Goal: Task Accomplishment & Management: Use online tool/utility

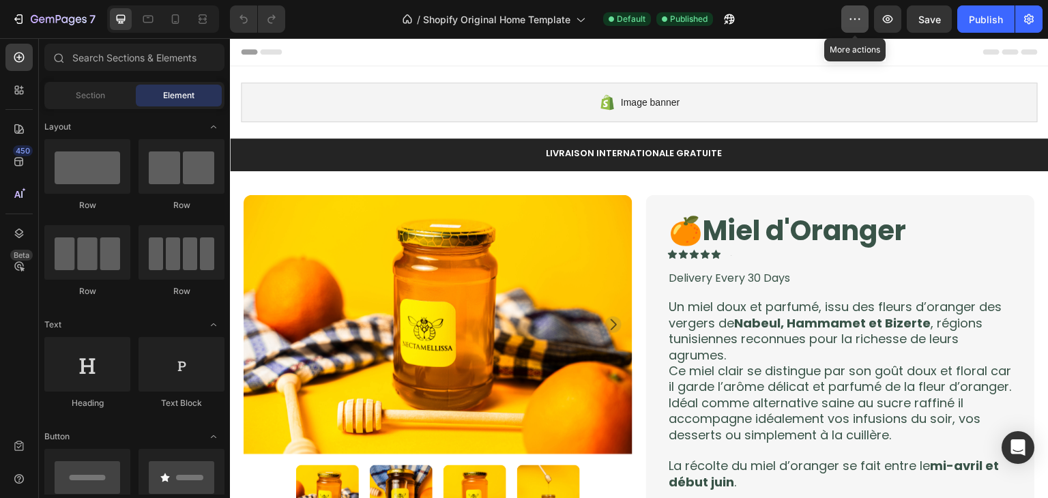
click at [849, 24] on icon "button" at bounding box center [855, 19] width 14 height 14
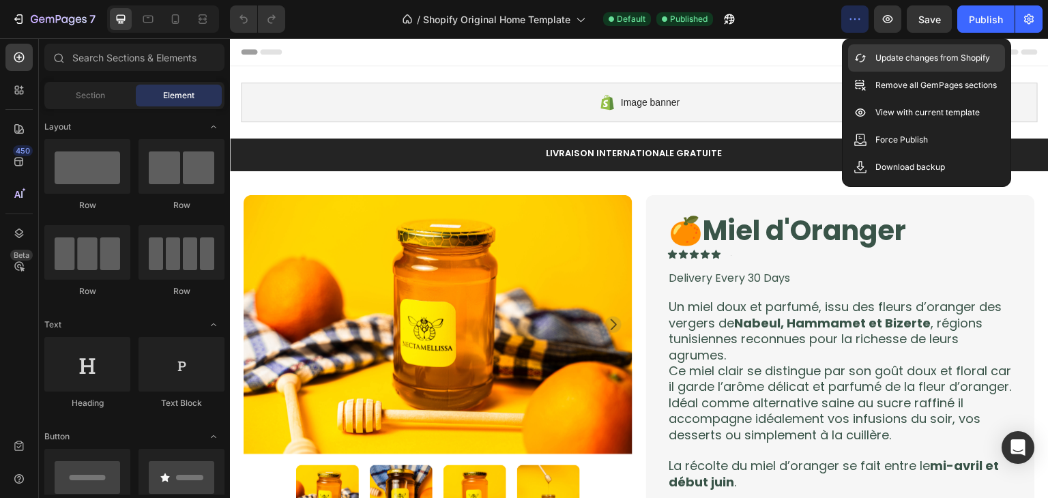
click at [887, 56] on p "Update changes from Shopify" at bounding box center [933, 58] width 115 height 14
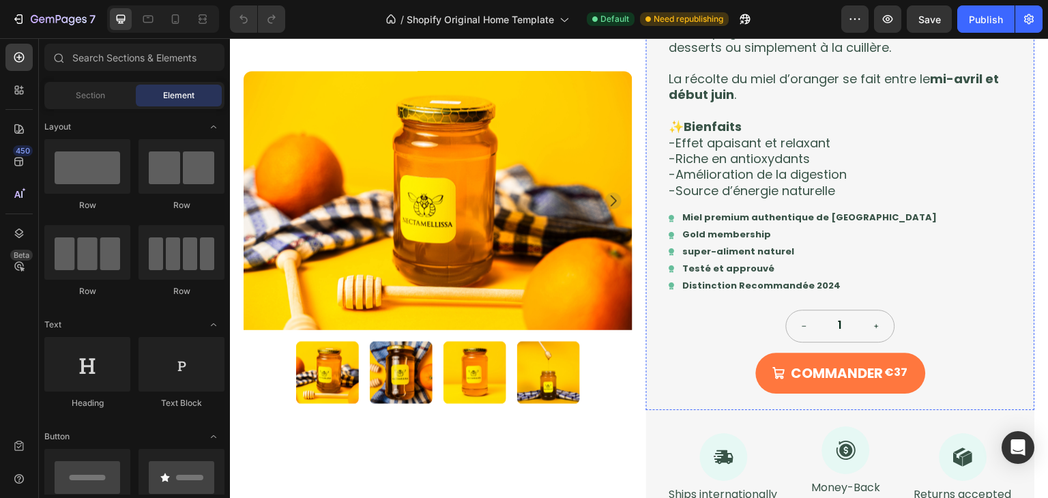
scroll to position [389, 0]
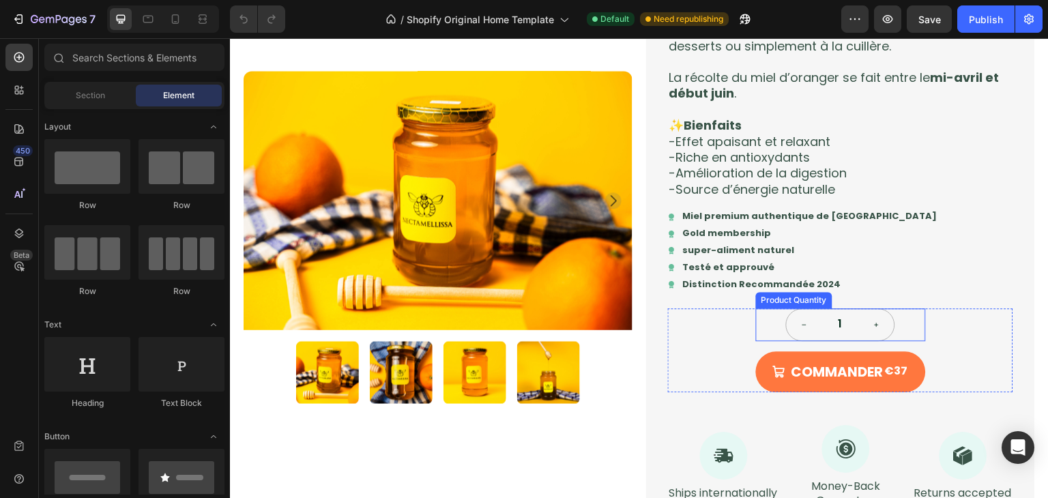
click at [761, 321] on div "1" at bounding box center [841, 324] width 170 height 33
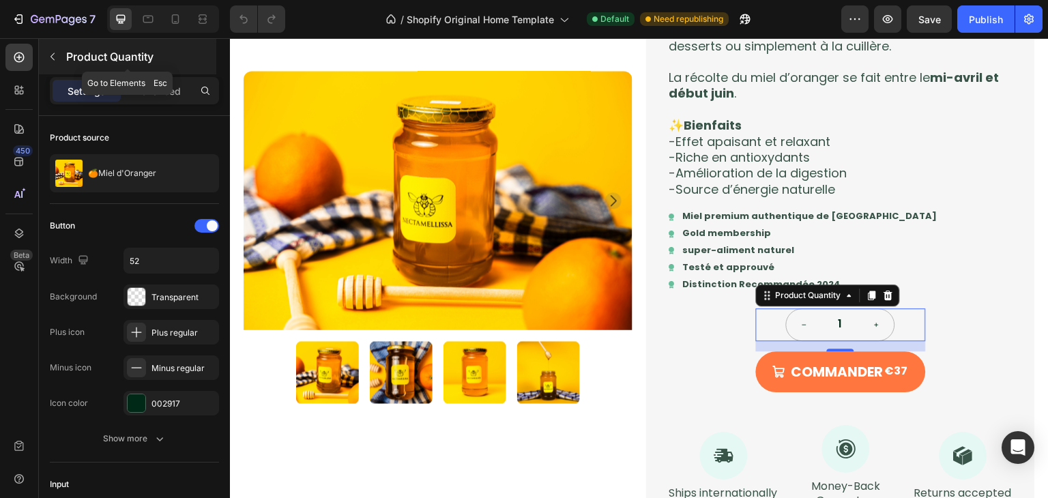
click at [46, 64] on button "button" at bounding box center [53, 57] width 22 height 22
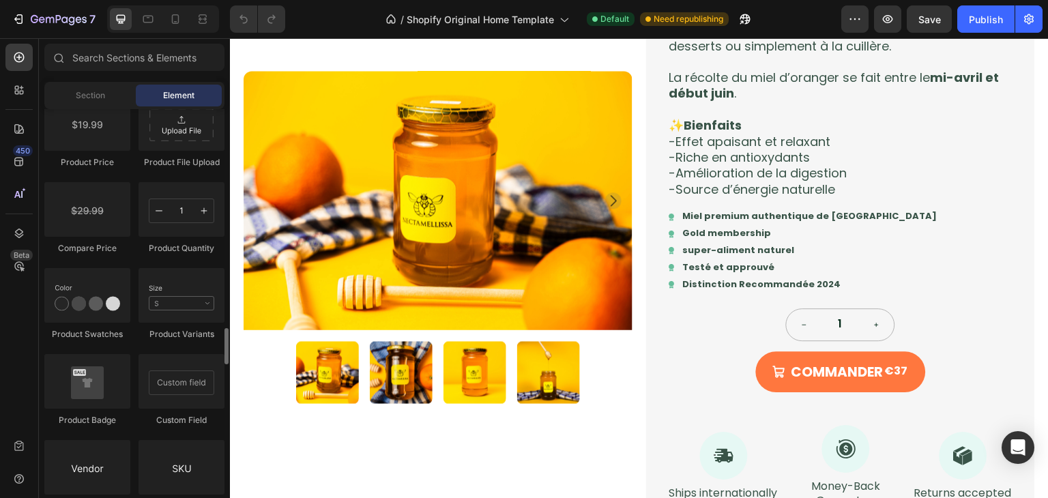
scroll to position [2297, 0]
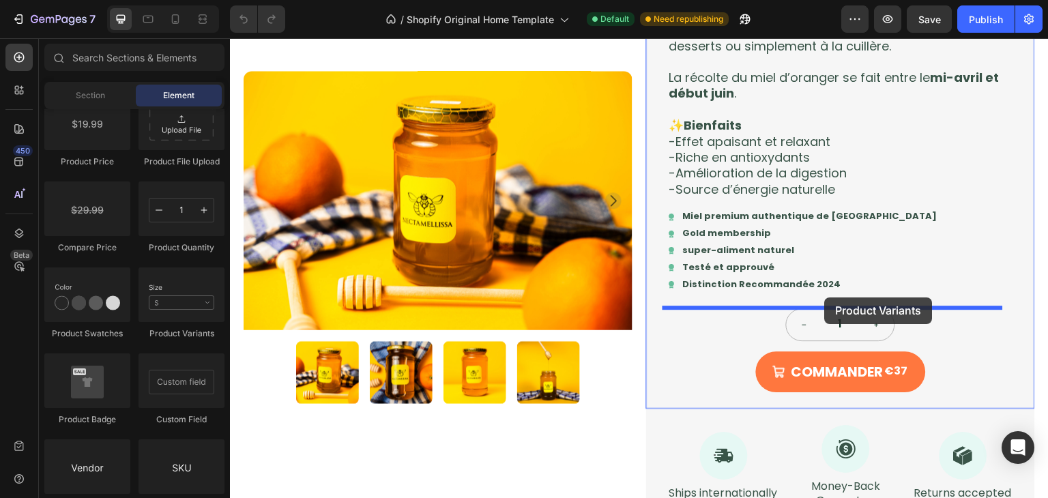
drag, startPoint x: 383, startPoint y: 329, endPoint x: 825, endPoint y: 298, distance: 443.3
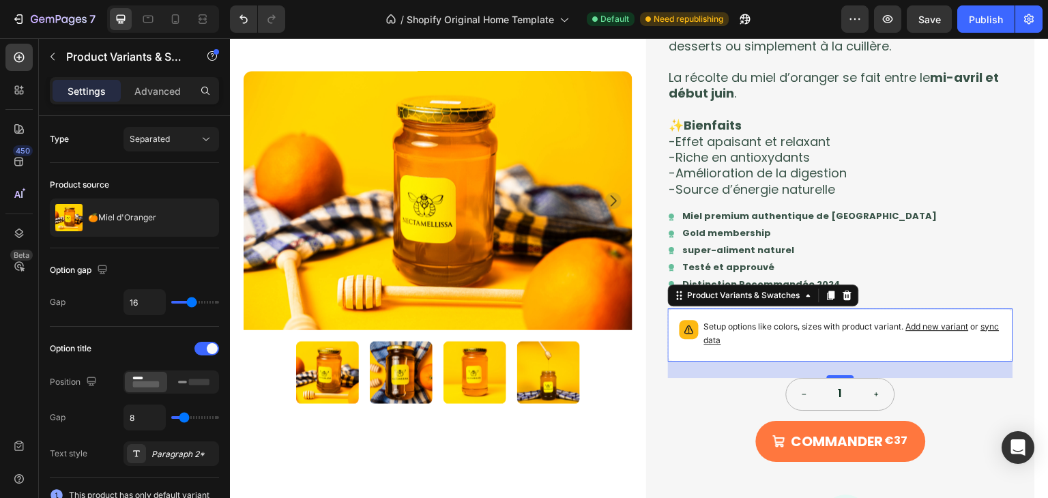
click at [719, 343] on span "sync data" at bounding box center [852, 333] width 296 height 24
click at [723, 340] on span "sync data" at bounding box center [852, 333] width 296 height 24
click at [202, 390] on div at bounding box center [194, 382] width 42 height 20
click at [136, 383] on rect at bounding box center [146, 384] width 27 height 6
click at [957, 329] on span "Add new variant" at bounding box center [937, 326] width 63 height 10
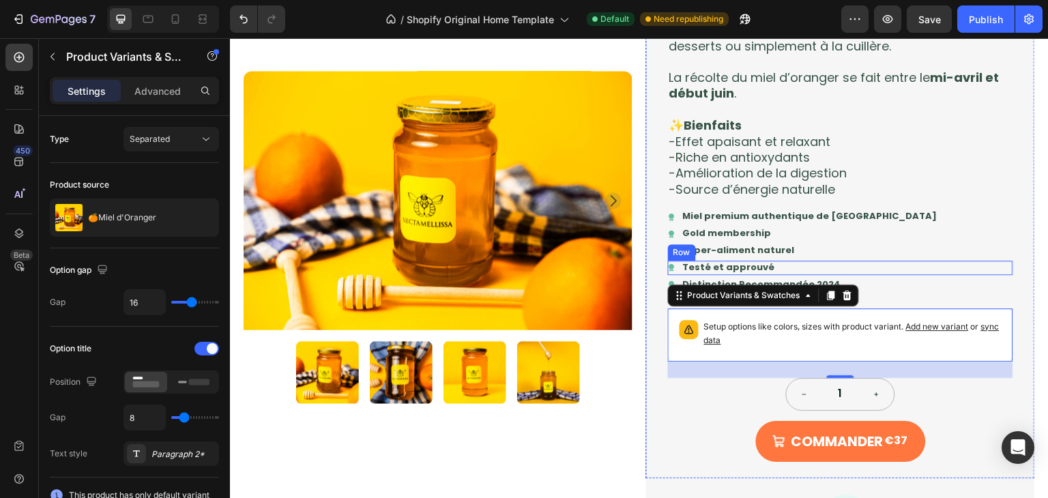
scroll to position [613, 0]
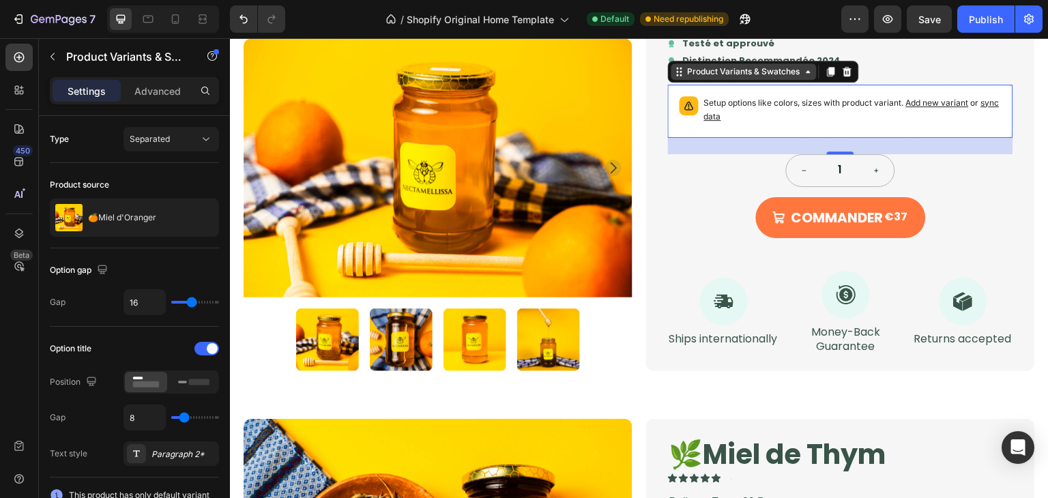
click at [677, 74] on icon at bounding box center [678, 75] width 2 height 2
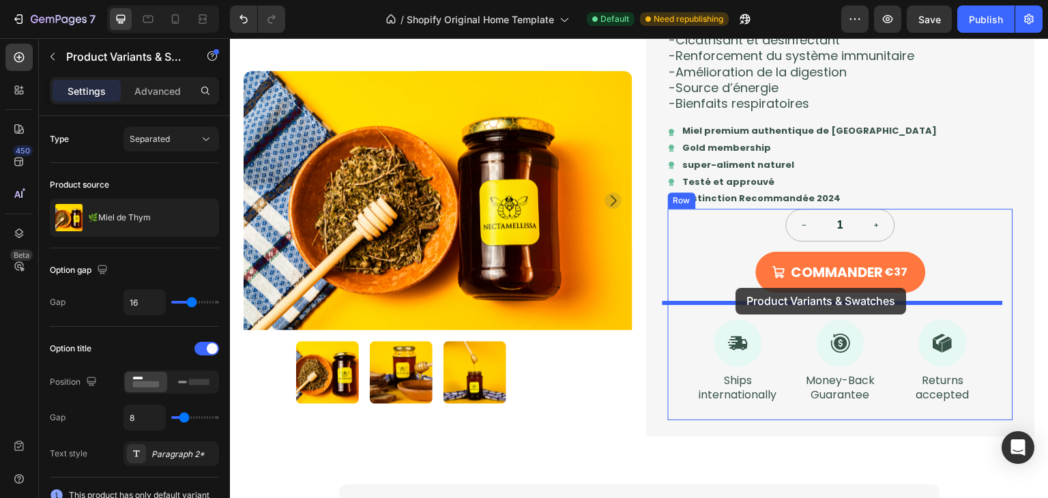
scroll to position [1445, 0]
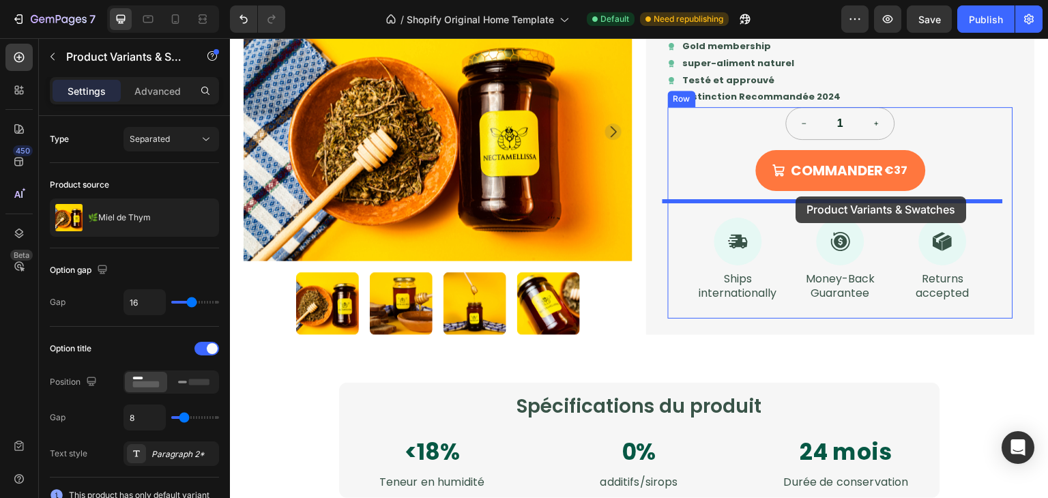
drag, startPoint x: 676, startPoint y: 77, endPoint x: 796, endPoint y: 197, distance: 169.9
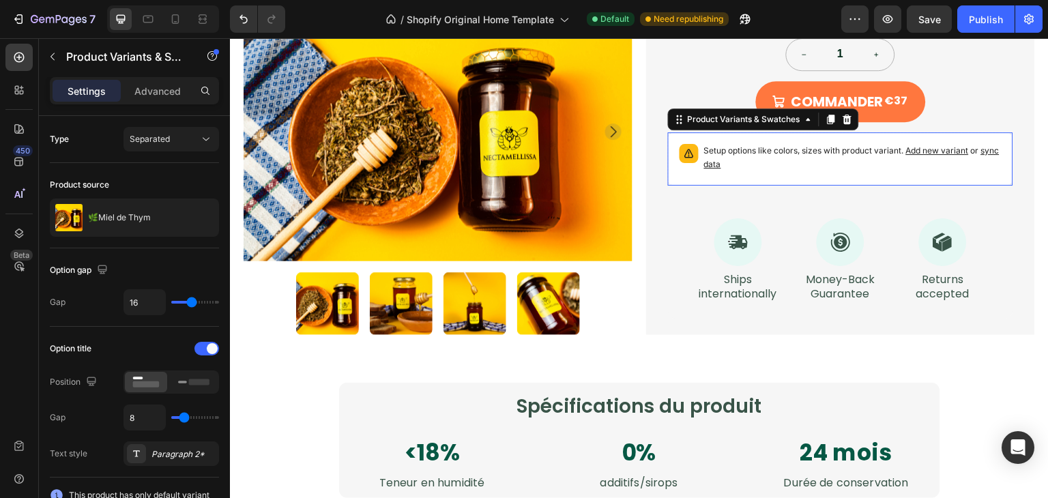
scroll to position [1376, 0]
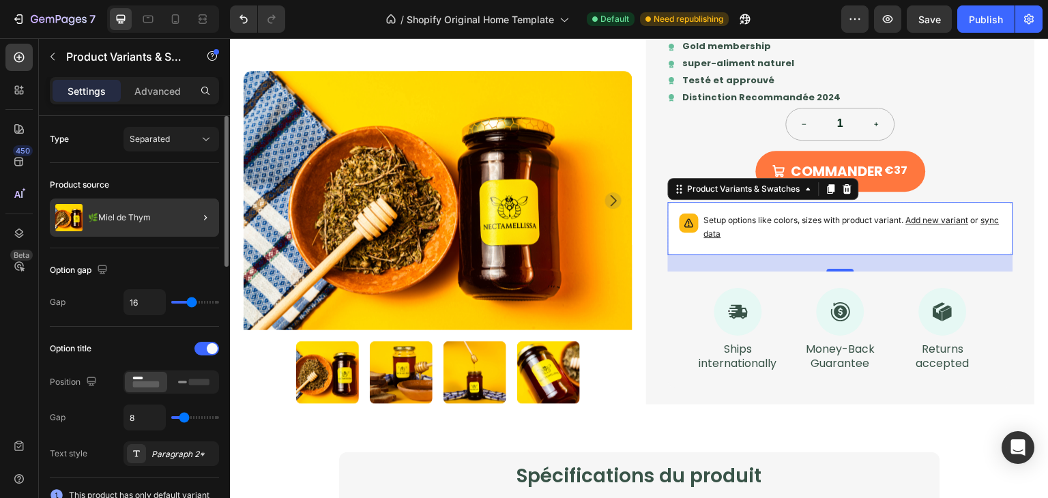
click at [192, 224] on div at bounding box center [200, 218] width 38 height 38
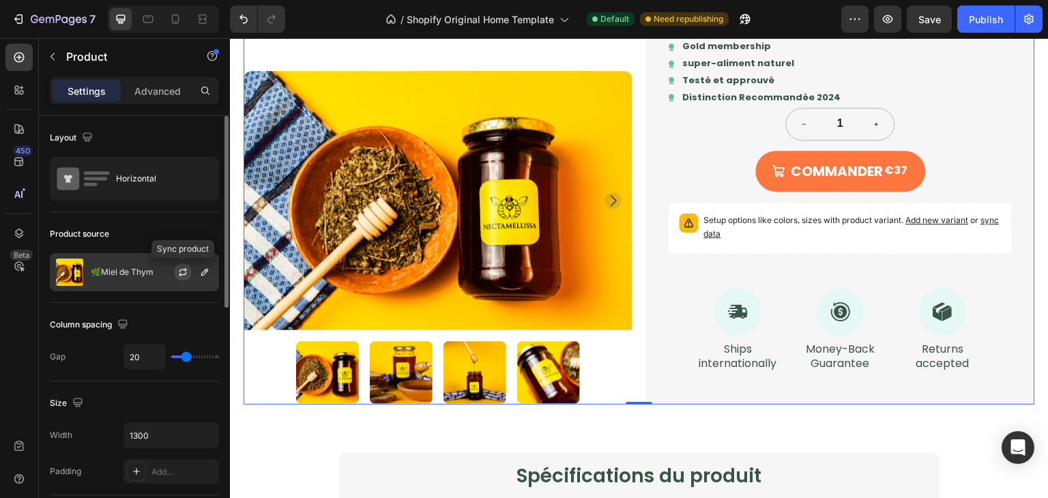
click at [182, 276] on icon "button" at bounding box center [182, 272] width 11 height 11
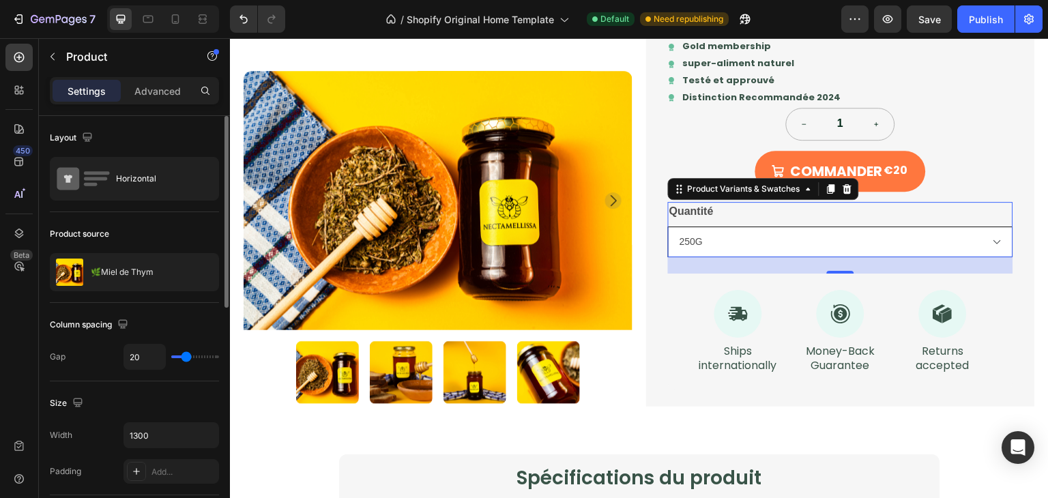
click at [948, 240] on select "250G 500G 1KG" at bounding box center [840, 242] width 345 height 31
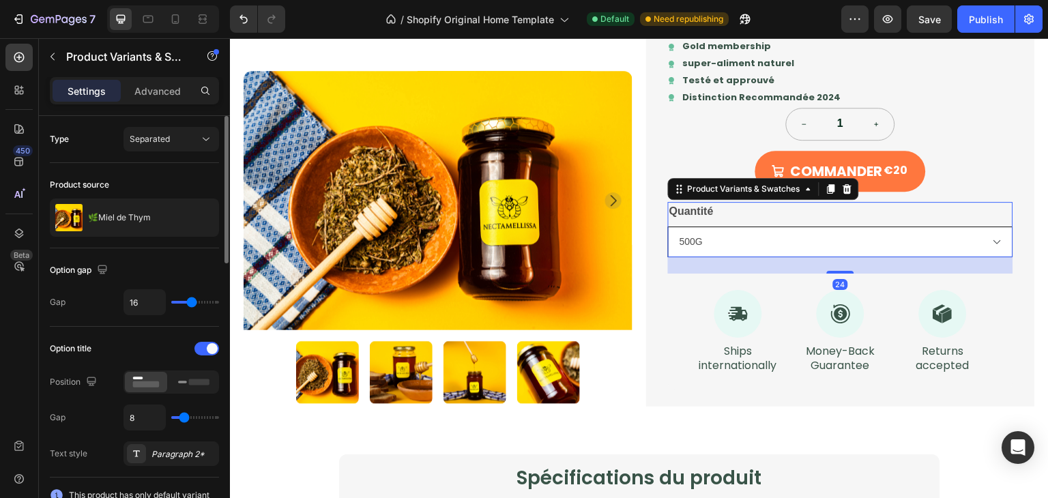
click at [668, 227] on select "250G 500G 1KG" at bounding box center [840, 242] width 345 height 31
select select "500G"
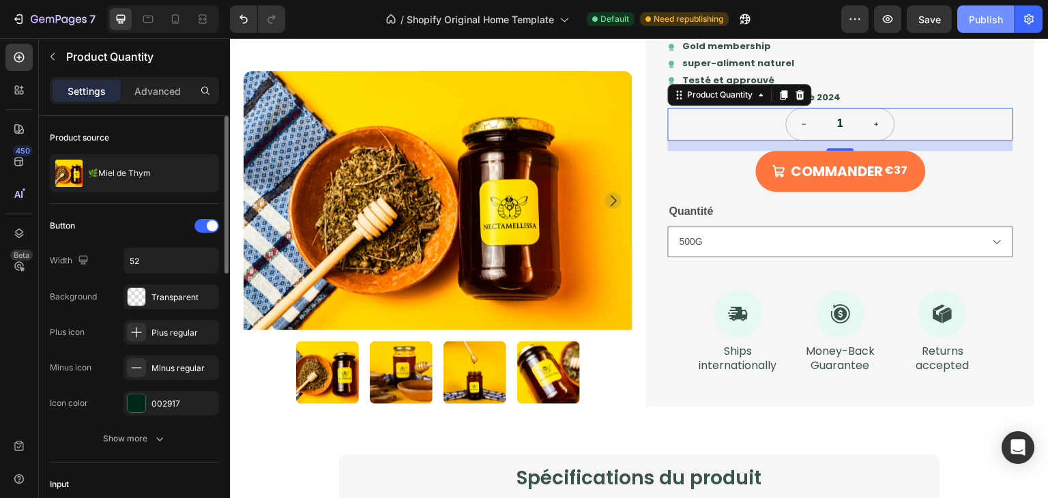
click at [987, 23] on div "Publish" at bounding box center [986, 19] width 34 height 14
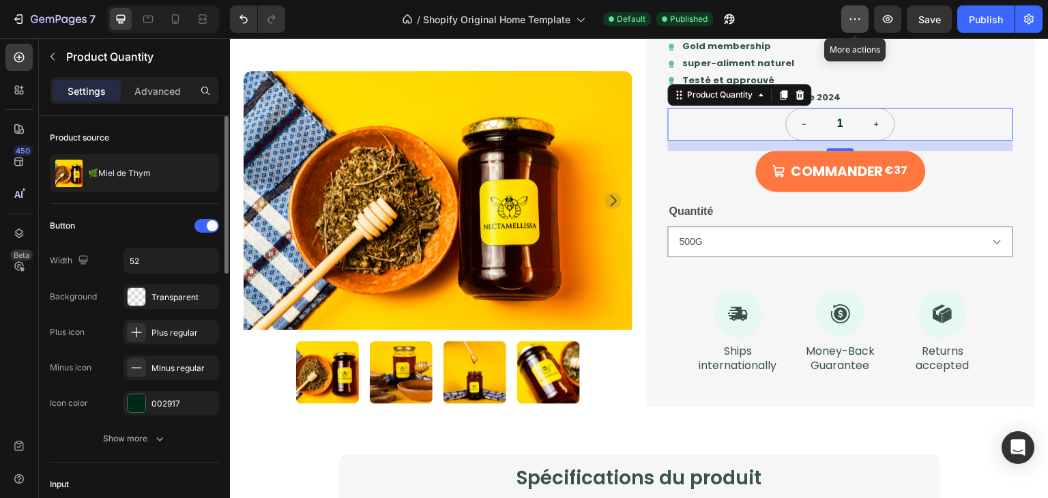
click at [853, 20] on icon "button" at bounding box center [855, 19] width 14 height 14
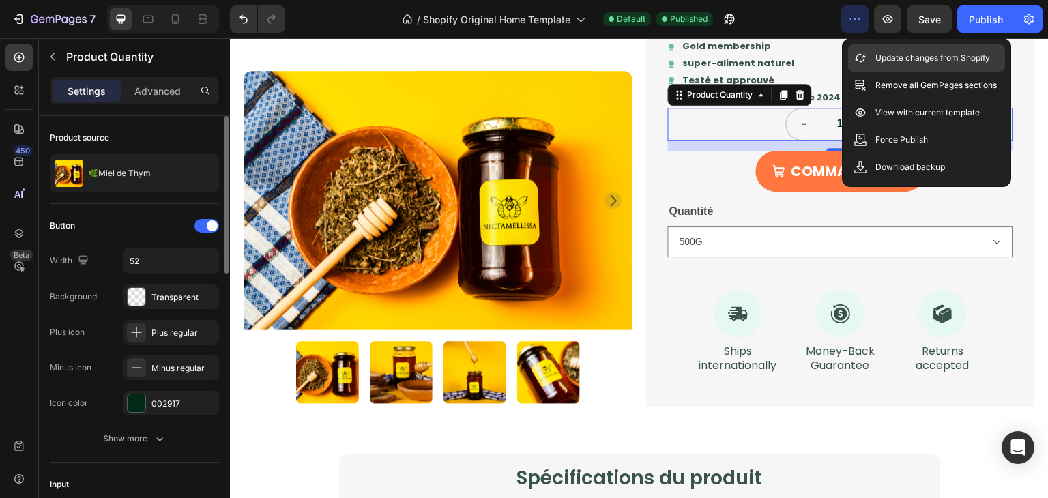
click at [876, 59] on p "Update changes from Shopify" at bounding box center [933, 58] width 115 height 14
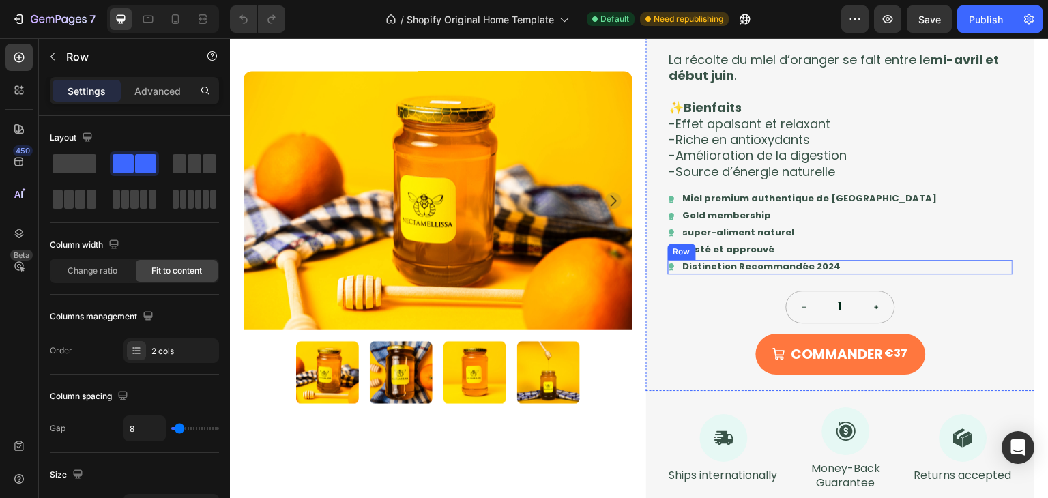
click at [851, 265] on div "Icon Distinction Recommandée 2024 Text Block Row" at bounding box center [840, 267] width 345 height 14
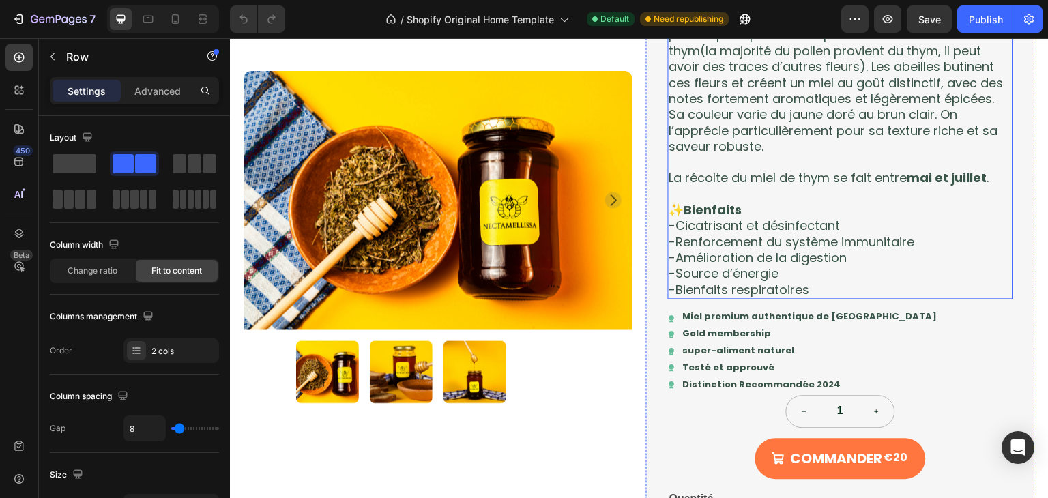
scroll to position [1089, 0]
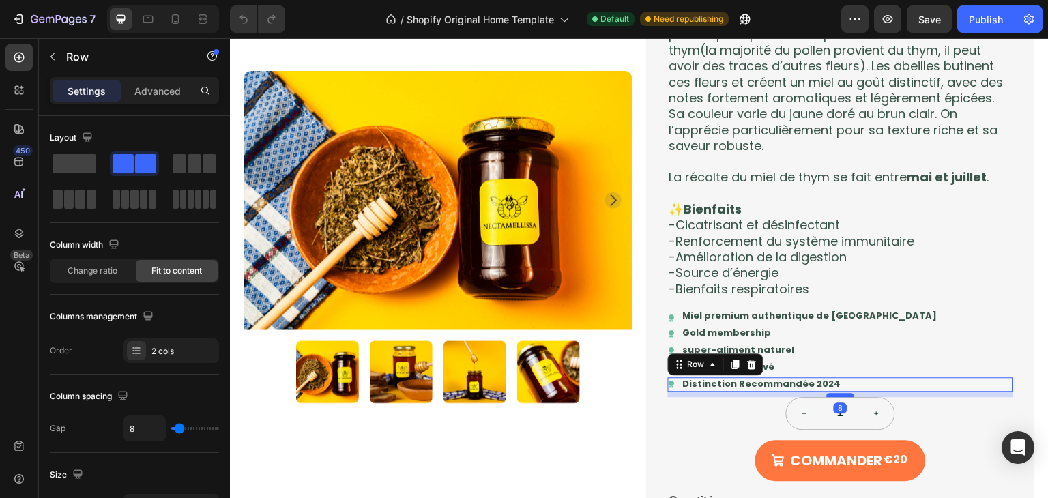
click at [839, 395] on div at bounding box center [840, 395] width 27 height 4
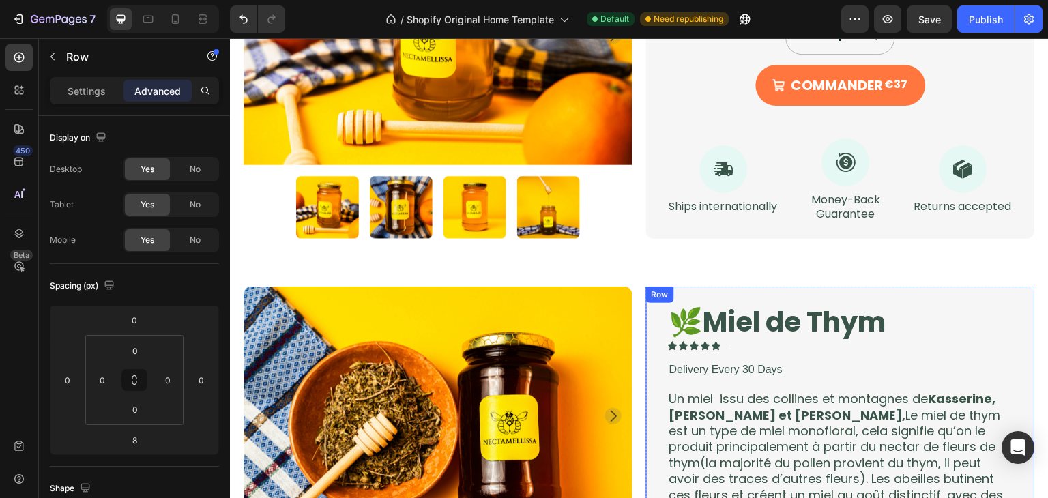
scroll to position [565, 0]
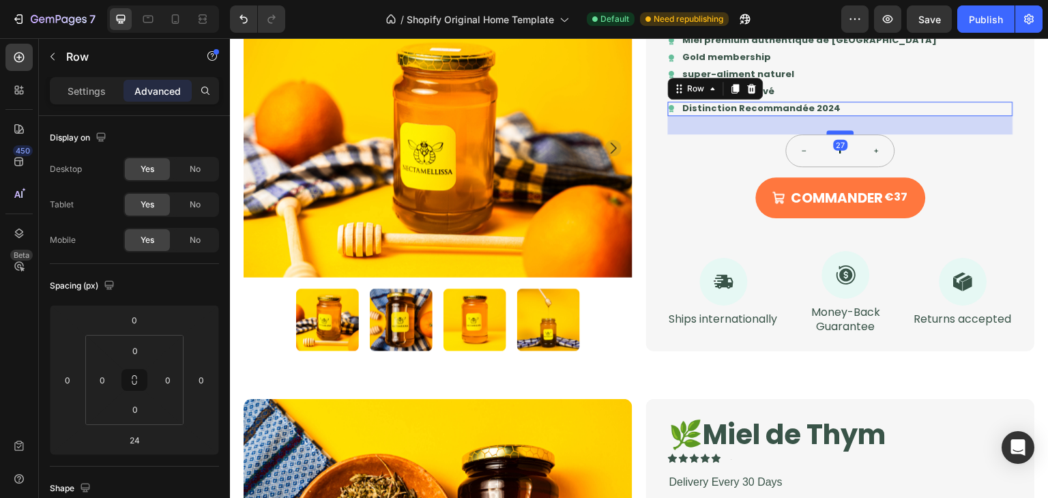
drag, startPoint x: 839, startPoint y: 130, endPoint x: 846, endPoint y: 132, distance: 7.1
click at [846, 132] on div at bounding box center [840, 132] width 27 height 4
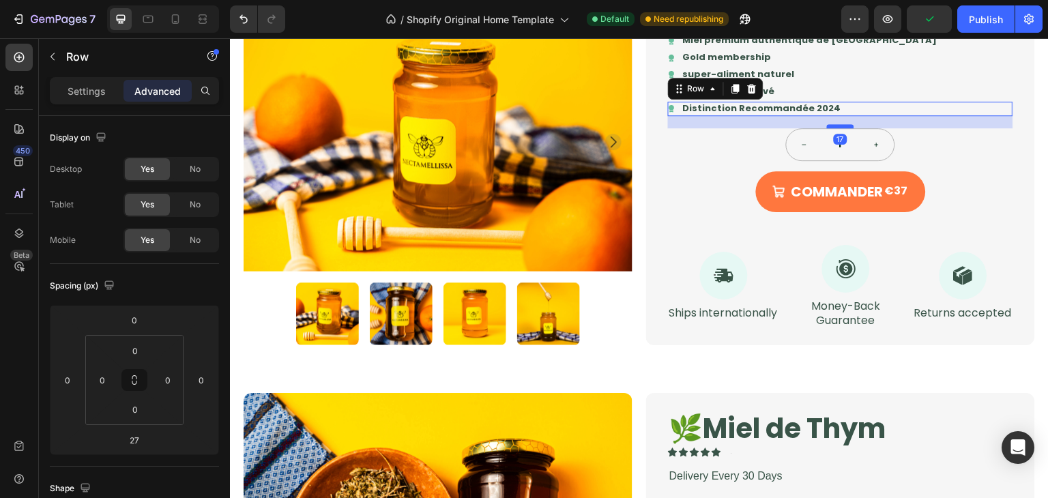
click at [840, 125] on div at bounding box center [840, 126] width 27 height 4
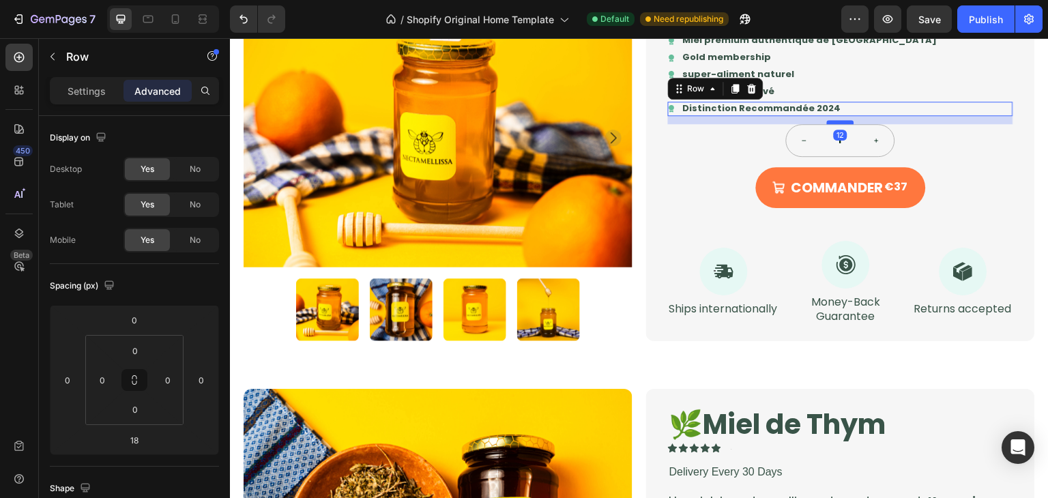
click at [837, 121] on div at bounding box center [840, 122] width 27 height 4
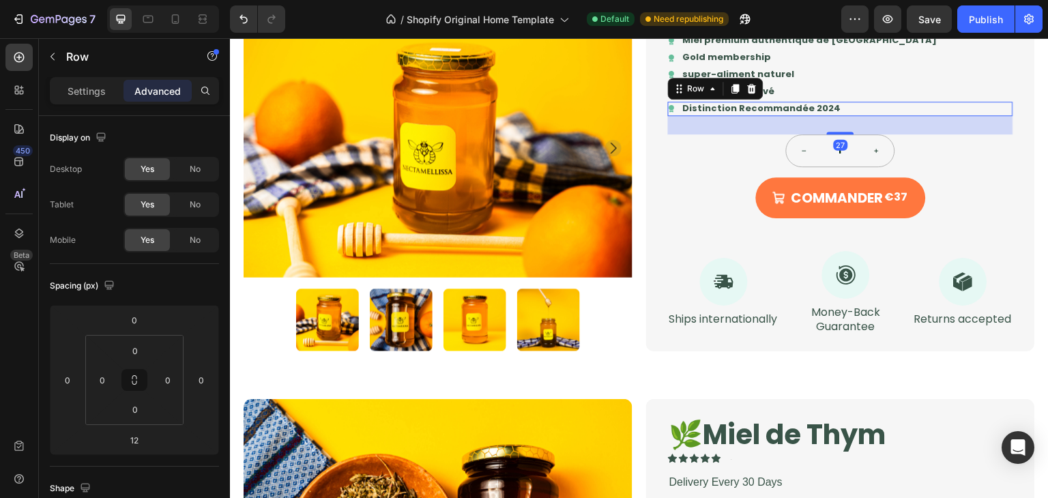
drag, startPoint x: 837, startPoint y: 121, endPoint x: 268, endPoint y: 373, distance: 622.7
click at [841, 132] on div at bounding box center [840, 133] width 27 height 3
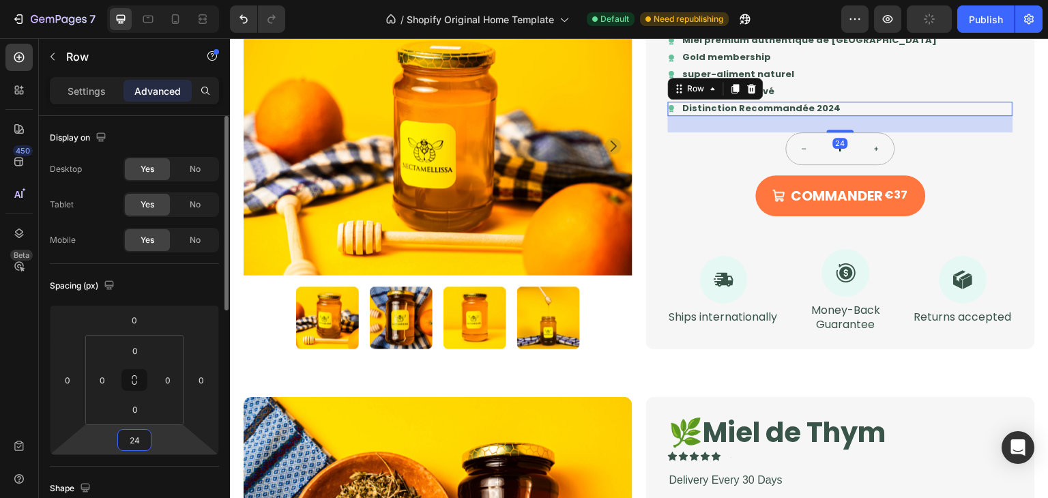
click at [141, 439] on input "24" at bounding box center [134, 440] width 27 height 20
type input "16"
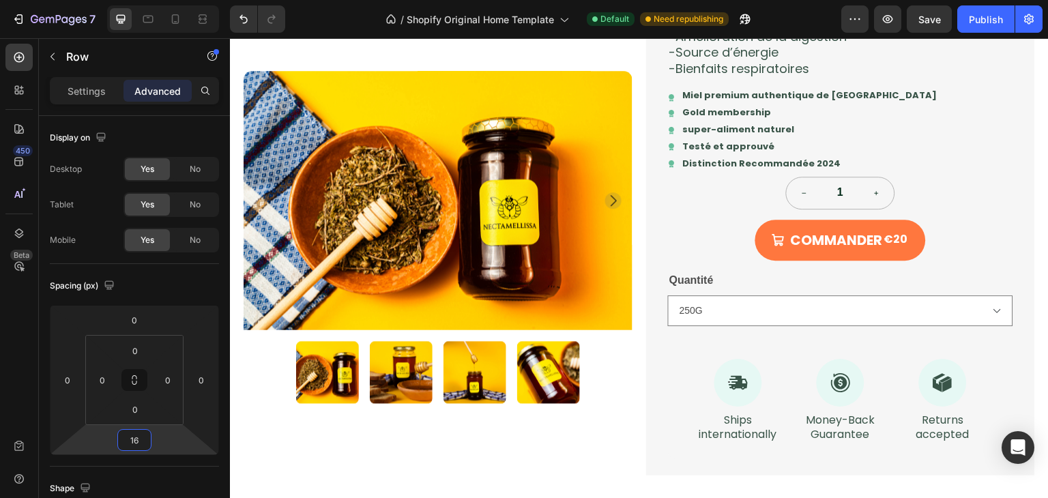
scroll to position [1306, 0]
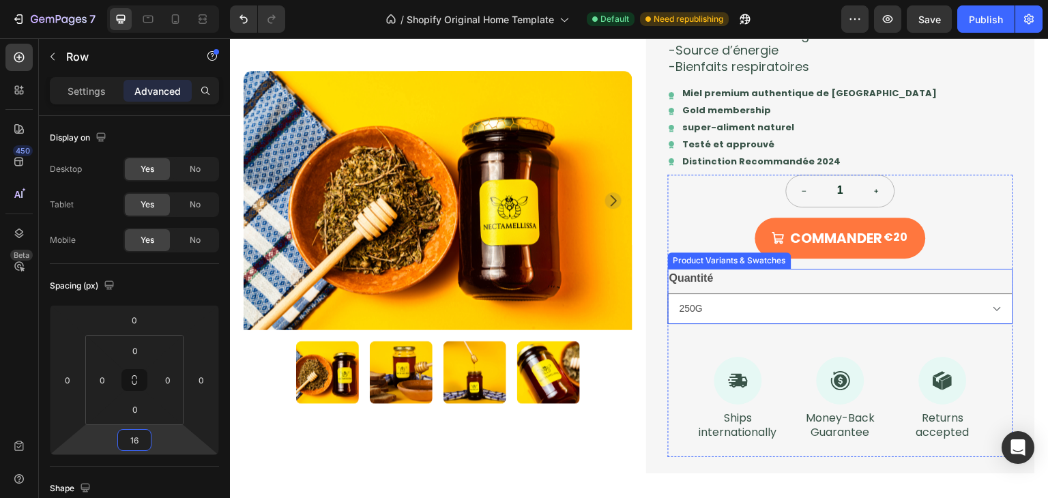
click at [811, 277] on div "Quantité 250G 500G 1KG" at bounding box center [840, 296] width 345 height 55
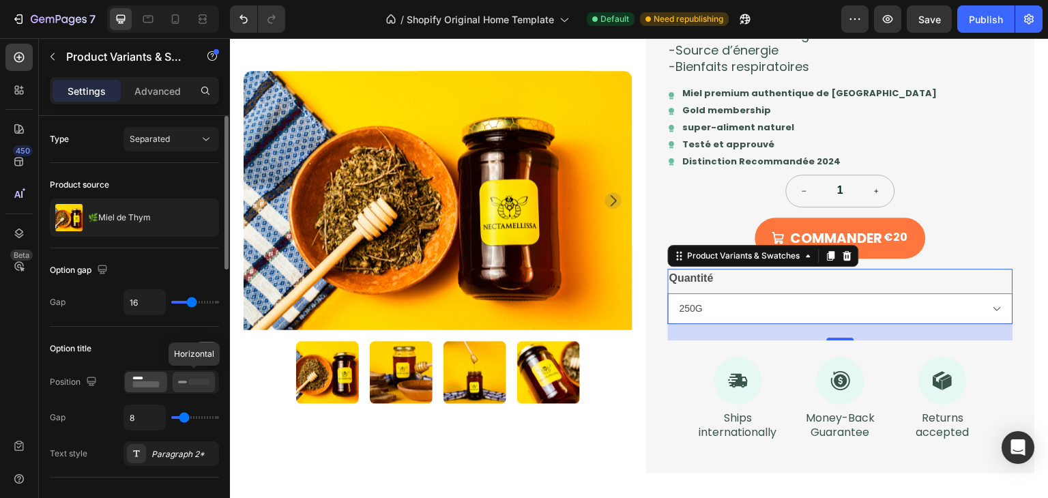
click at [190, 380] on rect at bounding box center [199, 382] width 20 height 6
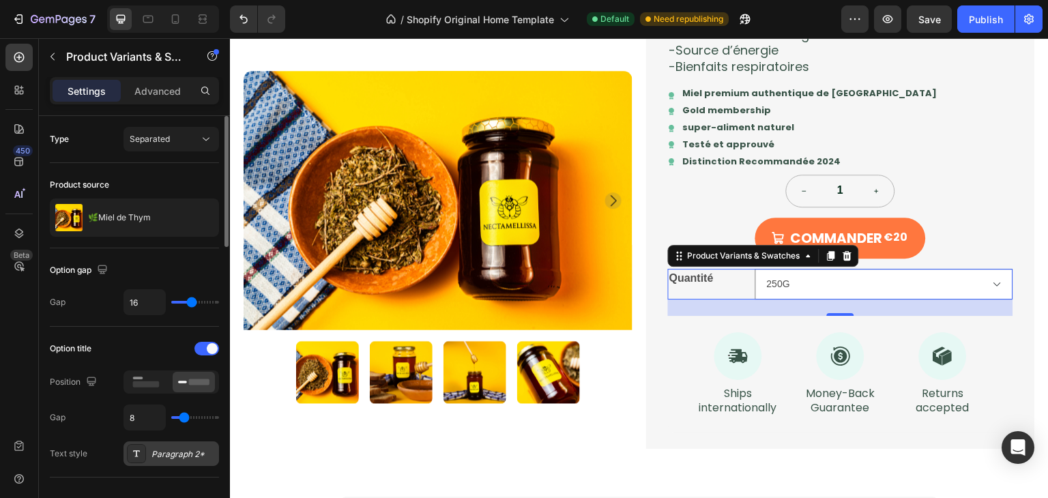
click at [180, 456] on div "Paragraph 2*" at bounding box center [184, 454] width 64 height 12
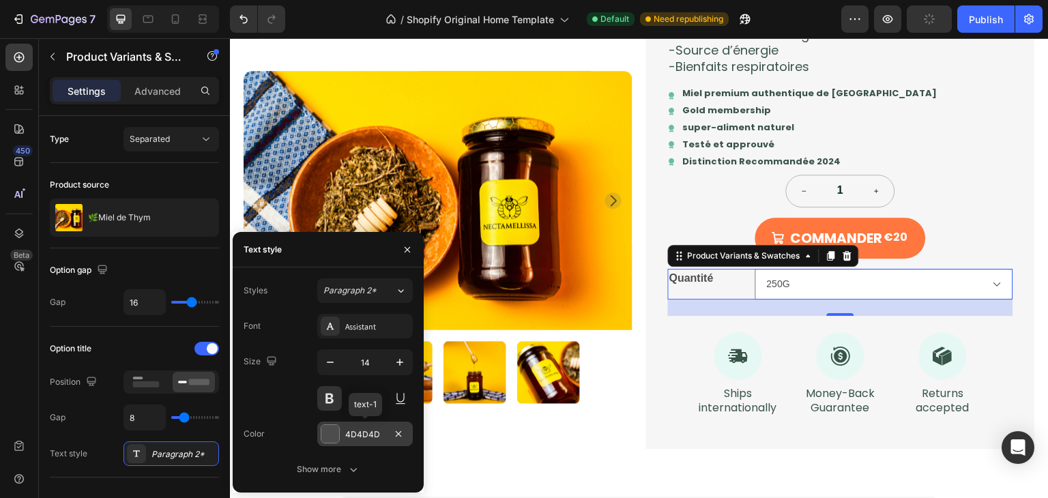
click at [364, 429] on div "4D4D4D" at bounding box center [365, 435] width 40 height 12
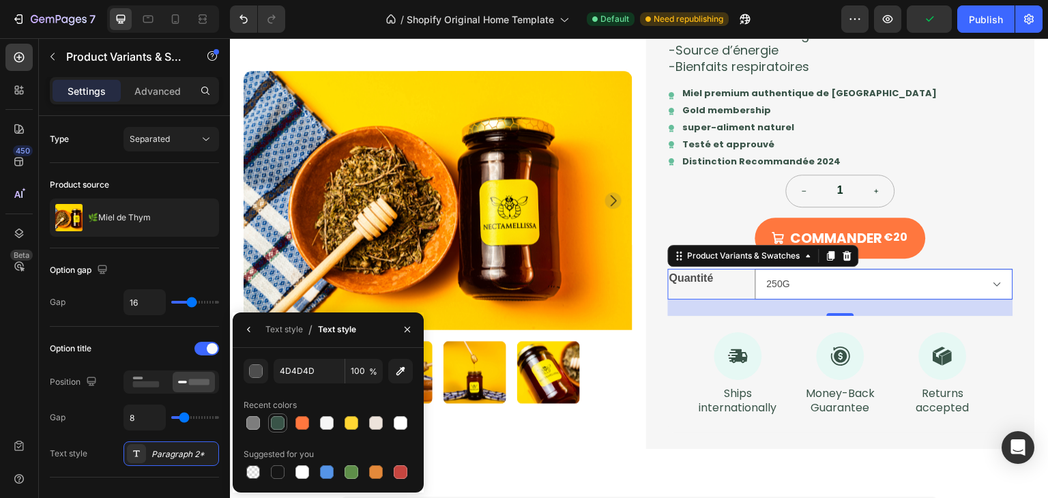
click at [276, 429] on div at bounding box center [278, 423] width 16 height 16
type input "395448"
click at [193, 444] on div "Paragraph 2*" at bounding box center [172, 454] width 96 height 25
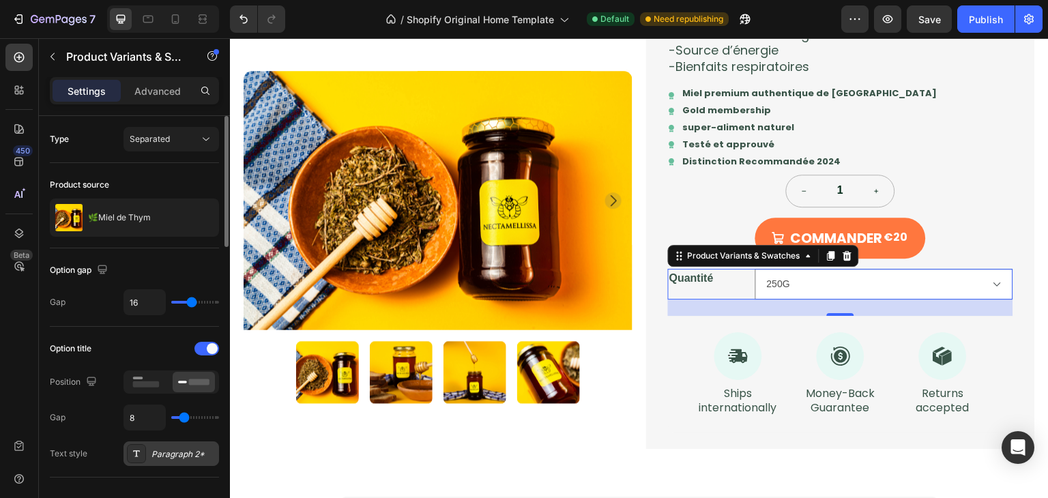
click at [189, 453] on div "Paragraph 2*" at bounding box center [184, 454] width 64 height 12
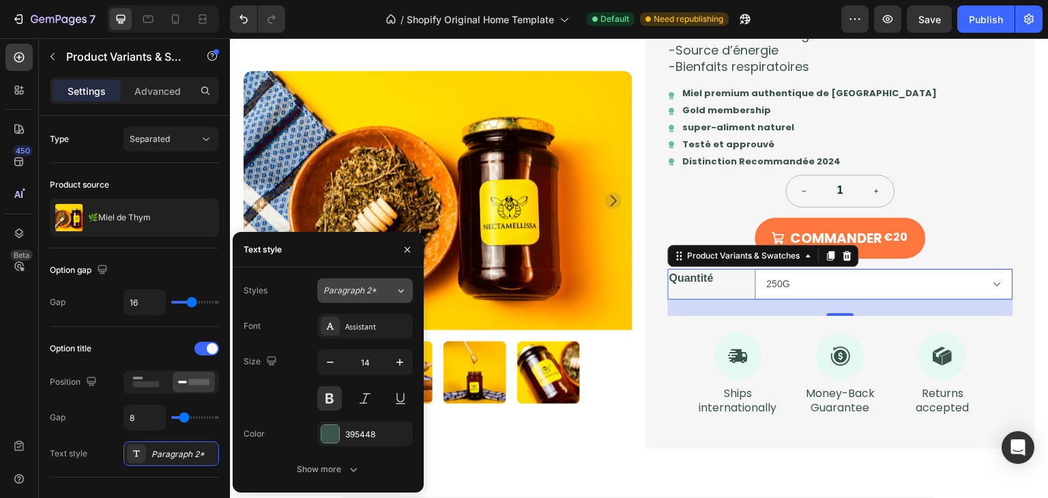
click at [371, 300] on button "Paragraph 2*" at bounding box center [365, 290] width 96 height 25
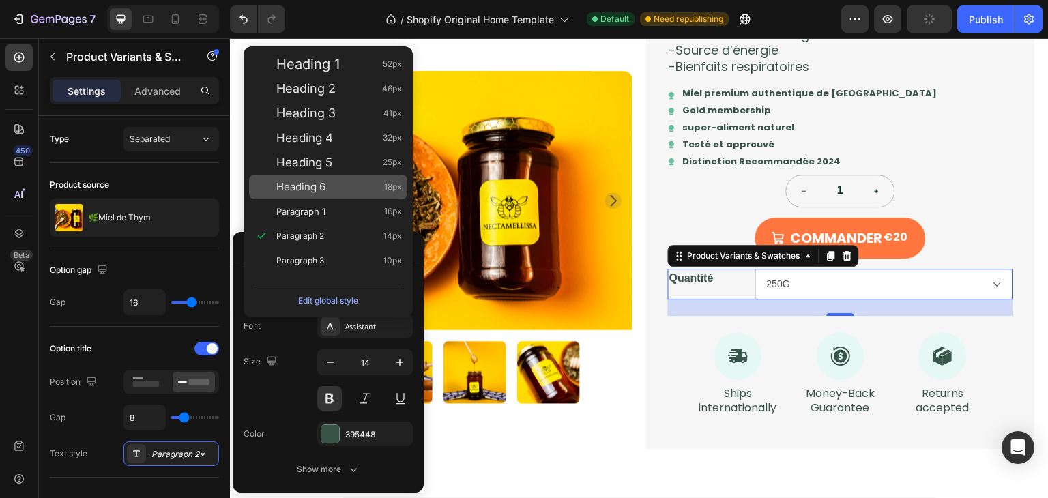
click at [324, 180] on span "Heading 6" at bounding box center [300, 187] width 49 height 14
type input "18"
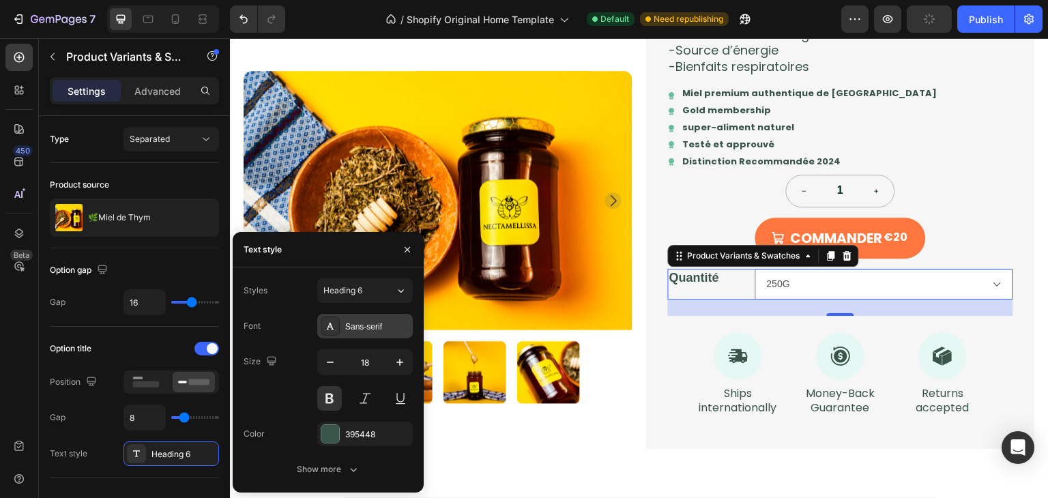
click at [383, 323] on div "Sans-serif" at bounding box center [377, 327] width 64 height 12
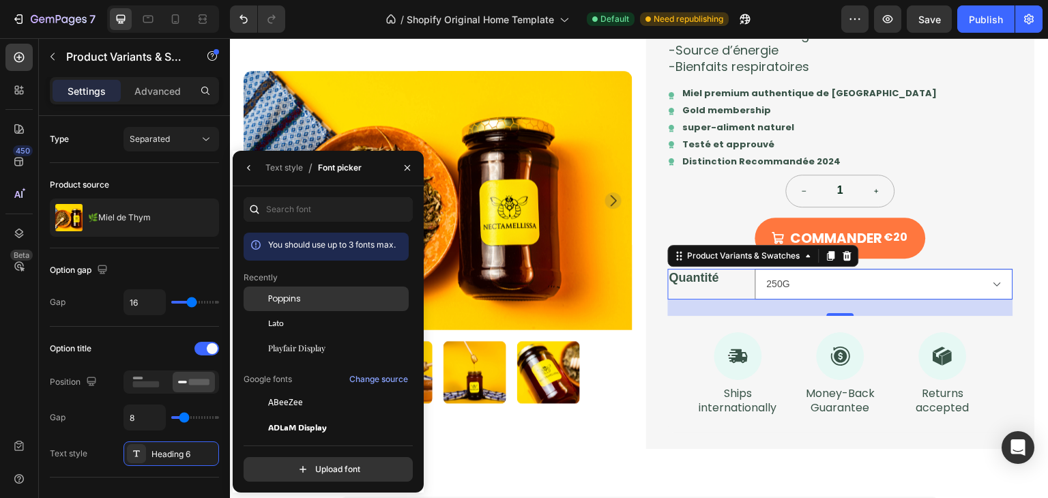
click at [352, 390] on div "Poppins" at bounding box center [326, 402] width 165 height 25
click at [689, 280] on legend "Quantité" at bounding box center [709, 278] width 82 height 18
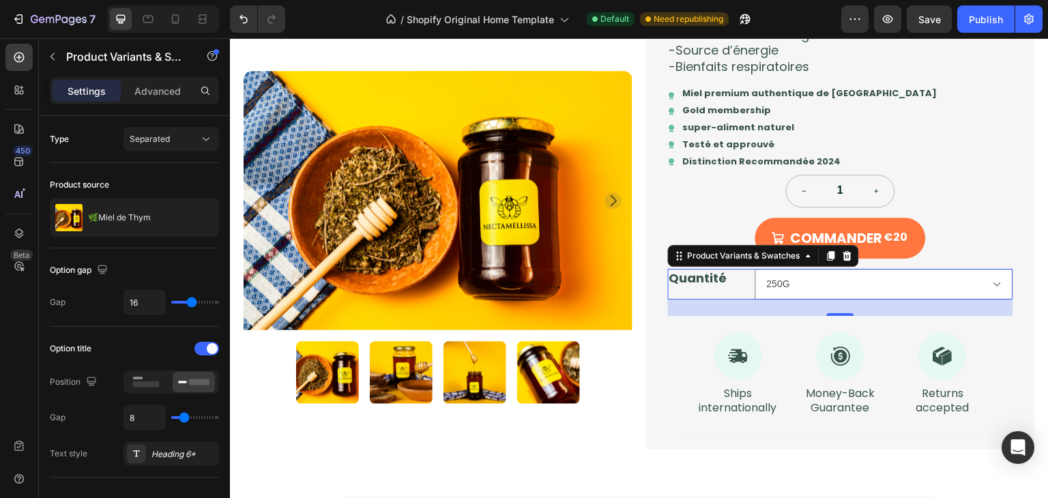
click at [689, 280] on legend "Quantité" at bounding box center [709, 278] width 82 height 18
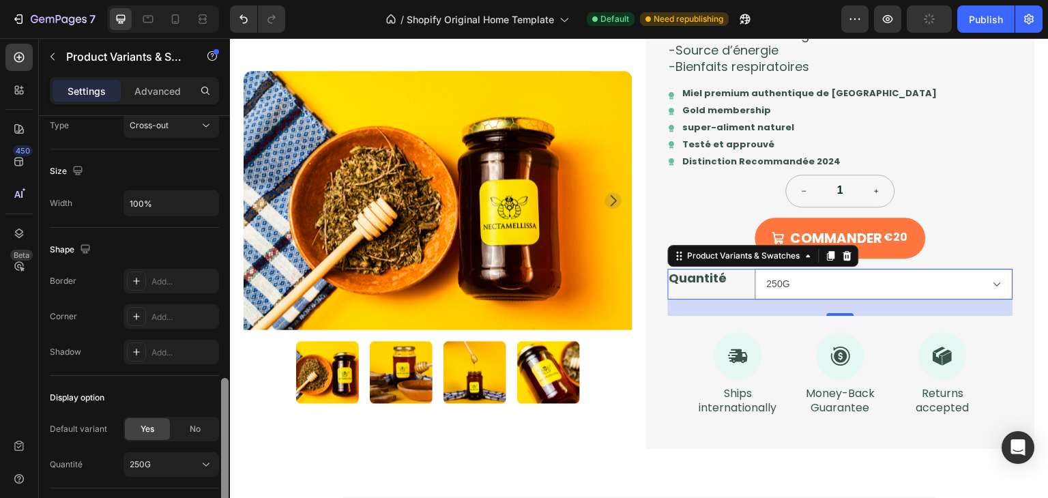
scroll to position [925, 0]
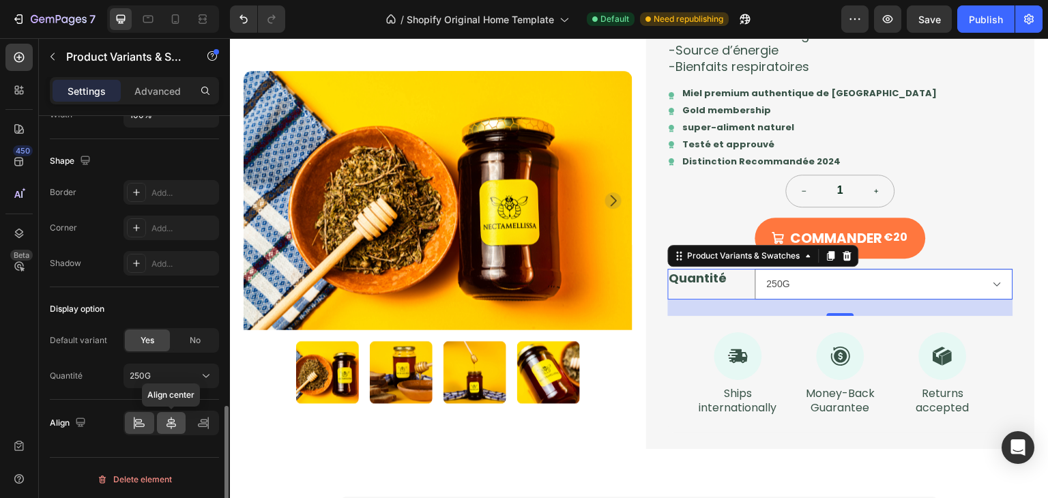
click at [177, 416] on icon at bounding box center [171, 423] width 14 height 14
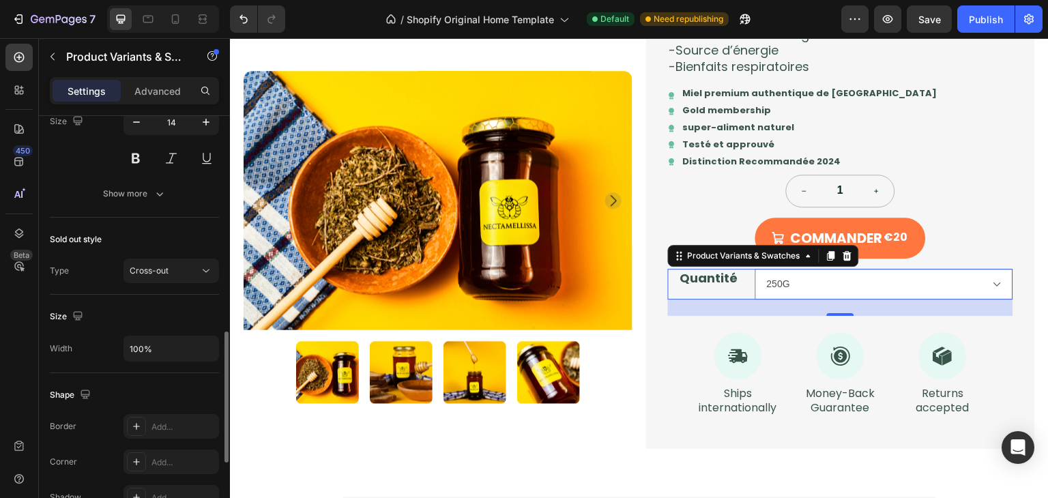
scroll to position [691, 0]
click at [163, 279] on button "Cross-out" at bounding box center [172, 271] width 96 height 25
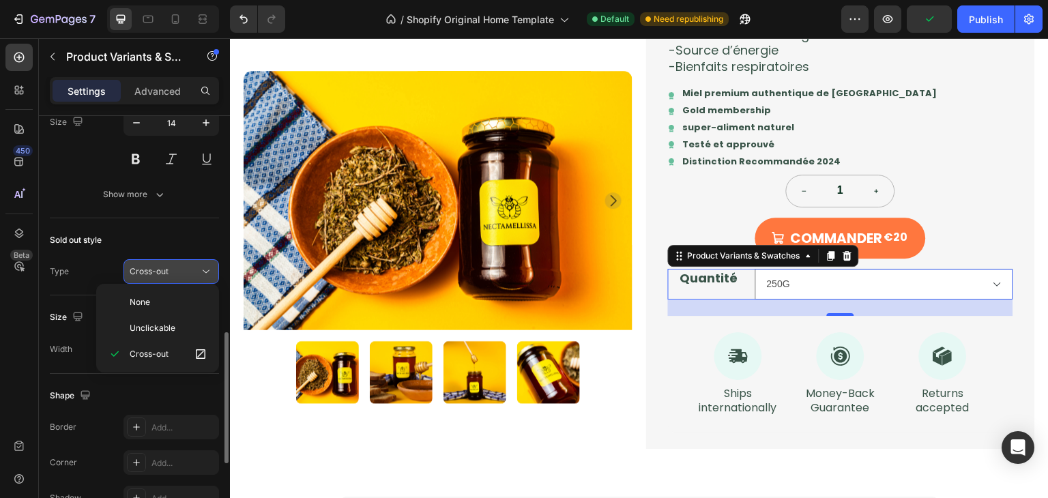
click at [163, 279] on button "Cross-out" at bounding box center [172, 271] width 96 height 25
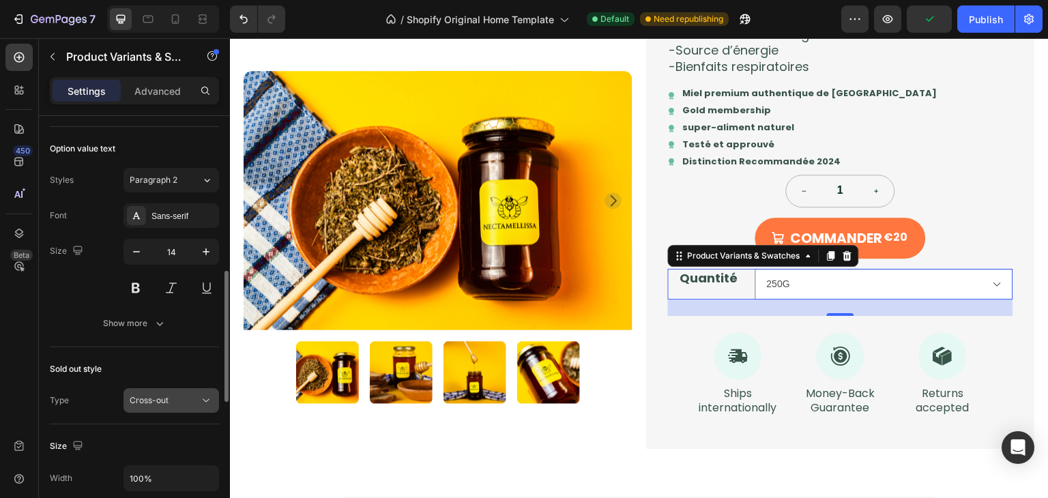
scroll to position [544, 0]
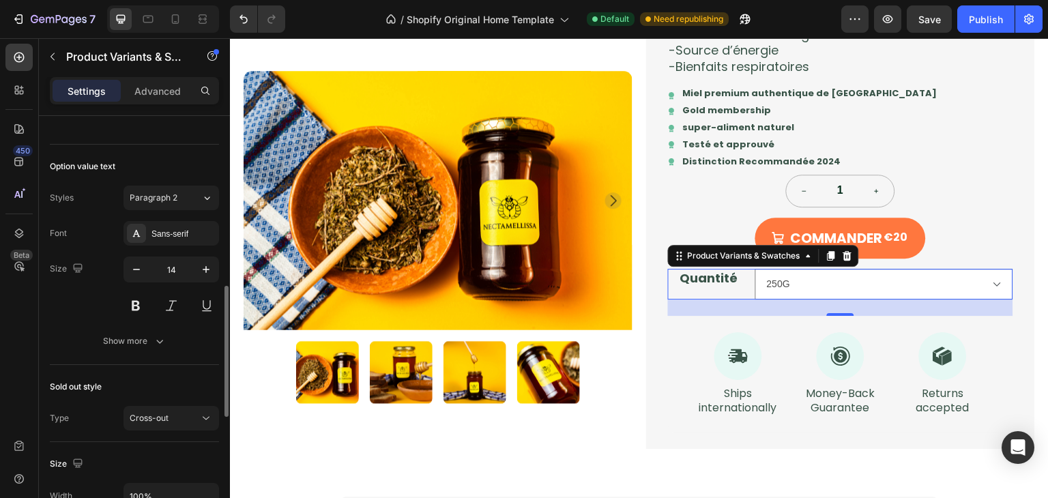
click at [139, 353] on div "Option value text Styles Paragraph 2 Font Sans-serif Size 14 Show more" at bounding box center [134, 255] width 169 height 220
click at [159, 341] on icon "button" at bounding box center [159, 342] width 7 height 4
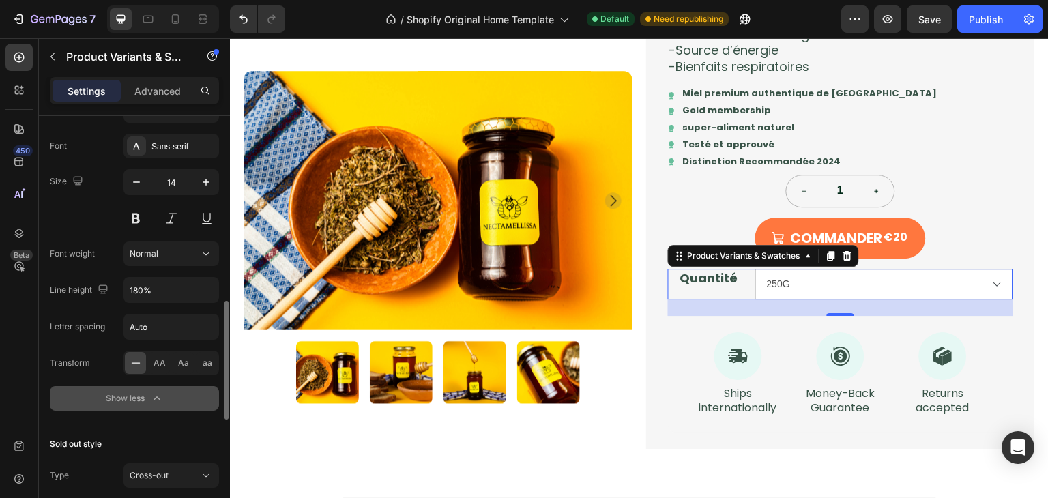
scroll to position [637, 0]
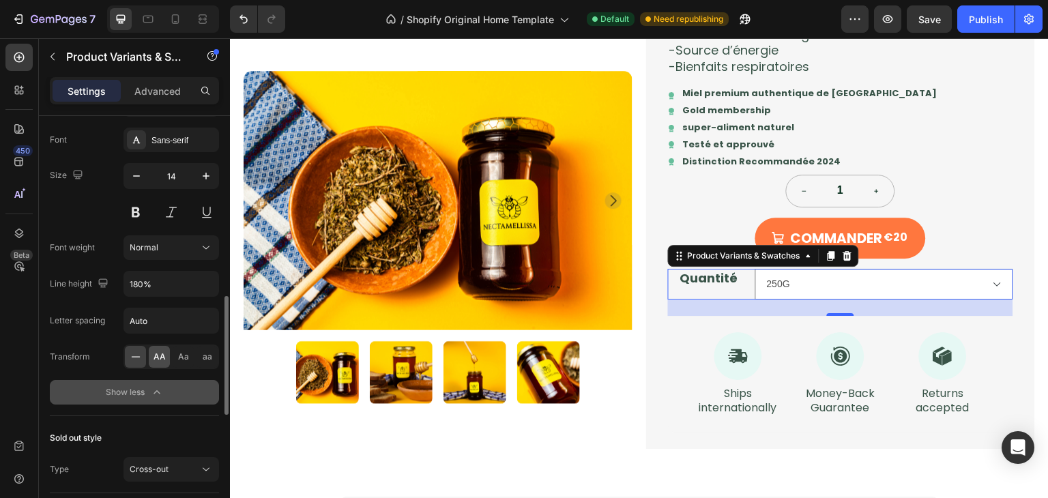
click at [167, 347] on div "AA" at bounding box center [159, 357] width 21 height 22
click at [176, 358] on div "Aa" at bounding box center [183, 357] width 21 height 22
click at [137, 361] on div at bounding box center [135, 357] width 21 height 22
click at [190, 286] on input "180%" at bounding box center [171, 284] width 94 height 25
click at [201, 285] on icon "button" at bounding box center [206, 284] width 14 height 14
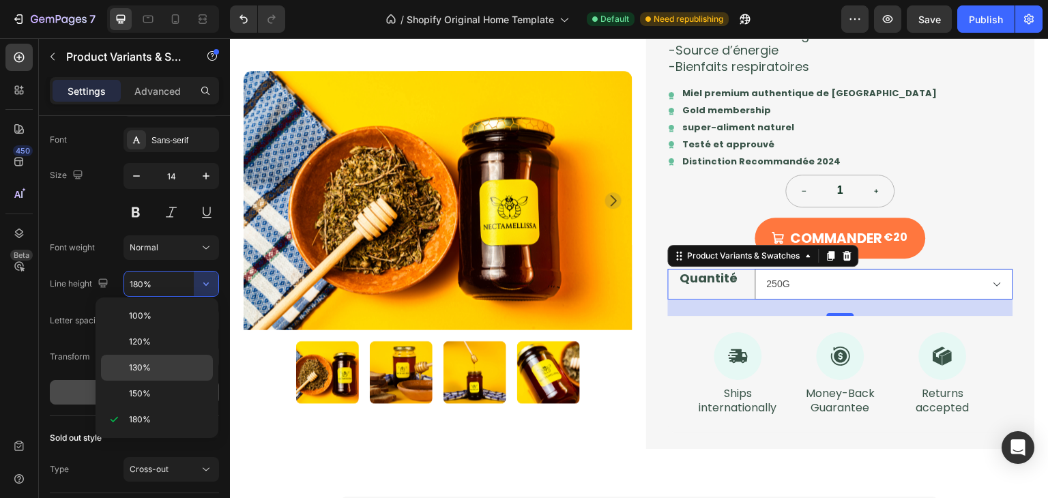
click at [173, 362] on p "130%" at bounding box center [168, 368] width 78 height 12
type input "130%"
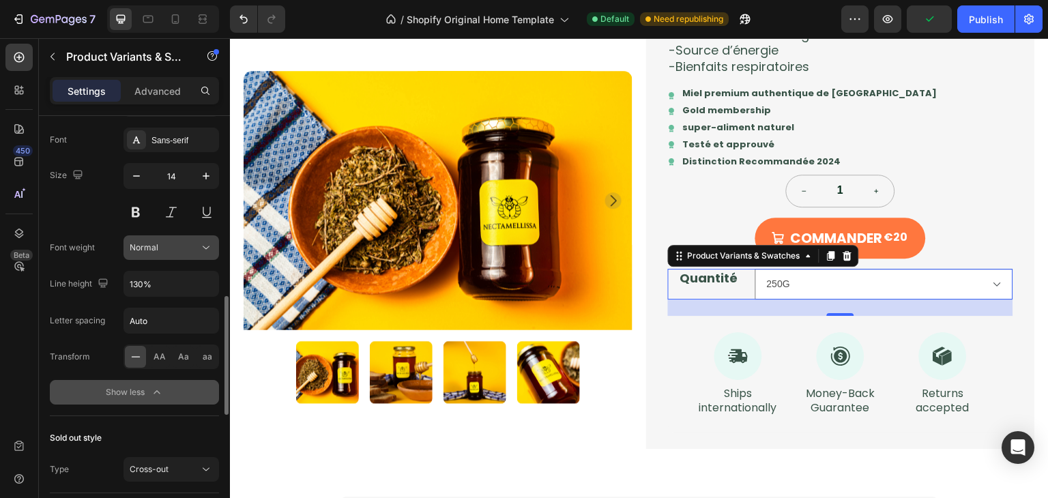
click at [190, 245] on div "Normal" at bounding box center [165, 248] width 70 height 12
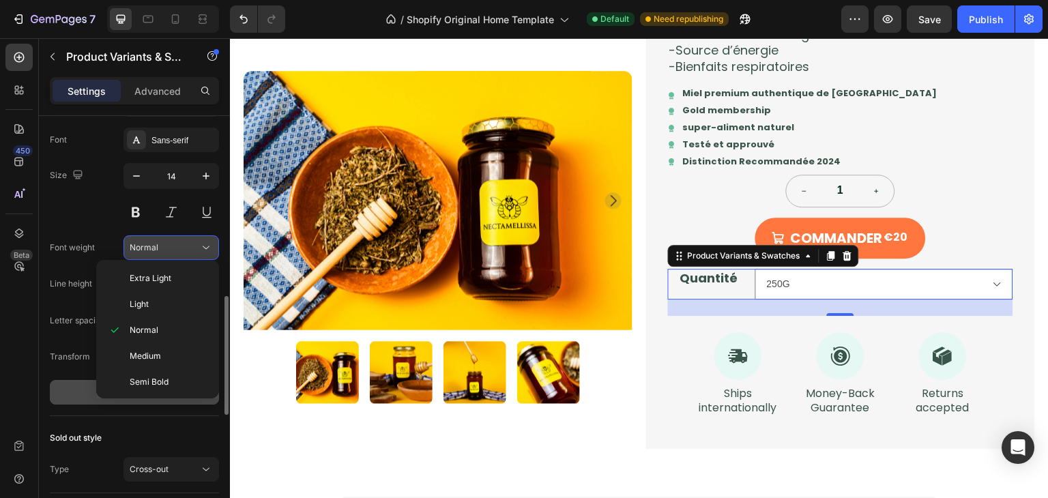
click at [183, 246] on div "Normal" at bounding box center [165, 248] width 70 height 12
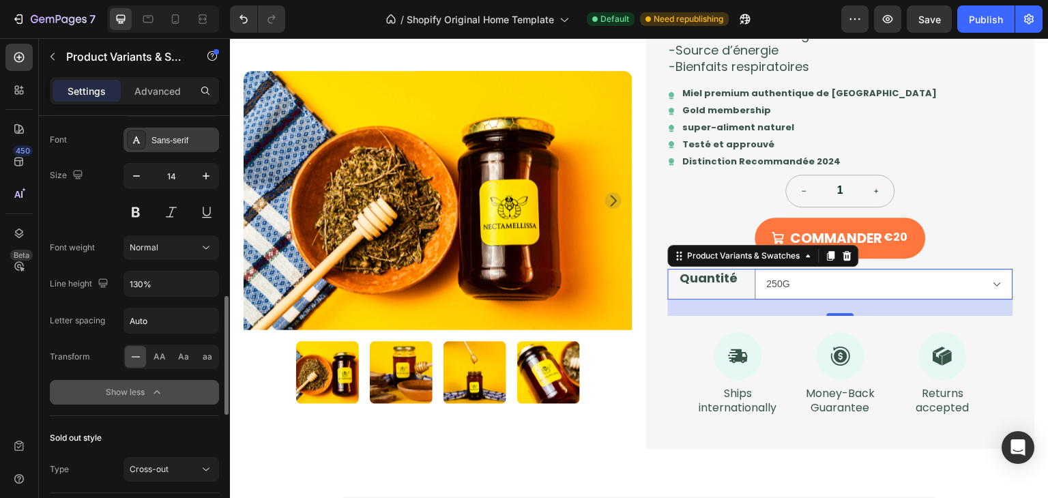
click at [175, 145] on div "Sans-serif" at bounding box center [172, 140] width 96 height 25
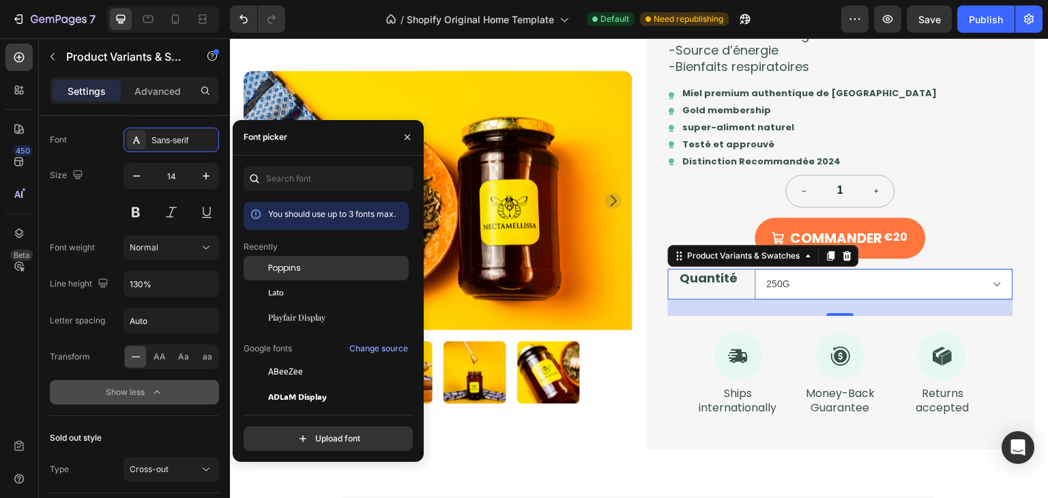
click at [297, 260] on div "Poppins" at bounding box center [326, 268] width 165 height 25
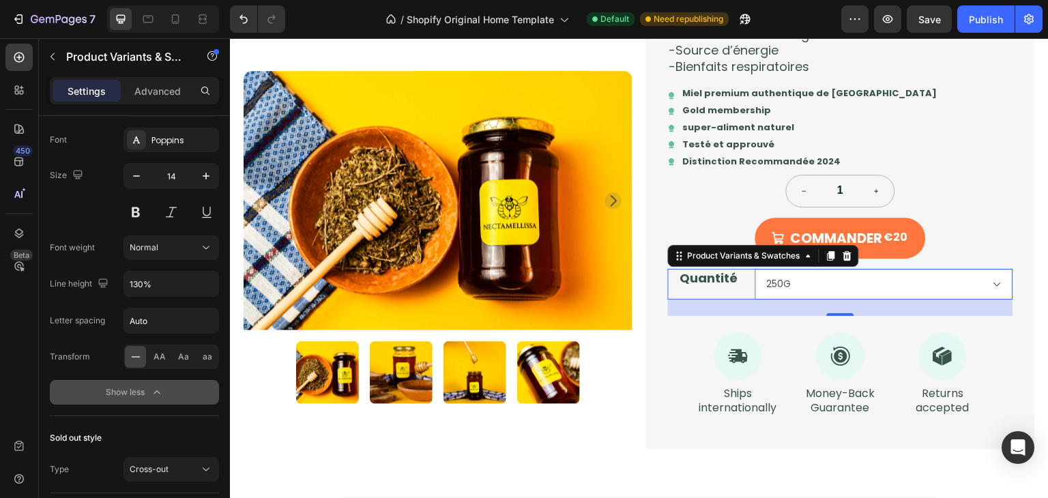
click at [721, 286] on legend "Quantité" at bounding box center [709, 278] width 82 height 18
click at [733, 278] on legend "Quantité" at bounding box center [709, 278] width 82 height 18
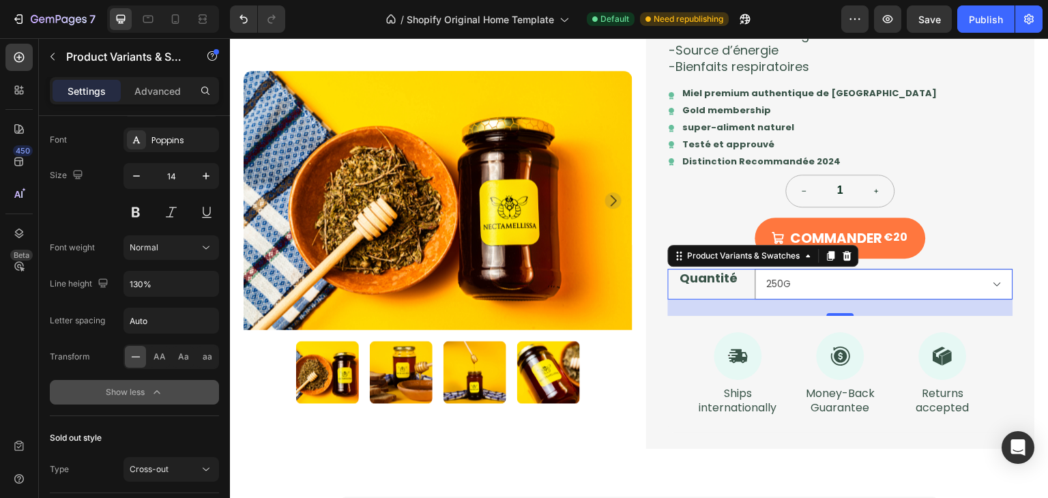
click at [733, 278] on legend "Quantité" at bounding box center [709, 278] width 82 height 18
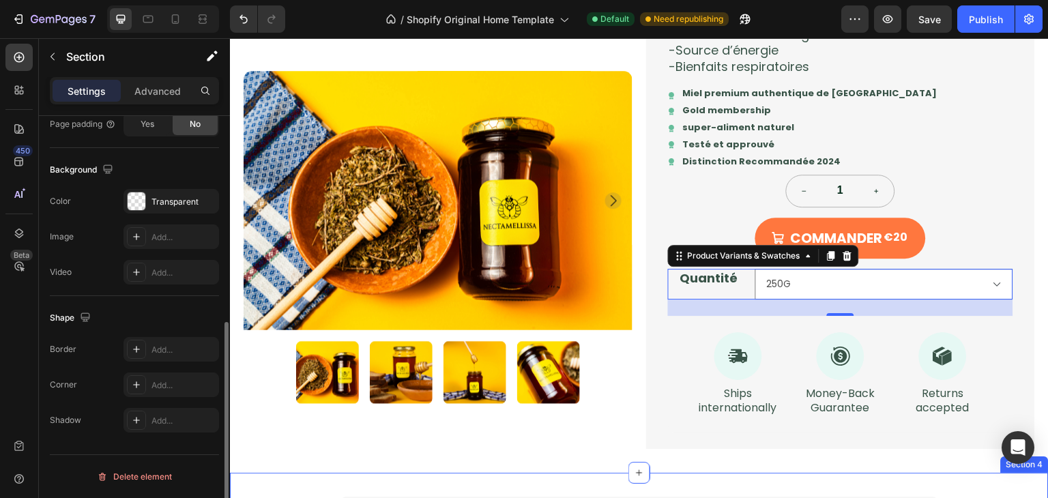
scroll to position [0, 0]
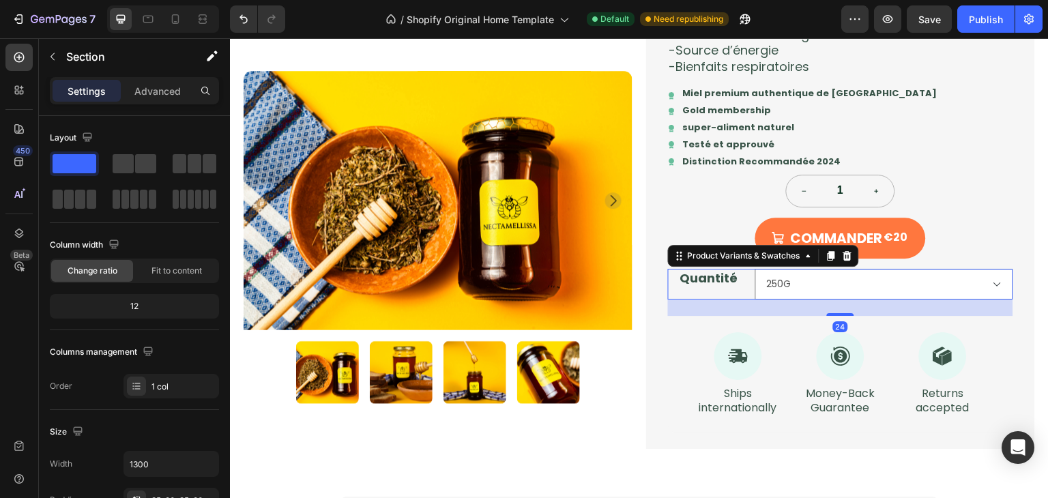
click at [718, 288] on div "Quantité" at bounding box center [709, 284] width 82 height 31
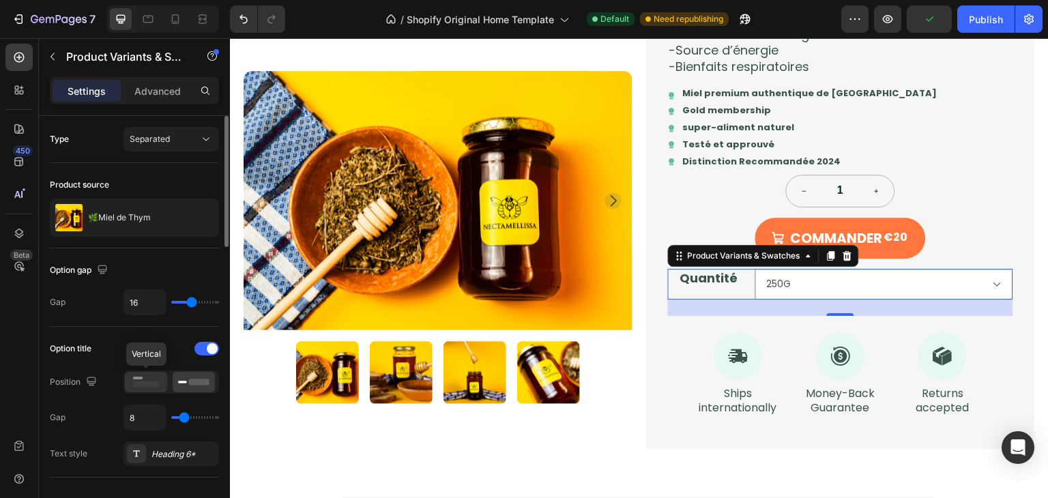
click at [153, 377] on icon at bounding box center [145, 382] width 31 height 15
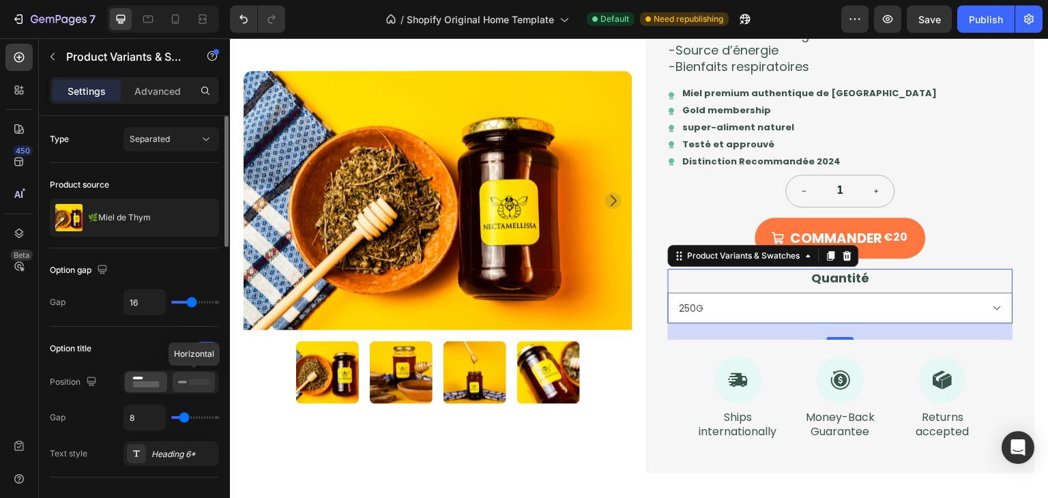
click at [189, 383] on rect at bounding box center [199, 382] width 20 height 6
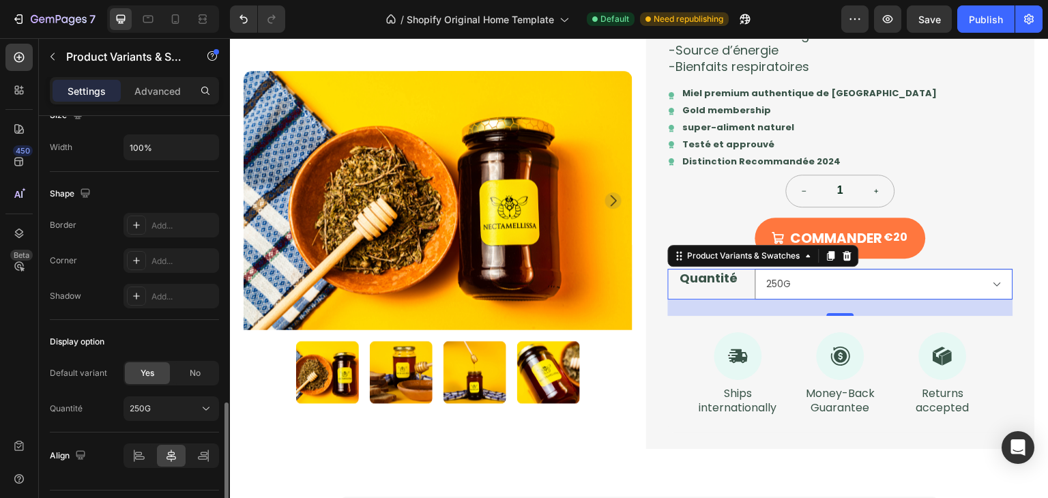
scroll to position [925, 0]
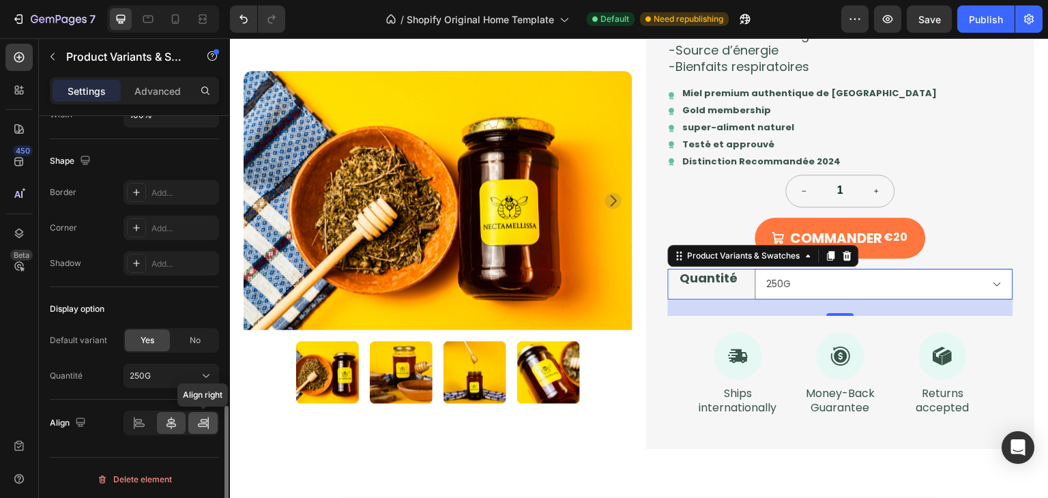
click at [201, 419] on icon at bounding box center [204, 420] width 7 height 3
click at [146, 424] on div at bounding box center [139, 423] width 29 height 22
click at [161, 425] on div at bounding box center [171, 423] width 29 height 22
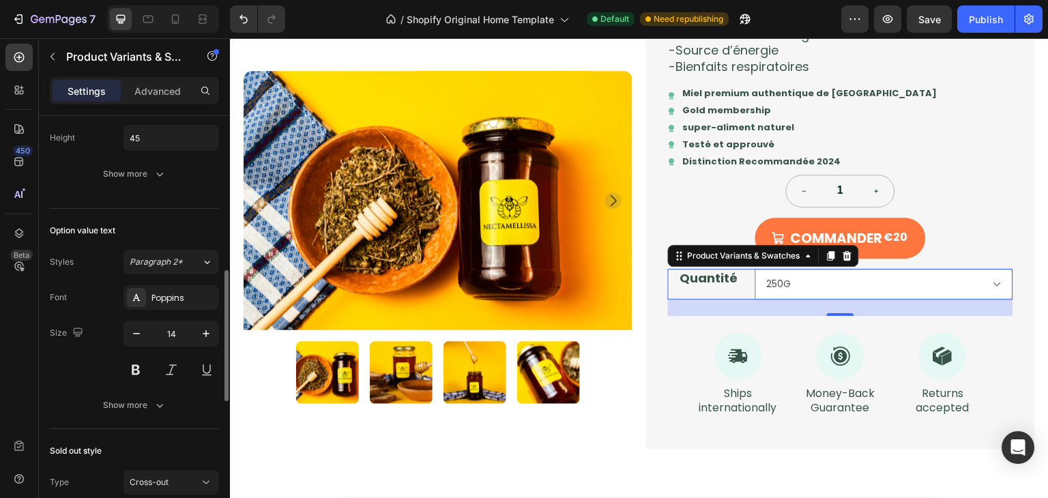
scroll to position [479, 0]
click at [180, 263] on span "Paragraph 2*" at bounding box center [156, 263] width 53 height 12
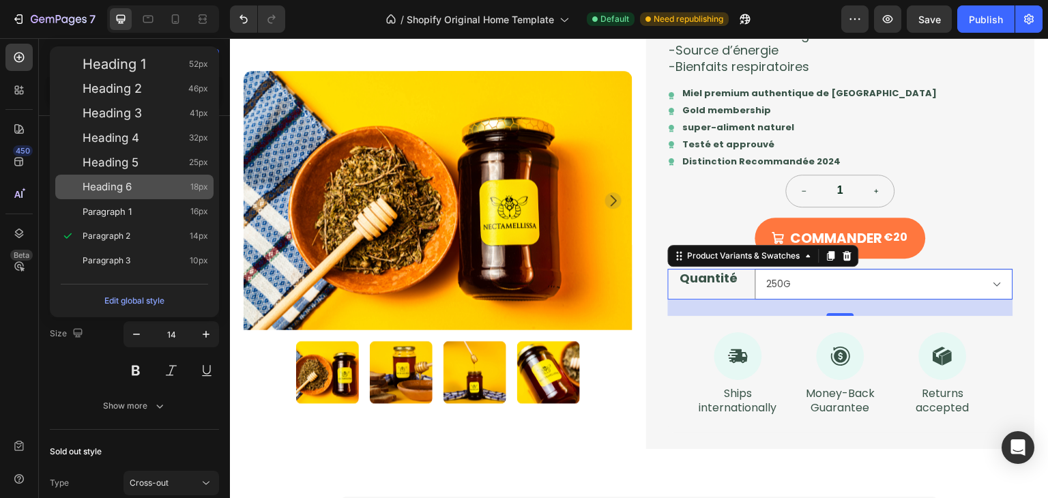
click at [141, 194] on div "Heading 6 18px" at bounding box center [134, 187] width 158 height 25
type input "18"
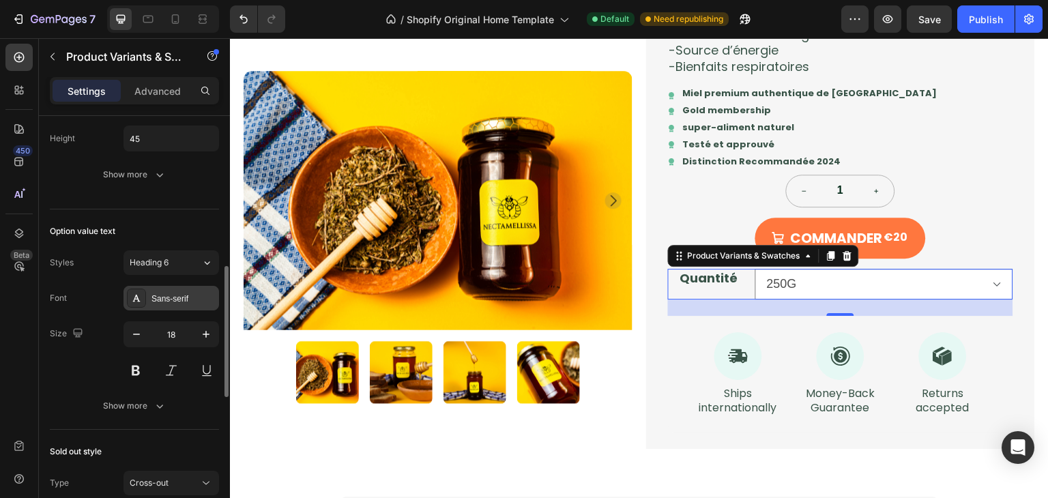
click at [191, 294] on div "Sans-serif" at bounding box center [184, 299] width 64 height 12
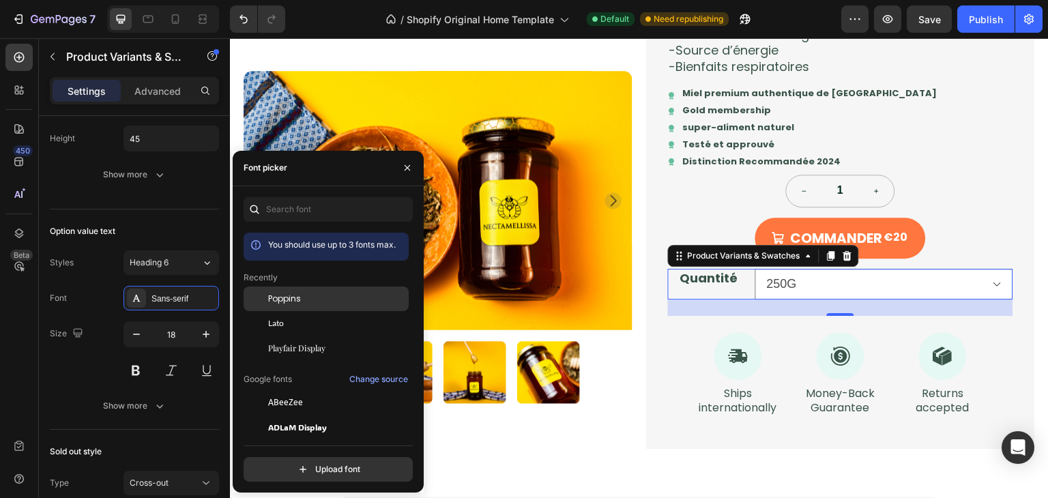
click at [284, 293] on span "Poppins" at bounding box center [284, 299] width 33 height 12
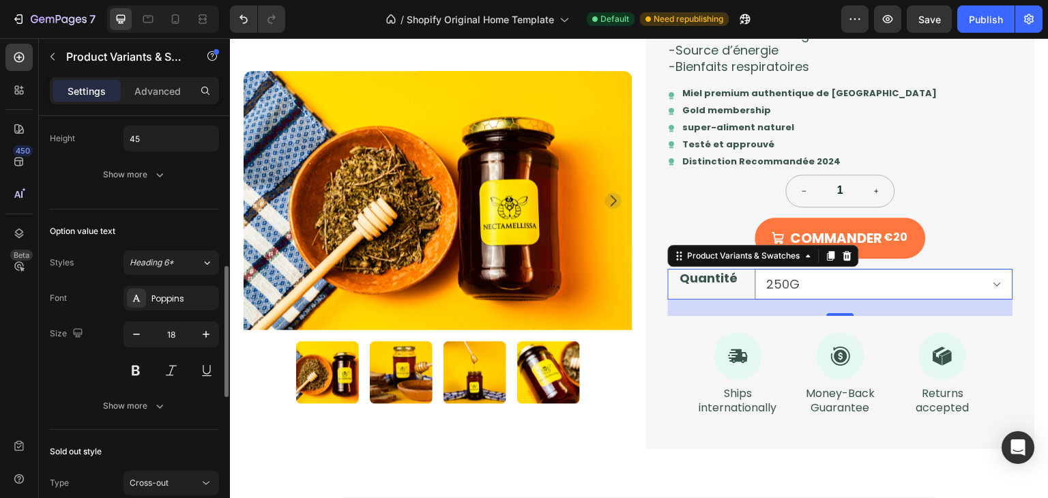
click at [154, 221] on div "Option value text" at bounding box center [134, 231] width 169 height 22
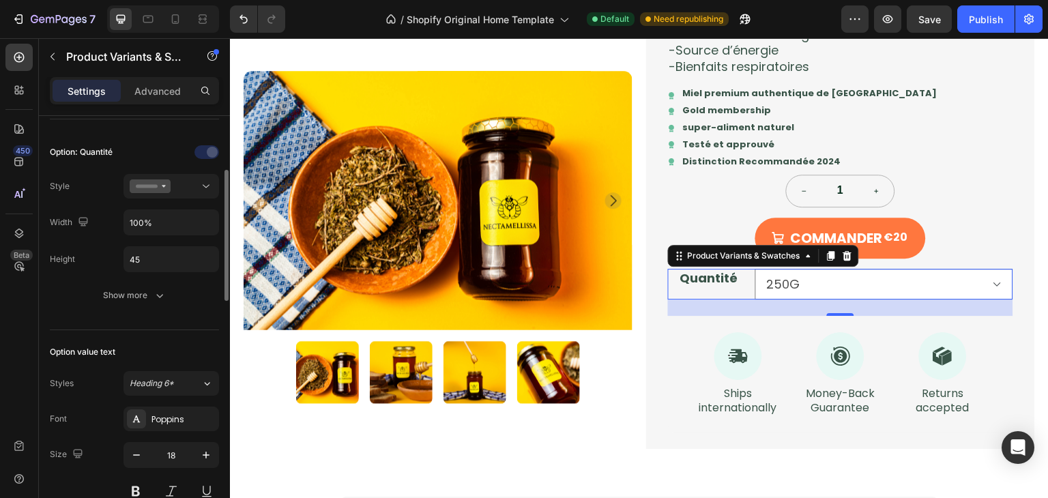
scroll to position [288, 0]
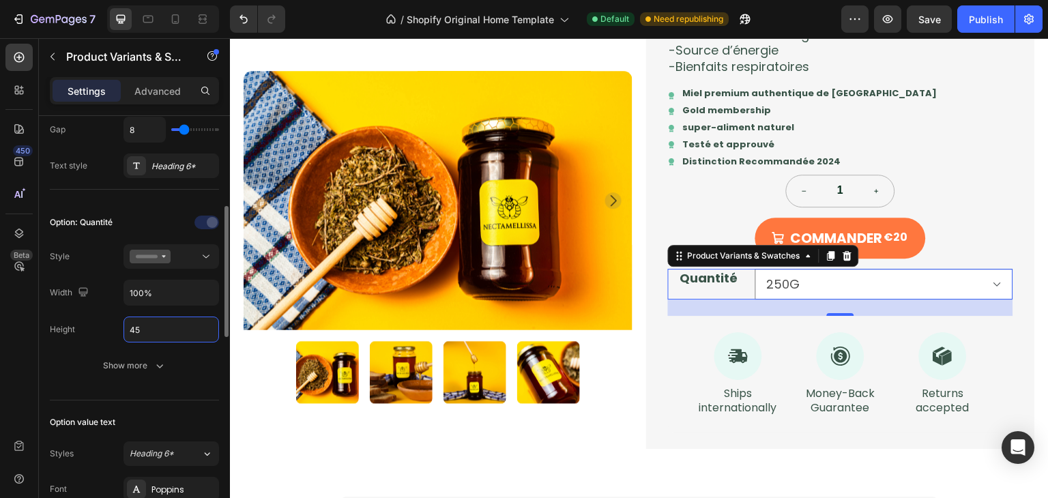
click at [153, 320] on input "45" at bounding box center [171, 329] width 94 height 25
type input "2"
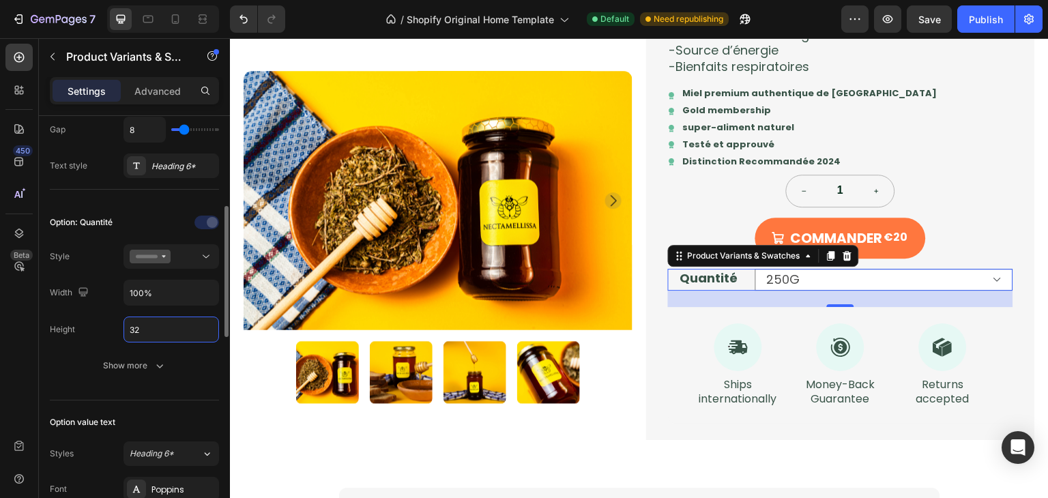
type input "3"
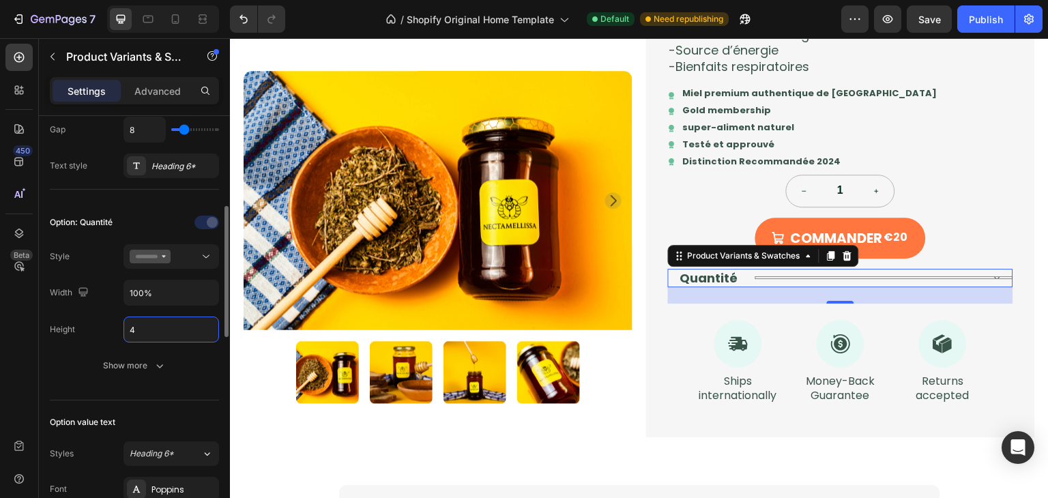
type input "45"
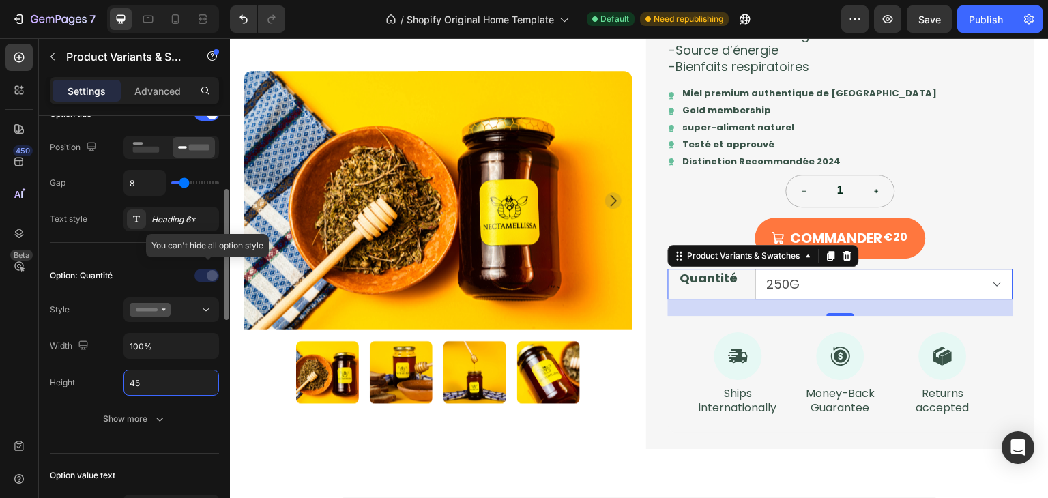
scroll to position [233, 0]
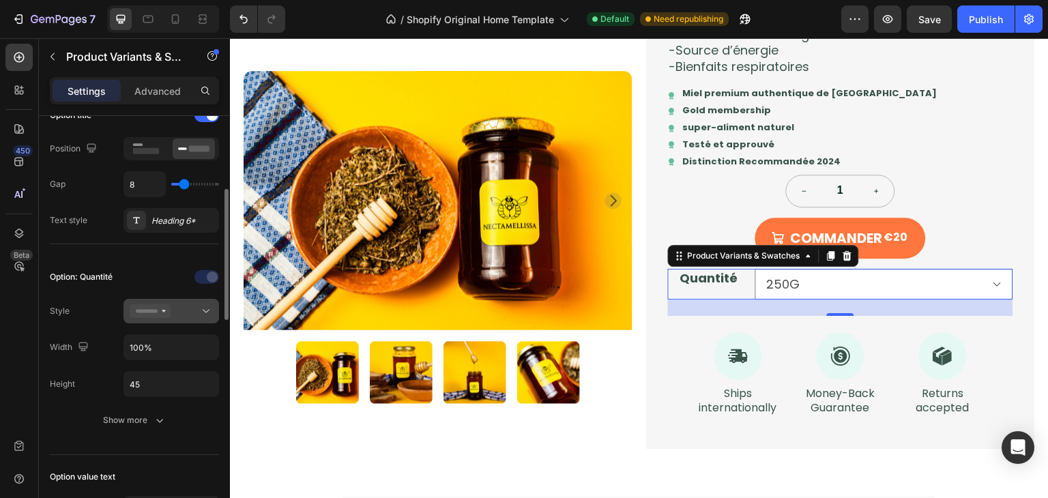
click at [189, 307] on div at bounding box center [171, 311] width 83 height 14
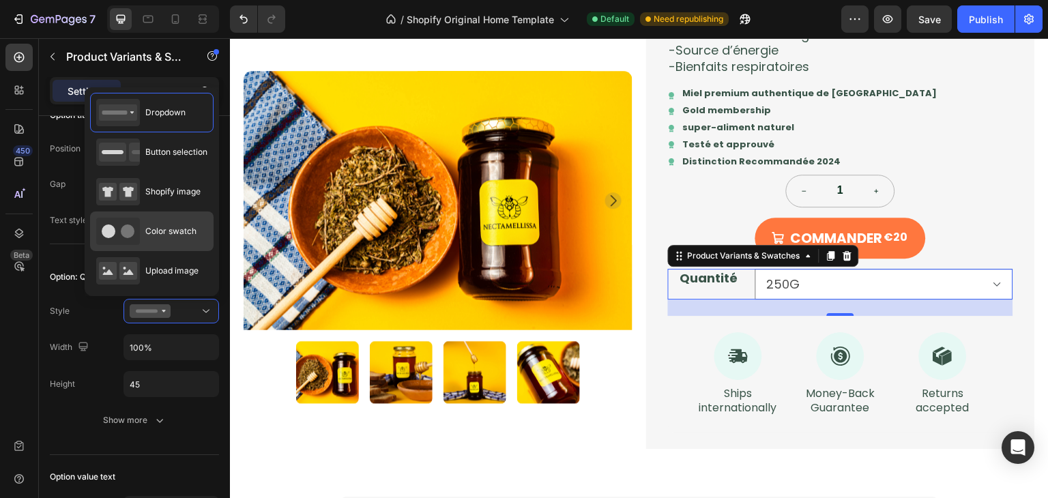
click at [178, 223] on div "Color swatch" at bounding box center [146, 231] width 100 height 27
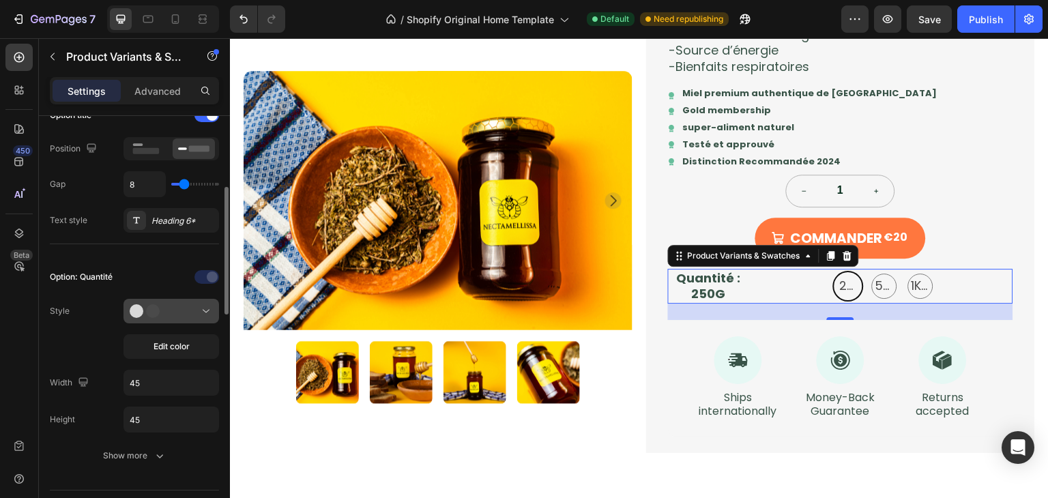
click at [173, 306] on div at bounding box center [171, 311] width 83 height 14
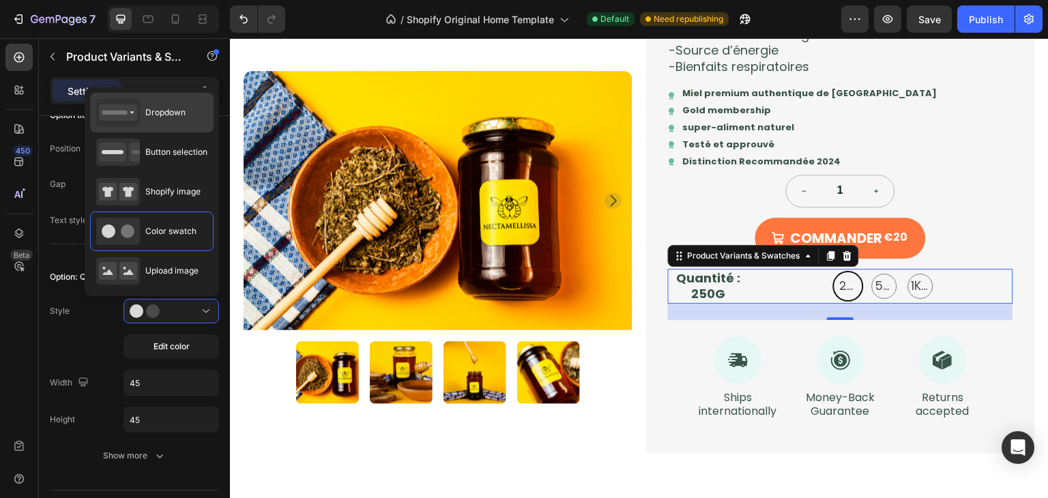
click at [172, 107] on span "Dropdown" at bounding box center [165, 112] width 40 height 12
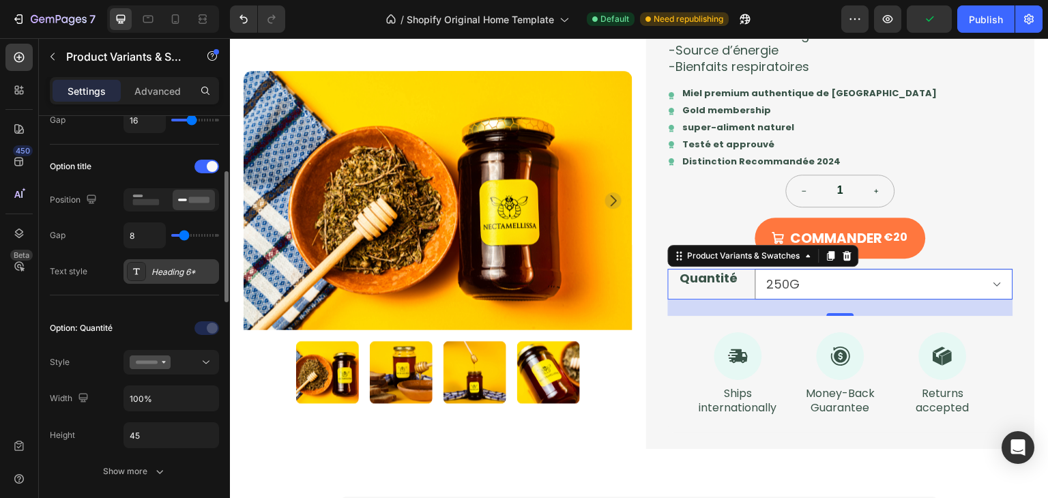
scroll to position [181, 0]
click at [184, 366] on div at bounding box center [171, 364] width 83 height 14
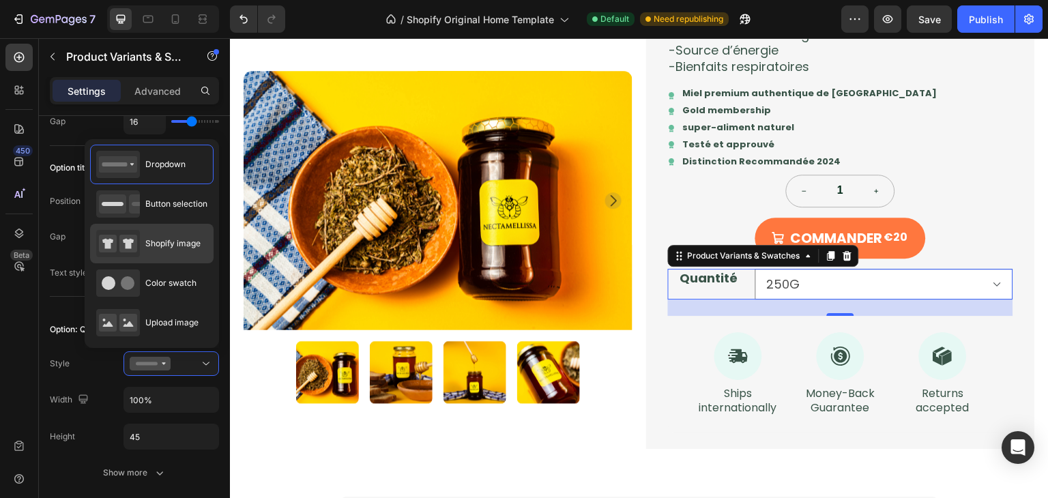
click at [183, 257] on div "Shopify image" at bounding box center [148, 243] width 104 height 27
type input "64"
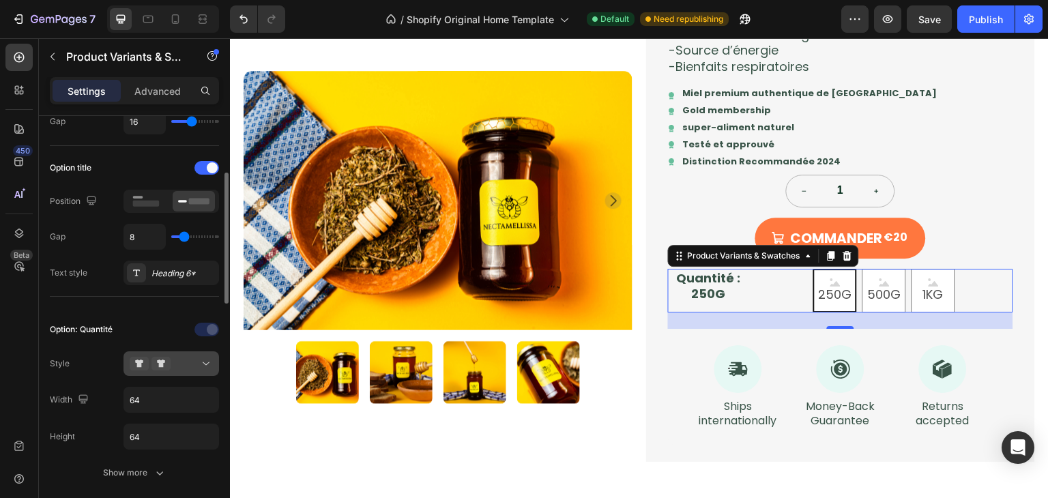
click at [188, 371] on button at bounding box center [172, 363] width 96 height 25
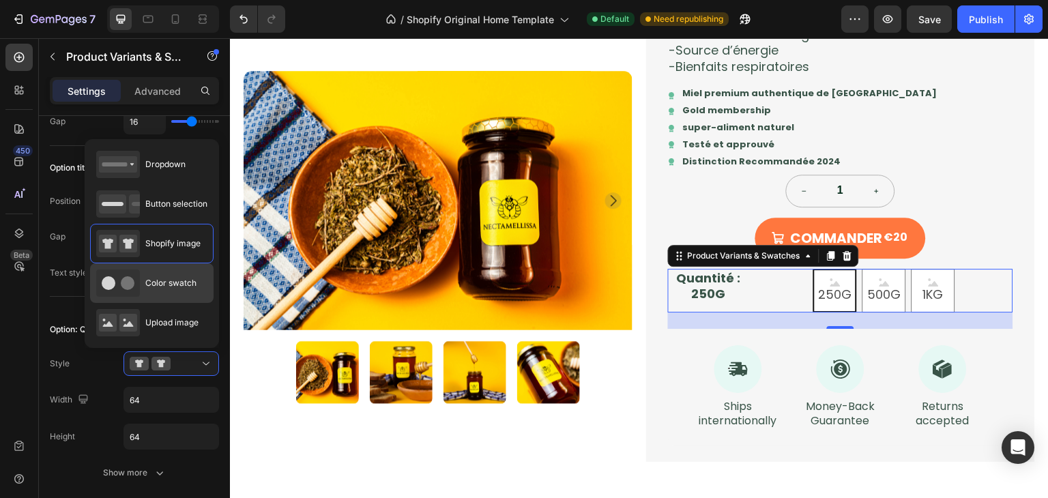
click at [182, 296] on div "Color swatch" at bounding box center [146, 283] width 100 height 27
type input "45"
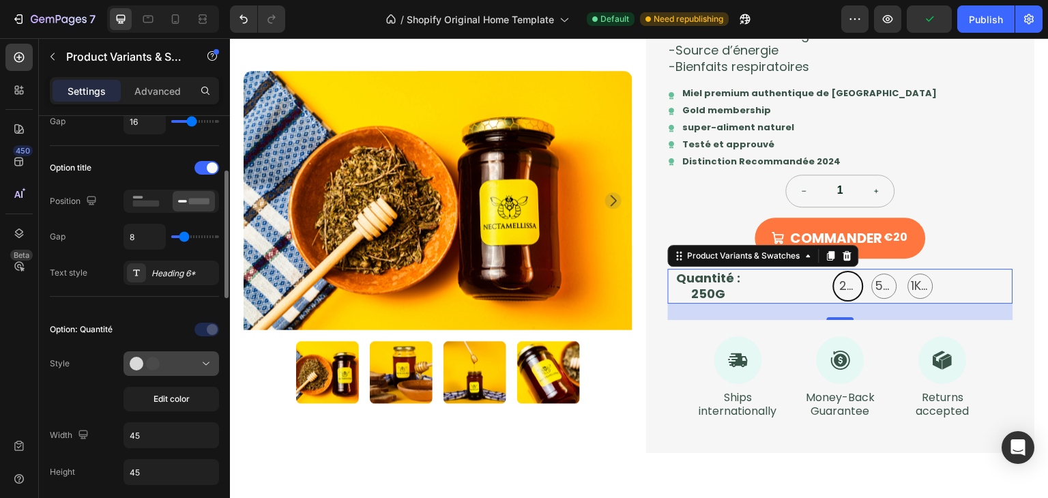
drag, startPoint x: 190, startPoint y: 345, endPoint x: 190, endPoint y: 358, distance: 13.7
click at [190, 358] on div "Option: Quantité Style Edit color Width 45 Height 45 Show more" at bounding box center [134, 420] width 169 height 202
click at [190, 358] on div at bounding box center [171, 364] width 83 height 14
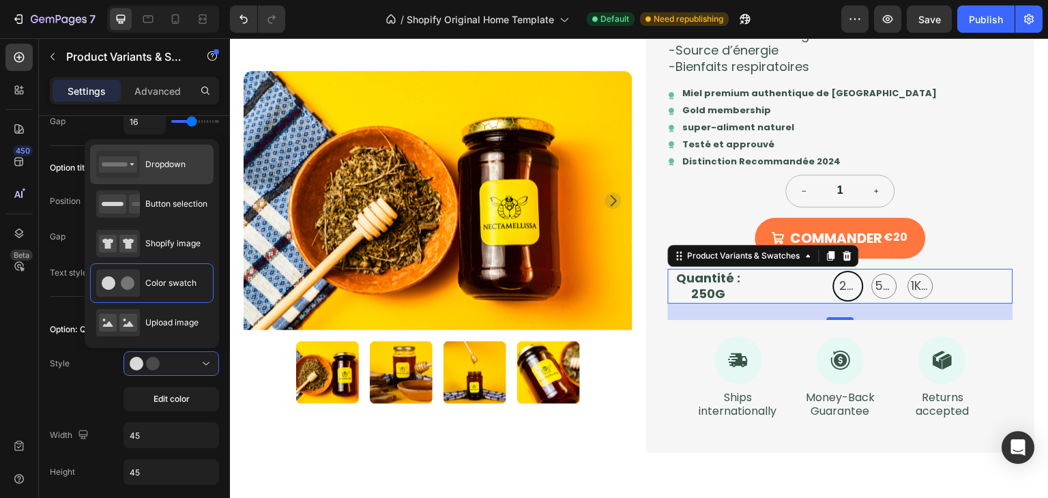
click at [184, 173] on div "Dropdown" at bounding box center [140, 164] width 89 height 27
type input "100%"
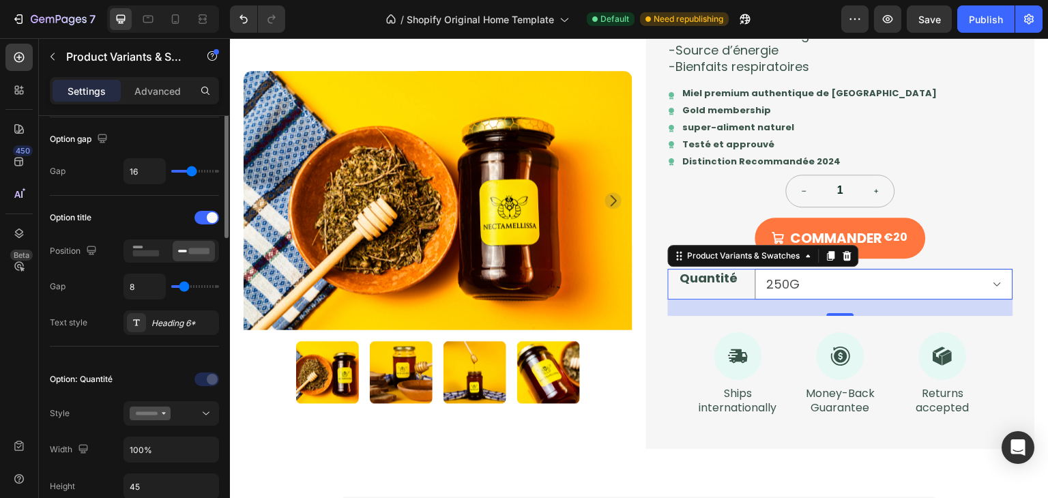
scroll to position [93, 0]
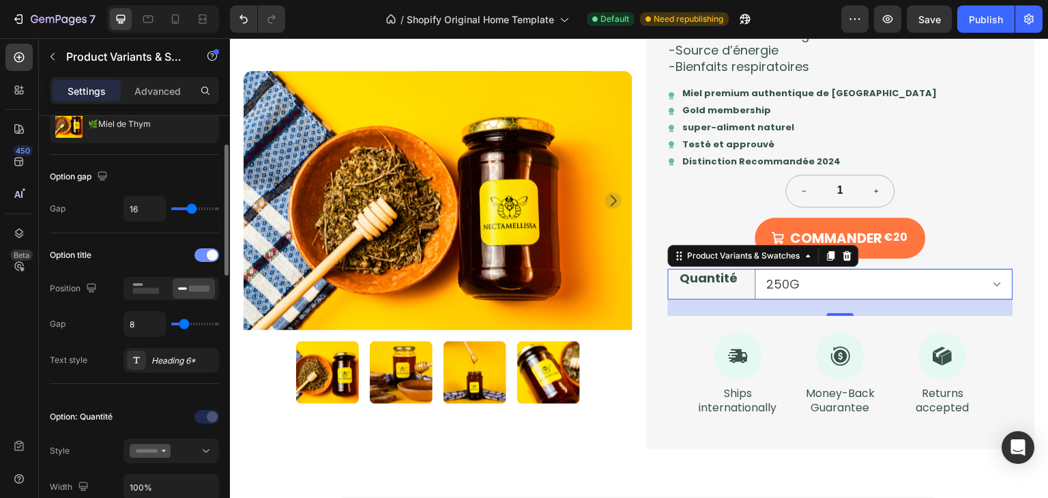
click at [203, 260] on div at bounding box center [206, 255] width 25 height 14
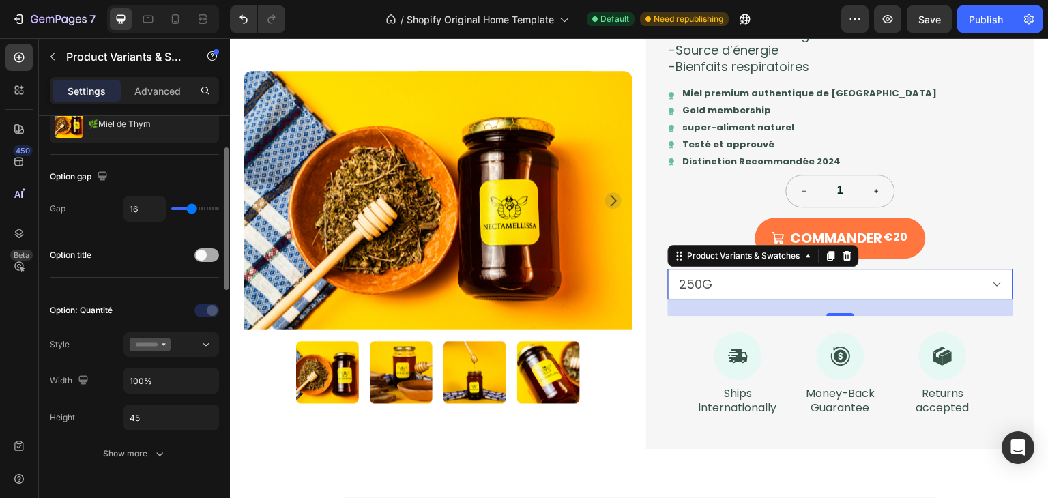
click at [203, 260] on div at bounding box center [206, 255] width 25 height 14
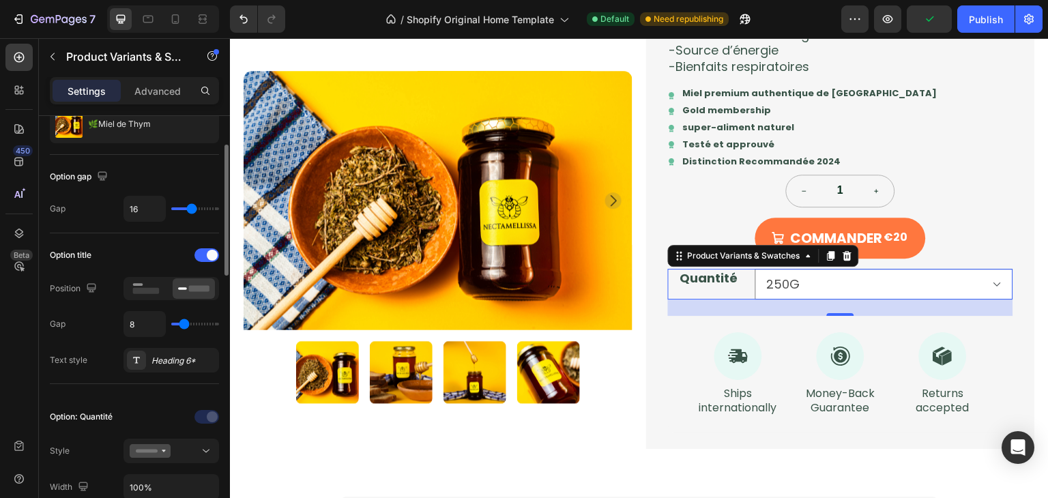
type input "14"
type input "11"
type input "10"
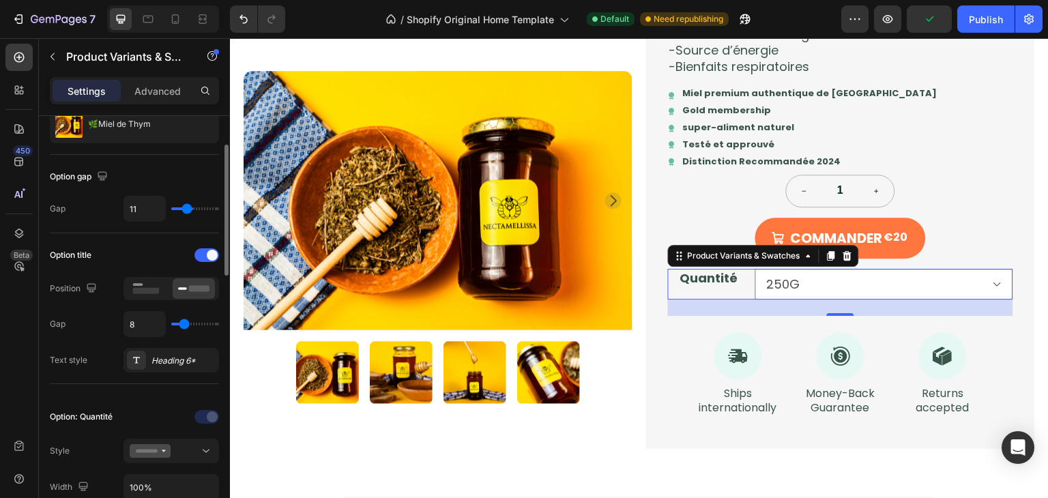
type input "10"
type input "9"
type input "8"
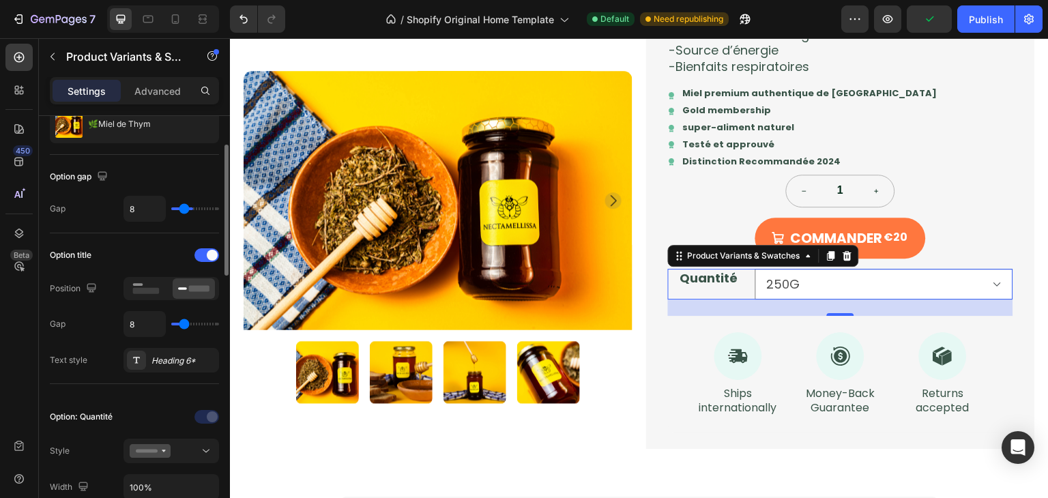
type input "7"
type input "6"
drag, startPoint x: 192, startPoint y: 211, endPoint x: 182, endPoint y: 211, distance: 10.9
type input "5"
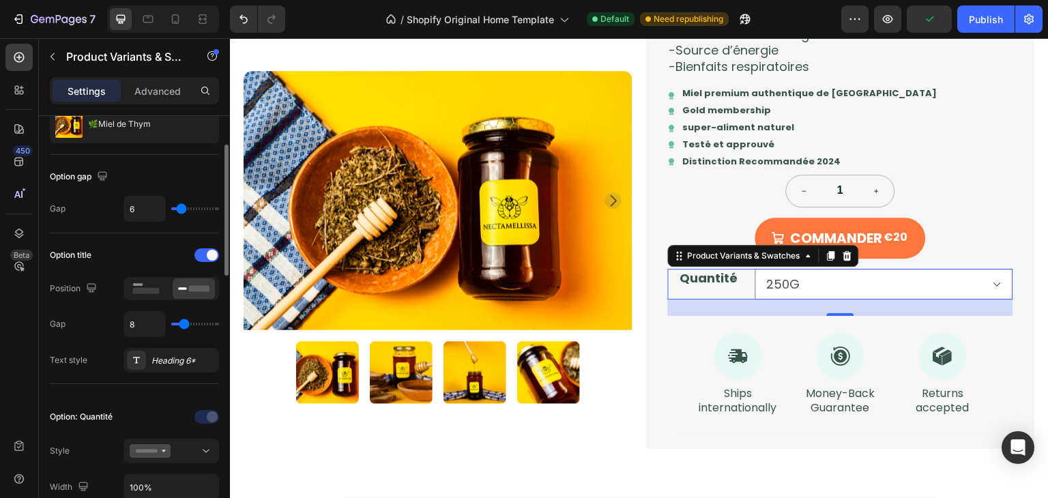
click at [182, 210] on input "range" at bounding box center [195, 208] width 48 height 3
type input "9"
type input "19"
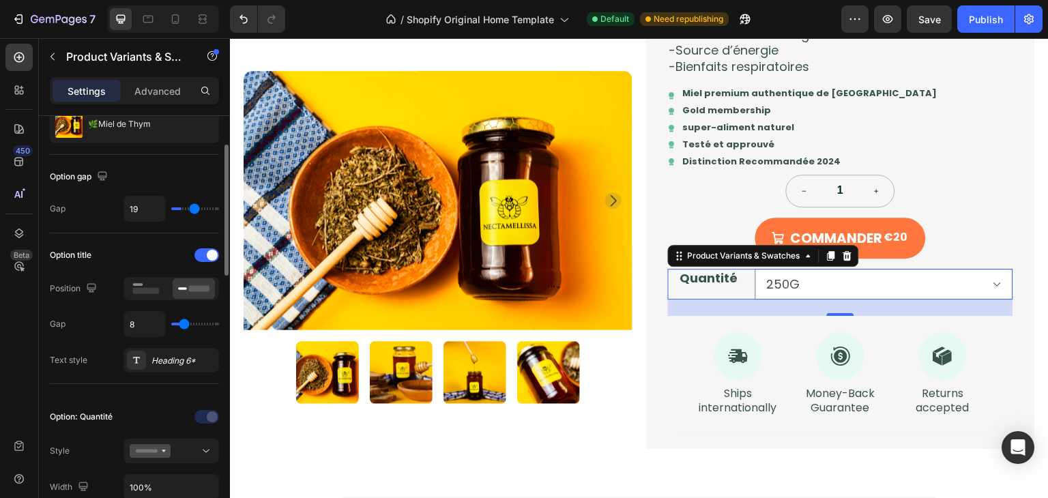
type input "21"
type input "24"
type input "27"
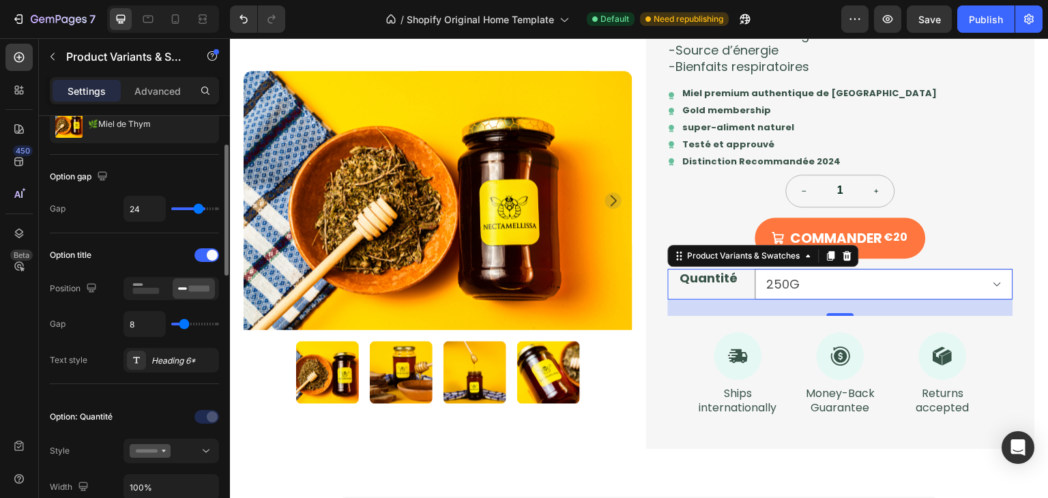
type input "27"
type input "29"
type input "32"
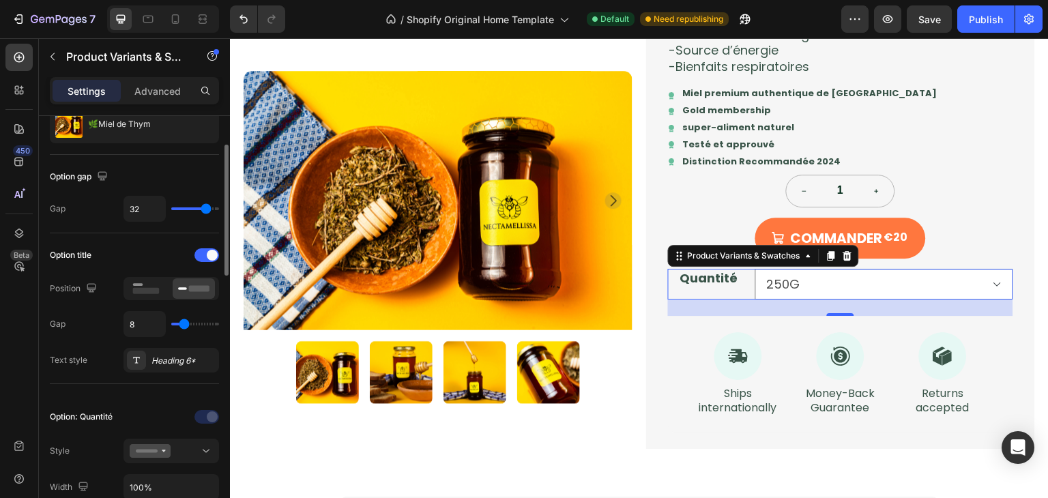
type input "36"
type input "39"
type input "40"
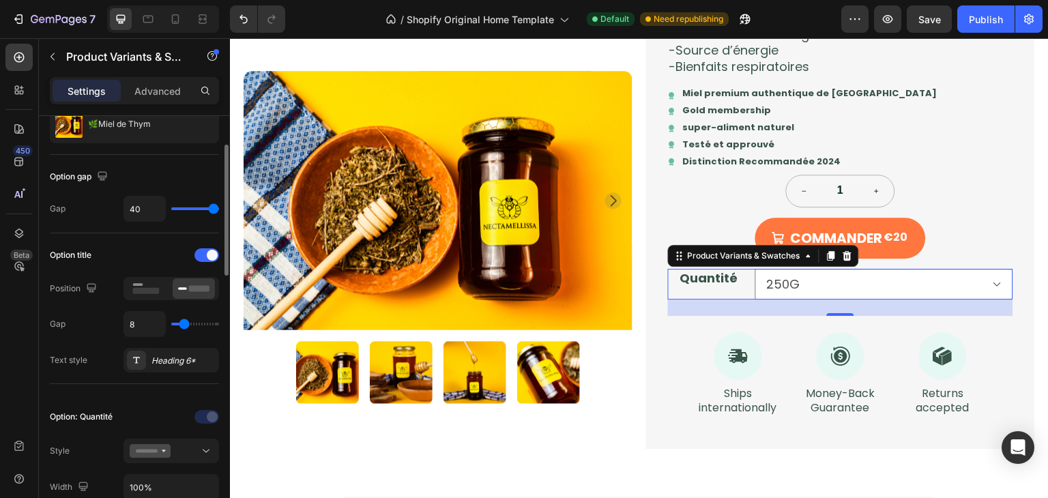
drag, startPoint x: 182, startPoint y: 211, endPoint x: 1, endPoint y: 172, distance: 184.3
type input "40"
click at [219, 210] on input "range" at bounding box center [195, 208] width 48 height 3
click at [210, 208] on div "40" at bounding box center [172, 209] width 96 height 26
type input "26"
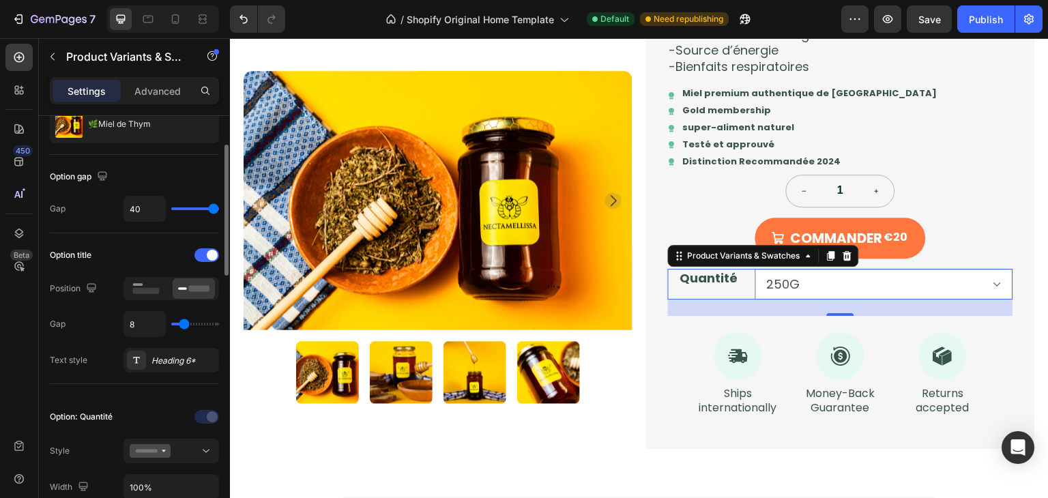
type input "26"
type input "16"
type input "15"
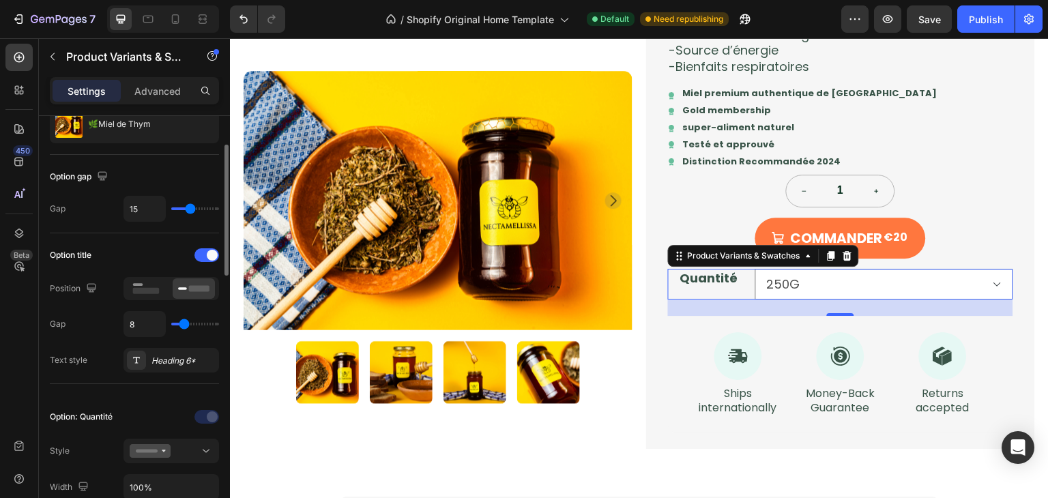
type input "14"
type input "13"
type input "15"
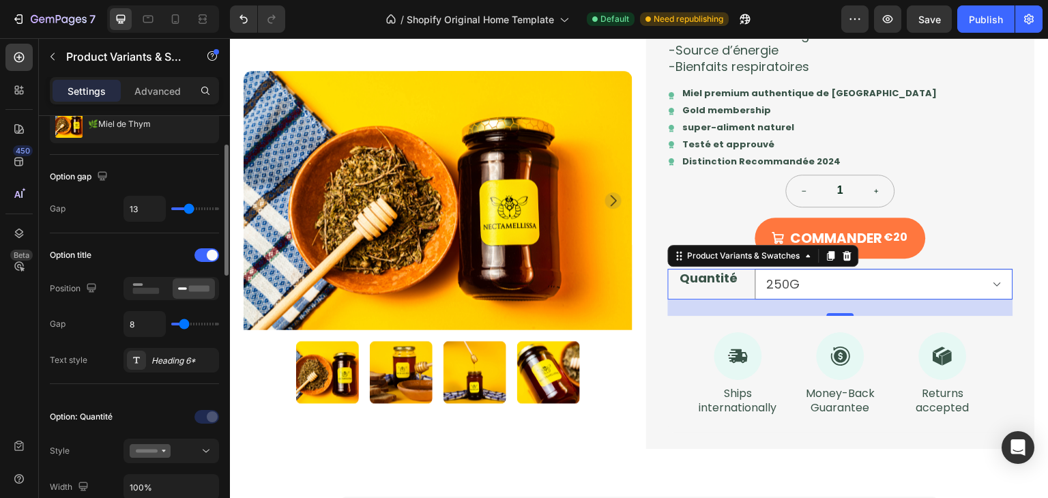
type input "15"
type input "17"
type input "19"
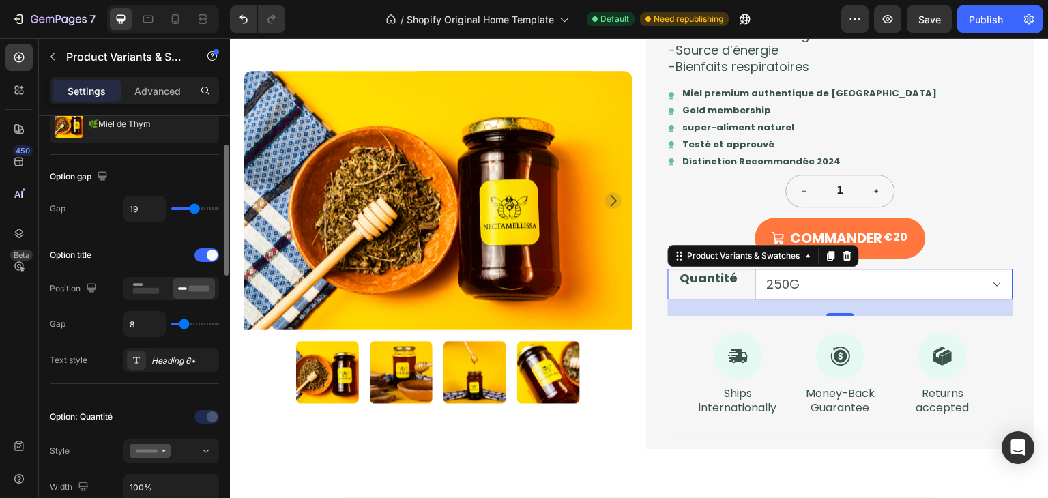
type input "20"
type input "19"
type input "18"
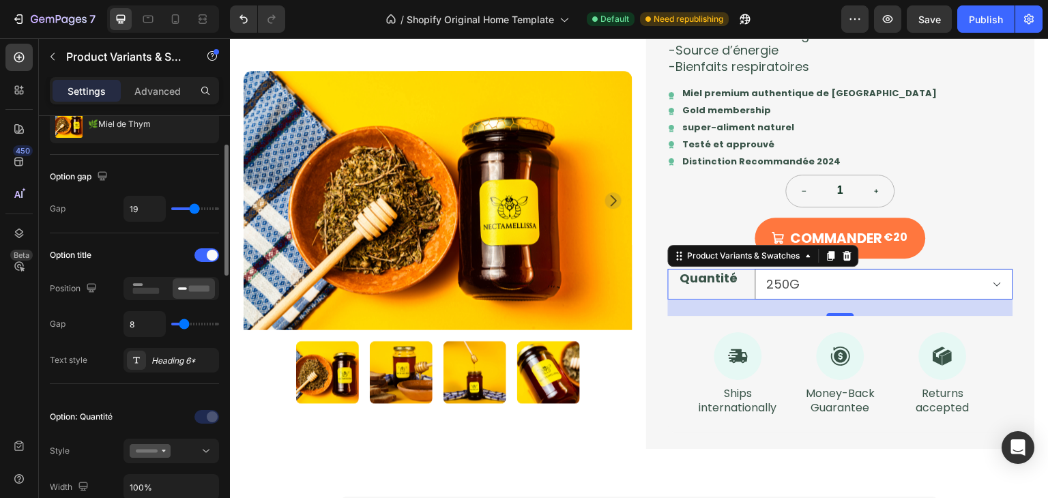
type input "18"
type input "16"
type input "15"
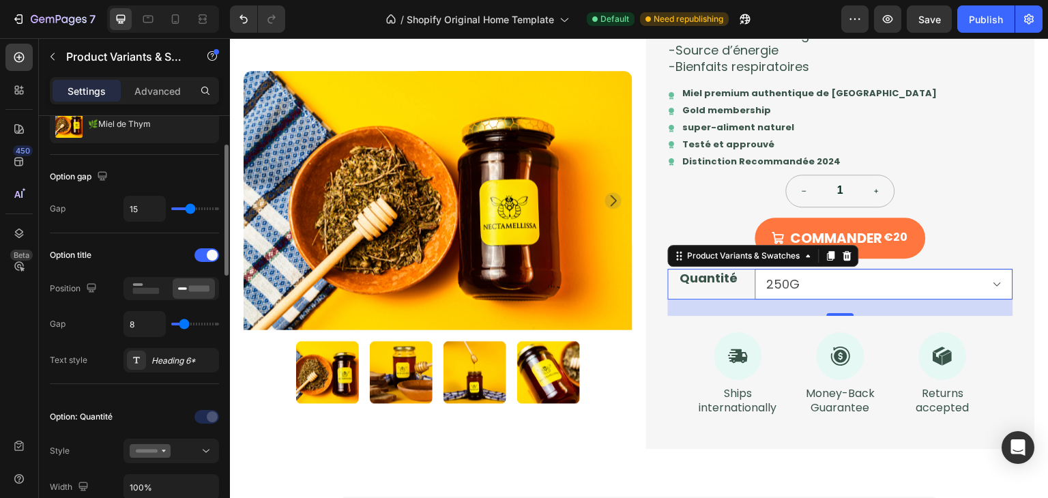
type input "16"
drag, startPoint x: 210, startPoint y: 208, endPoint x: 191, endPoint y: 207, distance: 18.4
type input "16"
click at [191, 207] on input "range" at bounding box center [195, 208] width 48 height 3
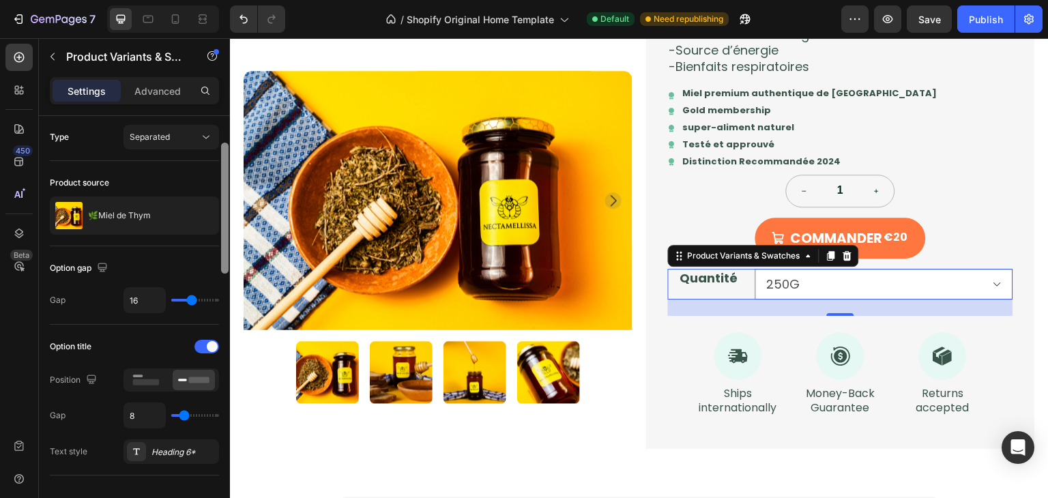
scroll to position [0, 0]
drag, startPoint x: 221, startPoint y: 196, endPoint x: 222, endPoint y: 139, distance: 56.6
click at [222, 139] on div at bounding box center [225, 181] width 8 height 131
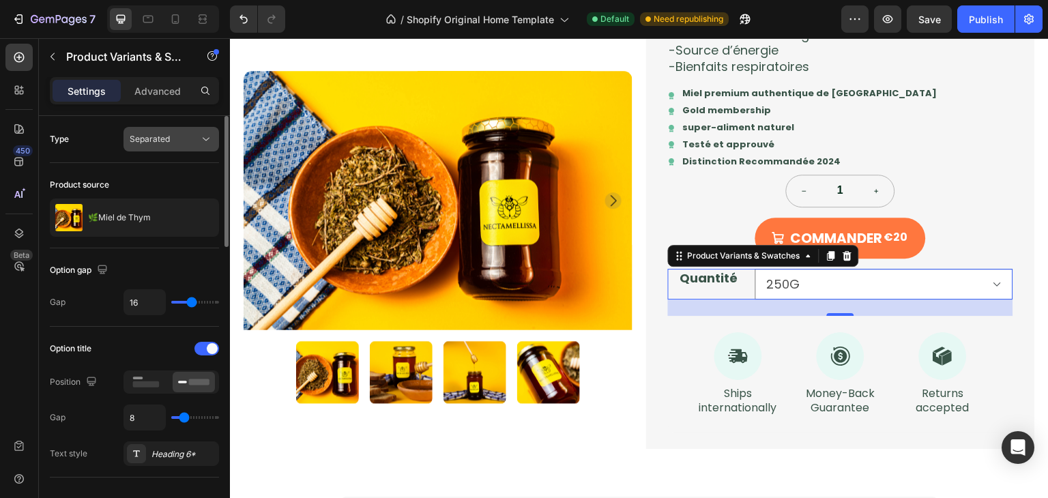
click at [197, 137] on div "Separated" at bounding box center [165, 139] width 70 height 12
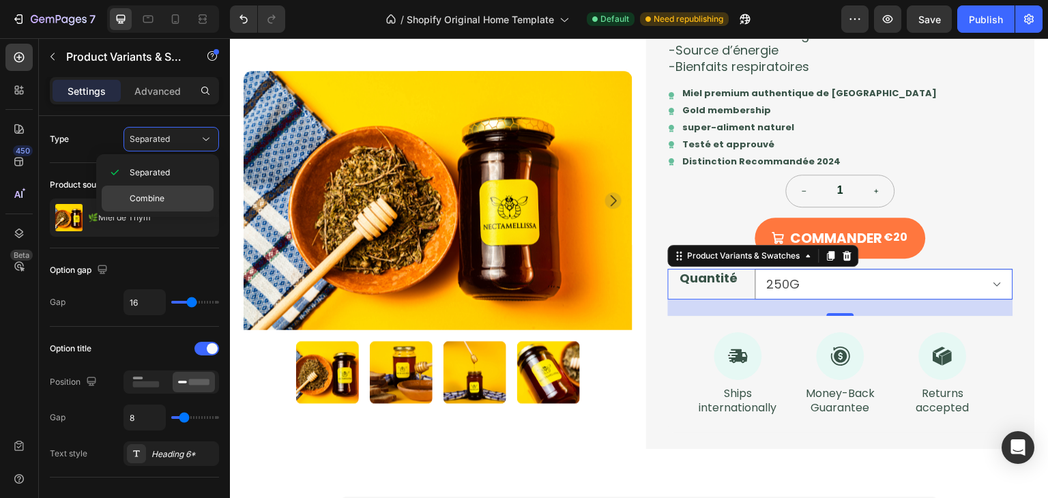
click at [186, 194] on p "Combine" at bounding box center [169, 198] width 78 height 12
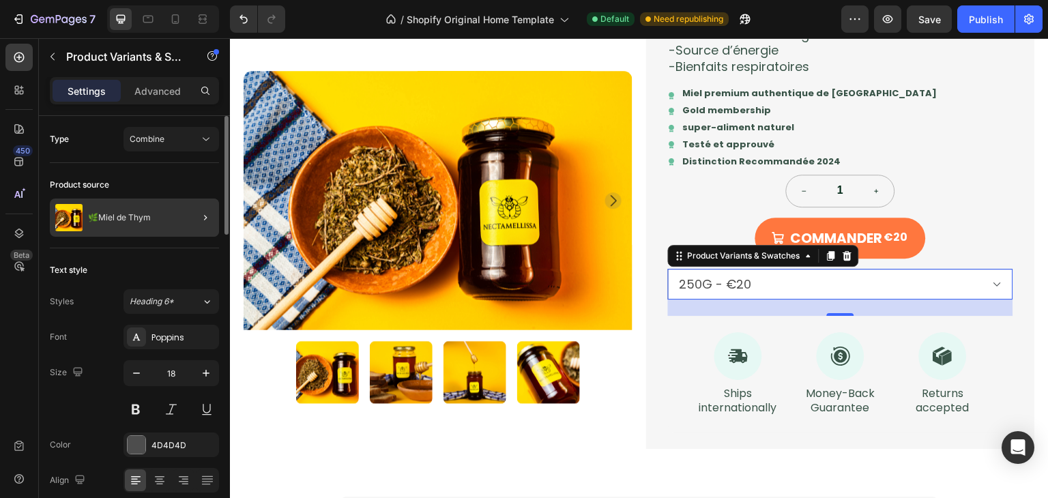
click at [190, 218] on div at bounding box center [200, 218] width 38 height 38
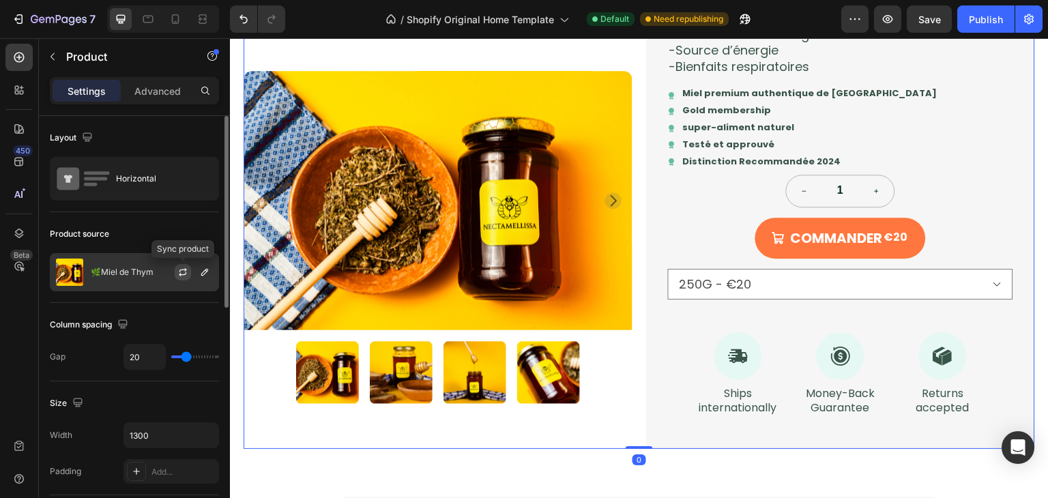
click at [181, 272] on icon "button" at bounding box center [182, 272] width 11 height 11
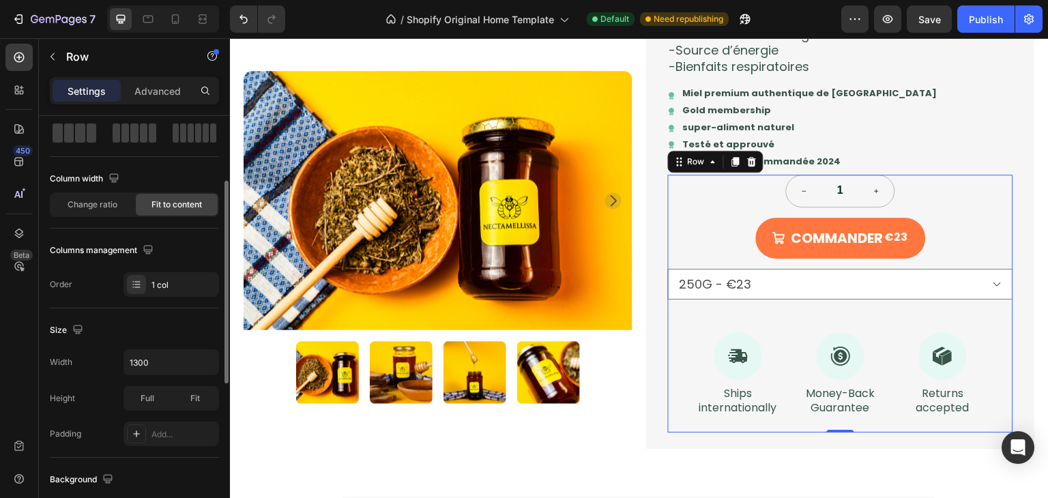
scroll to position [123, 0]
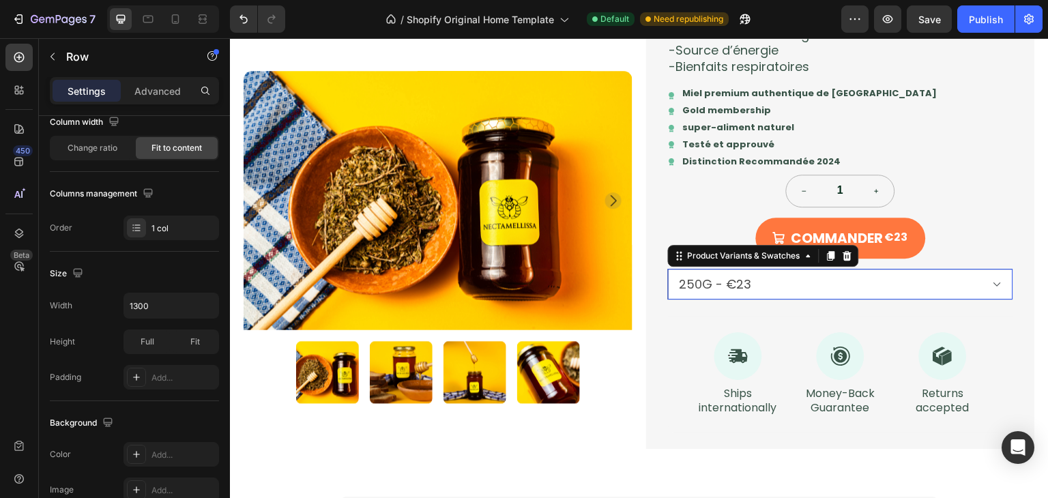
click at [790, 285] on select "250G - €23 500G - €42 1KG - €75" at bounding box center [840, 284] width 345 height 31
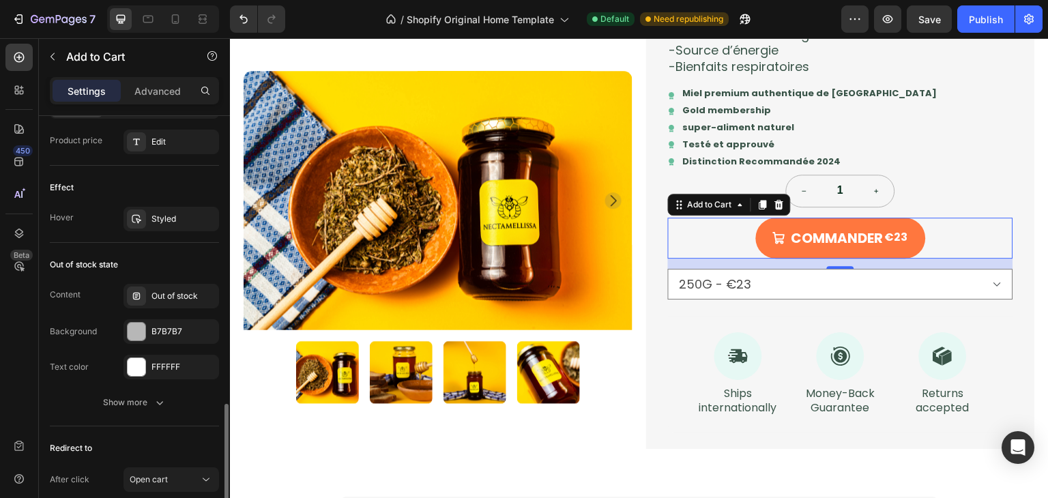
scroll to position [1241, 0]
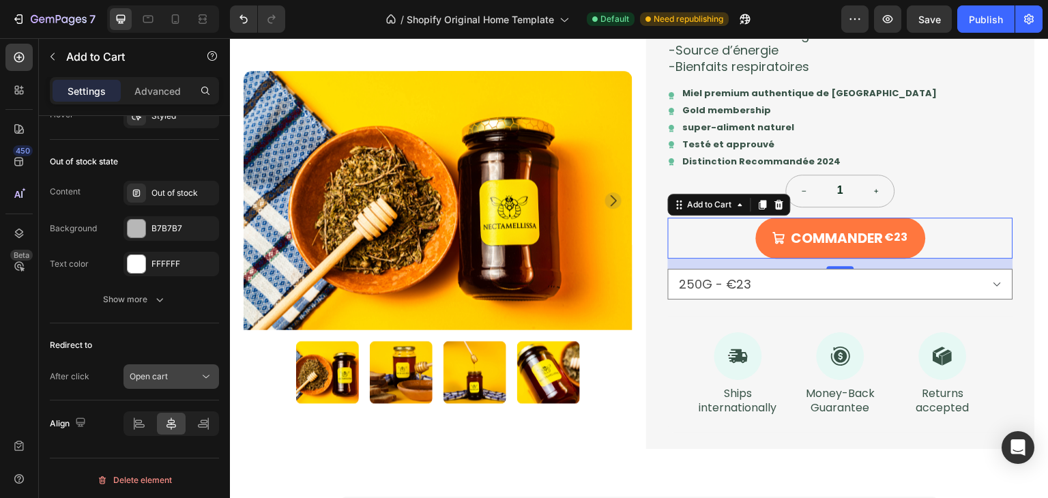
click at [199, 377] on icon at bounding box center [206, 377] width 14 height 14
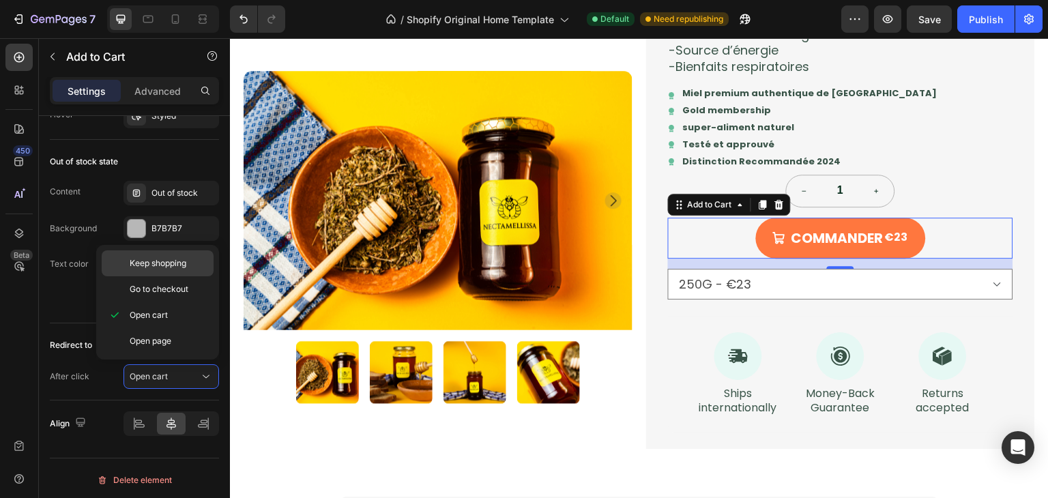
click at [173, 267] on span "Keep shopping" at bounding box center [158, 263] width 57 height 12
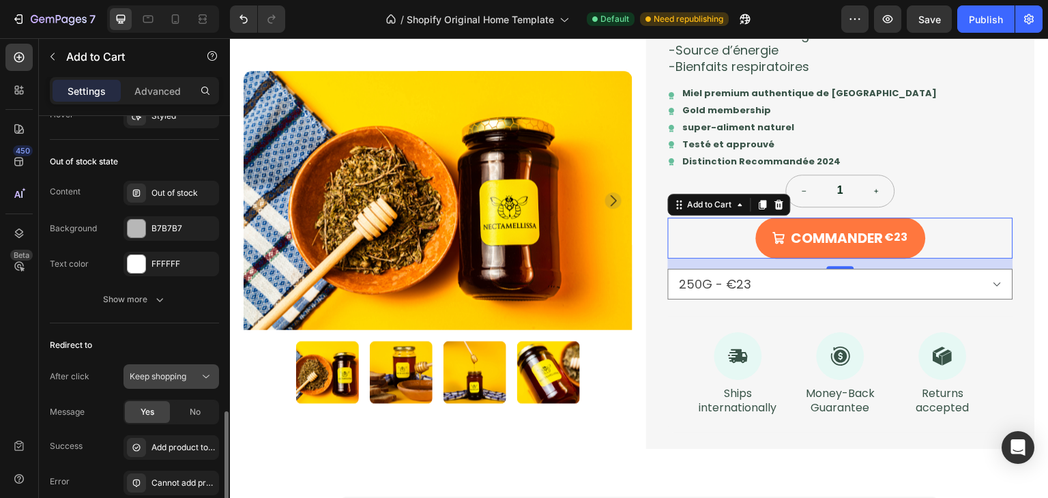
click at [195, 372] on div "Keep shopping" at bounding box center [165, 377] width 70 height 12
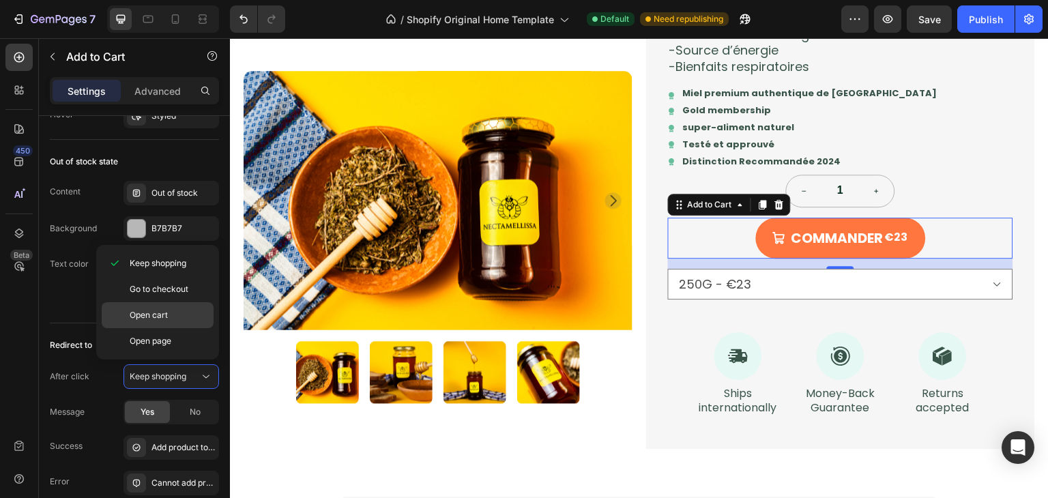
click at [198, 315] on p "Open cart" at bounding box center [169, 315] width 78 height 12
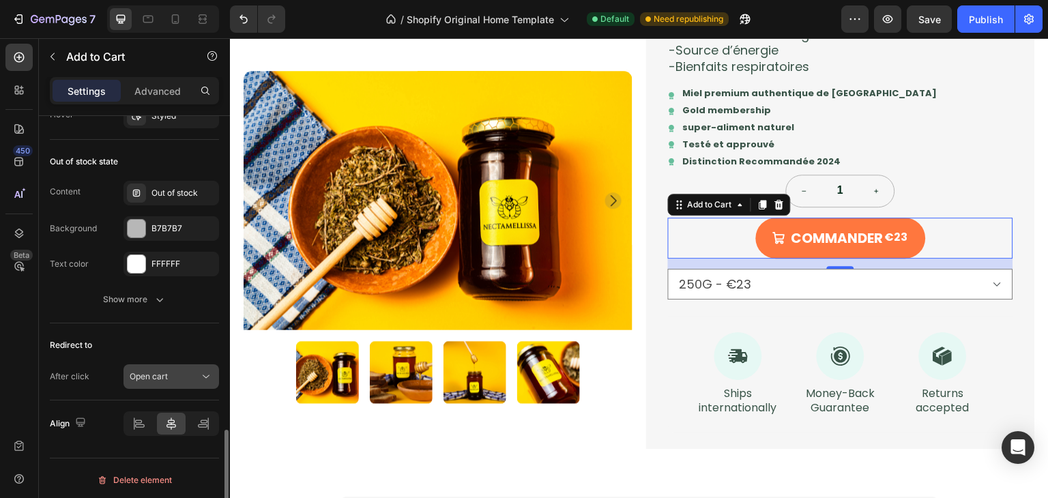
click at [196, 383] on button "Open cart" at bounding box center [172, 376] width 96 height 25
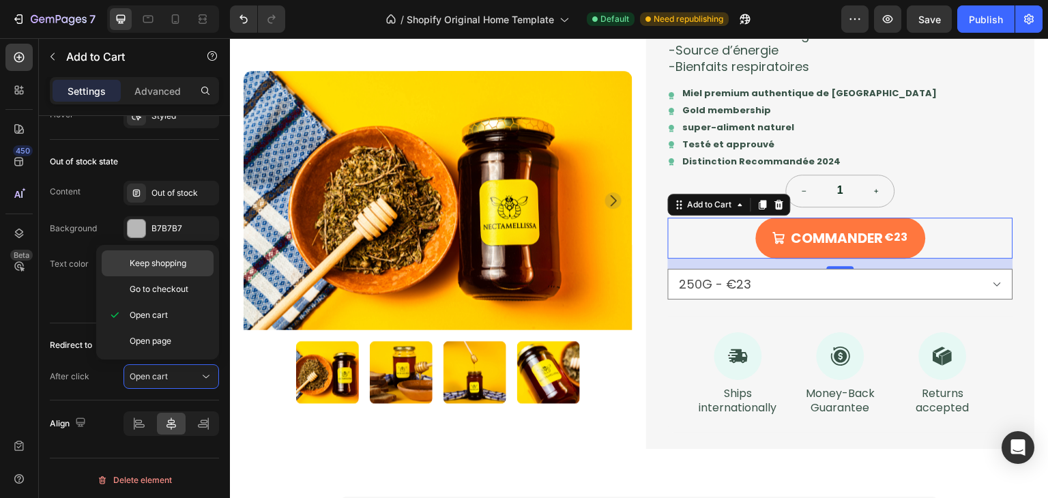
click at [195, 268] on p "Keep shopping" at bounding box center [169, 263] width 78 height 12
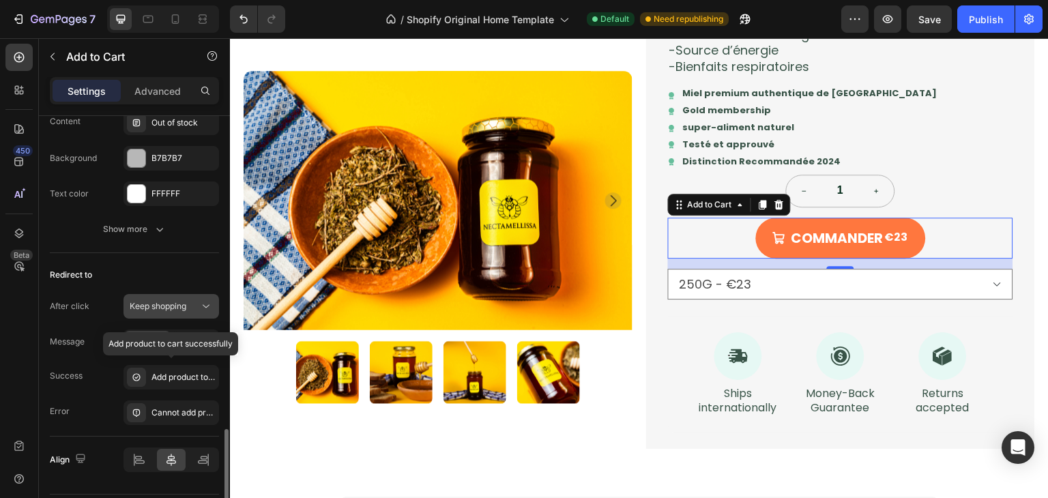
scroll to position [1312, 0]
click at [173, 375] on div "Add product to cart successfully" at bounding box center [184, 377] width 64 height 12
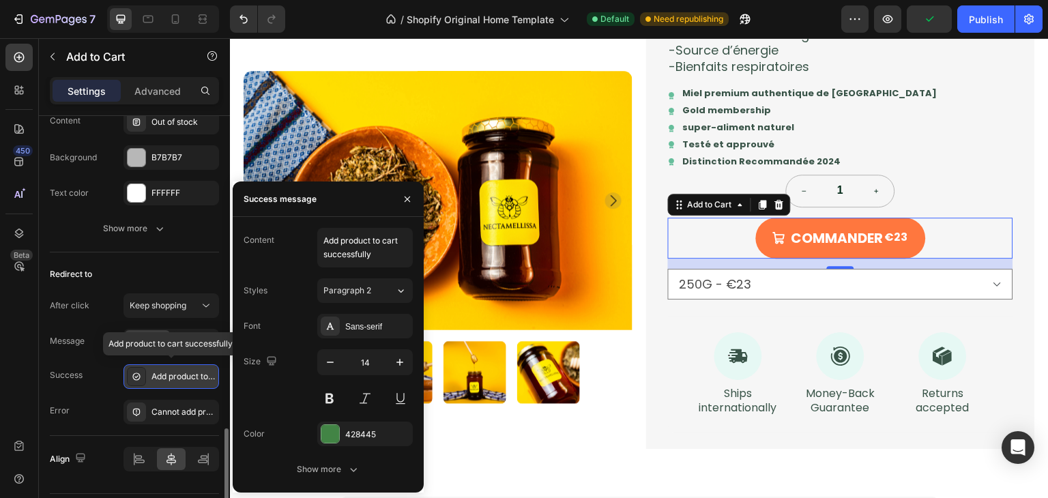
click at [173, 375] on div "Add product to cart successfully" at bounding box center [184, 377] width 64 height 12
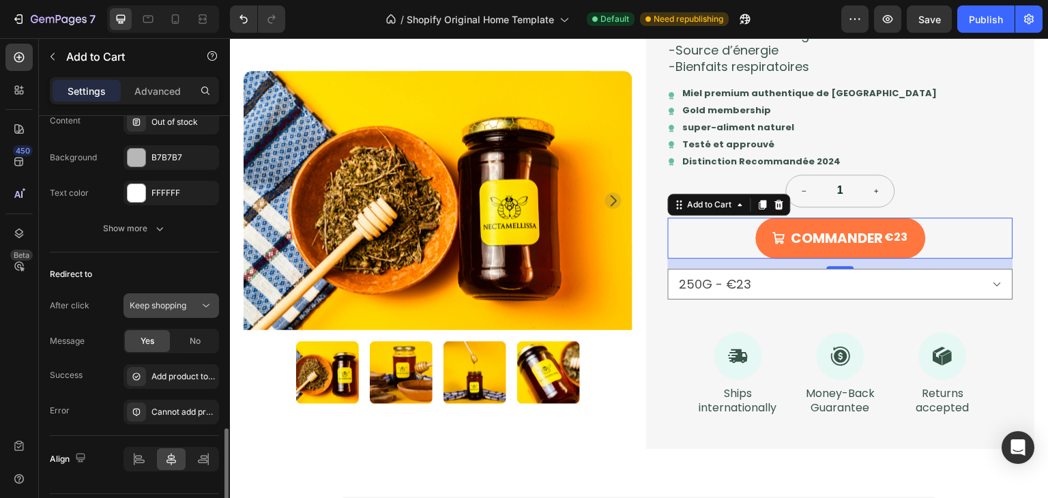
click at [194, 302] on div "Keep shopping" at bounding box center [165, 306] width 70 height 12
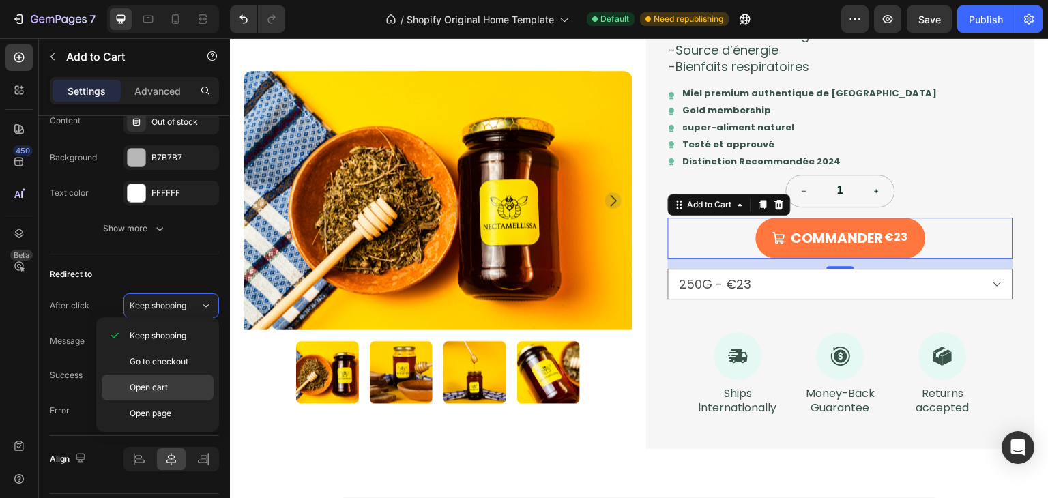
click at [191, 401] on div "Open cart" at bounding box center [158, 414] width 112 height 26
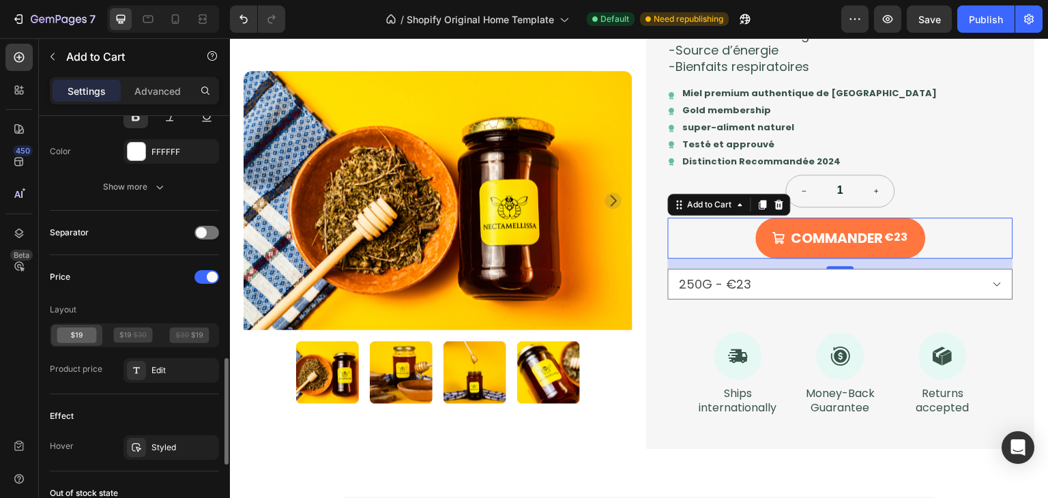
scroll to position [904, 0]
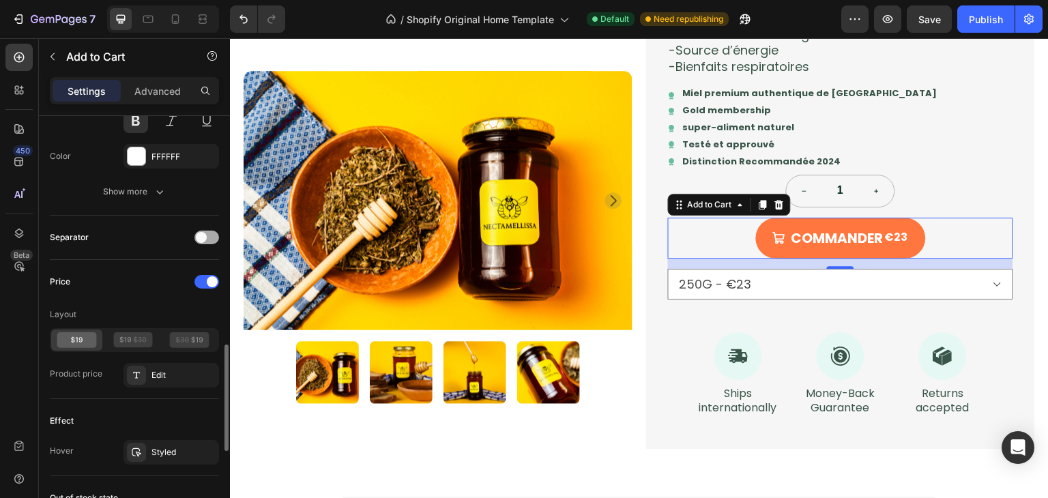
click at [202, 232] on span at bounding box center [201, 237] width 11 height 11
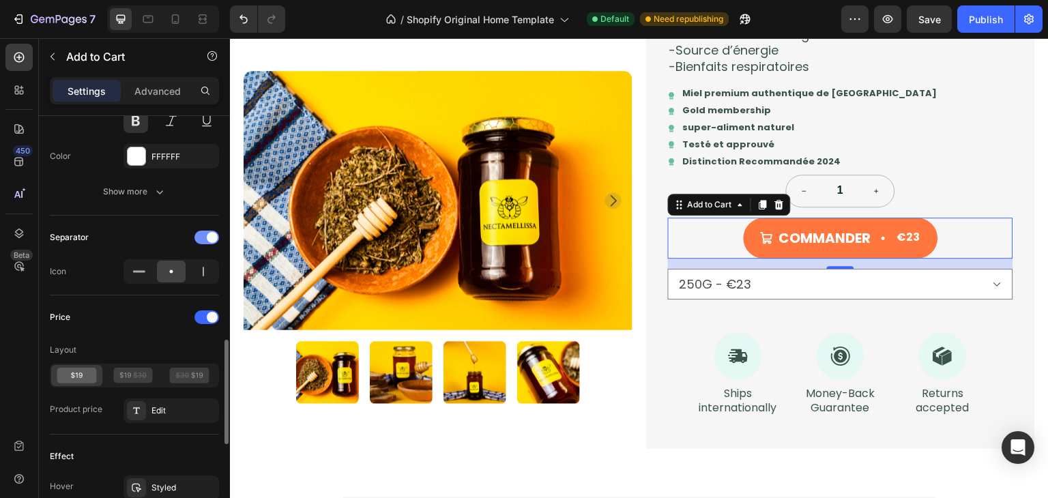
click at [202, 231] on div at bounding box center [206, 238] width 25 height 14
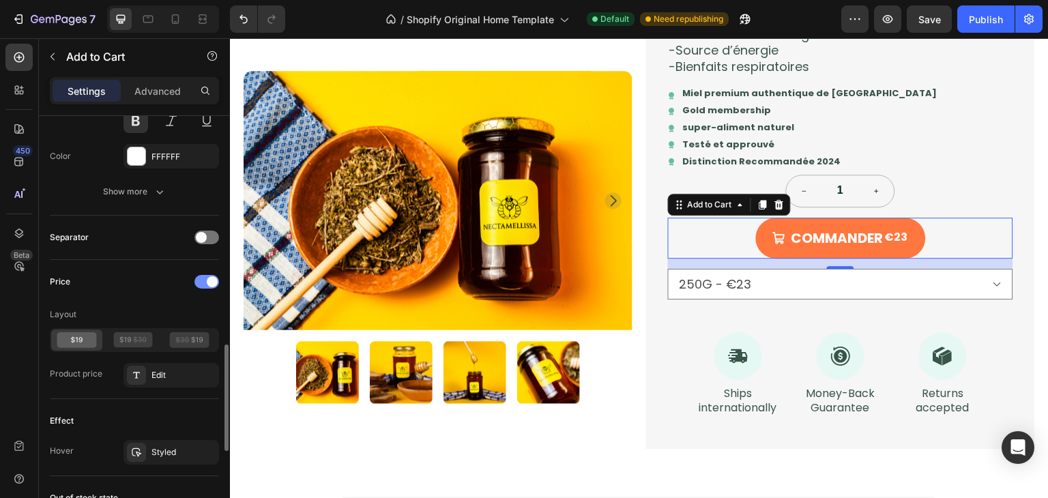
click at [207, 275] on div at bounding box center [206, 282] width 25 height 14
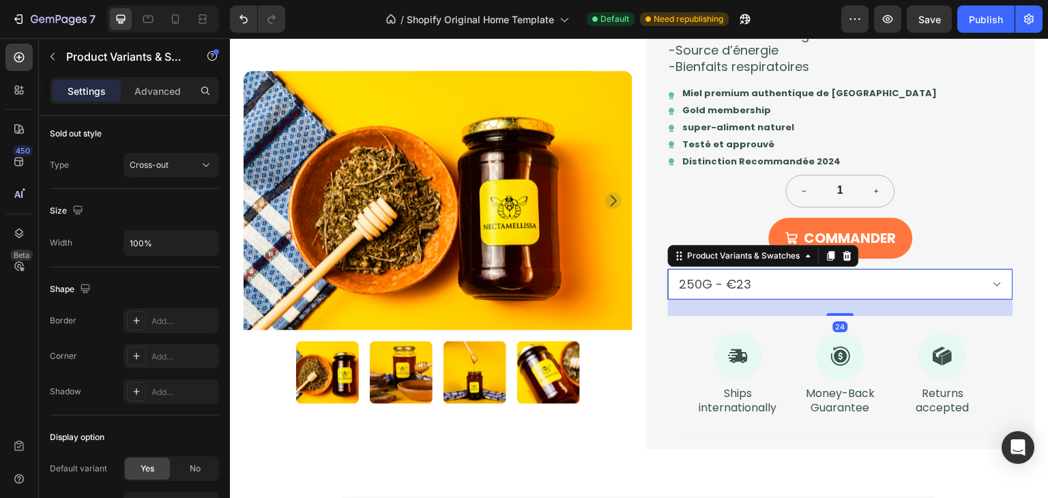
scroll to position [0, 0]
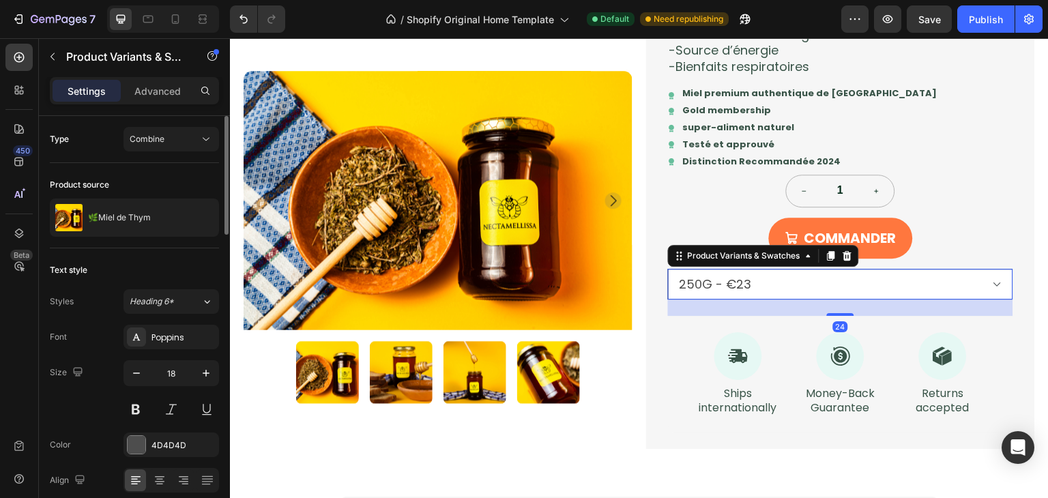
click at [972, 279] on select "250G - €23 500G - €42 1KG - €75" at bounding box center [840, 284] width 345 height 31
select select "581819893712814718"
click at [668, 269] on select "250G - €23 500G - €42 1KG - €75" at bounding box center [840, 284] width 345 height 31
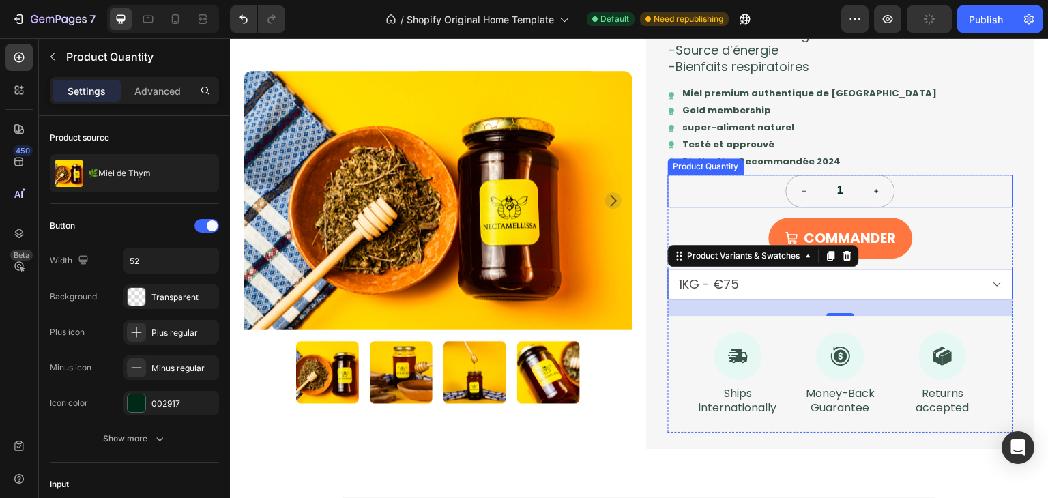
click at [927, 193] on div "1" at bounding box center [840, 191] width 345 height 33
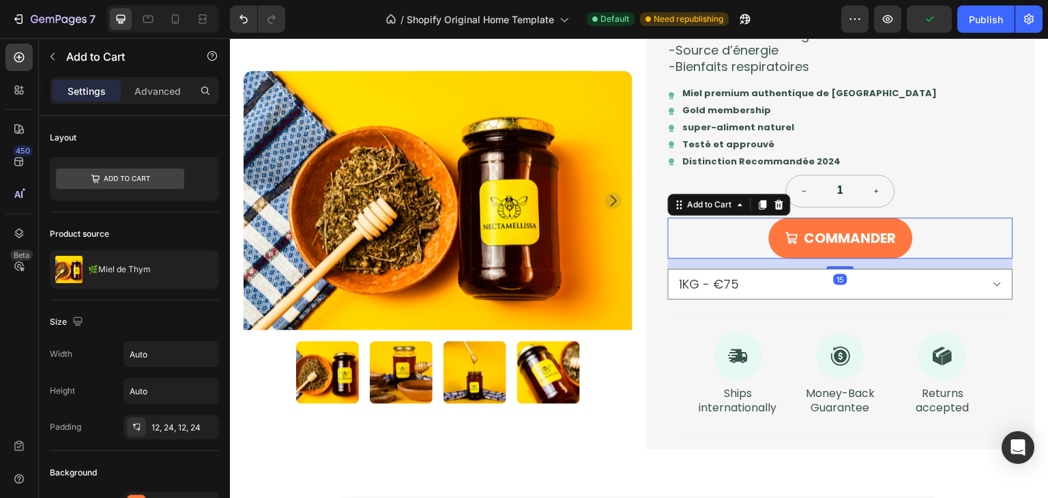
click at [932, 237] on div "COMMANDER Add to Cart 15" at bounding box center [840, 238] width 345 height 41
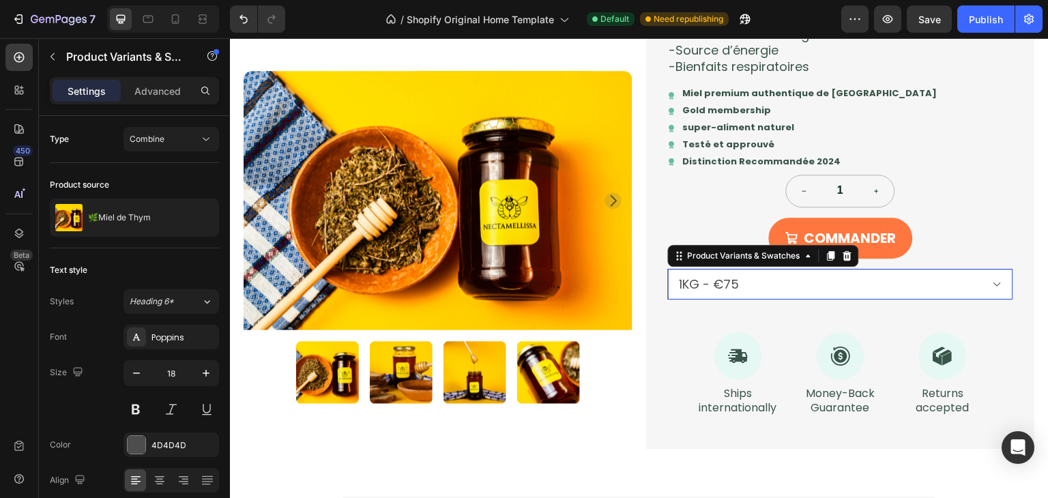
click at [906, 284] on select "250G - €23 500G - €42 1KG - €75" at bounding box center [840, 284] width 345 height 31
click at [731, 283] on select "250G - €23 500G - €42 1KG - €75" at bounding box center [840, 284] width 345 height 31
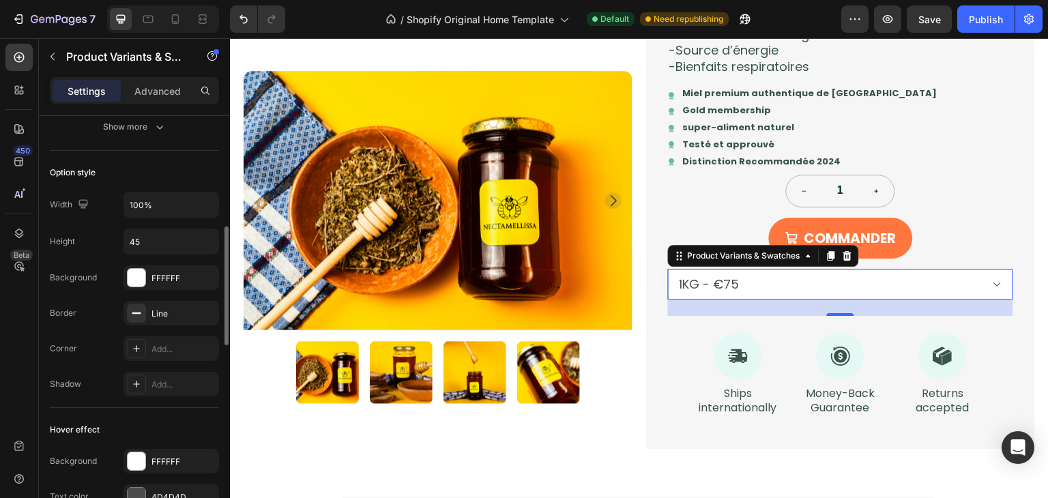
scroll to position [390, 0]
click at [158, 315] on div "Line" at bounding box center [172, 313] width 40 height 12
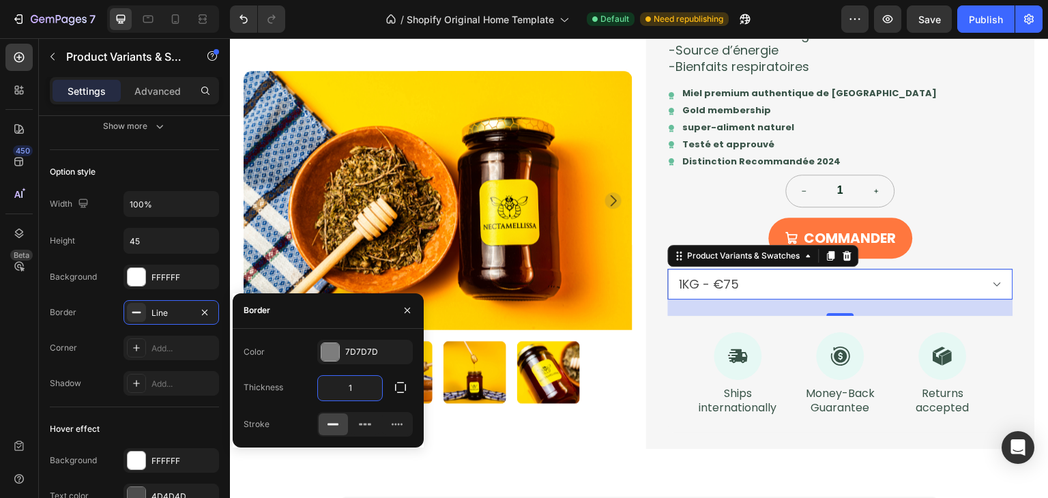
click at [366, 389] on input "1" at bounding box center [350, 388] width 64 height 25
click at [204, 309] on icon "button" at bounding box center [204, 312] width 11 height 11
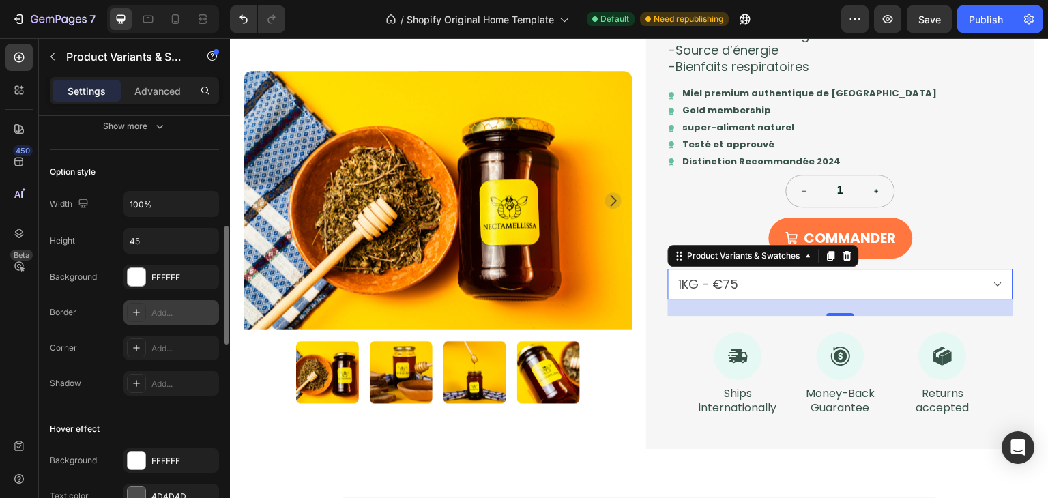
click at [104, 326] on div "Width 100% Height 45 Background FFFFFF Border Add... Corner Add... Shadow Add..." at bounding box center [134, 293] width 169 height 205
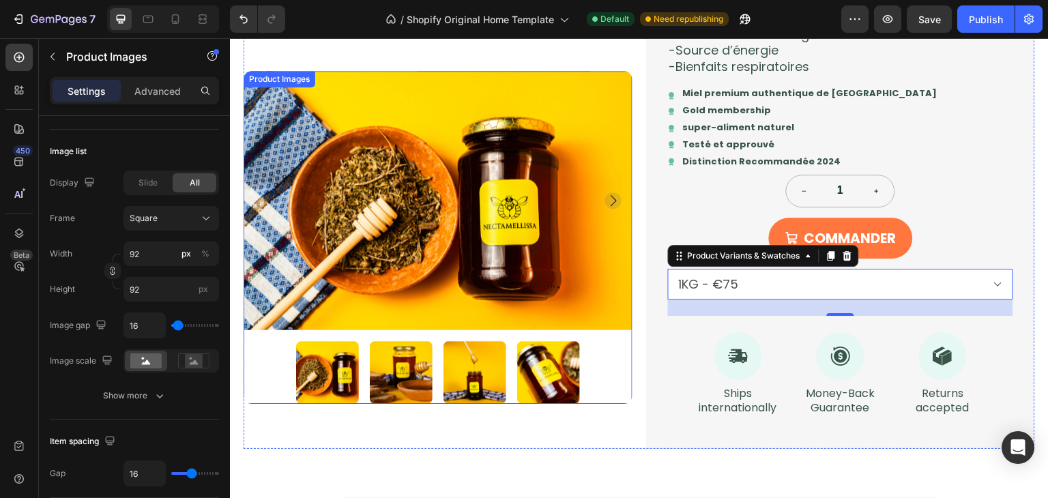
click at [267, 393] on div at bounding box center [438, 372] width 389 height 63
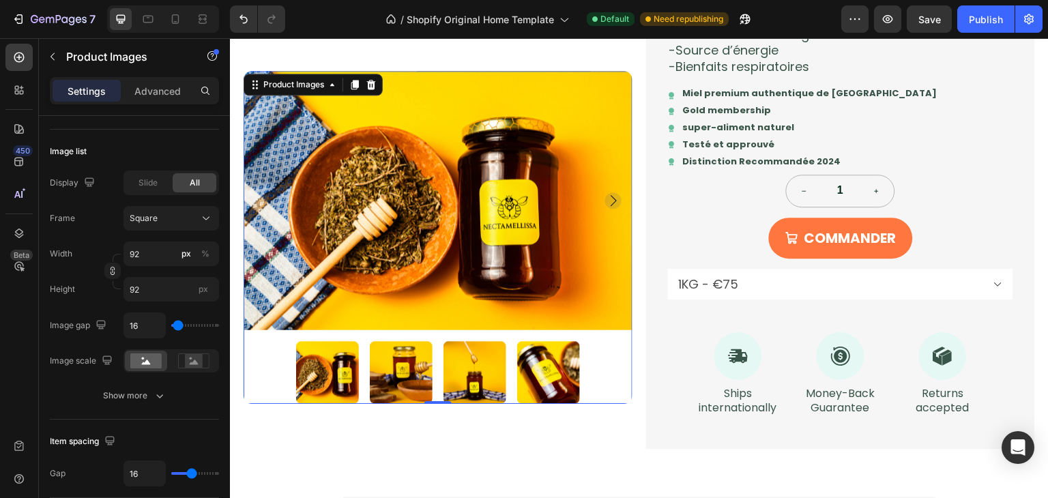
scroll to position [0, 0]
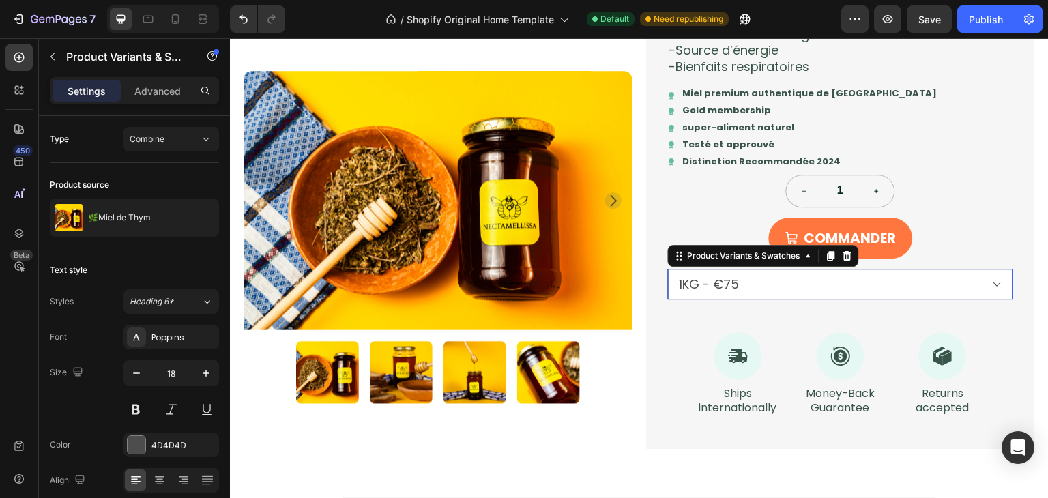
click at [752, 287] on select "250G - €23 500G - €42 1KG - €75" at bounding box center [840, 284] width 345 height 31
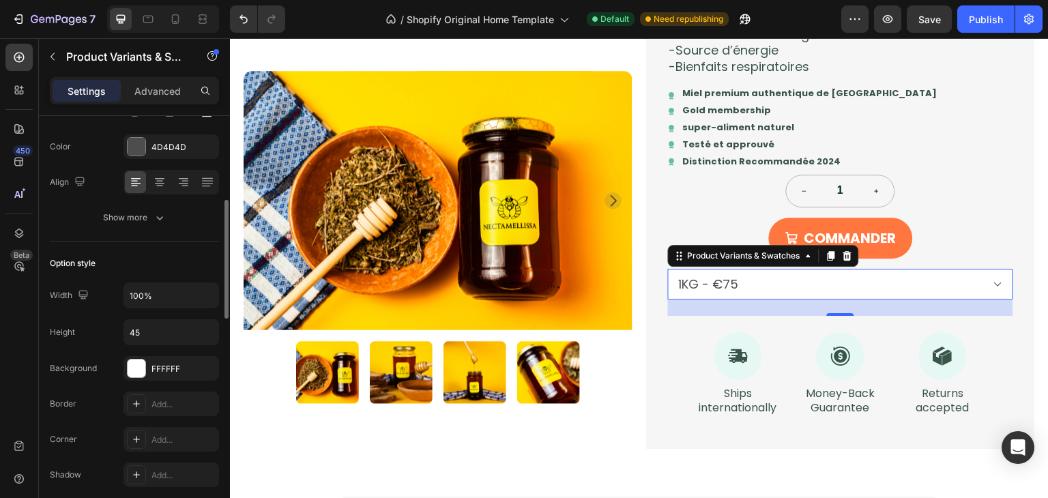
scroll to position [299, 0]
click at [156, 96] on p "Advanced" at bounding box center [157, 91] width 46 height 14
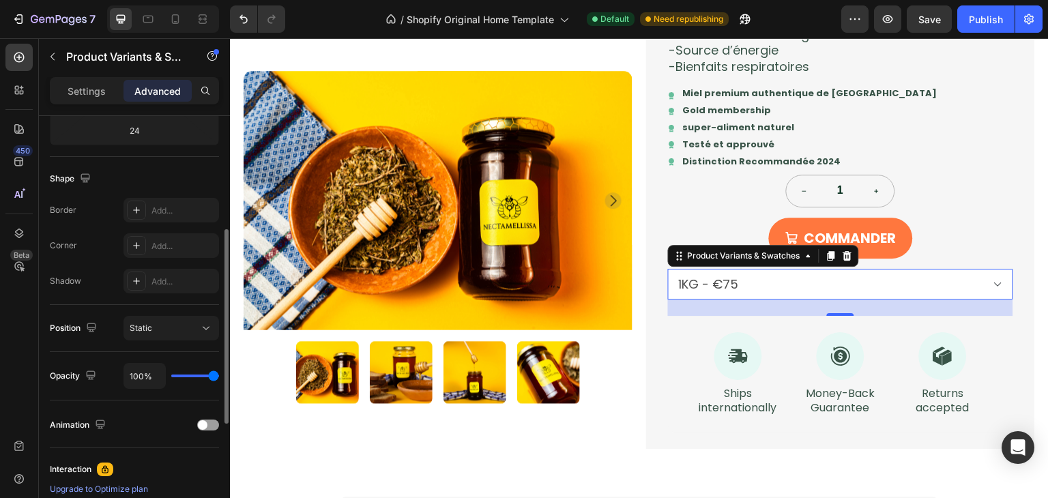
scroll to position [287, 0]
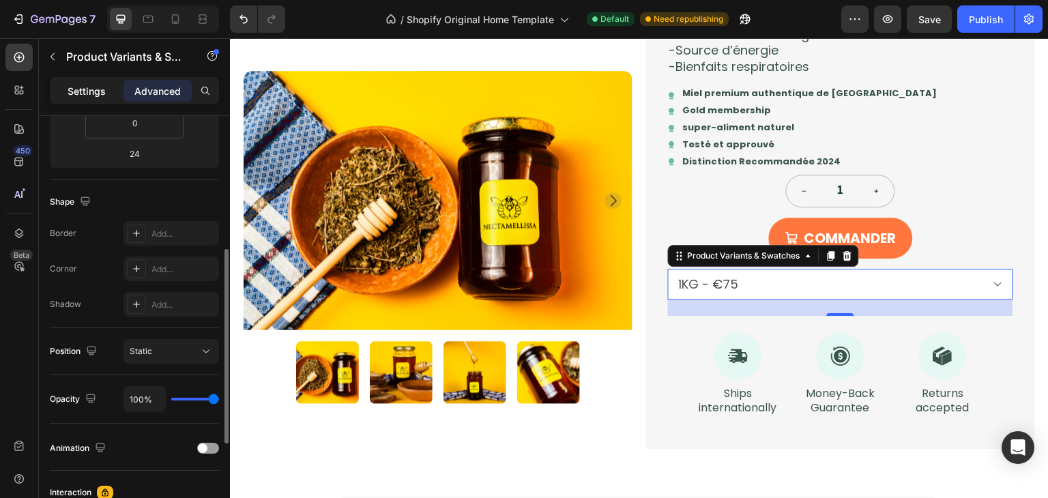
click at [96, 86] on p "Settings" at bounding box center [87, 91] width 38 height 14
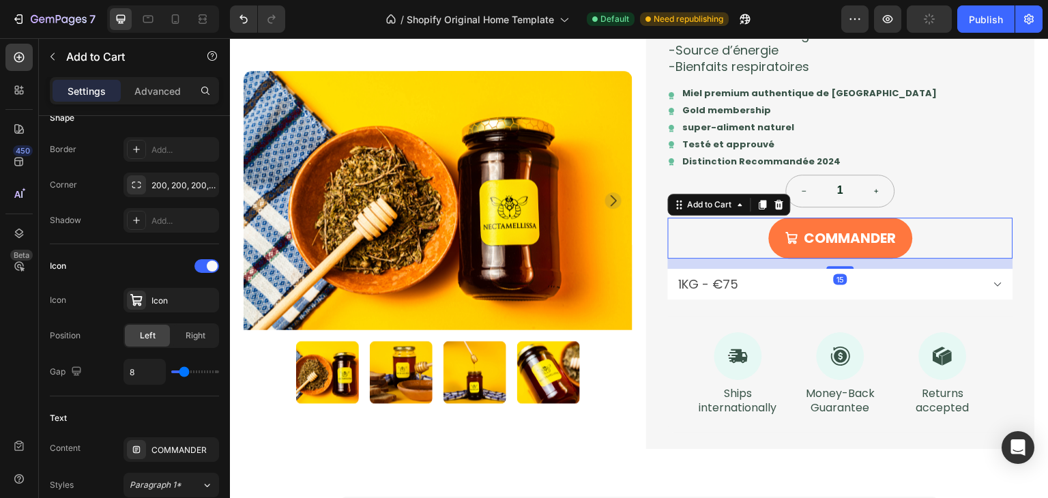
scroll to position [0, 0]
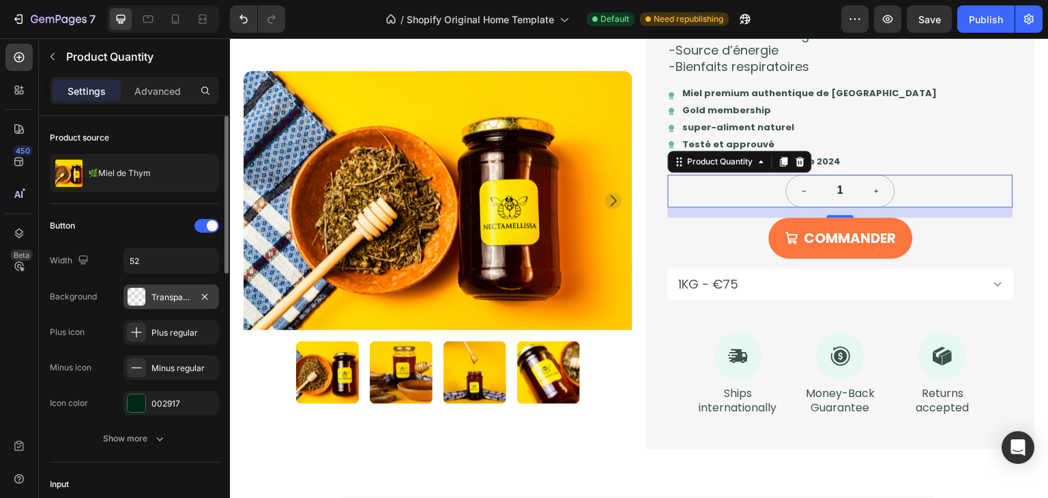
click at [177, 296] on div "Transparent" at bounding box center [172, 297] width 40 height 12
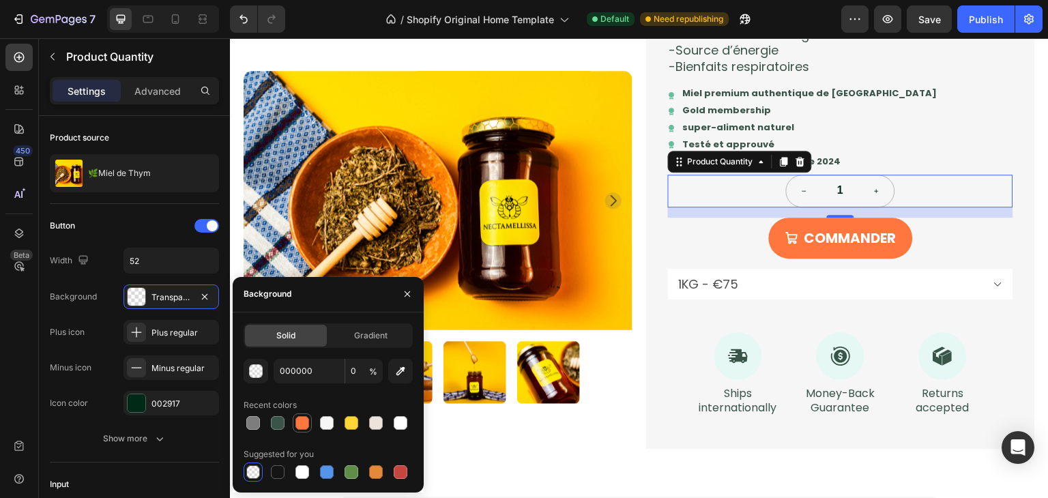
click at [304, 424] on div at bounding box center [303, 423] width 14 height 14
type input "FF773E"
type input "100"
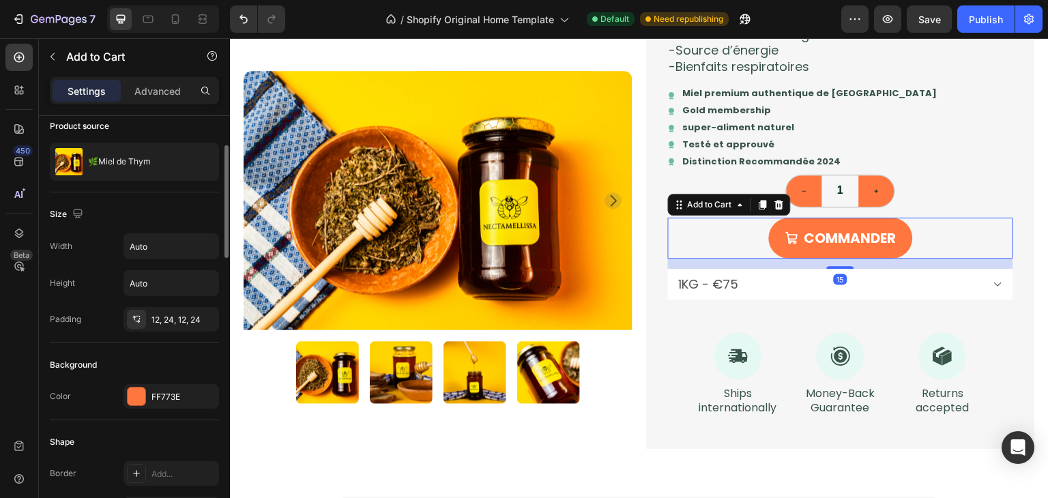
scroll to position [109, 0]
click at [177, 387] on div "FF773E" at bounding box center [172, 396] width 96 height 25
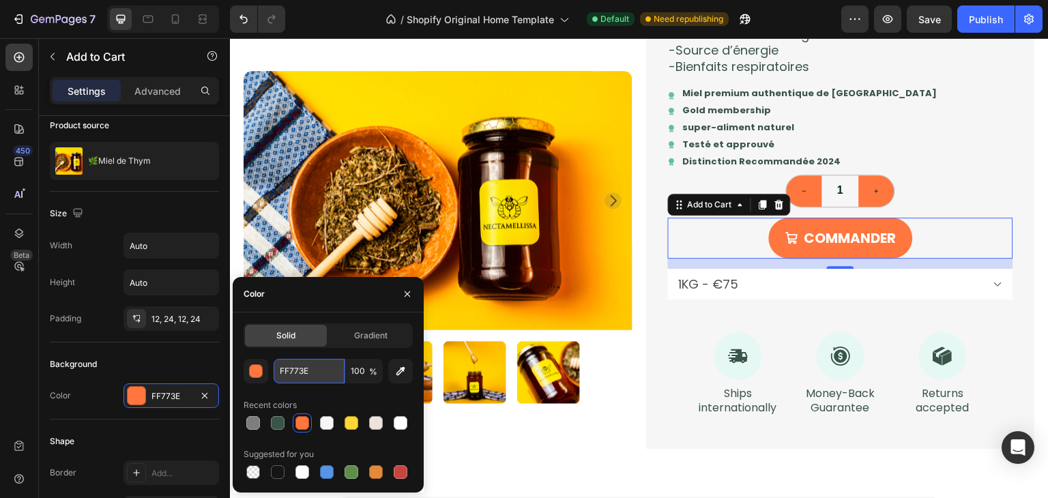
click at [312, 373] on input "FF773E" at bounding box center [309, 371] width 71 height 25
click at [386, 121] on img at bounding box center [438, 200] width 389 height 259
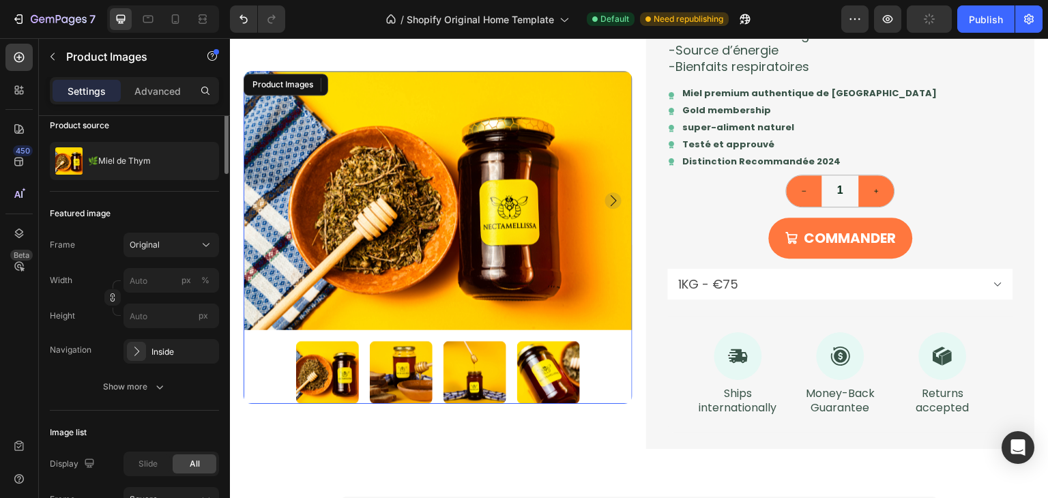
scroll to position [0, 0]
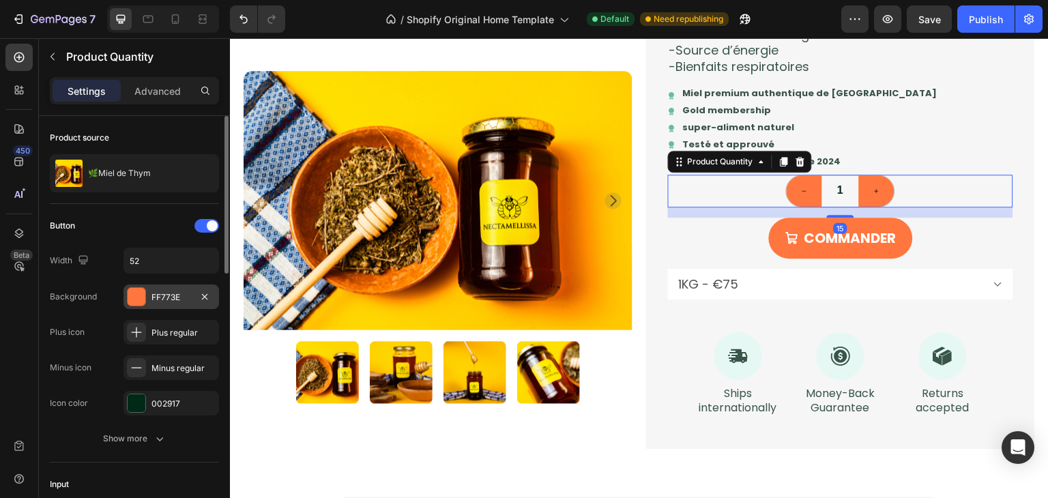
click at [145, 289] on div at bounding box center [137, 297] width 18 height 18
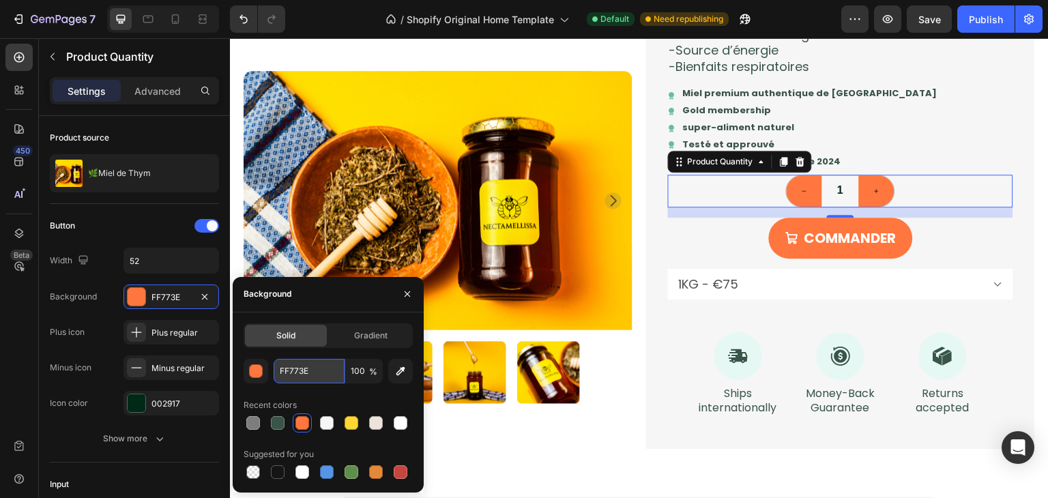
click at [323, 372] on input "FF773E" at bounding box center [309, 371] width 71 height 25
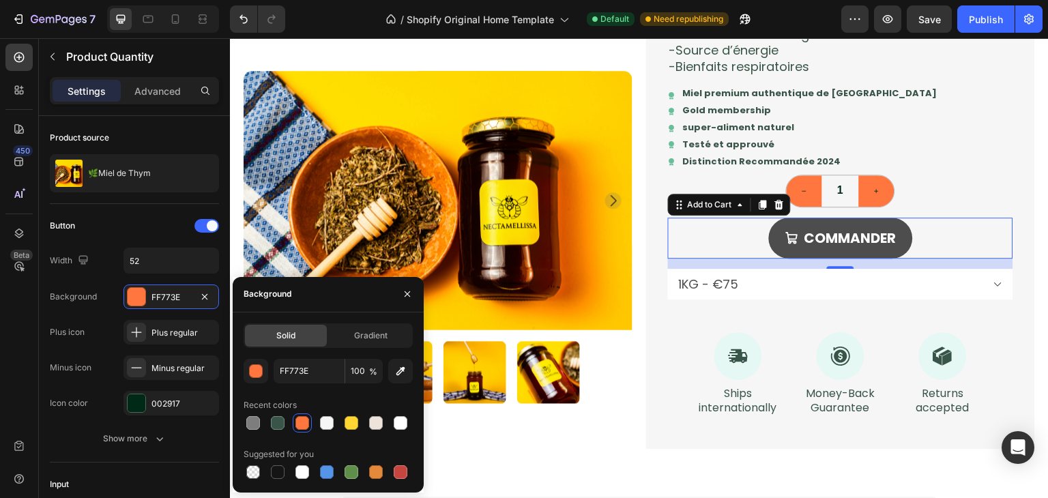
click at [786, 253] on button "COMMANDER" at bounding box center [841, 238] width 144 height 41
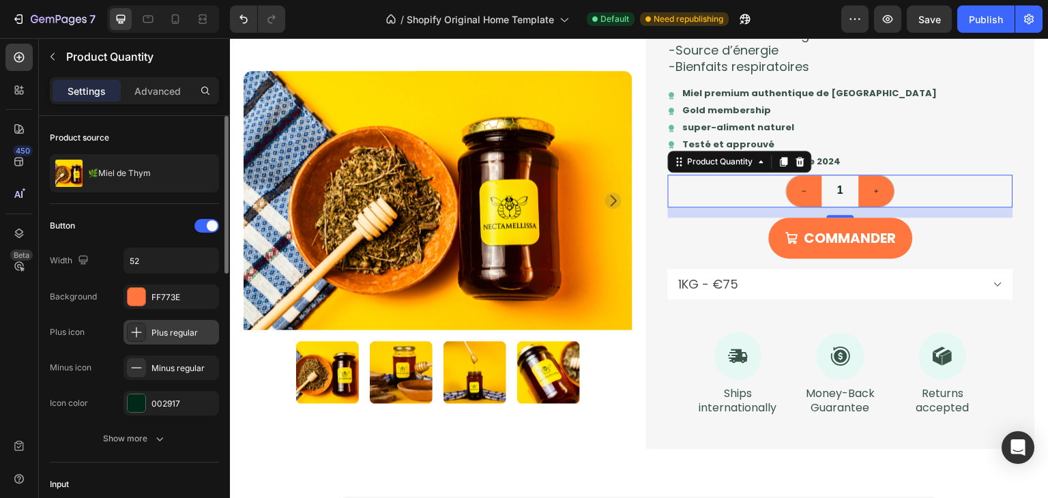
click at [169, 339] on div "Plus regular" at bounding box center [172, 332] width 96 height 25
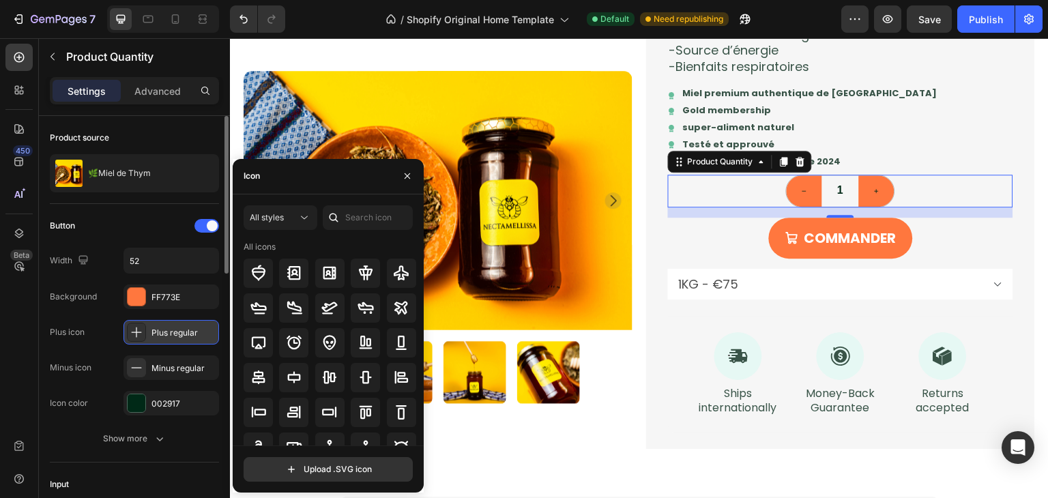
click at [169, 339] on div "Plus regular" at bounding box center [172, 332] width 96 height 25
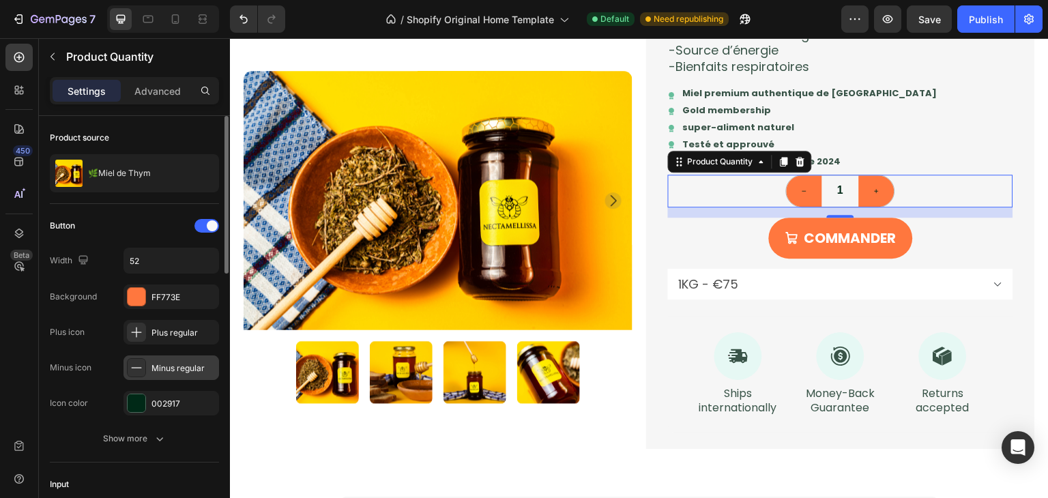
click at [186, 368] on div "Minus regular" at bounding box center [184, 368] width 64 height 12
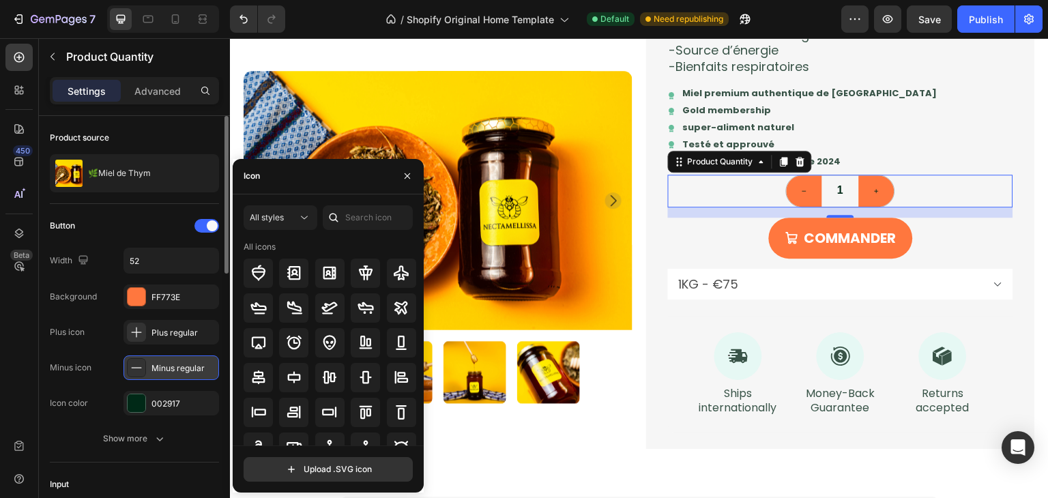
click at [186, 368] on div "Minus regular" at bounding box center [184, 368] width 64 height 12
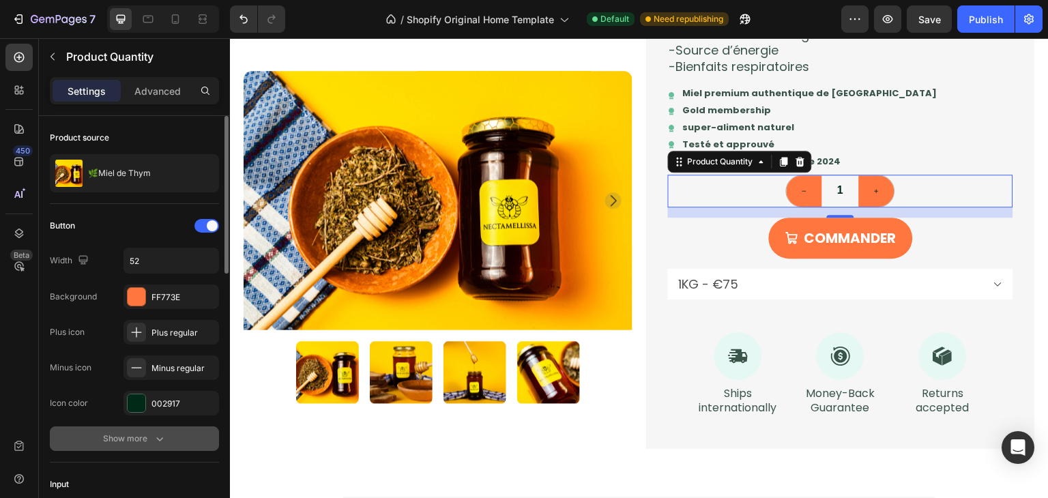
click at [156, 444] on icon "button" at bounding box center [160, 439] width 14 height 14
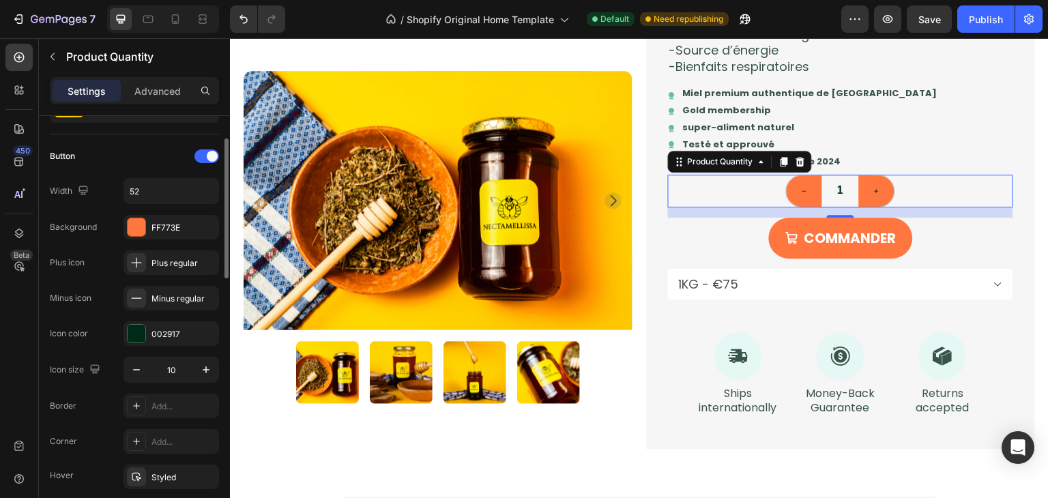
scroll to position [85, 0]
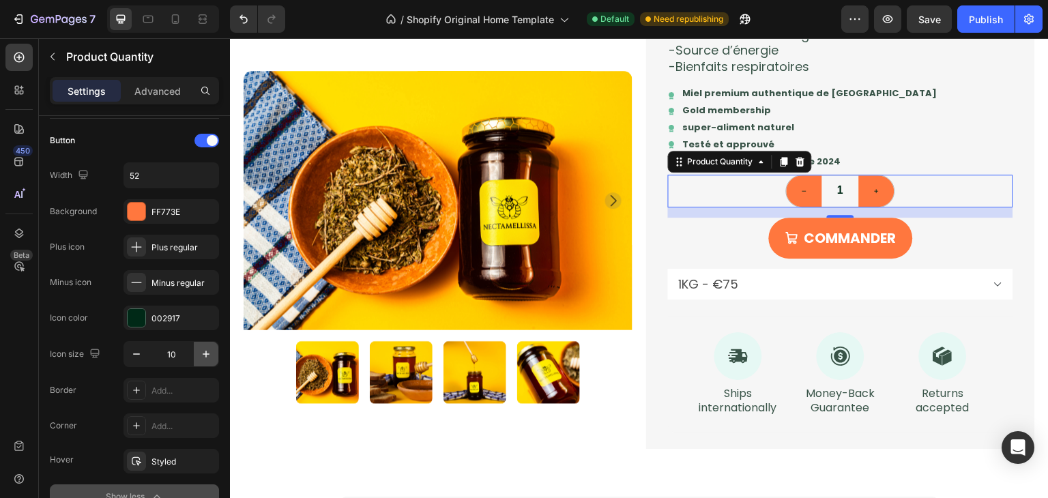
click at [197, 349] on button "button" at bounding box center [206, 354] width 25 height 25
click at [125, 356] on button "button" at bounding box center [136, 354] width 25 height 25
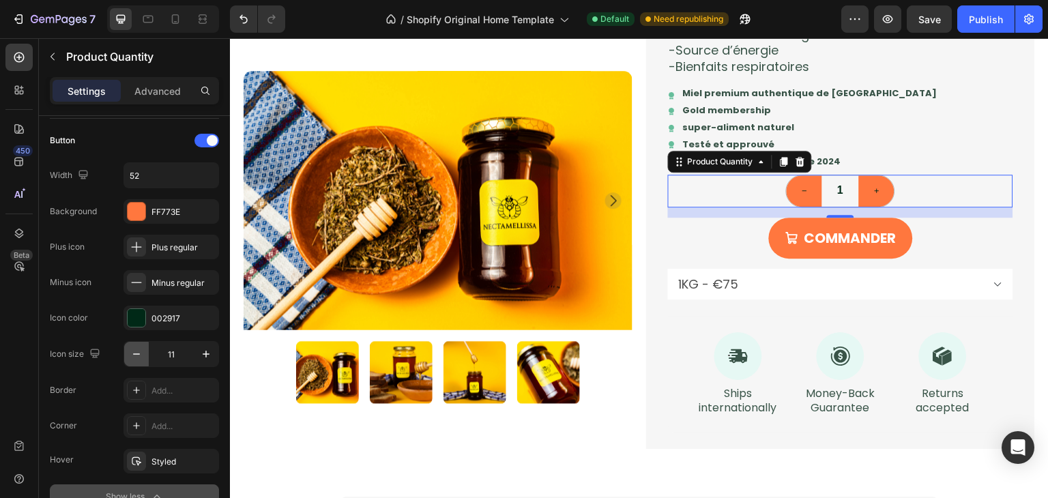
click at [125, 356] on button "button" at bounding box center [136, 354] width 25 height 25
type input "10"
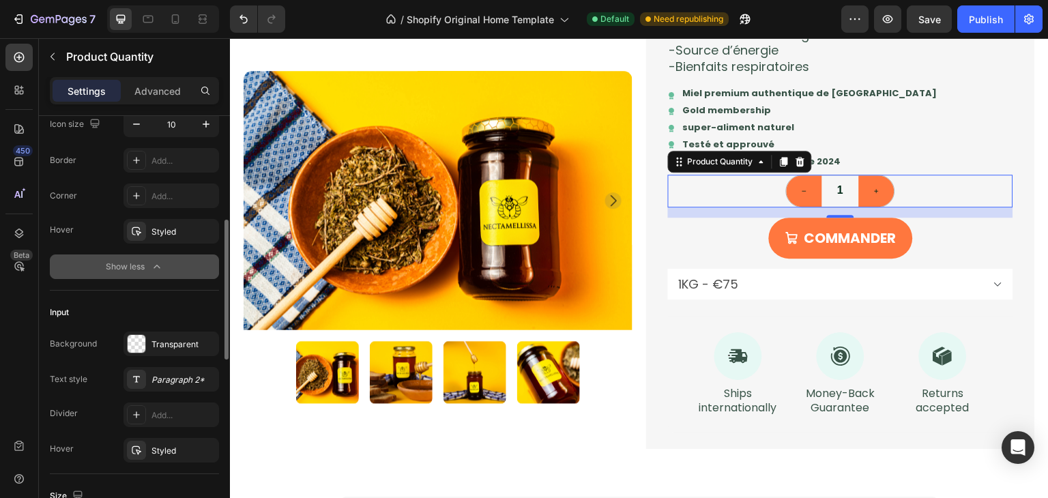
scroll to position [315, 0]
click at [173, 332] on div "Transparent" at bounding box center [172, 344] width 96 height 25
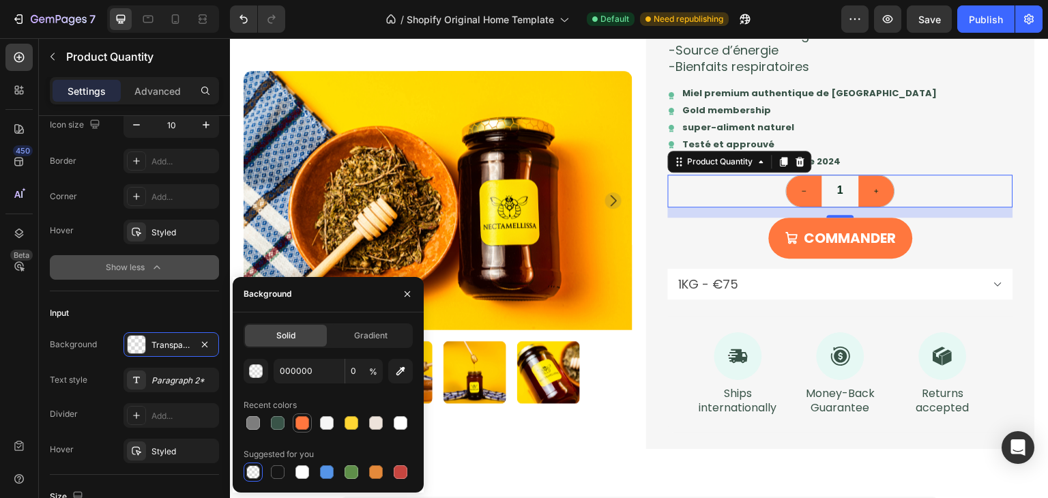
click at [307, 418] on div at bounding box center [328, 423] width 169 height 19
click at [307, 418] on div at bounding box center [303, 423] width 14 height 14
type input "FF773E"
type input "100"
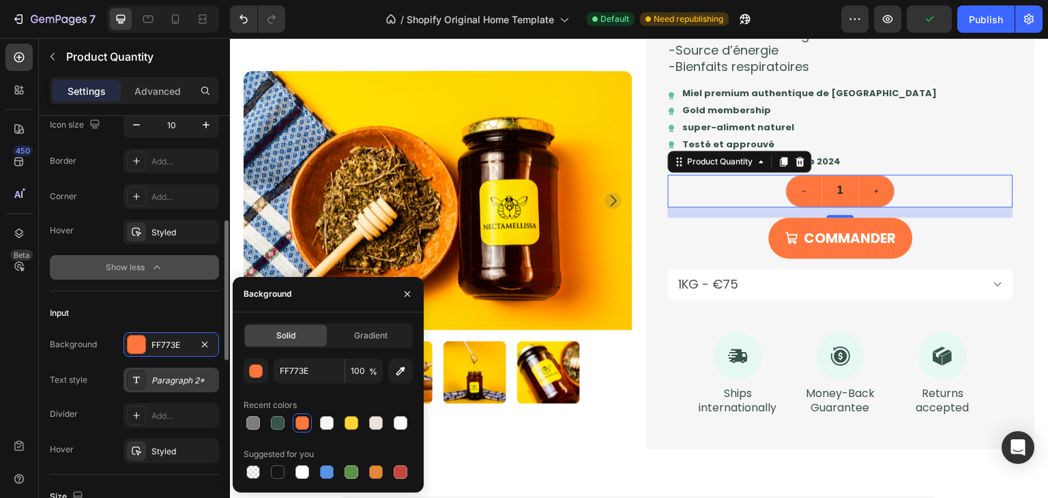
click at [177, 388] on div "Paragraph 2*" at bounding box center [172, 380] width 96 height 25
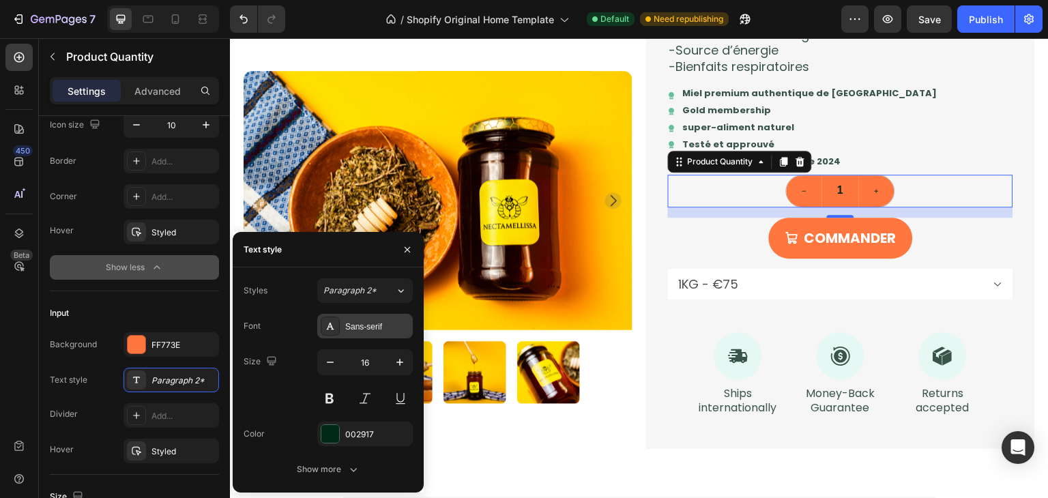
click at [390, 331] on div "Sans-serif" at bounding box center [377, 327] width 64 height 12
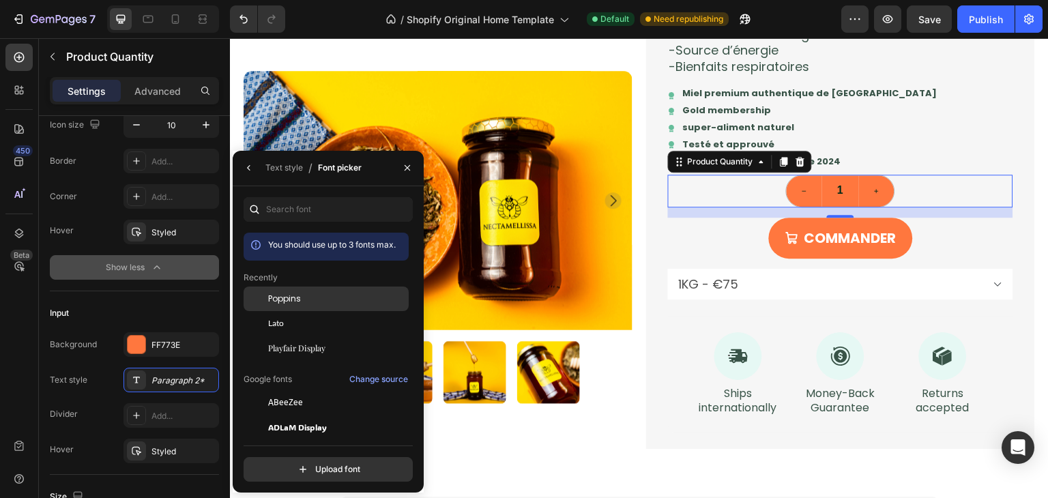
click at [317, 390] on div "Poppins" at bounding box center [326, 402] width 165 height 25
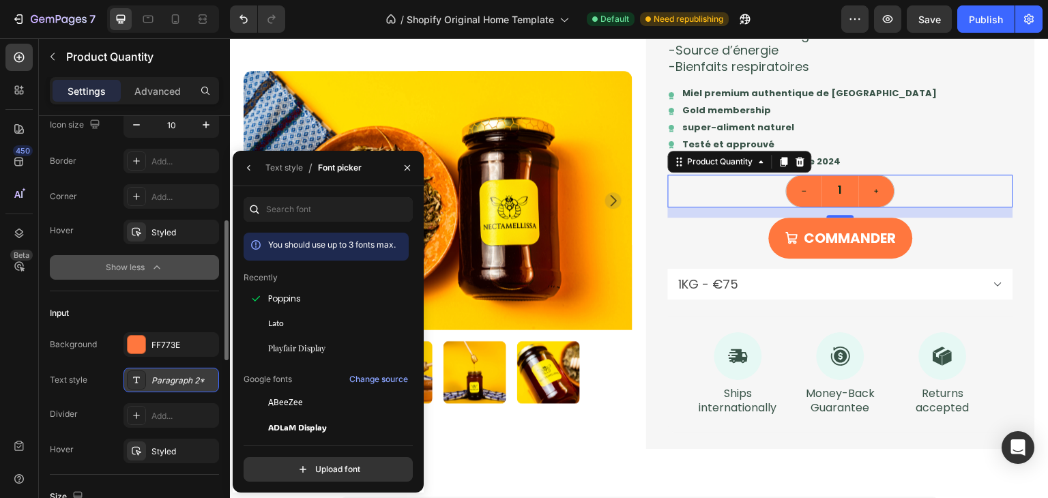
click at [196, 376] on div "Paragraph 2*" at bounding box center [184, 381] width 64 height 12
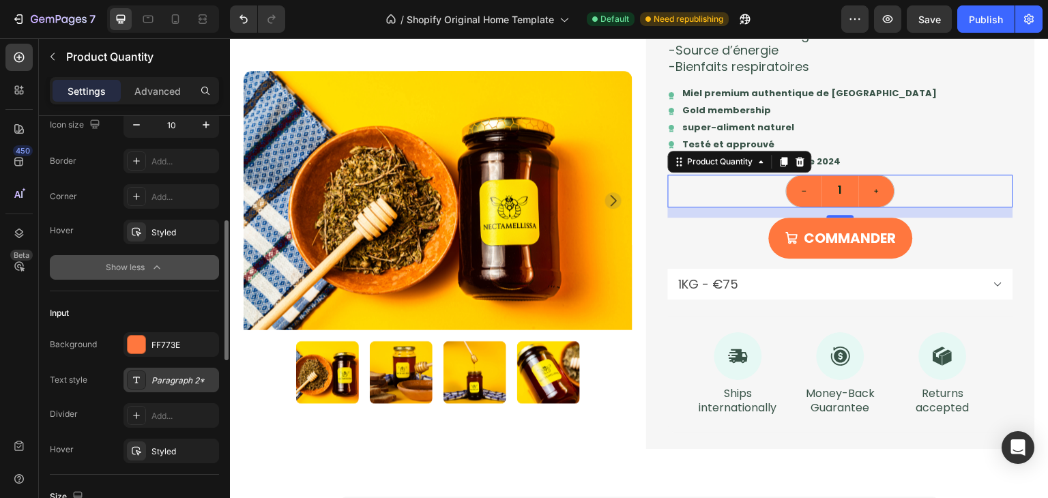
click at [196, 376] on div "Paragraph 2*" at bounding box center [184, 381] width 64 height 12
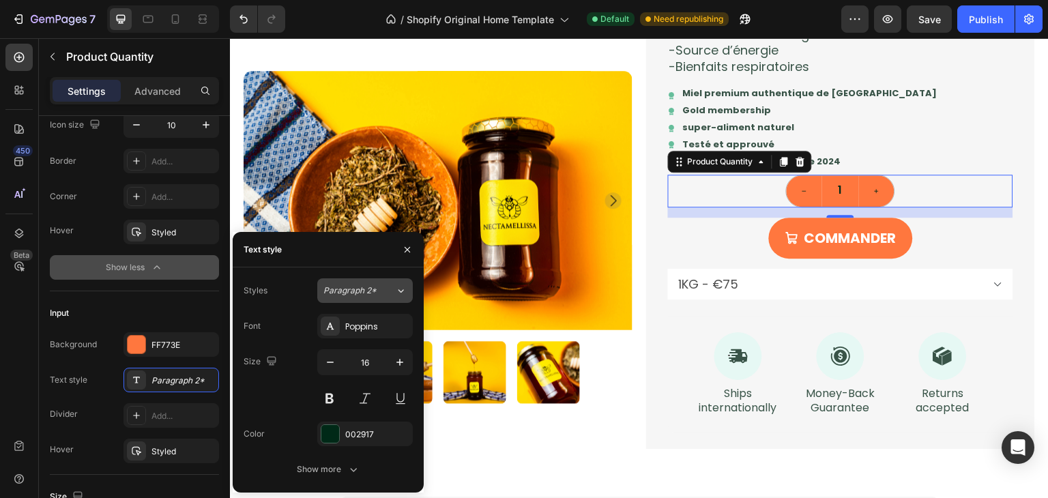
click at [366, 296] on span "Paragraph 2*" at bounding box center [349, 291] width 53 height 12
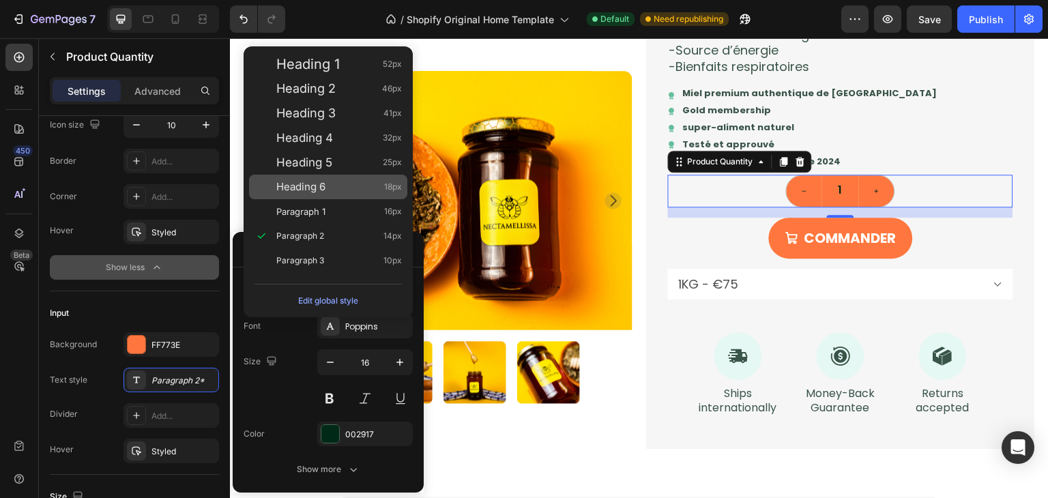
click at [338, 182] on div "Heading 6 18px" at bounding box center [339, 187] width 126 height 14
type input "18"
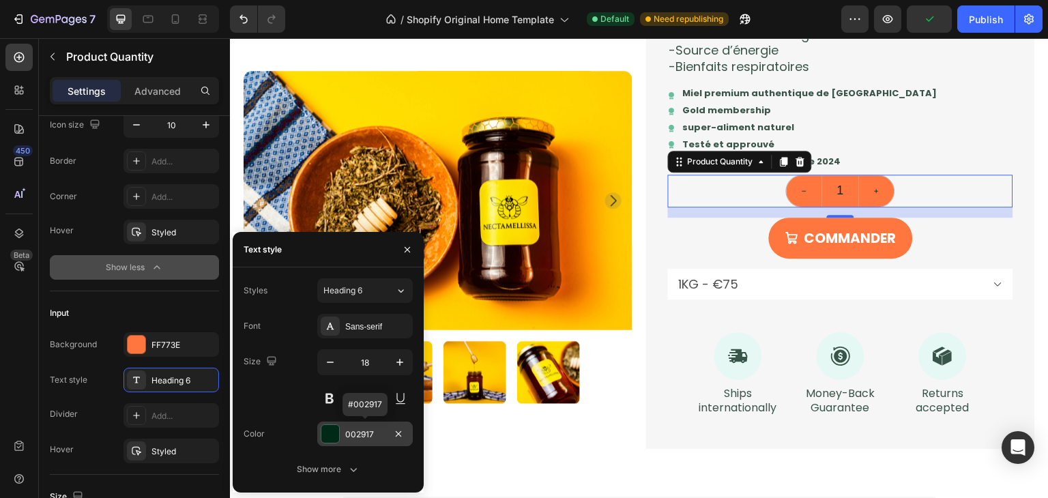
click at [364, 432] on div "002917" at bounding box center [365, 435] width 40 height 12
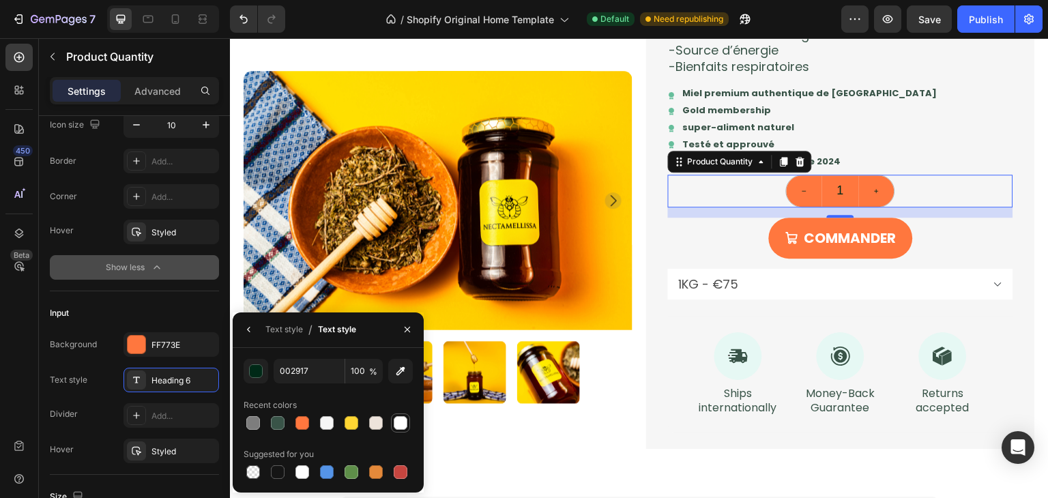
click at [394, 424] on div at bounding box center [401, 423] width 14 height 14
type input "FFFFFF"
click at [177, 386] on div "Heading 6" at bounding box center [172, 380] width 96 height 25
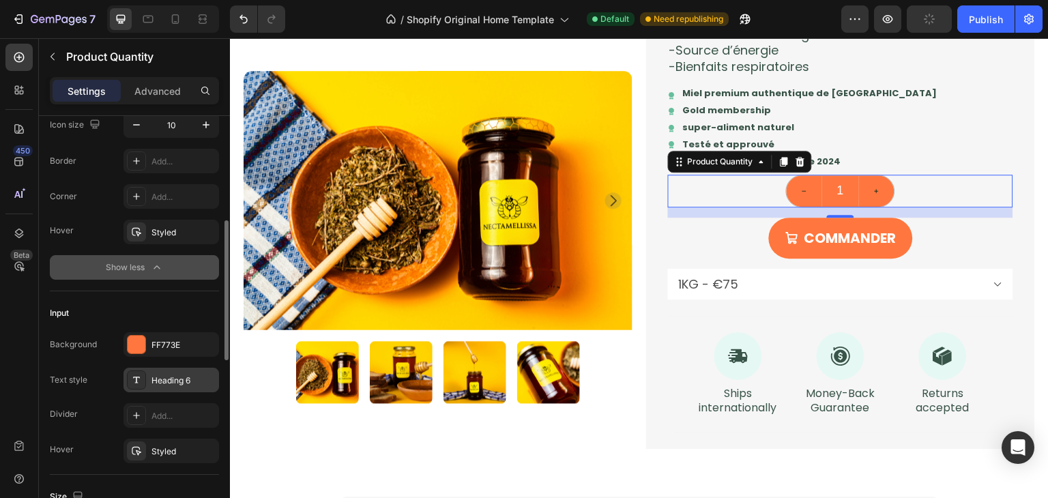
click at [177, 386] on div "Heading 6" at bounding box center [172, 380] width 96 height 25
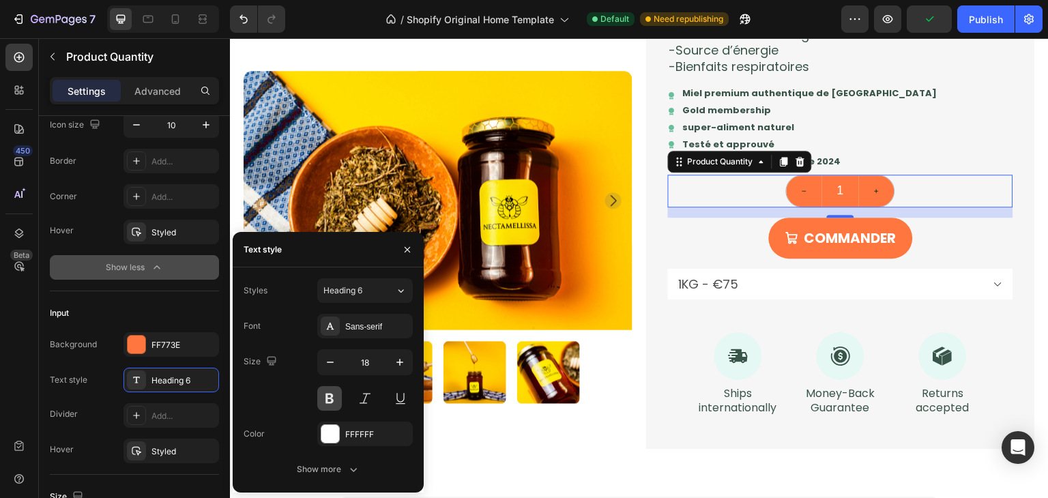
click at [332, 401] on button at bounding box center [329, 398] width 25 height 25
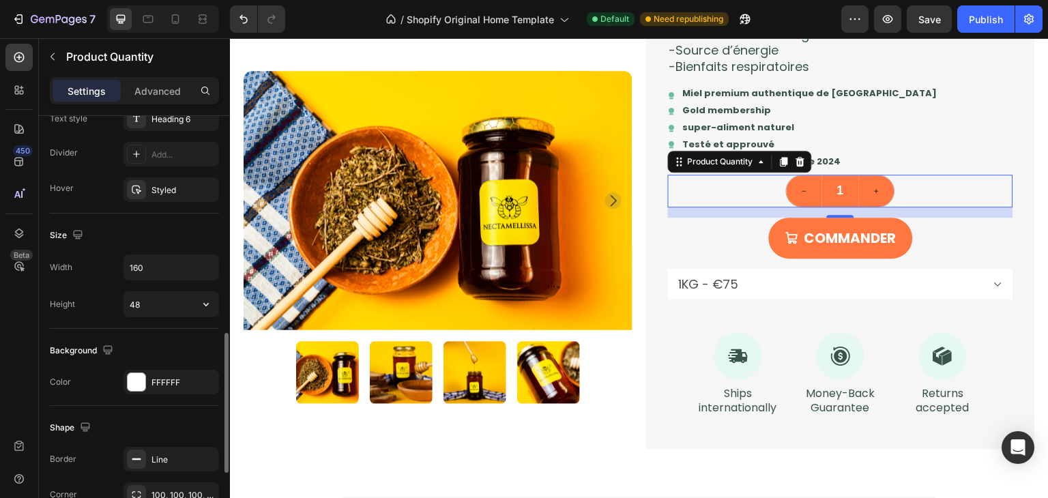
scroll to position [647, 0]
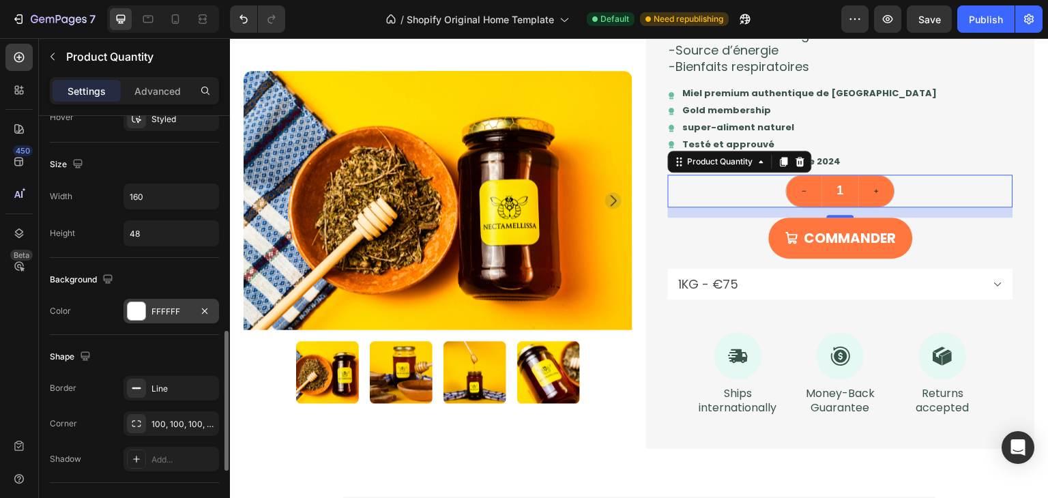
click at [172, 306] on div "FFFFFF" at bounding box center [172, 312] width 40 height 12
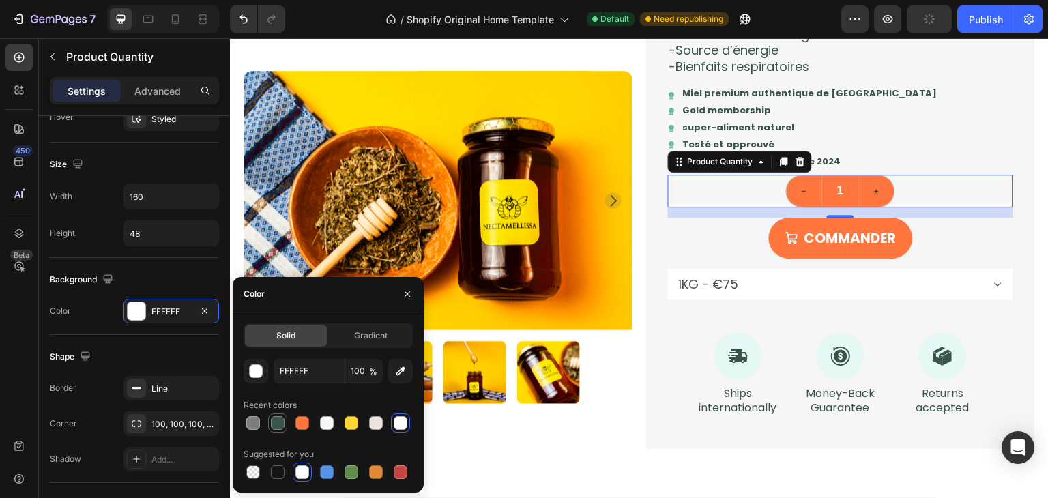
click at [280, 427] on div at bounding box center [278, 423] width 14 height 14
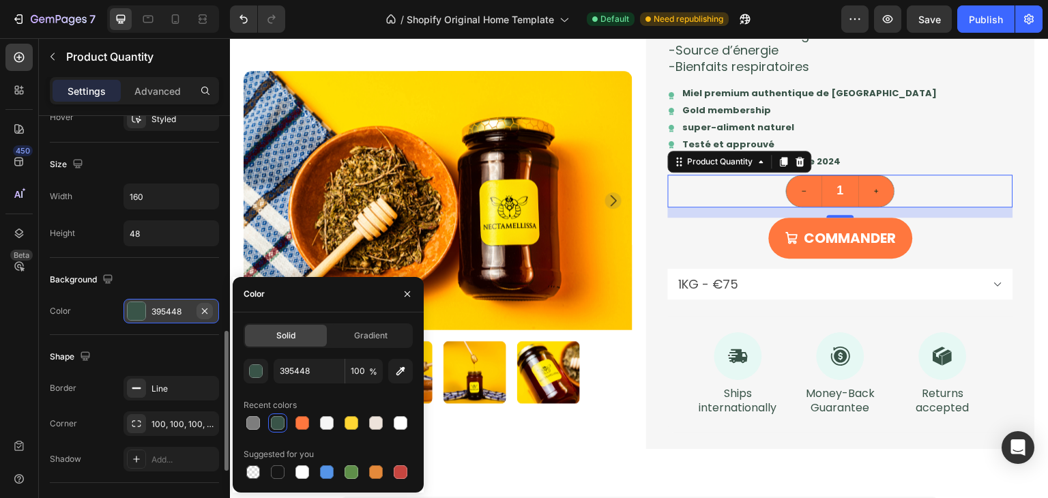
click at [205, 307] on icon "button" at bounding box center [204, 311] width 11 height 11
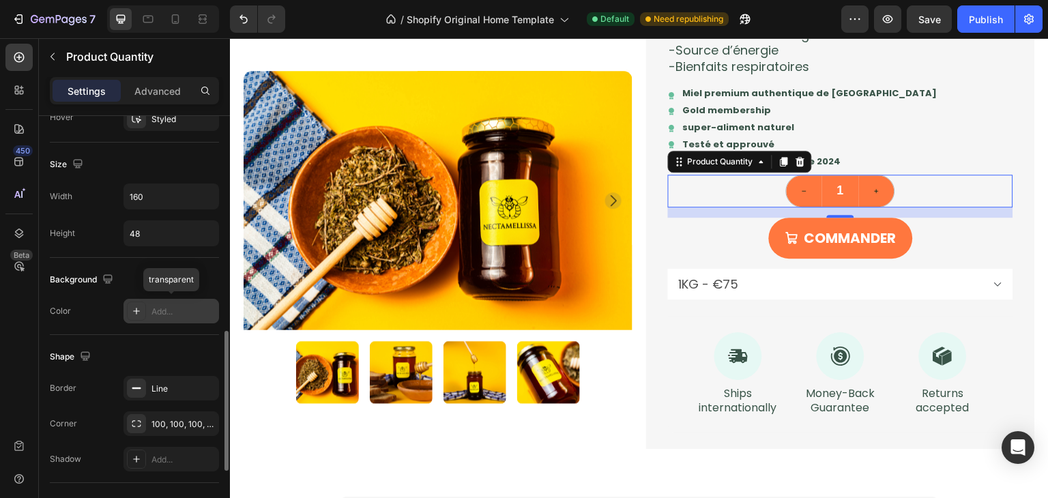
click at [177, 309] on div "Add..." at bounding box center [184, 312] width 64 height 12
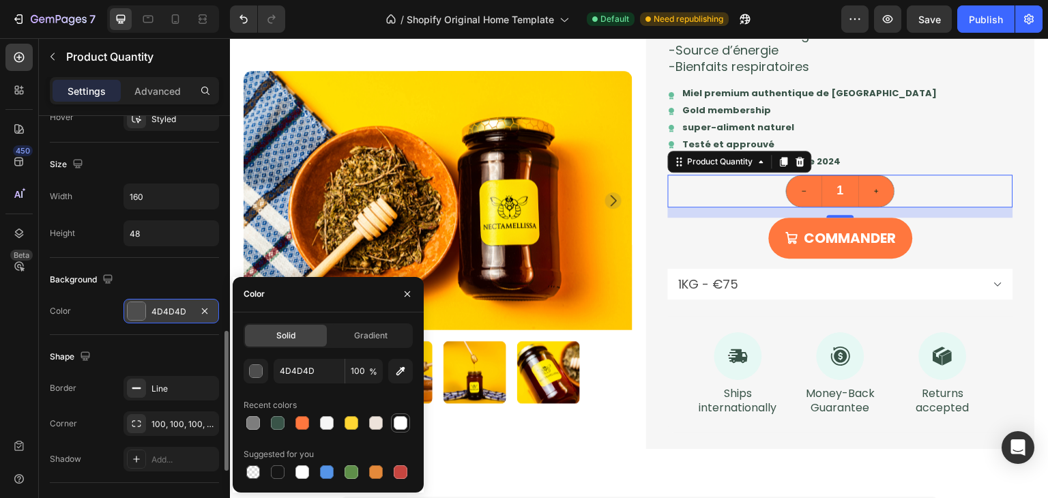
click at [398, 424] on div at bounding box center [401, 423] width 14 height 14
click at [252, 480] on div at bounding box center [253, 472] width 19 height 19
type input "000000"
type input "0"
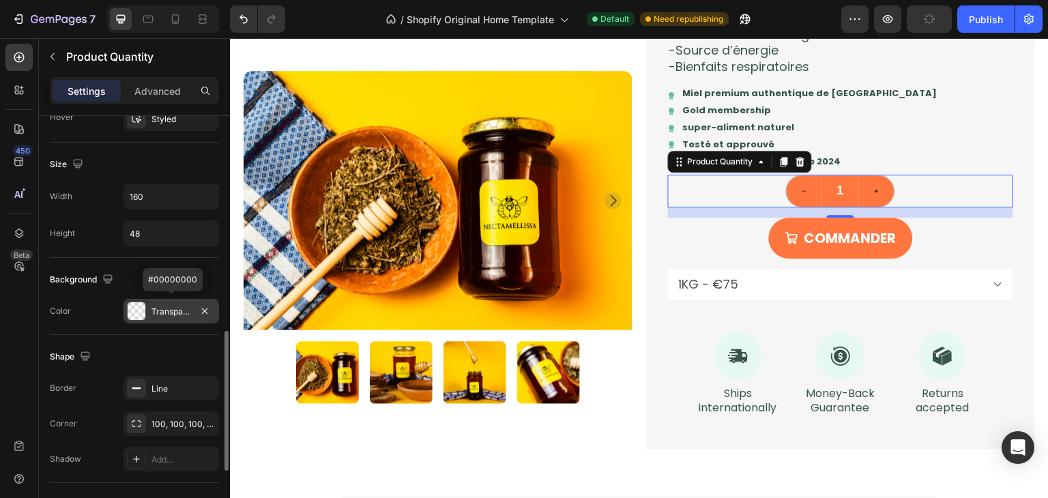
click at [167, 317] on div "Transparent" at bounding box center [172, 311] width 96 height 25
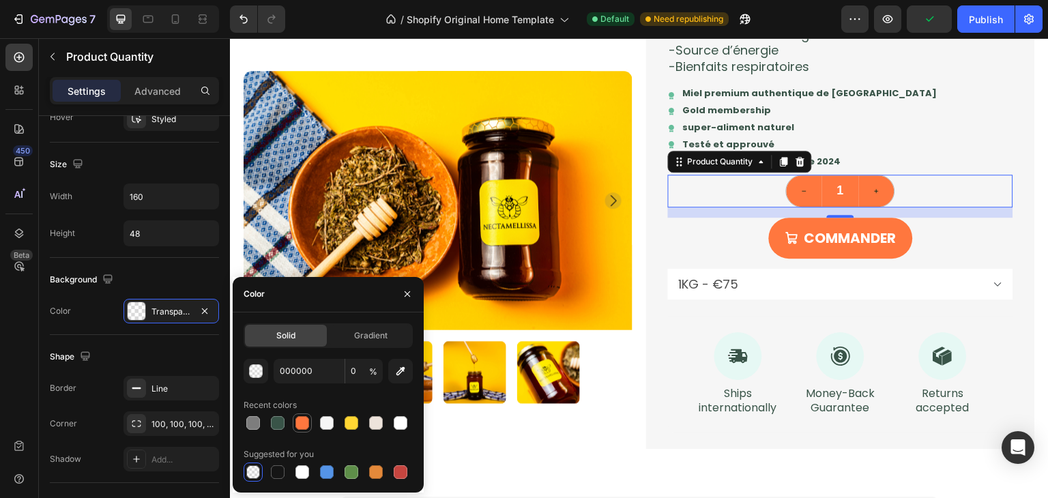
click at [304, 422] on div at bounding box center [303, 423] width 14 height 14
type input "FF773E"
type input "100"
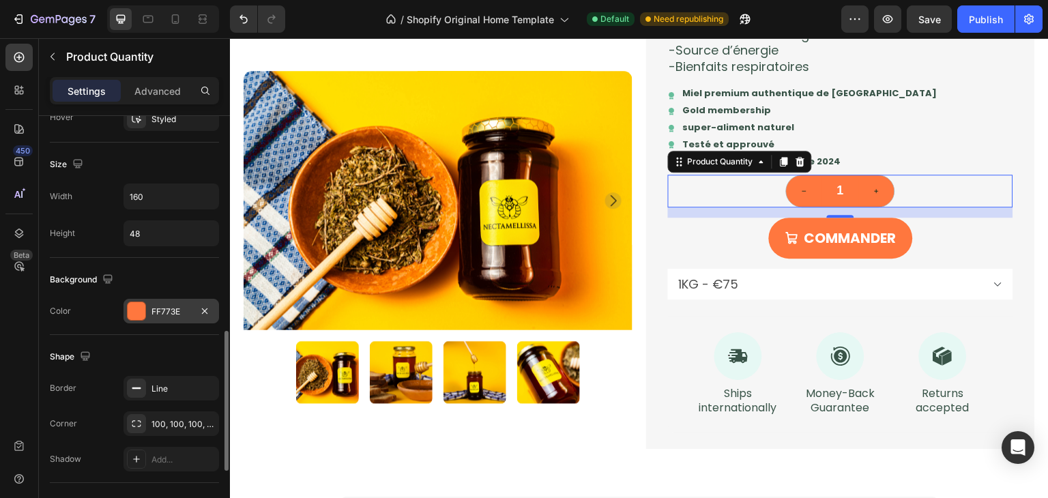
click at [187, 309] on div "FF773E" at bounding box center [172, 312] width 40 height 12
click at [131, 273] on div "Background" at bounding box center [134, 280] width 169 height 22
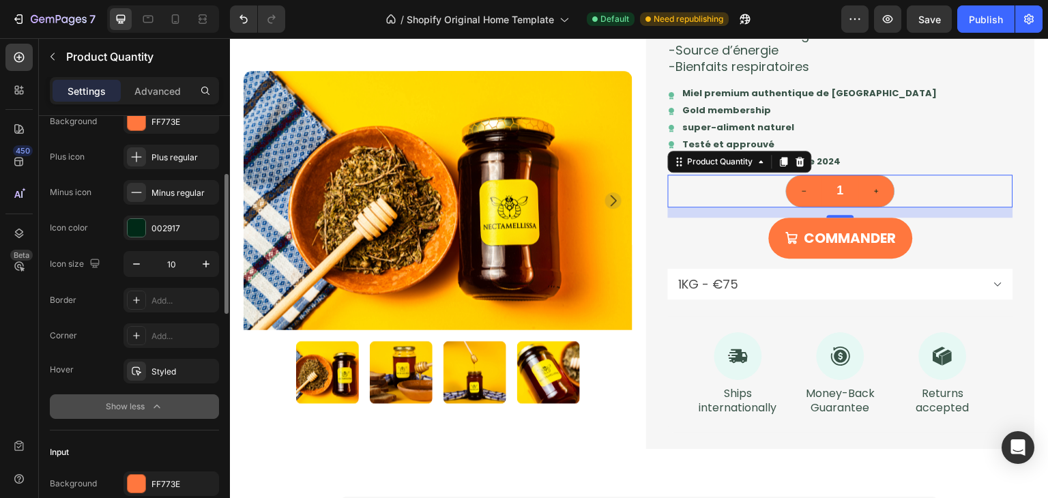
scroll to position [175, 0]
click at [161, 227] on div "002917" at bounding box center [172, 228] width 40 height 12
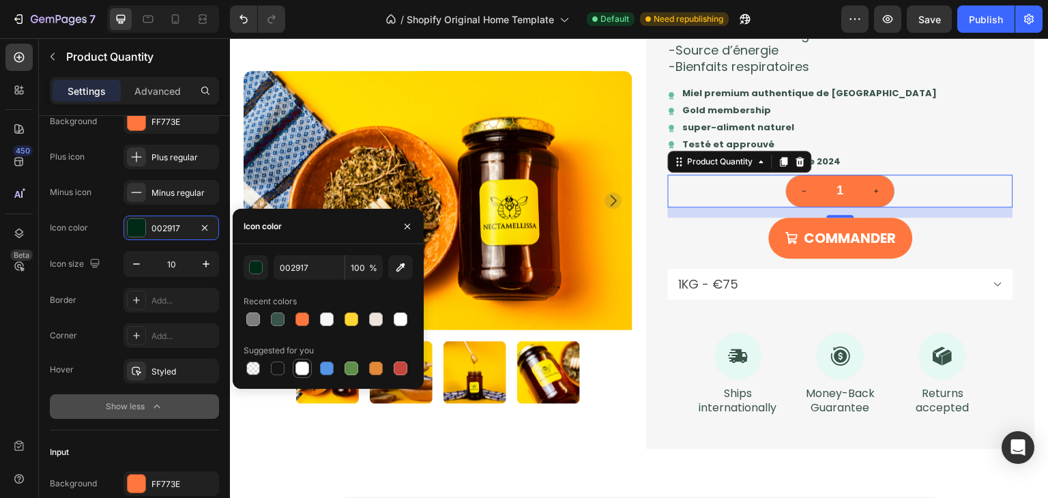
click at [298, 369] on div at bounding box center [303, 369] width 14 height 14
type input "FFFFFF"
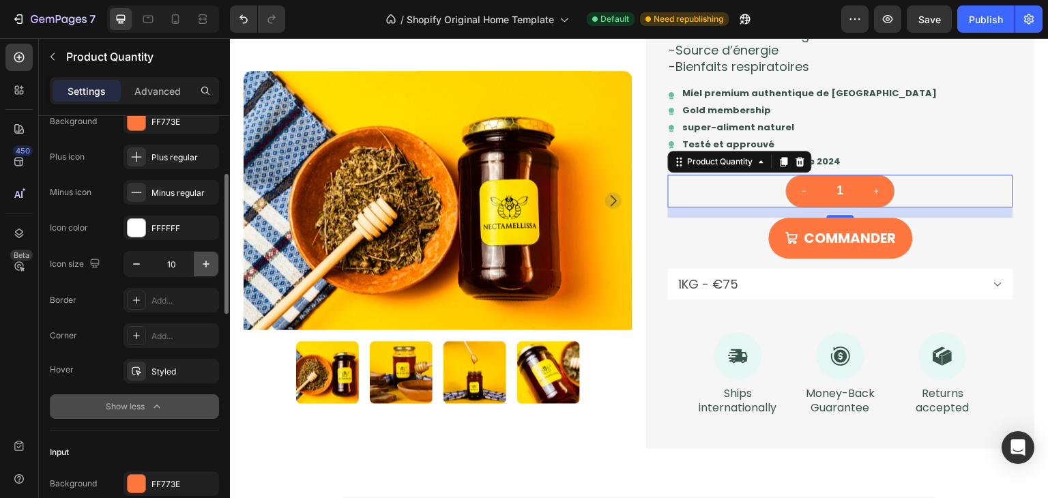
click at [205, 269] on icon "button" at bounding box center [206, 264] width 14 height 14
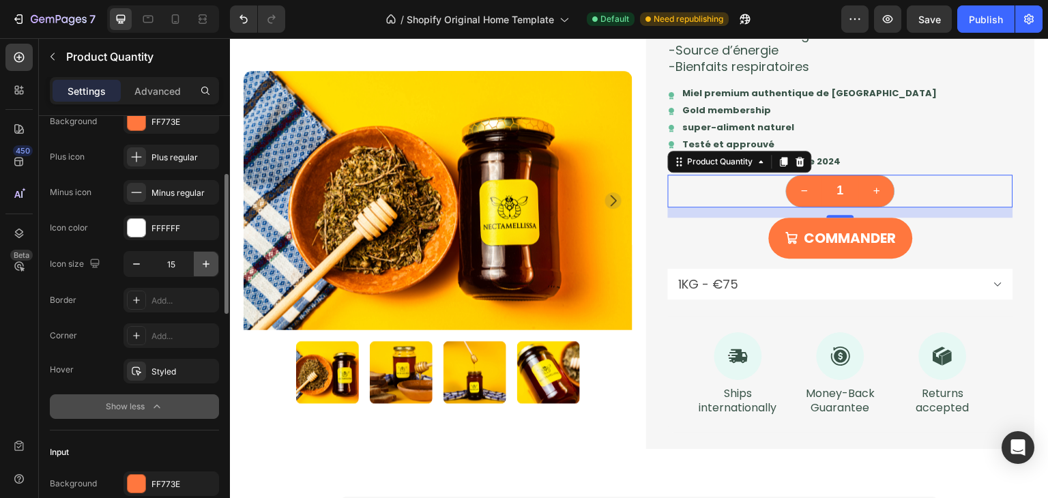
click at [205, 269] on icon "button" at bounding box center [206, 264] width 14 height 14
type input "16"
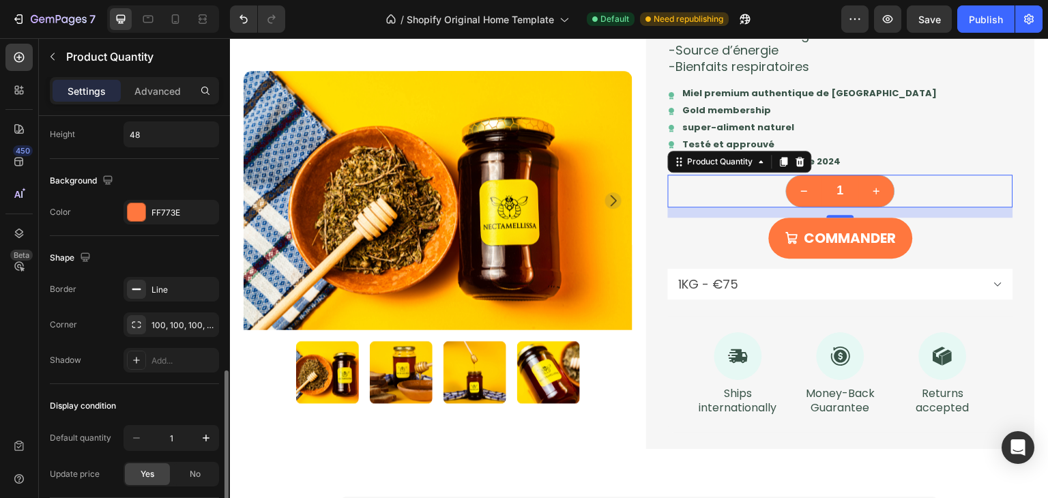
scroll to position [751, 0]
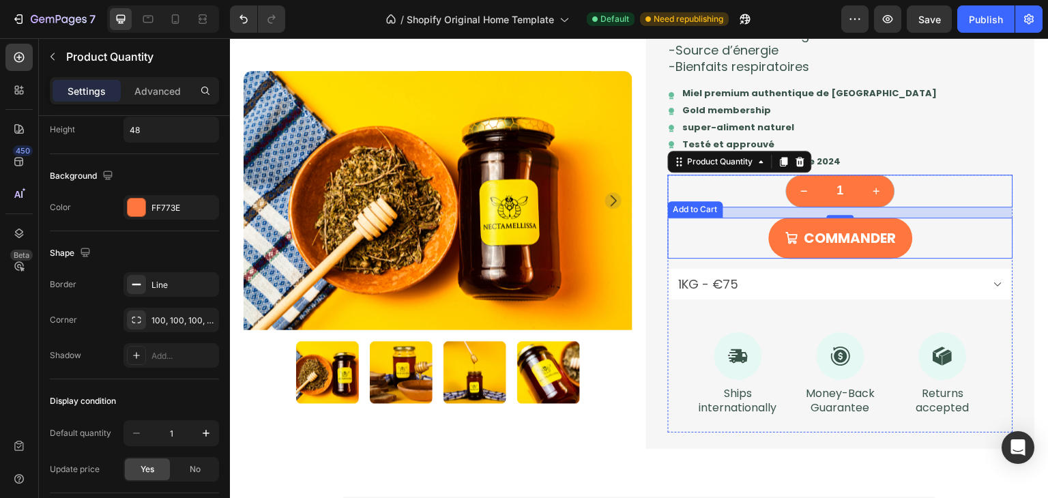
click at [715, 244] on div "COMMANDER Add to Cart" at bounding box center [840, 238] width 345 height 41
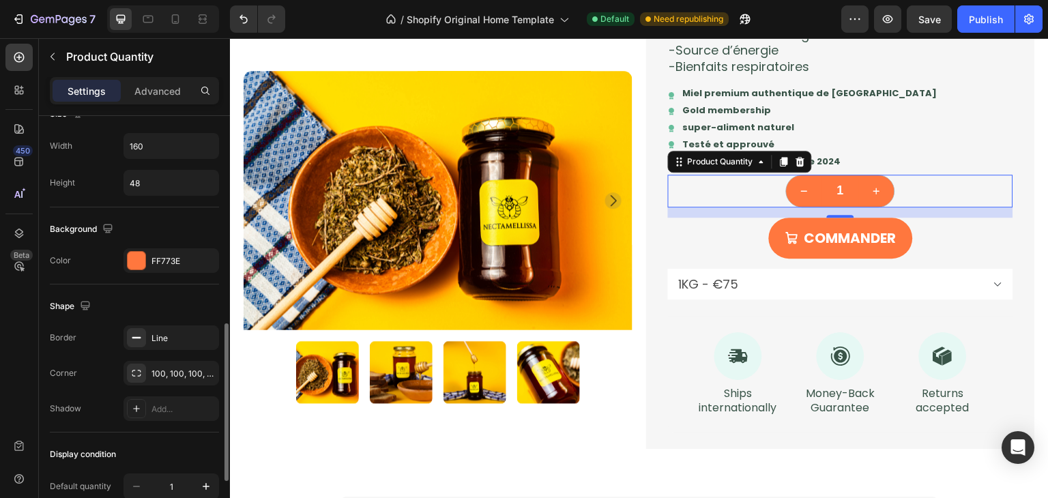
scroll to position [556, 0]
click at [183, 362] on div "100, 100, 100, 100" at bounding box center [172, 372] width 96 height 25
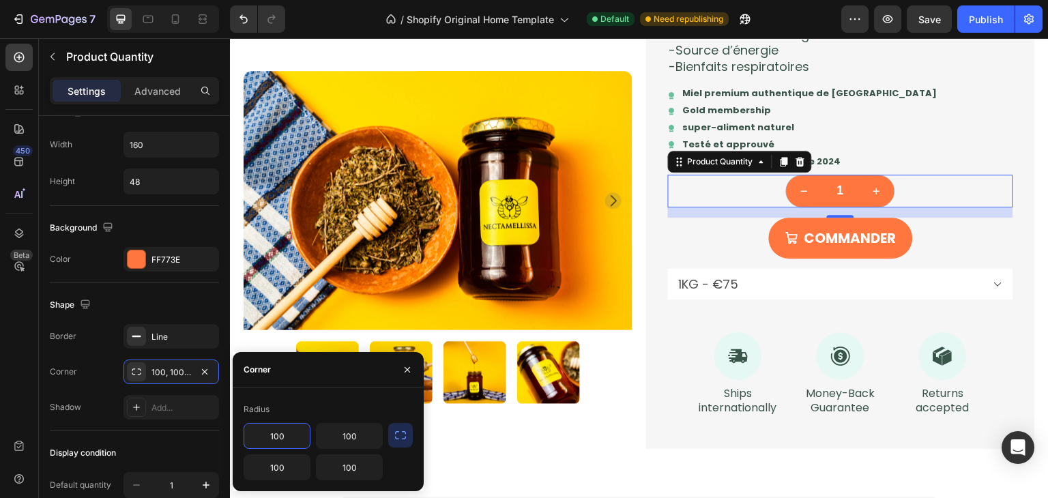
click at [284, 442] on input "100" at bounding box center [277, 436] width 66 height 25
type input "200"
click at [355, 440] on input "100" at bounding box center [350, 436] width 66 height 25
type input "200"
click at [289, 466] on input "100" at bounding box center [277, 467] width 66 height 25
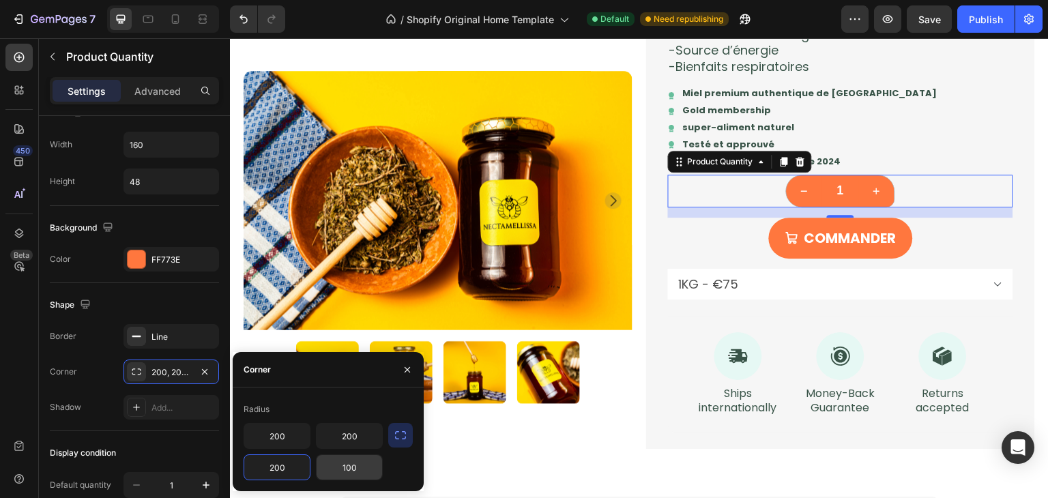
type input "200"
click at [352, 463] on input "100" at bounding box center [350, 467] width 66 height 25
type input "200"
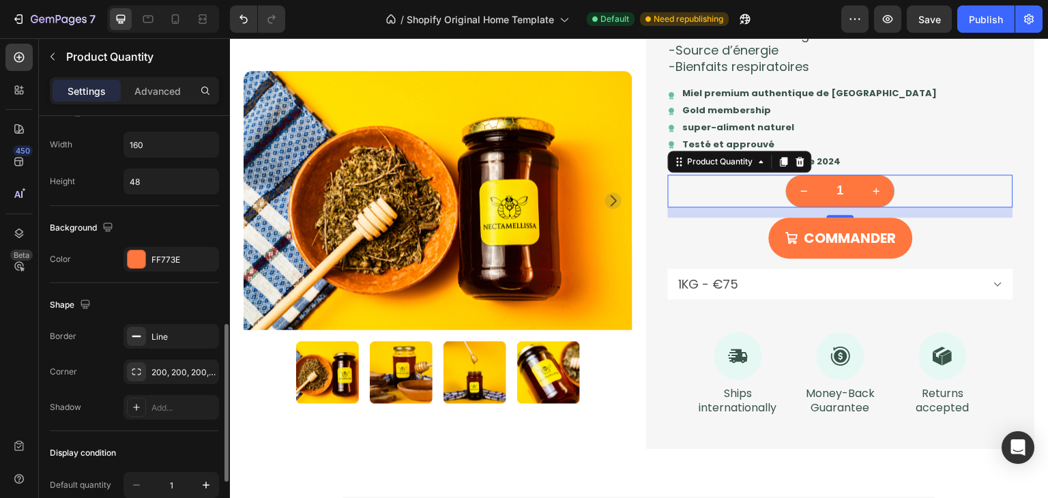
click at [206, 294] on div "Shape" at bounding box center [134, 305] width 169 height 22
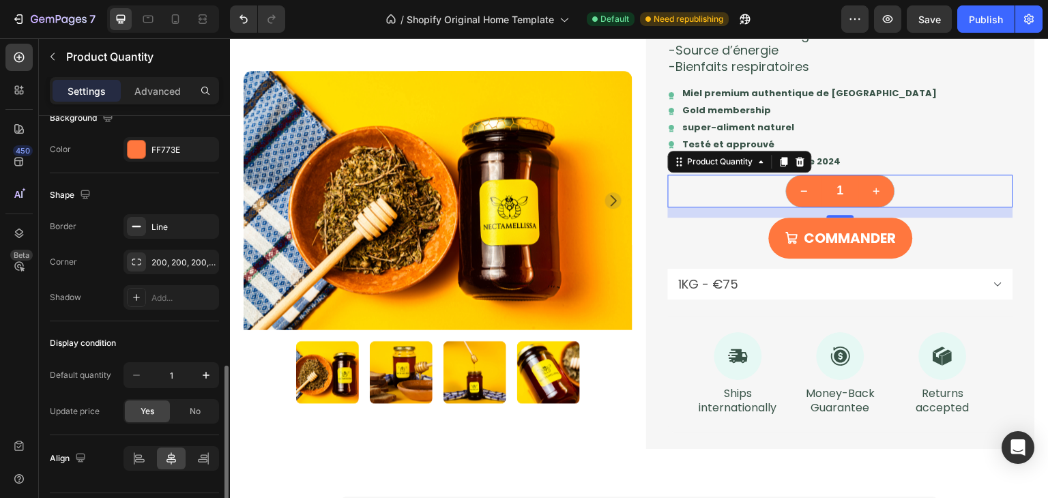
scroll to position [702, 0]
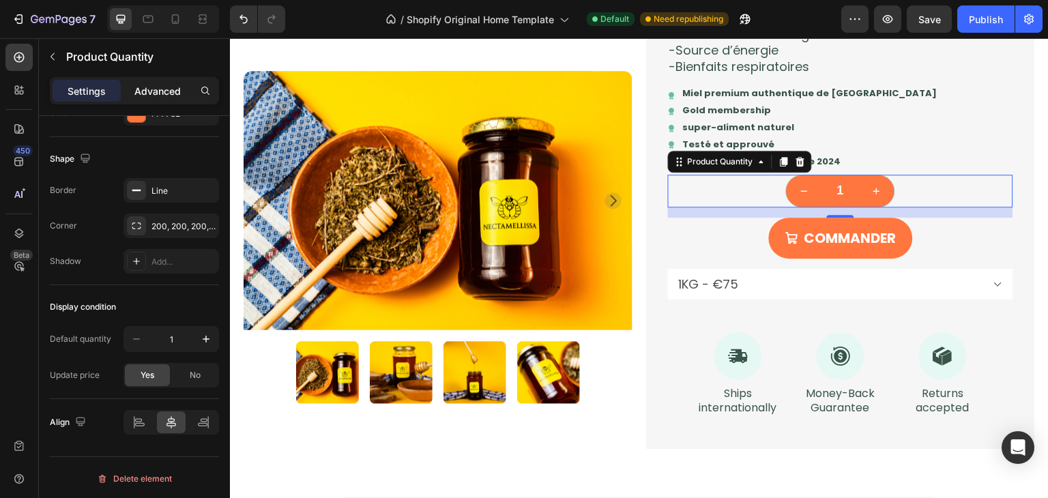
click at [175, 95] on p "Advanced" at bounding box center [157, 91] width 46 height 14
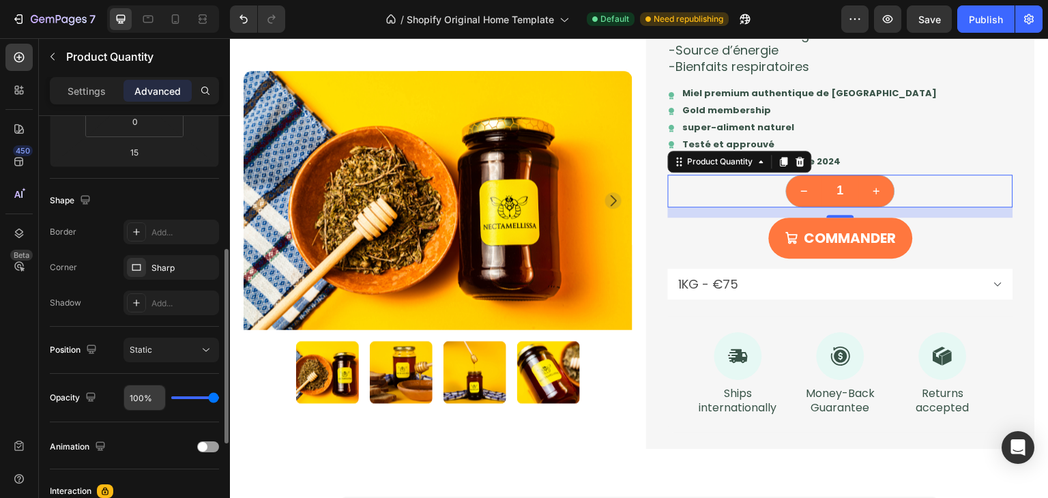
scroll to position [285, 0]
click at [186, 272] on div "Sharp" at bounding box center [172, 271] width 40 height 12
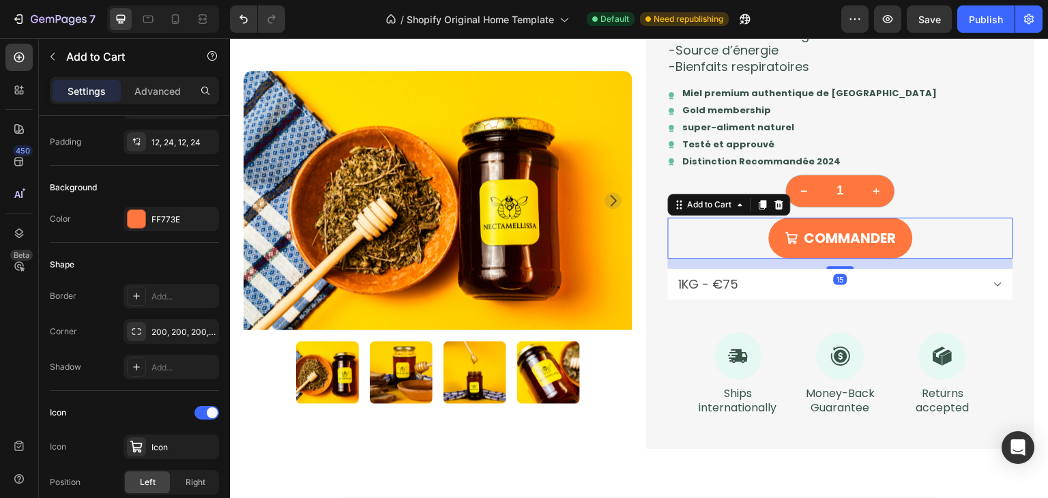
scroll to position [0, 0]
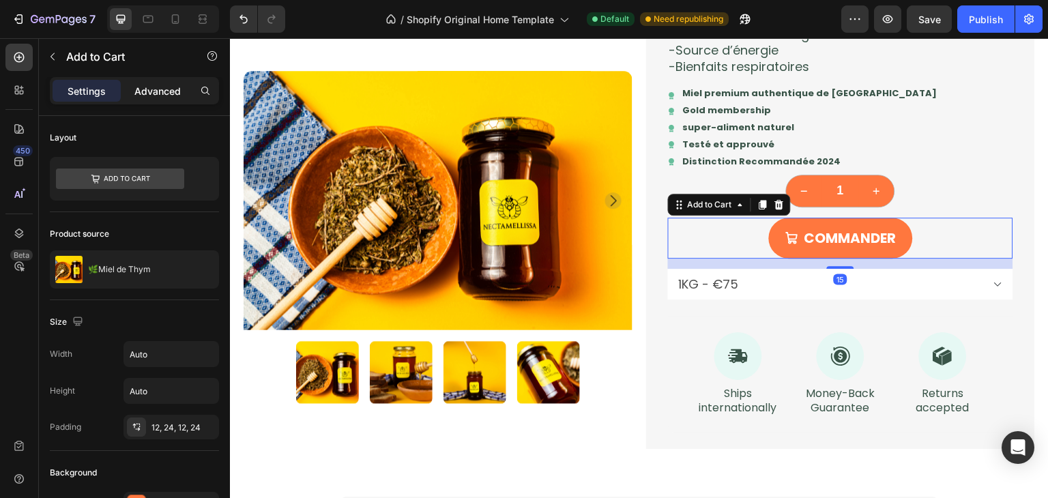
click at [154, 97] on div "Settings Advanced" at bounding box center [134, 90] width 169 height 27
click at [154, 97] on p "Advanced" at bounding box center [157, 91] width 46 height 14
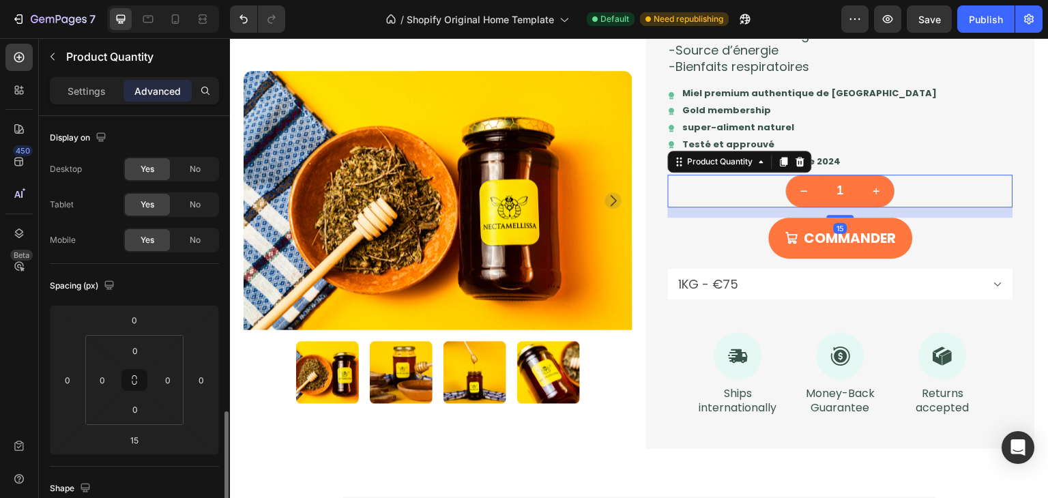
scroll to position [202, 0]
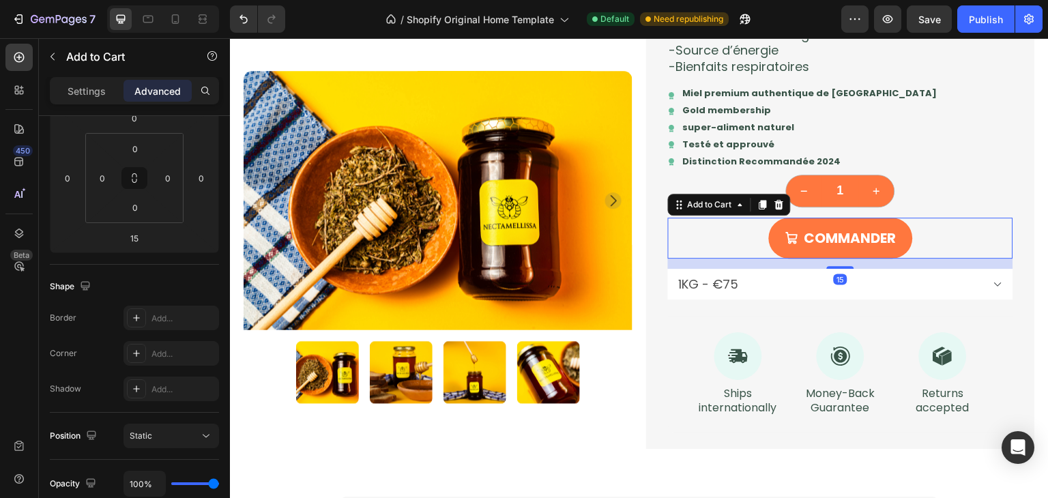
click at [952, 248] on div "COMMANDER Add to Cart 15" at bounding box center [840, 238] width 345 height 41
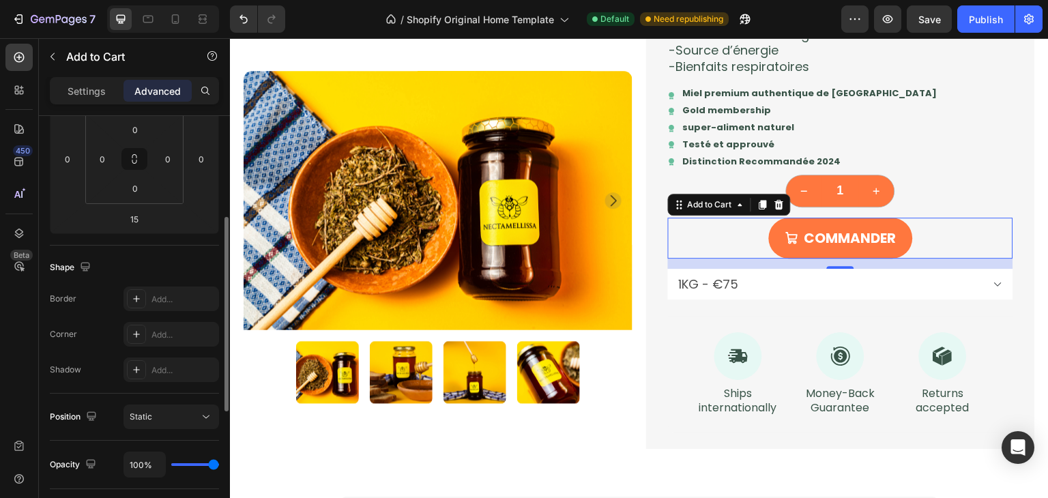
scroll to position [221, 0]
click at [179, 329] on div "Add..." at bounding box center [184, 335] width 64 height 12
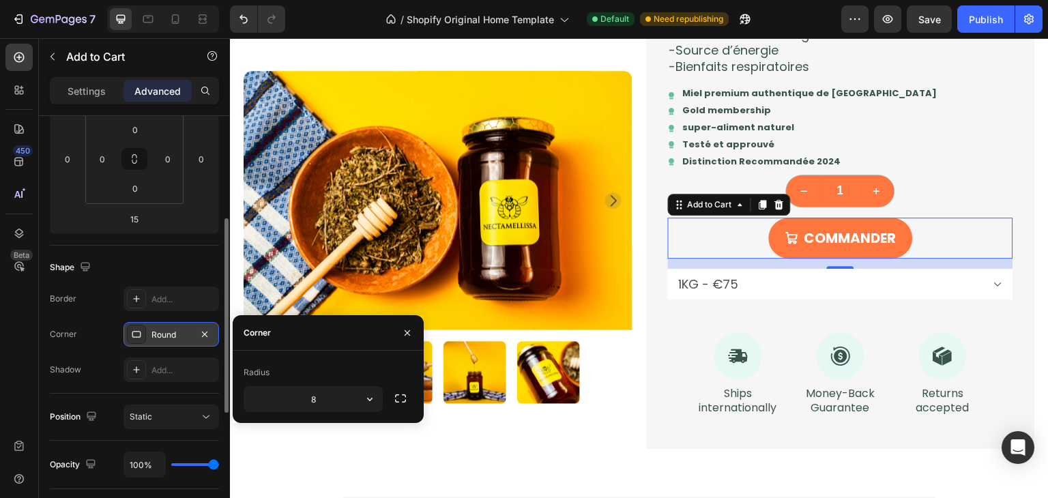
click at [177, 333] on div "Round" at bounding box center [172, 335] width 40 height 12
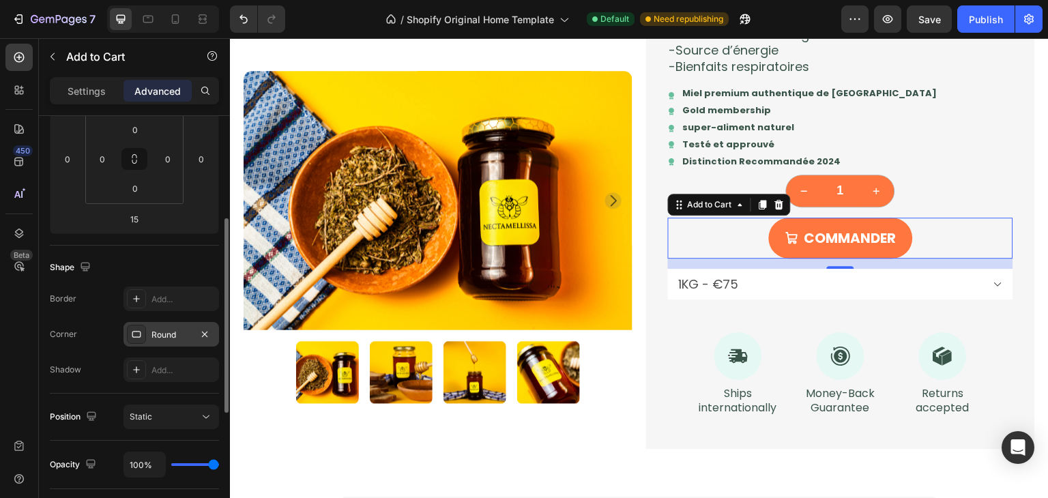
click at [164, 336] on div "Round" at bounding box center [172, 335] width 40 height 12
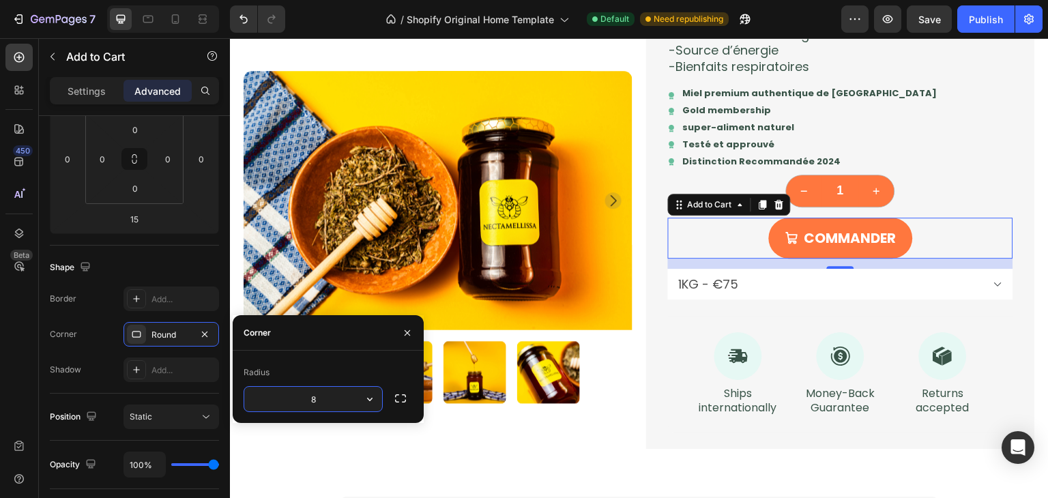
click at [265, 332] on div "Corner" at bounding box center [257, 333] width 27 height 12
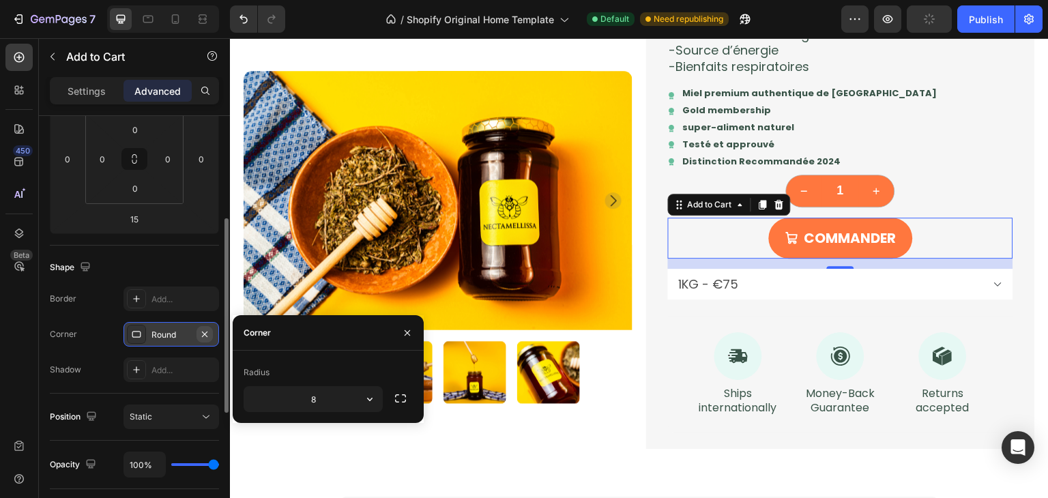
click at [203, 334] on icon "button" at bounding box center [204, 334] width 11 height 11
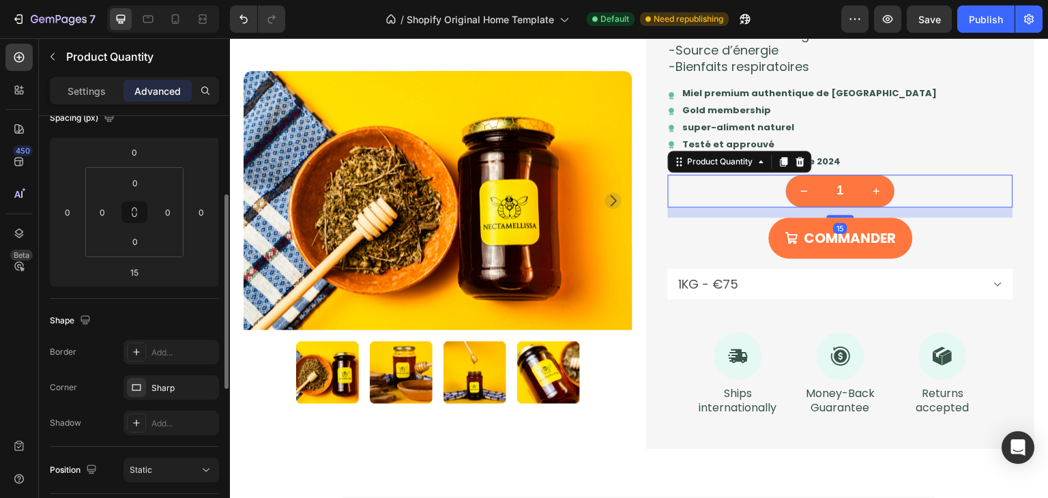
scroll to position [169, 0]
click at [202, 389] on icon "button" at bounding box center [204, 386] width 11 height 11
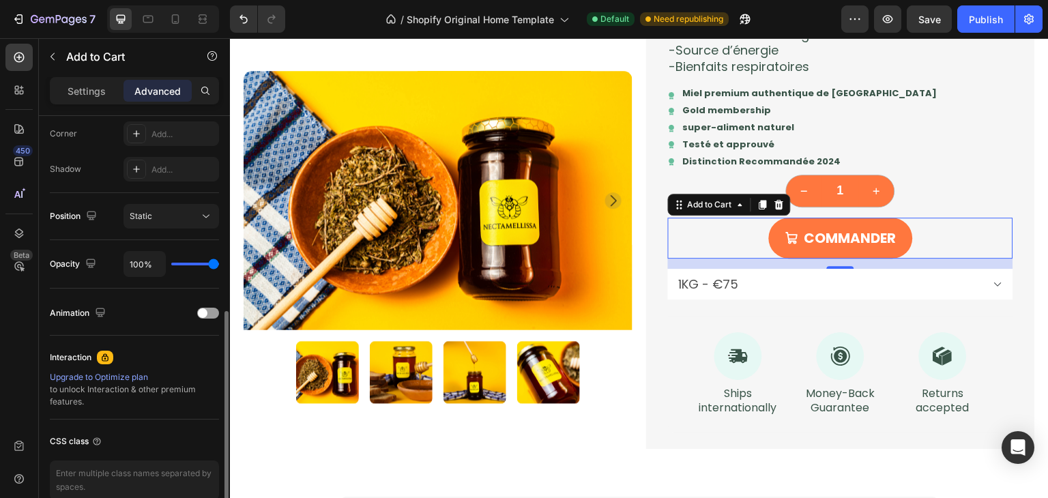
scroll to position [488, 0]
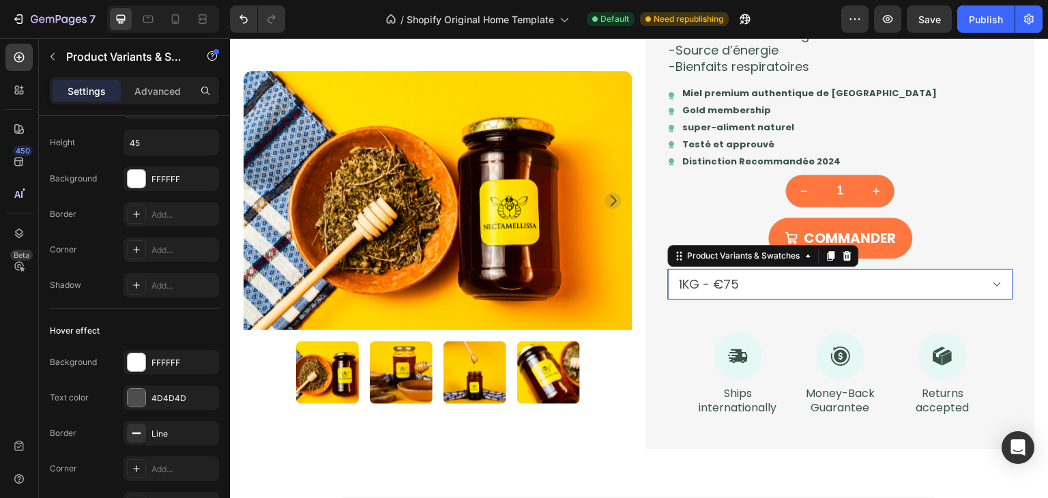
click at [670, 296] on select "250G - €23 500G - €42 1KG - €75" at bounding box center [840, 284] width 345 height 31
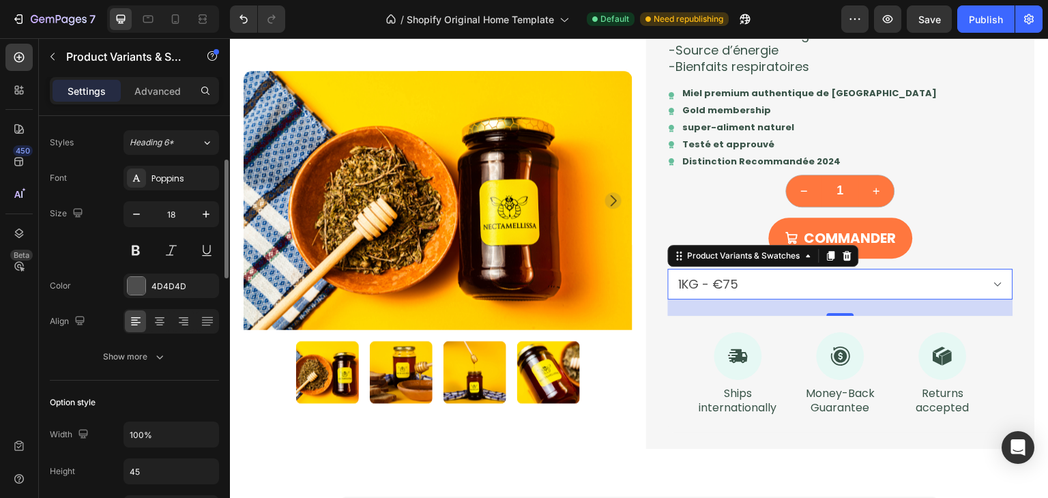
scroll to position [160, 0]
click at [156, 323] on icon at bounding box center [160, 321] width 14 height 14
click at [180, 321] on icon at bounding box center [184, 321] width 14 height 14
click at [158, 324] on icon at bounding box center [159, 324] width 7 height 1
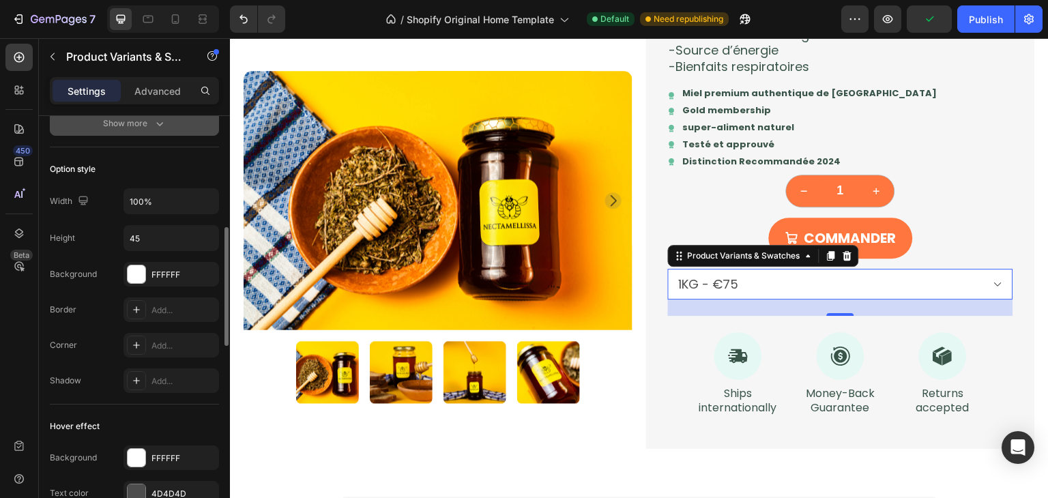
scroll to position [393, 0]
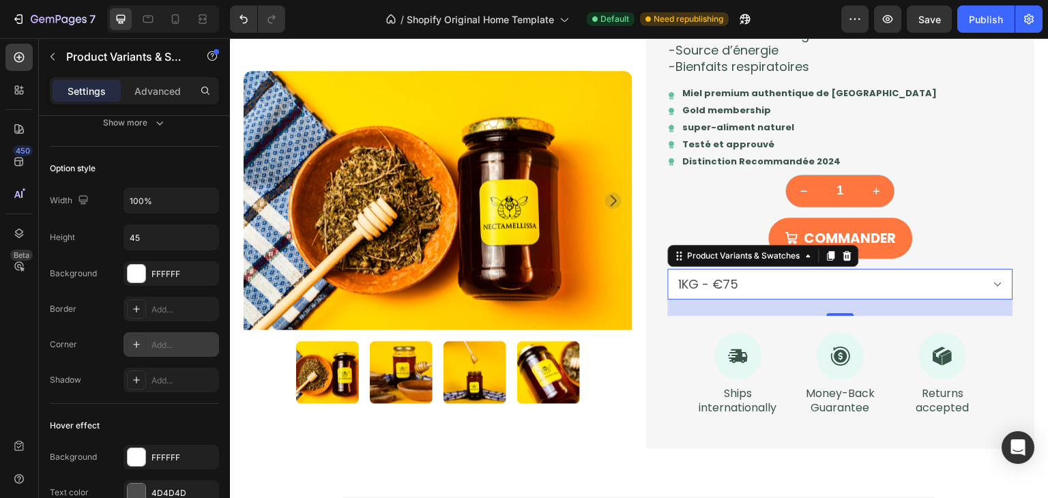
click at [169, 336] on div "Add..." at bounding box center [172, 344] width 96 height 25
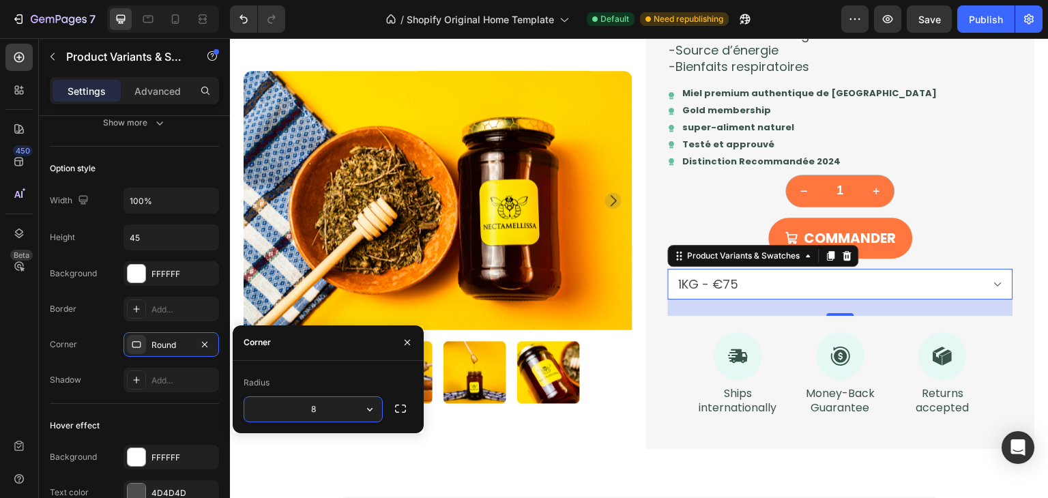
click at [319, 412] on input "8" at bounding box center [313, 409] width 138 height 25
type input "200"
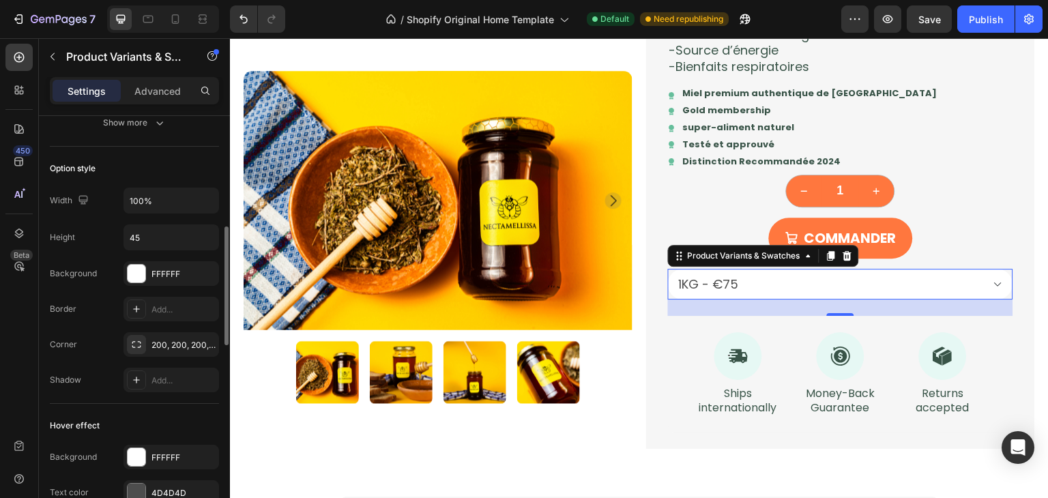
click at [158, 416] on div "Hover effect" at bounding box center [134, 426] width 169 height 22
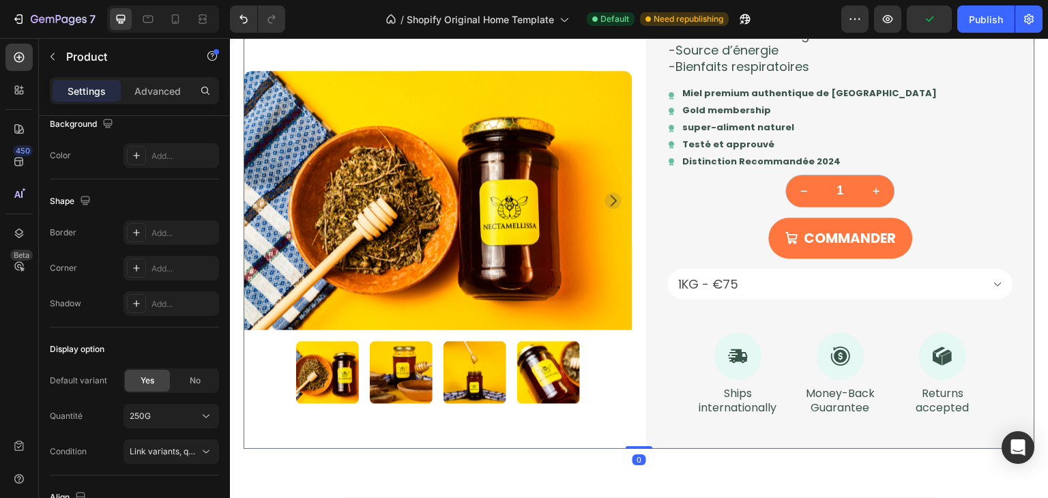
scroll to position [0, 0]
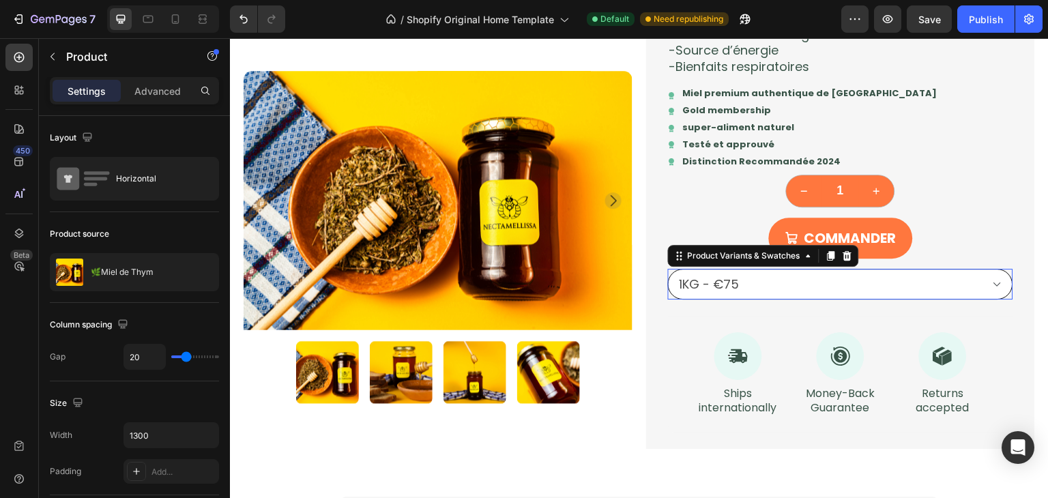
click at [742, 294] on select "250G - €23 500G - €42 1KG - €75" at bounding box center [840, 284] width 345 height 31
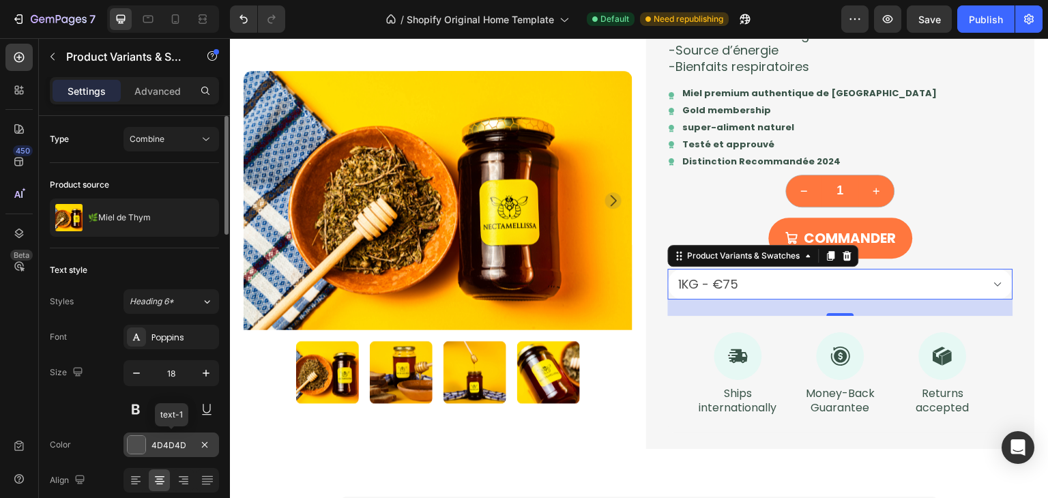
click at [172, 437] on div "4D4D4D" at bounding box center [172, 445] width 96 height 25
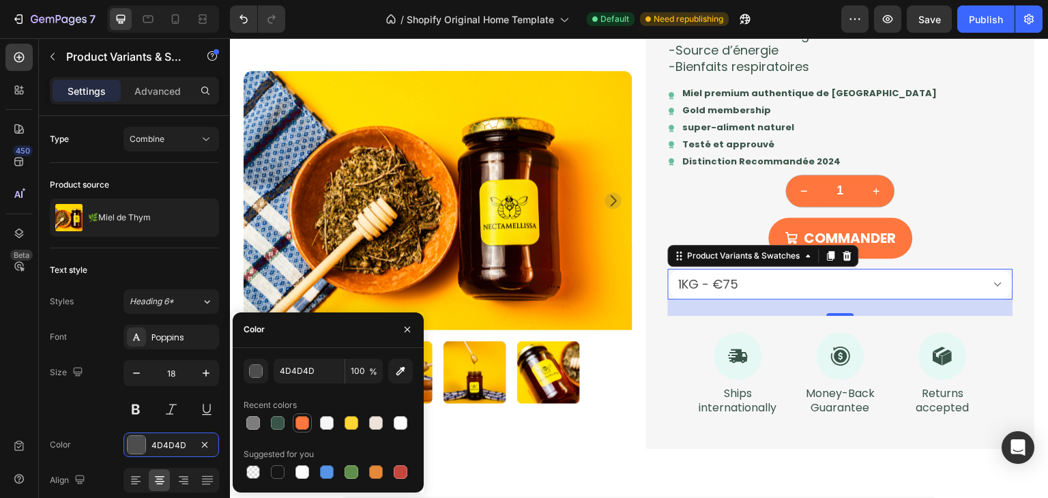
click at [300, 428] on div at bounding box center [303, 423] width 14 height 14
click at [399, 422] on div at bounding box center [401, 423] width 14 height 14
type input "FFFFFF"
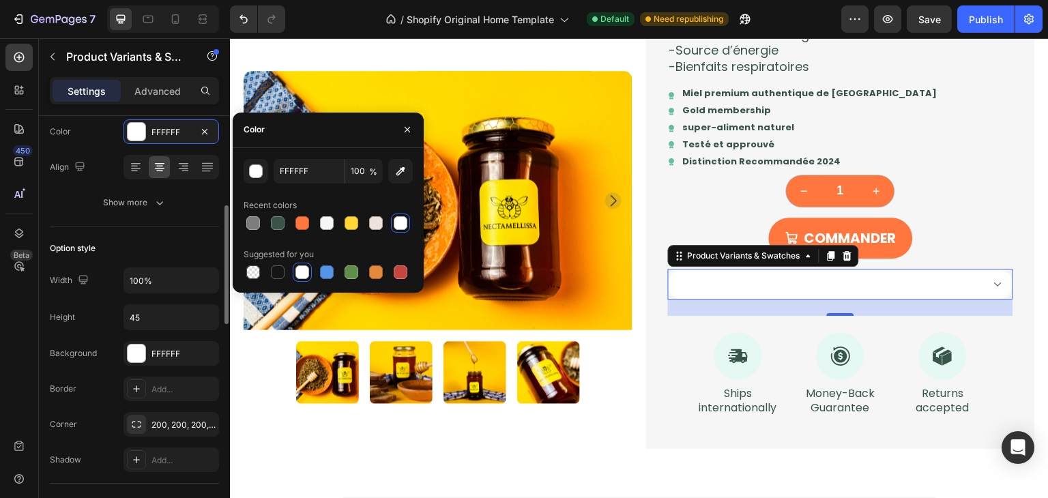
scroll to position [314, 0]
click at [158, 354] on div "FFFFFF" at bounding box center [172, 353] width 40 height 12
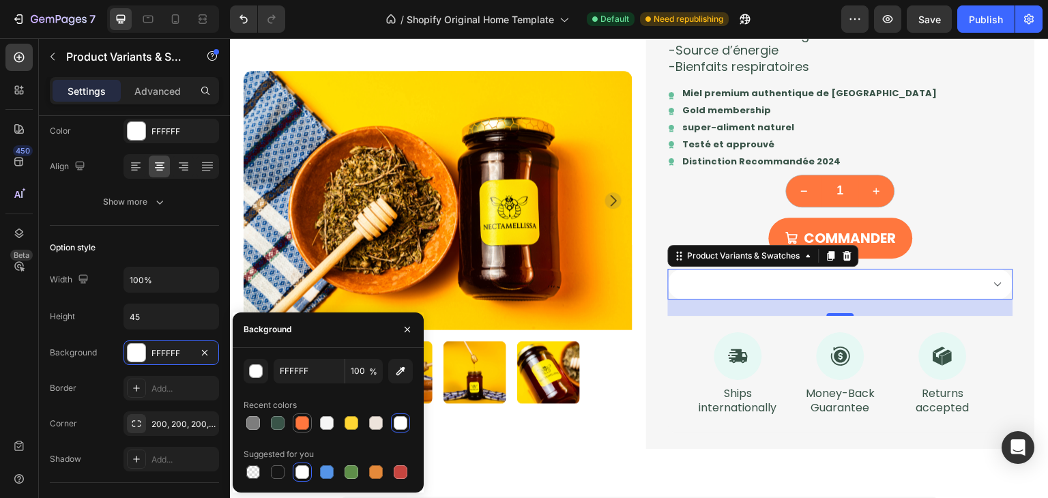
click at [301, 420] on div at bounding box center [303, 423] width 14 height 14
type input "FF773E"
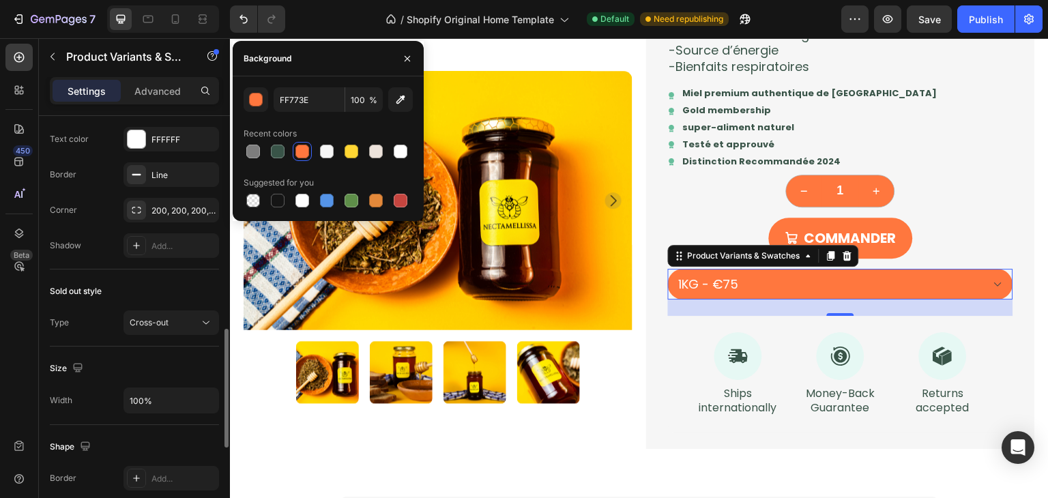
scroll to position [746, 0]
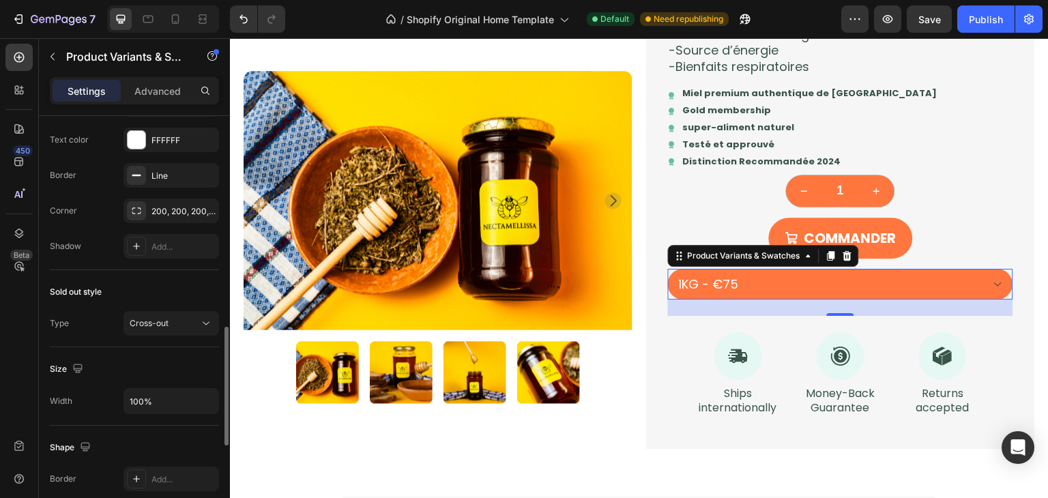
click at [162, 318] on span "Cross-out" at bounding box center [149, 323] width 39 height 10
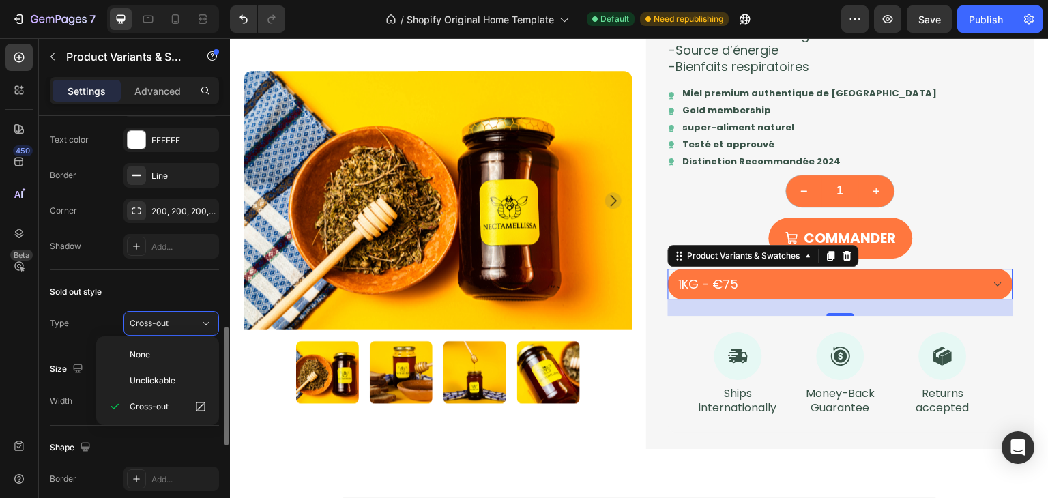
click at [162, 318] on span "Cross-out" at bounding box center [149, 323] width 39 height 10
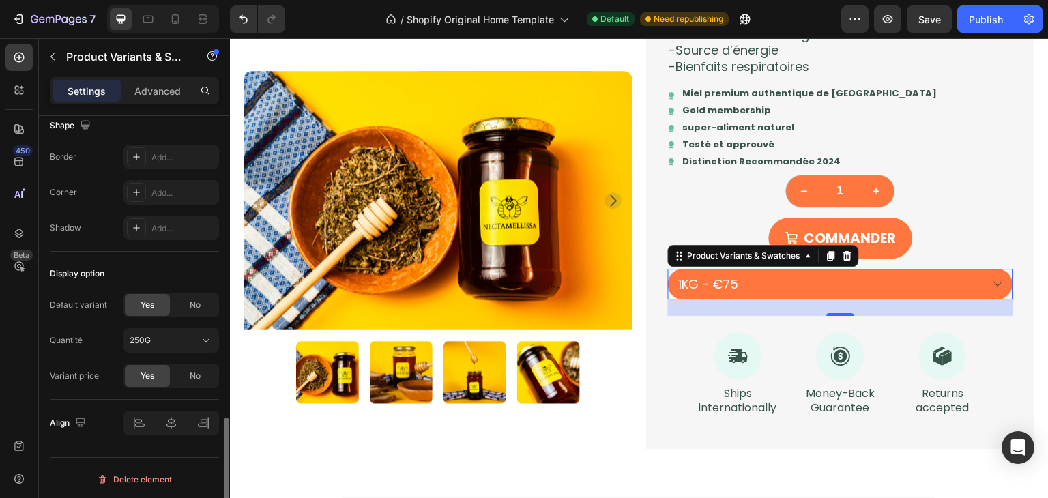
scroll to position [1068, 0]
click at [167, 431] on div at bounding box center [172, 423] width 96 height 25
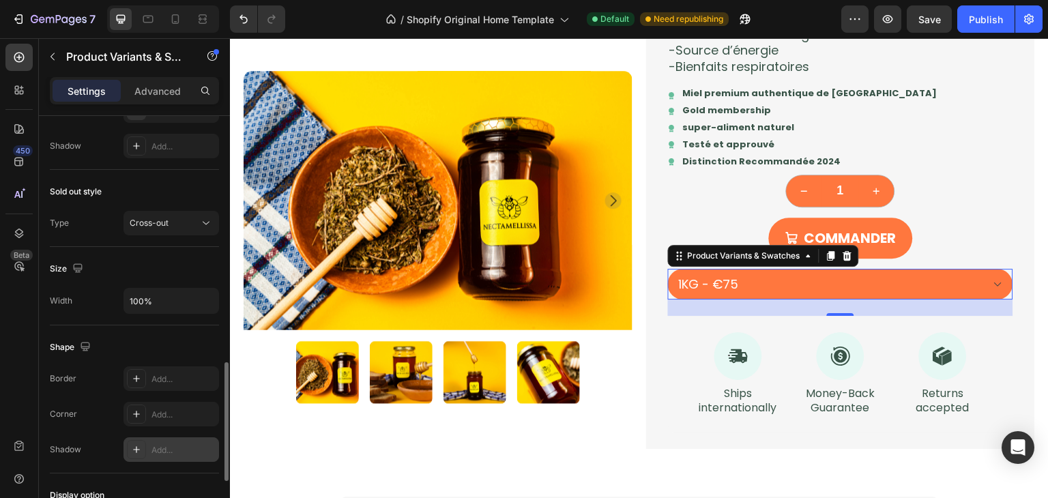
scroll to position [846, 0]
click at [173, 289] on input "100%" at bounding box center [171, 301] width 94 height 25
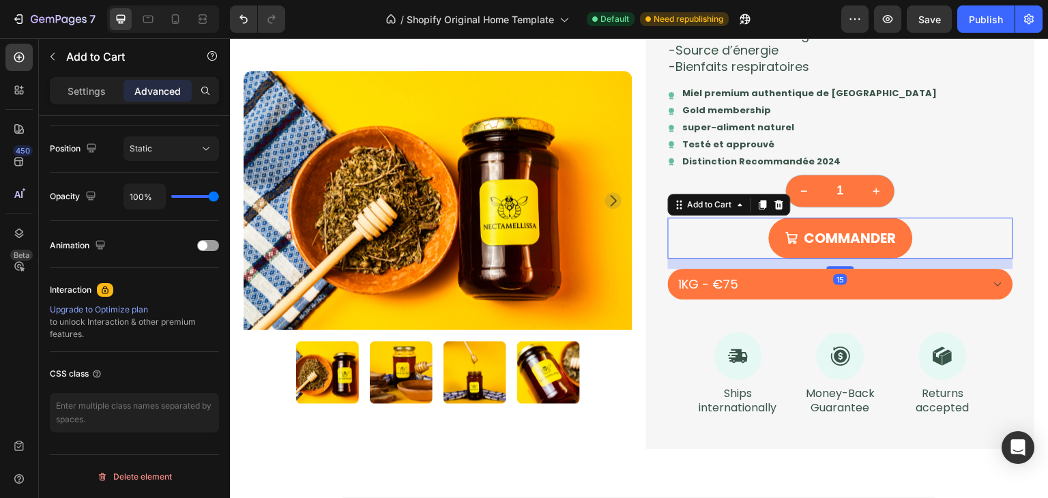
scroll to position [0, 0]
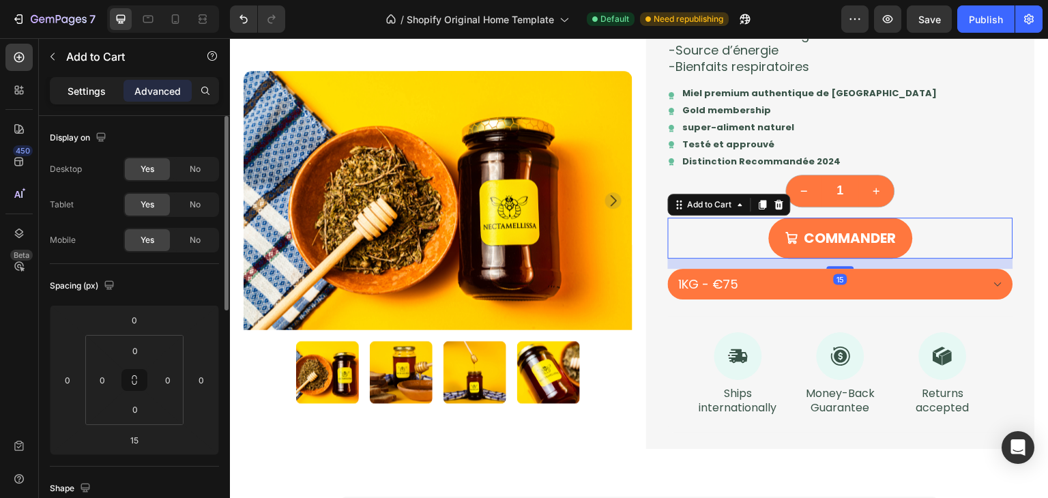
click at [74, 93] on p "Settings" at bounding box center [87, 91] width 38 height 14
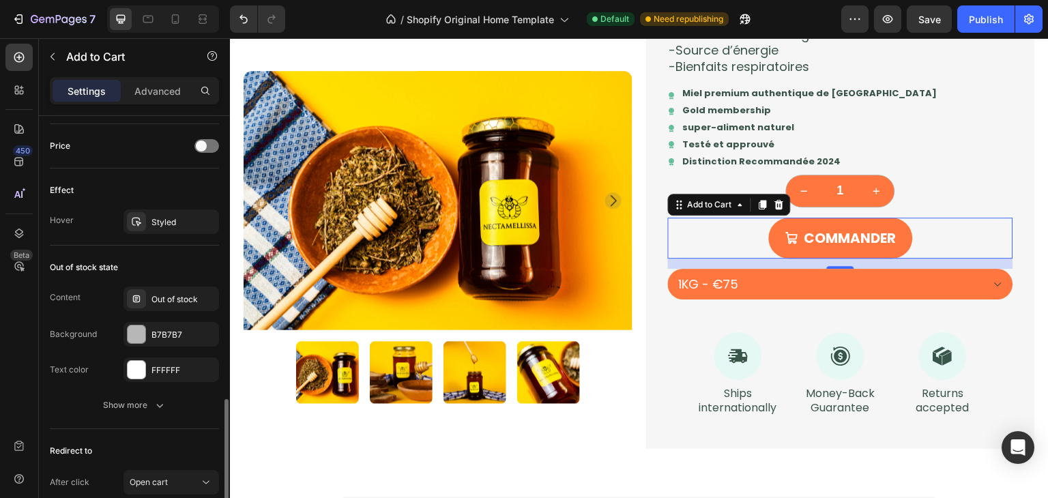
scroll to position [1039, 0]
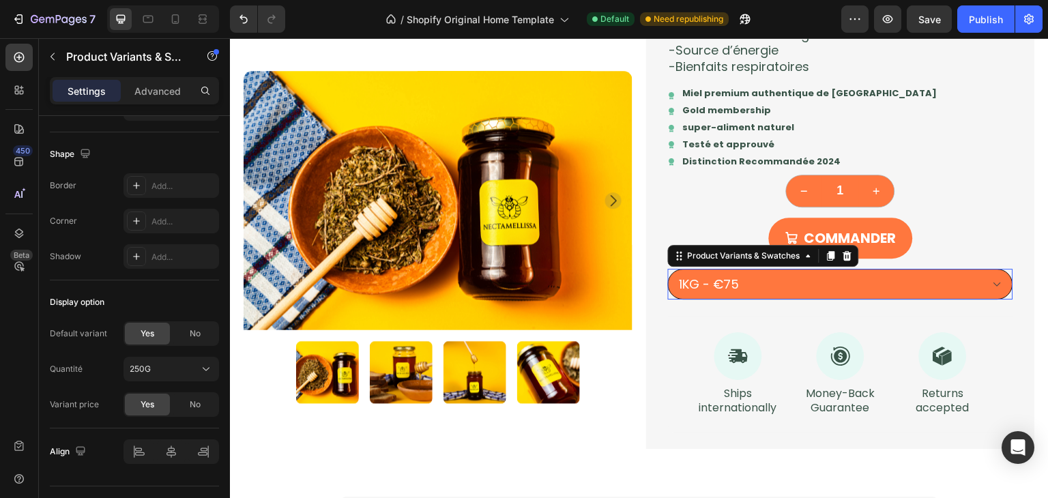
click at [736, 280] on select "250G - €23 500G - €42 1KG - €75" at bounding box center [840, 284] width 345 height 31
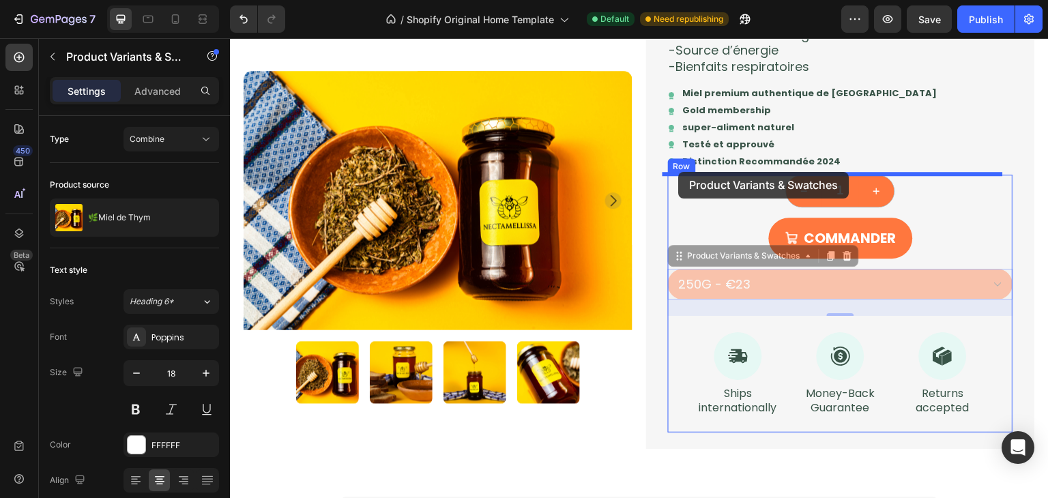
drag, startPoint x: 676, startPoint y: 258, endPoint x: 679, endPoint y: 172, distance: 86.1
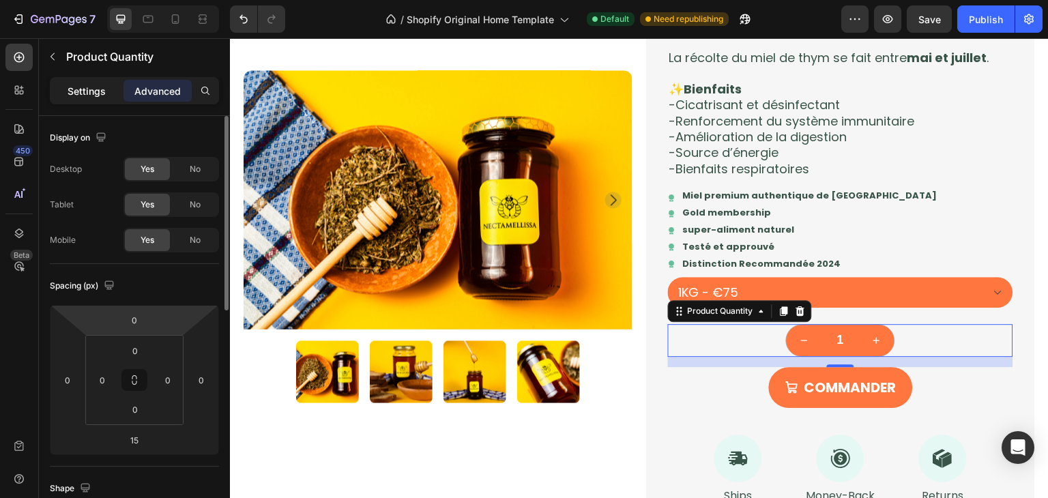
click at [83, 91] on p "Settings" at bounding box center [87, 91] width 38 height 14
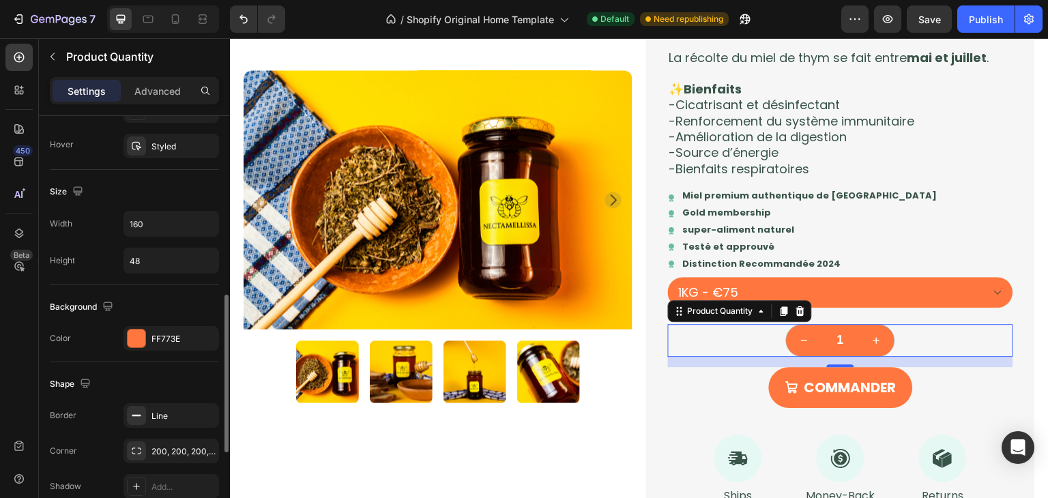
scroll to position [473, 0]
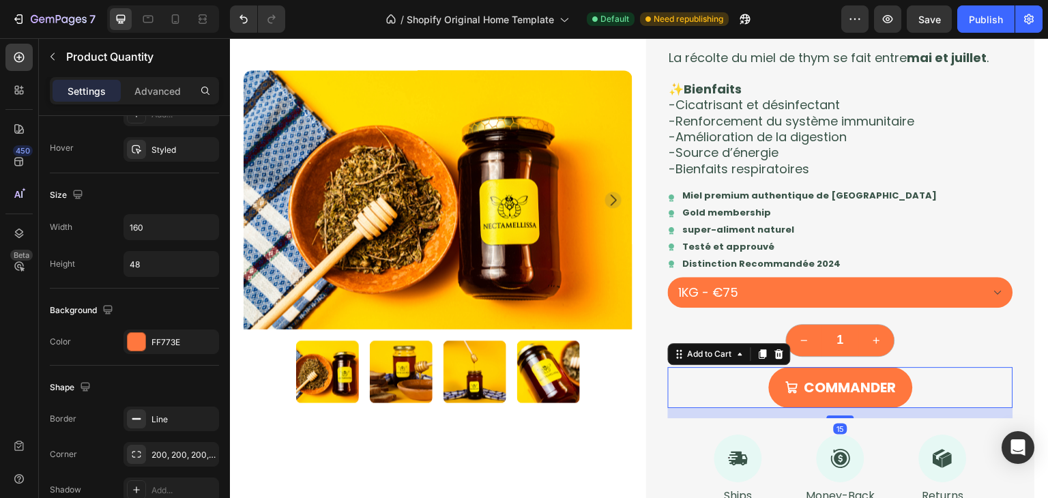
click at [976, 390] on div "COMMANDER Add to Cart 15" at bounding box center [840, 387] width 345 height 41
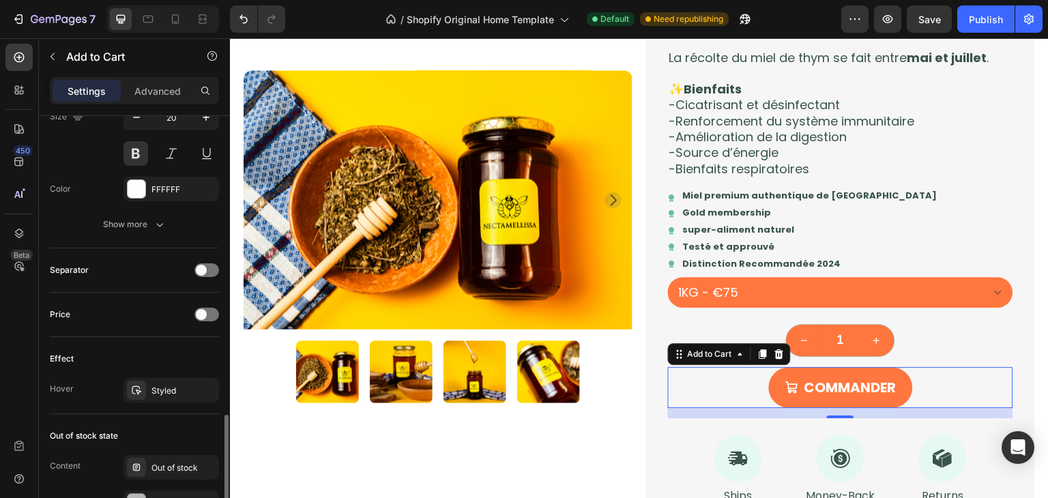
scroll to position [942, 0]
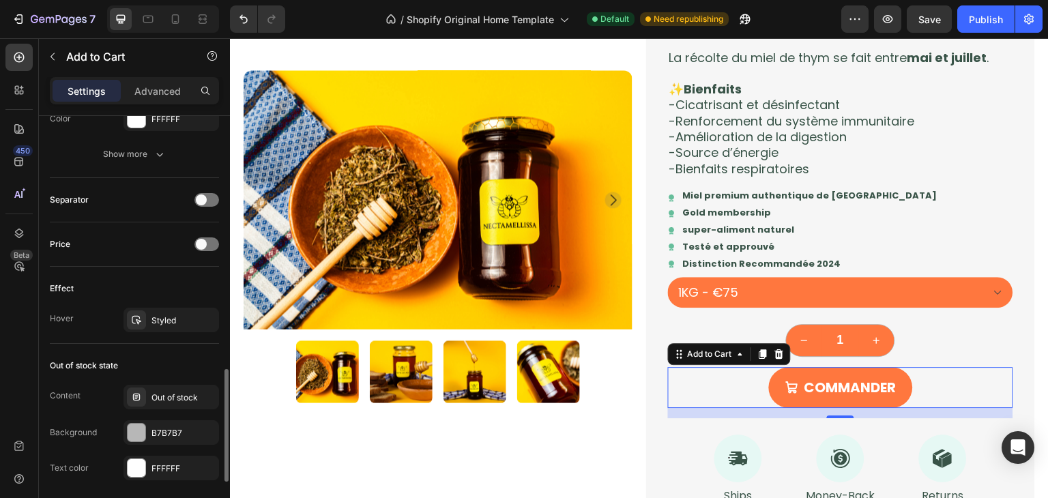
click at [205, 248] on div "Price" at bounding box center [134, 244] width 169 height 22
click at [204, 237] on div at bounding box center [206, 244] width 25 height 14
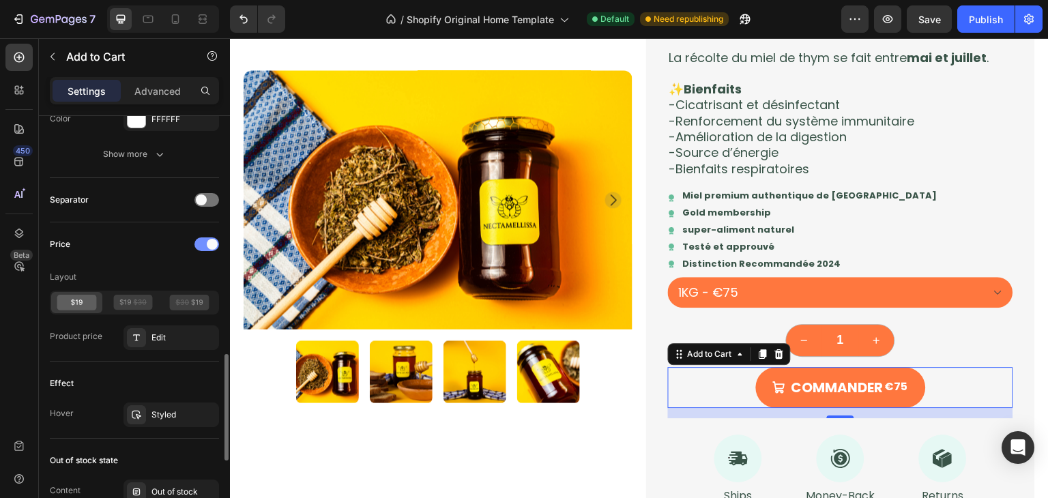
click at [204, 237] on div at bounding box center [206, 244] width 25 height 14
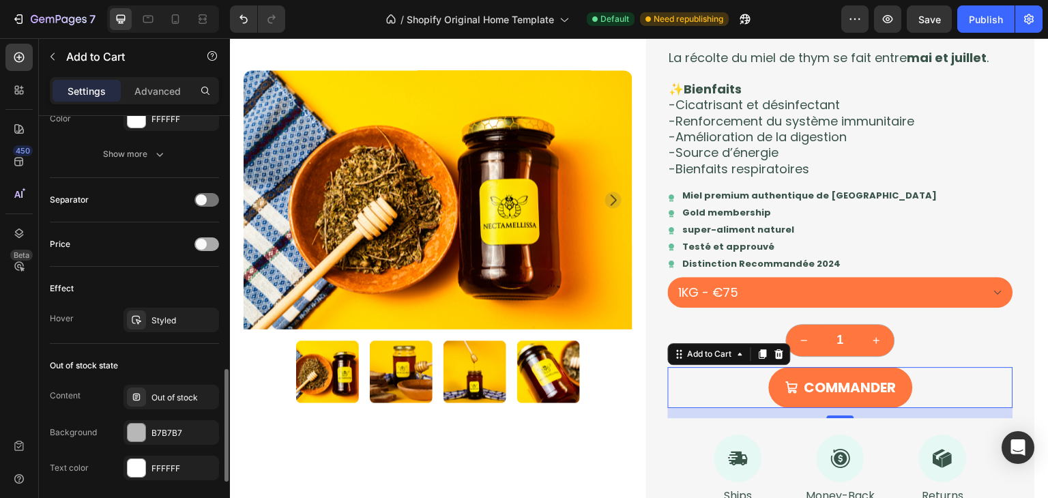
click at [204, 237] on div at bounding box center [206, 244] width 25 height 14
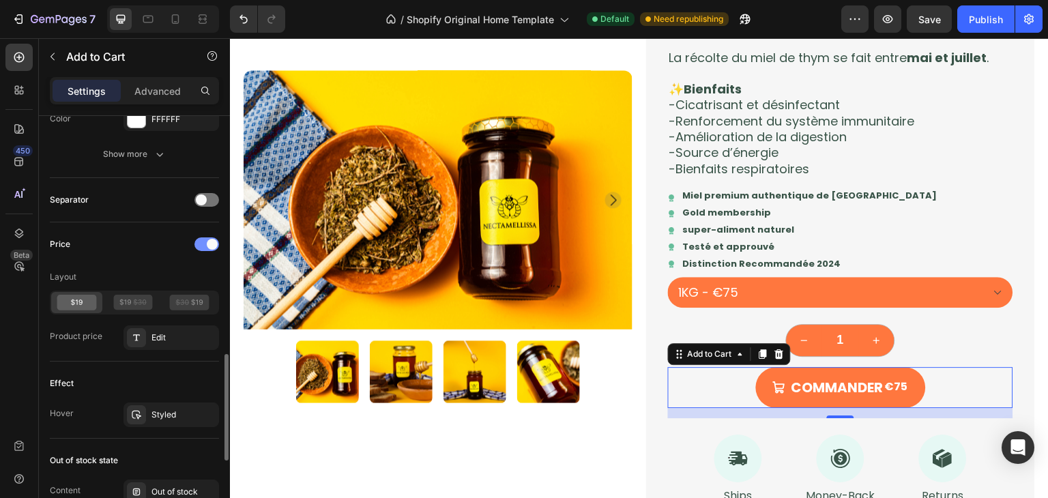
click at [204, 237] on div at bounding box center [206, 244] width 25 height 14
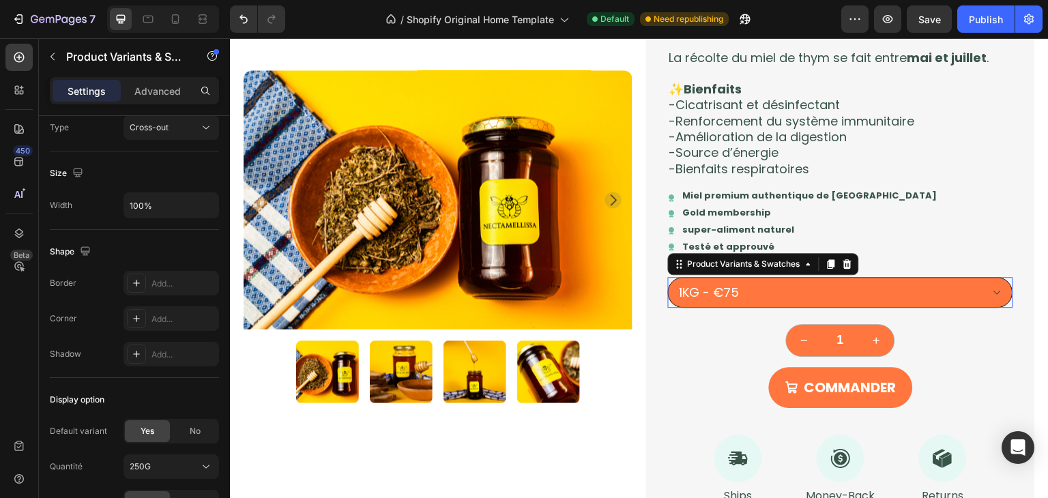
click at [904, 294] on select "250G - €23 500G - €42 1KG - €75" at bounding box center [840, 292] width 345 height 31
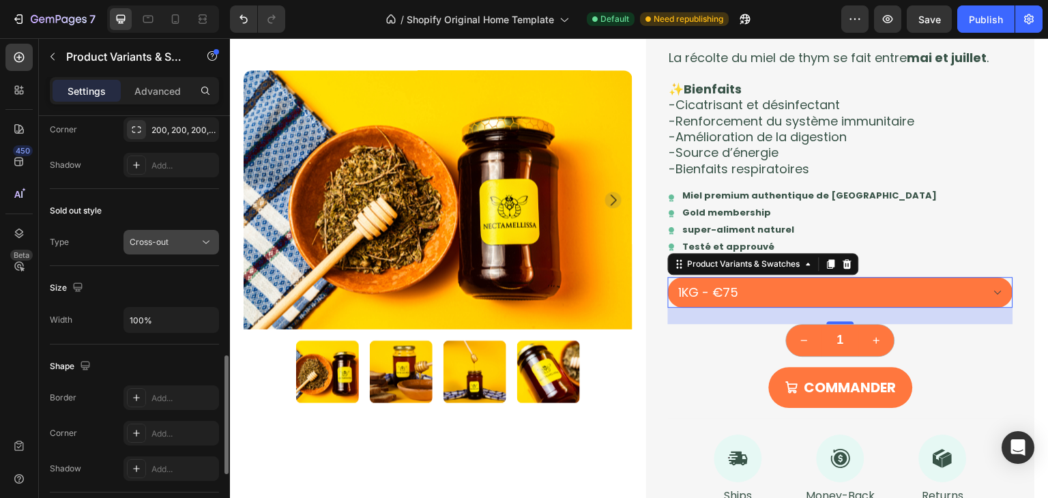
scroll to position [832, 0]
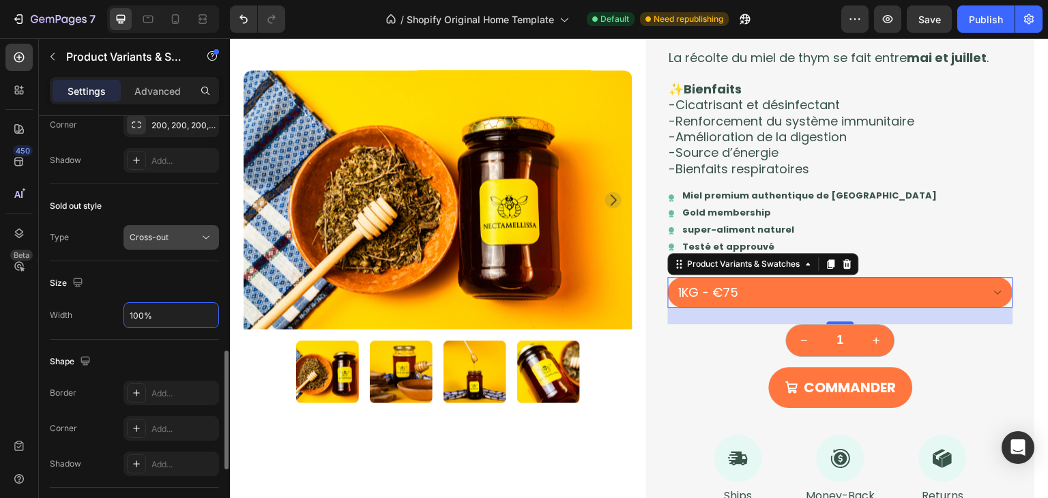
click at [172, 319] on input "100%" at bounding box center [171, 315] width 94 height 25
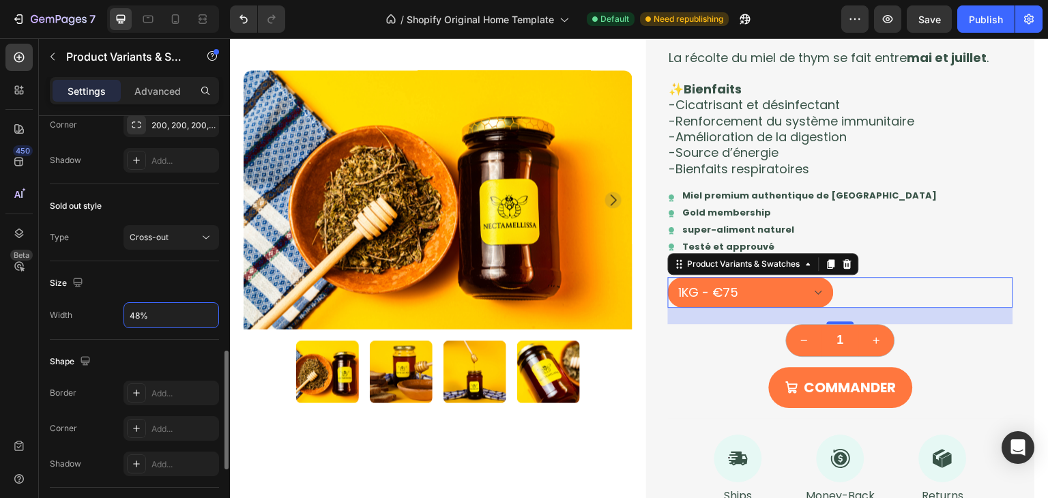
type input "48%"
click at [179, 345] on div "Shape Border Add... Corner Add... Shadow Add..." at bounding box center [134, 414] width 169 height 148
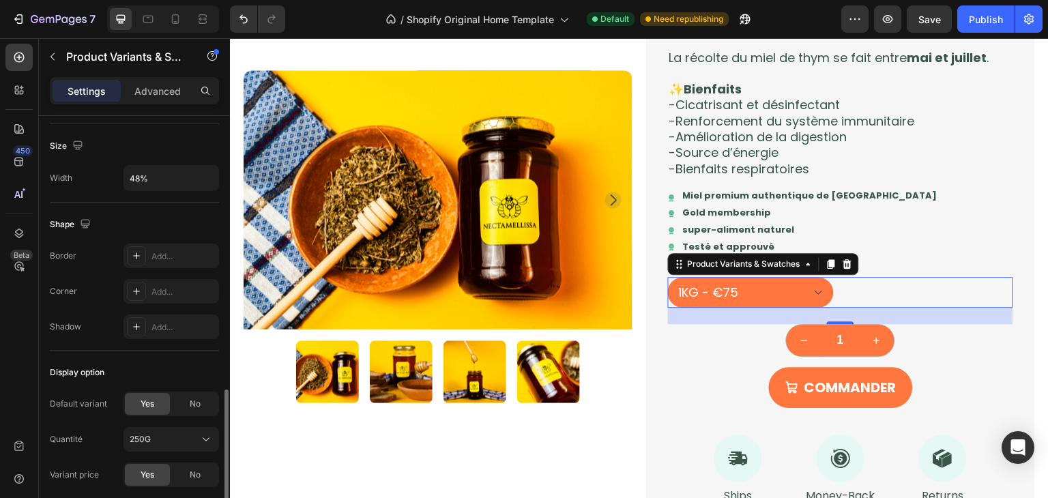
scroll to position [1068, 0]
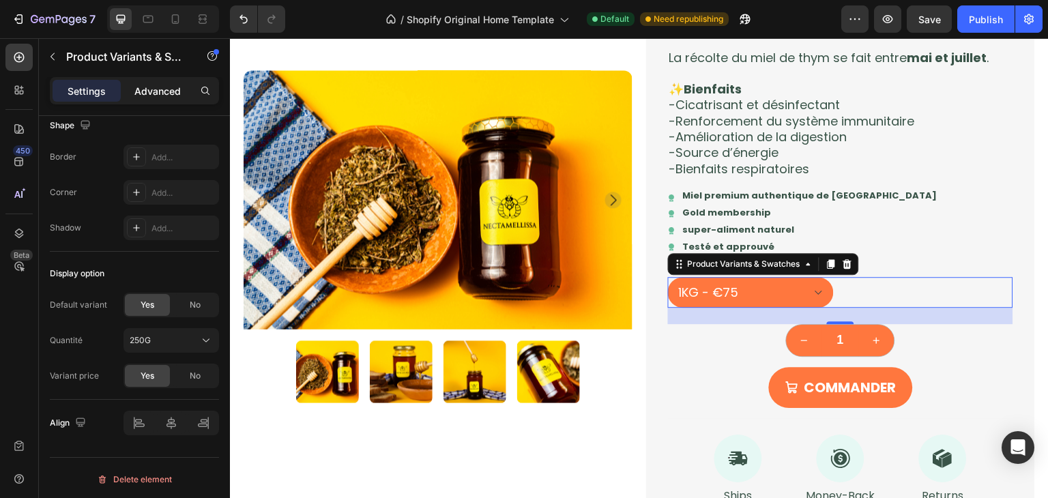
click at [160, 91] on p "Advanced" at bounding box center [157, 91] width 46 height 14
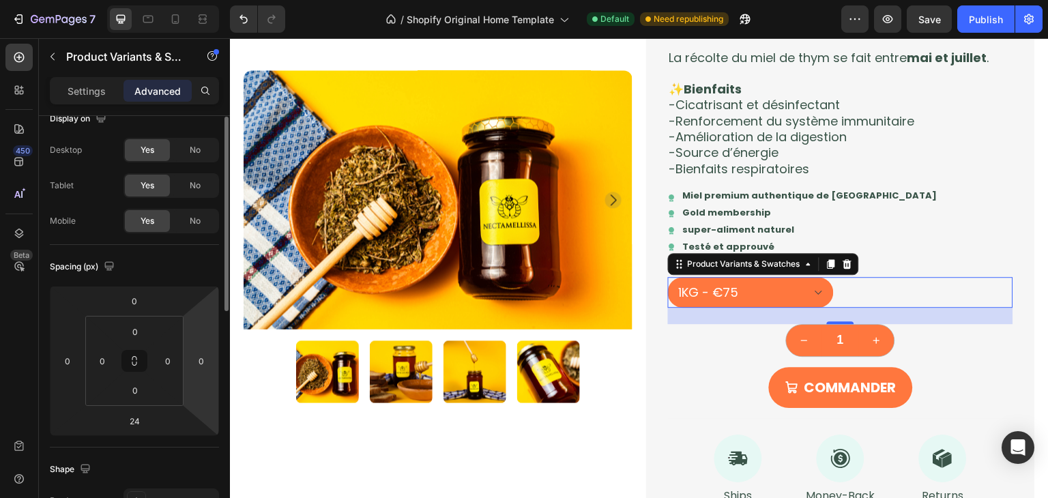
scroll to position [0, 0]
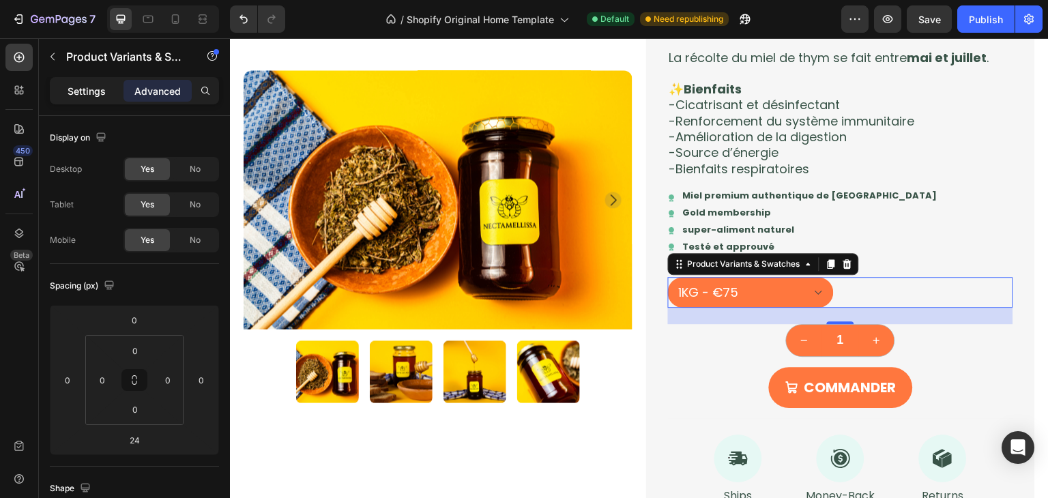
click at [69, 89] on p "Settings" at bounding box center [87, 91] width 38 height 14
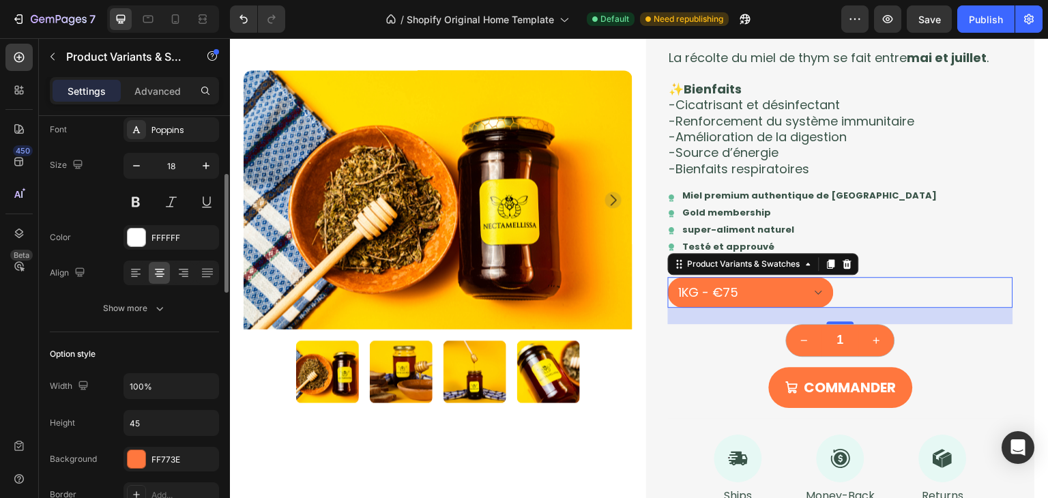
scroll to position [209, 0]
click at [174, 271] on div at bounding box center [183, 272] width 21 height 22
click at [166, 270] on icon at bounding box center [160, 272] width 14 height 14
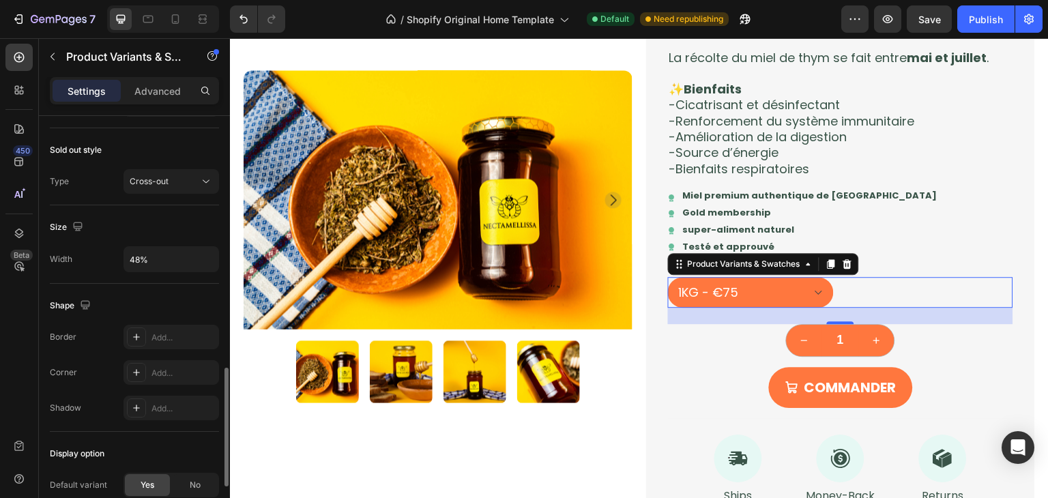
scroll to position [889, 0]
click at [158, 98] on div "Advanced" at bounding box center [158, 91] width 68 height 22
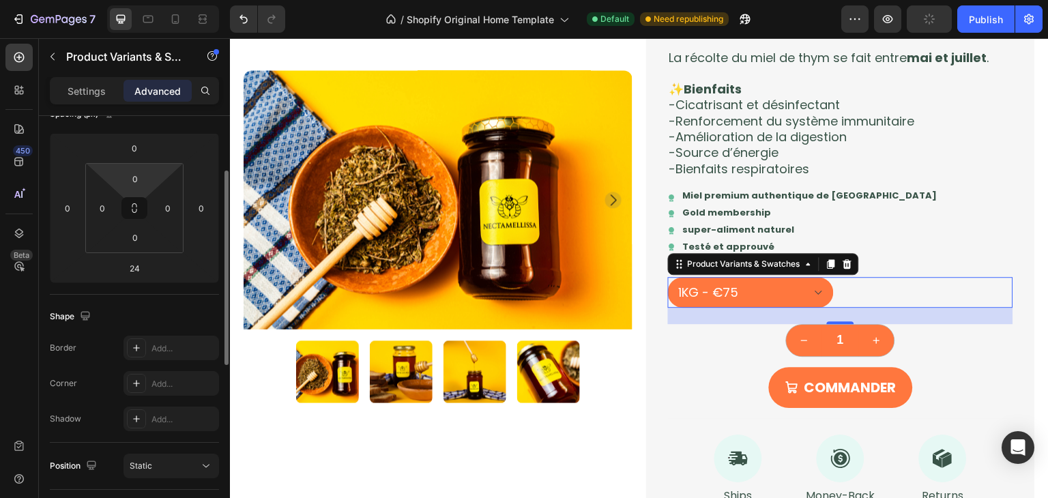
scroll to position [0, 0]
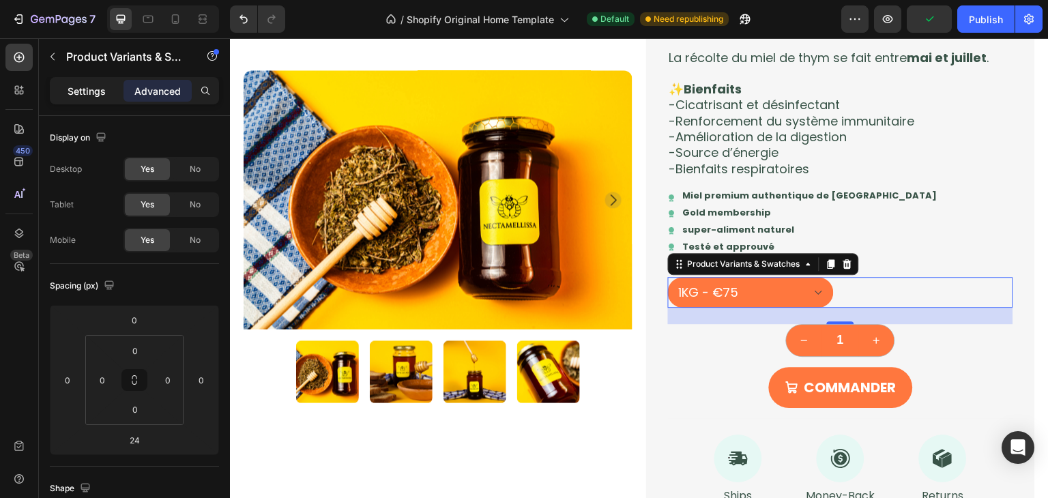
click at [98, 98] on div "Settings" at bounding box center [87, 91] width 68 height 22
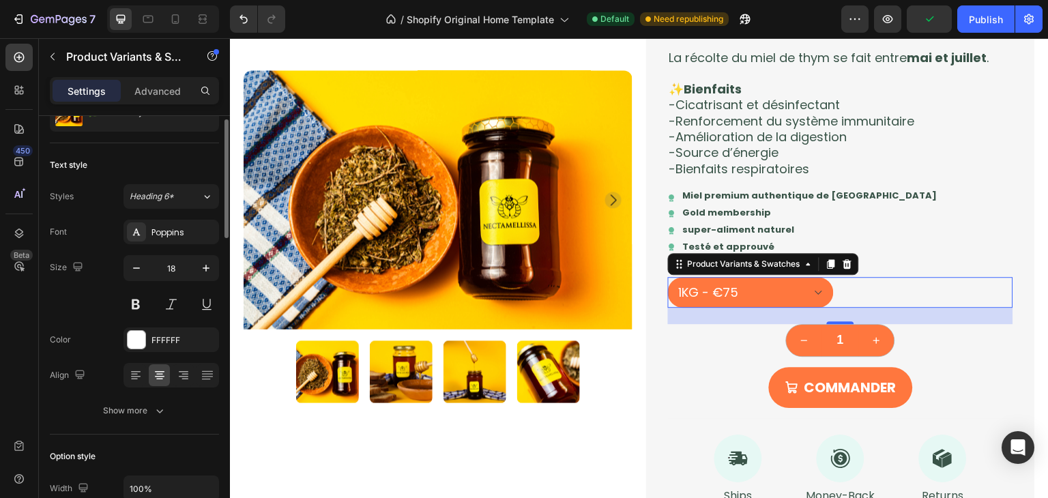
scroll to position [109, 0]
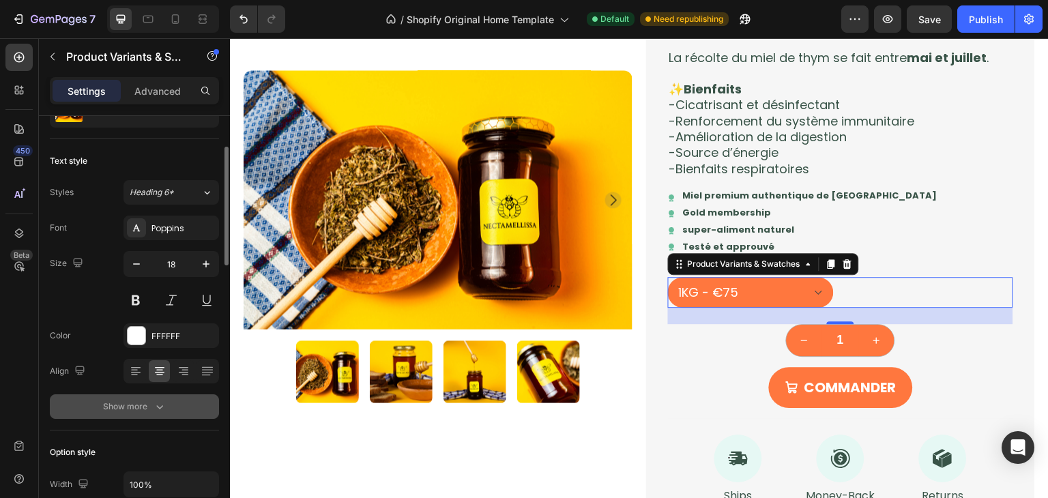
click at [145, 404] on div "Show more" at bounding box center [134, 407] width 63 height 14
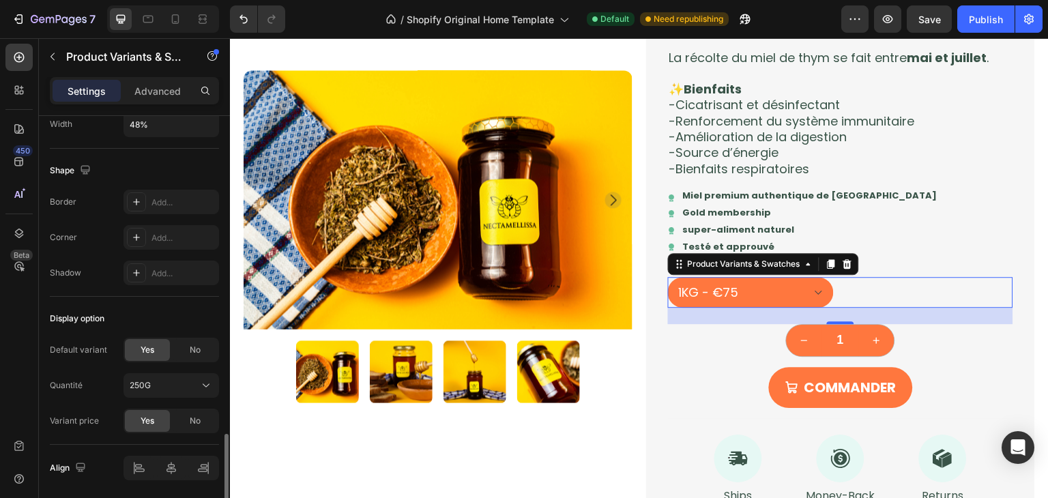
scroll to position [1223, 0]
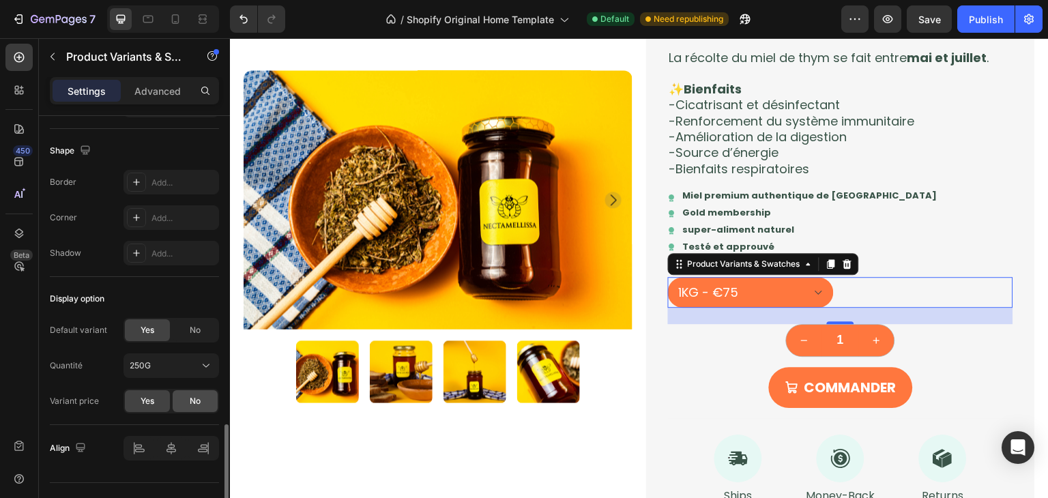
click at [179, 391] on div "No" at bounding box center [195, 401] width 45 height 22
click at [157, 394] on div "Yes" at bounding box center [147, 401] width 45 height 22
click at [177, 362] on div "250G" at bounding box center [163, 366] width 67 height 12
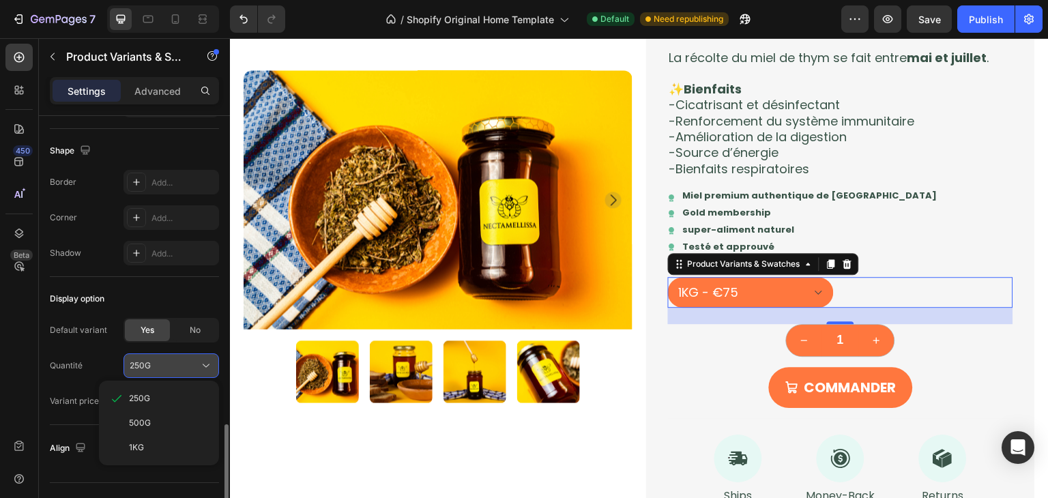
click at [177, 362] on div "250G" at bounding box center [163, 366] width 67 height 12
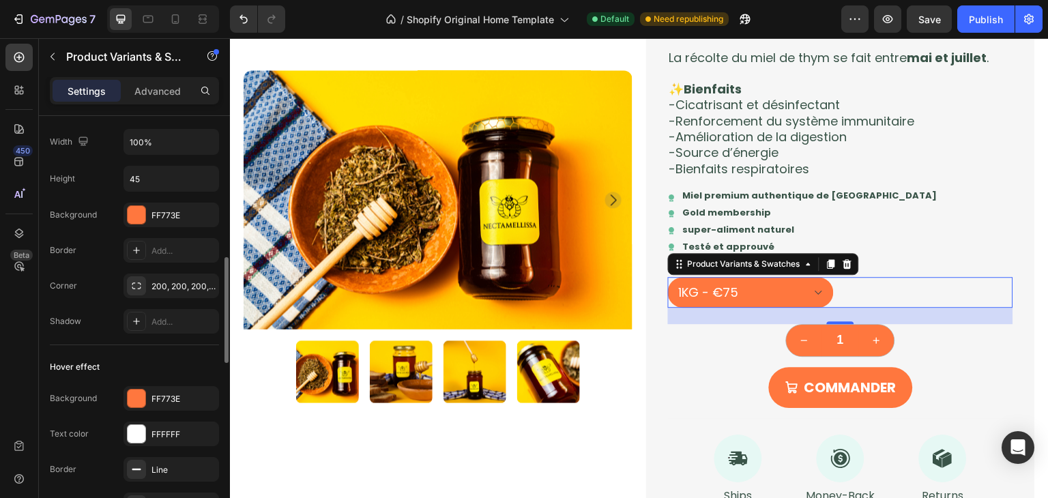
scroll to position [598, 0]
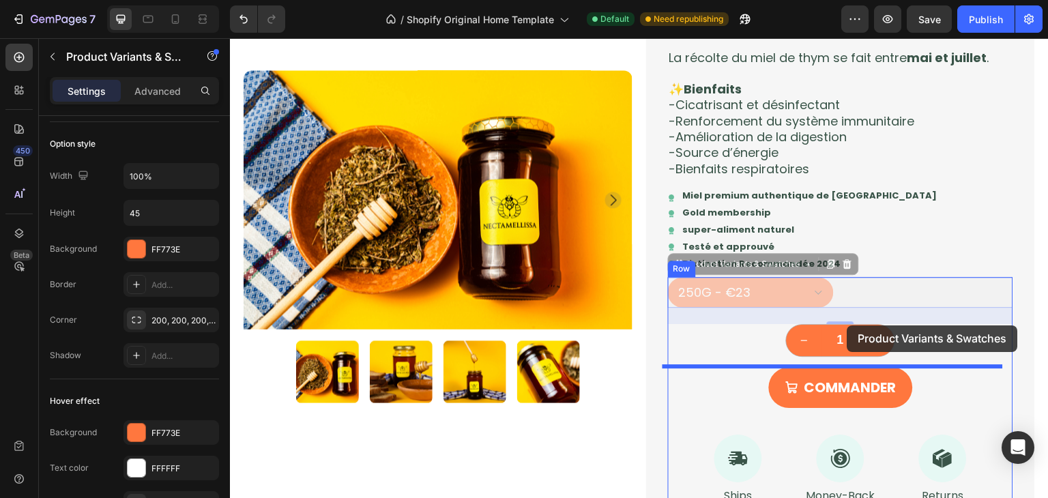
drag, startPoint x: 673, startPoint y: 268, endPoint x: 848, endPoint y: 326, distance: 184.1
select select "581819893712814718"
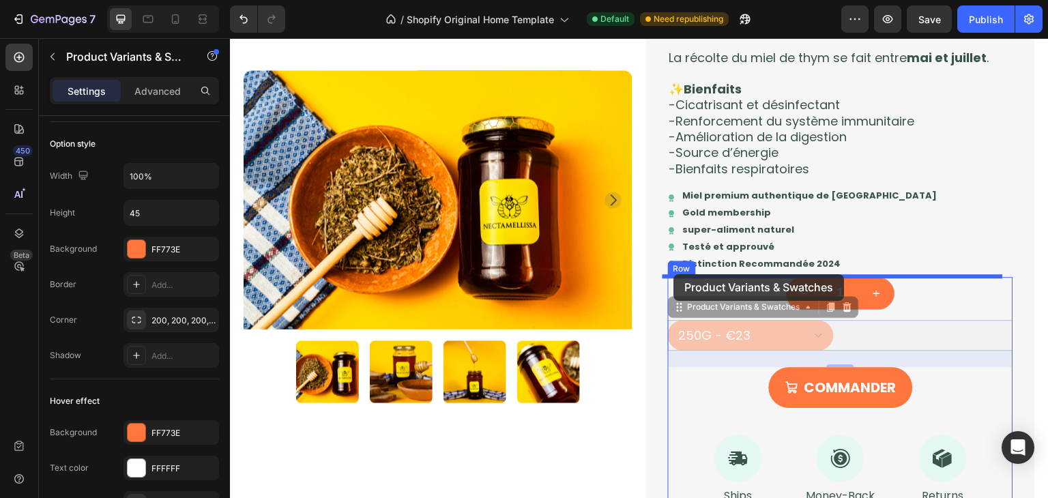
drag, startPoint x: 678, startPoint y: 310, endPoint x: 674, endPoint y: 274, distance: 35.7
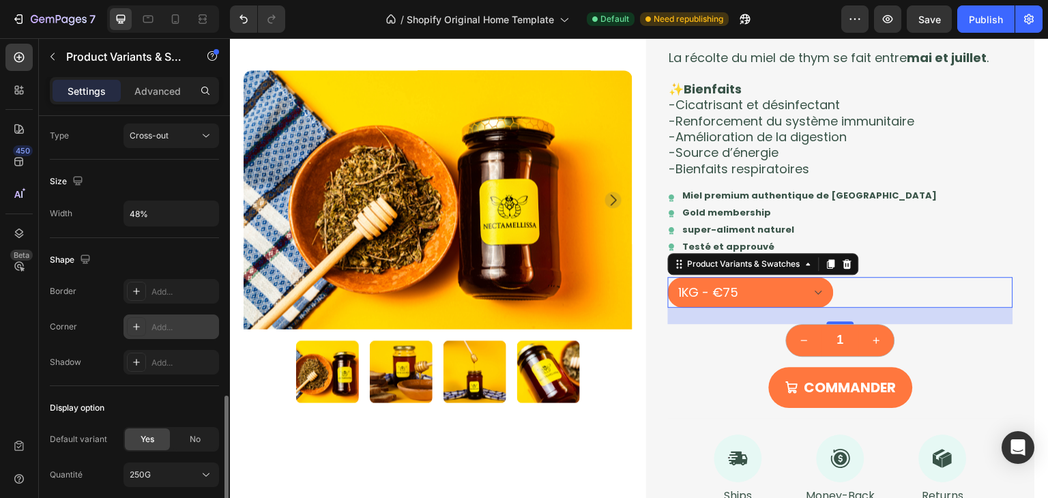
scroll to position [1113, 0]
click at [188, 208] on input "48%" at bounding box center [171, 214] width 94 height 25
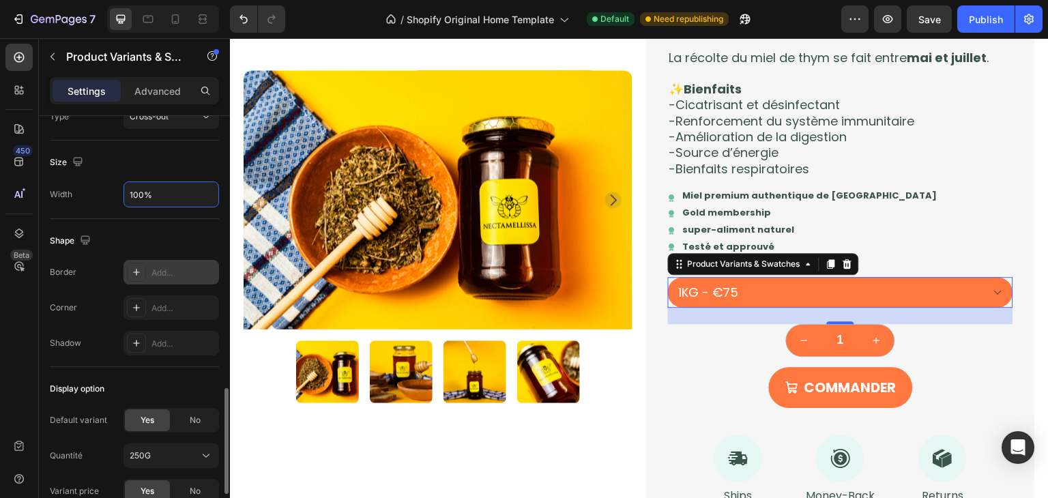
scroll to position [1122, 0]
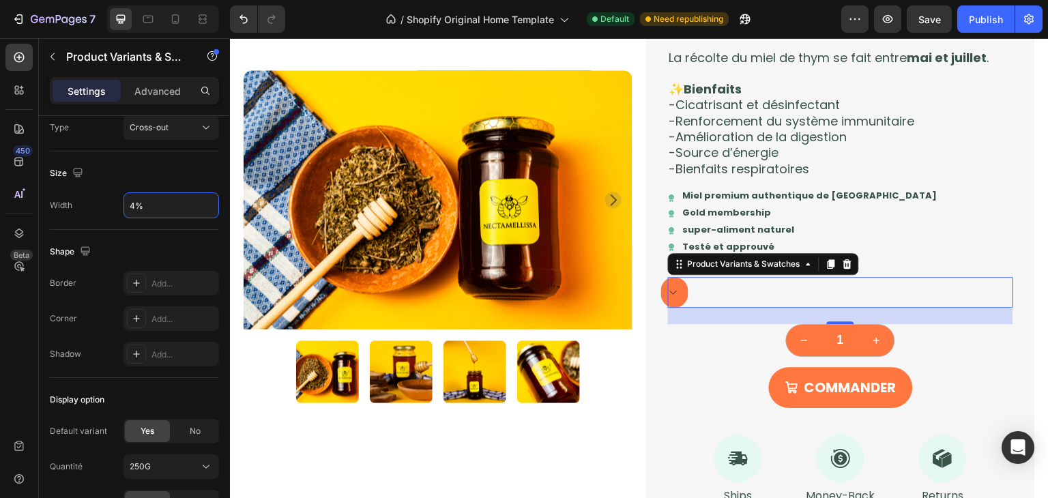
type input "48%"
click at [156, 210] on input "48%" at bounding box center [171, 205] width 94 height 25
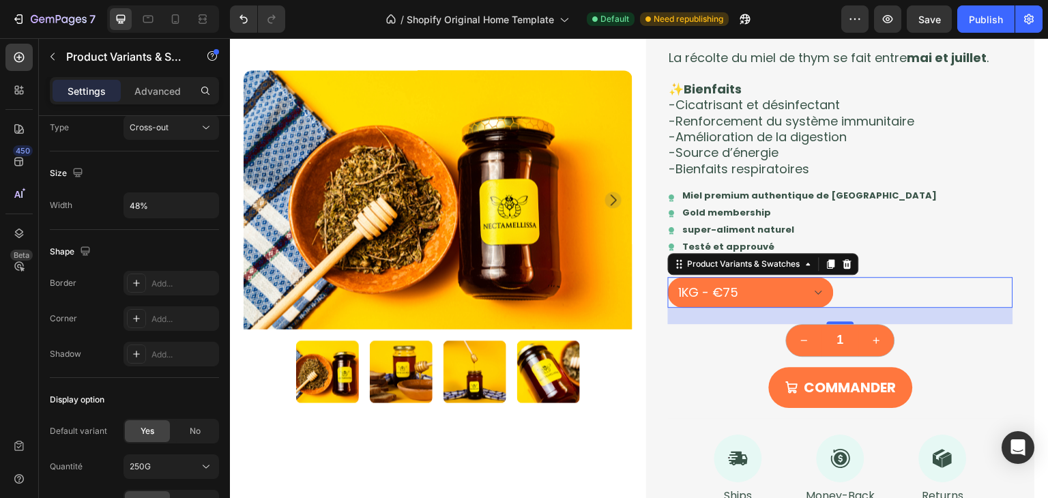
click at [147, 233] on div "Shape Border Add... Corner Add... Shadow Add..." at bounding box center [134, 304] width 169 height 148
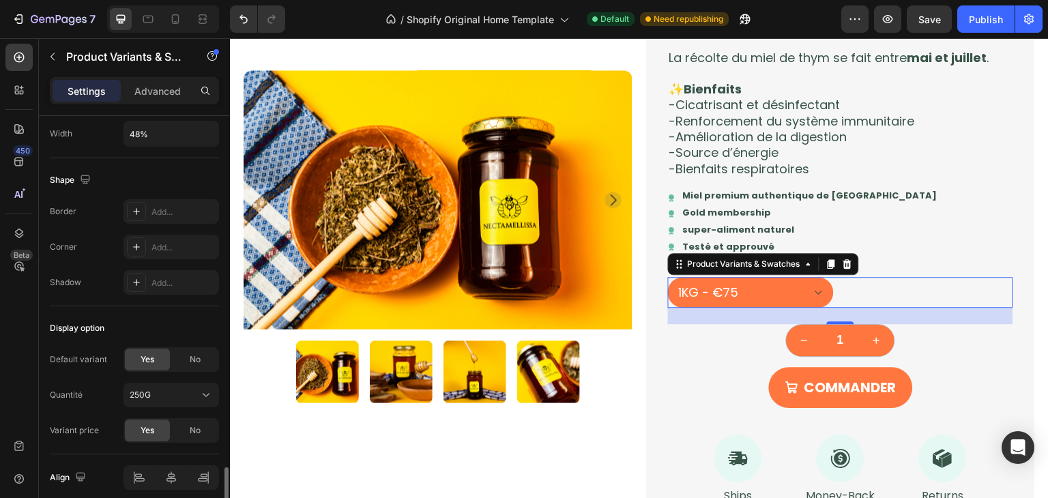
scroll to position [1248, 0]
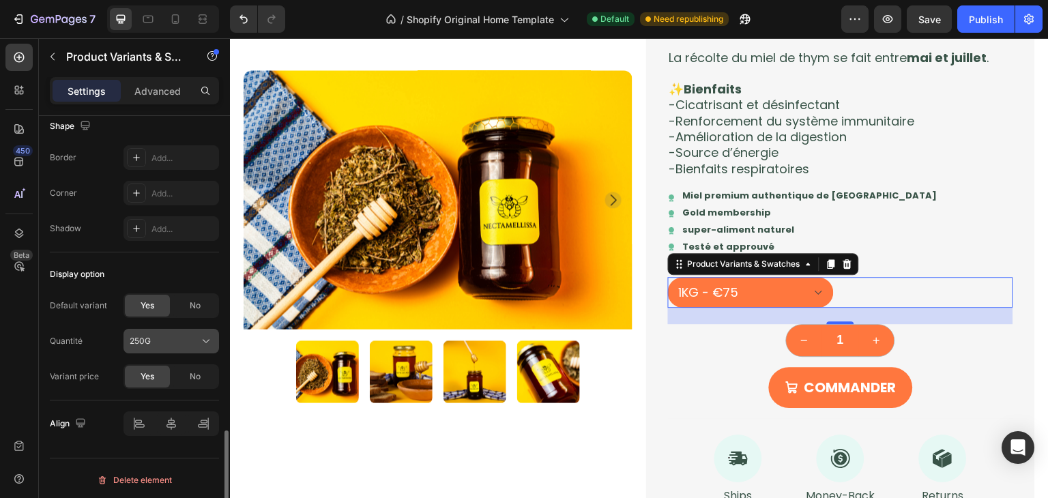
click at [172, 335] on div "250G" at bounding box center [163, 341] width 67 height 12
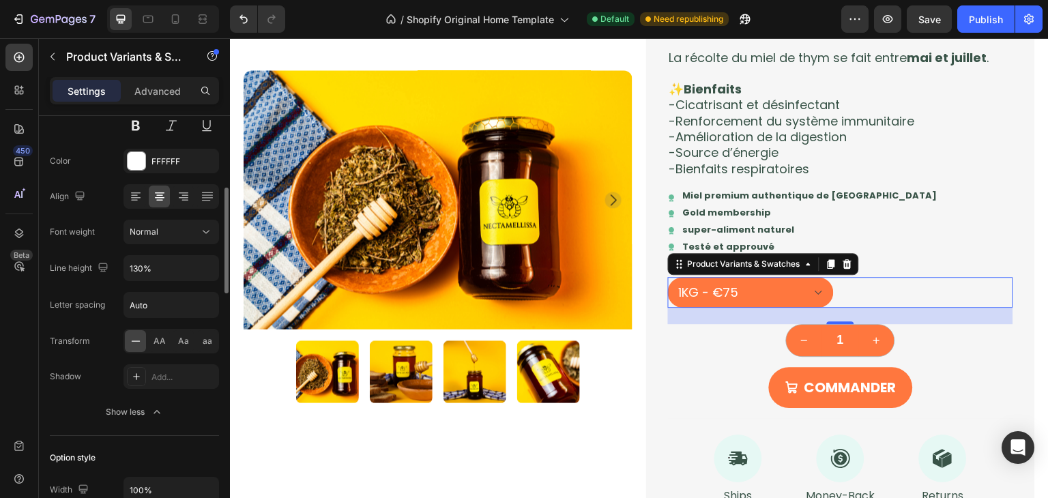
scroll to position [280, 0]
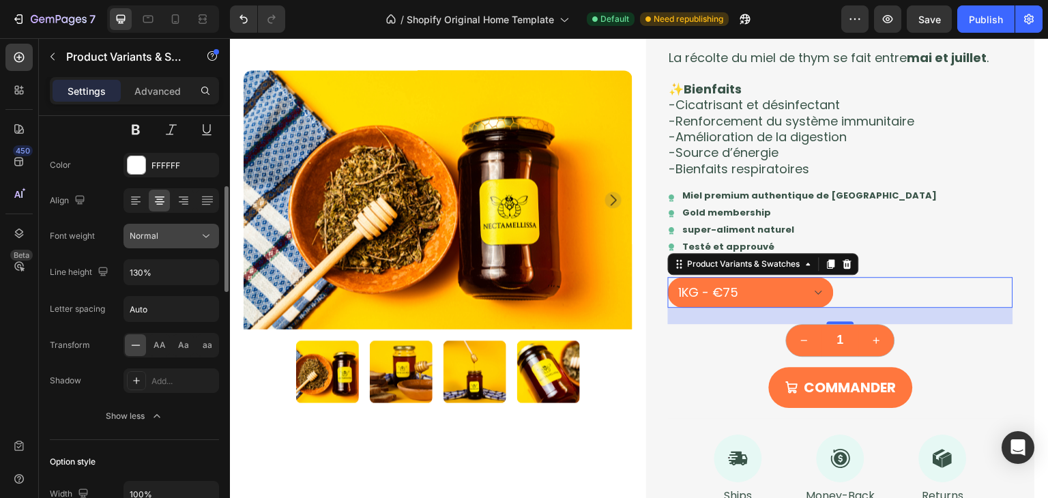
click at [155, 233] on span "Normal" at bounding box center [144, 236] width 29 height 10
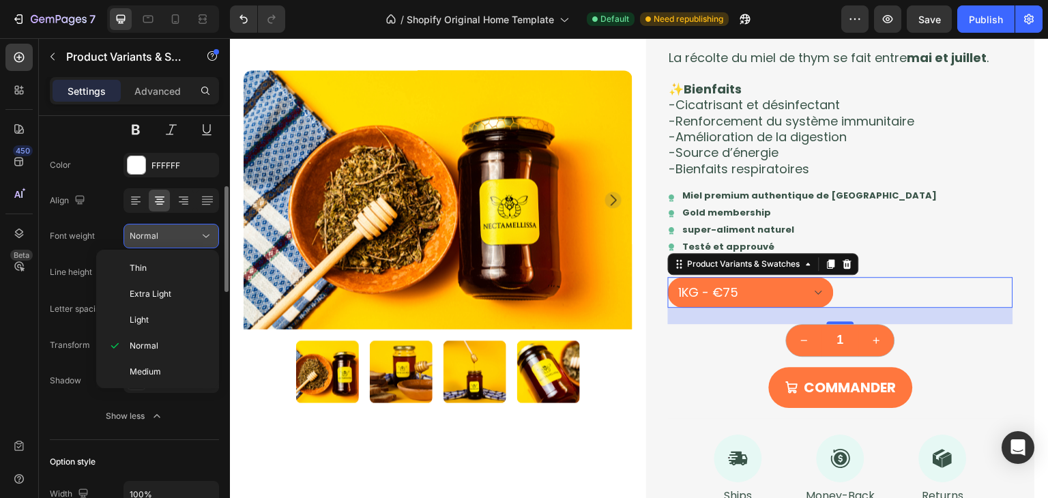
click at [155, 233] on span "Normal" at bounding box center [144, 236] width 29 height 10
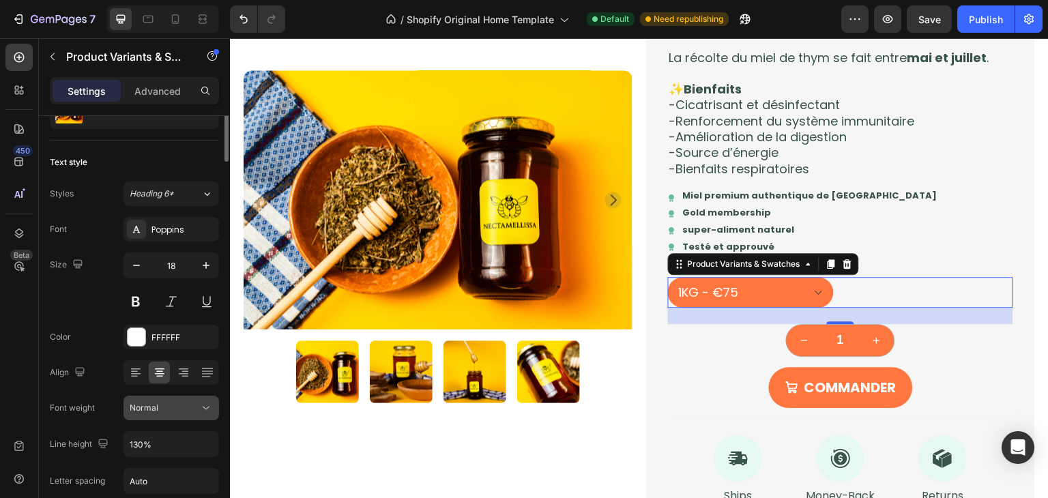
scroll to position [0, 0]
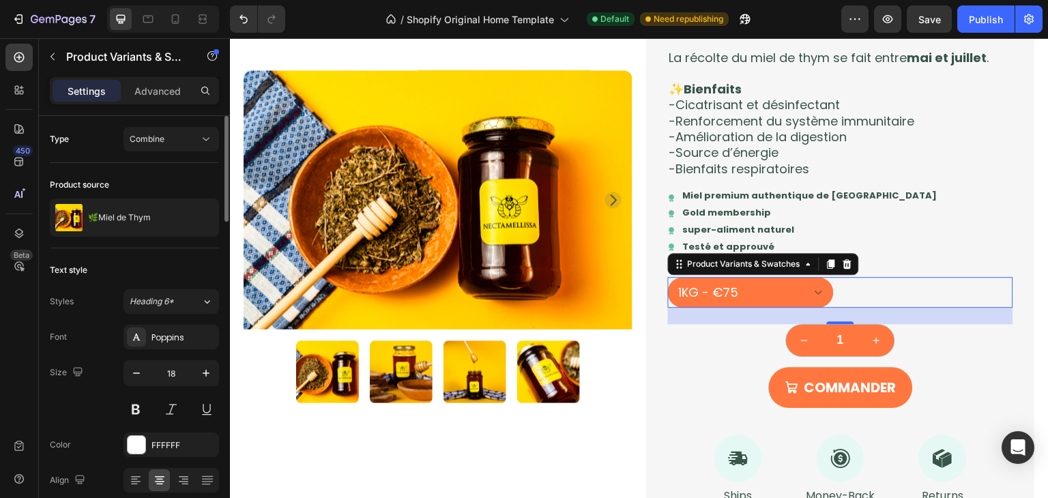
click at [67, 145] on div "Type" at bounding box center [59, 139] width 19 height 22
click at [136, 141] on span "Combine" at bounding box center [147, 139] width 35 height 10
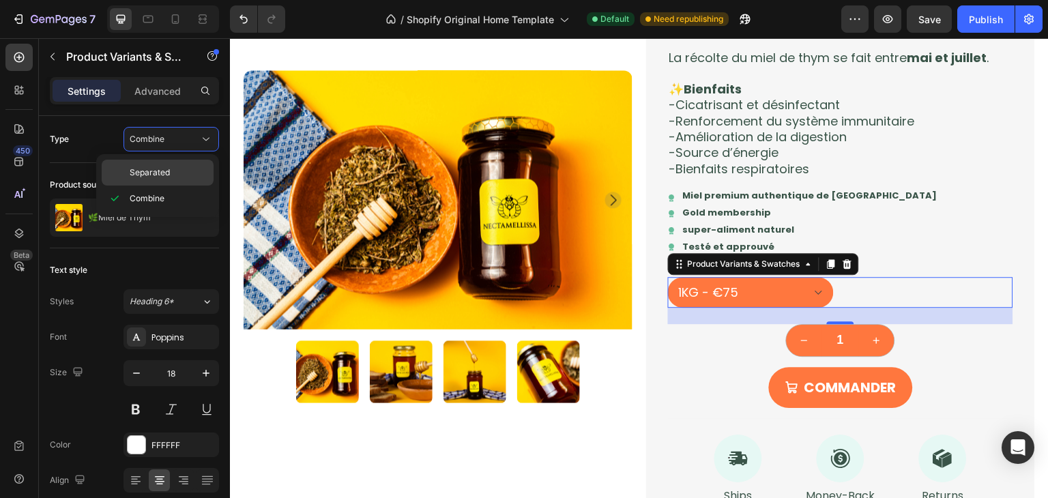
click at [153, 167] on span "Separated" at bounding box center [150, 173] width 40 height 12
select select "1KG"
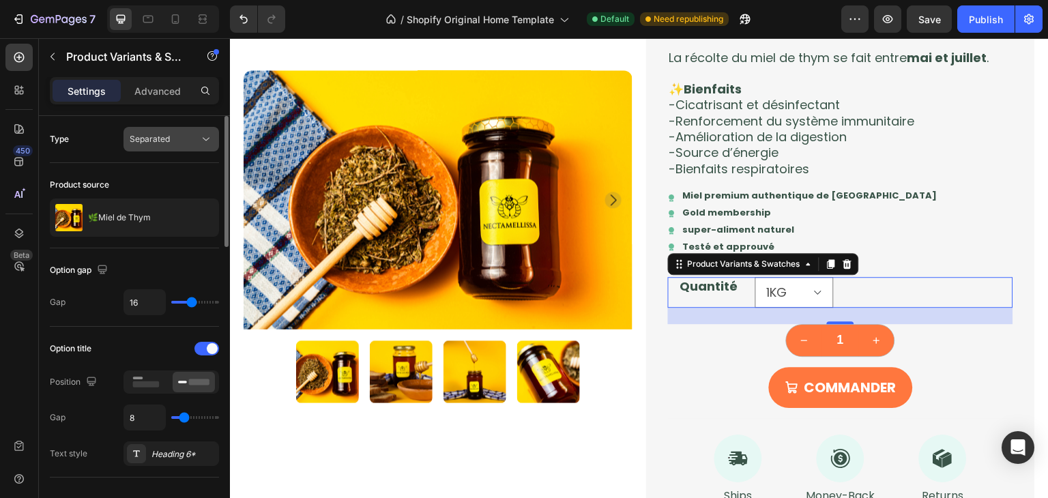
click at [180, 146] on button "Separated" at bounding box center [172, 139] width 96 height 25
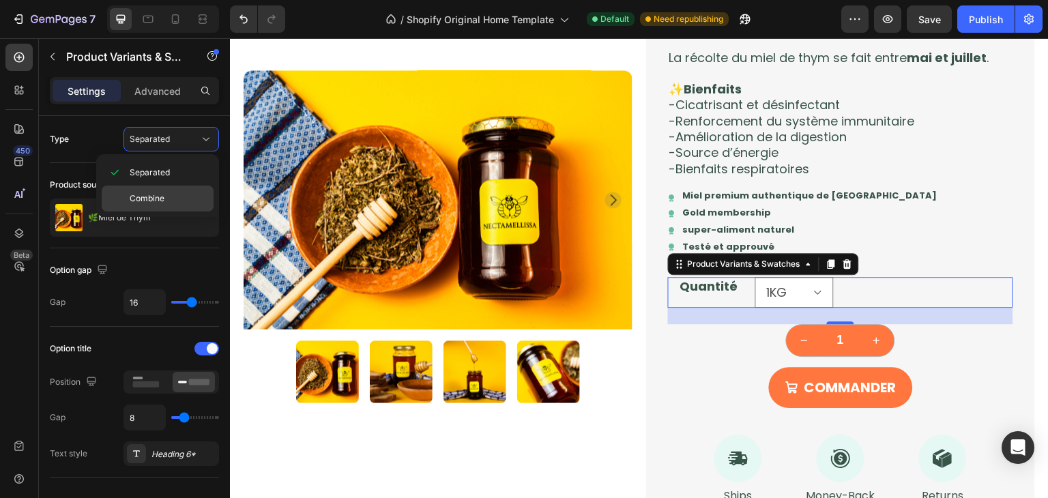
click at [166, 200] on p "Combine" at bounding box center [169, 198] width 78 height 12
select select "581819893712814718"
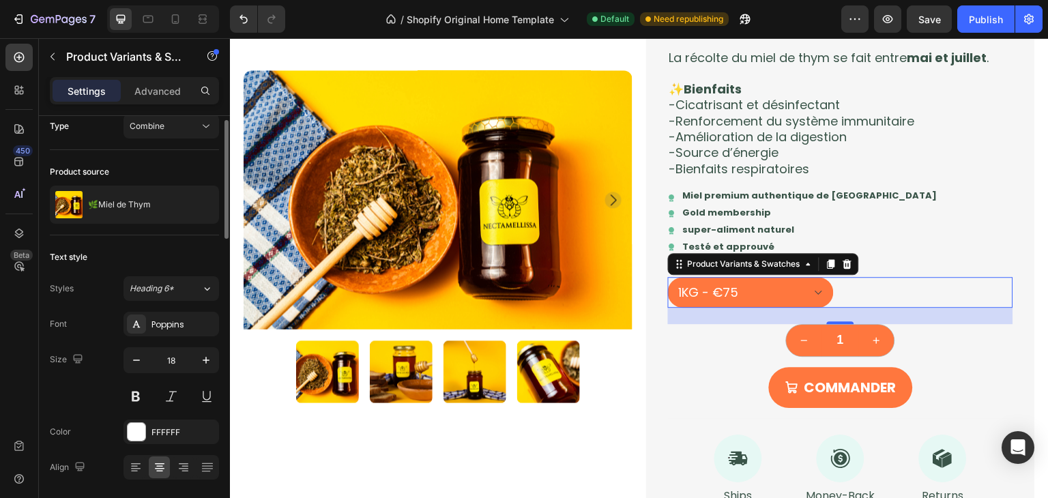
scroll to position [14, 0]
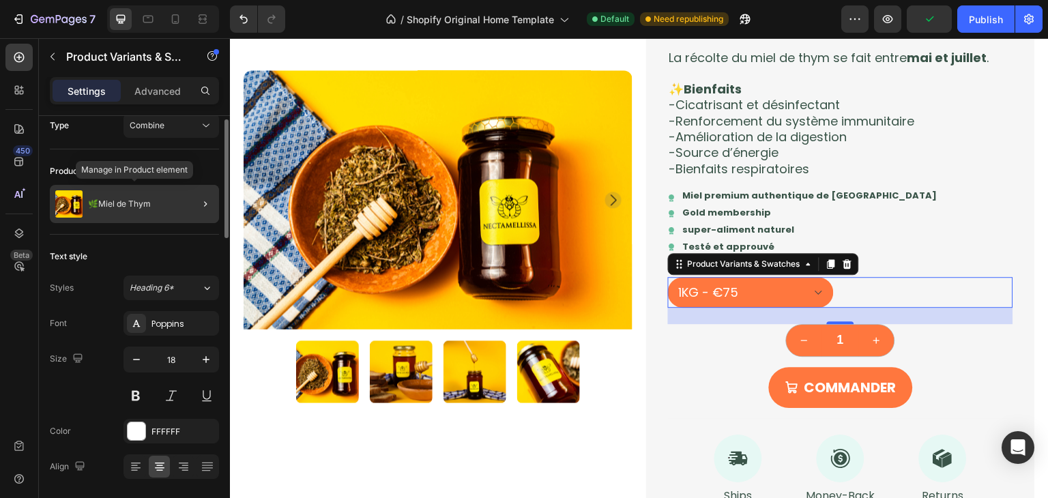
click at [161, 199] on div "🌿Miel de Thym" at bounding box center [134, 204] width 169 height 38
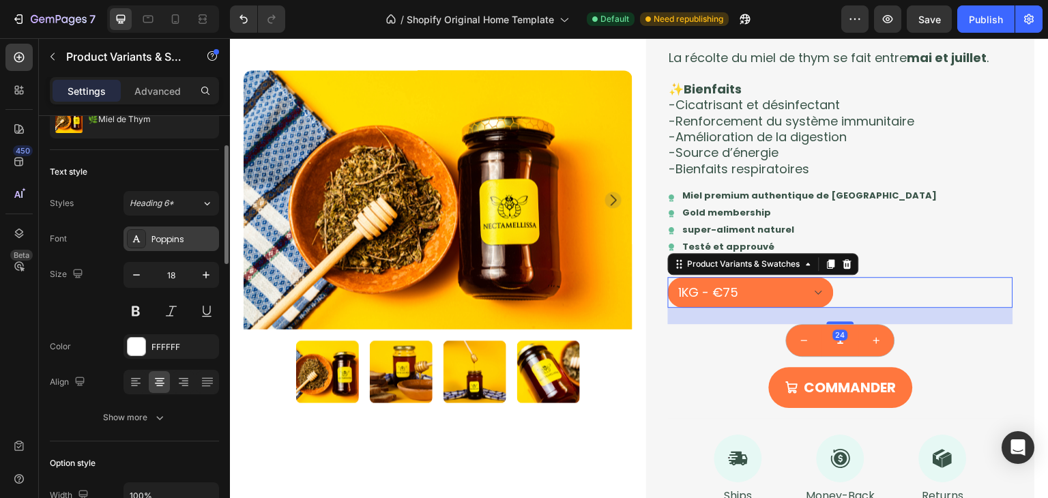
scroll to position [100, 0]
click at [185, 384] on icon at bounding box center [185, 384] width 7 height 1
click at [204, 381] on icon at bounding box center [206, 381] width 11 height 1
click at [152, 381] on div at bounding box center [159, 381] width 21 height 22
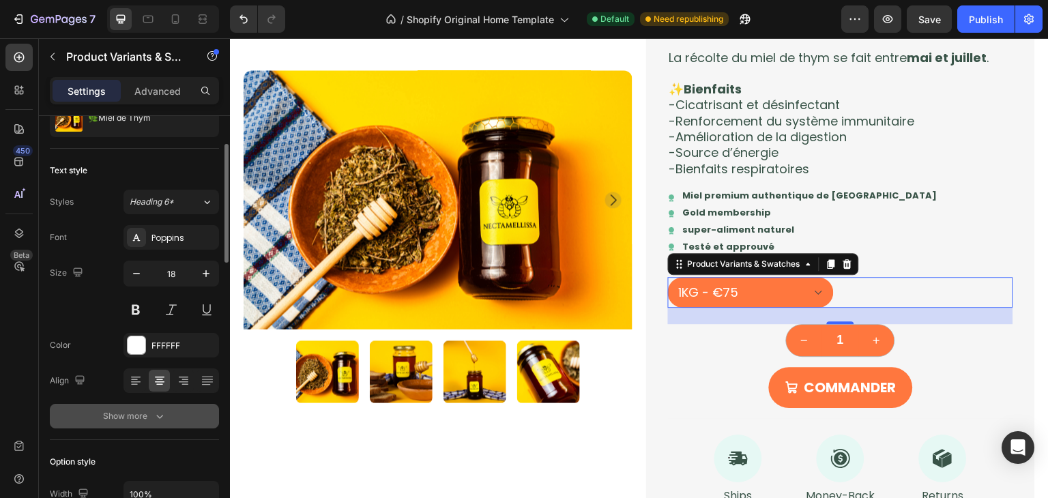
click at [142, 423] on button "Show more" at bounding box center [134, 416] width 169 height 25
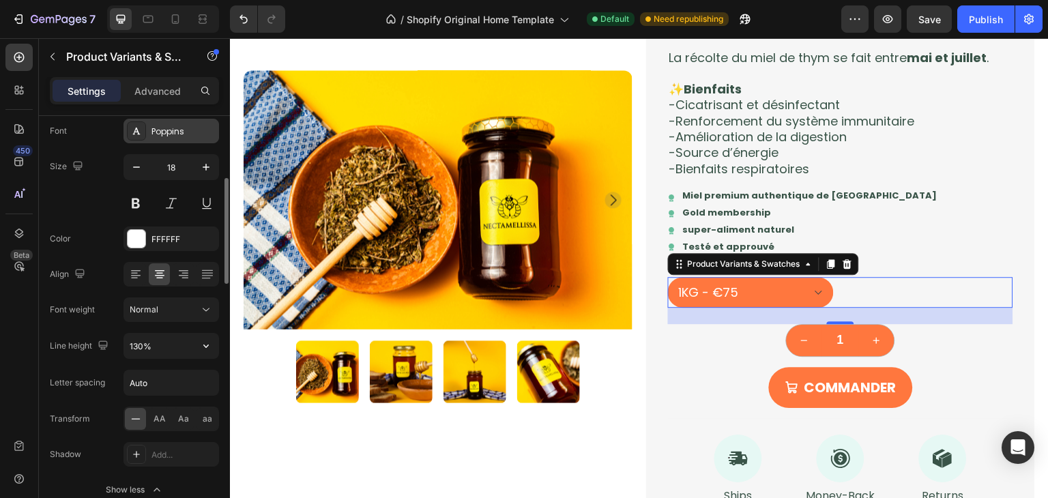
scroll to position [204, 0]
click at [164, 98] on div "Advanced" at bounding box center [158, 91] width 68 height 22
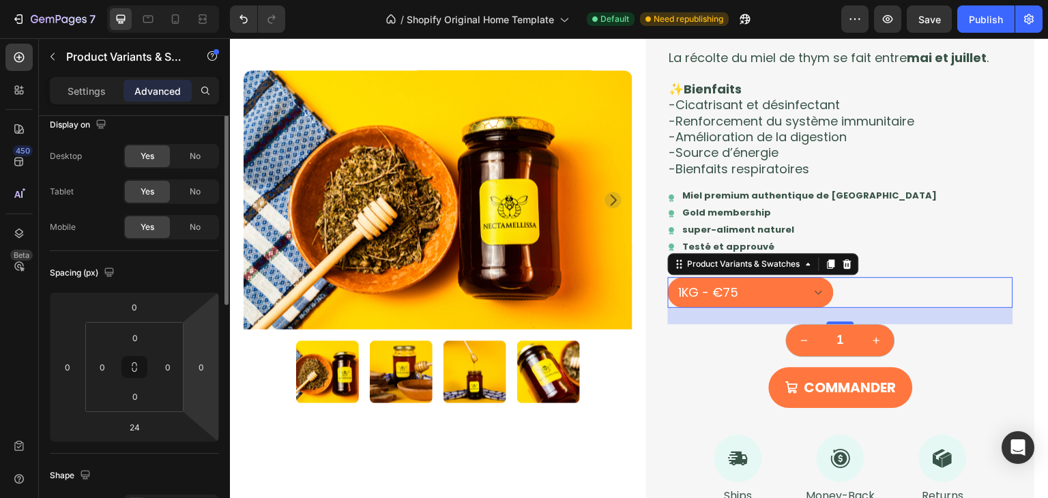
scroll to position [1, 0]
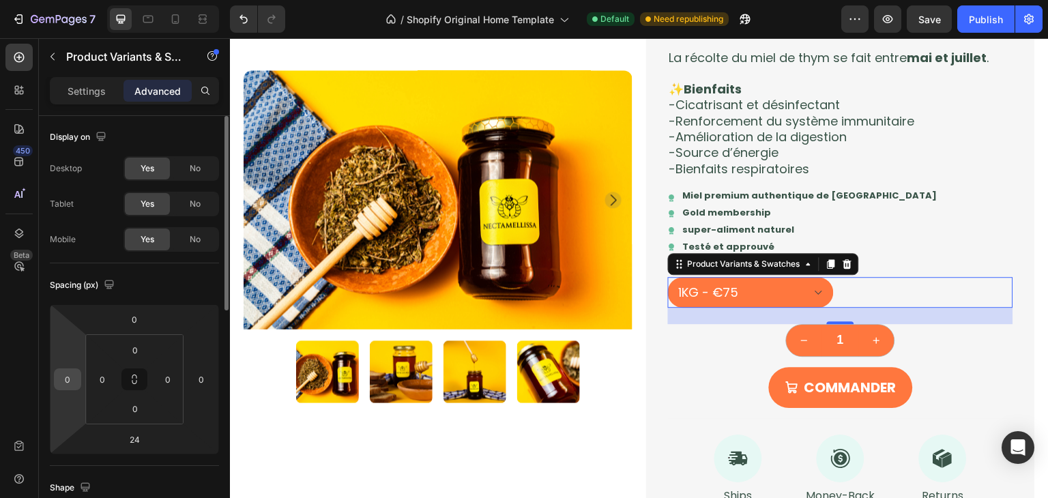
click at [80, 381] on div "0" at bounding box center [67, 380] width 27 height 22
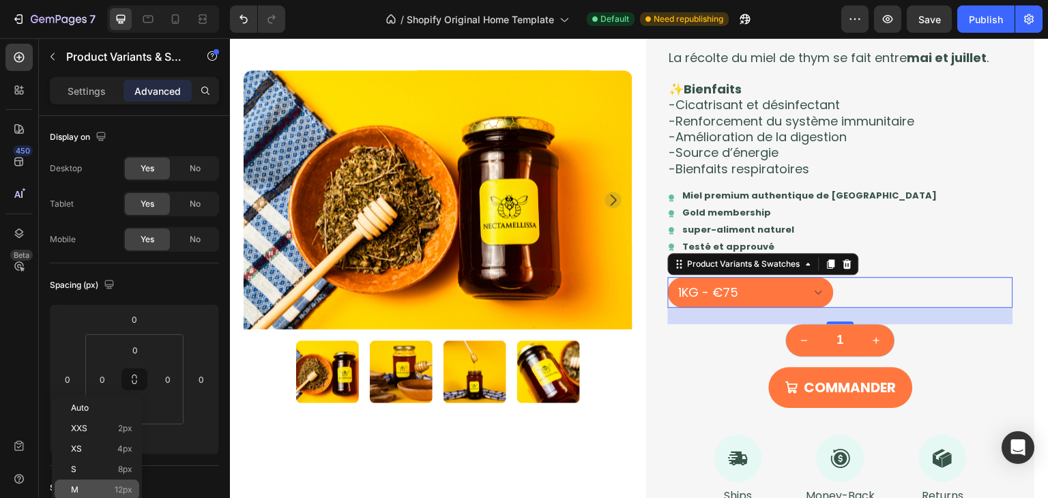
click at [103, 493] on p "M 12px" at bounding box center [101, 490] width 61 height 10
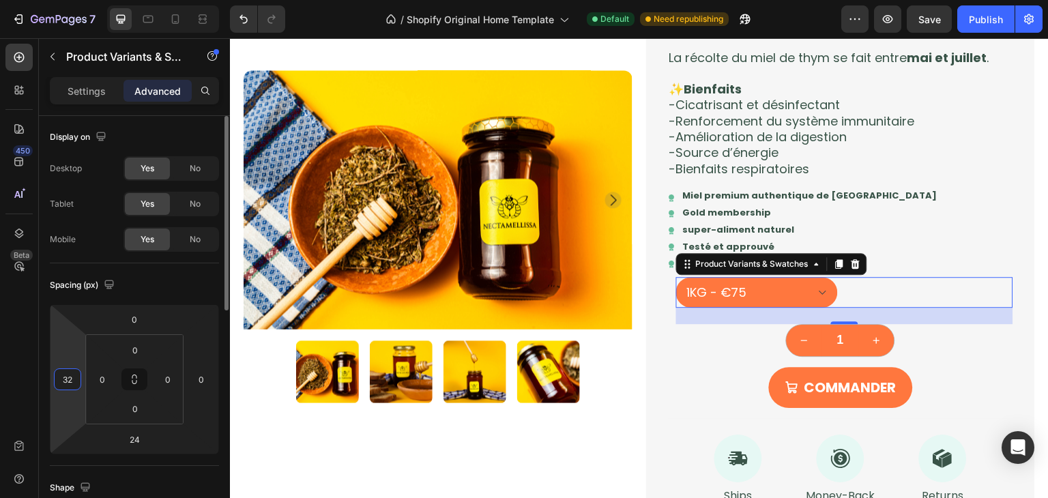
drag, startPoint x: 68, startPoint y: 391, endPoint x: 68, endPoint y: 373, distance: 17.7
click at [68, 0] on html "7 / Shopify Original Home Template Default Need republishing Preview Save Publi…" at bounding box center [524, 0] width 1048 height 0
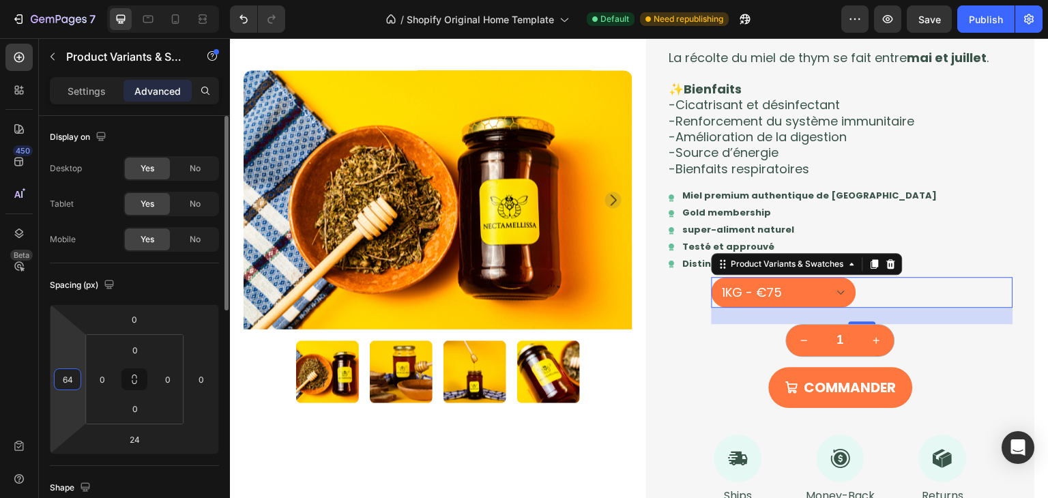
click at [68, 373] on input "64" at bounding box center [67, 379] width 20 height 20
click at [74, 375] on input "64" at bounding box center [67, 379] width 20 height 20
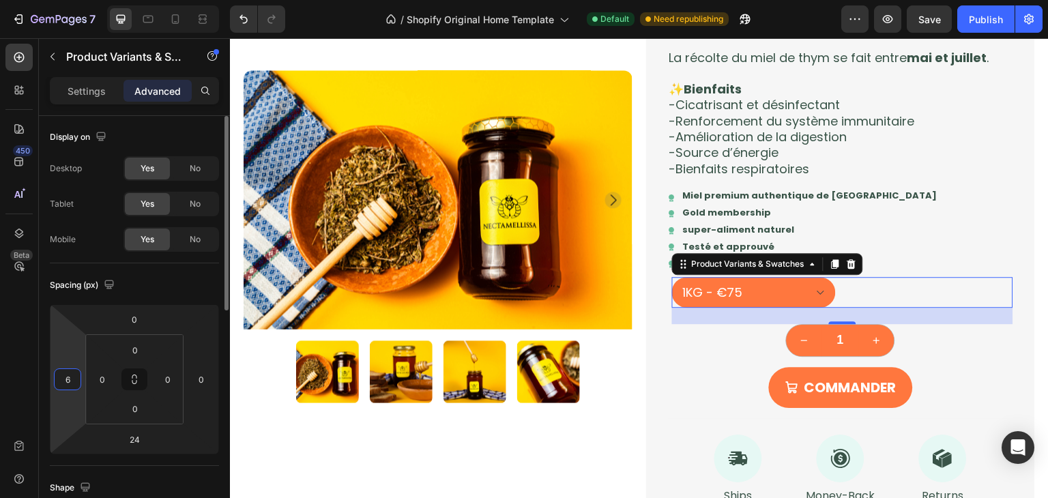
type input "6"
click at [78, 382] on div "6" at bounding box center [67, 380] width 27 height 22
click at [74, 381] on input "6" at bounding box center [67, 379] width 20 height 20
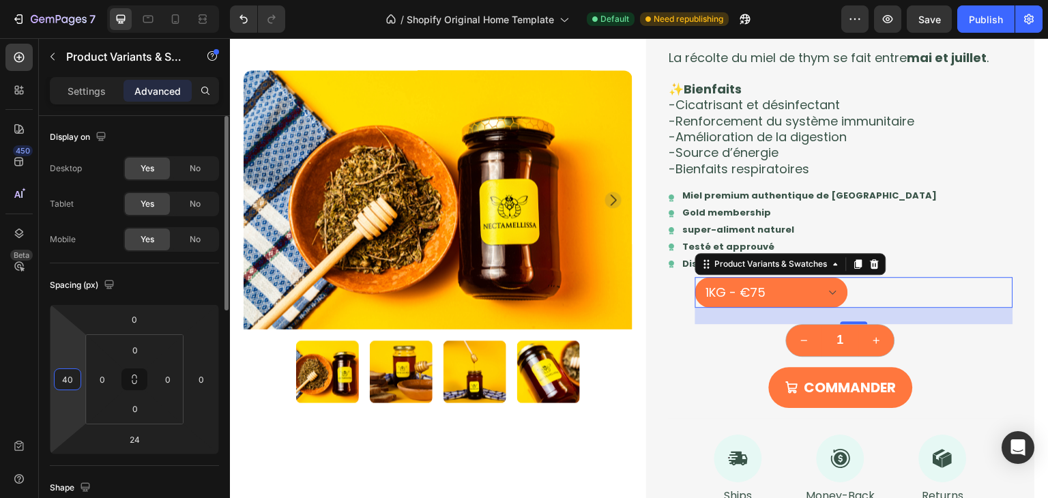
type input "4"
type input "6"
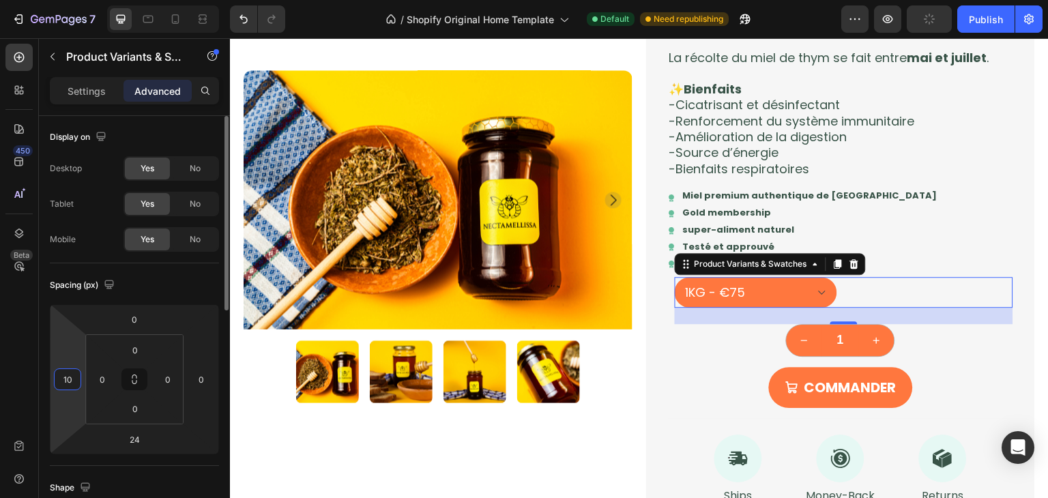
type input "1"
type input "2"
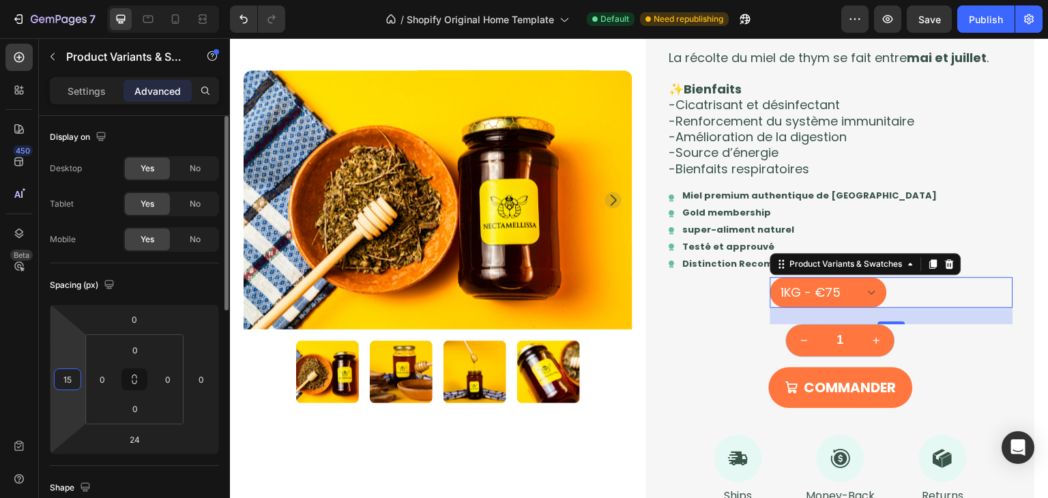
type input "1"
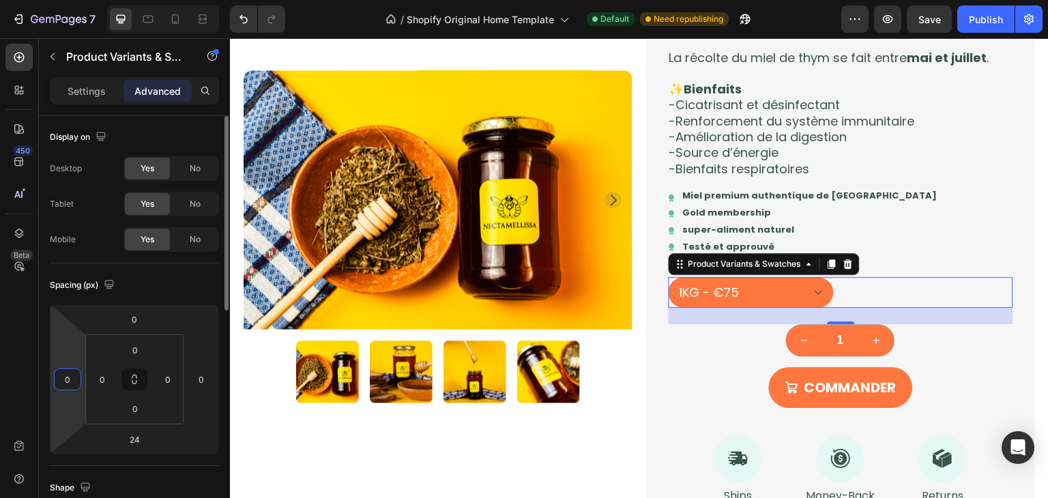
type input "0"
click at [193, 285] on div "Spacing (px)" at bounding box center [134, 285] width 169 height 22
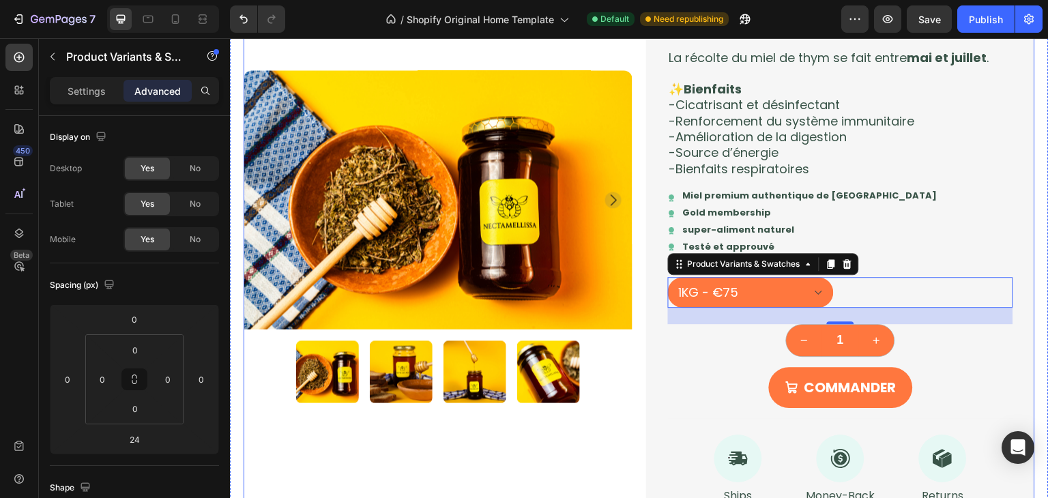
click at [609, 444] on div "Product Images" at bounding box center [438, 152] width 389 height 798
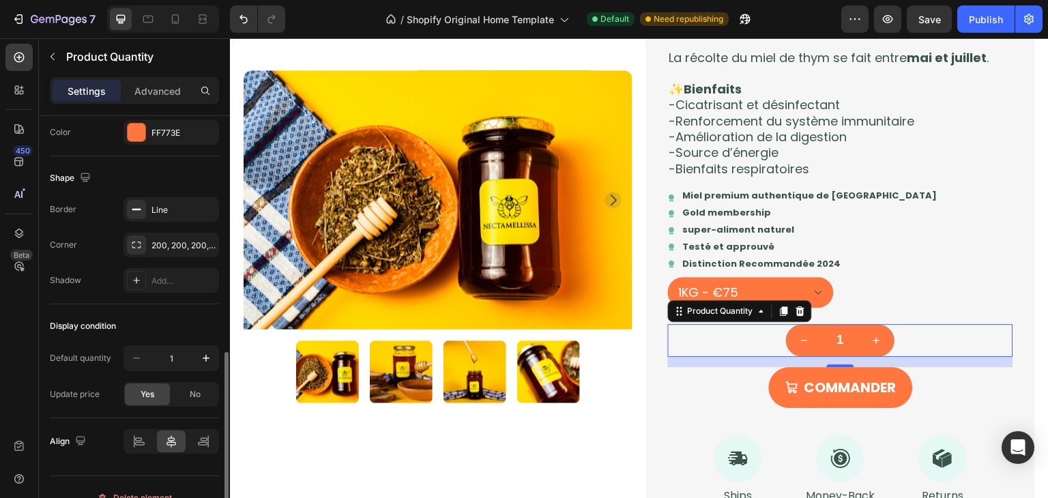
scroll to position [691, 0]
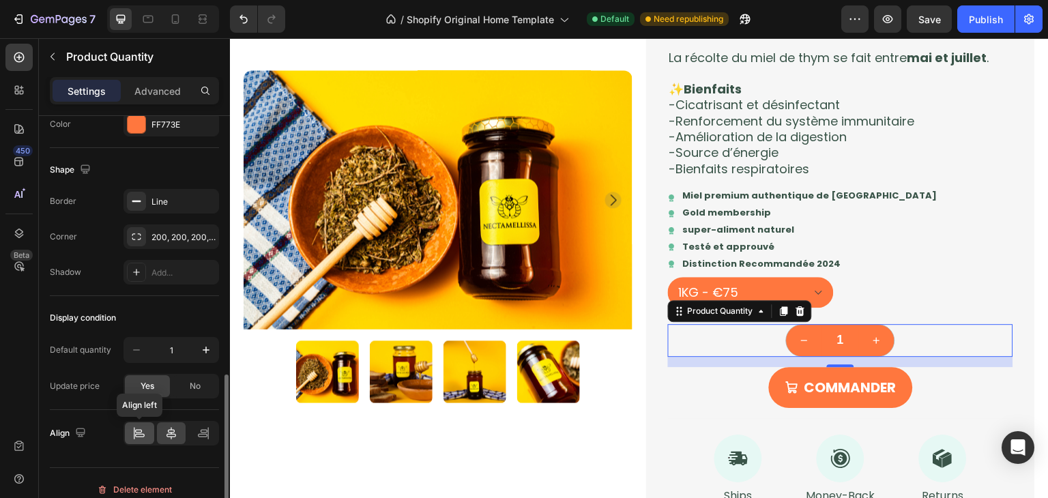
click at [143, 430] on icon at bounding box center [139, 434] width 14 height 14
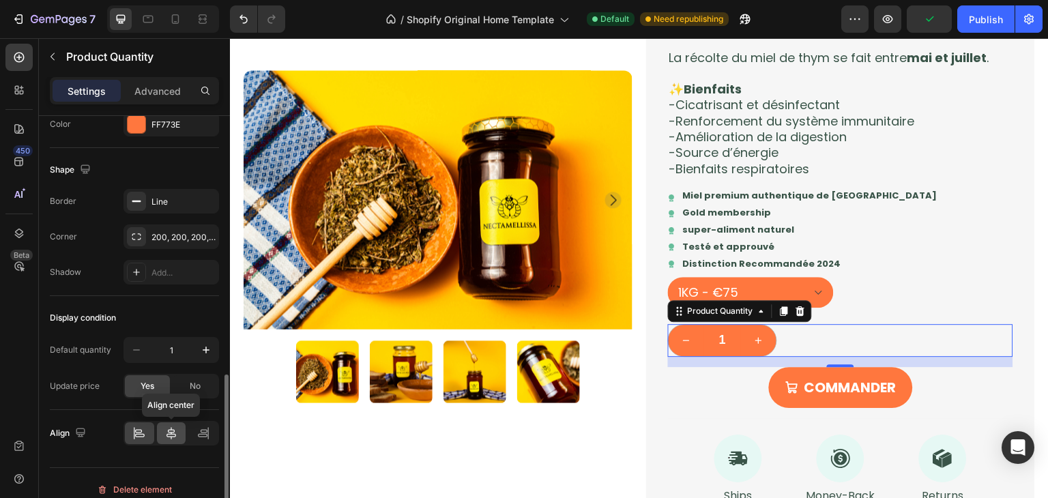
click at [162, 433] on div at bounding box center [171, 433] width 29 height 22
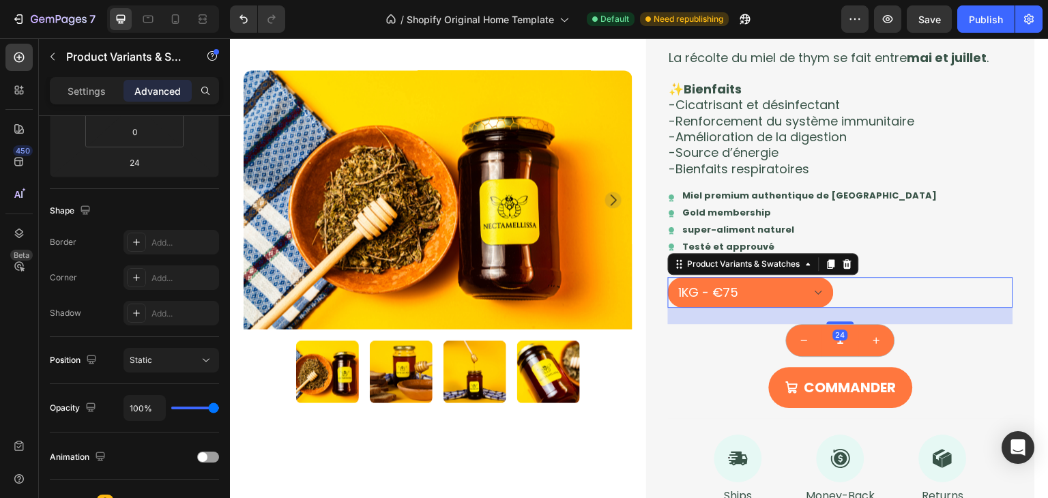
scroll to position [488, 0]
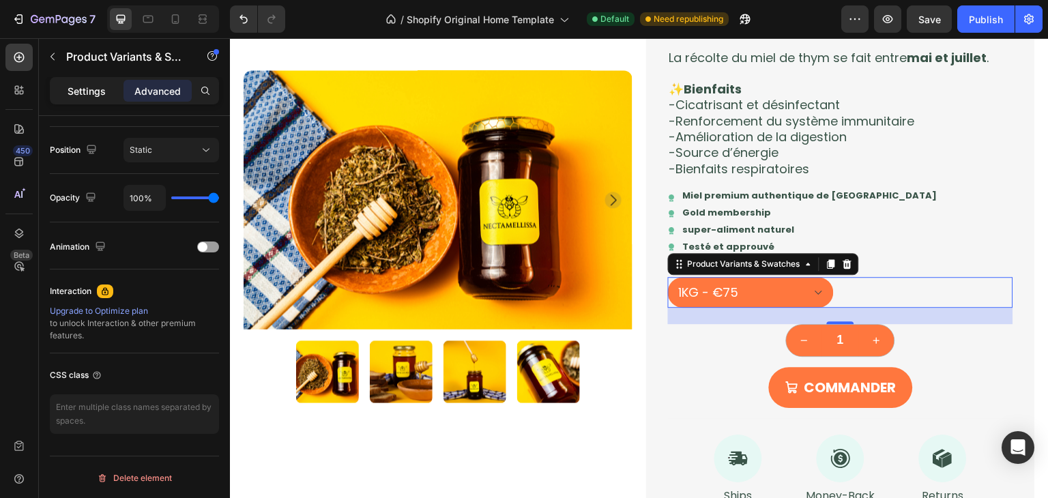
click at [89, 93] on p "Settings" at bounding box center [87, 91] width 38 height 14
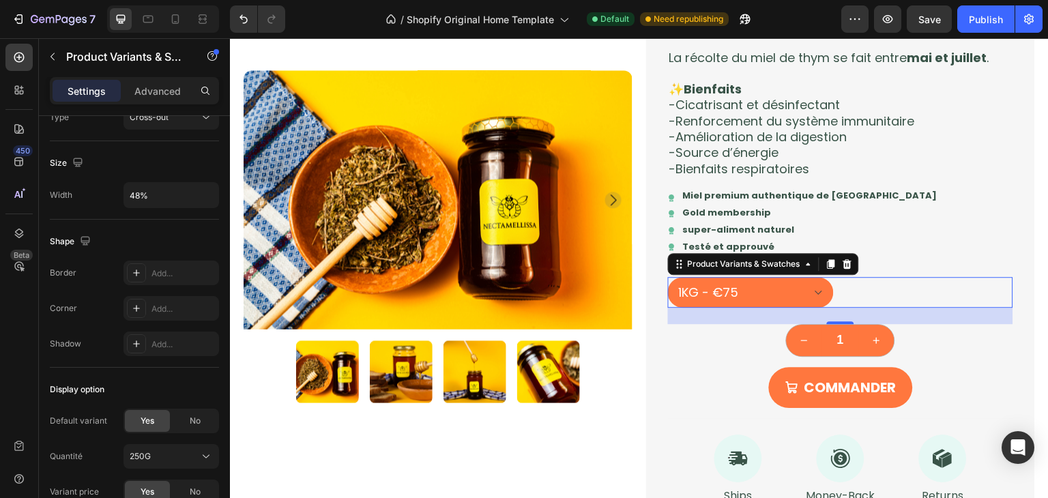
scroll to position [1068, 0]
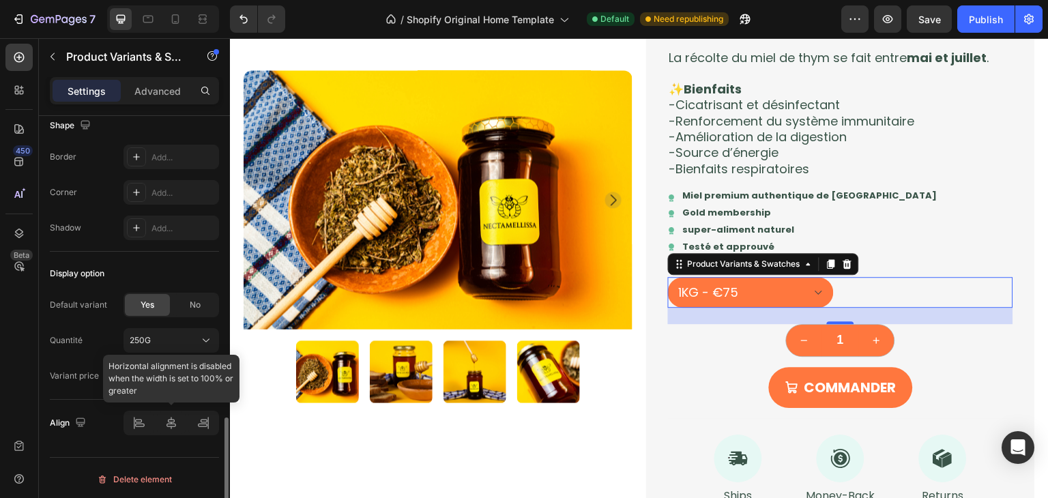
click at [143, 422] on div at bounding box center [172, 423] width 96 height 25
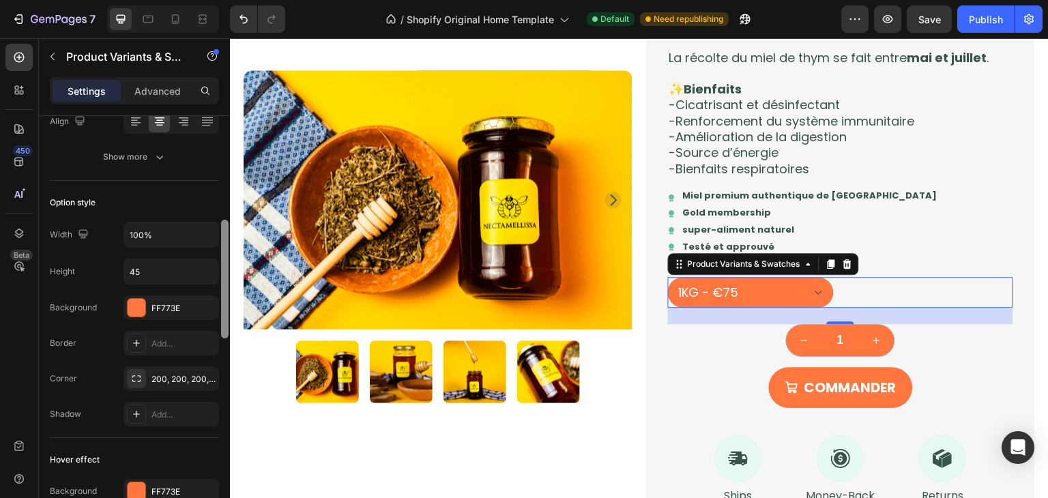
scroll to position [361, 0]
drag, startPoint x: 227, startPoint y: 429, endPoint x: 221, endPoint y: 229, distance: 200.0
click at [221, 229] on div at bounding box center [225, 277] width 8 height 119
click at [194, 235] on input "100%" at bounding box center [171, 232] width 94 height 25
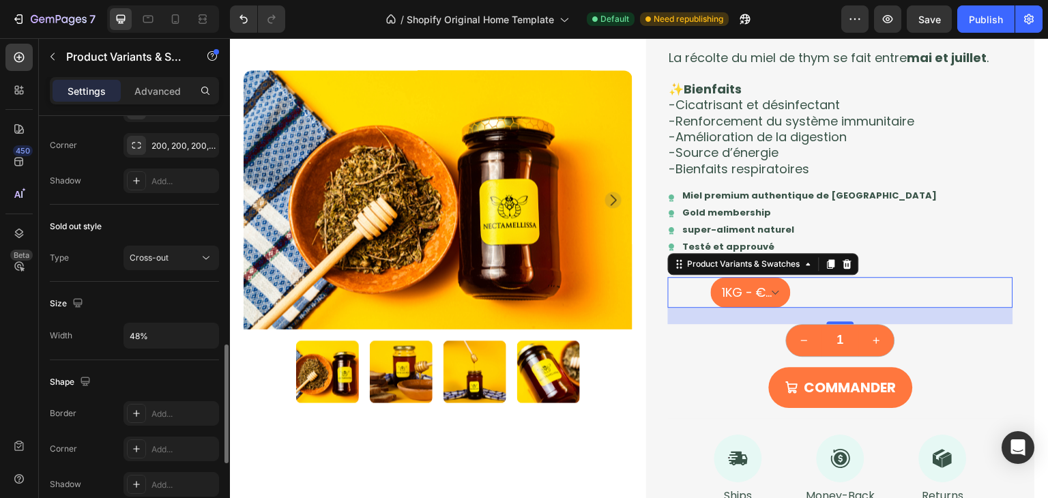
scroll to position [811, 0]
type input "48%"
click at [147, 336] on input "48%" at bounding box center [171, 336] width 94 height 25
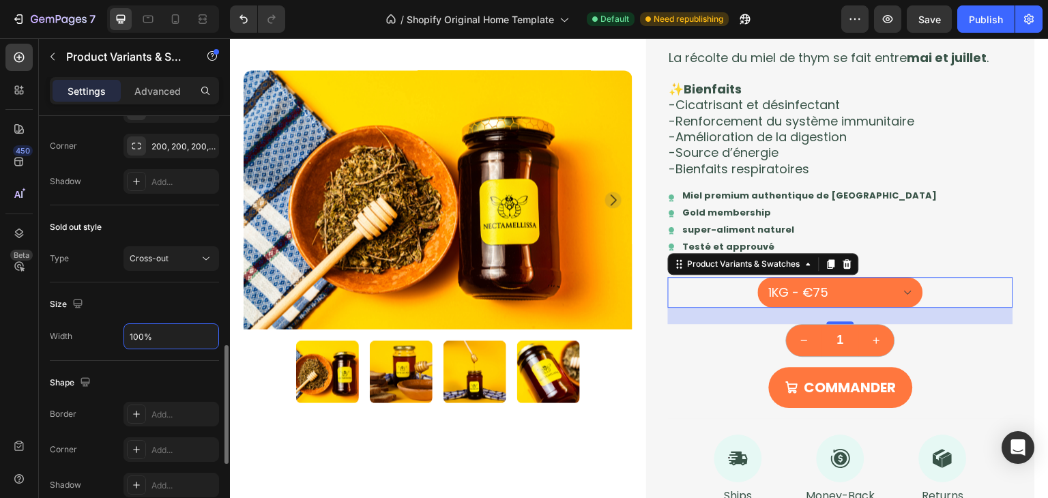
type input "100%"
click at [141, 300] on div "Size" at bounding box center [134, 304] width 169 height 22
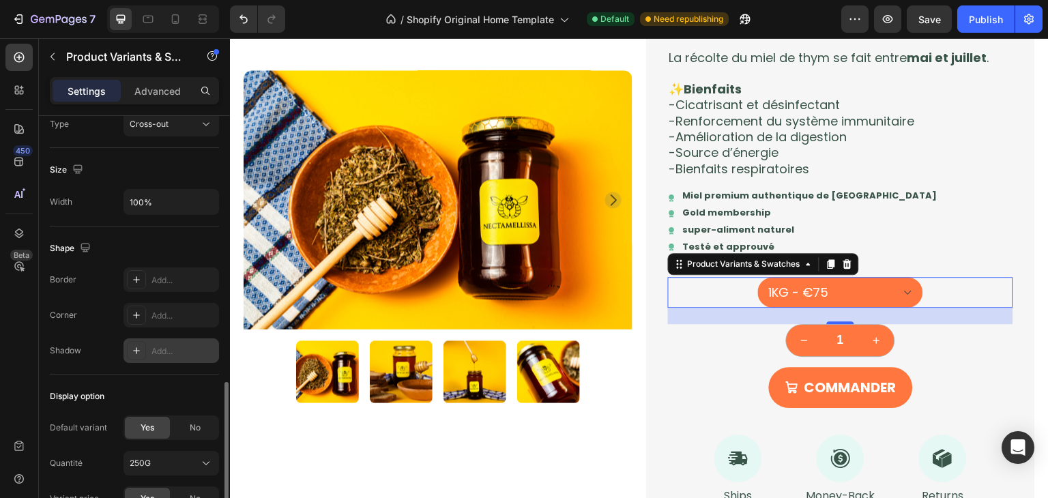
scroll to position [945, 0]
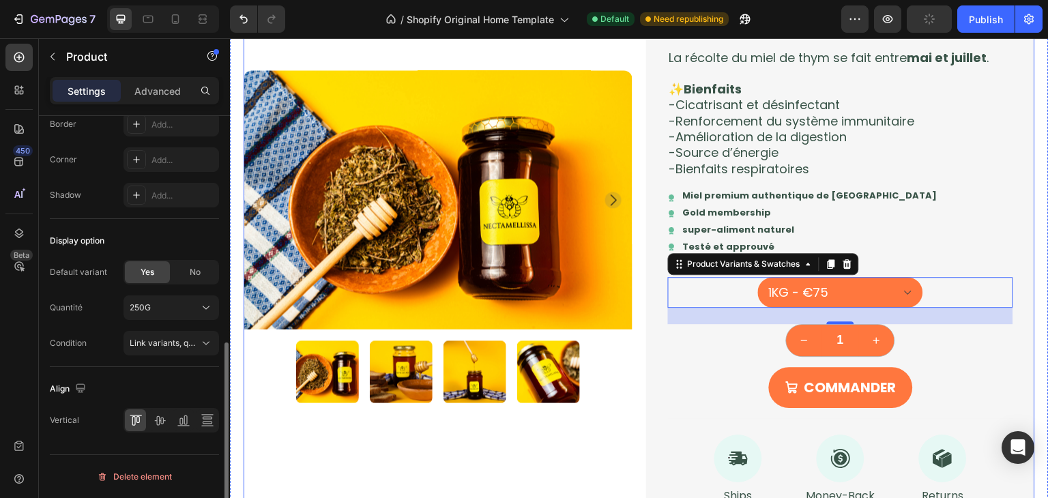
click at [439, 450] on div "Product Images" at bounding box center [438, 152] width 389 height 798
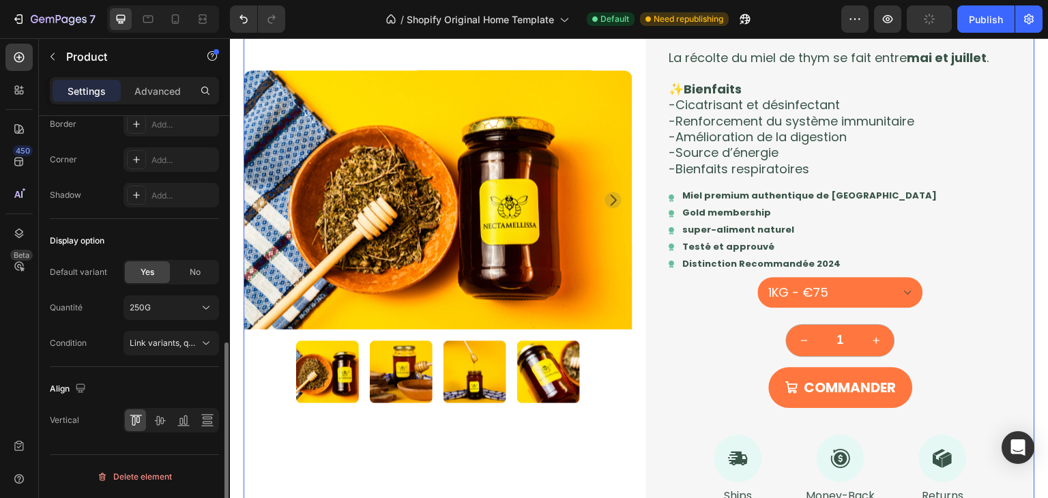
scroll to position [0, 0]
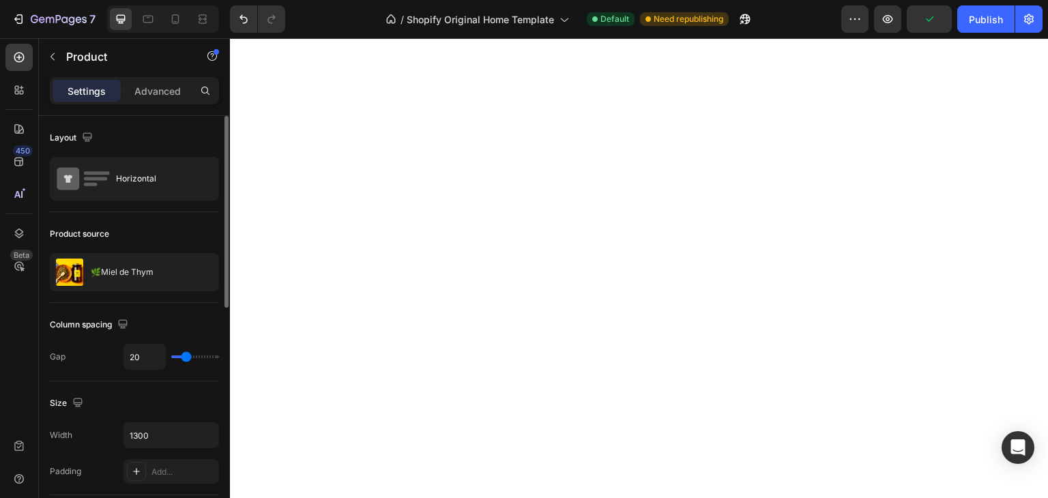
select select "581819893712814718"
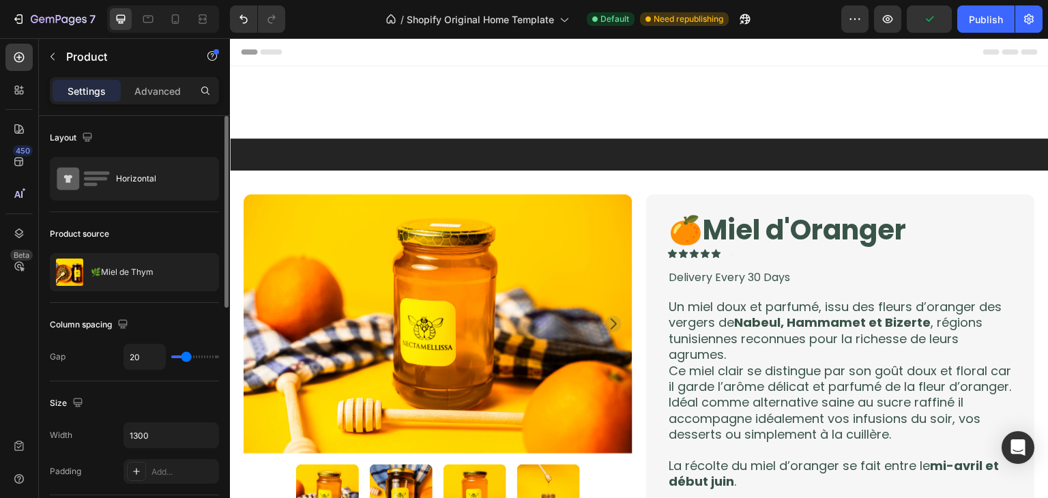
scroll to position [1204, 0]
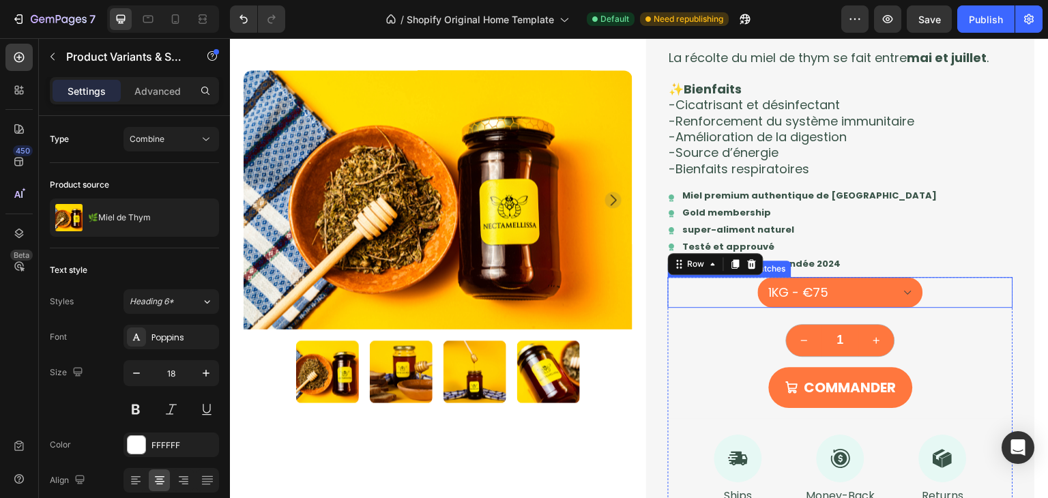
click at [939, 300] on div "250G - €23 500G - €42 1KG - €75" at bounding box center [840, 292] width 345 height 31
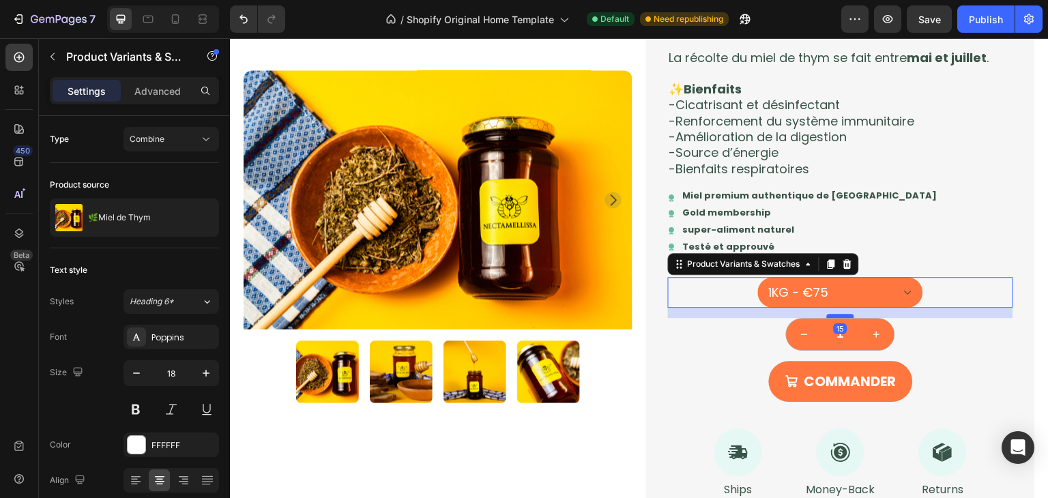
click at [839, 315] on div at bounding box center [840, 316] width 27 height 4
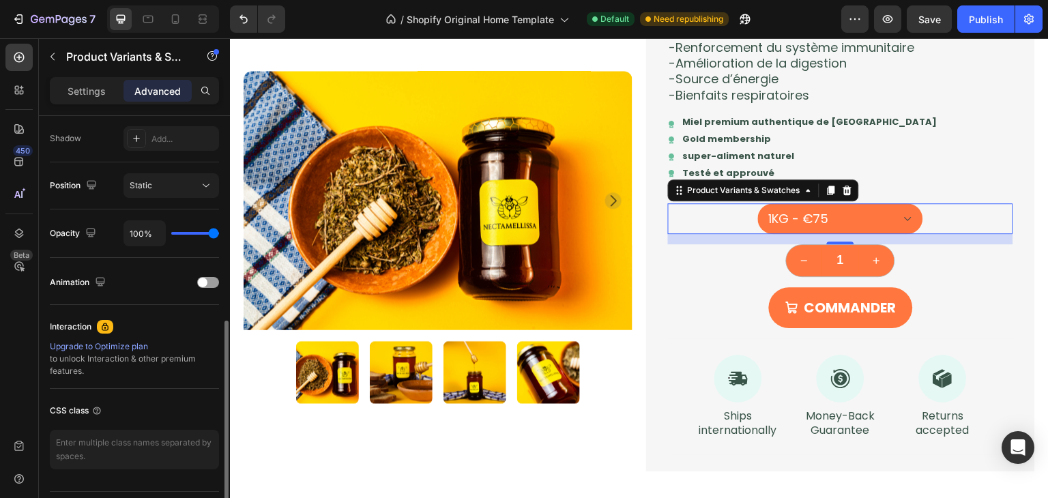
scroll to position [324, 0]
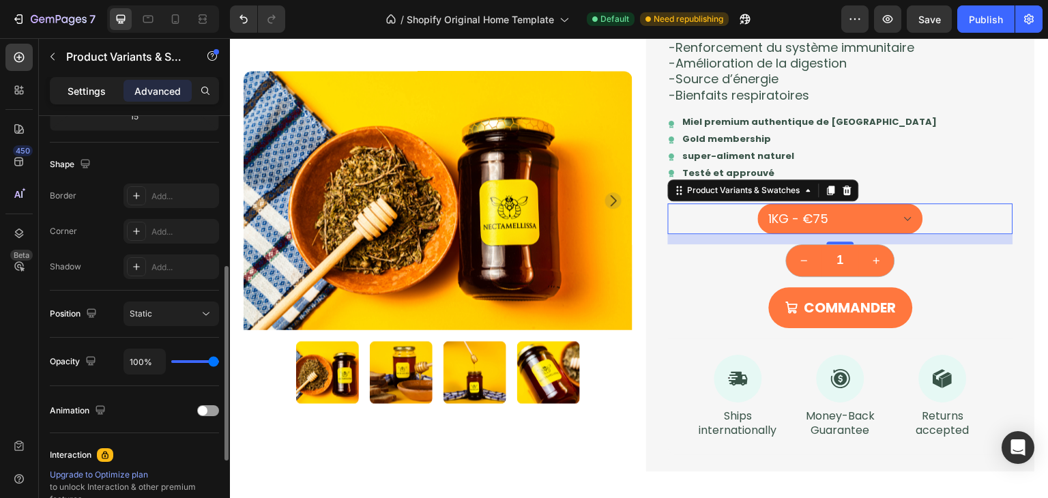
click at [101, 98] on div "Settings" at bounding box center [87, 91] width 68 height 22
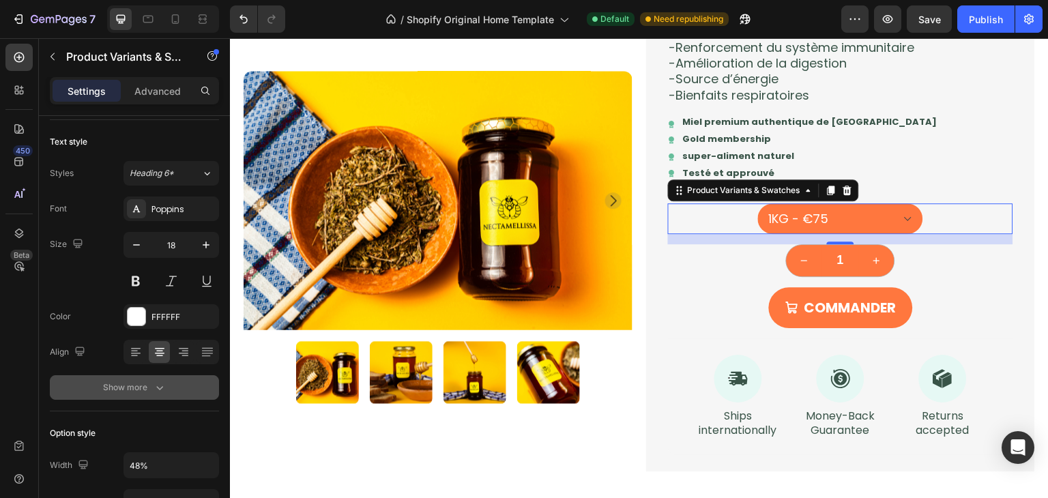
scroll to position [0, 0]
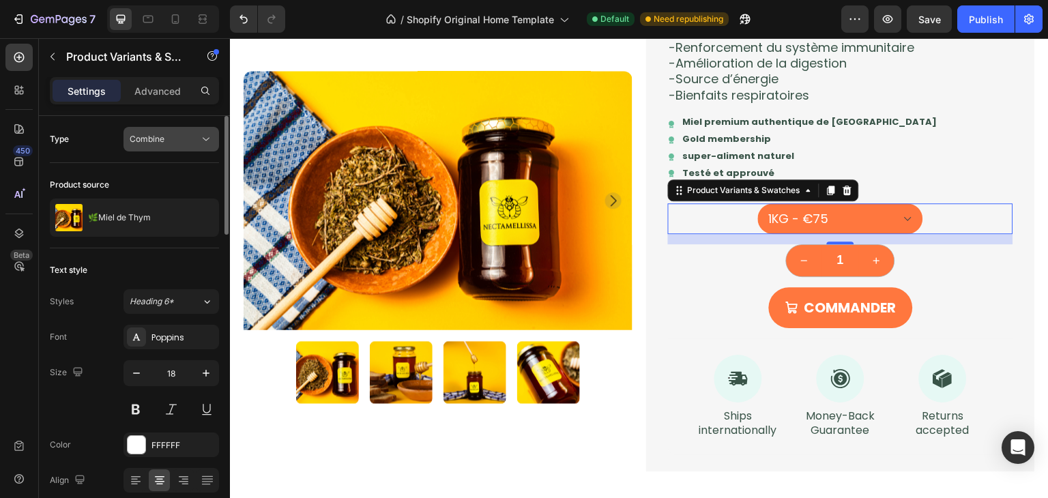
click at [169, 137] on div "Combine" at bounding box center [165, 139] width 70 height 12
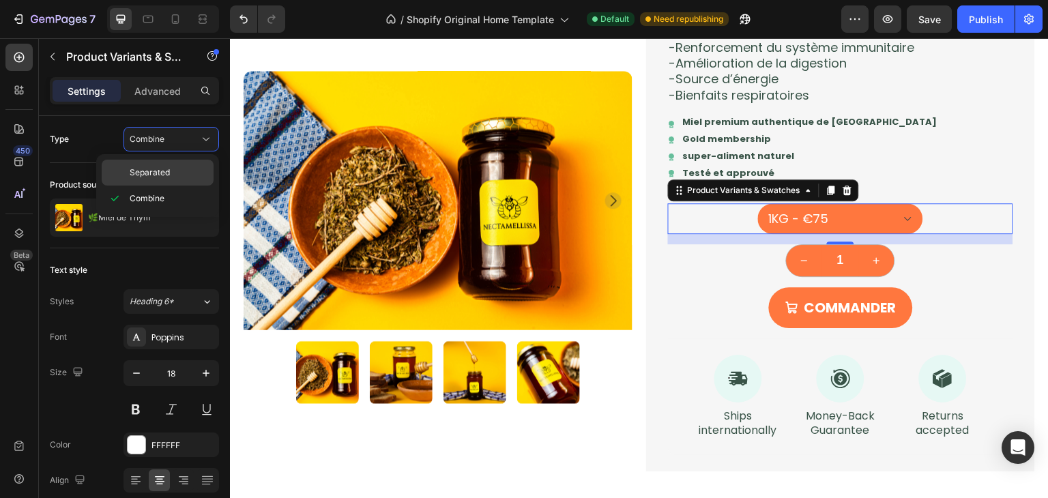
click at [164, 167] on span "Separated" at bounding box center [150, 173] width 40 height 12
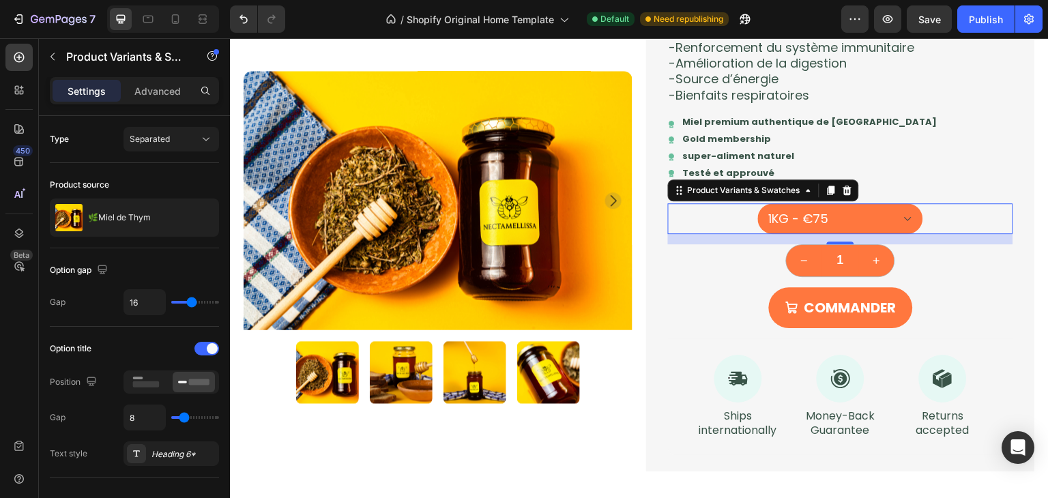
select select "1KG"
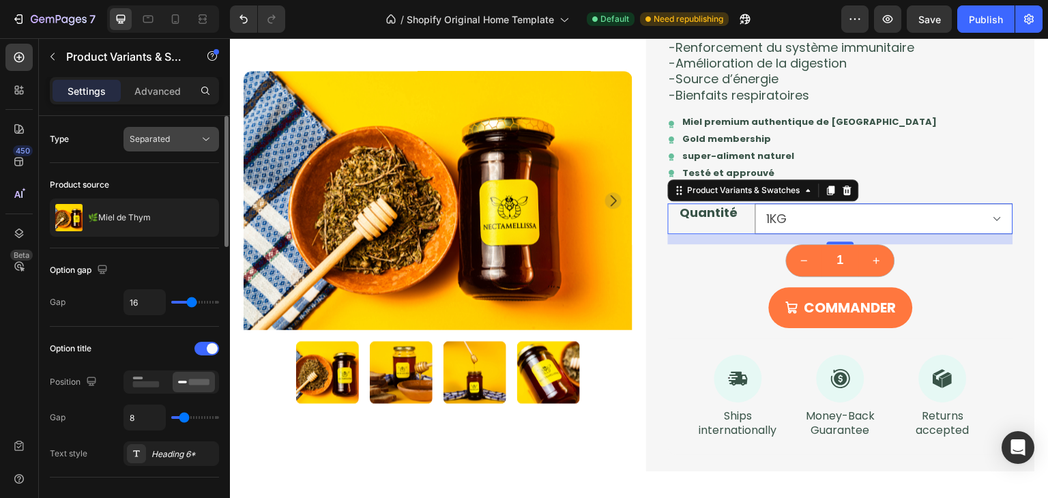
click at [175, 143] on div "Separated" at bounding box center [165, 139] width 70 height 12
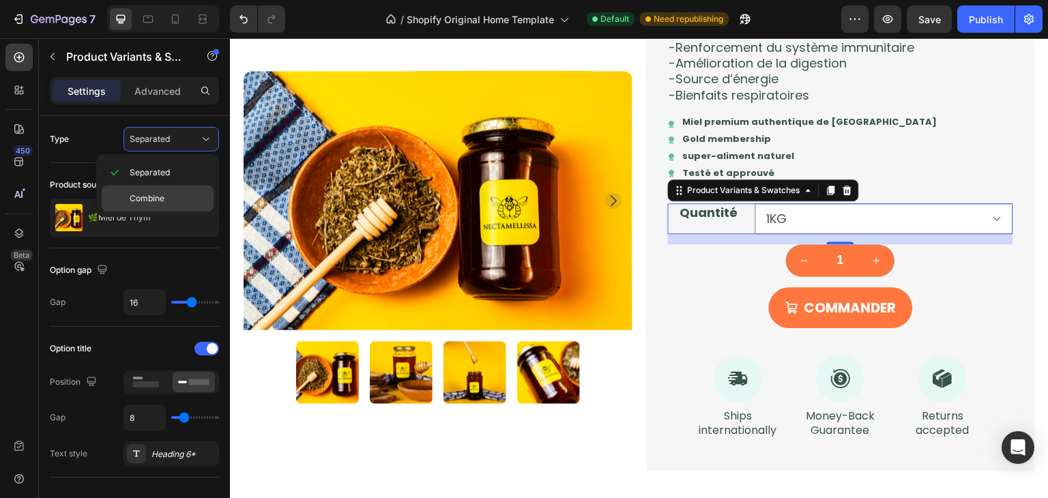
click at [166, 193] on p "Combine" at bounding box center [169, 198] width 78 height 12
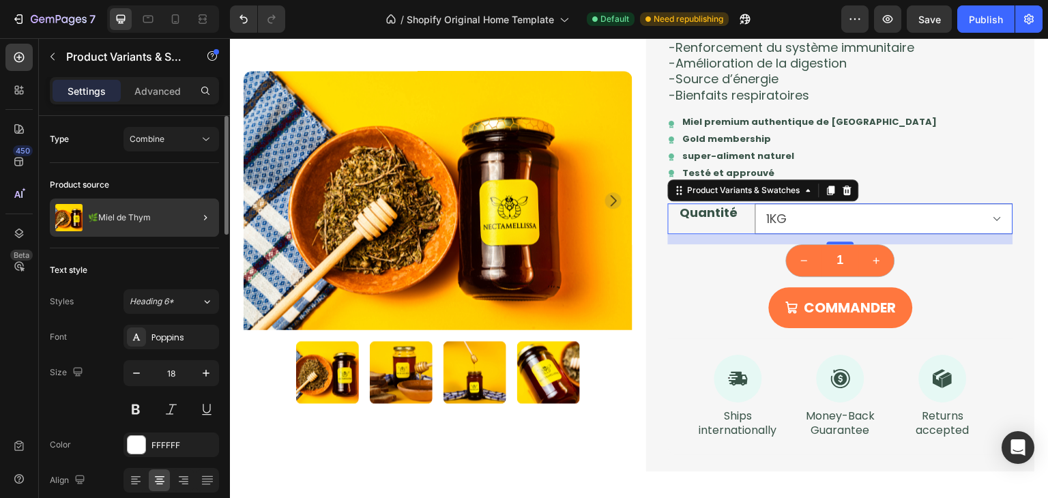
select select "581819893712814718"
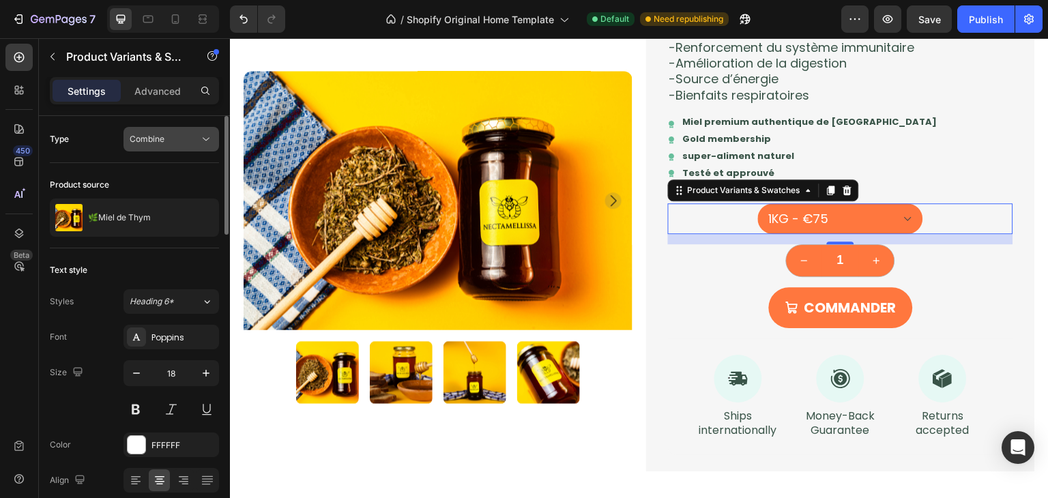
click at [175, 148] on button "Combine" at bounding box center [172, 139] width 96 height 25
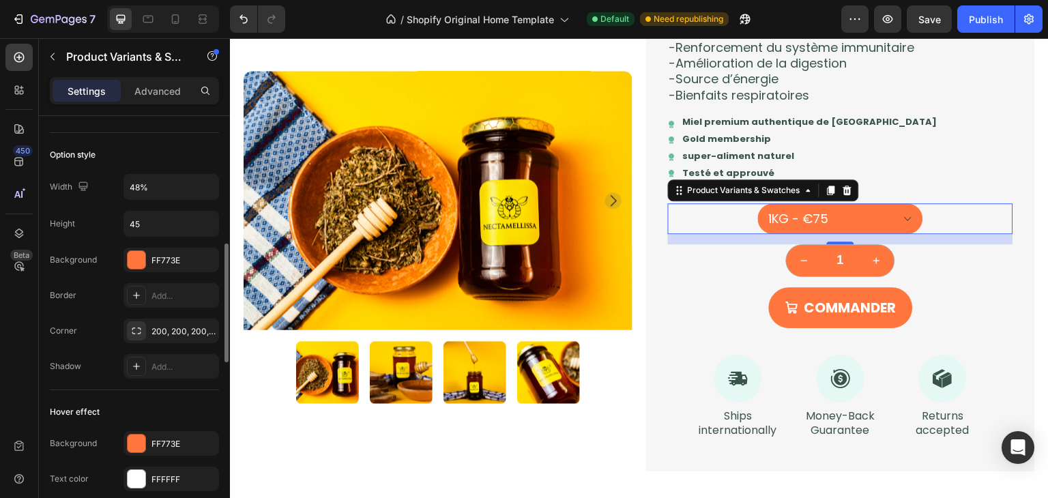
scroll to position [530, 0]
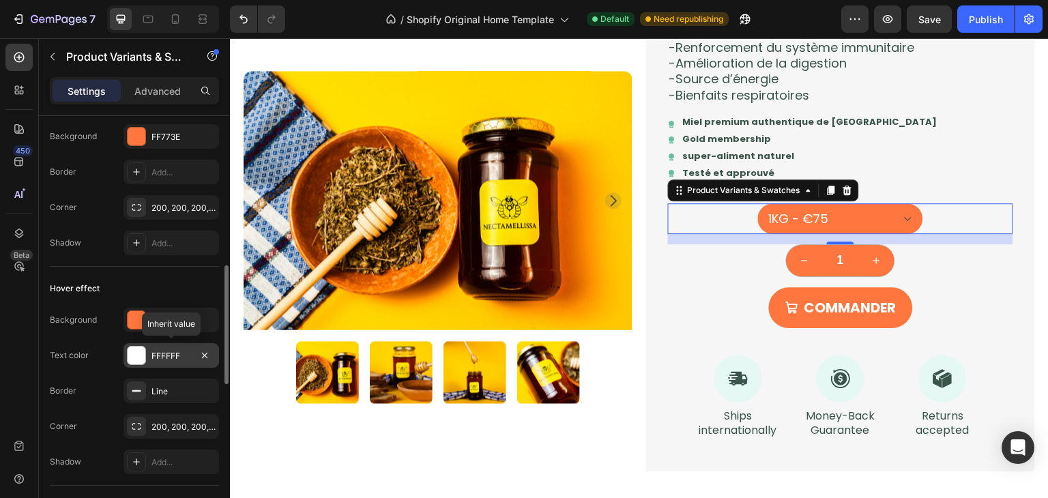
click at [177, 353] on div "FFFFFF" at bounding box center [172, 356] width 40 height 12
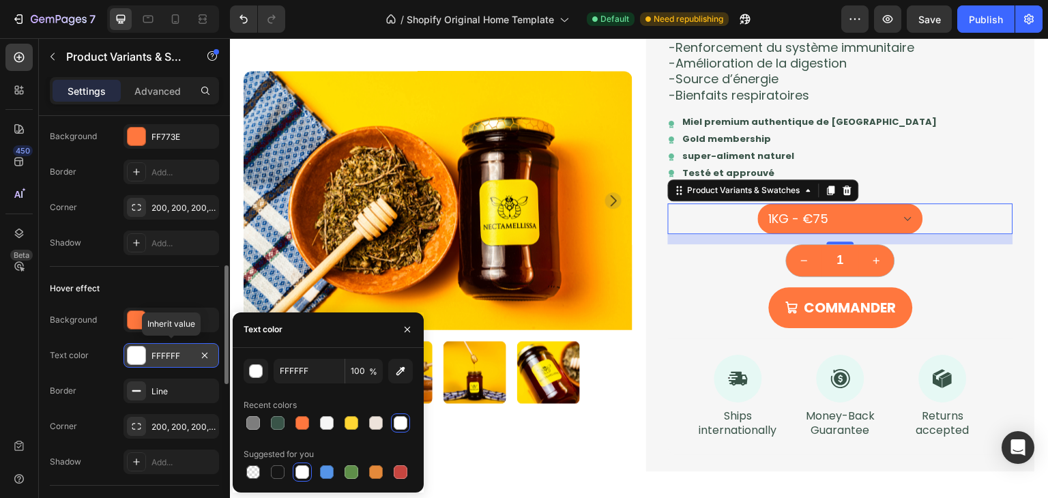
click at [177, 353] on div "FFFFFF" at bounding box center [172, 356] width 40 height 12
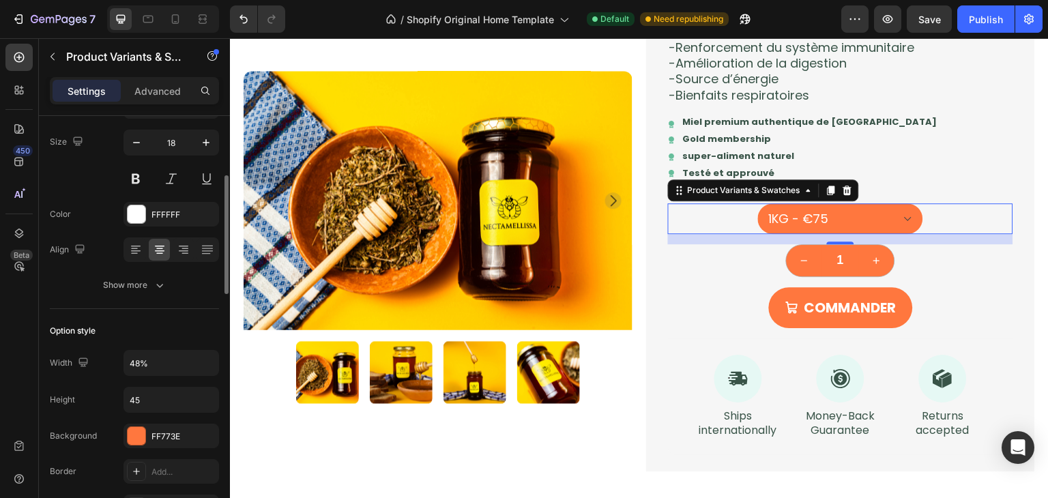
scroll to position [225, 0]
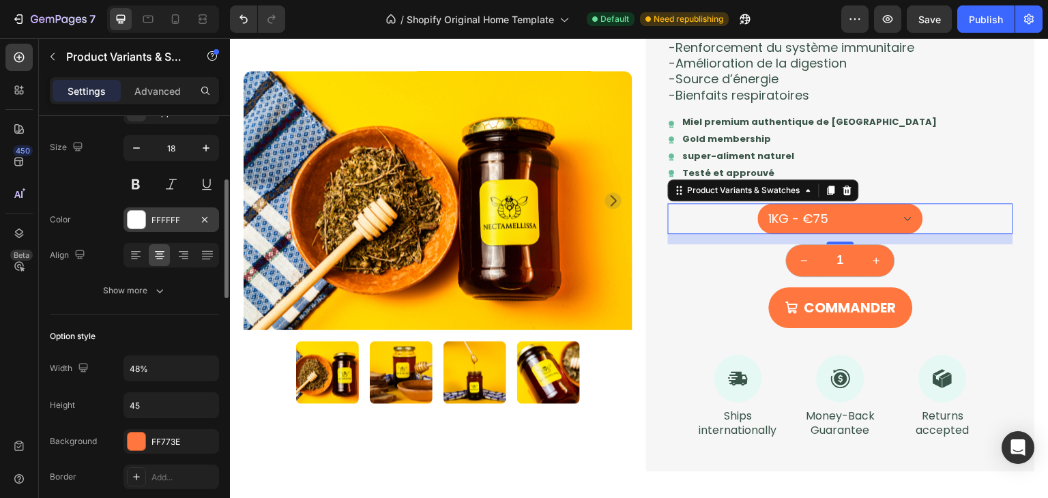
click at [169, 222] on div "FFFFFF" at bounding box center [172, 220] width 40 height 12
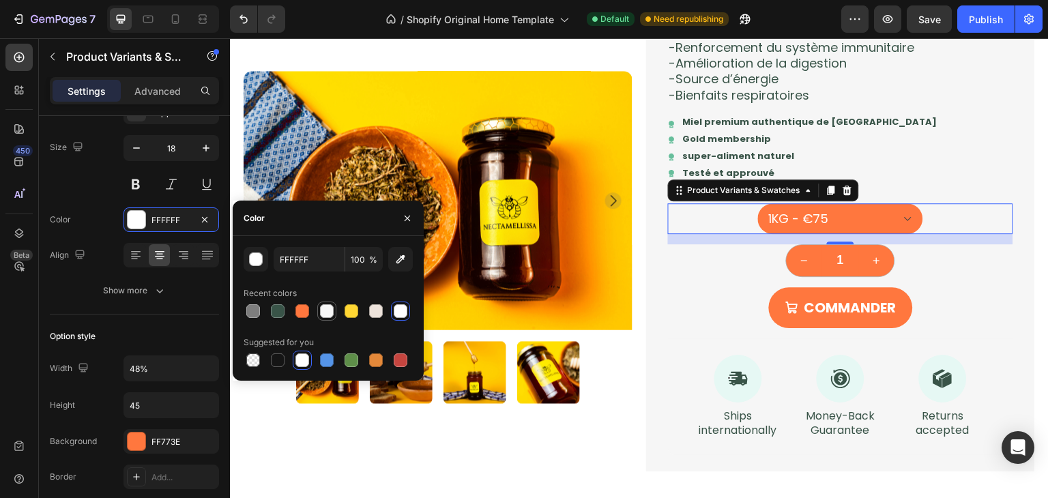
click at [324, 308] on div at bounding box center [327, 311] width 14 height 14
click at [403, 319] on div at bounding box center [400, 311] width 16 height 16
type input "FFFFFF"
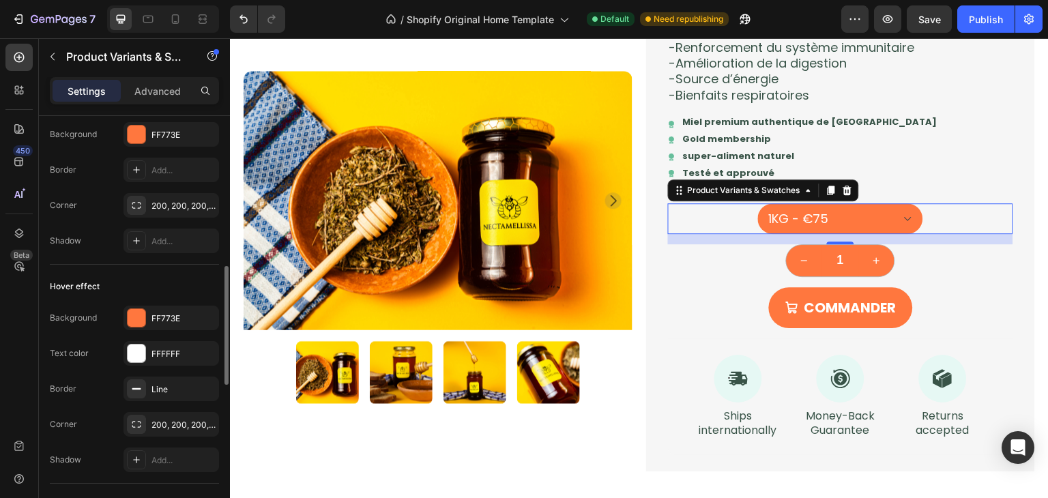
scroll to position [532, 0]
click at [183, 357] on div "FFFFFF" at bounding box center [172, 354] width 40 height 12
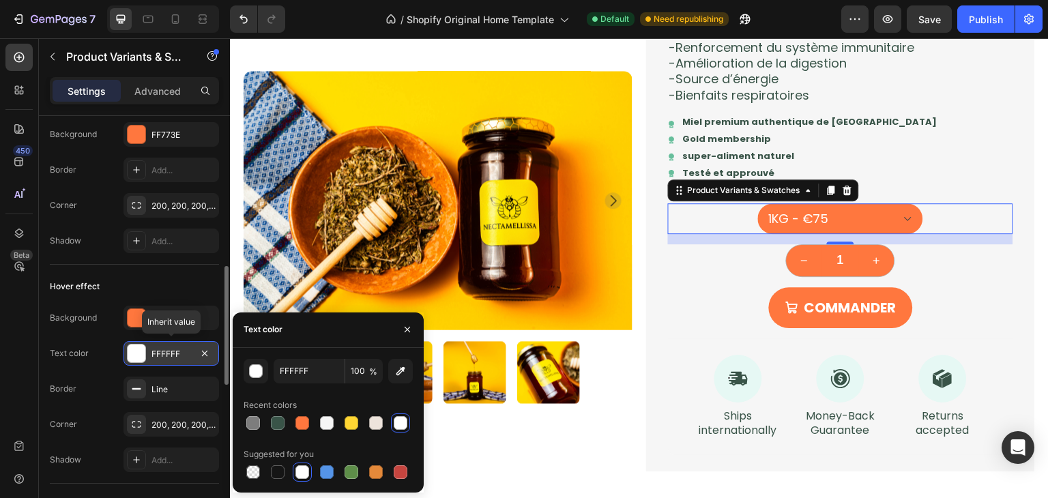
click at [183, 357] on div "FFFFFF" at bounding box center [172, 354] width 40 height 12
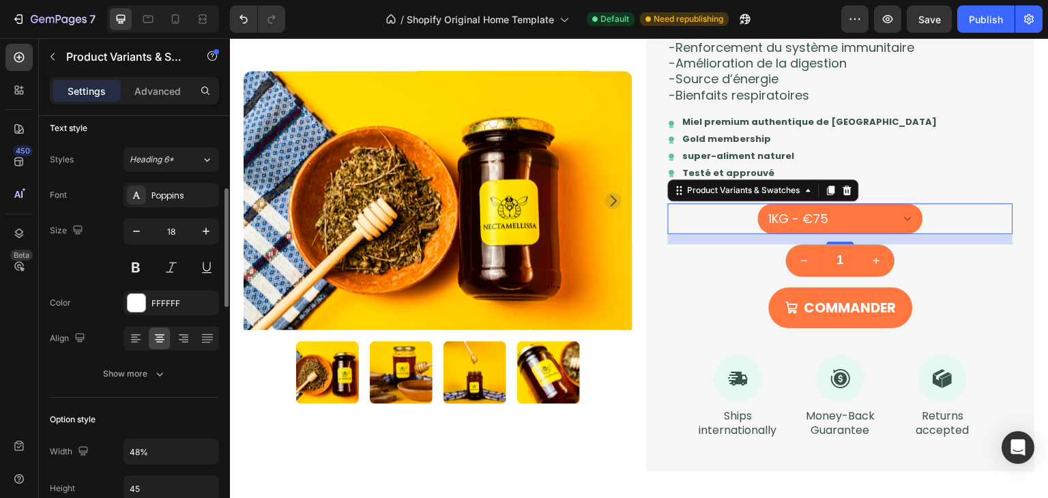
scroll to position [167, 0]
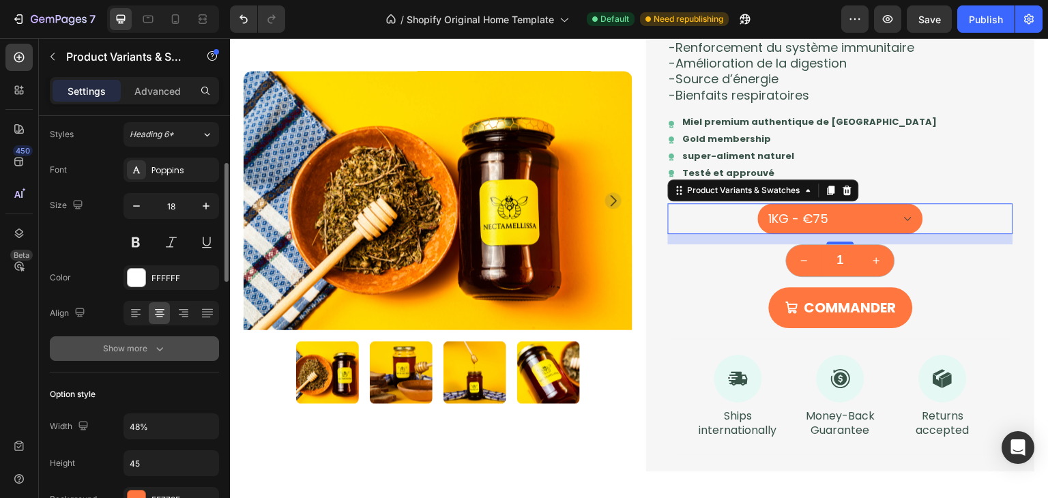
click at [153, 348] on icon "button" at bounding box center [160, 349] width 14 height 14
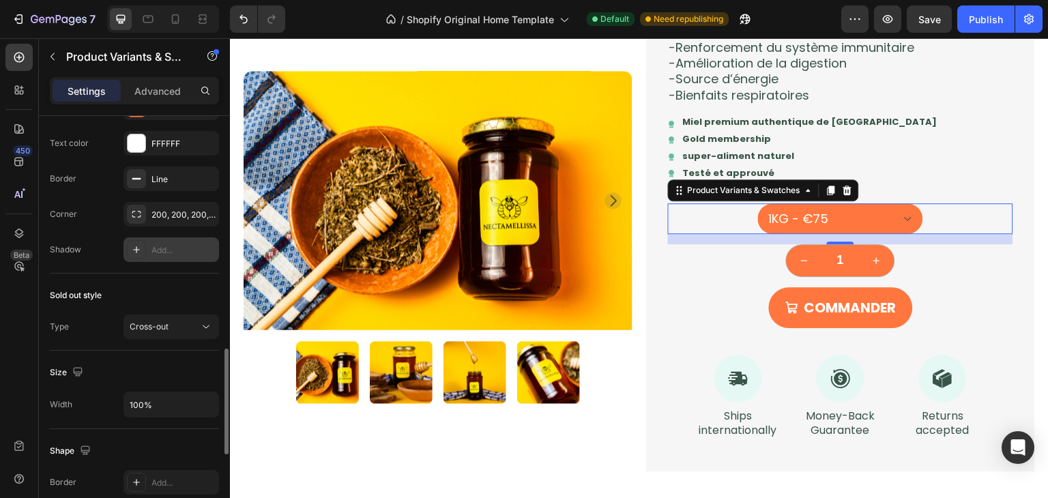
scroll to position [1027, 0]
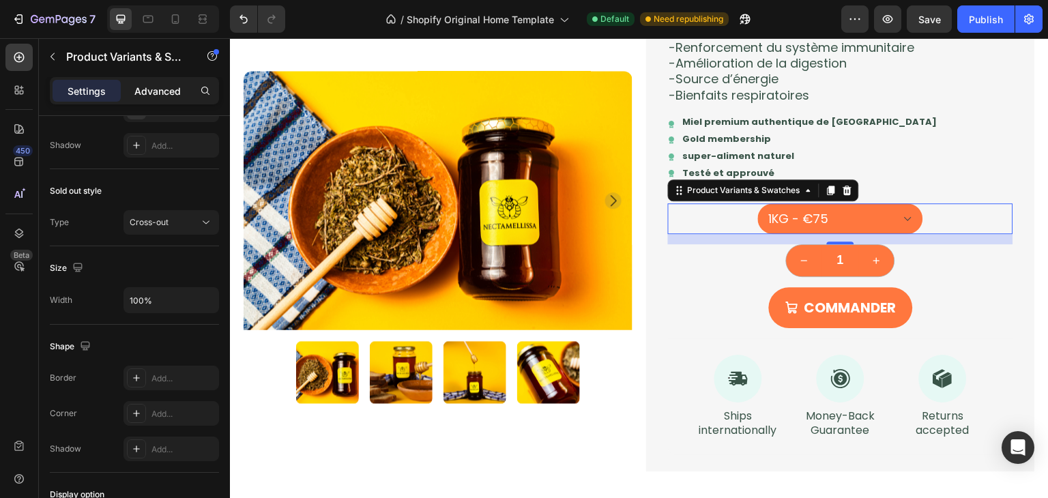
click at [127, 98] on div "Advanced" at bounding box center [158, 91] width 68 height 22
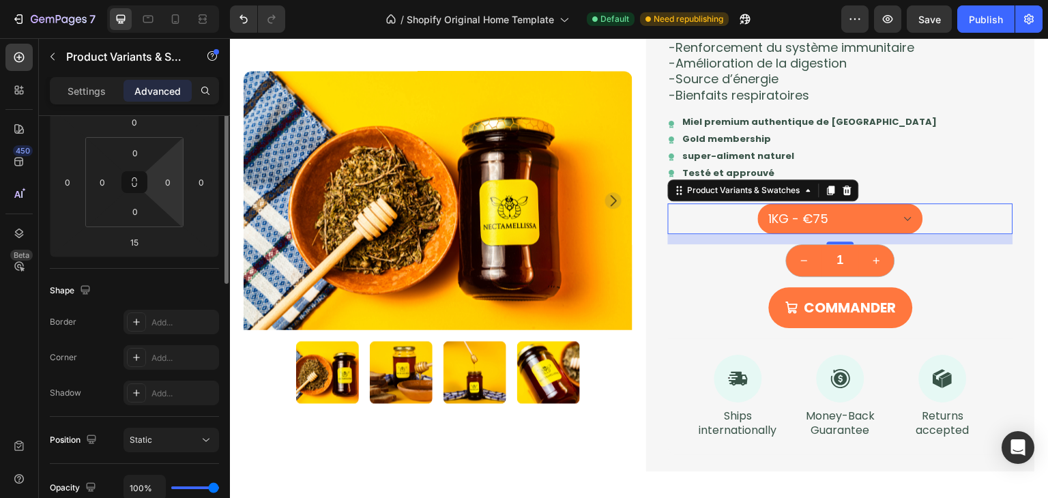
scroll to position [40, 0]
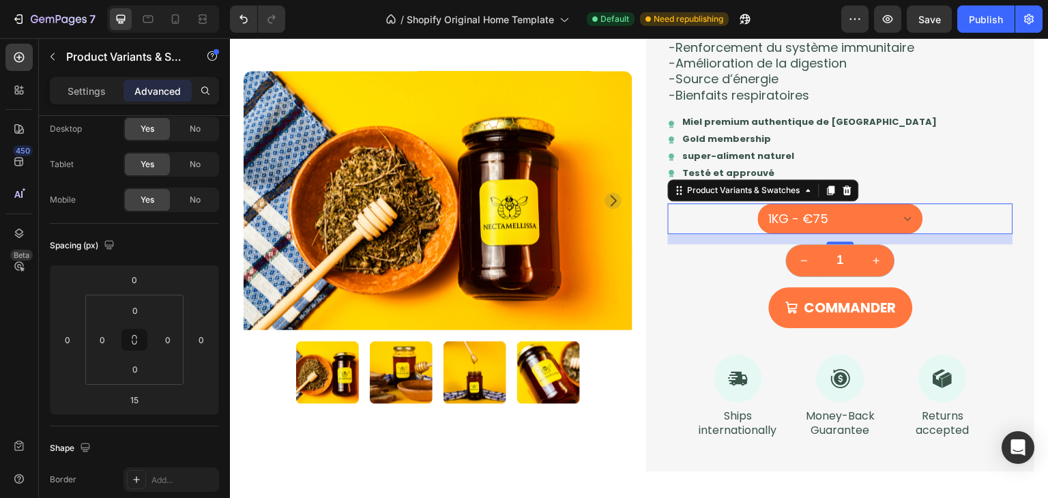
click at [920, 216] on div "250G - €23 500G - €42 1KG - €75" at bounding box center [840, 218] width 345 height 31
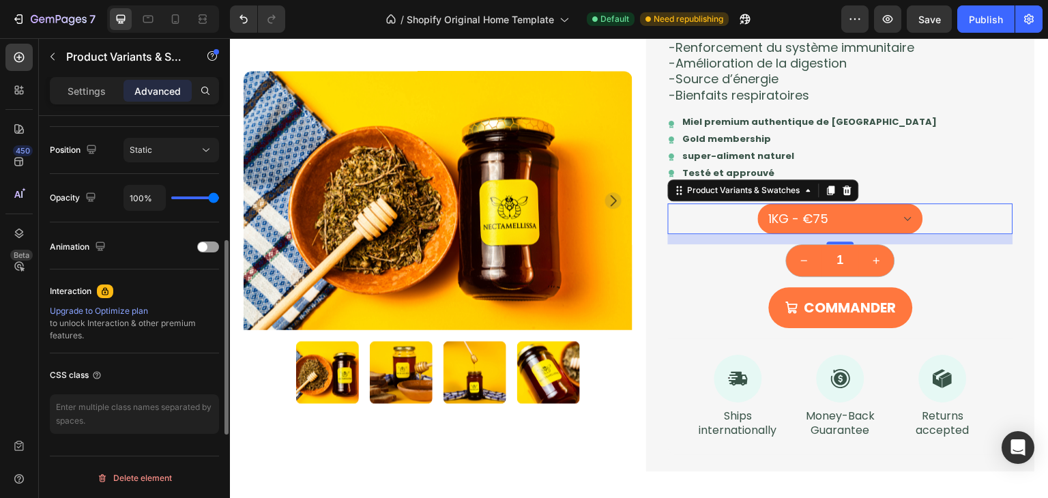
scroll to position [0, 0]
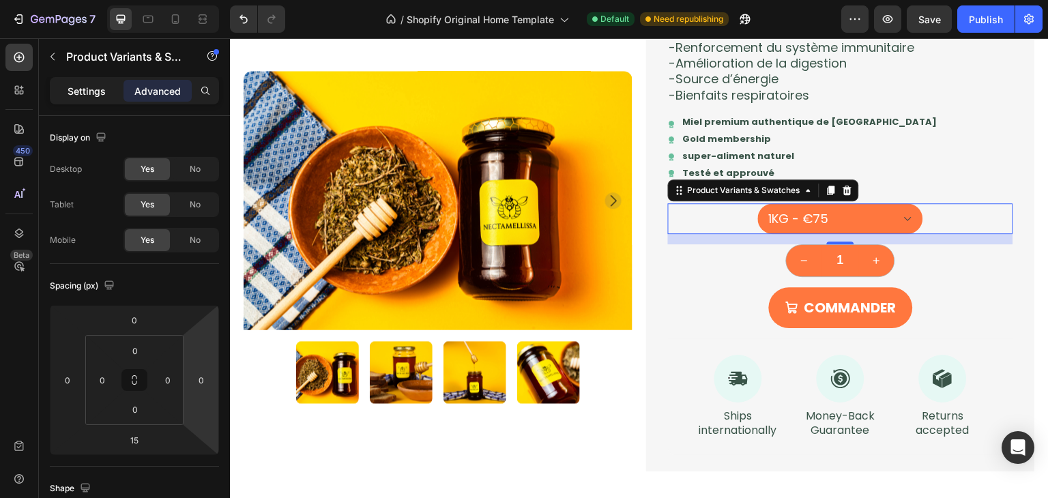
click at [104, 99] on div "Settings" at bounding box center [87, 91] width 68 height 22
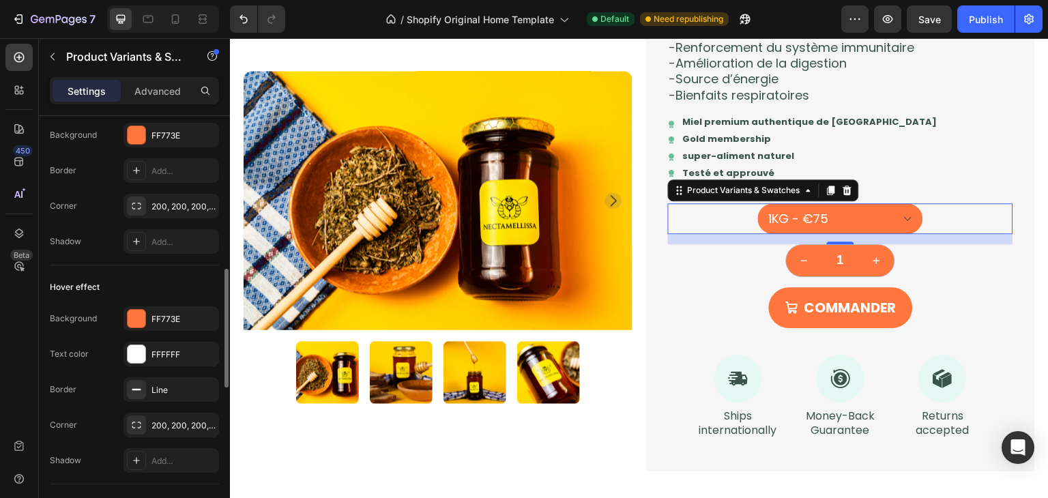
scroll to position [534, 0]
click at [172, 352] on div "FFFFFF" at bounding box center [172, 353] width 40 height 12
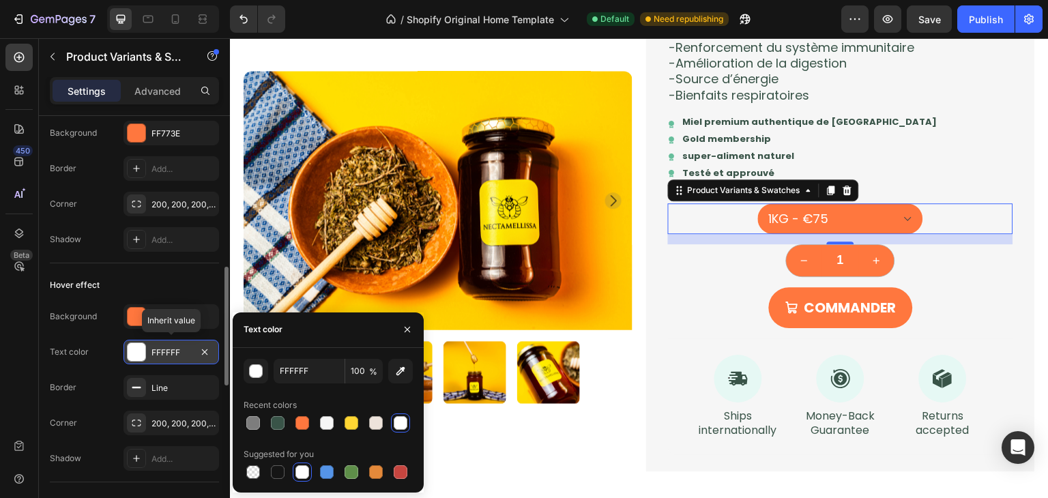
click at [172, 352] on div "FFFFFF" at bounding box center [172, 353] width 40 height 12
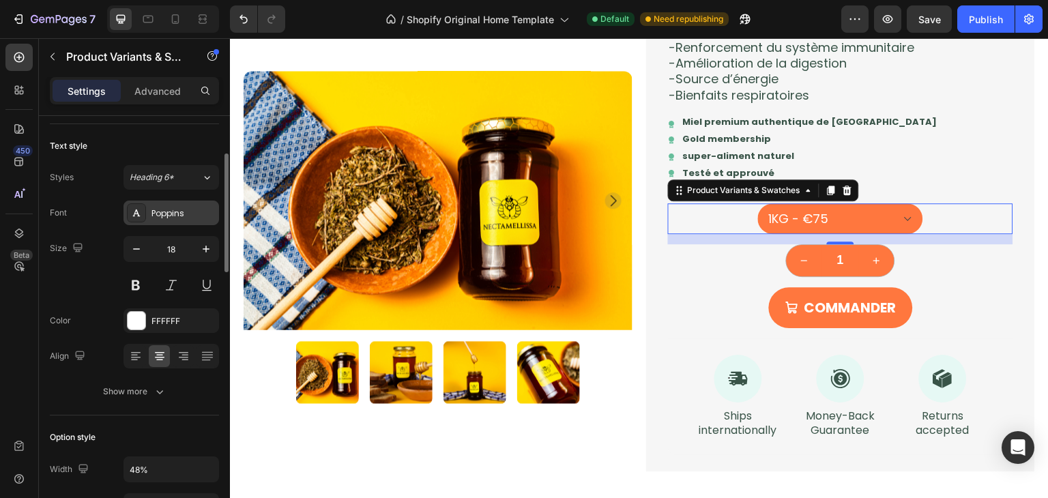
scroll to position [126, 0]
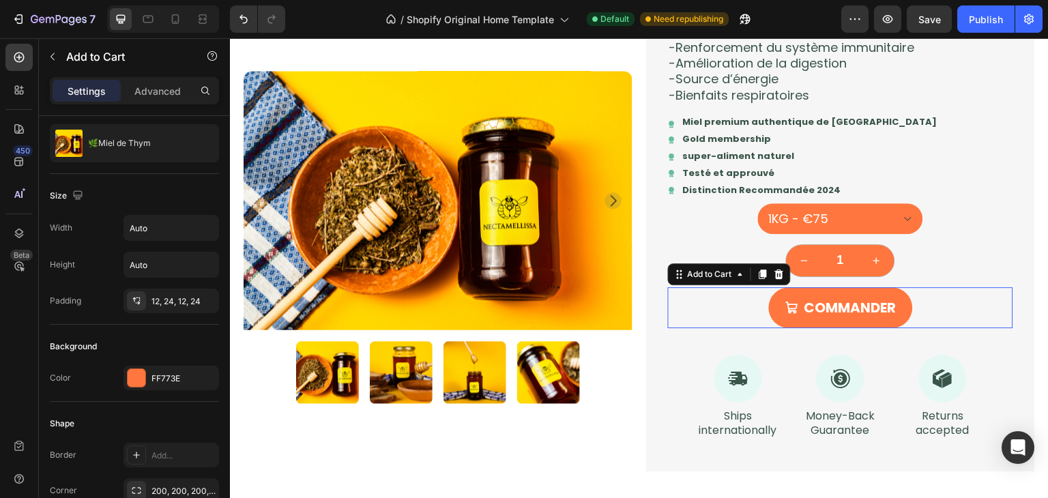
click at [715, 322] on div "COMMANDER Add to Cart 0" at bounding box center [840, 307] width 345 height 41
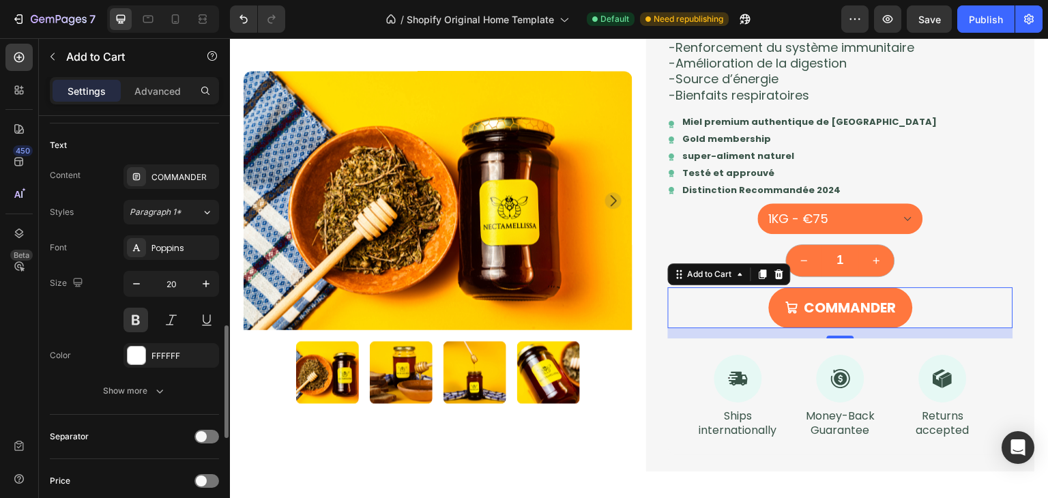
scroll to position [803, 0]
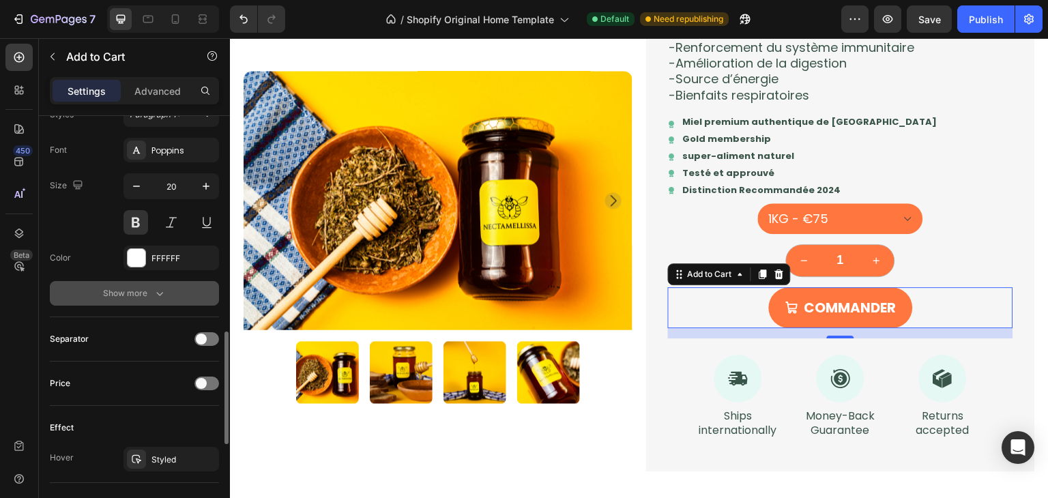
click at [160, 281] on button "Show more" at bounding box center [134, 293] width 169 height 25
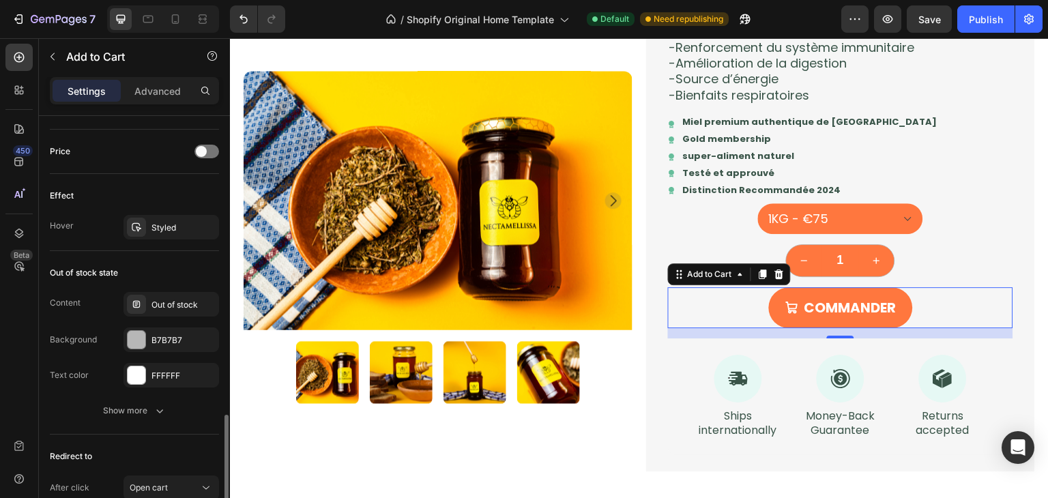
scroll to position [1220, 0]
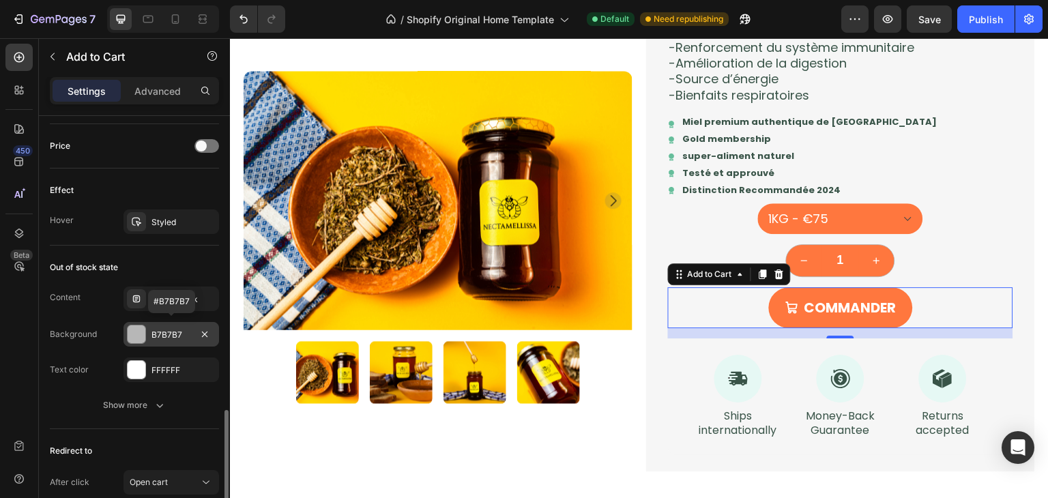
click at [170, 331] on div "B7B7B7" at bounding box center [172, 335] width 40 height 12
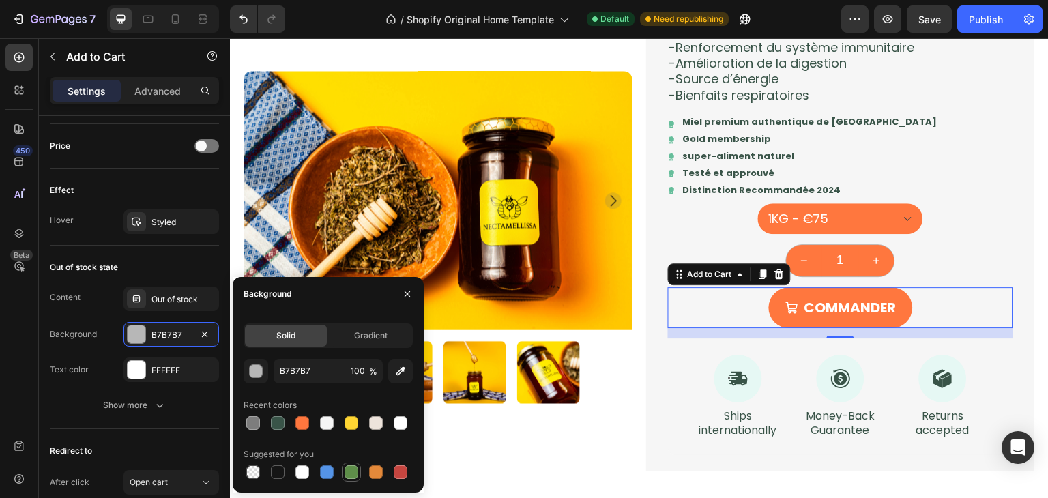
click at [355, 472] on div at bounding box center [352, 472] width 14 height 14
type input "5E8E49"
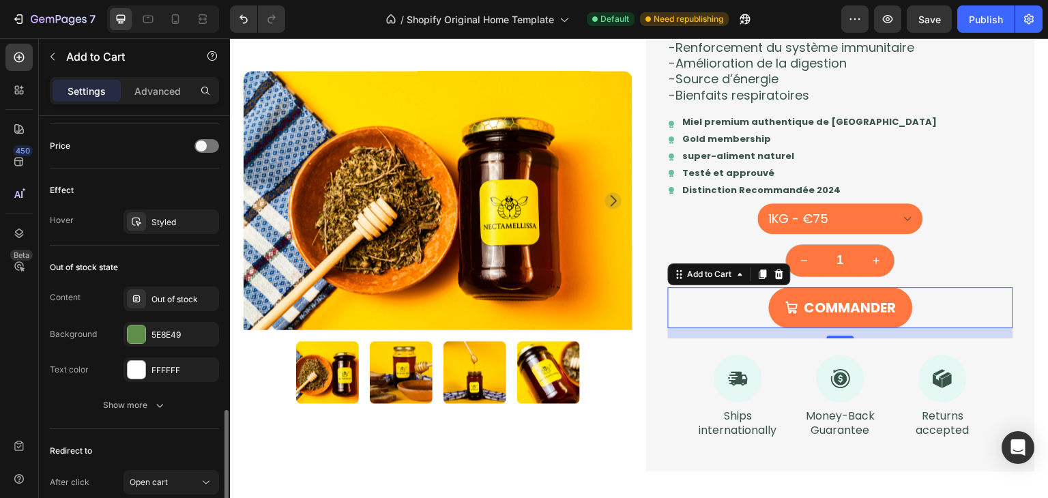
click at [209, 353] on div "Content Out of stock Background 5E8E49 Text color FFFFFF" at bounding box center [134, 335] width 169 height 96
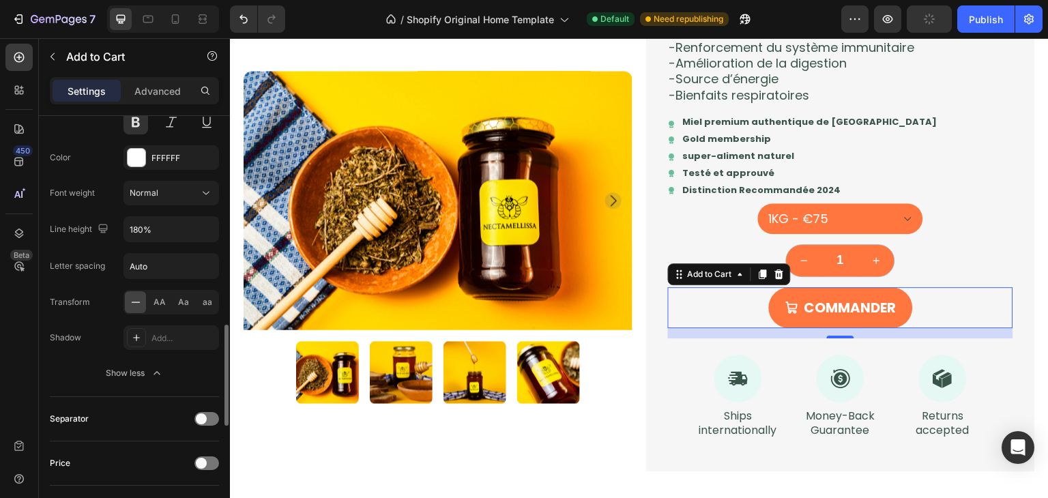
scroll to position [851, 0]
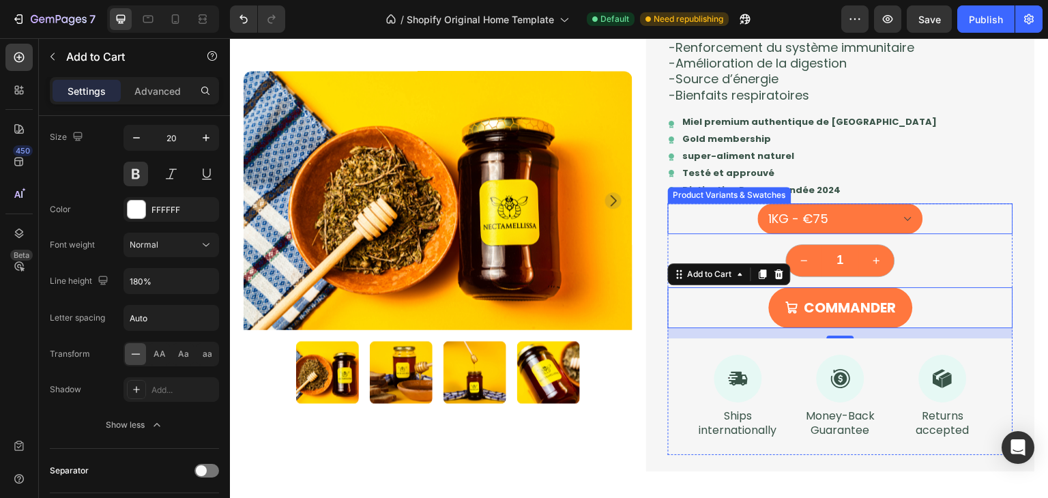
click at [712, 215] on div "250G - €23 500G - €42 1KG - €75" at bounding box center [840, 218] width 345 height 31
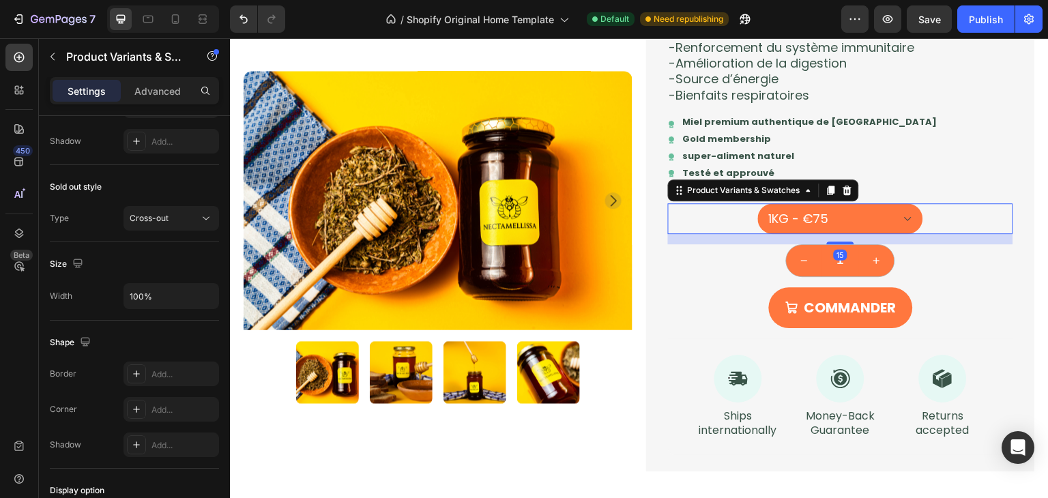
scroll to position [0, 0]
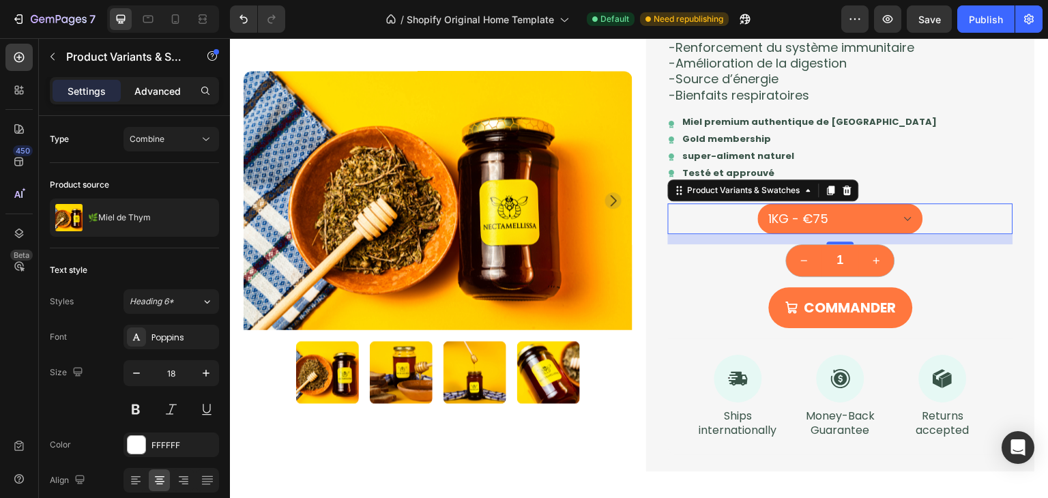
click at [132, 85] on div "Advanced" at bounding box center [158, 91] width 68 height 22
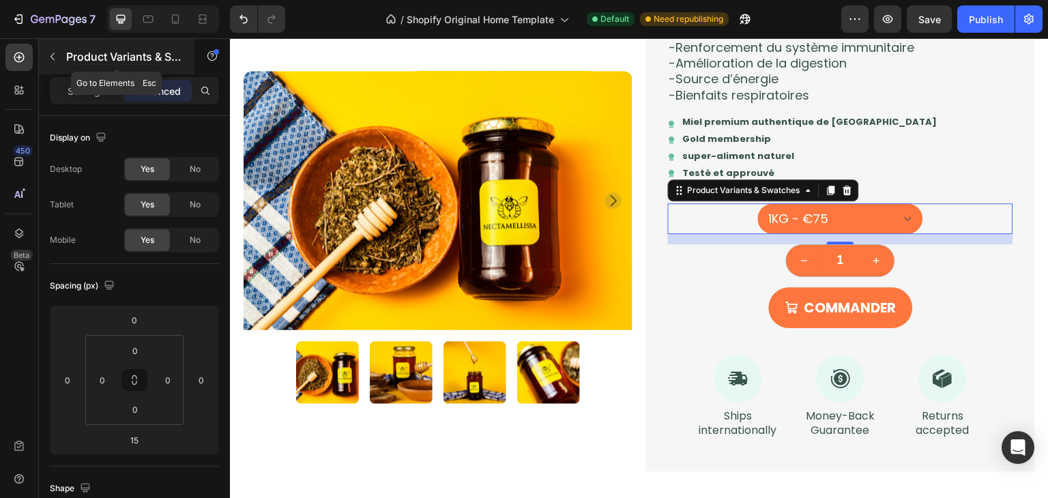
click at [53, 54] on icon "button" at bounding box center [53, 57] width 4 height 8
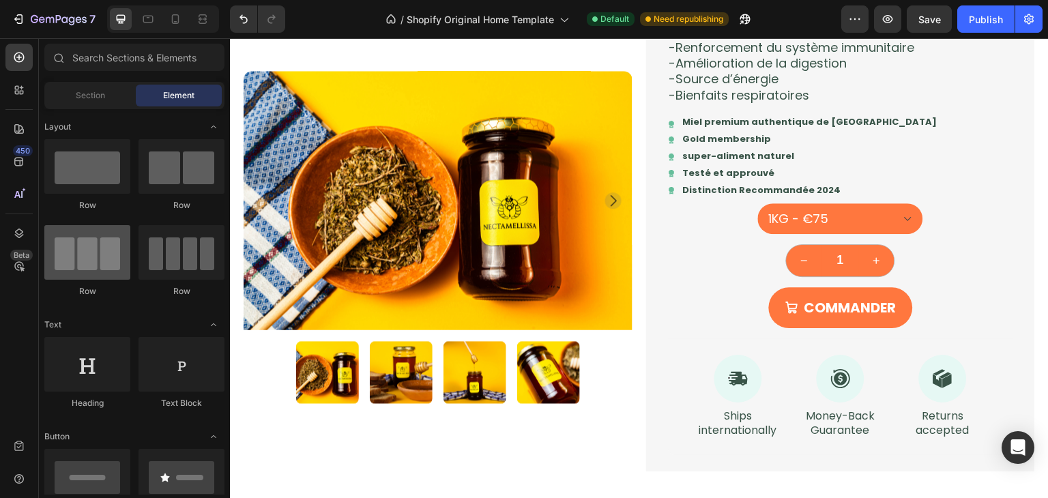
scroll to position [102, 0]
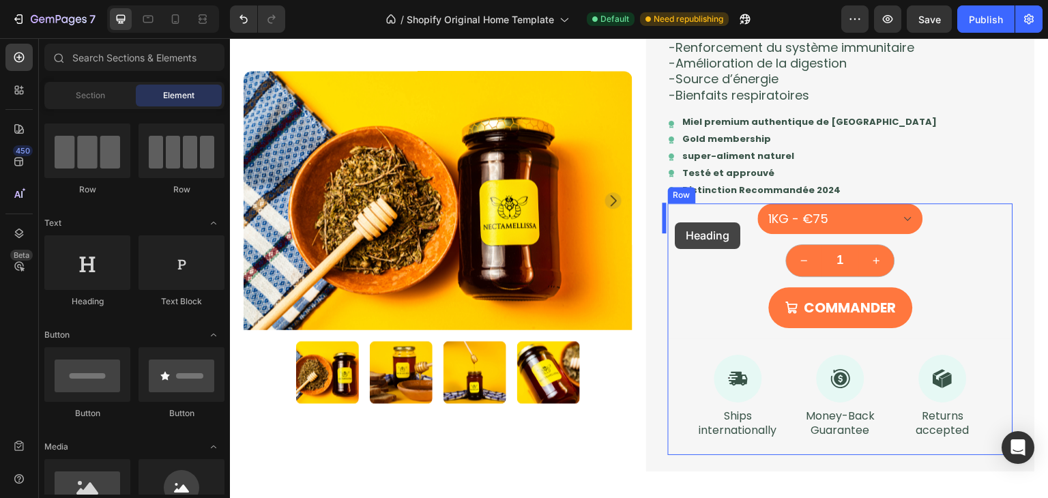
drag, startPoint x: 339, startPoint y: 291, endPoint x: 676, endPoint y: 222, distance: 343.3
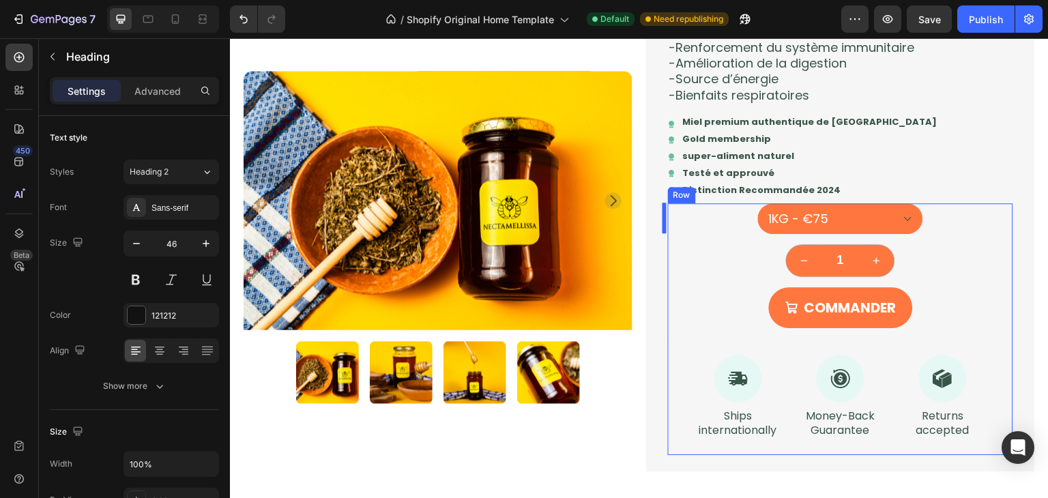
select select "581819893712814718"
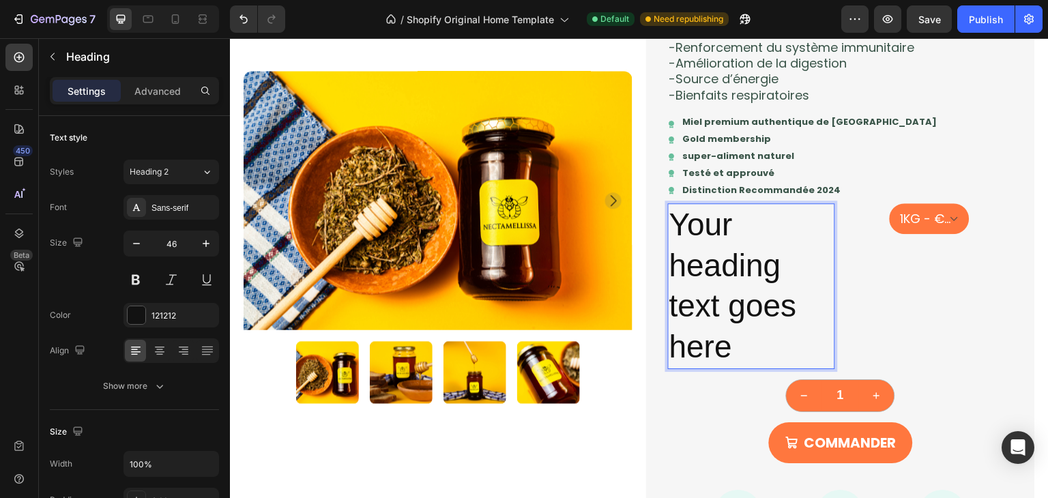
click at [758, 227] on p "Your heading text goes here" at bounding box center [751, 286] width 164 height 163
click at [799, 222] on p "Your heading text goes here" at bounding box center [751, 286] width 164 height 163
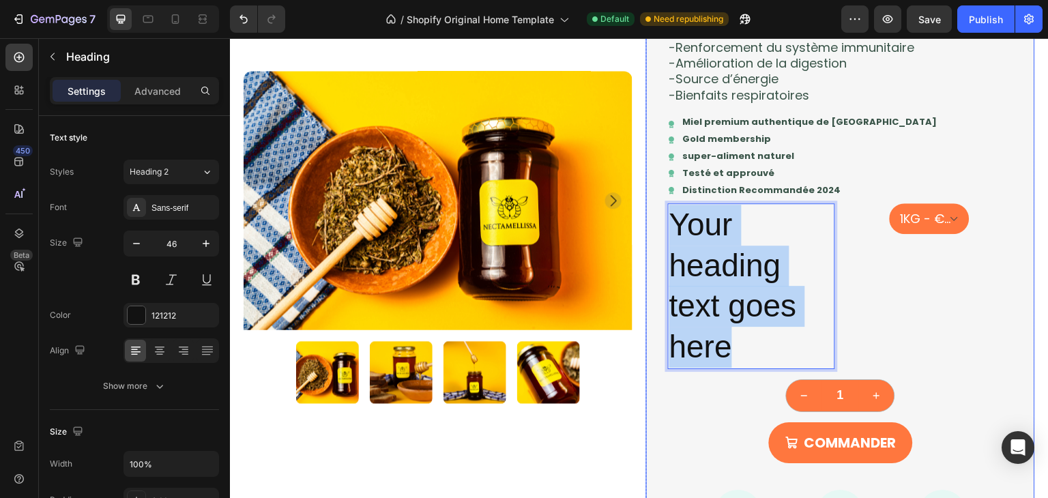
drag, startPoint x: 732, startPoint y: 347, endPoint x: 648, endPoint y: 231, distance: 143.8
click at [648, 231] on div "🌿Miel de Thym Product Title Icon Icon Icon Icon Icon Icon List Text Block Row D…" at bounding box center [840, 142] width 389 height 927
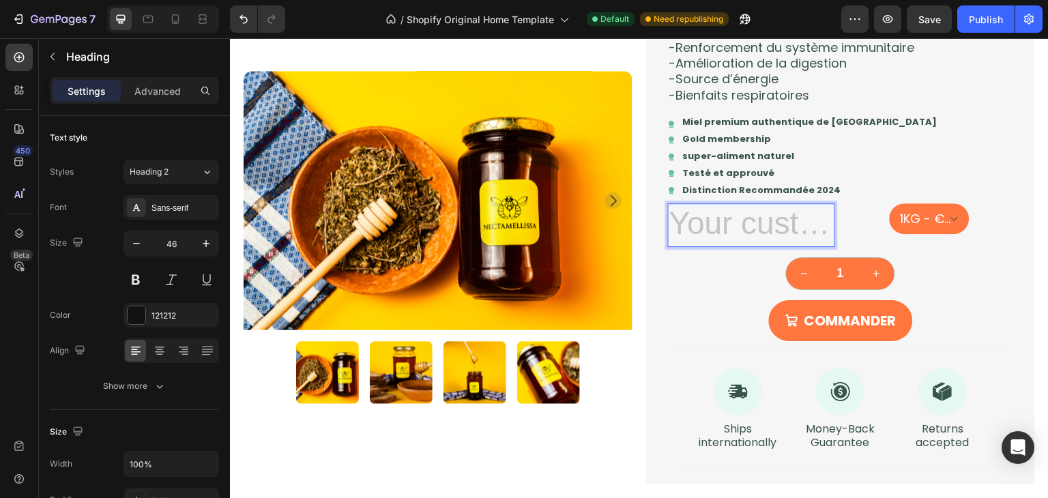
click at [702, 226] on h2 "Rich Text Editor. Editing area: main" at bounding box center [751, 225] width 167 height 44
click at [763, 189] on icon at bounding box center [767, 191] width 9 height 10
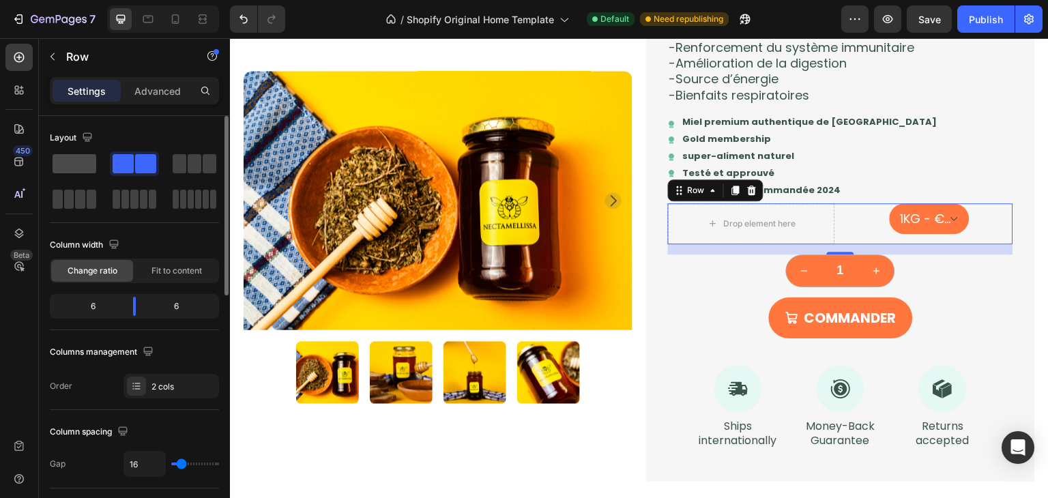
click at [84, 167] on span at bounding box center [75, 163] width 44 height 19
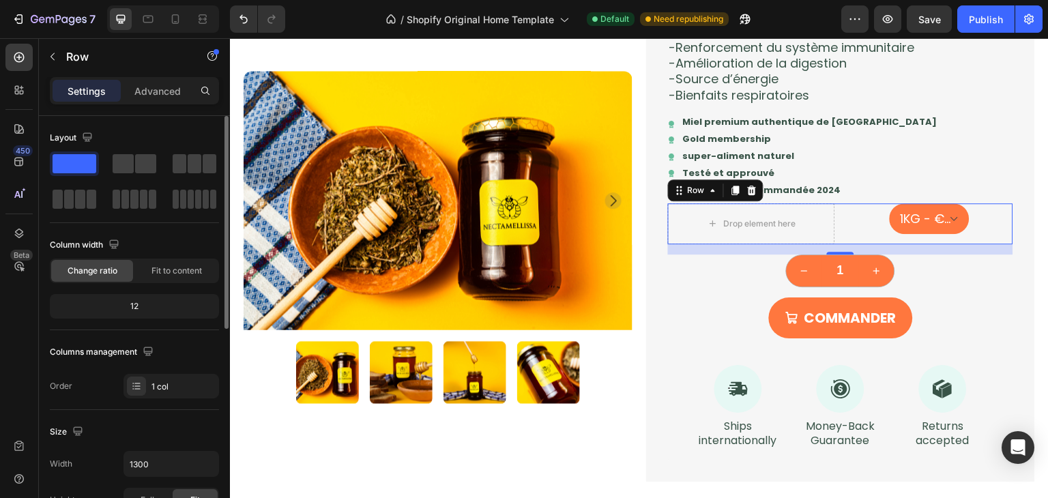
select select "581819893712814718"
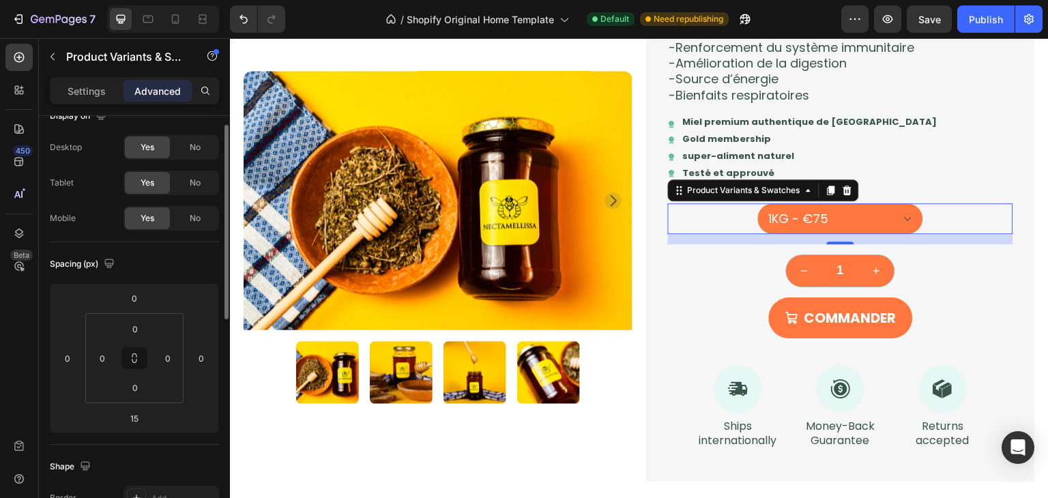
scroll to position [21, 0]
click at [90, 81] on div "Settings" at bounding box center [87, 91] width 68 height 22
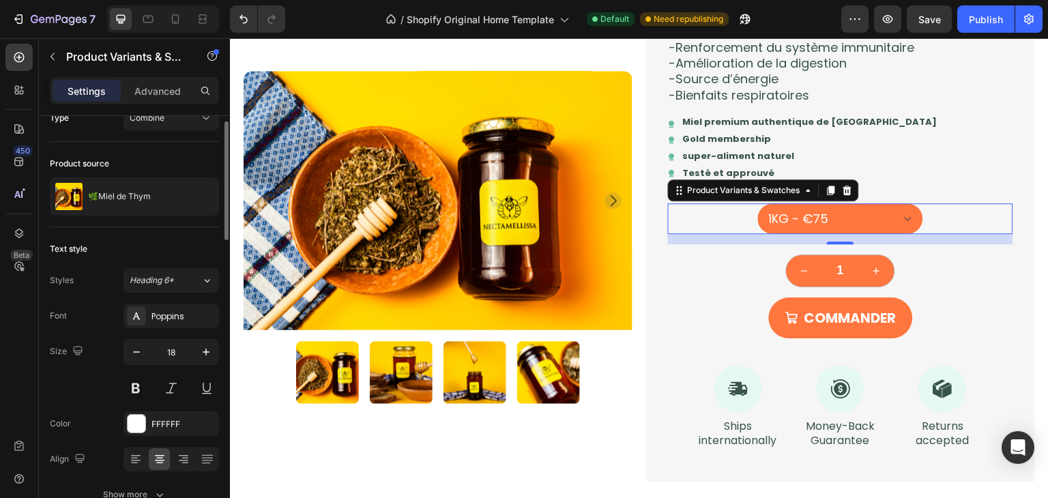
scroll to position [0, 0]
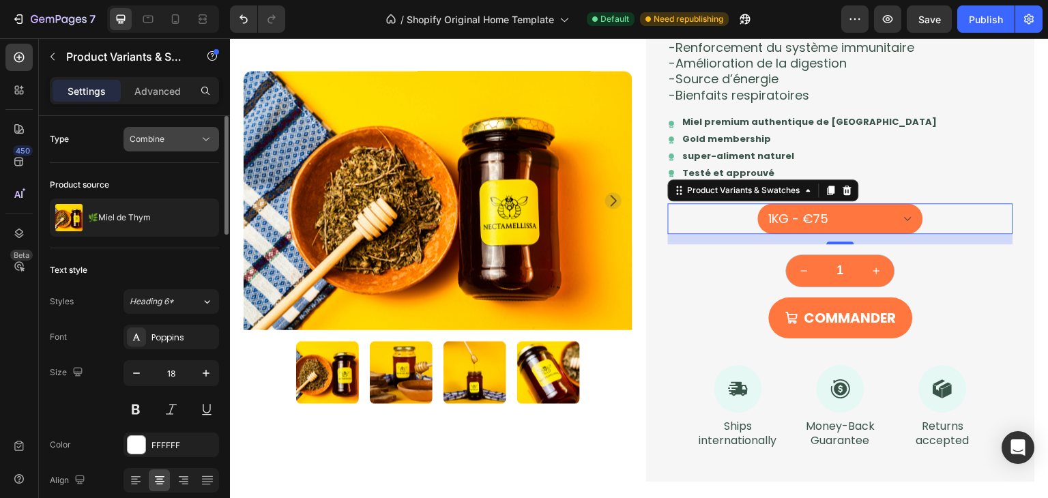
click at [160, 146] on button "Combine" at bounding box center [172, 139] width 96 height 25
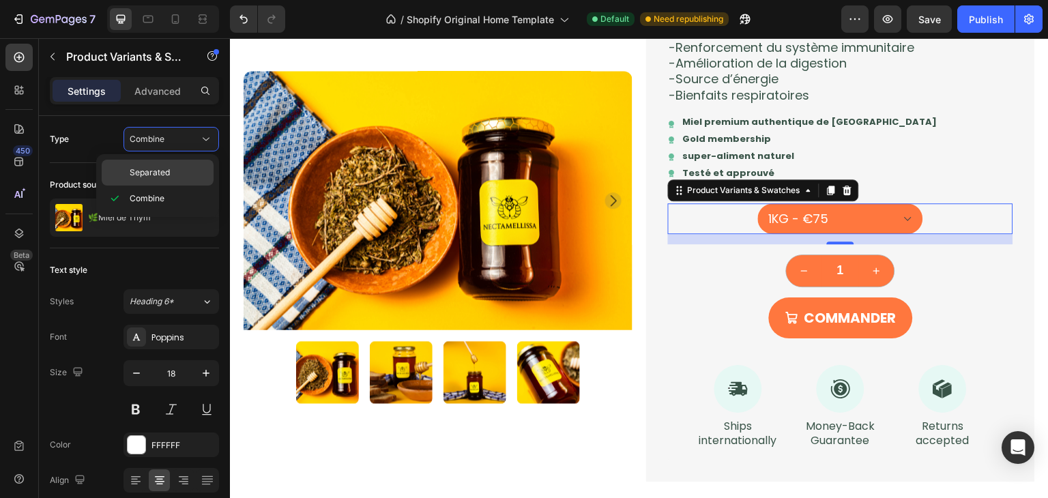
click at [167, 179] on div "Separated" at bounding box center [158, 173] width 112 height 26
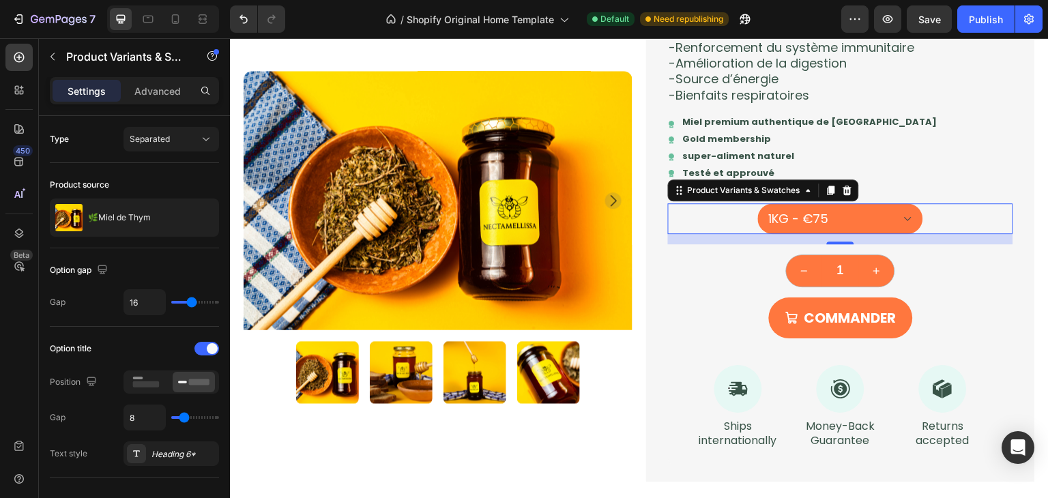
select select "1KG"
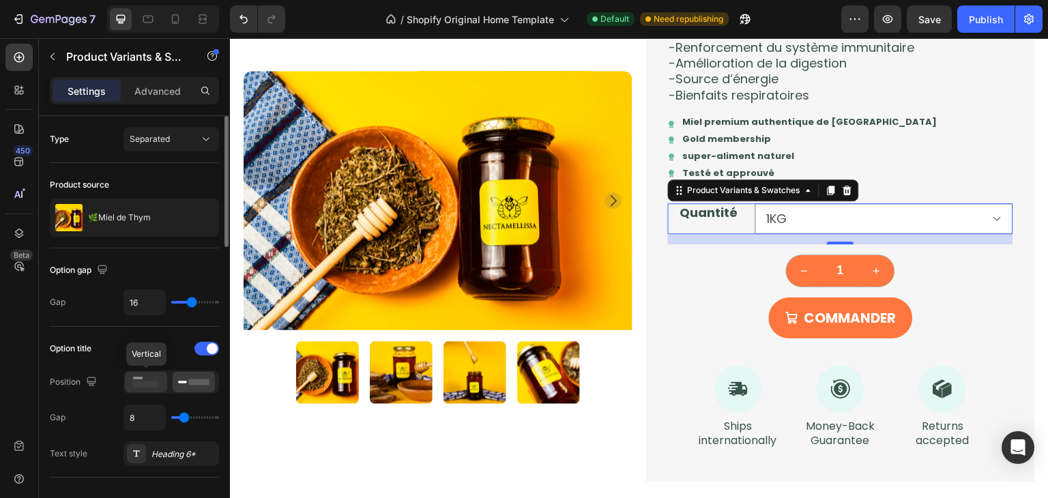
click at [149, 375] on icon at bounding box center [145, 382] width 31 height 15
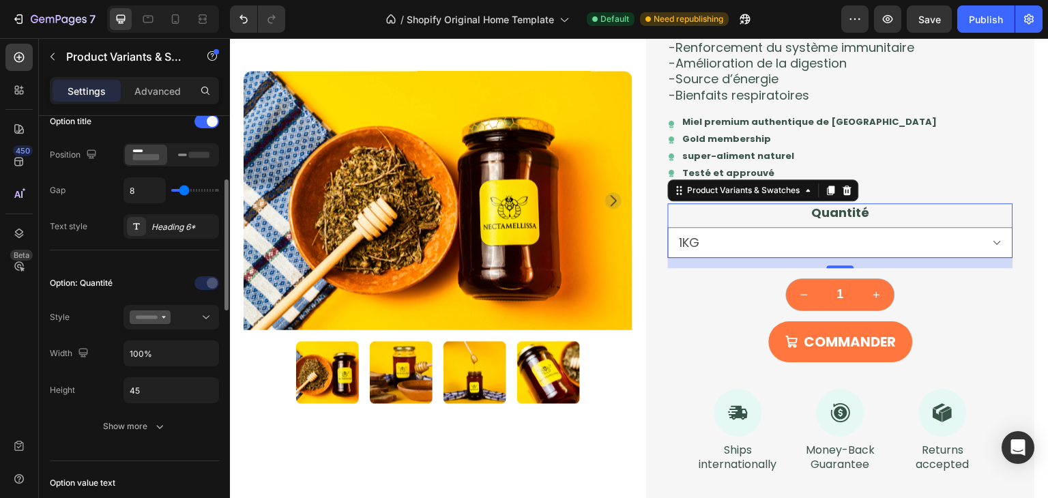
scroll to position [227, 0]
click at [175, 306] on button at bounding box center [172, 318] width 96 height 25
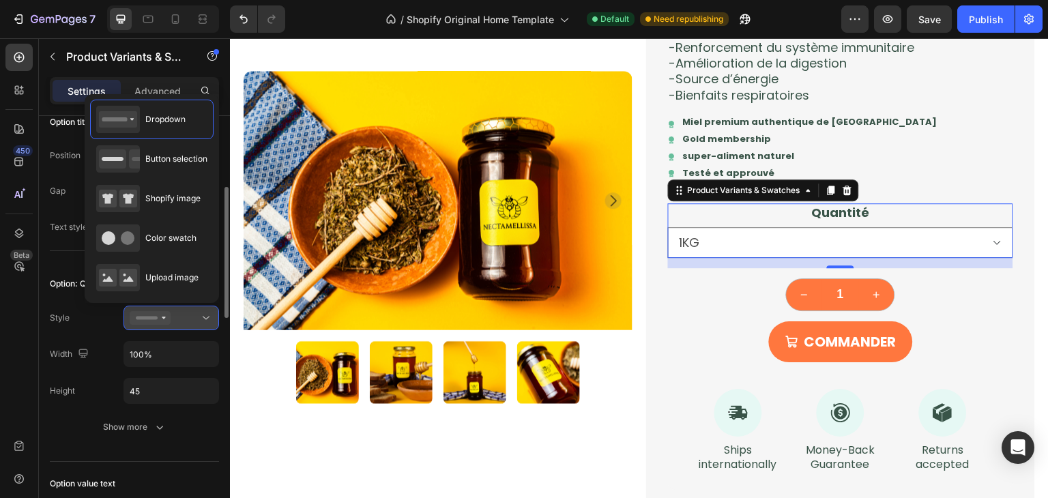
click at [175, 306] on button at bounding box center [172, 318] width 96 height 25
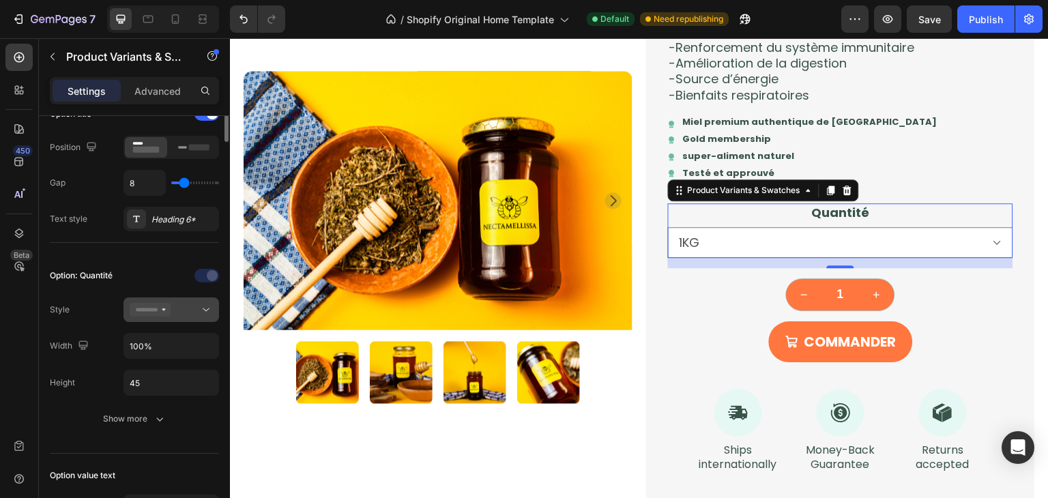
scroll to position [0, 0]
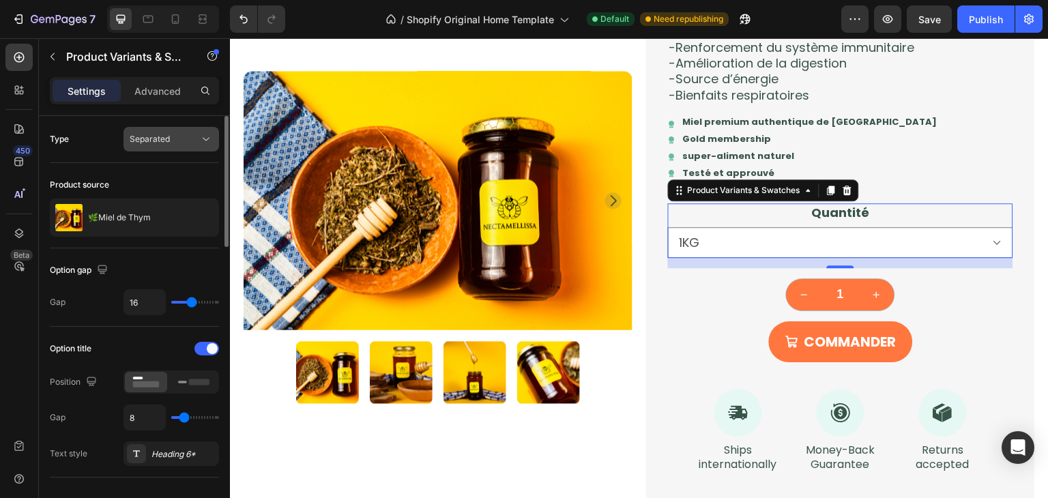
drag, startPoint x: 180, startPoint y: 153, endPoint x: 179, endPoint y: 139, distance: 13.7
click at [179, 248] on div "Type Separated" at bounding box center [134, 287] width 169 height 78
click at [179, 139] on div "Separated" at bounding box center [165, 139] width 70 height 12
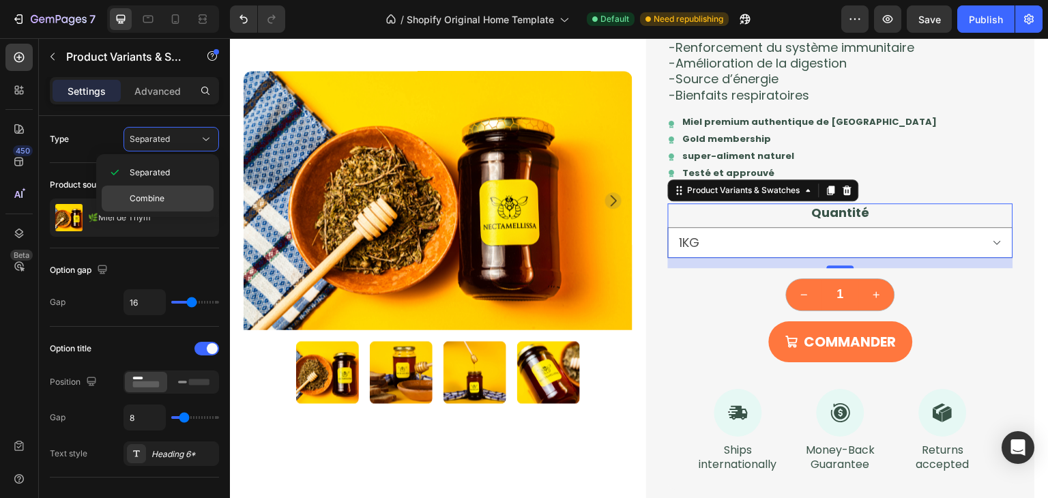
click at [173, 197] on p "Combine" at bounding box center [169, 198] width 78 height 12
select select "581819893712814718"
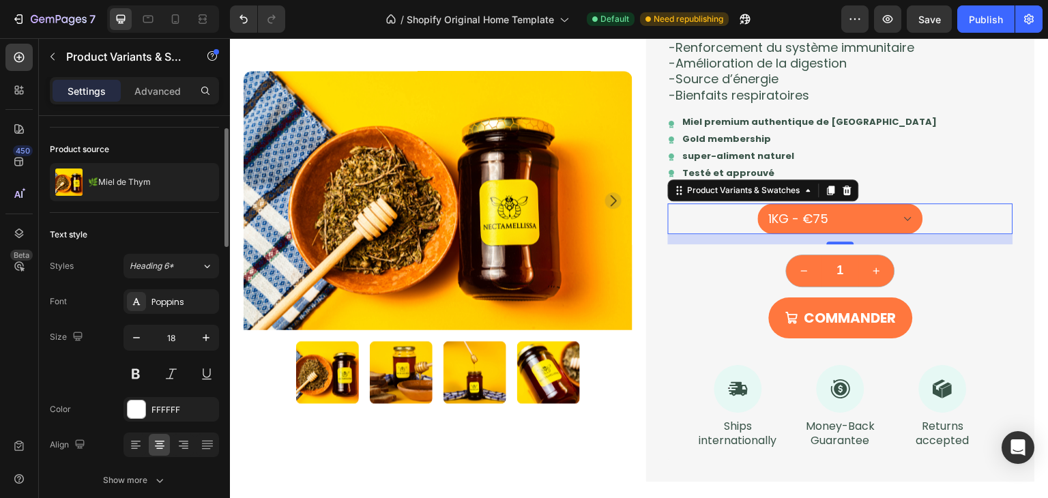
scroll to position [38, 0]
click at [770, 215] on select "250G - €23 500G - €42 1KG - €75" at bounding box center [841, 218] width 166 height 31
click at [141, 89] on p "Advanced" at bounding box center [157, 91] width 46 height 14
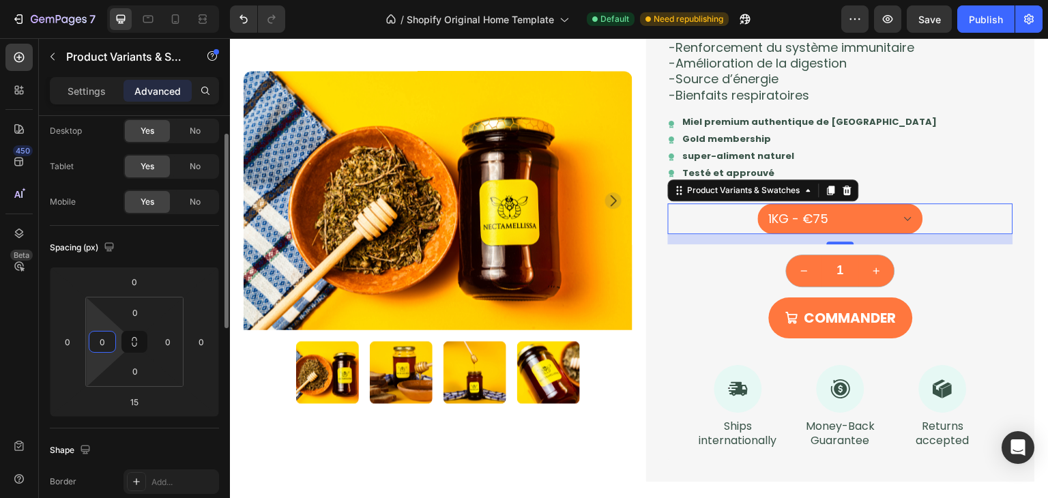
click at [106, 341] on input "0" at bounding box center [102, 342] width 20 height 20
type input "1"
type input "0"
click at [72, 84] on p "Settings" at bounding box center [87, 91] width 38 height 14
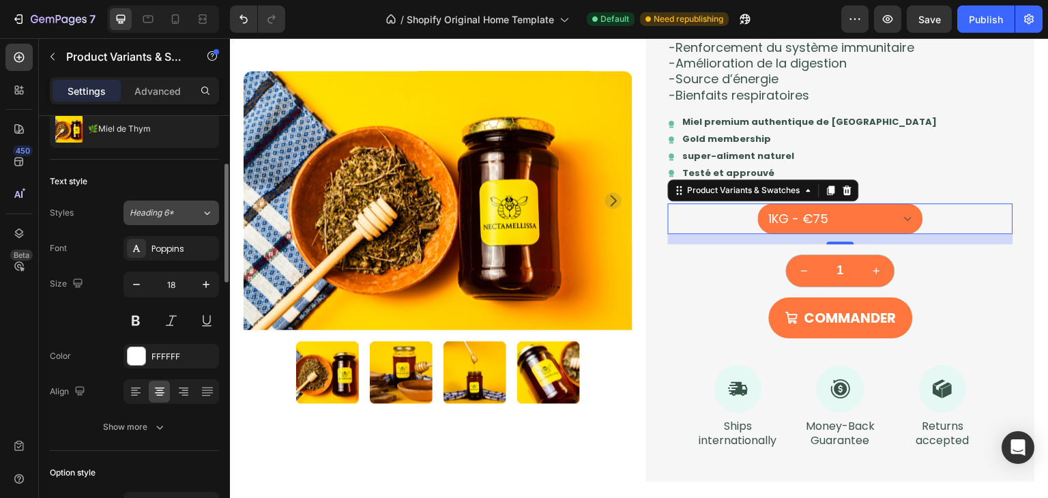
scroll to position [107, 0]
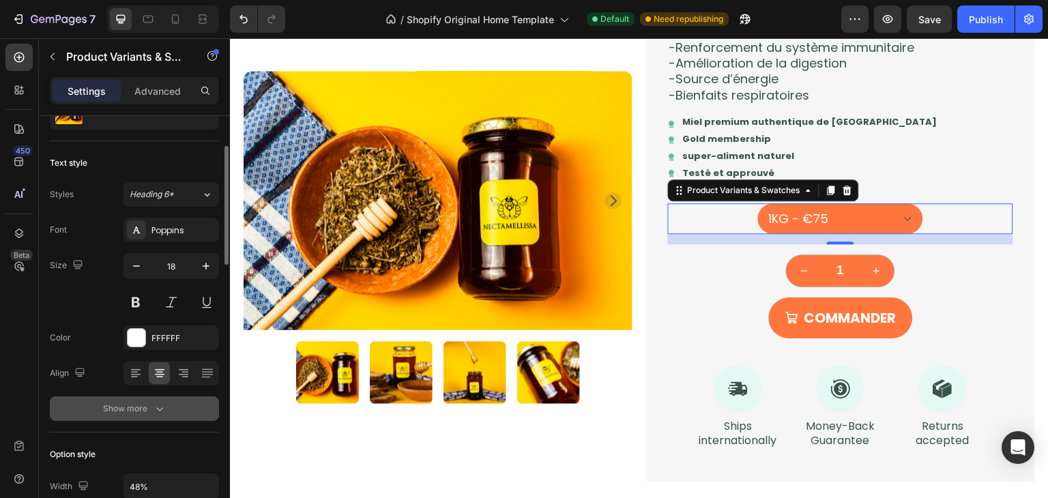
click at [150, 399] on button "Show more" at bounding box center [134, 409] width 169 height 25
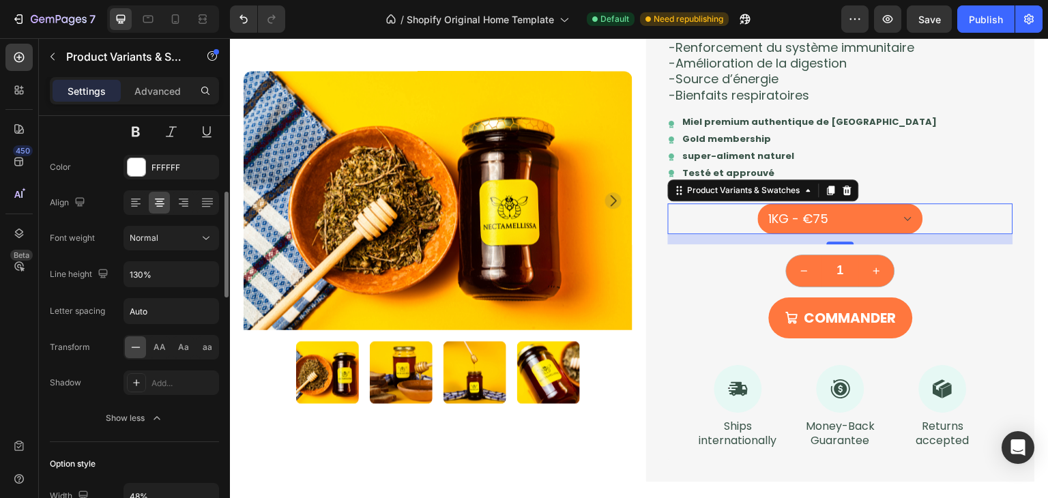
scroll to position [284, 0]
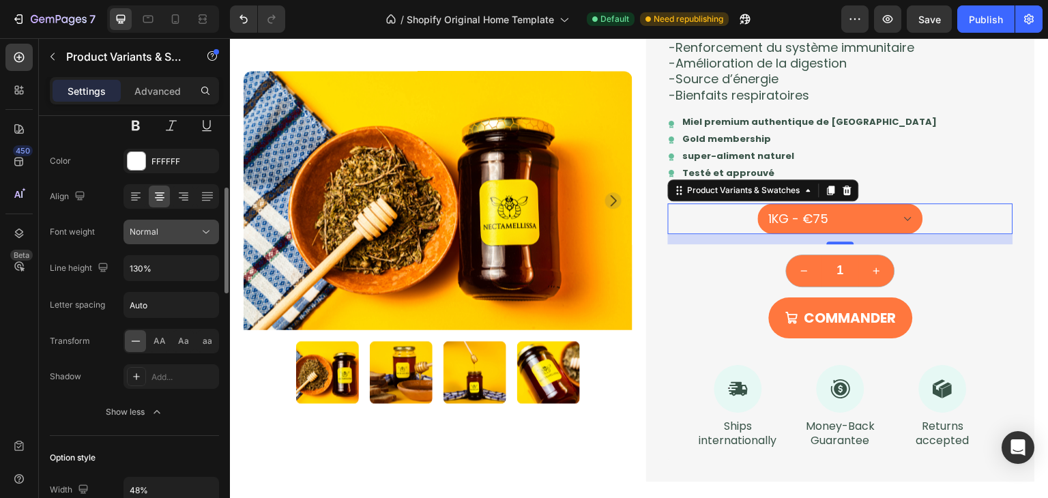
click at [176, 222] on button "Normal" at bounding box center [172, 232] width 96 height 25
click at [179, 194] on icon at bounding box center [184, 197] width 14 height 14
click at [145, 195] on div at bounding box center [135, 197] width 21 height 22
click at [151, 199] on div at bounding box center [159, 197] width 21 height 22
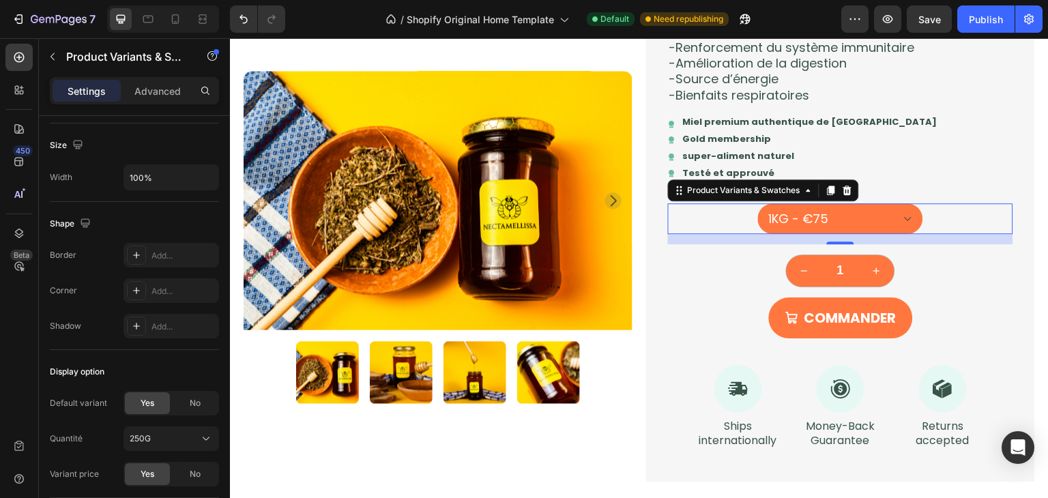
scroll to position [1248, 0]
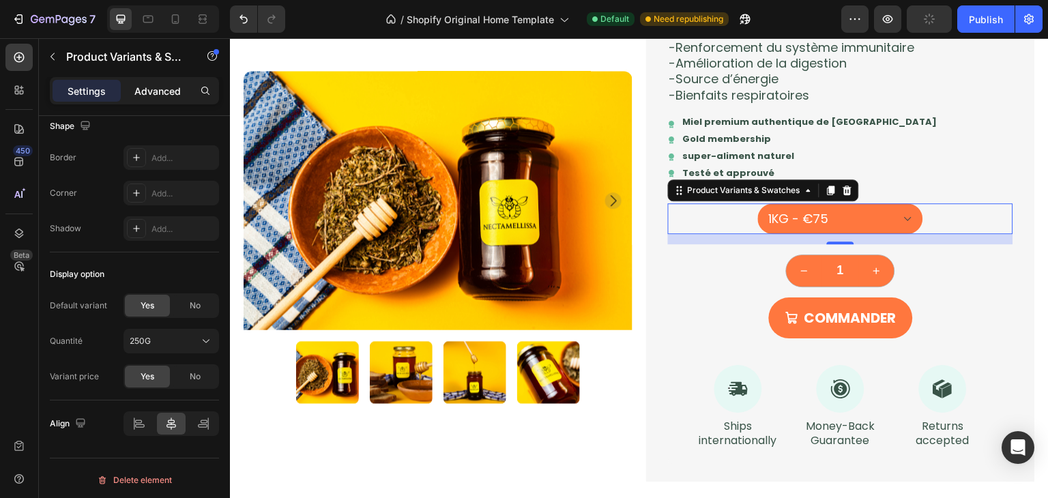
click at [140, 99] on div "Advanced" at bounding box center [158, 91] width 68 height 22
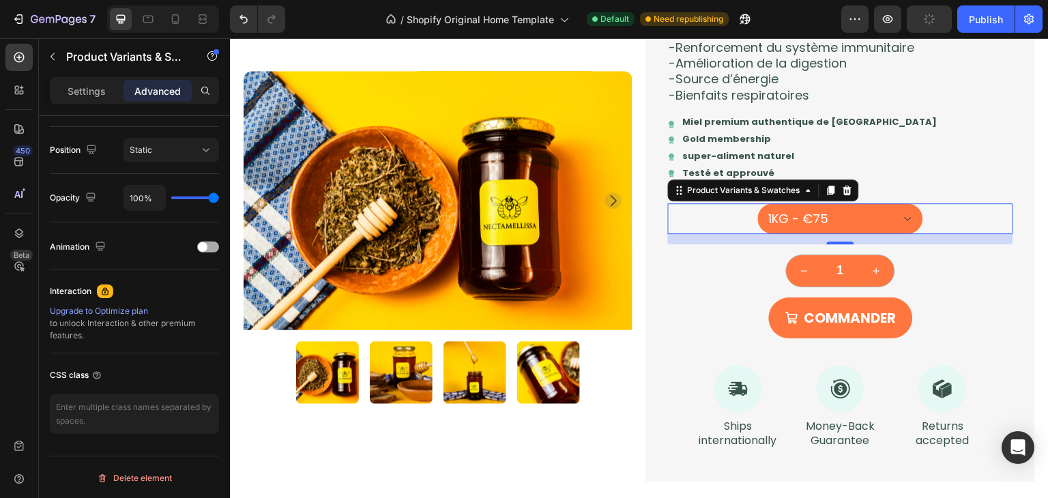
scroll to position [0, 0]
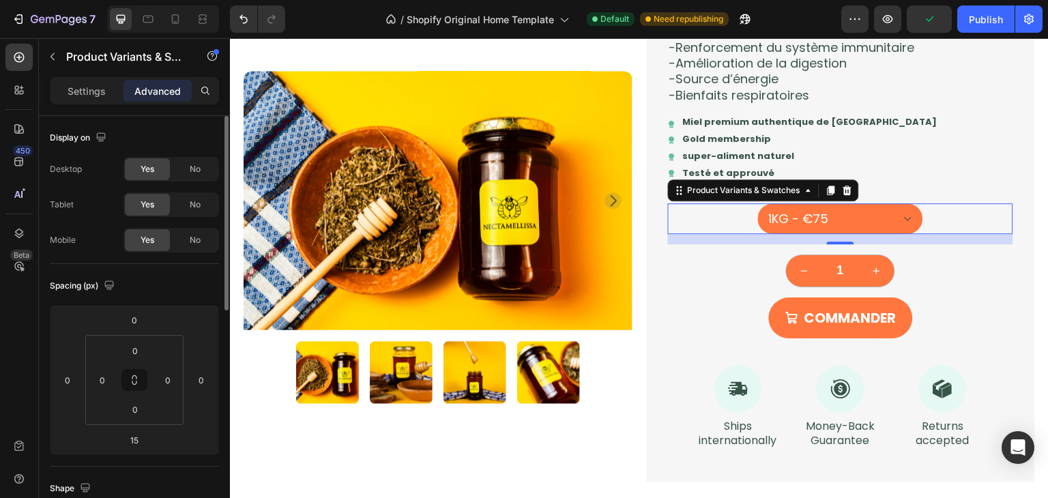
click at [83, 103] on div "Settings Advanced" at bounding box center [134, 90] width 169 height 27
click at [89, 93] on p "Settings" at bounding box center [87, 91] width 38 height 14
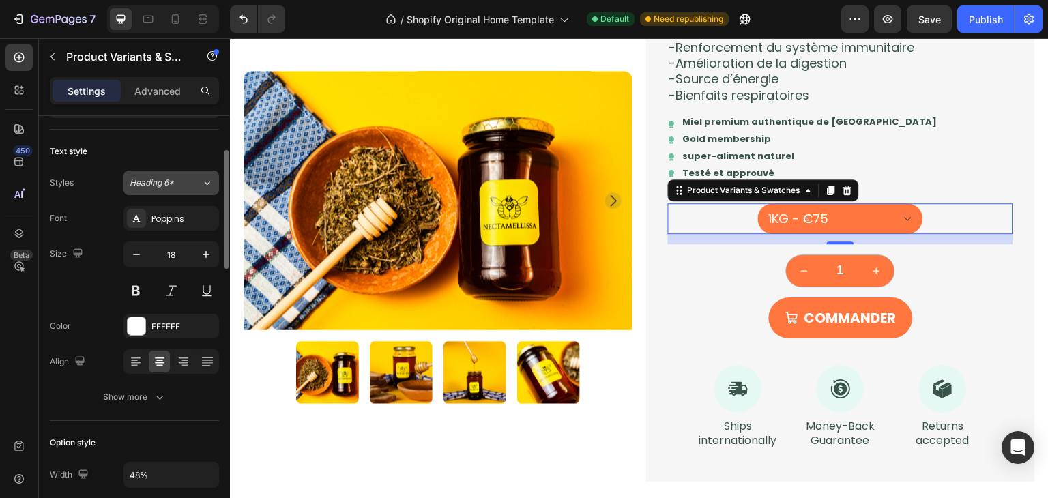
scroll to position [119, 0]
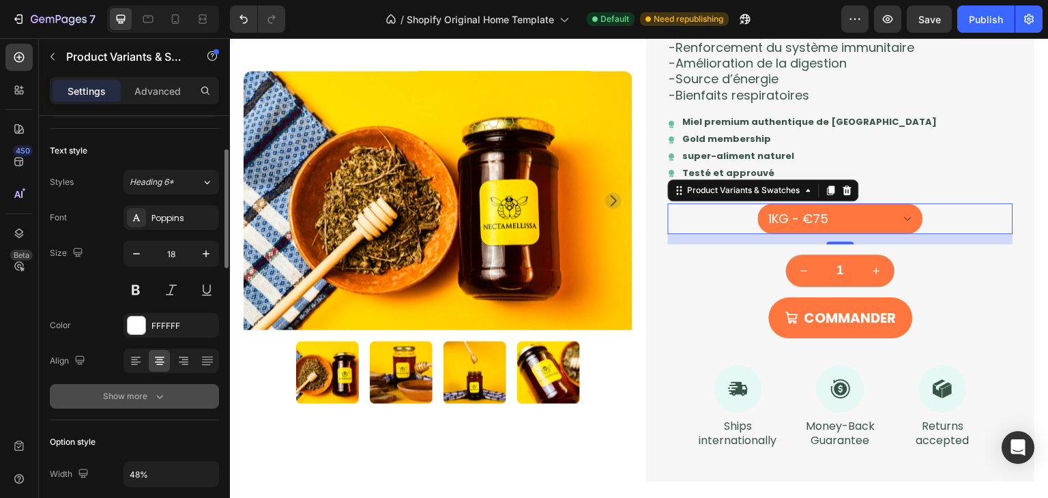
click at [141, 394] on div "Show more" at bounding box center [134, 397] width 63 height 14
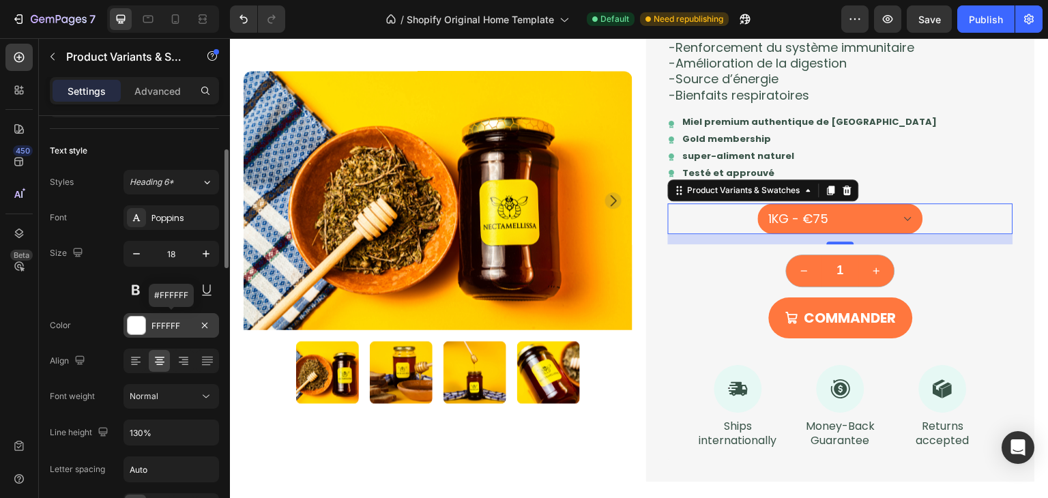
click at [178, 321] on div "FFFFFF" at bounding box center [172, 326] width 40 height 12
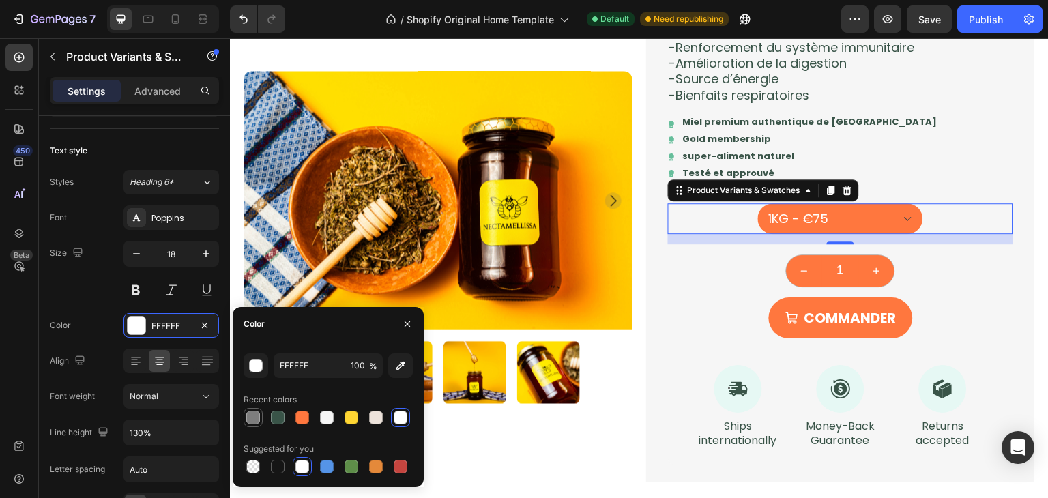
click at [253, 412] on div at bounding box center [253, 418] width 14 height 14
click at [405, 418] on div at bounding box center [401, 418] width 14 height 14
type input "FFFFFF"
click at [147, 285] on button at bounding box center [136, 290] width 25 height 25
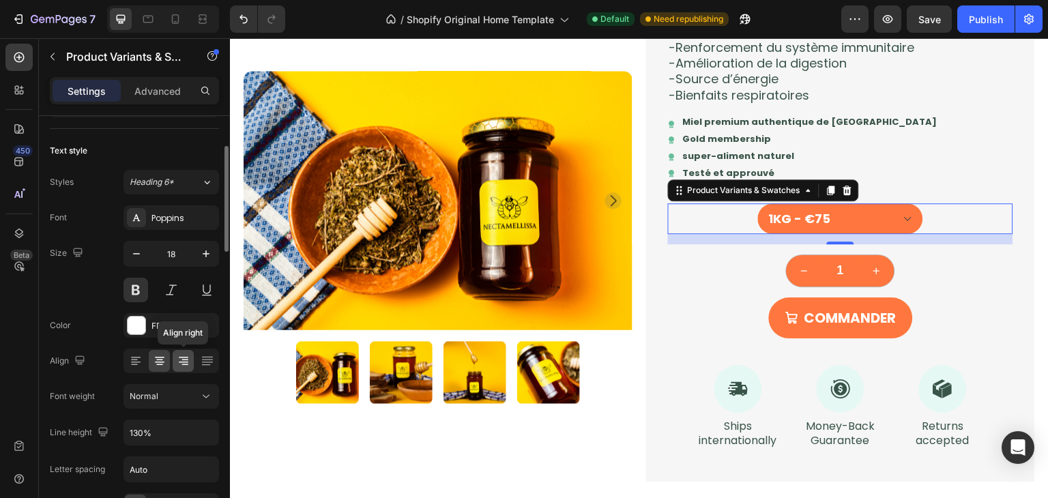
click at [183, 358] on icon at bounding box center [184, 361] width 14 height 14
click at [164, 362] on icon at bounding box center [160, 362] width 10 height 1
click at [171, 393] on div "Normal" at bounding box center [165, 396] width 70 height 12
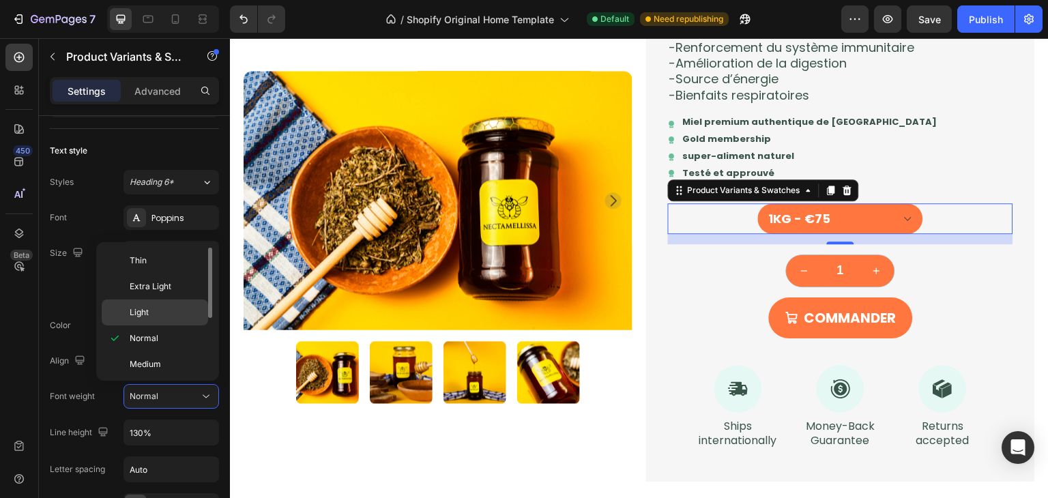
click at [161, 317] on p "Light" at bounding box center [166, 312] width 72 height 12
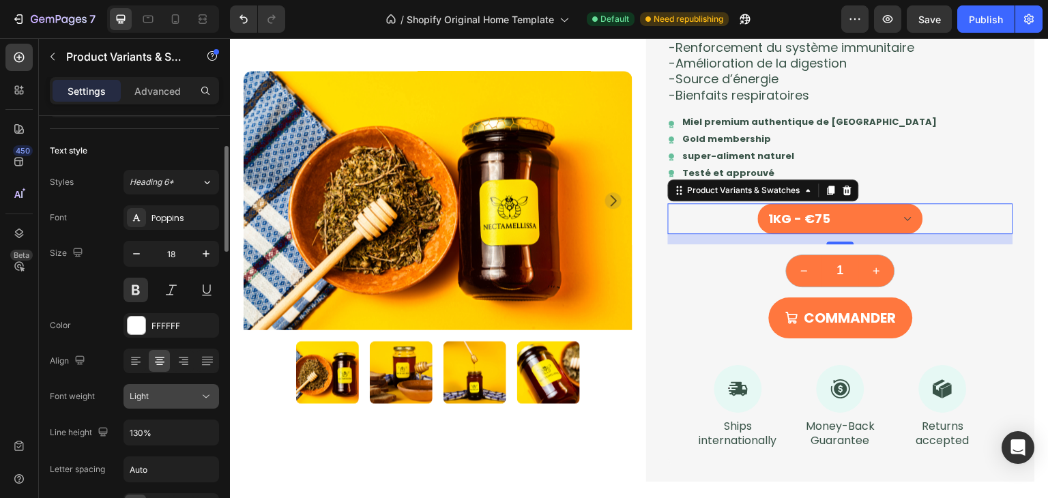
click at [180, 399] on div "Light" at bounding box center [165, 396] width 70 height 12
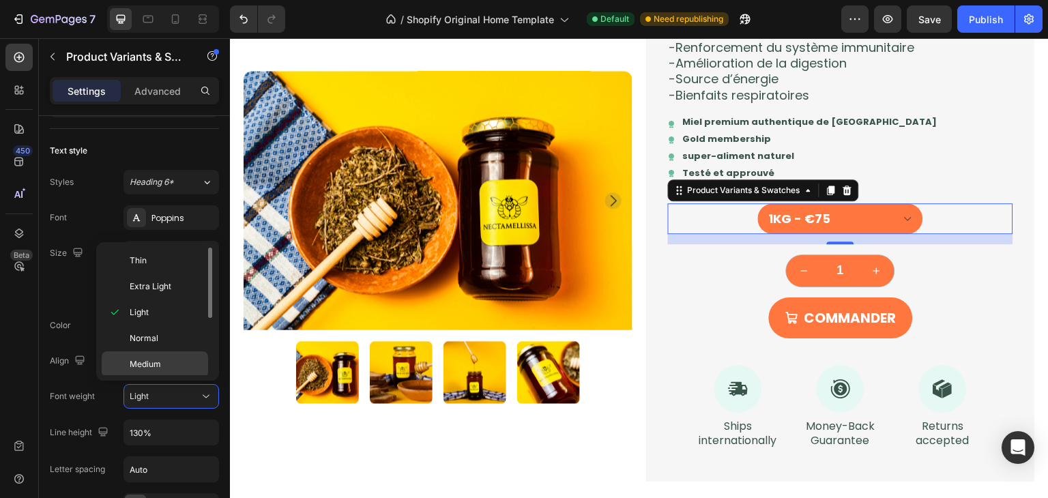
click at [176, 358] on p "Medium" at bounding box center [166, 364] width 72 height 12
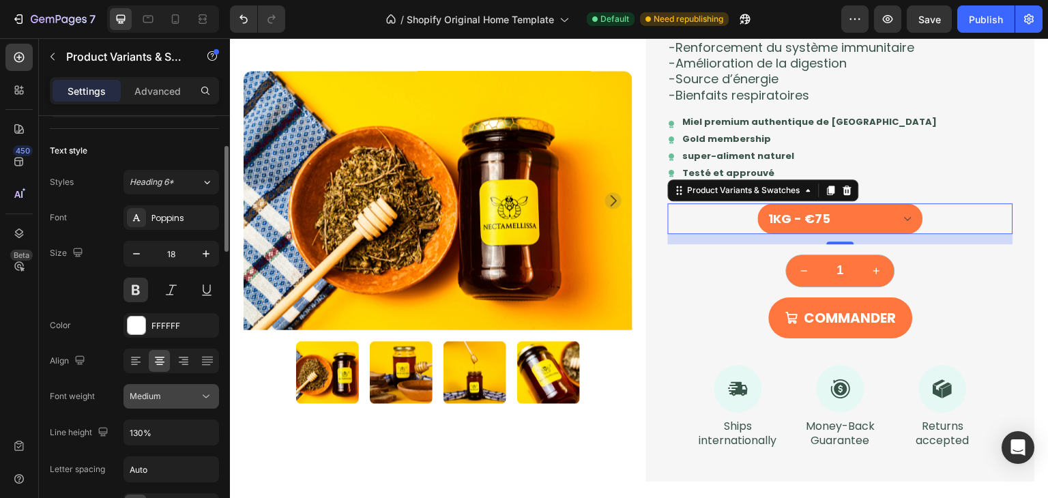
click at [176, 402] on button "Medium" at bounding box center [172, 396] width 96 height 25
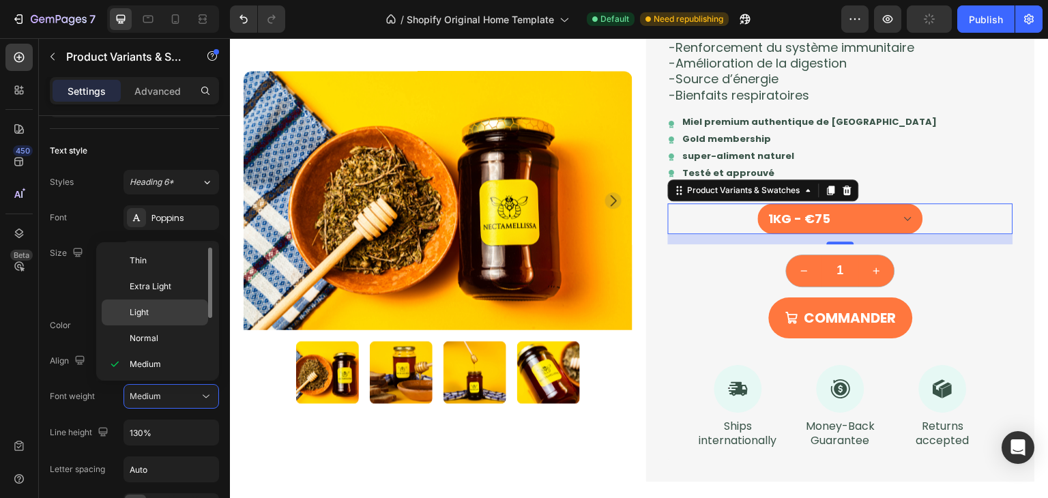
click at [169, 311] on p "Light" at bounding box center [166, 312] width 72 height 12
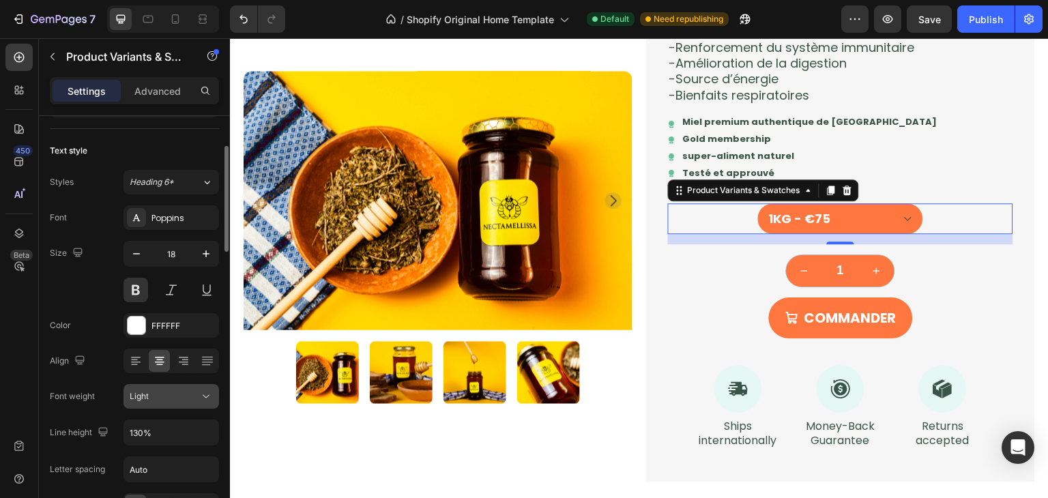
click at [176, 402] on button "Light" at bounding box center [172, 396] width 96 height 25
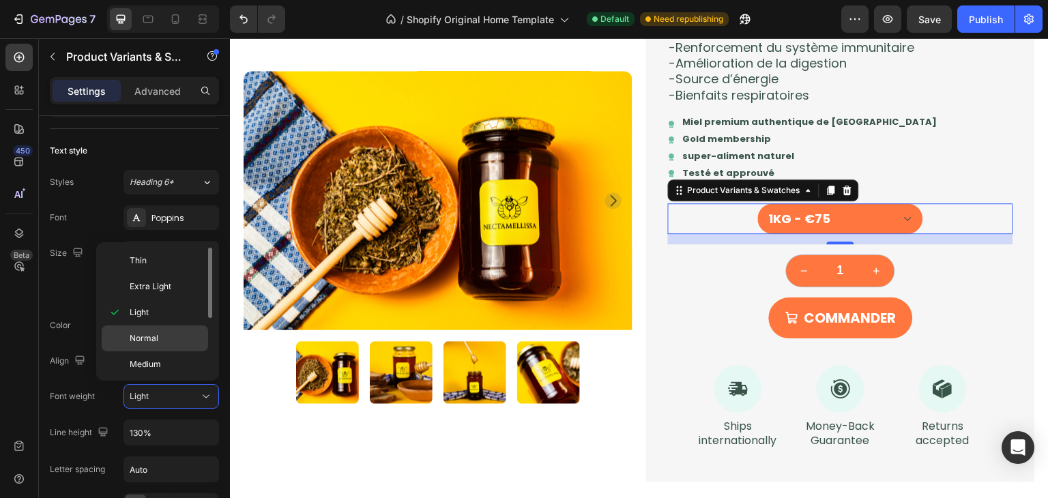
click at [175, 339] on p "Normal" at bounding box center [166, 338] width 72 height 12
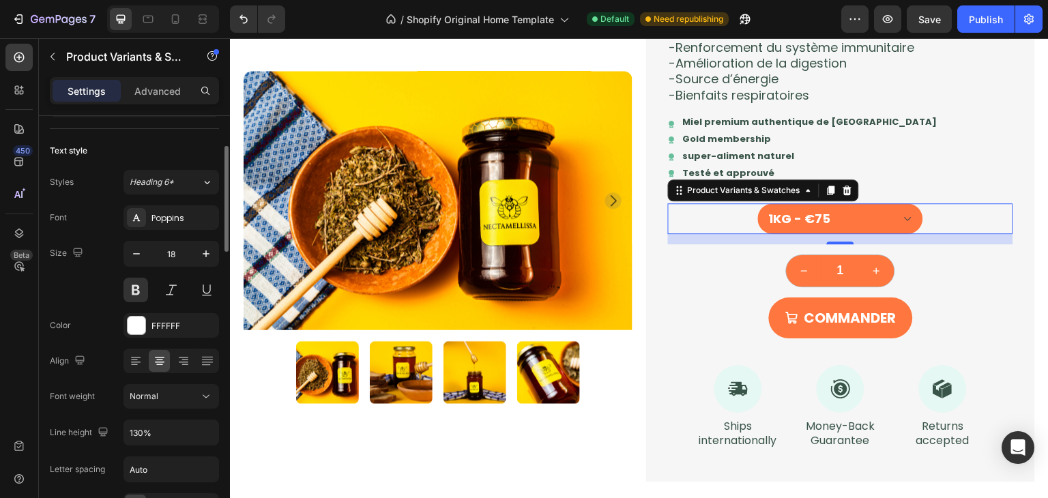
click at [124, 368] on div at bounding box center [172, 361] width 96 height 25
click at [177, 362] on icon at bounding box center [184, 361] width 14 height 14
click at [153, 360] on icon at bounding box center [160, 361] width 14 height 14
click at [167, 20] on div at bounding box center [175, 19] width 22 height 22
type input "16"
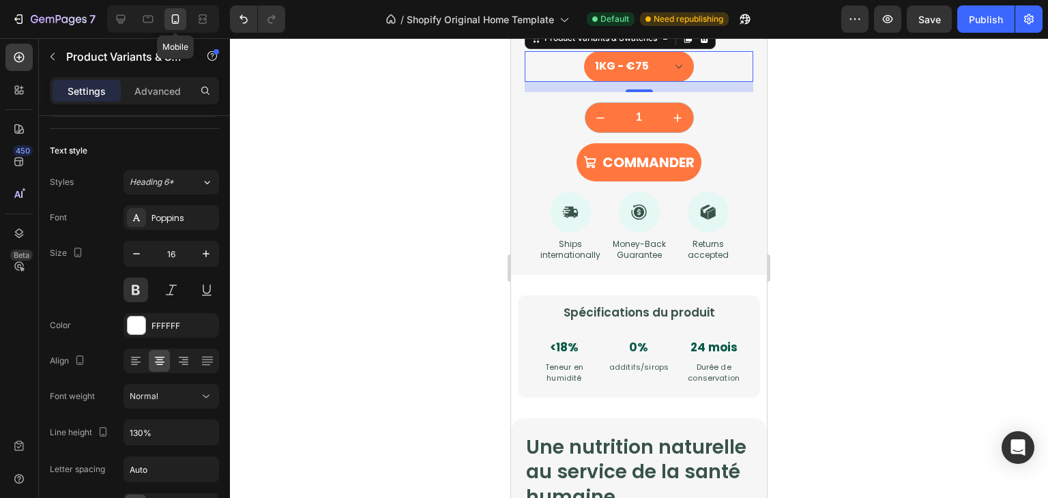
scroll to position [1742, 0]
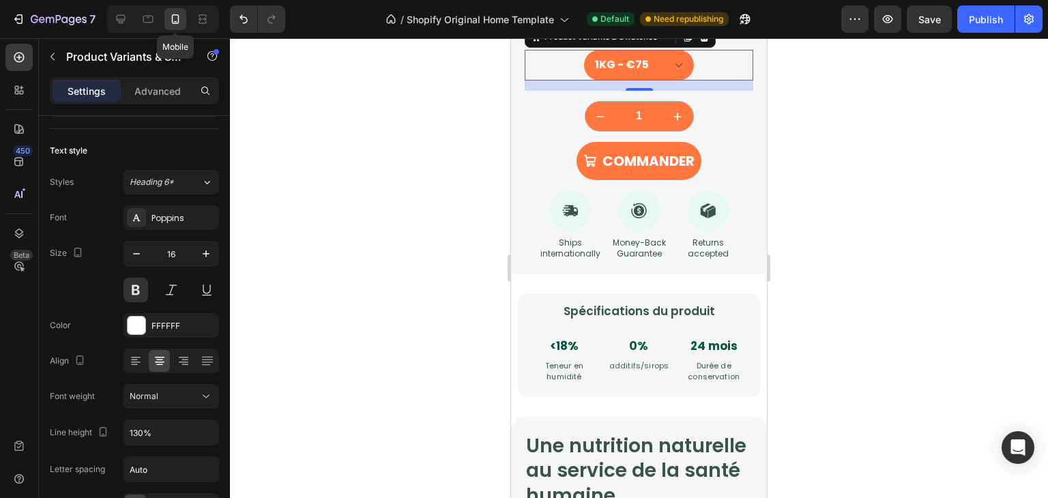
click at [164, 19] on div "Mobile" at bounding box center [163, 18] width 112 height 27
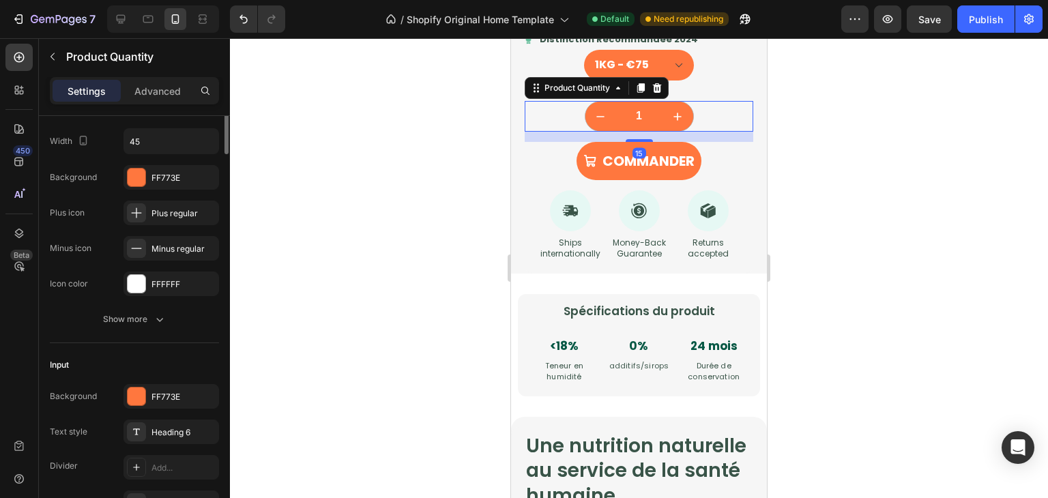
scroll to position [0, 0]
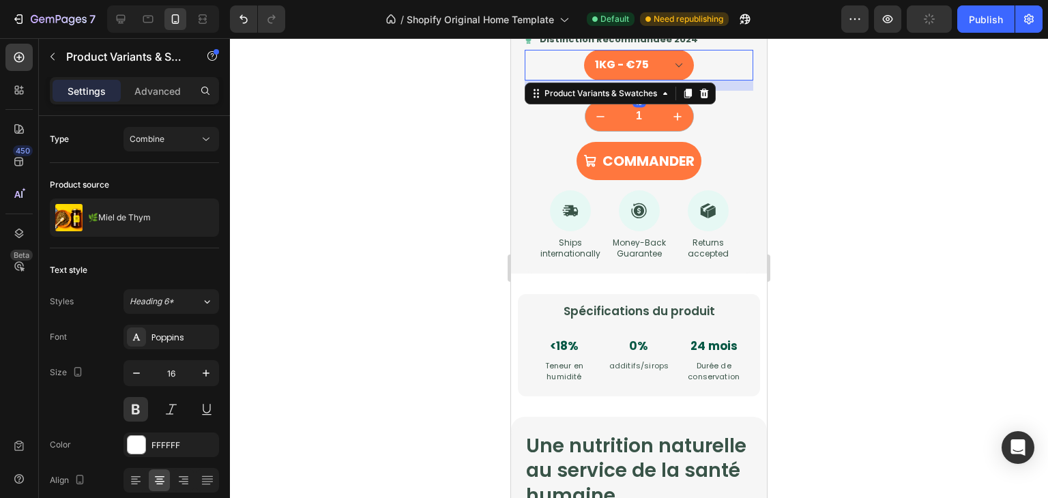
click at [721, 81] on div "250G - €23 500G - €42 1KG - €75" at bounding box center [639, 65] width 229 height 31
click at [810, 126] on div at bounding box center [639, 268] width 818 height 460
click at [717, 81] on div "250G - €23 500G - €42 1KG - €75" at bounding box center [639, 65] width 229 height 31
click at [164, 98] on div "Advanced" at bounding box center [158, 91] width 68 height 22
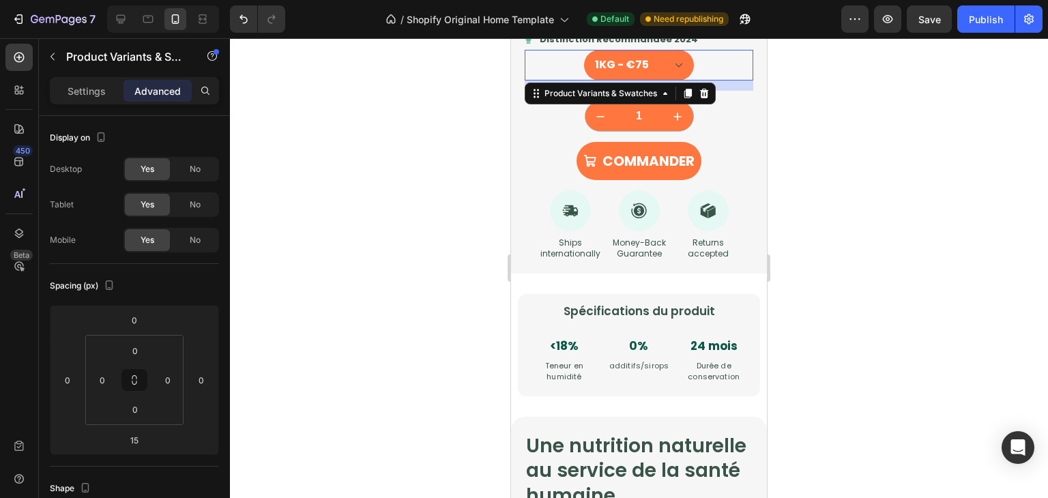
click at [457, 341] on div at bounding box center [639, 268] width 818 height 460
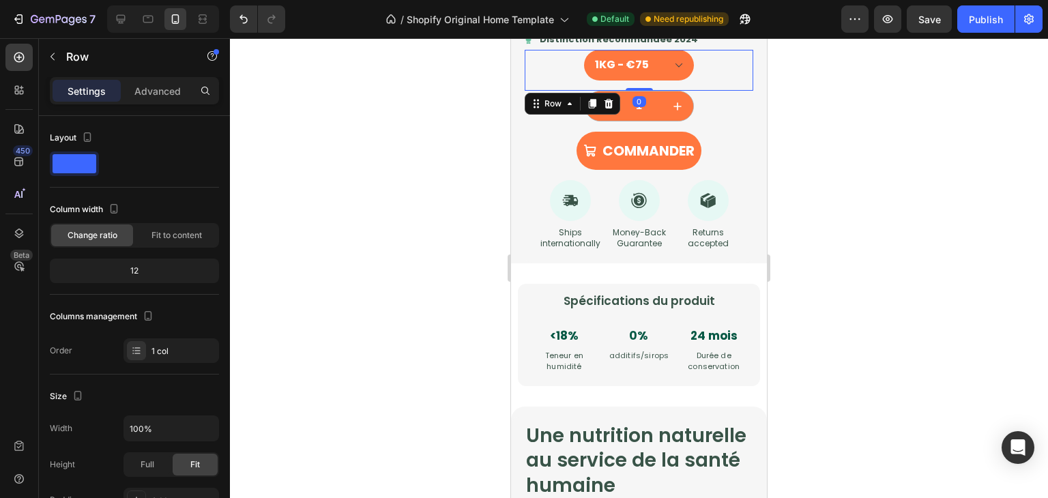
drag, startPoint x: 642, startPoint y: 123, endPoint x: 635, endPoint y: 105, distance: 18.8
click at [635, 91] on div "250G - €23 500G - €42 1KG - €75 Product Variants & Swatches Row 0" at bounding box center [639, 70] width 229 height 41
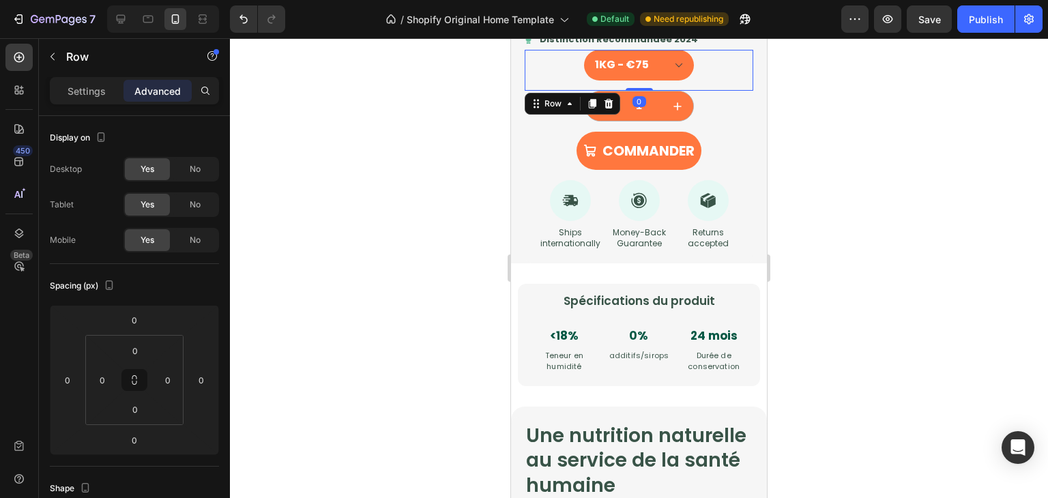
click at [920, 137] on div at bounding box center [639, 268] width 818 height 460
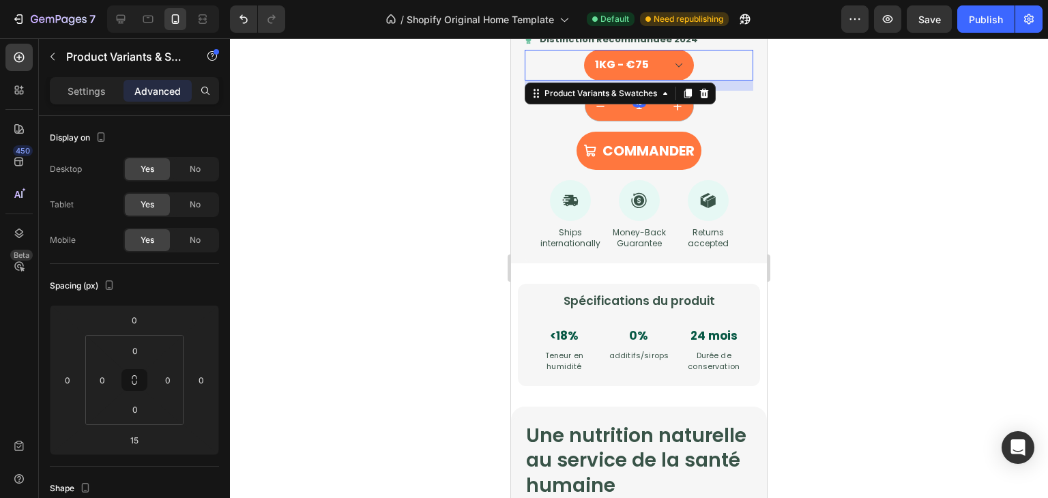
click at [853, 173] on div at bounding box center [639, 268] width 818 height 460
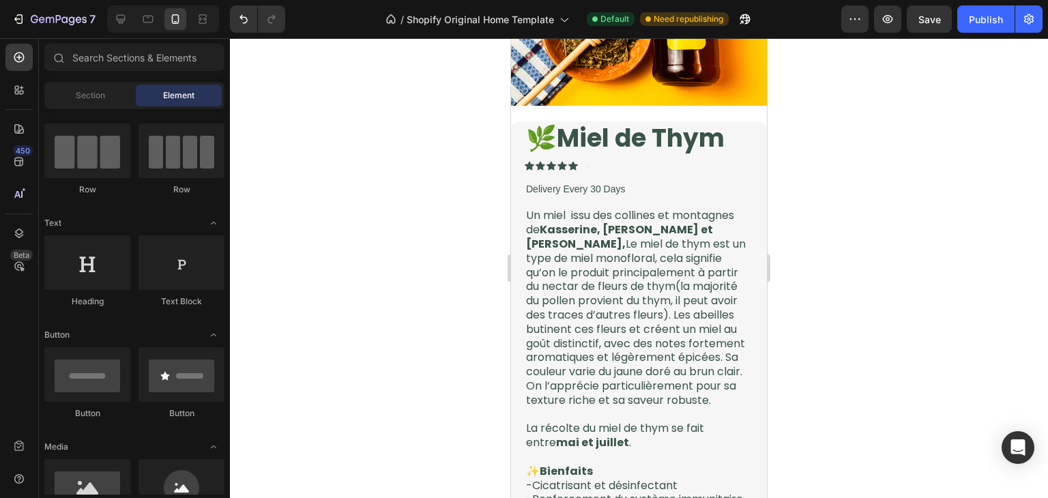
scroll to position [1388, 0]
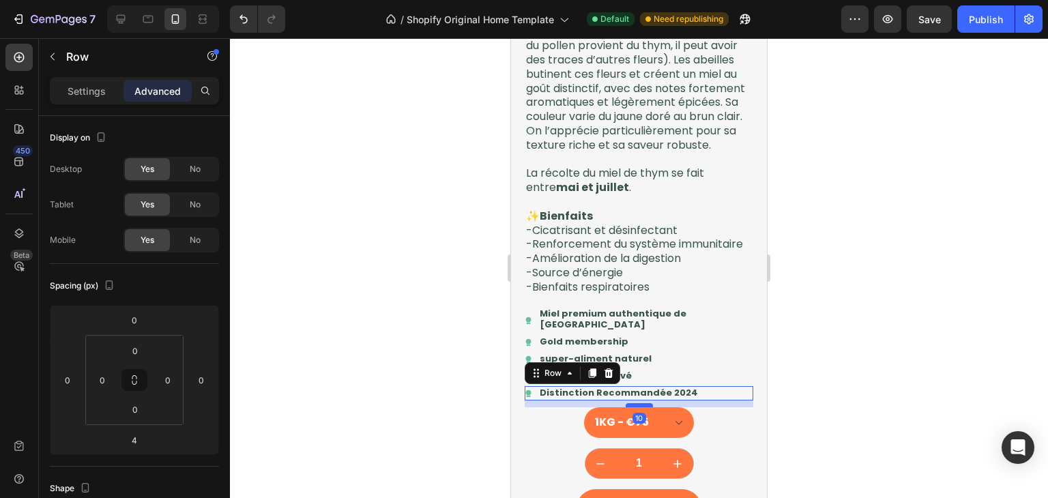
click at [647, 407] on div at bounding box center [639, 405] width 27 height 4
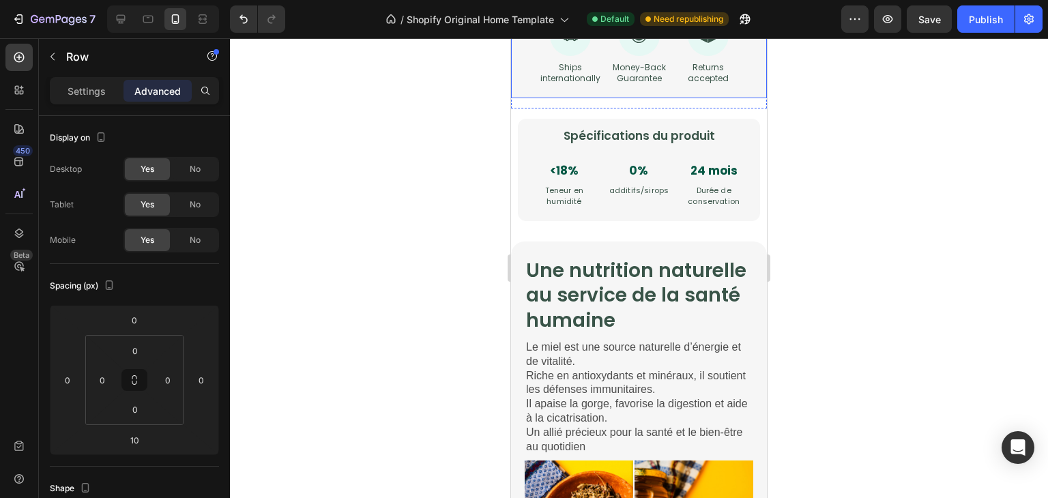
scroll to position [1764, 0]
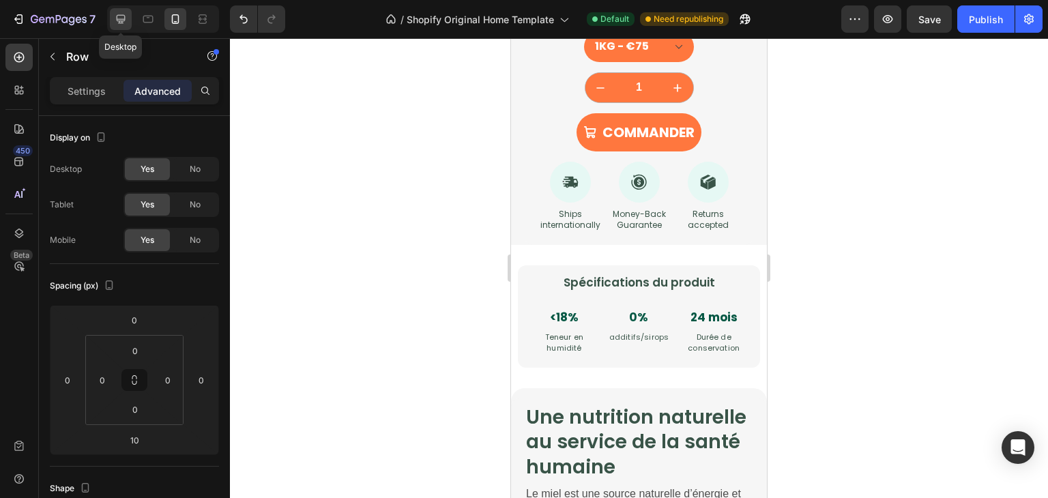
click at [129, 16] on div at bounding box center [121, 19] width 22 height 22
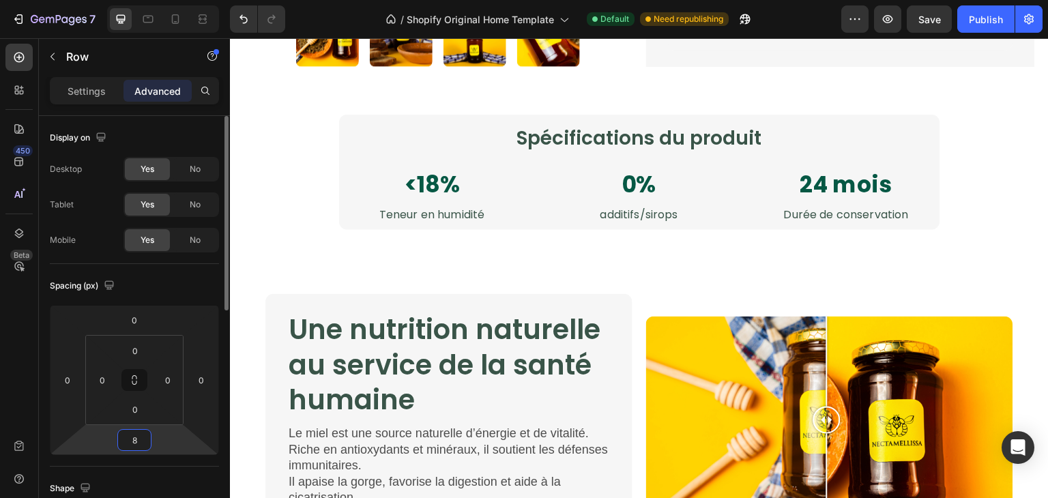
click at [141, 432] on input "8" at bounding box center [134, 440] width 27 height 20
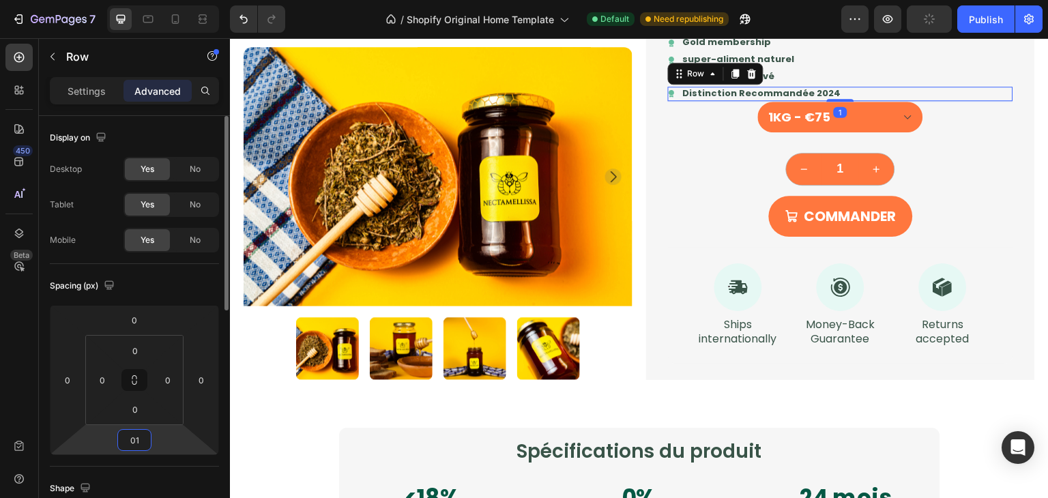
click at [141, 432] on input "01" at bounding box center [134, 440] width 27 height 20
type input "10"
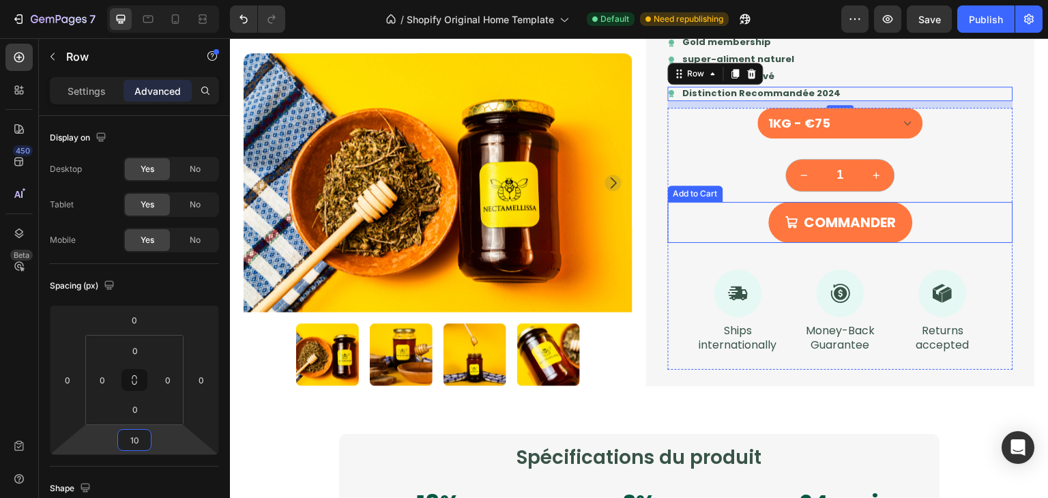
click at [972, 223] on div "COMMANDER Add to Cart" at bounding box center [840, 222] width 345 height 41
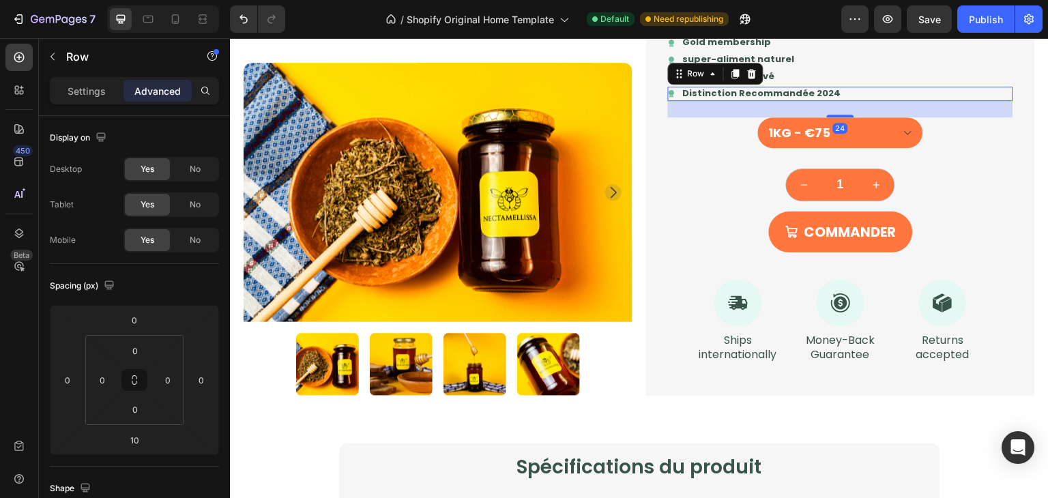
click at [846, 101] on div "24" at bounding box center [840, 101] width 345 height 0
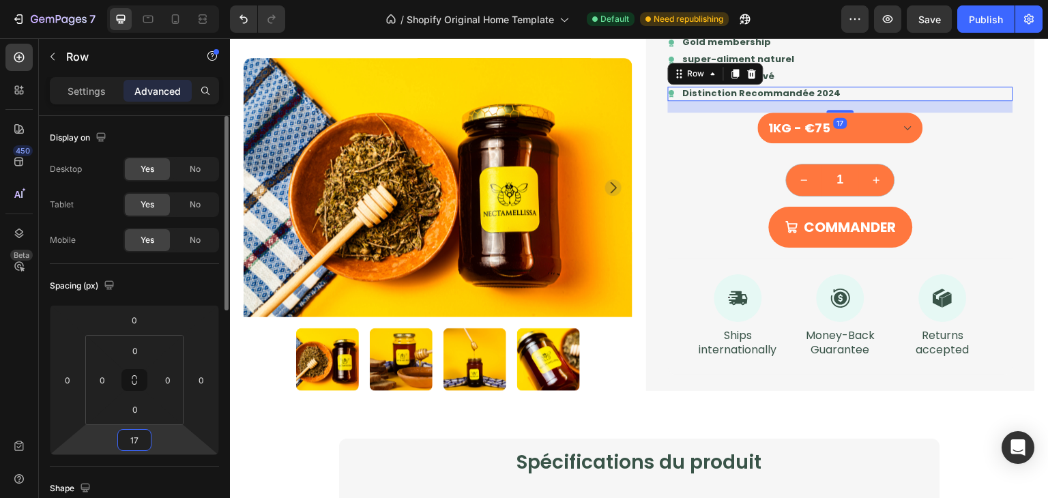
click at [141, 436] on input "17" at bounding box center [134, 440] width 27 height 20
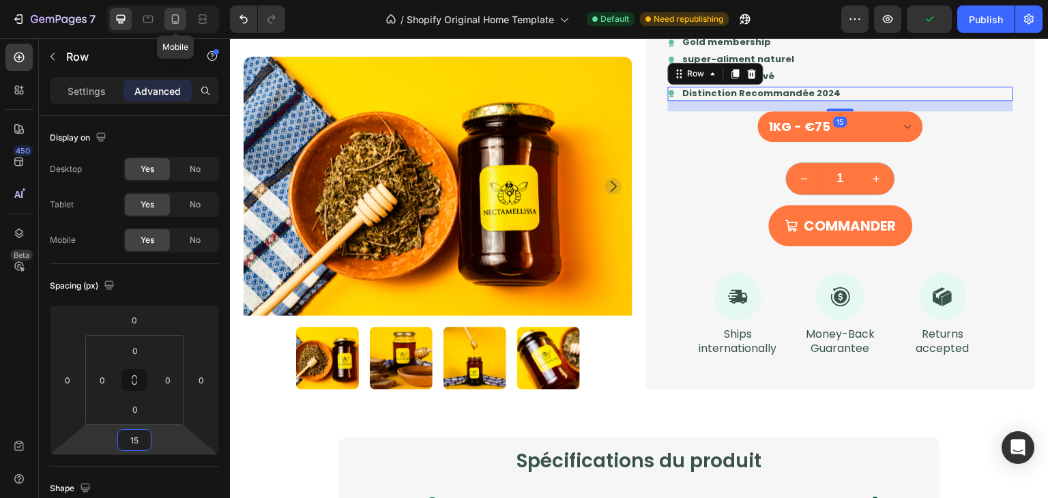
click at [175, 21] on icon at bounding box center [176, 19] width 8 height 10
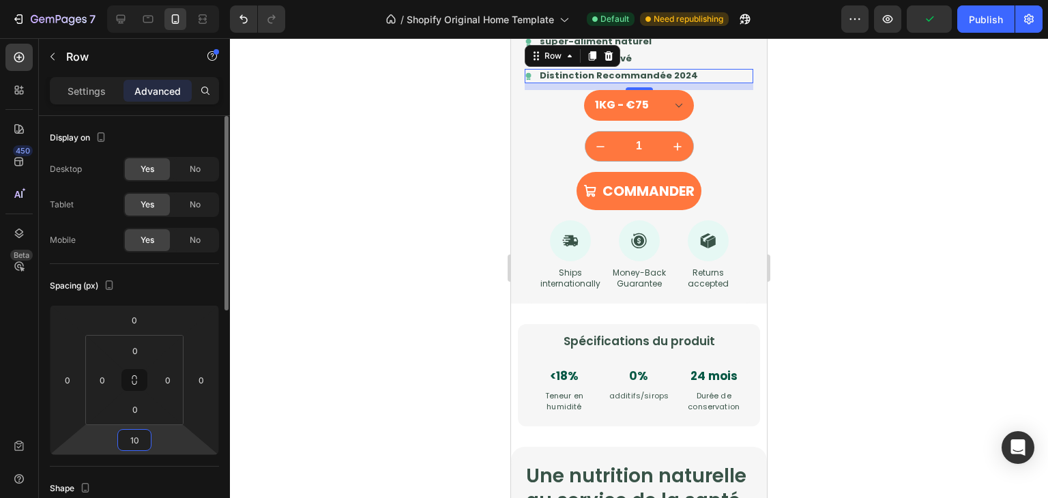
scroll to position [1725, 0]
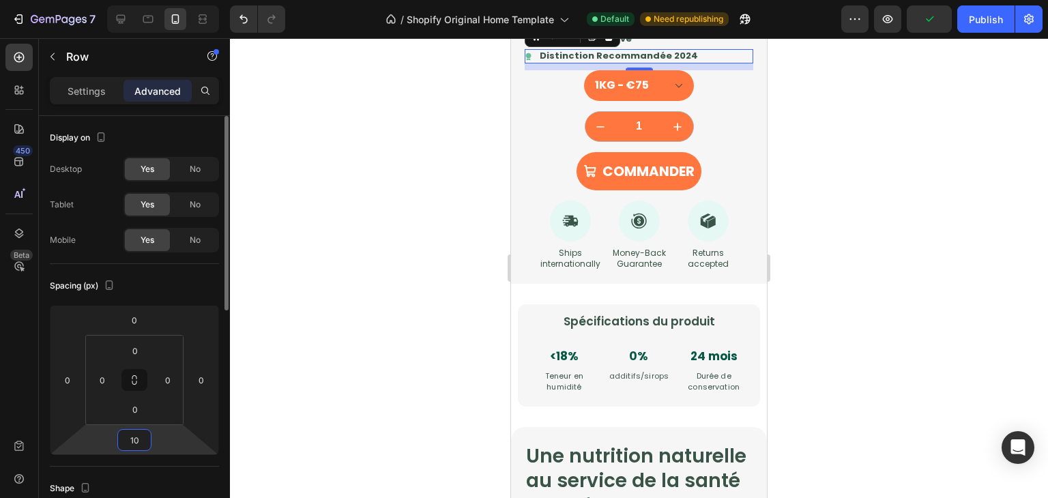
click at [138, 433] on input "10" at bounding box center [134, 440] width 27 height 20
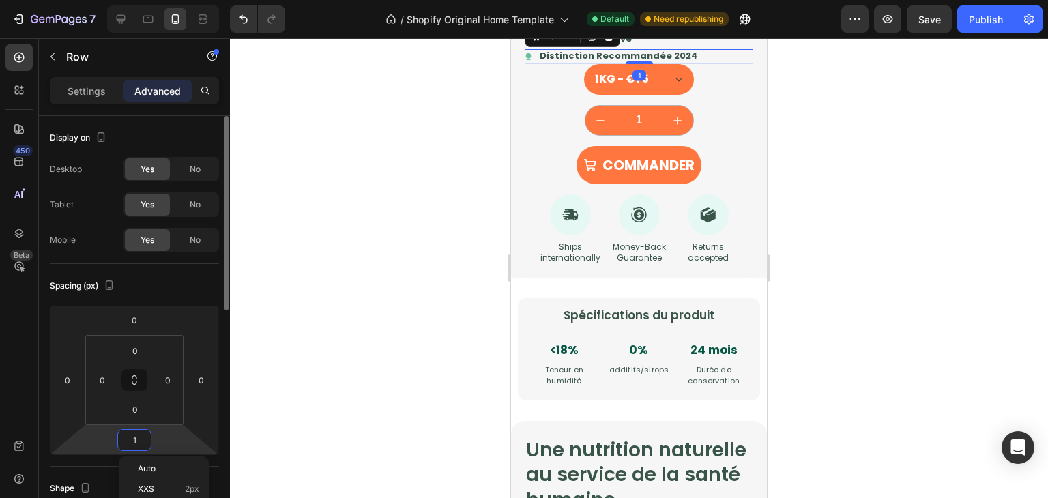
type input "15"
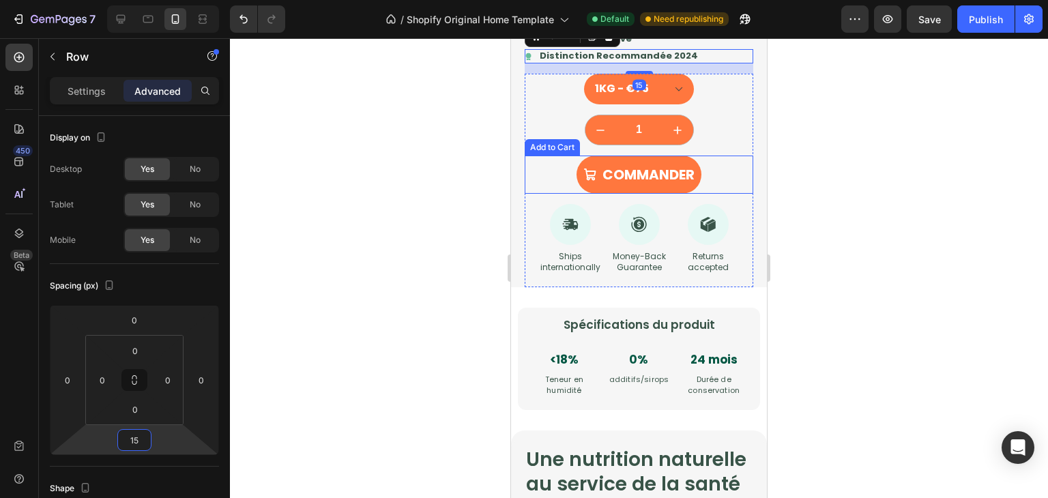
click at [723, 194] on div "COMMANDER Add to Cart" at bounding box center [639, 175] width 229 height 38
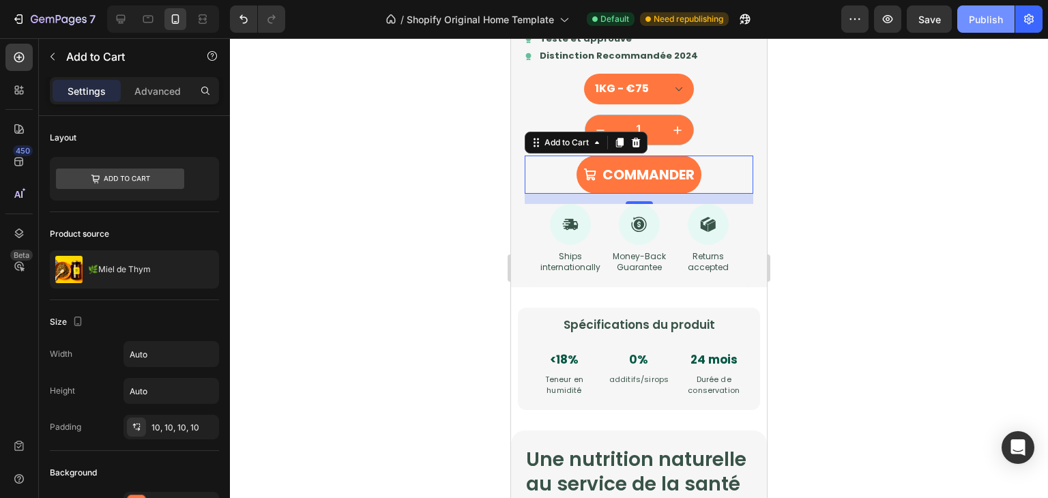
click at [979, 23] on div "Publish" at bounding box center [986, 19] width 34 height 14
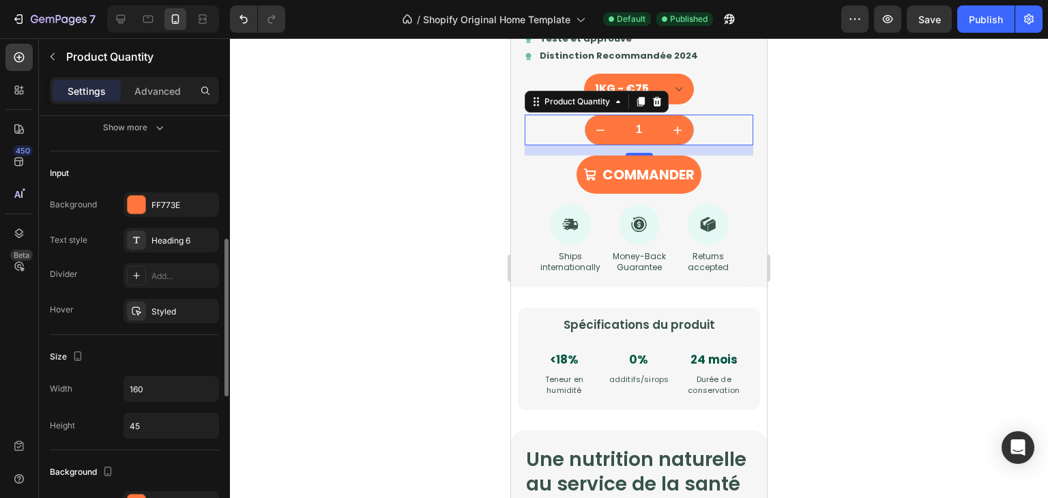
scroll to position [317, 0]
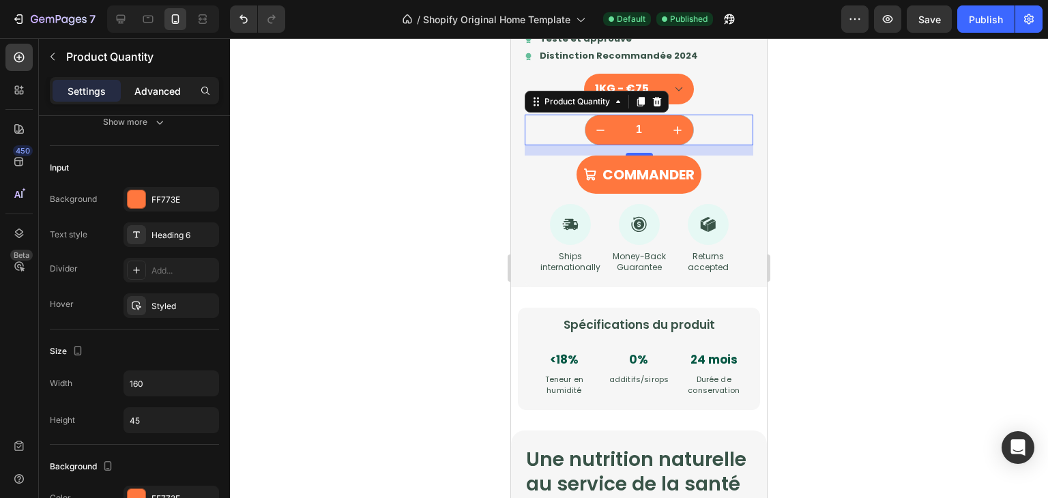
click at [140, 96] on p "Advanced" at bounding box center [157, 91] width 46 height 14
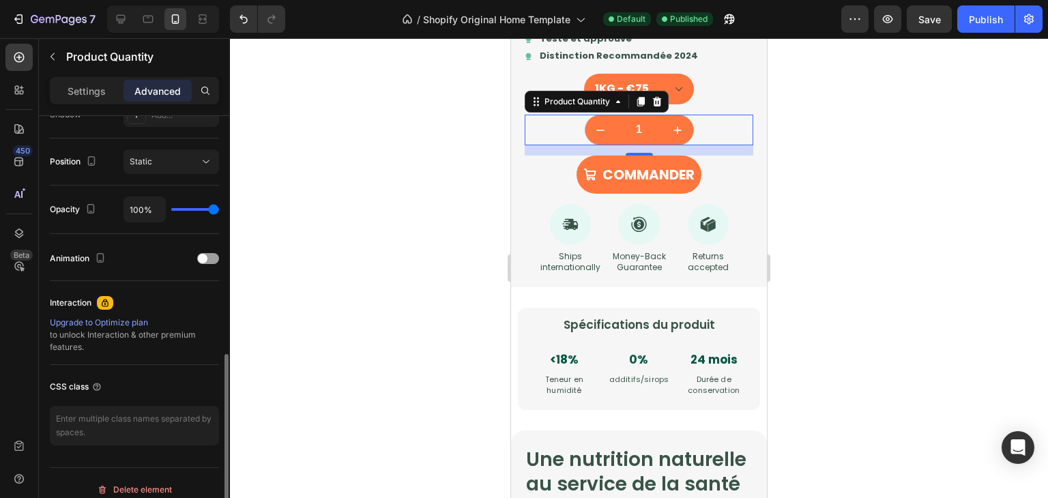
scroll to position [488, 0]
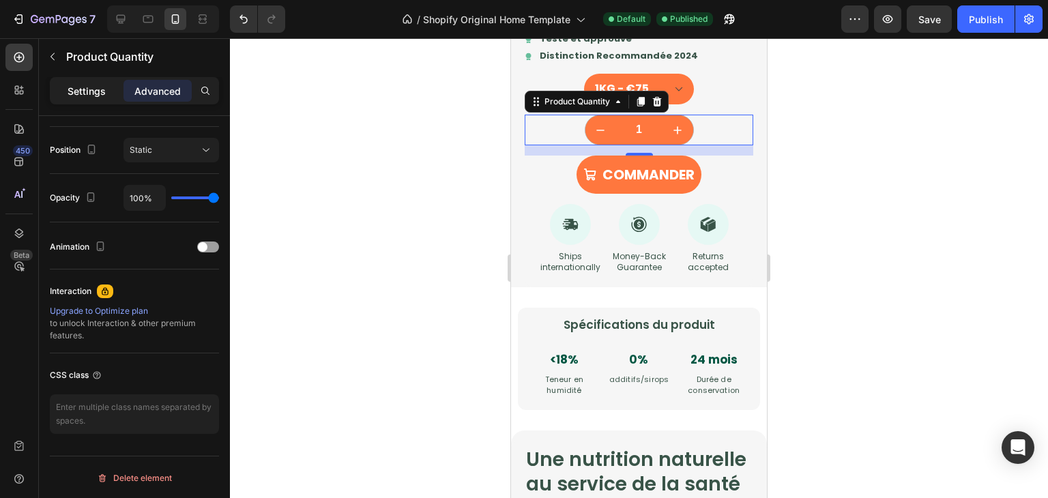
click at [78, 99] on div "Settings" at bounding box center [87, 91] width 68 height 22
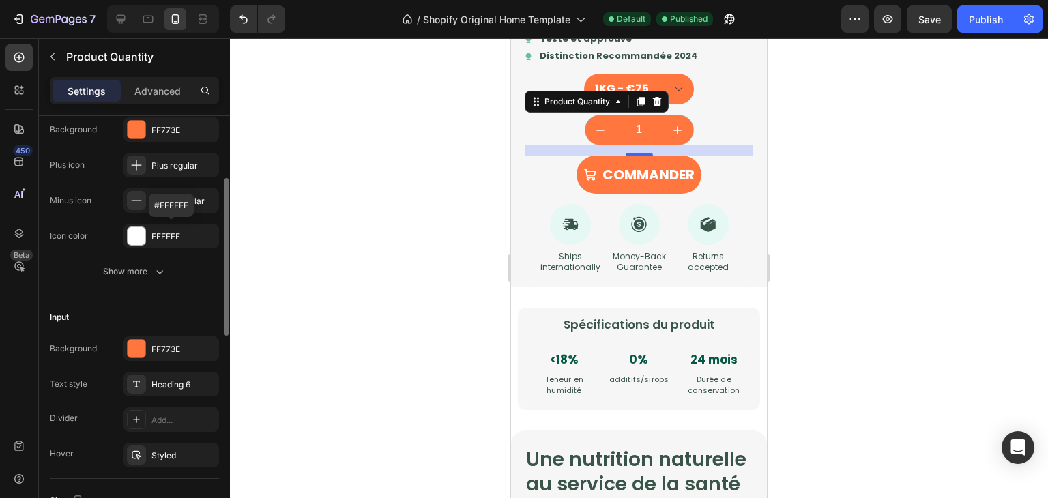
scroll to position [44, 0]
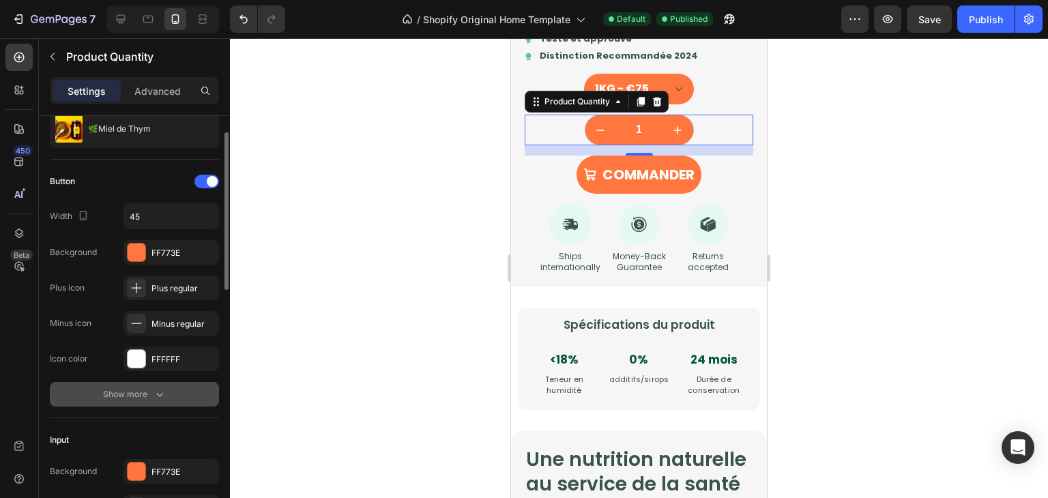
click at [153, 389] on icon "button" at bounding box center [160, 395] width 14 height 14
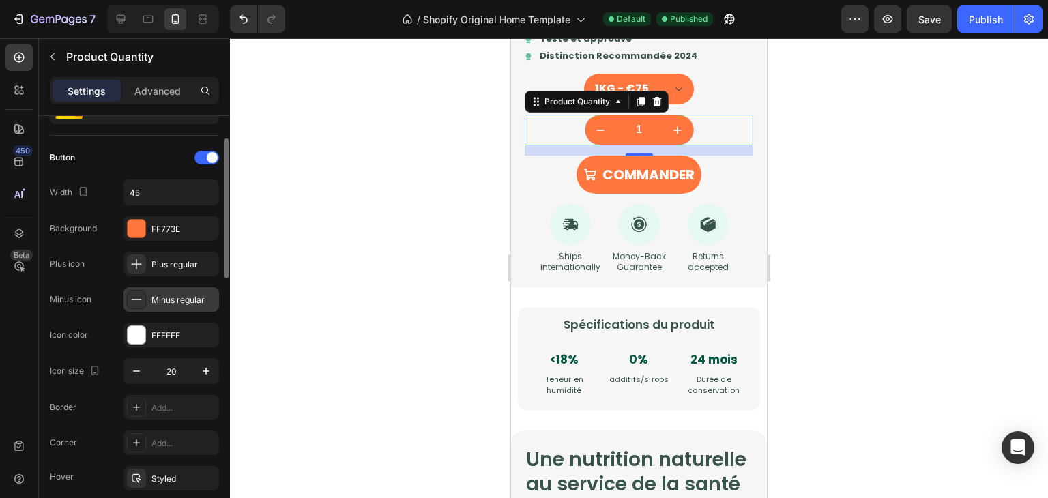
scroll to position [68, 0]
click at [199, 306] on div "Minus regular" at bounding box center [172, 299] width 96 height 25
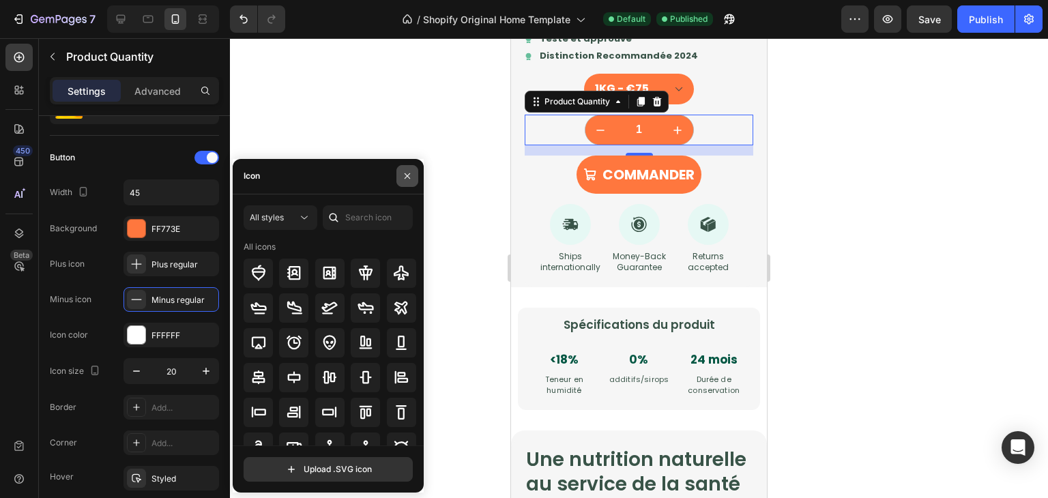
click at [406, 177] on icon "button" at bounding box center [407, 175] width 5 height 5
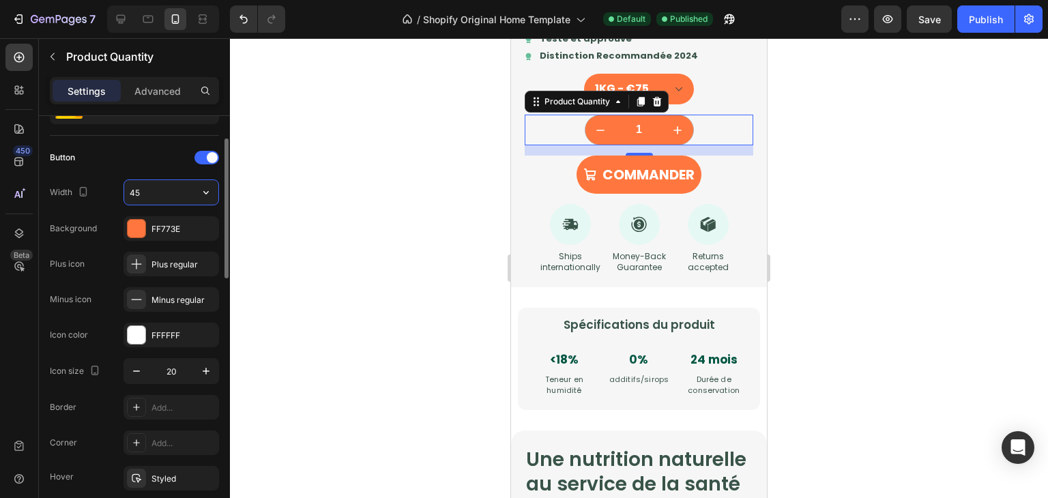
click at [180, 192] on input "45" at bounding box center [171, 192] width 94 height 25
click at [198, 192] on button "button" at bounding box center [206, 192] width 25 height 25
click at [180, 214] on div "Full 100%" at bounding box center [157, 226] width 112 height 26
type input "100%"
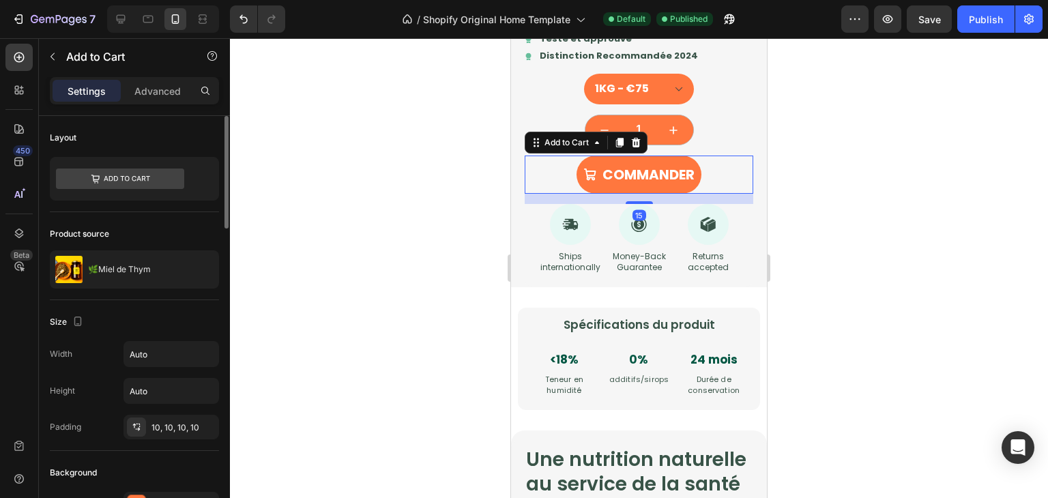
scroll to position [14, 0]
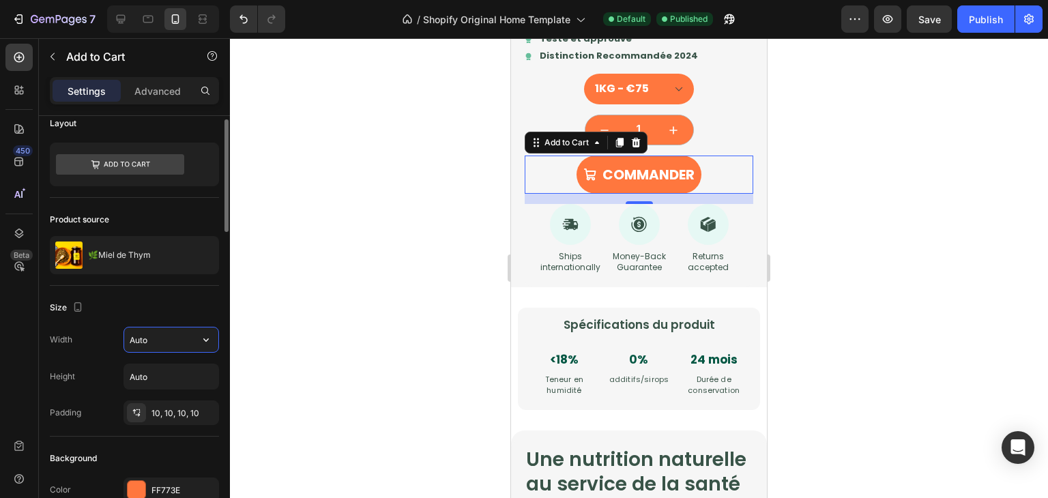
click at [169, 339] on input "Auto" at bounding box center [171, 340] width 94 height 25
click at [201, 339] on icon "button" at bounding box center [206, 340] width 14 height 14
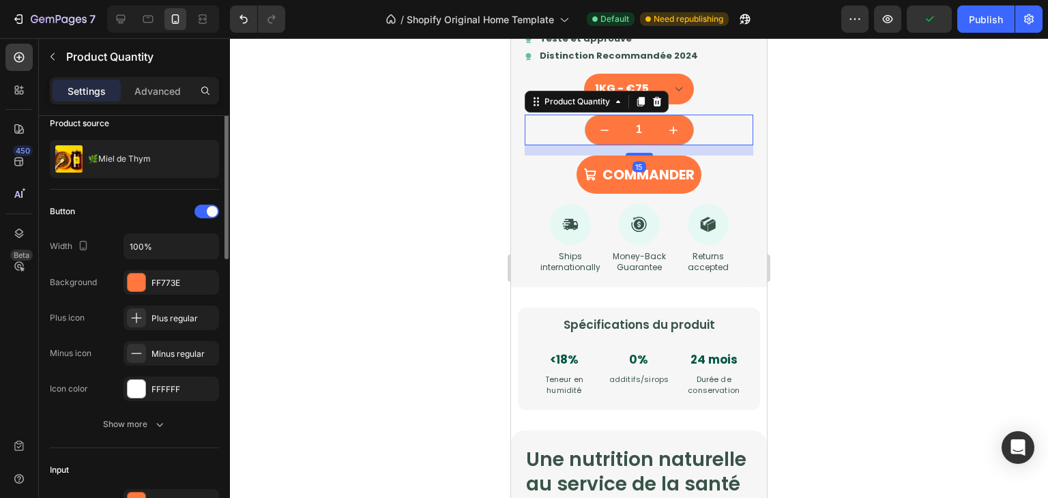
scroll to position [0, 0]
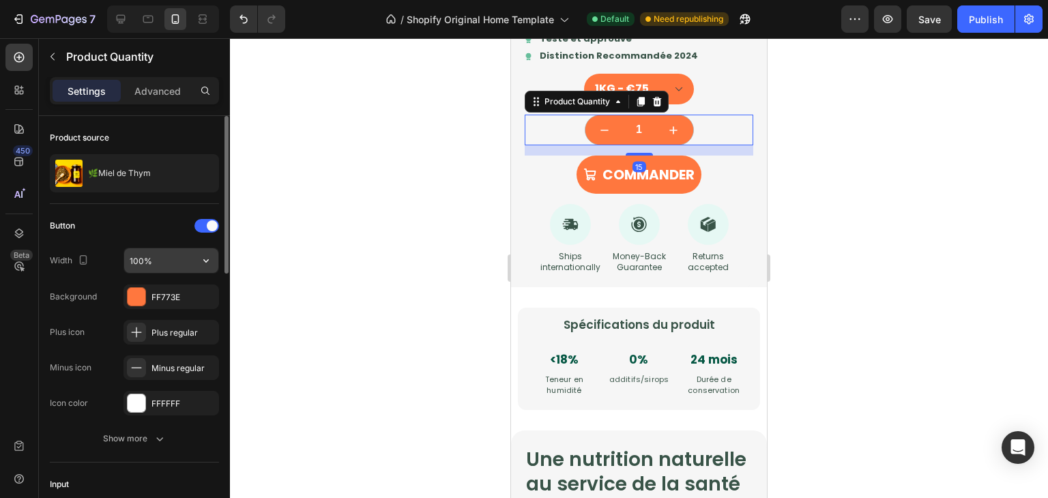
click at [207, 258] on icon "button" at bounding box center [206, 261] width 14 height 14
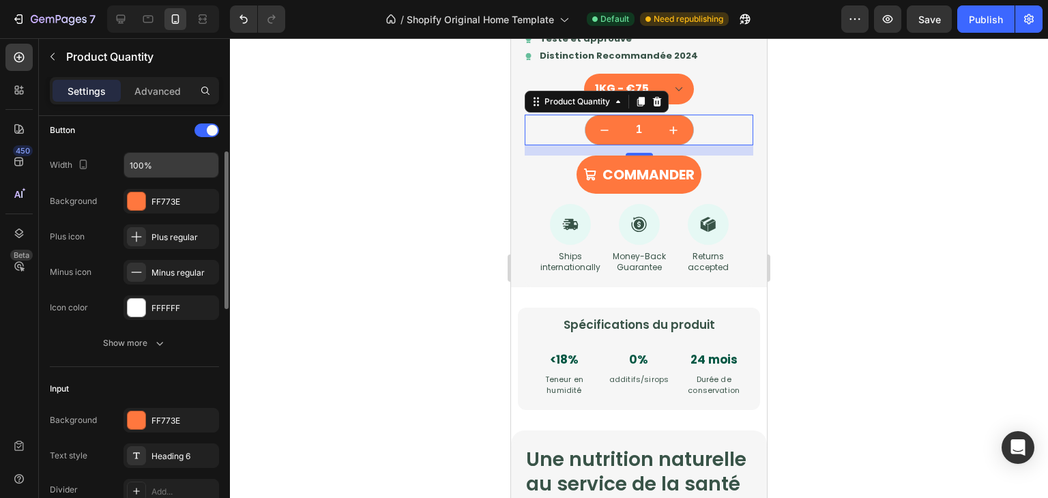
scroll to position [96, 0]
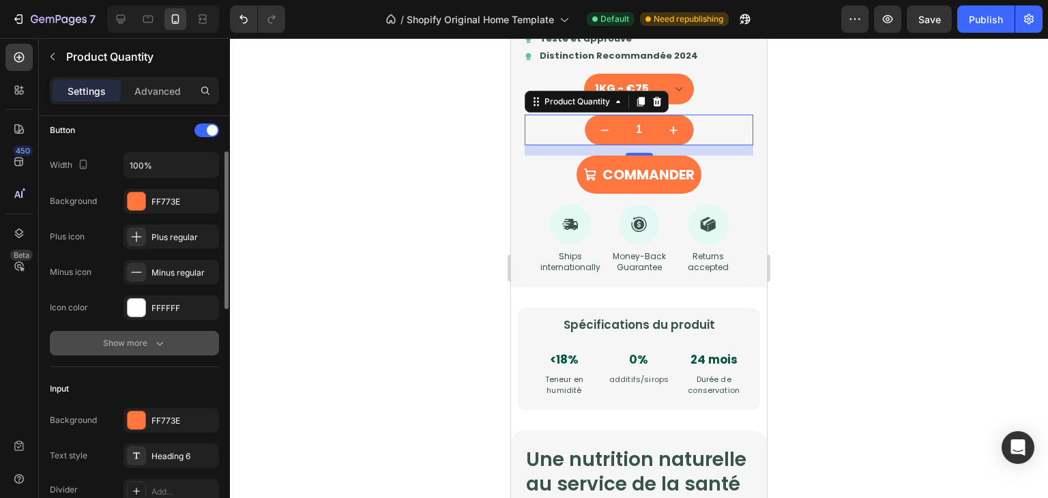
click at [136, 336] on div "Show more" at bounding box center [134, 343] width 63 height 14
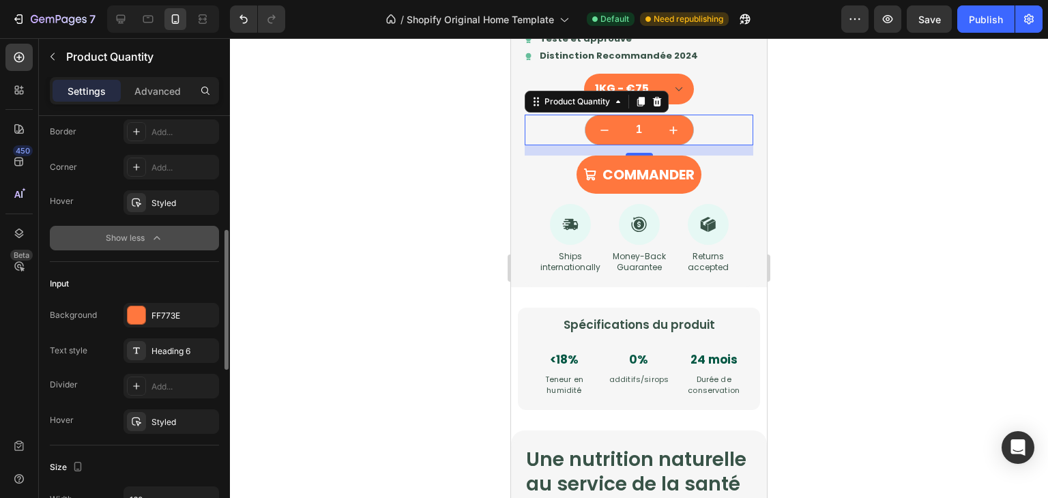
scroll to position [350, 0]
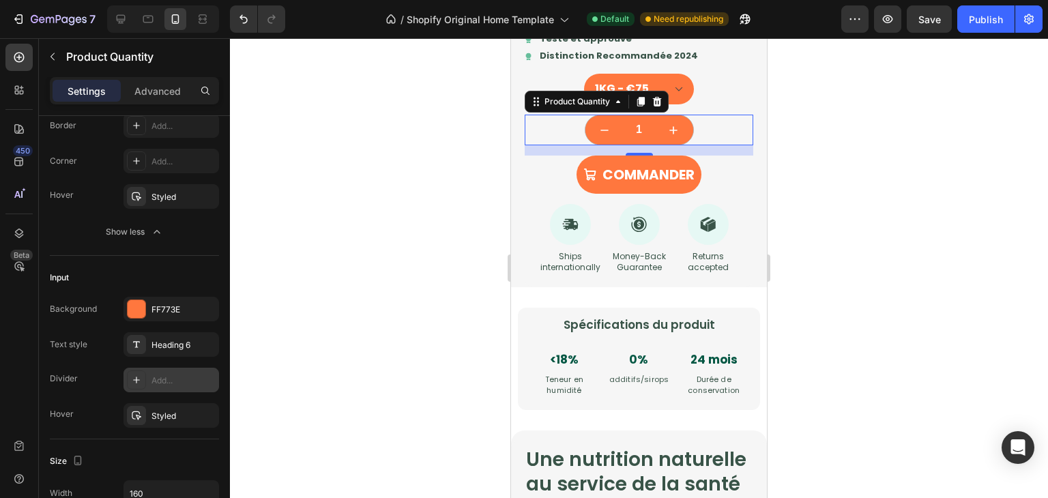
click at [192, 375] on div "Add..." at bounding box center [184, 381] width 64 height 12
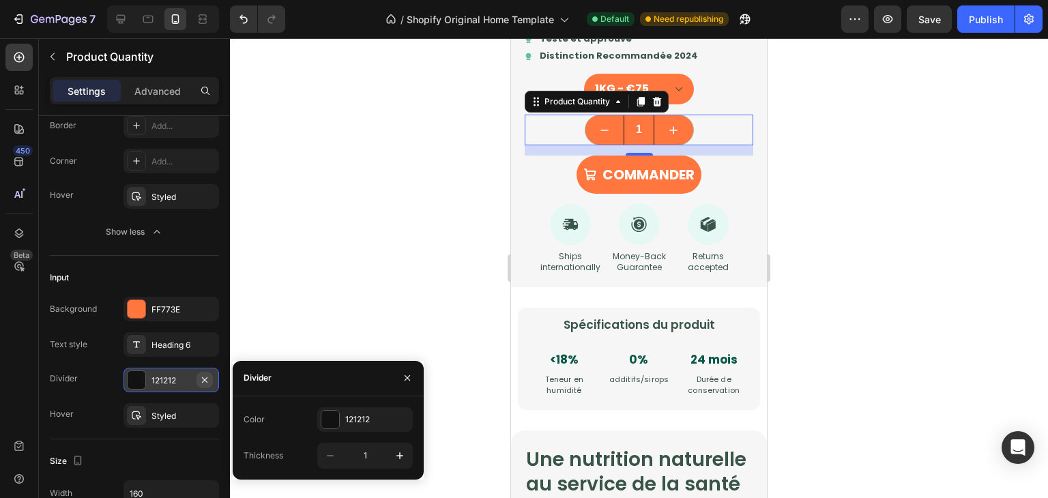
click at [205, 377] on icon "button" at bounding box center [204, 379] width 5 height 5
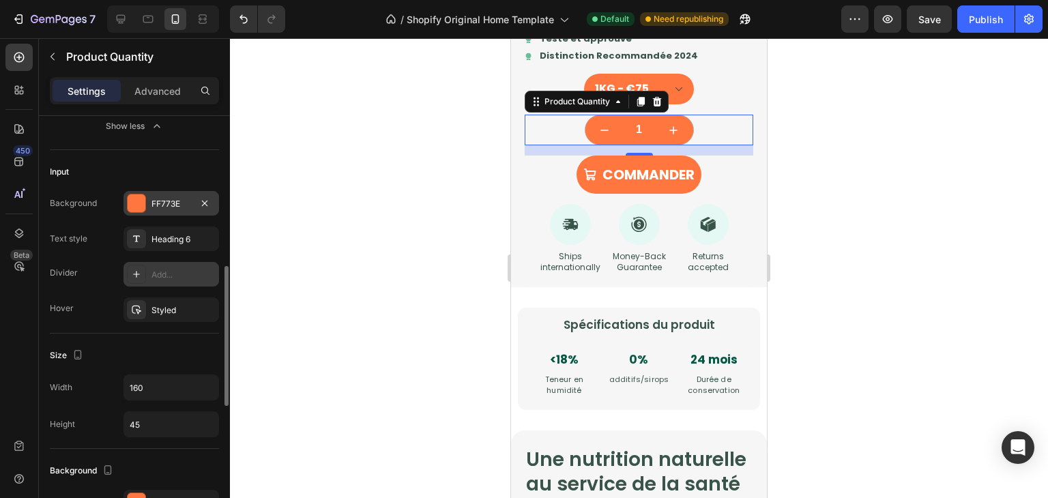
scroll to position [456, 0]
click at [175, 386] on input "160" at bounding box center [171, 387] width 94 height 25
click at [204, 384] on icon "button" at bounding box center [206, 388] width 14 height 14
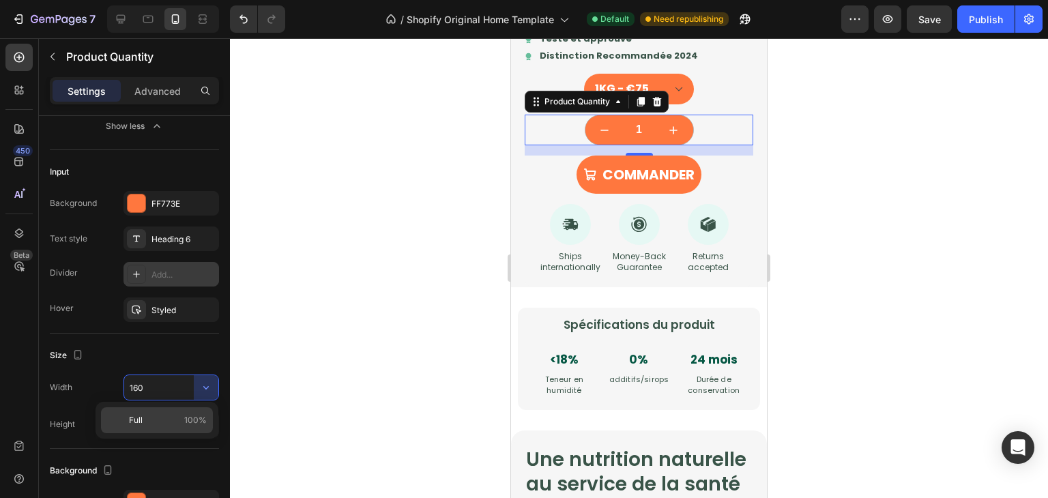
click at [197, 417] on span "100%" at bounding box center [195, 420] width 23 height 12
type input "100%"
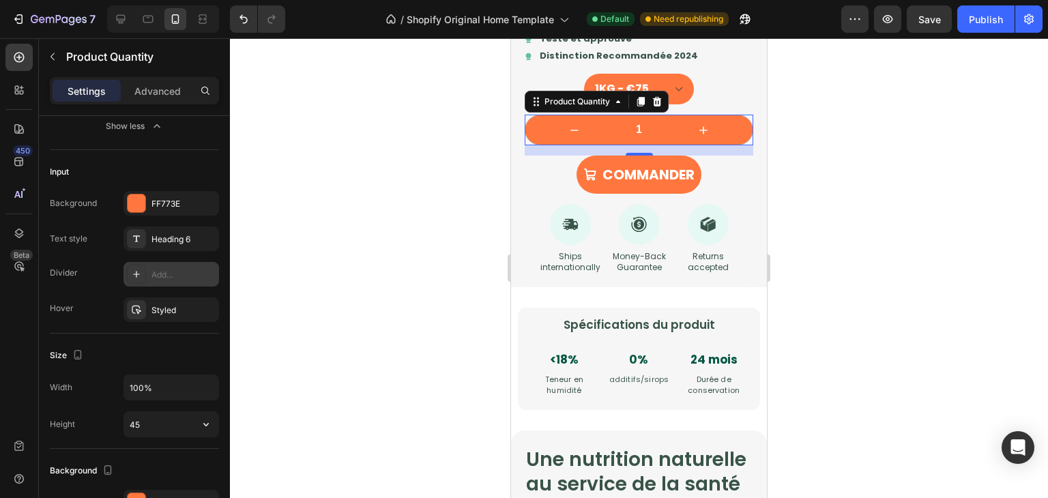
click at [197, 417] on button "button" at bounding box center [206, 424] width 25 height 25
click at [192, 453] on span "100%" at bounding box center [195, 457] width 23 height 12
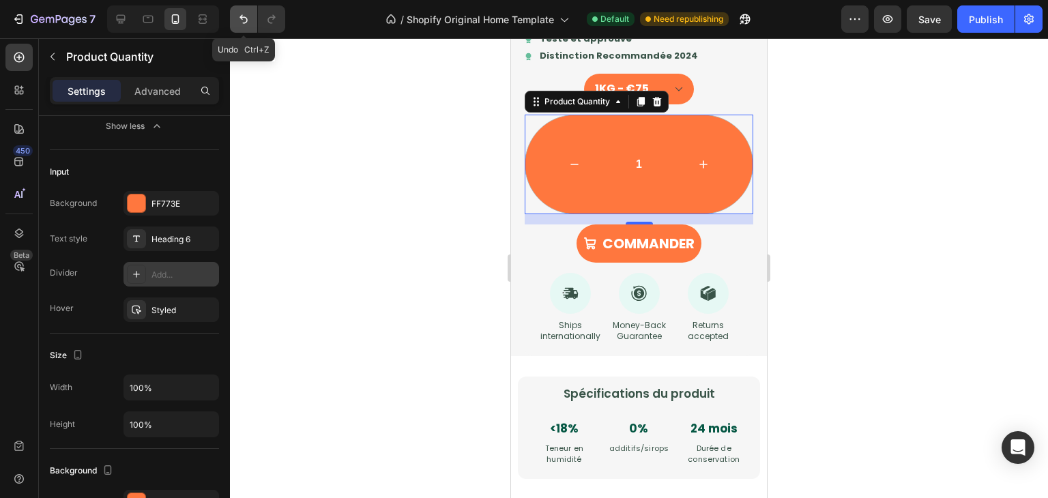
click at [245, 14] on icon "Undo/Redo" at bounding box center [244, 19] width 14 height 14
type input "45"
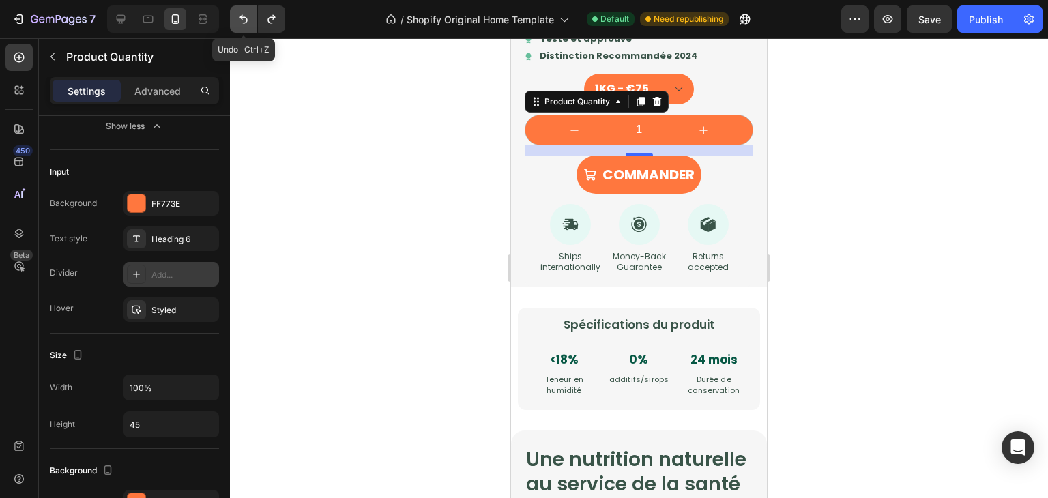
click at [245, 14] on icon "Undo/Redo" at bounding box center [244, 19] width 14 height 14
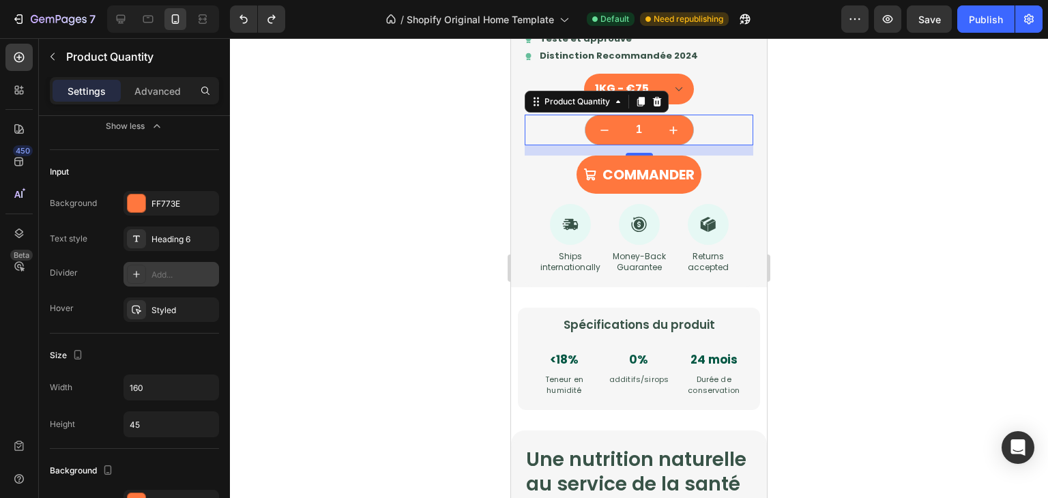
click at [286, 17] on div "7" at bounding box center [148, 18] width 296 height 27
click at [270, 24] on icon "Undo/Redo" at bounding box center [272, 19] width 14 height 14
type input "100%"
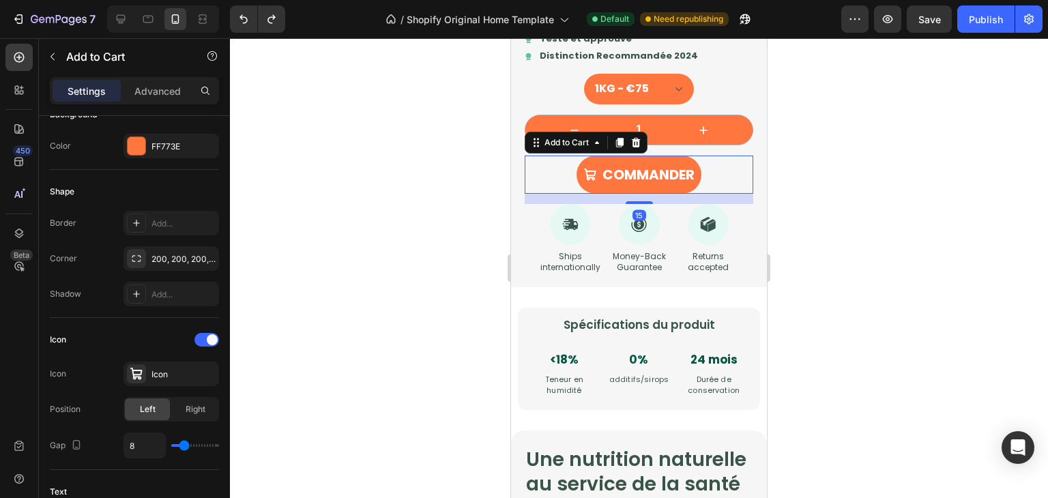
scroll to position [0, 0]
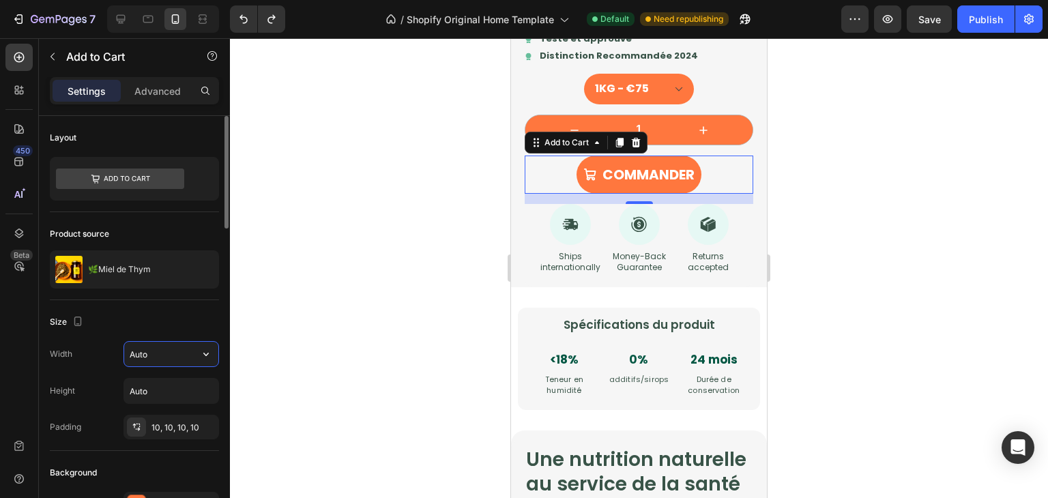
click at [184, 347] on input "Auto" at bounding box center [171, 354] width 94 height 25
click at [197, 353] on button "button" at bounding box center [206, 354] width 25 height 25
click at [177, 356] on input "Auto" at bounding box center [171, 354] width 94 height 25
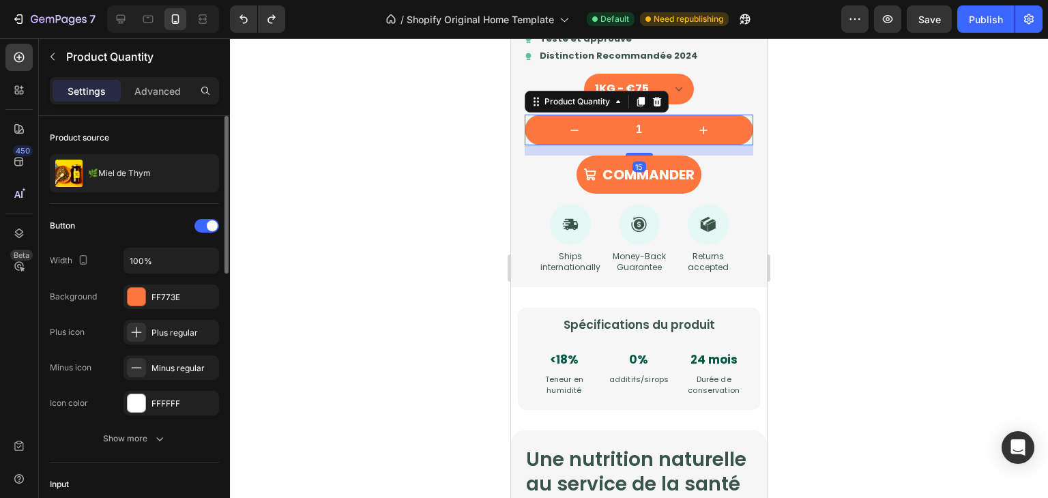
click at [740, 145] on div "1" at bounding box center [639, 130] width 229 height 31
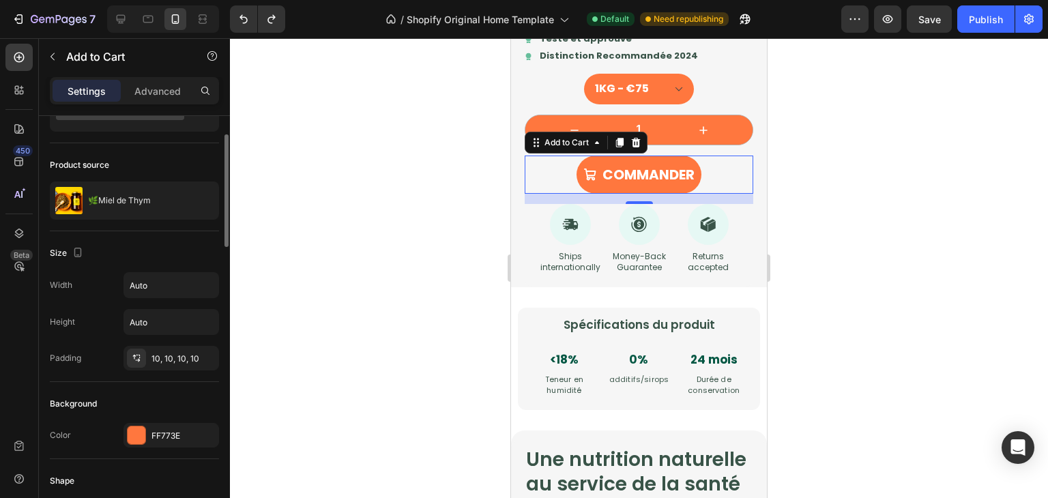
scroll to position [68, 0]
click at [183, 279] on input "Auto" at bounding box center [171, 286] width 94 height 25
click at [203, 285] on icon "button" at bounding box center [205, 286] width 5 height 3
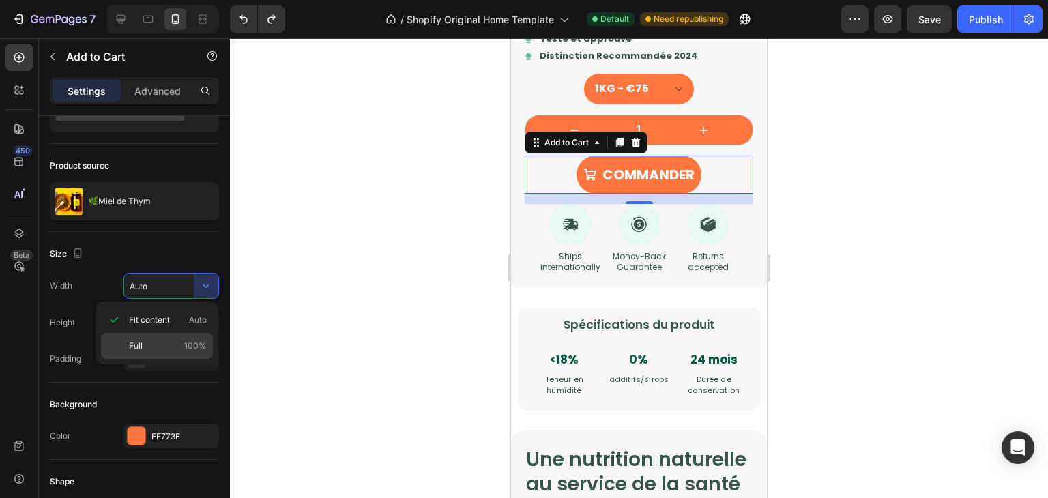
click at [182, 336] on div "Full 100%" at bounding box center [157, 346] width 112 height 26
type input "100%"
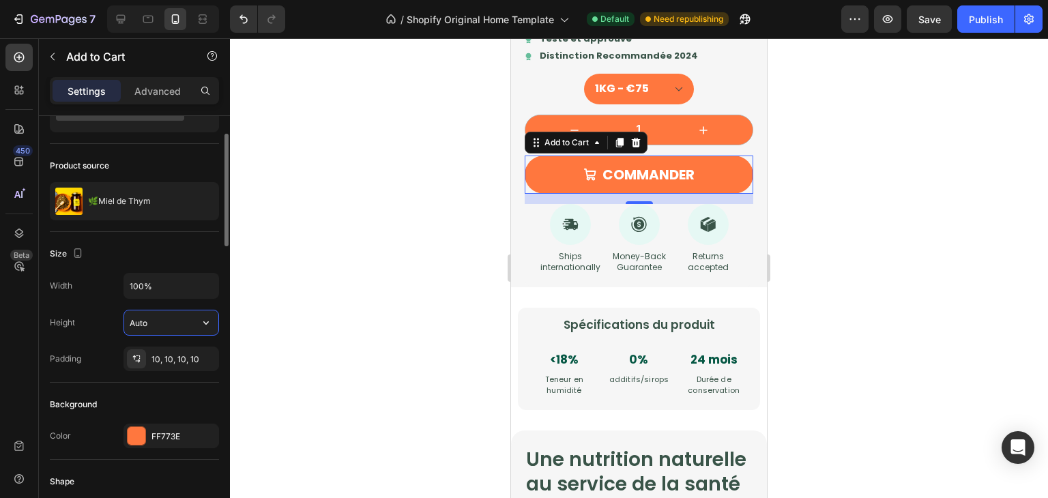
click at [165, 324] on input "Auto" at bounding box center [171, 323] width 94 height 25
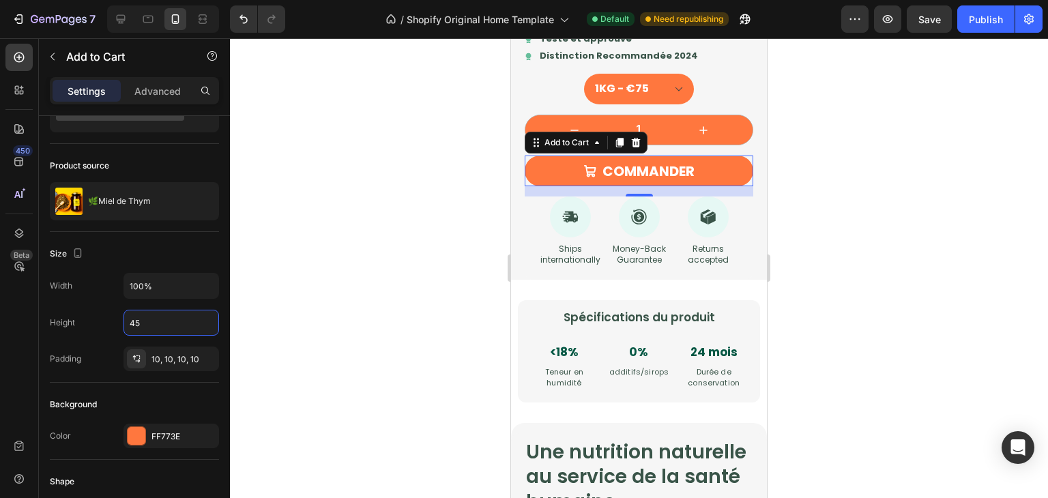
type input "45"
click at [443, 289] on div at bounding box center [639, 268] width 818 height 460
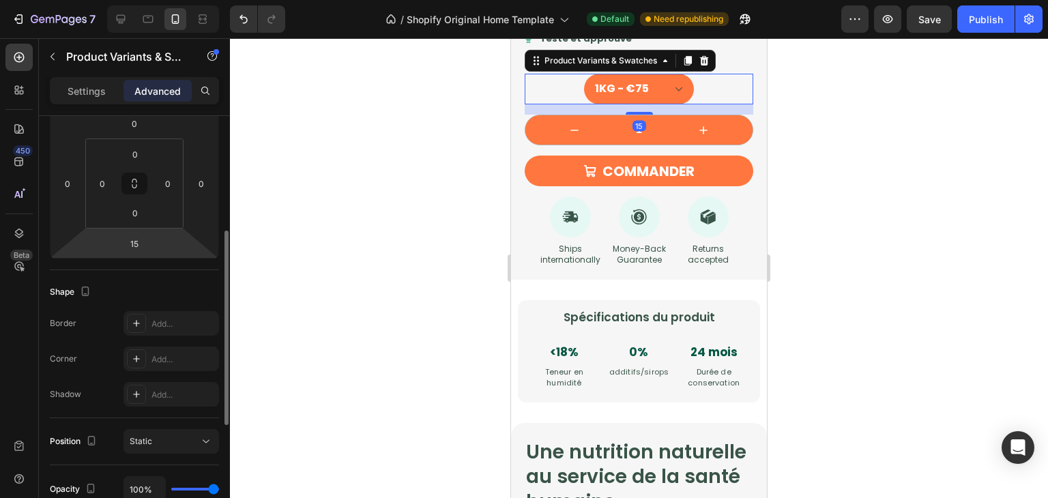
scroll to position [213, 0]
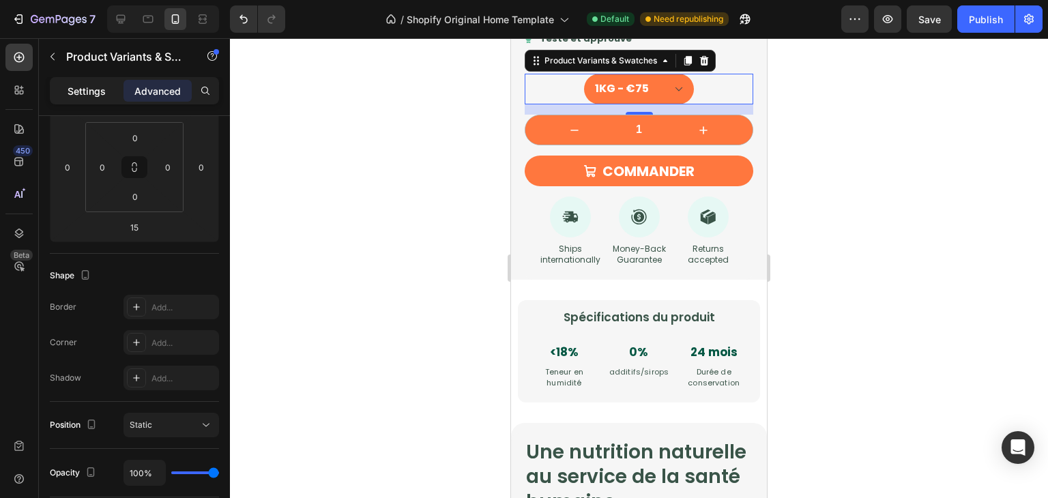
click at [71, 90] on p "Settings" at bounding box center [87, 91] width 38 height 14
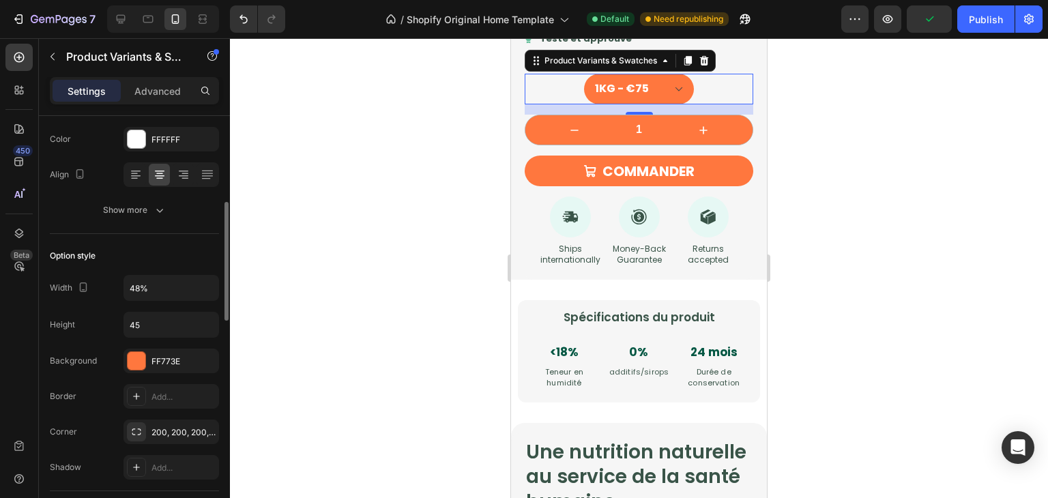
scroll to position [306, 0]
click at [165, 287] on input "48%" at bounding box center [171, 287] width 94 height 25
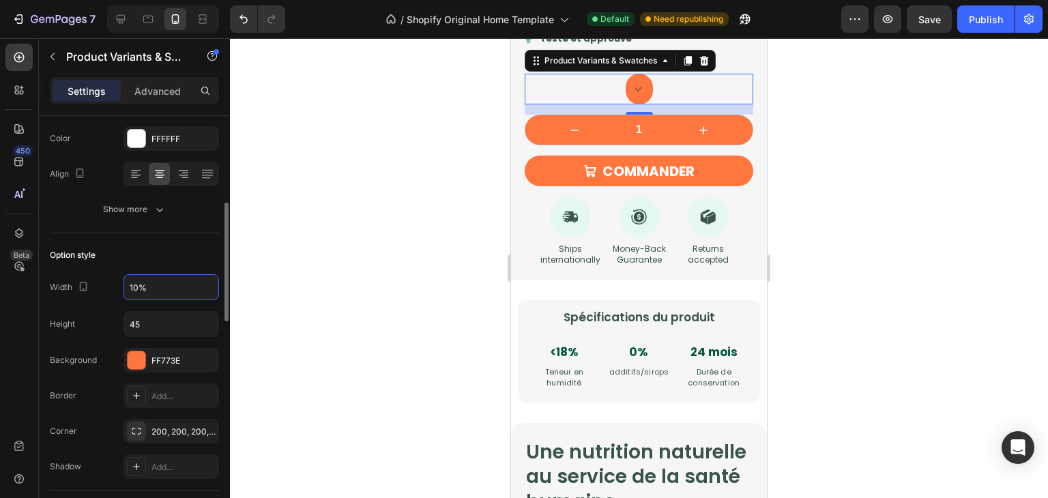
type input "100%"
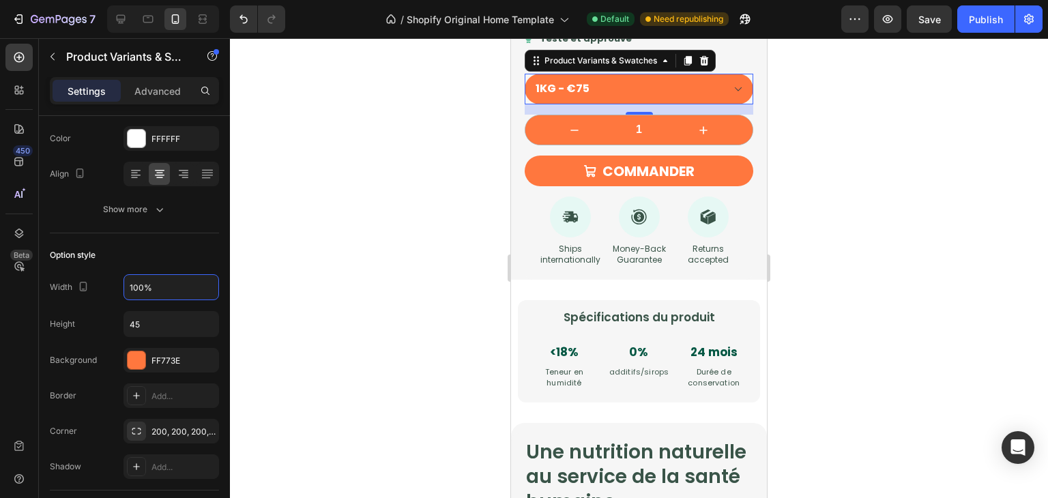
click at [334, 265] on div at bounding box center [639, 268] width 818 height 460
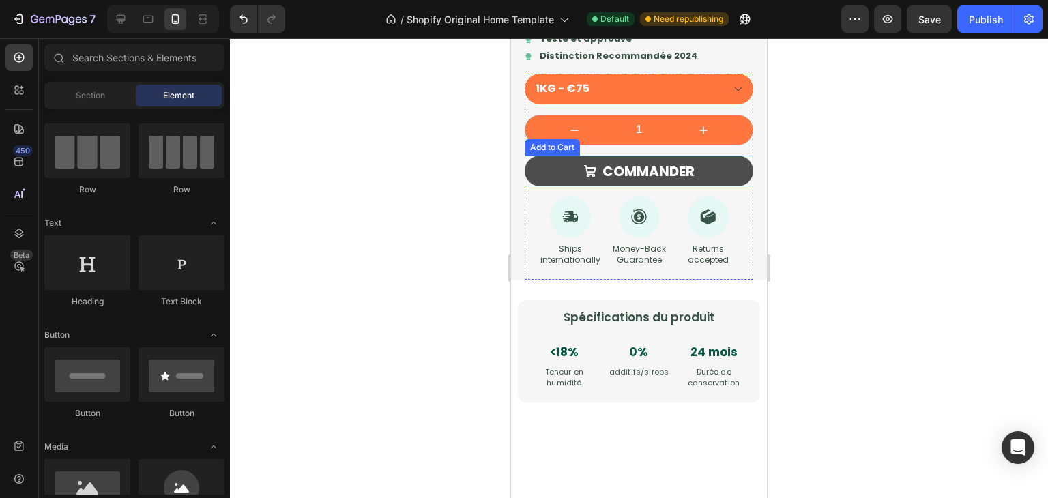
scroll to position [1537, 0]
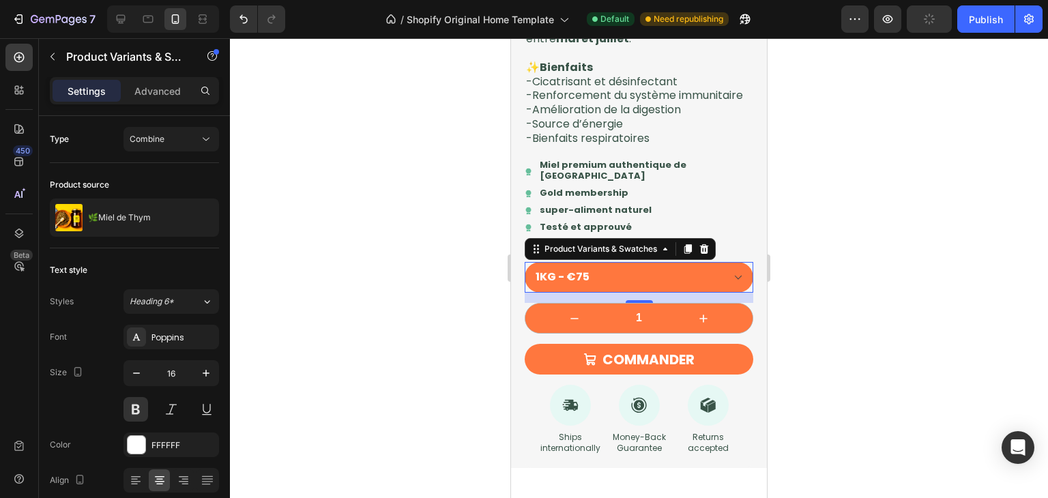
click at [878, 345] on div at bounding box center [639, 268] width 818 height 460
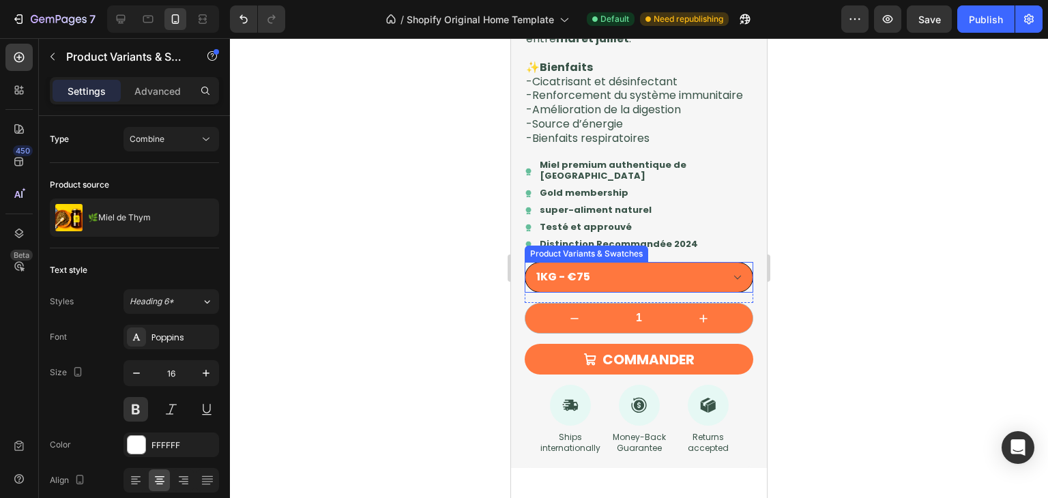
click at [676, 293] on select "250G - €23 500G - €42 1KG - €75" at bounding box center [639, 277] width 229 height 31
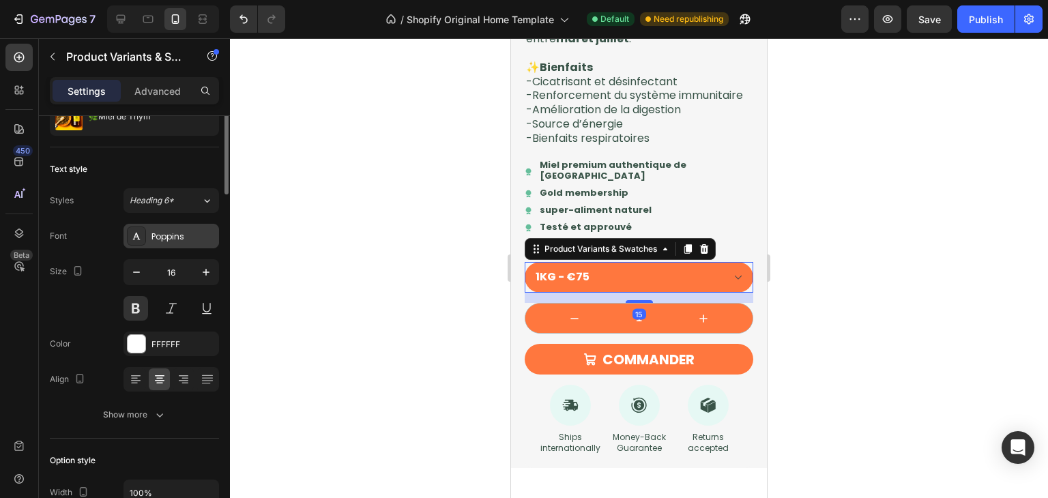
scroll to position [102, 0]
click at [170, 316] on button at bounding box center [171, 308] width 25 height 25
click at [139, 313] on button at bounding box center [136, 308] width 25 height 25
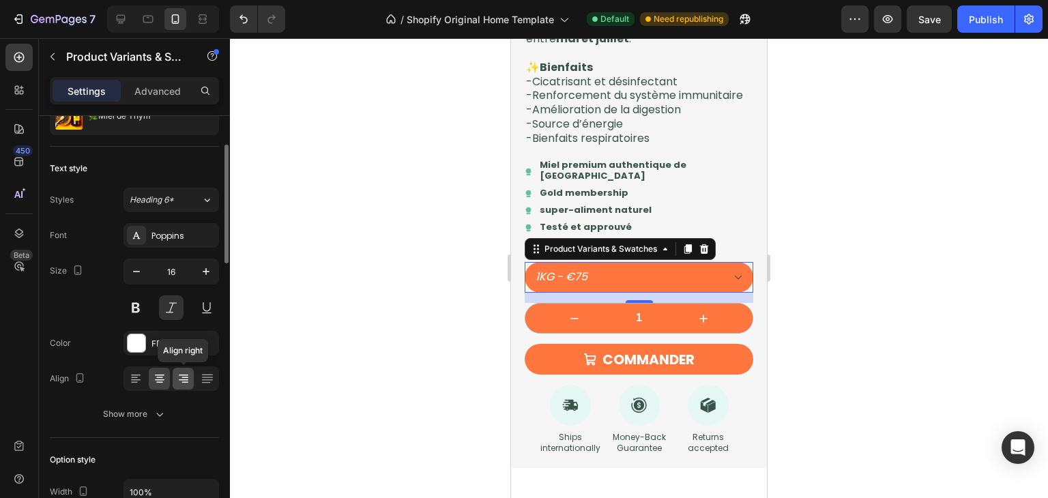
click at [186, 375] on icon at bounding box center [184, 375] width 10 height 1
click at [169, 378] on div at bounding box center [159, 379] width 21 height 22
click at [175, 309] on button at bounding box center [171, 308] width 25 height 25
click at [135, 309] on button at bounding box center [136, 308] width 25 height 25
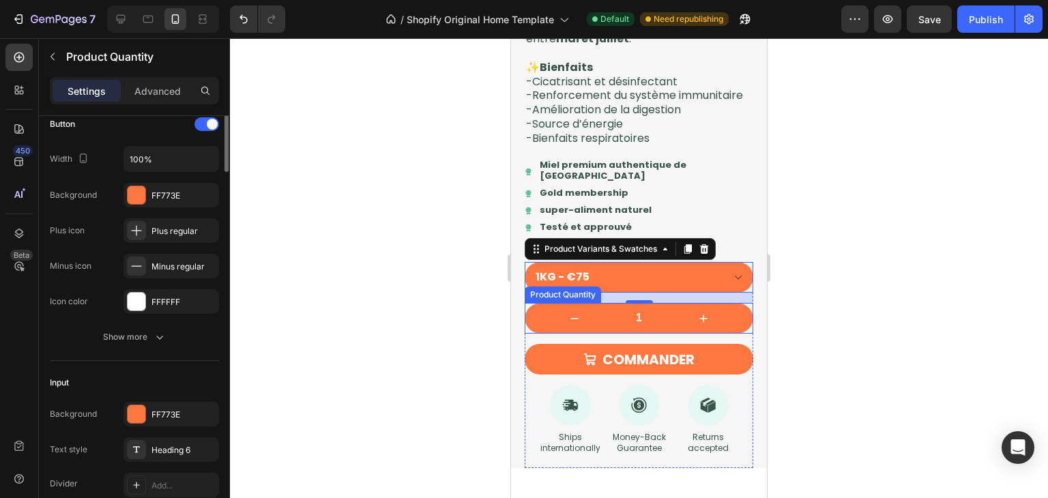
click at [525, 334] on div "1" at bounding box center [639, 318] width 229 height 31
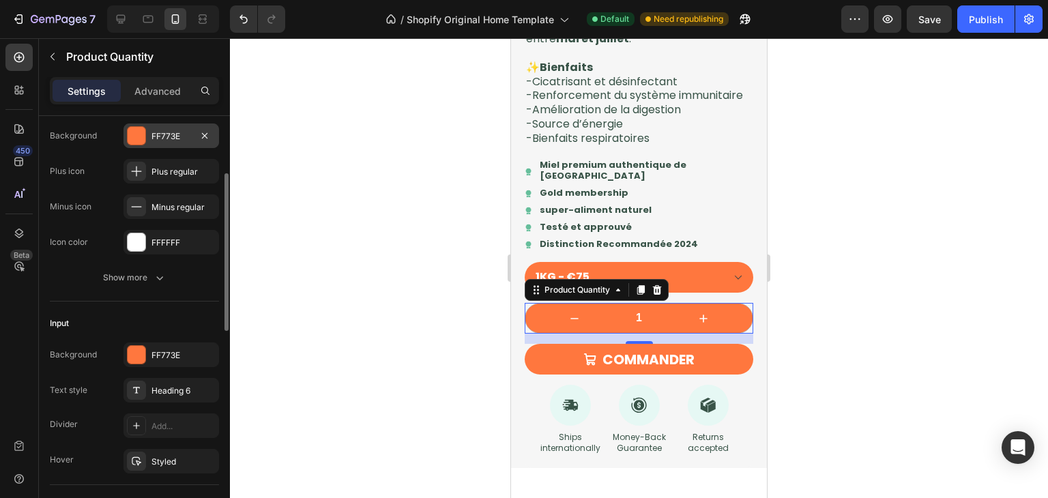
scroll to position [161, 0]
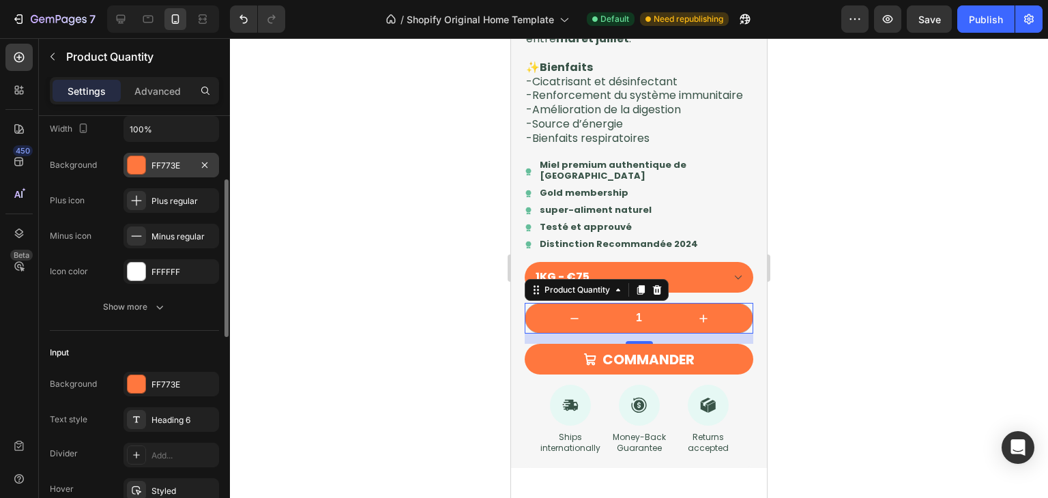
scroll to position [142, 0]
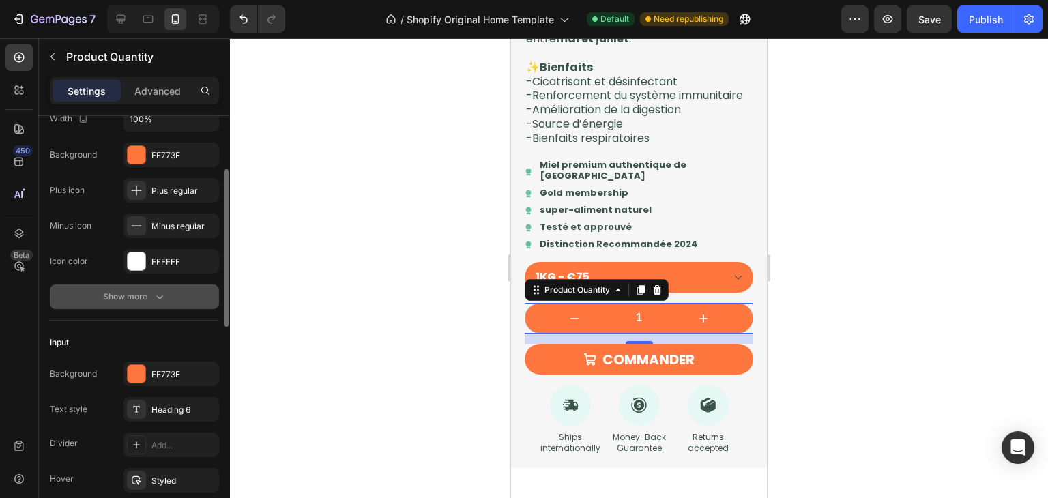
click at [151, 296] on div "Show more" at bounding box center [134, 297] width 63 height 14
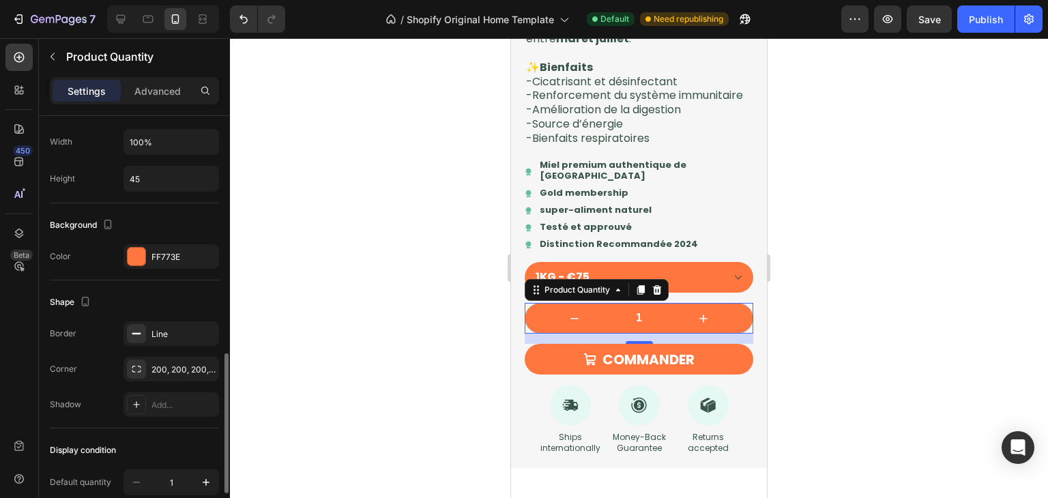
scroll to position [705, 0]
click at [201, 328] on icon "button" at bounding box center [204, 330] width 11 height 11
click at [133, 326] on icon at bounding box center [136, 330] width 11 height 11
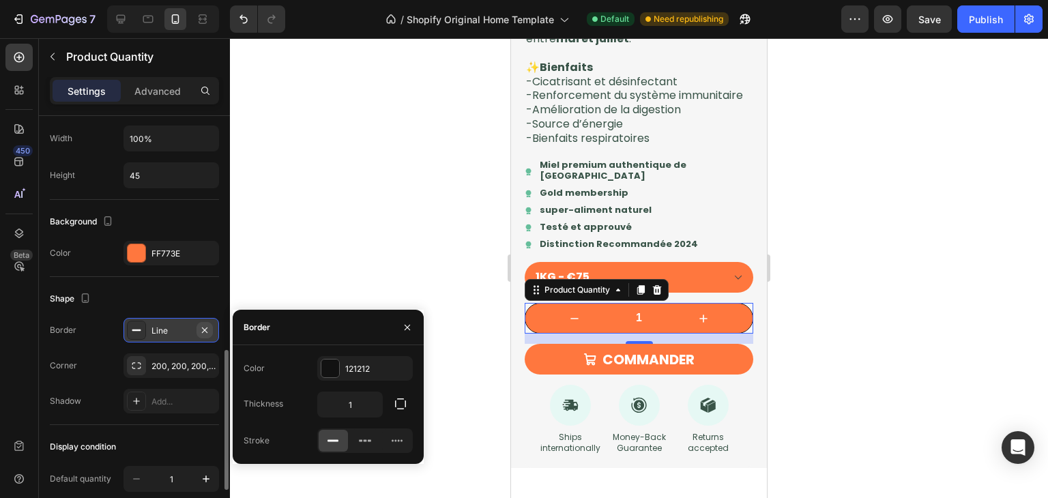
click at [208, 331] on icon "button" at bounding box center [204, 330] width 11 height 11
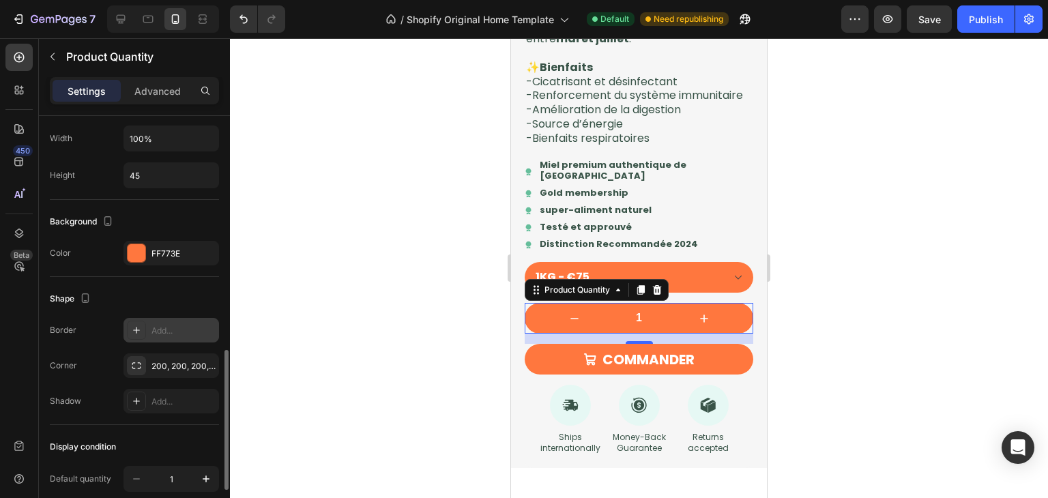
click at [194, 299] on div "Shape" at bounding box center [134, 299] width 169 height 22
click at [320, 334] on div at bounding box center [639, 268] width 818 height 460
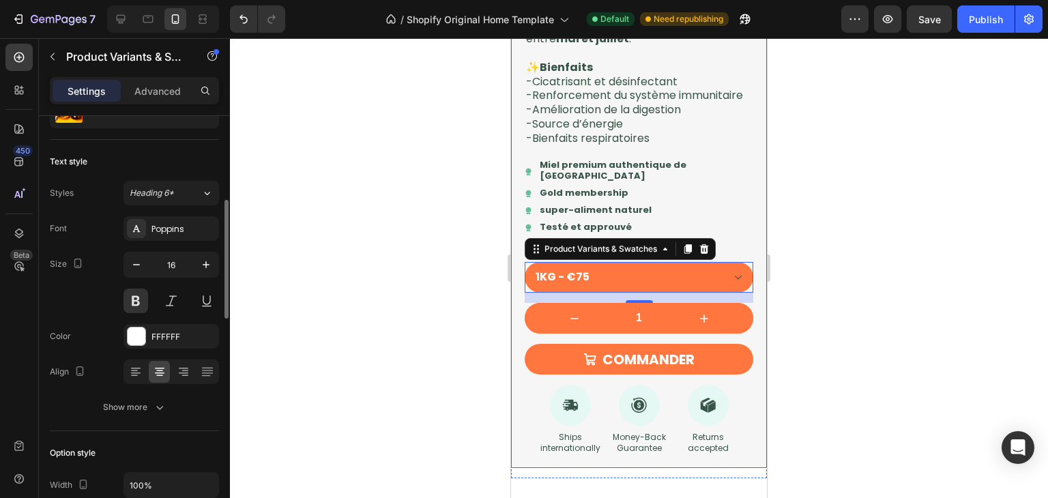
scroll to position [173, 0]
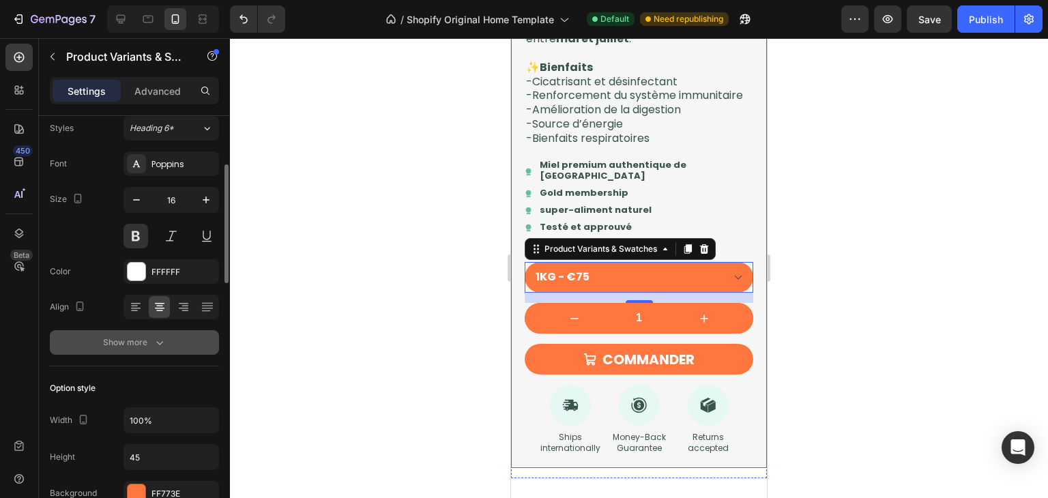
click at [147, 334] on button "Show more" at bounding box center [134, 342] width 169 height 25
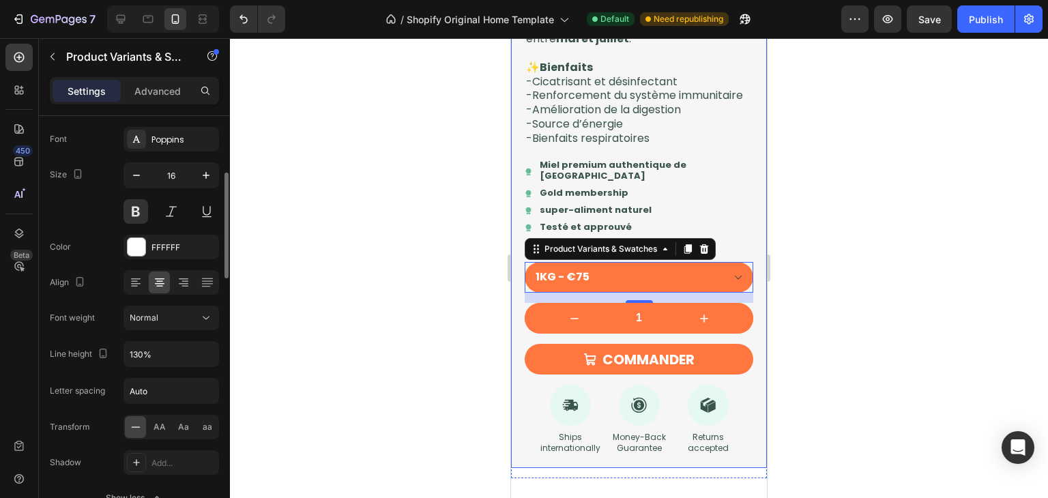
scroll to position [205, 0]
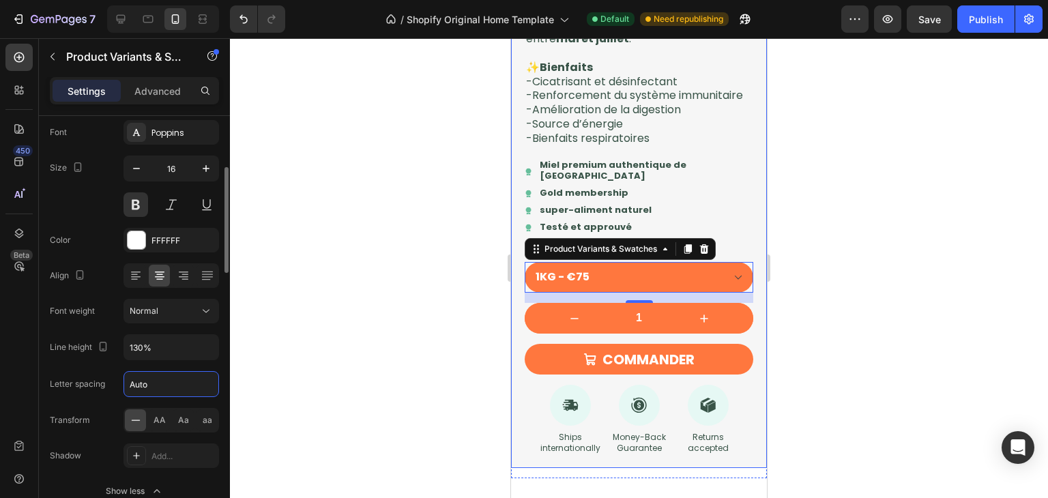
click at [177, 379] on input "Auto" at bounding box center [171, 384] width 94 height 25
type input "5"
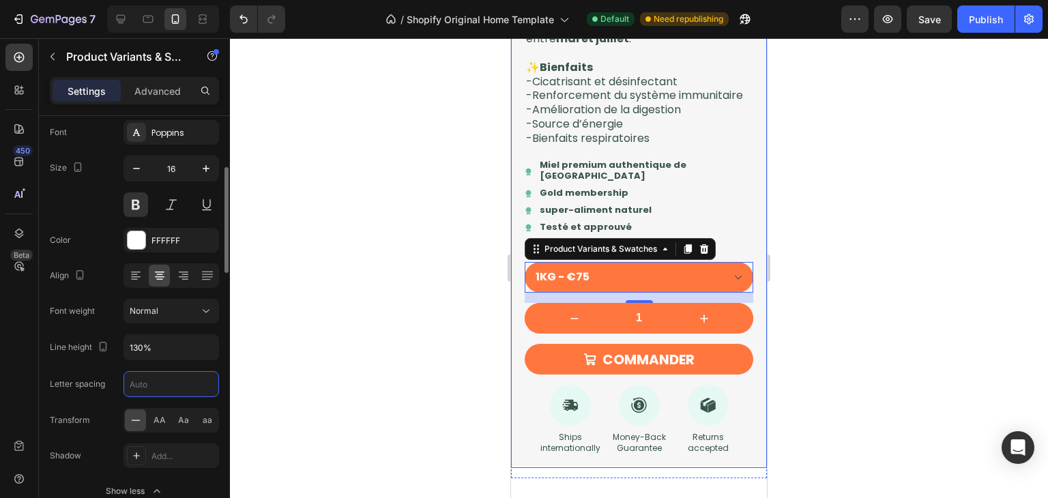
click at [210, 362] on div "Font Poppins Size 16 Color FFFFFF Align Font weight Normal Line height 130% Let…" at bounding box center [134, 312] width 169 height 384
click at [202, 426] on div "aa" at bounding box center [207, 420] width 21 height 22
click at [190, 426] on div "Aa" at bounding box center [183, 420] width 21 height 22
click at [158, 424] on span "AA" at bounding box center [160, 420] width 12 height 12
click at [137, 424] on icon at bounding box center [136, 421] width 14 height 14
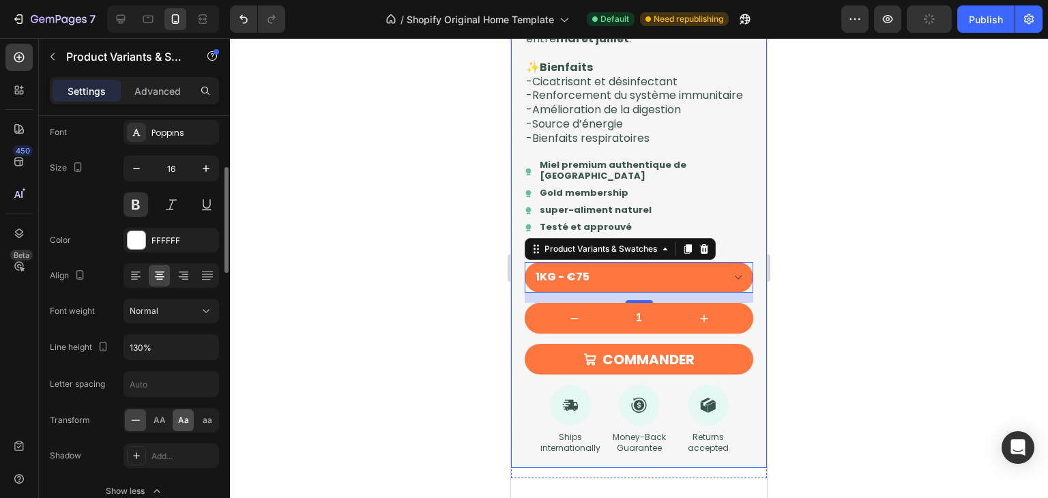
click at [190, 422] on div "Aa" at bounding box center [183, 420] width 21 height 22
click at [201, 422] on div "aa" at bounding box center [207, 420] width 21 height 22
click at [186, 422] on span "Aa" at bounding box center [183, 420] width 11 height 12
click at [397, 377] on div at bounding box center [639, 268] width 818 height 460
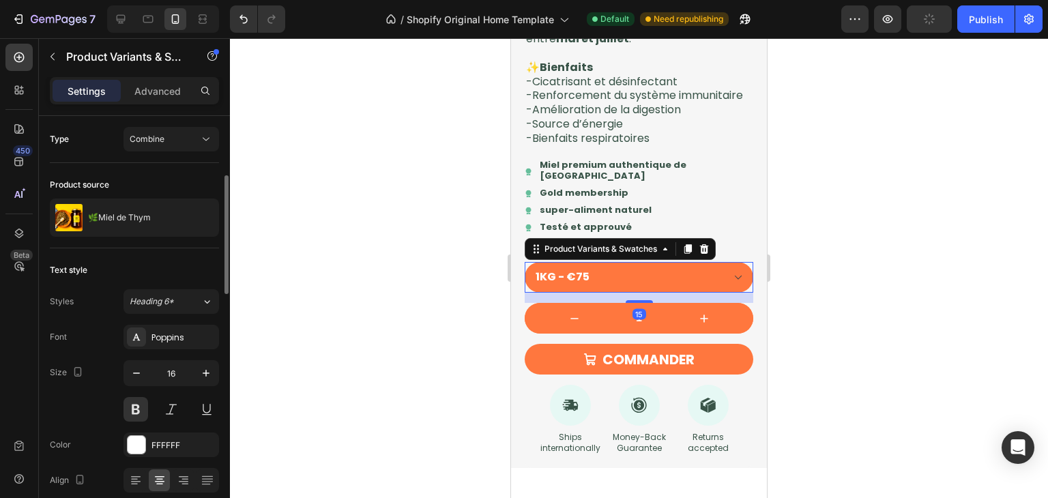
scroll to position [98, 0]
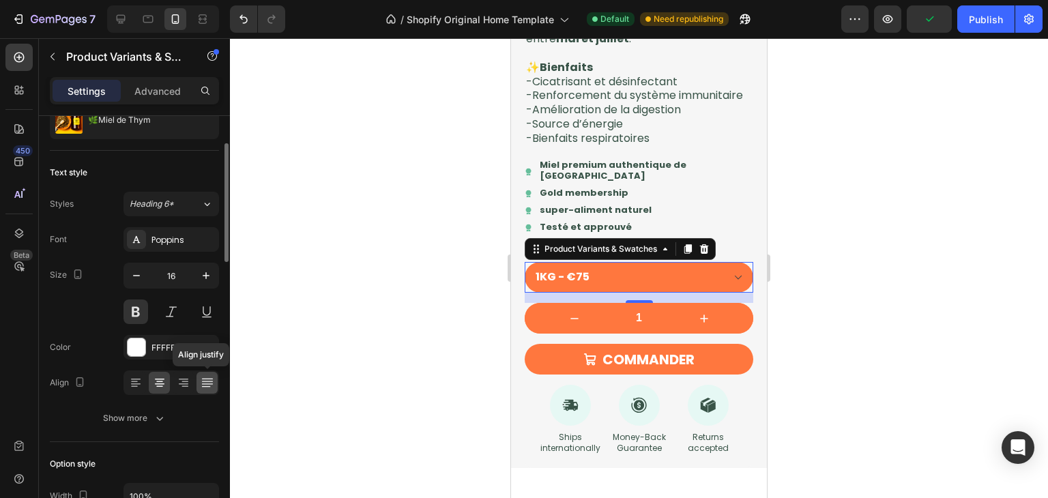
click at [202, 377] on icon at bounding box center [208, 383] width 14 height 14
click at [136, 381] on icon at bounding box center [134, 381] width 7 height 1
click at [156, 386] on icon at bounding box center [160, 383] width 14 height 14
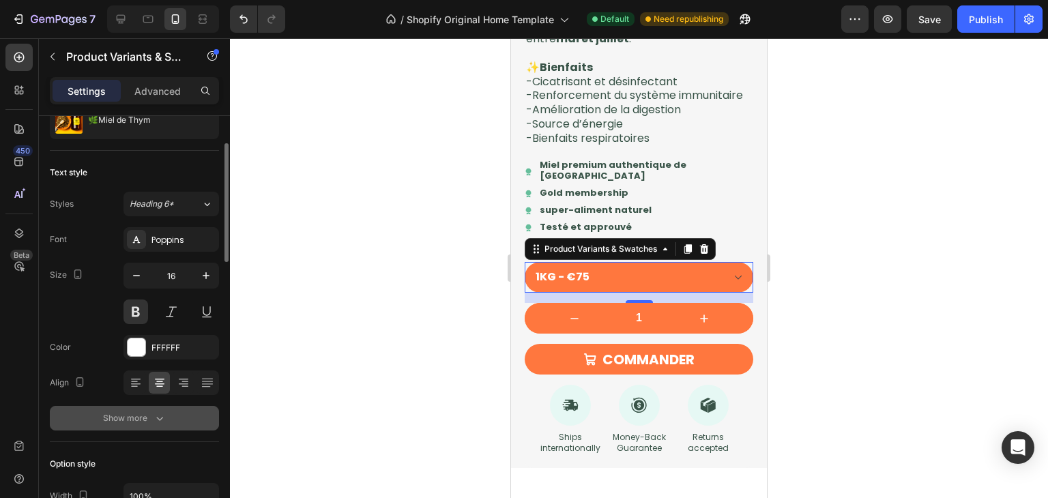
click at [154, 419] on icon "button" at bounding box center [160, 419] width 14 height 14
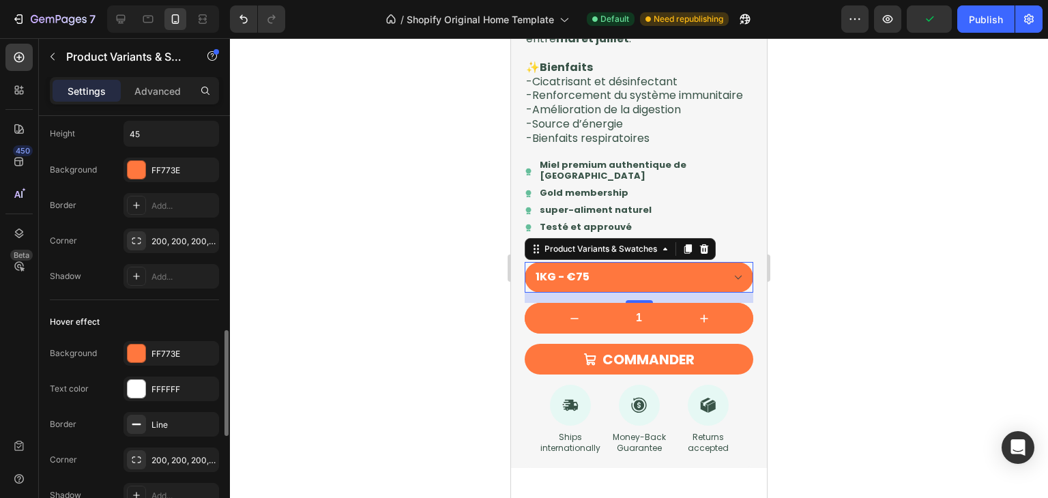
scroll to position [723, 0]
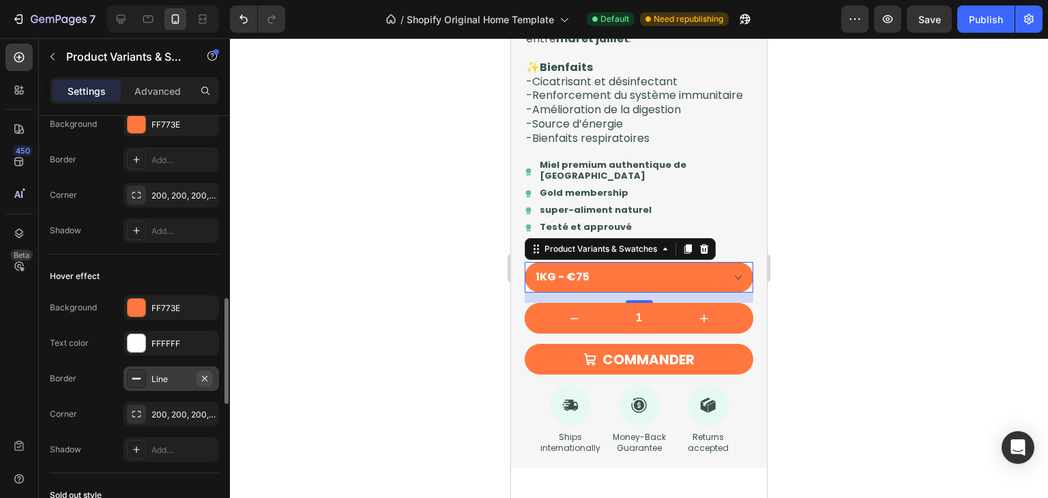
click at [210, 381] on icon "button" at bounding box center [204, 378] width 11 height 11
click at [332, 372] on div at bounding box center [639, 268] width 818 height 460
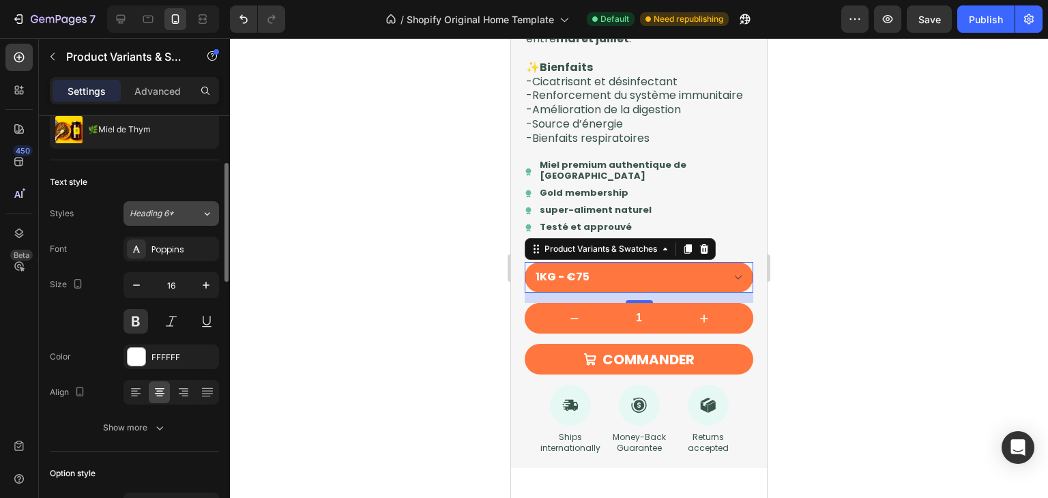
scroll to position [156, 0]
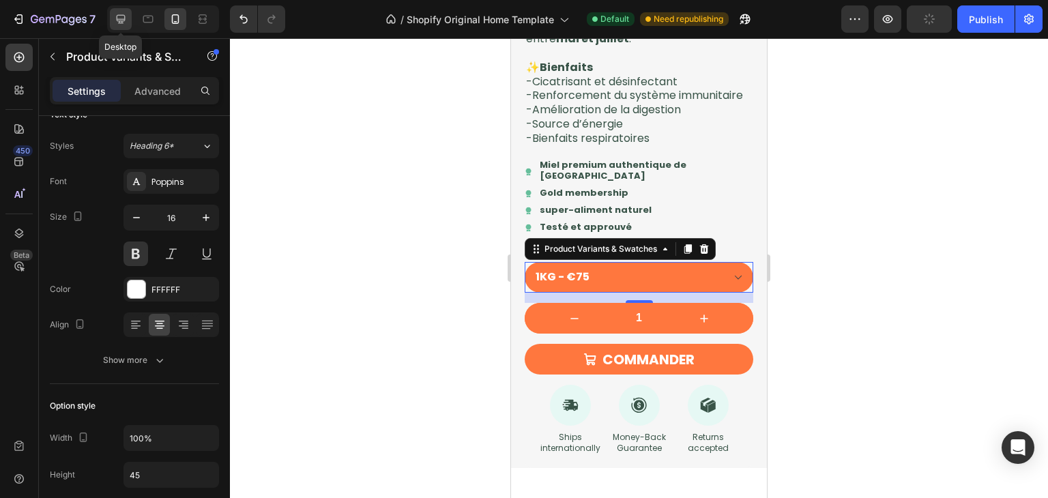
drag, startPoint x: 122, startPoint y: 6, endPoint x: 123, endPoint y: 13, distance: 6.9
click at [123, 13] on div "Desktop" at bounding box center [163, 18] width 112 height 27
click at [123, 13] on icon at bounding box center [121, 19] width 14 height 14
type input "18"
type input "48%"
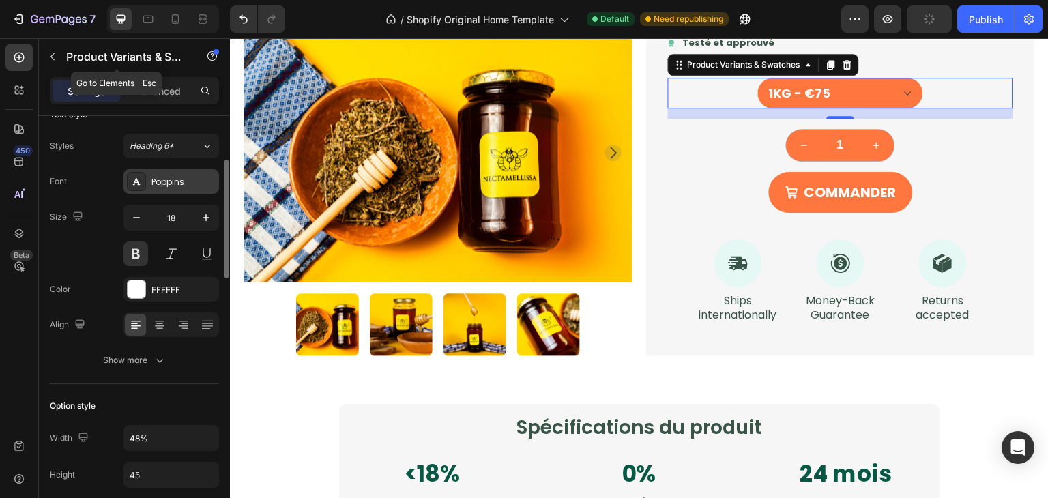
scroll to position [1399, 0]
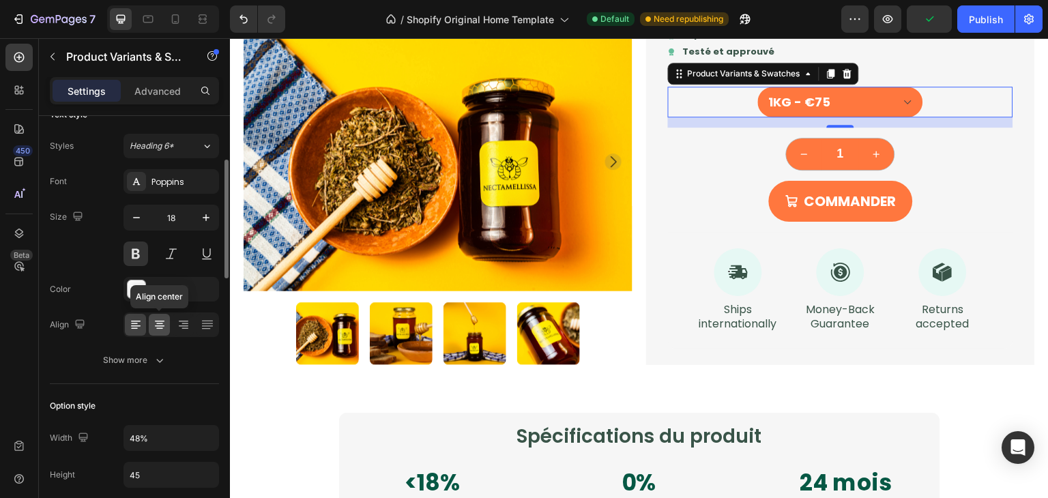
click at [168, 326] on div at bounding box center [159, 325] width 21 height 22
click at [183, 326] on icon at bounding box center [184, 325] width 14 height 14
click at [212, 327] on icon at bounding box center [208, 325] width 14 height 14
click at [137, 326] on icon at bounding box center [136, 325] width 14 height 14
click at [173, 27] on div at bounding box center [175, 19] width 22 height 22
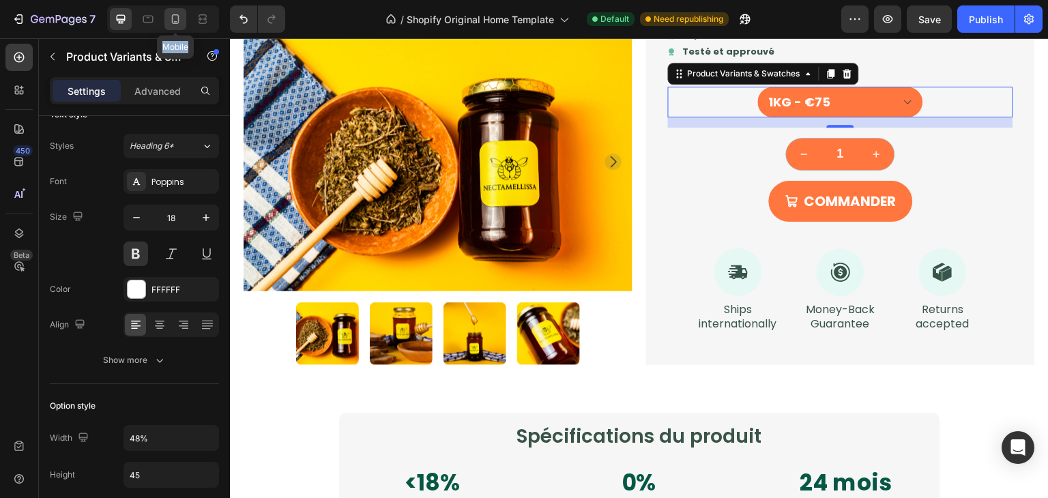
type input "16"
type input "100%"
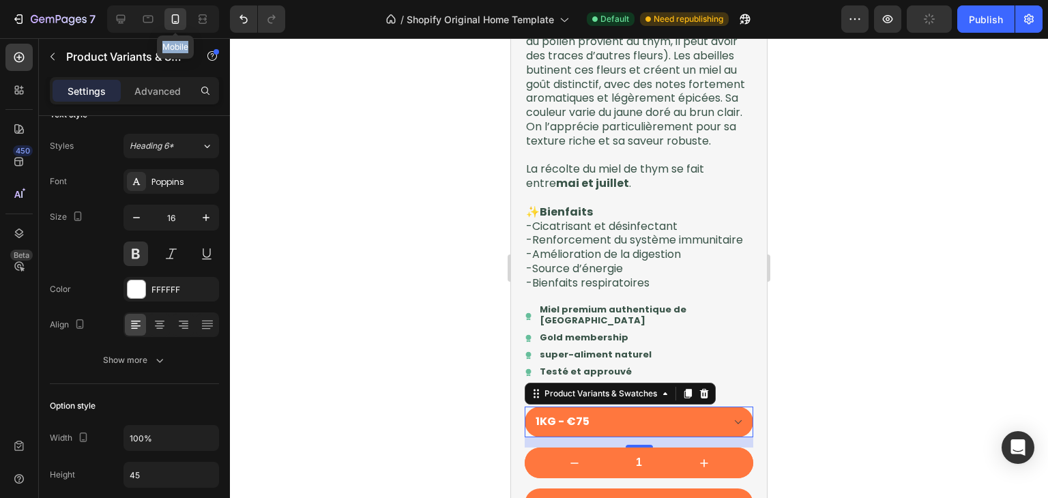
scroll to position [1747, 0]
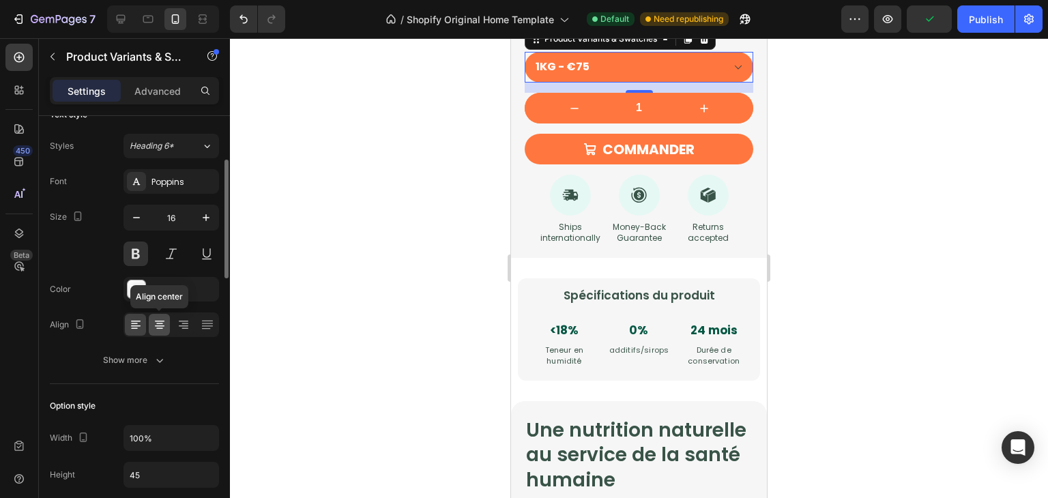
click at [158, 318] on icon at bounding box center [160, 325] width 14 height 14
click at [115, 25] on icon at bounding box center [121, 19] width 14 height 14
type input "18"
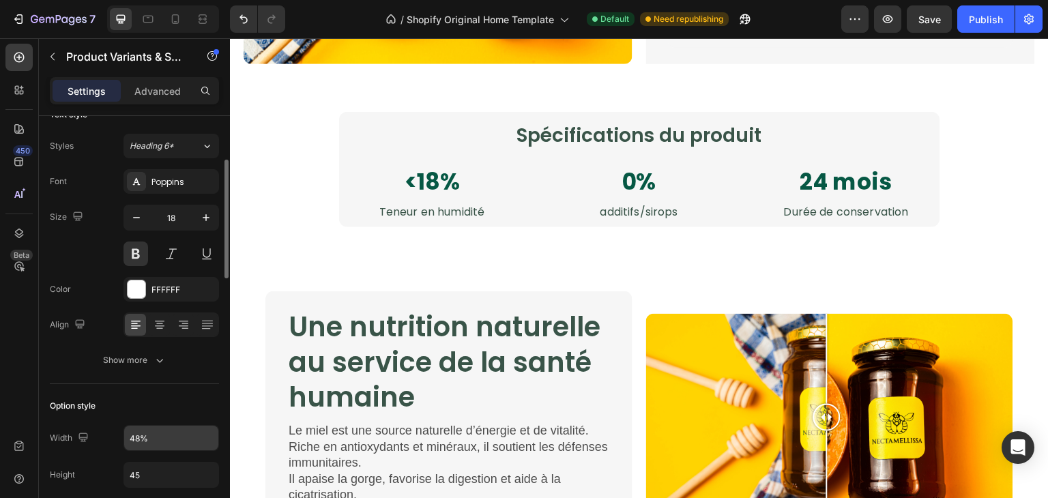
click at [132, 446] on input "48%" at bounding box center [171, 438] width 94 height 25
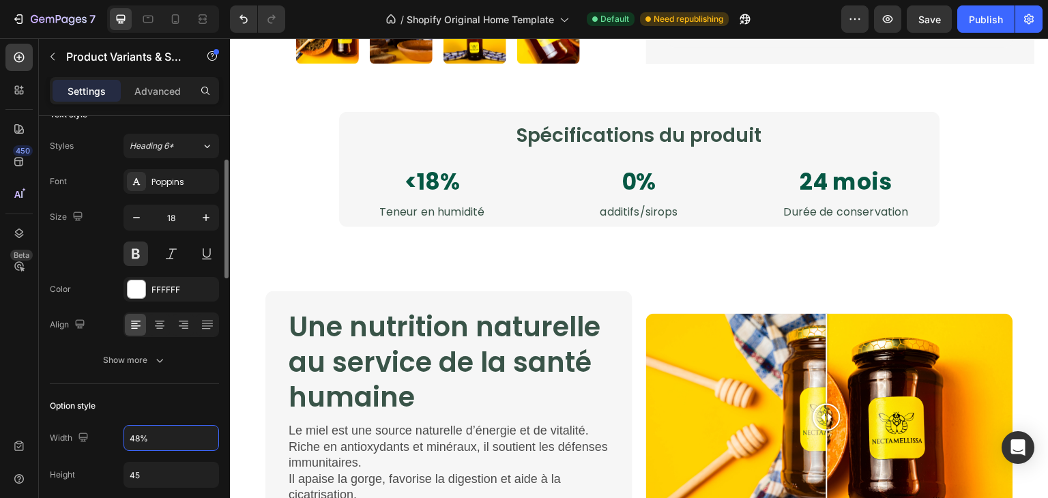
scroll to position [1399, 0]
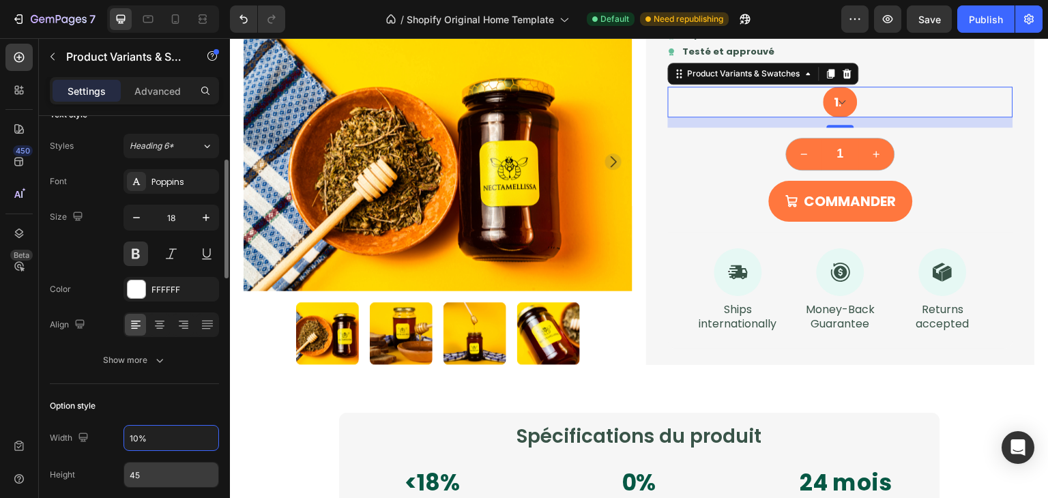
type input "100%"
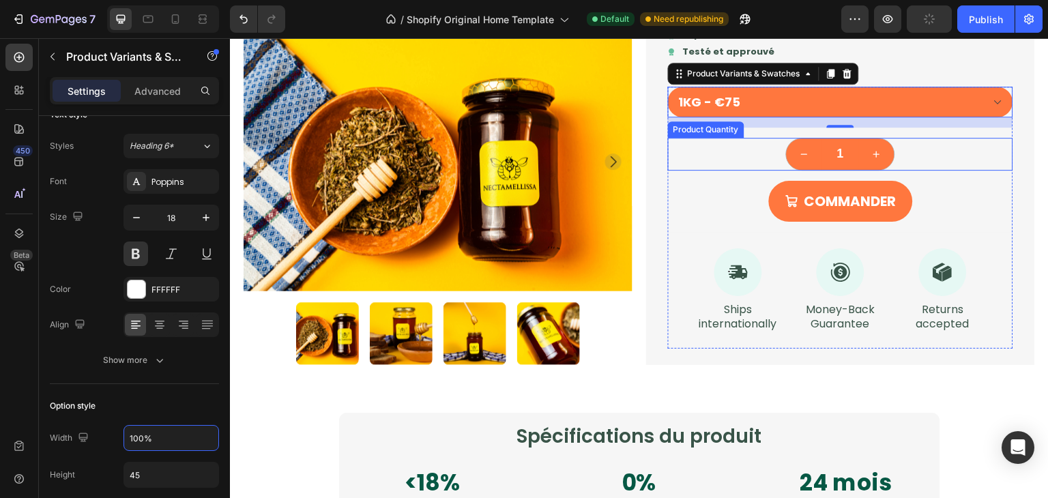
click at [755, 158] on div "1" at bounding box center [840, 154] width 345 height 33
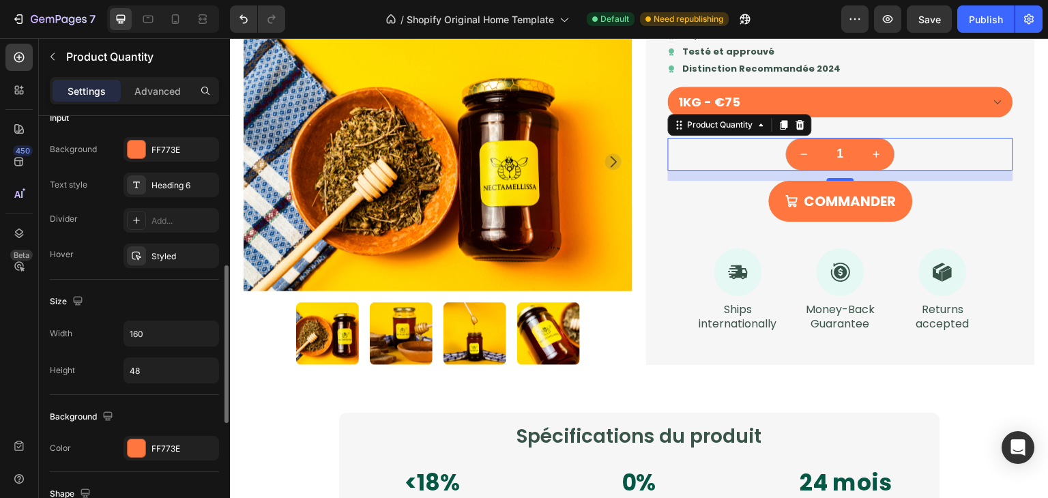
scroll to position [375, 0]
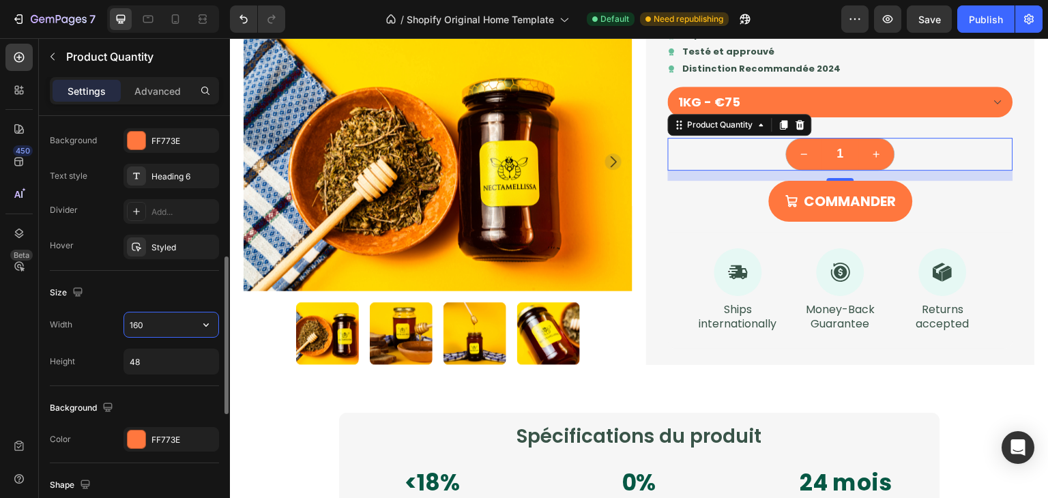
click at [169, 317] on input "160" at bounding box center [171, 325] width 94 height 25
click at [210, 314] on button "button" at bounding box center [206, 325] width 25 height 25
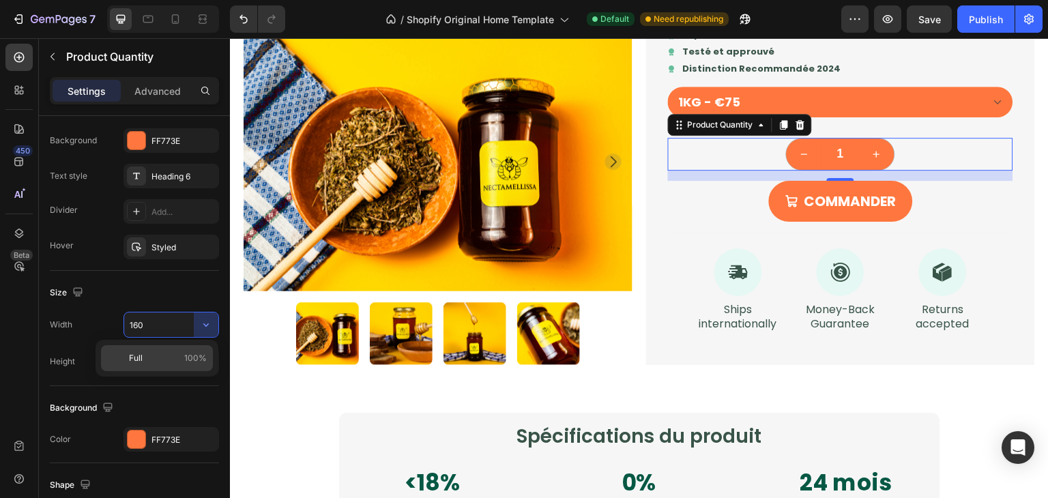
click at [190, 353] on span "100%" at bounding box center [195, 358] width 23 height 12
type input "100%"
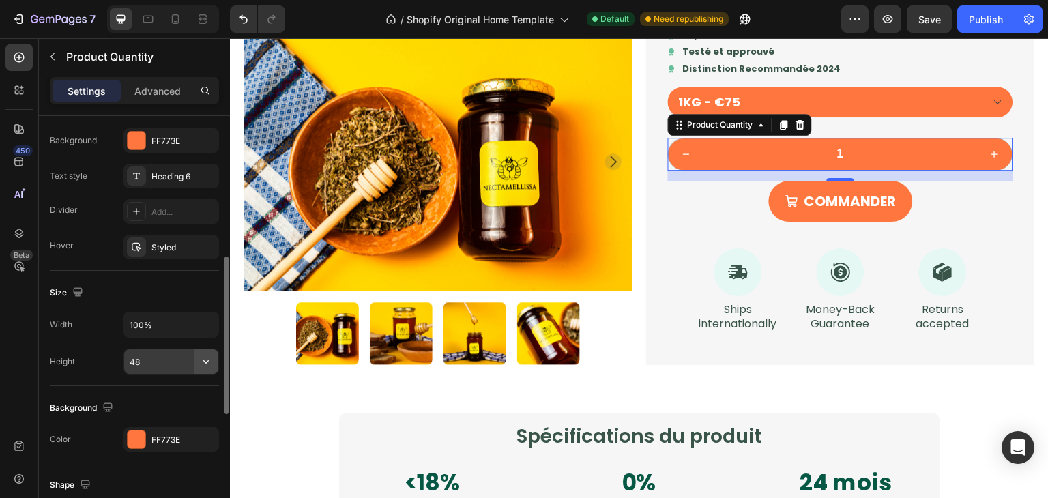
click at [199, 358] on button "button" at bounding box center [206, 361] width 25 height 25
click at [167, 361] on input "48" at bounding box center [171, 361] width 94 height 25
click at [167, 361] on input "45" at bounding box center [171, 361] width 94 height 25
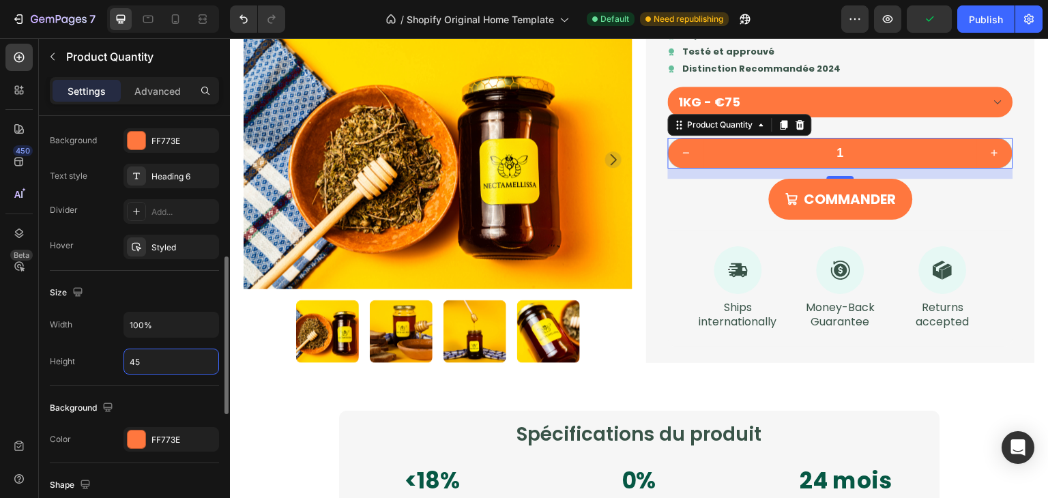
type input "45"
click at [188, 380] on div "Size Width 100% Height 45" at bounding box center [134, 328] width 169 height 115
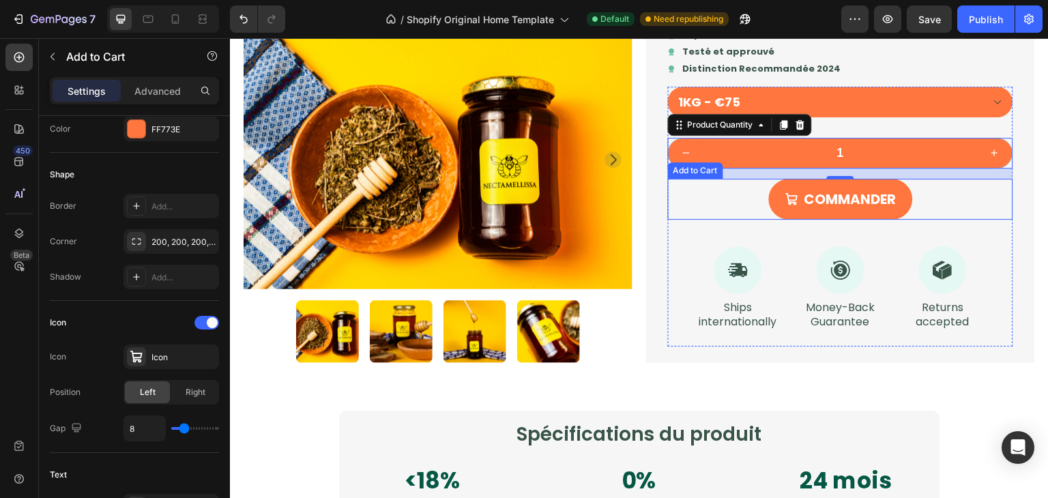
click at [736, 201] on div "COMMANDER Add to Cart" at bounding box center [840, 199] width 345 height 41
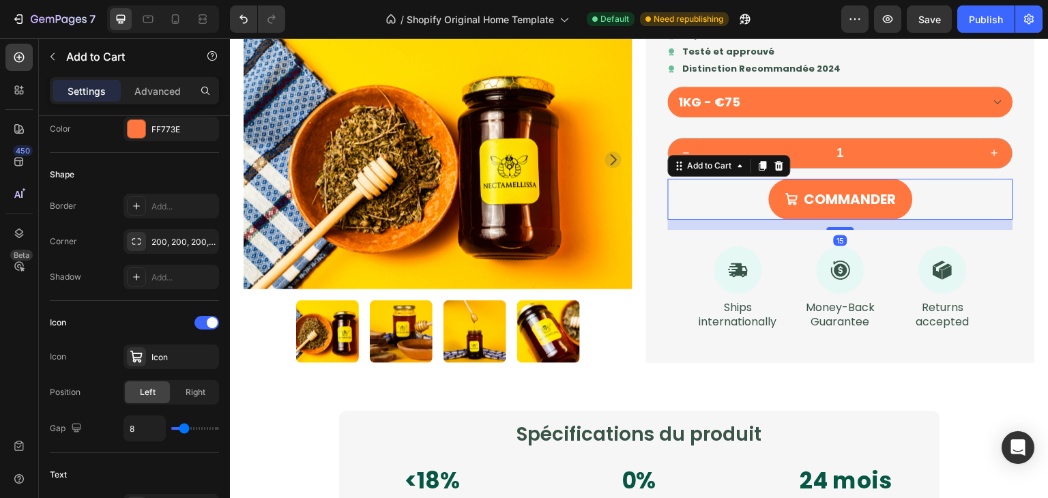
scroll to position [0, 0]
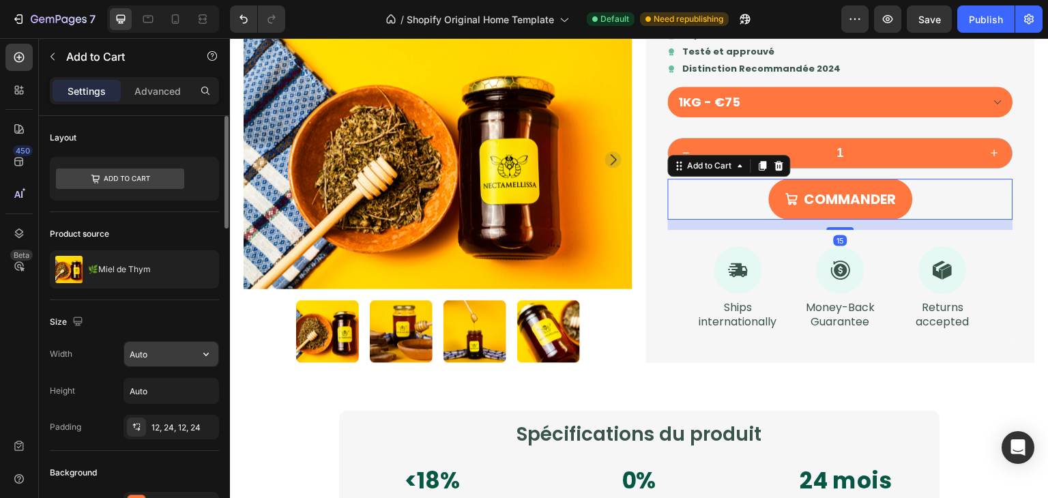
click at [143, 347] on input "Auto" at bounding box center [171, 354] width 94 height 25
click at [206, 357] on icon "button" at bounding box center [206, 354] width 14 height 14
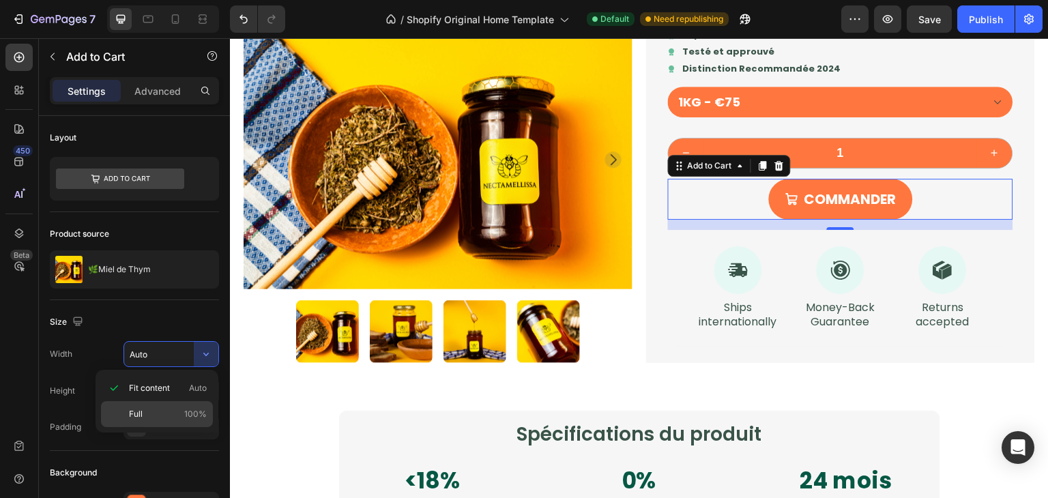
click at [172, 402] on div "Full 100%" at bounding box center [157, 414] width 112 height 26
type input "100%"
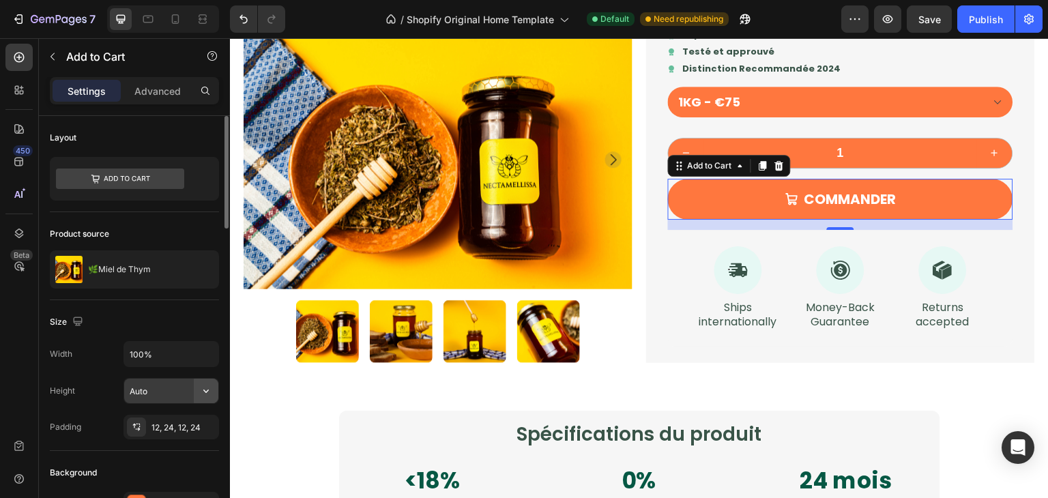
click at [203, 390] on icon "button" at bounding box center [206, 391] width 14 height 14
click at [153, 390] on input "Auto" at bounding box center [171, 391] width 94 height 25
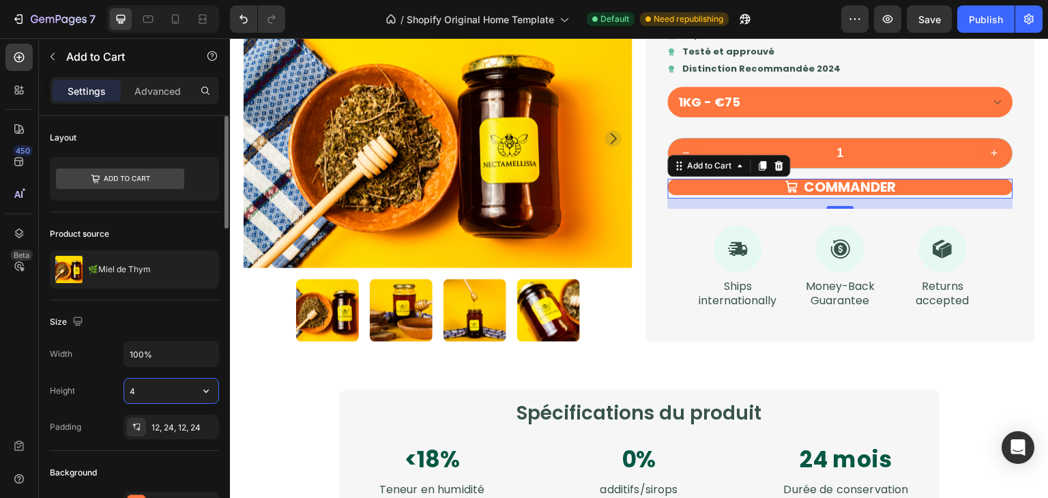
type input "45"
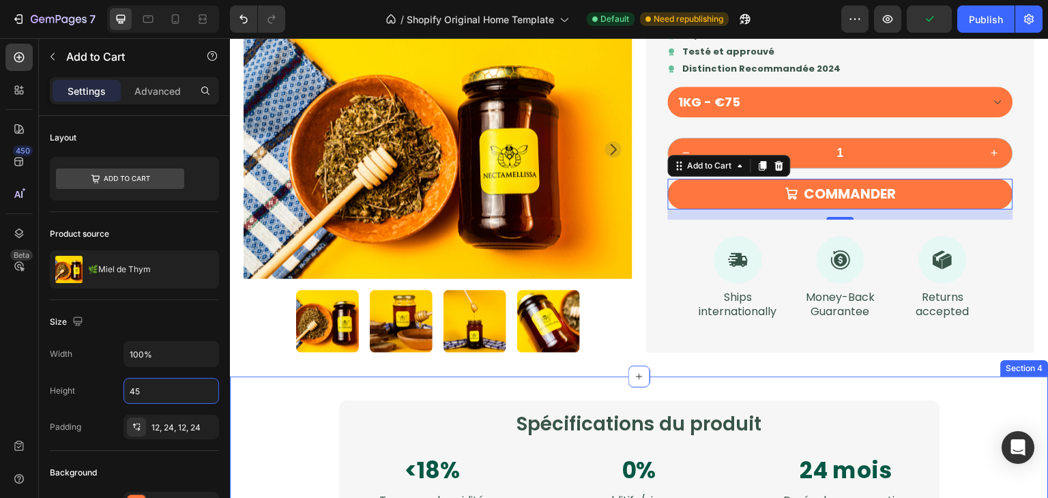
click at [279, 397] on div "Spécifications du produit Heading <18% Text Block Teneur en humidité Text Block…" at bounding box center [639, 458] width 819 height 163
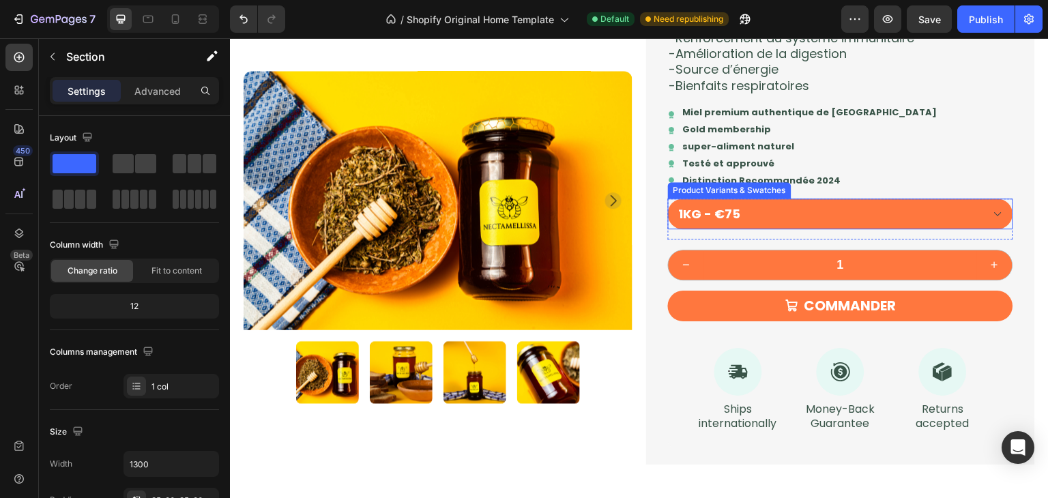
scroll to position [1222, 0]
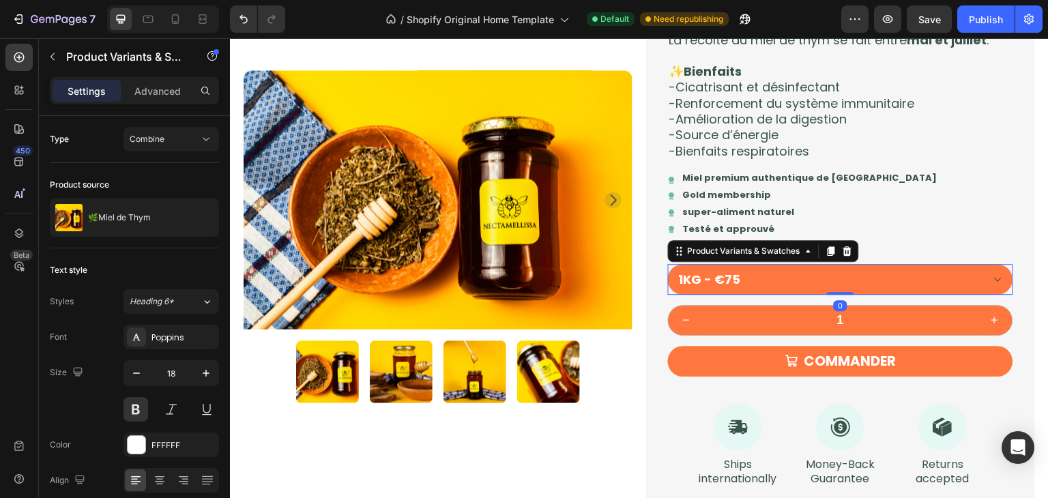
drag, startPoint x: 837, startPoint y: 302, endPoint x: 835, endPoint y: 285, distance: 16.6
click at [835, 285] on div "250G - €23 500G - €42 1KG - €75 Product Variants & Swatches 0" at bounding box center [840, 279] width 345 height 31
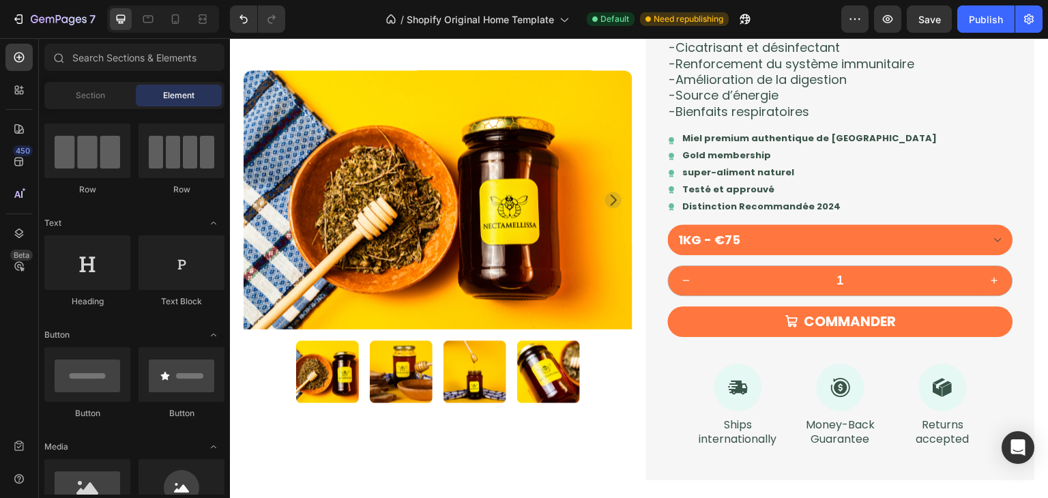
scroll to position [1275, 0]
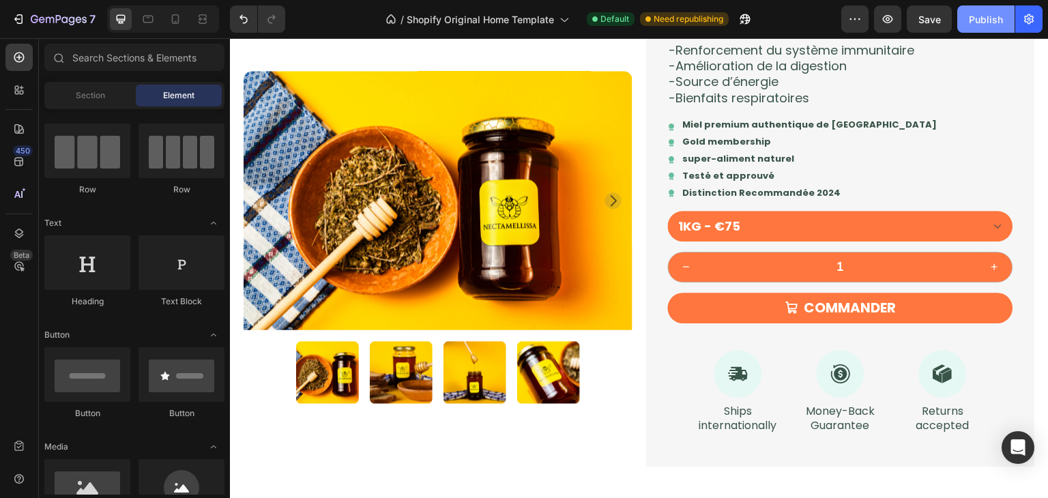
click at [983, 16] on div "Publish" at bounding box center [986, 19] width 34 height 14
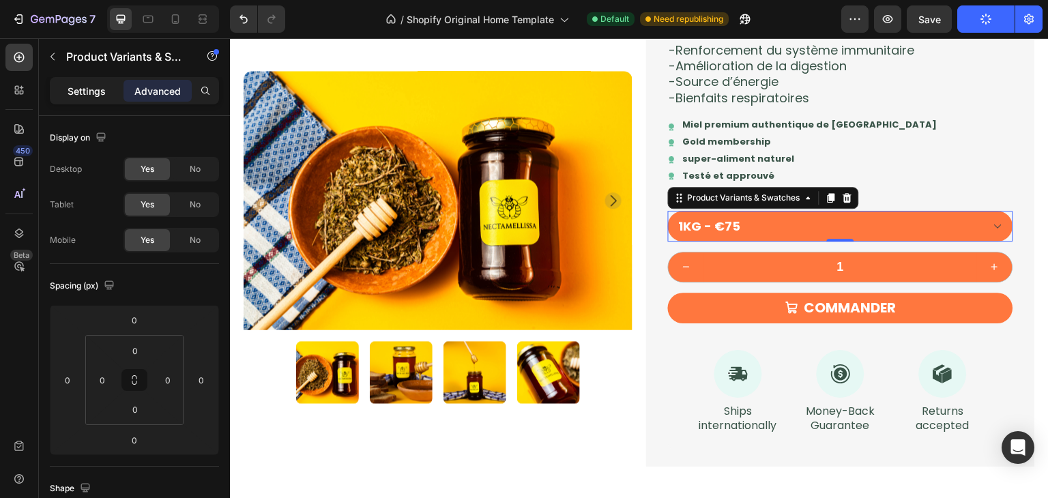
click at [106, 99] on div "Settings" at bounding box center [87, 91] width 68 height 22
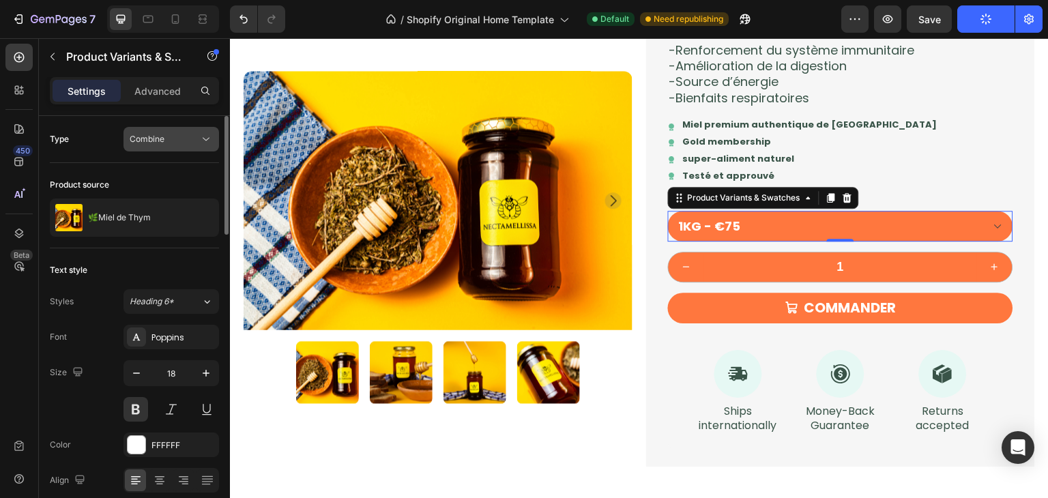
click at [162, 148] on button "Combine" at bounding box center [172, 139] width 96 height 25
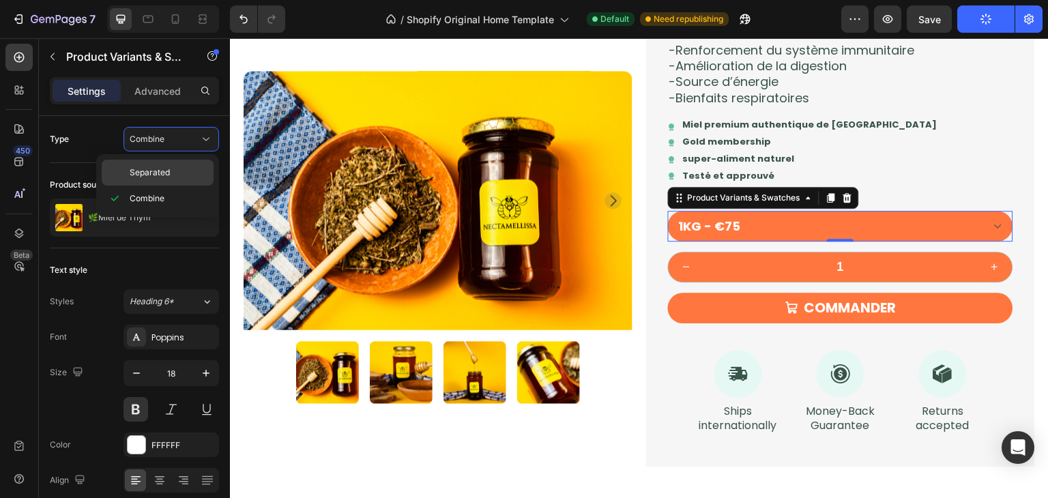
click at [180, 170] on p "Separated" at bounding box center [169, 173] width 78 height 12
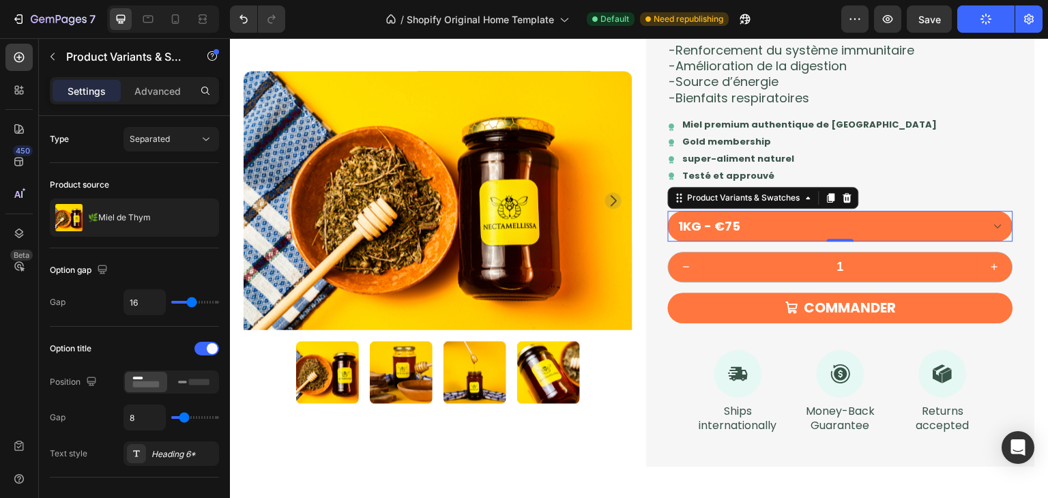
select select "1KG"
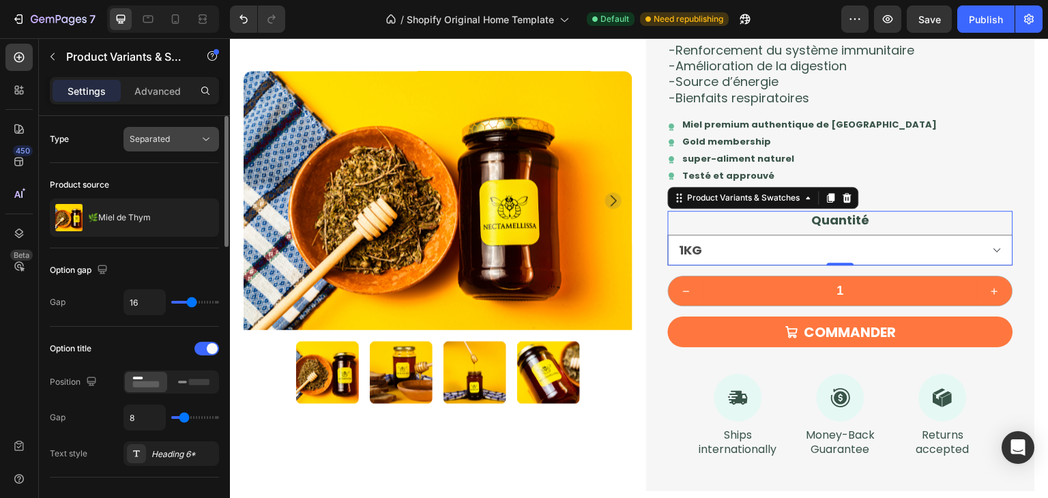
click at [171, 133] on div "Separated" at bounding box center [165, 139] width 70 height 12
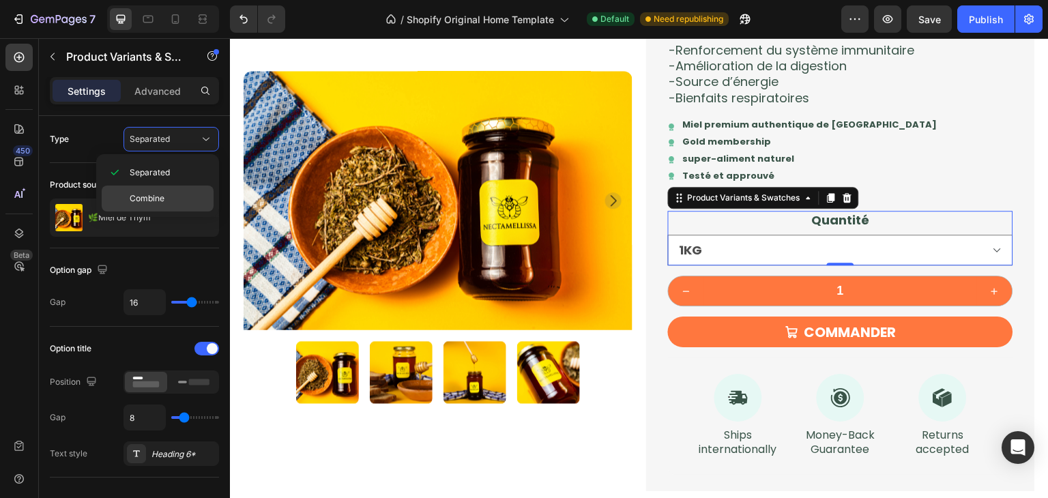
click at [183, 189] on div "Combine" at bounding box center [158, 199] width 112 height 26
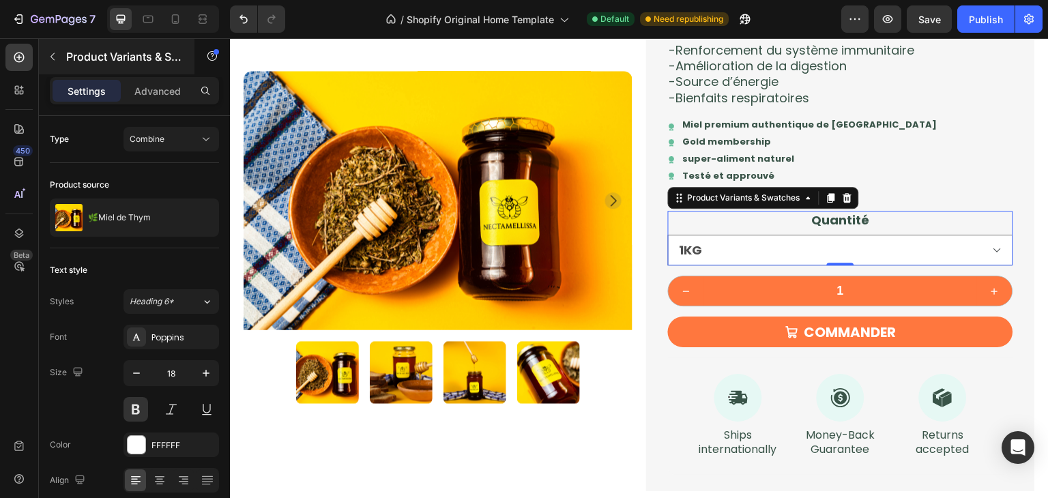
select select "581819893712814718"
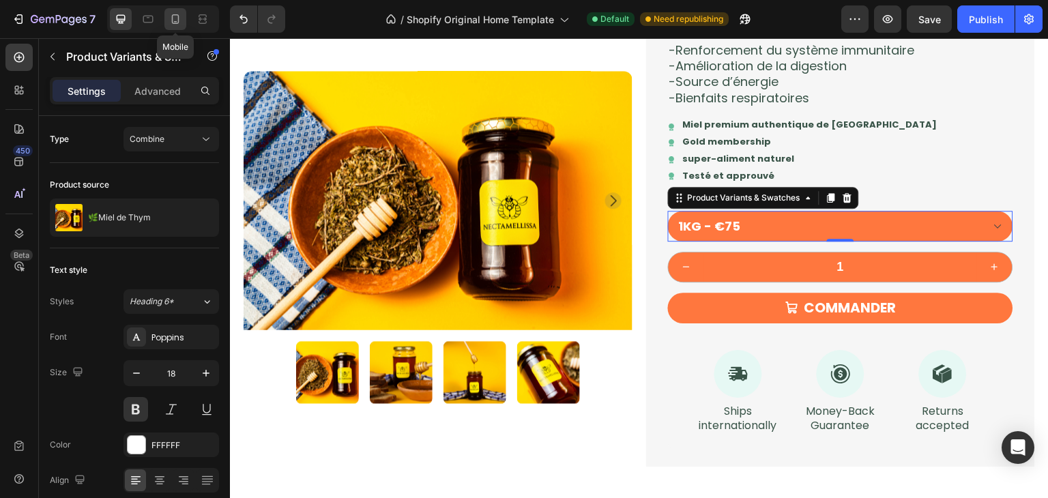
click at [175, 19] on icon at bounding box center [176, 19] width 14 height 14
type input "16"
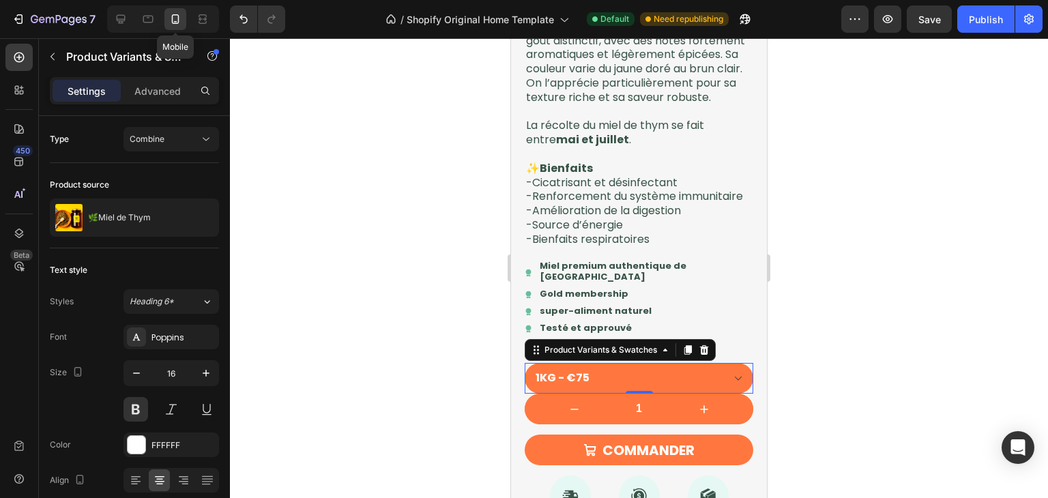
click at [175, 19] on icon at bounding box center [176, 19] width 14 height 14
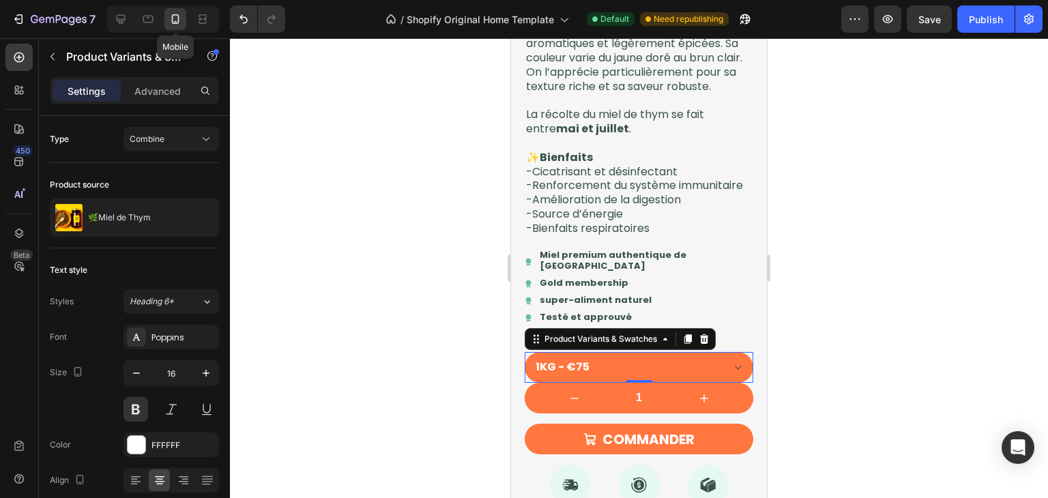
scroll to position [1436, 0]
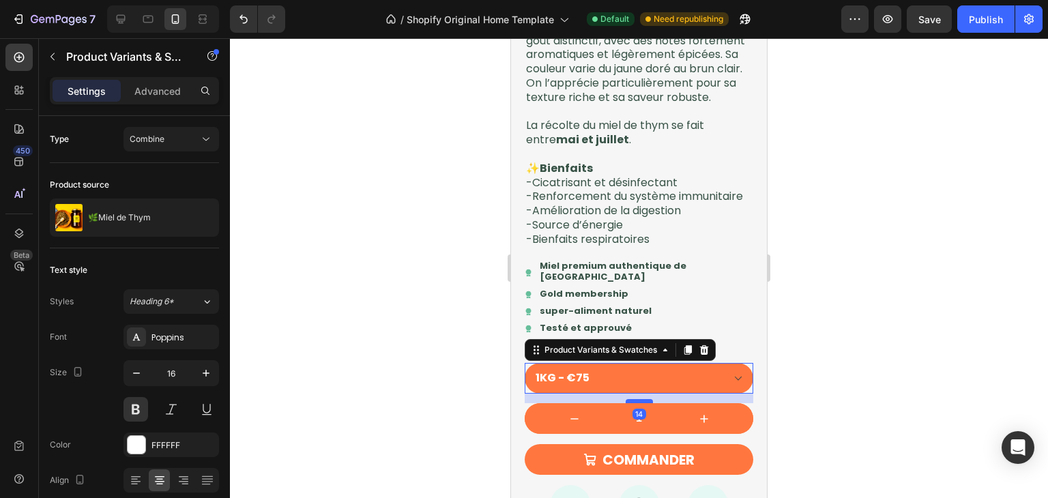
drag, startPoint x: 644, startPoint y: 416, endPoint x: 644, endPoint y: 425, distance: 9.6
click at [644, 403] on div at bounding box center [639, 401] width 27 height 4
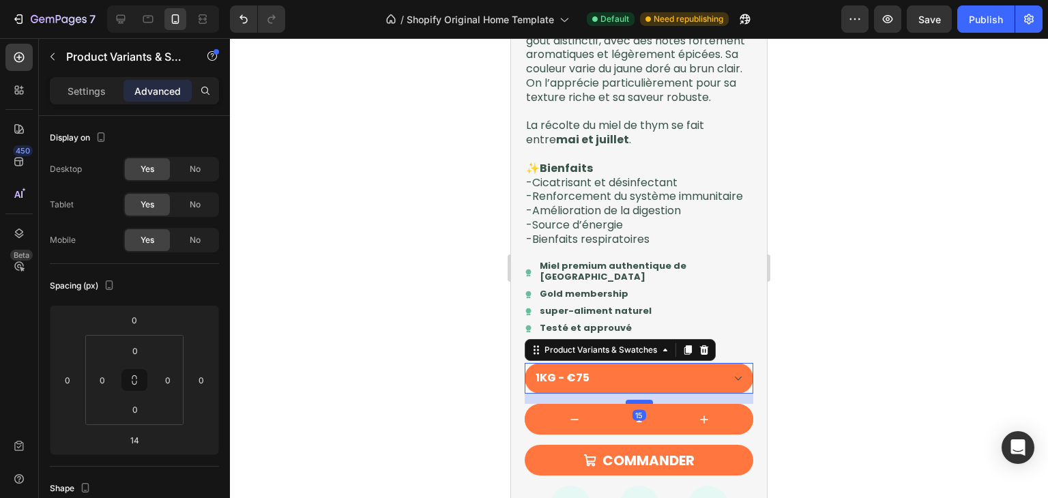
click at [633, 404] on div at bounding box center [639, 402] width 27 height 4
type input "15"
click at [887, 428] on div at bounding box center [639, 268] width 818 height 460
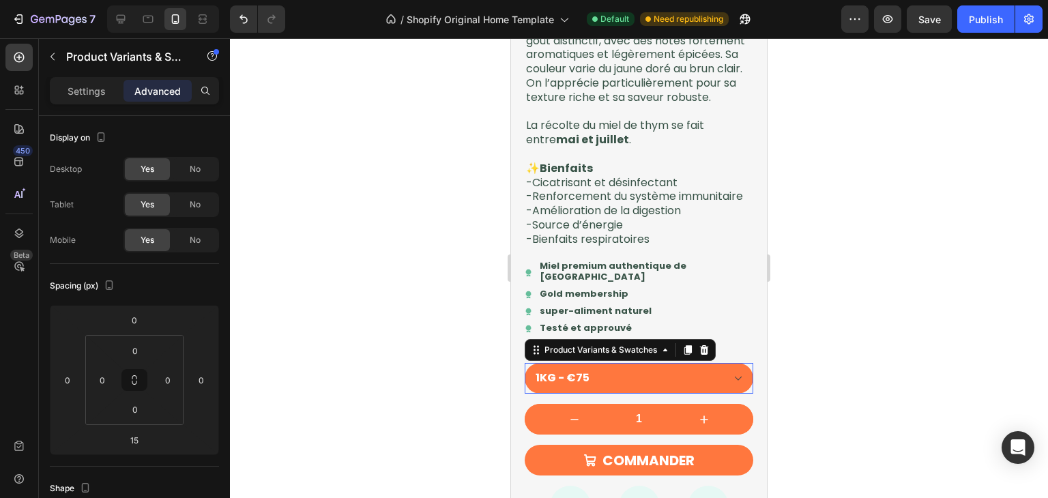
click at [740, 394] on select "250G - €23 500G - €42 1KG - €75" at bounding box center [639, 378] width 229 height 31
click at [724, 394] on select "250G - €23 500G - €42 1KG - €75" at bounding box center [639, 378] width 229 height 31
click at [812, 412] on div at bounding box center [639, 268] width 818 height 460
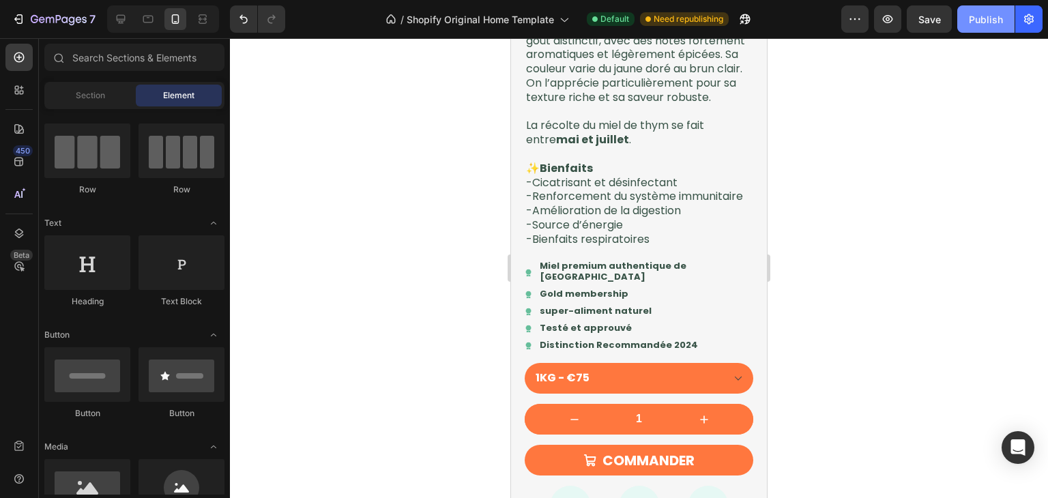
click at [979, 28] on button "Publish" at bounding box center [985, 18] width 57 height 27
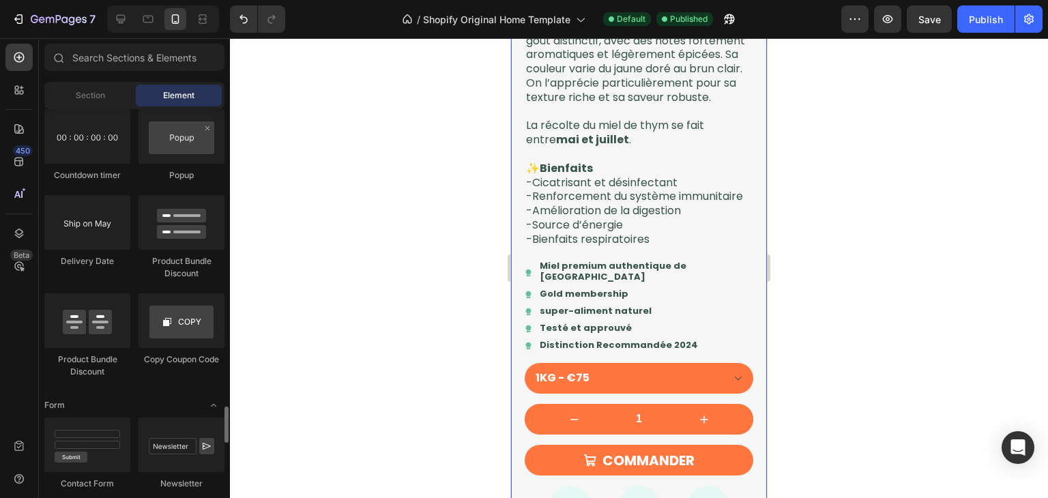
scroll to position [2902, 0]
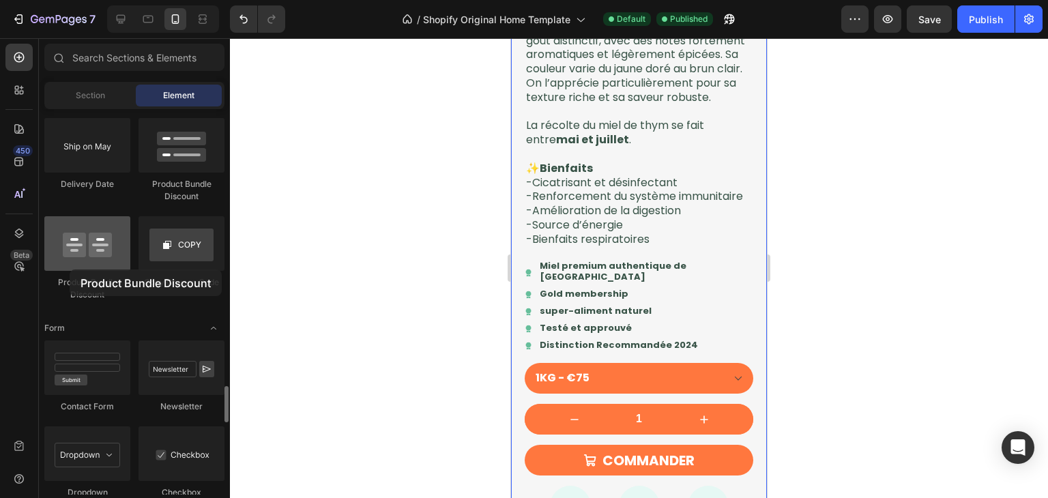
click at [70, 270] on div at bounding box center [87, 243] width 86 height 55
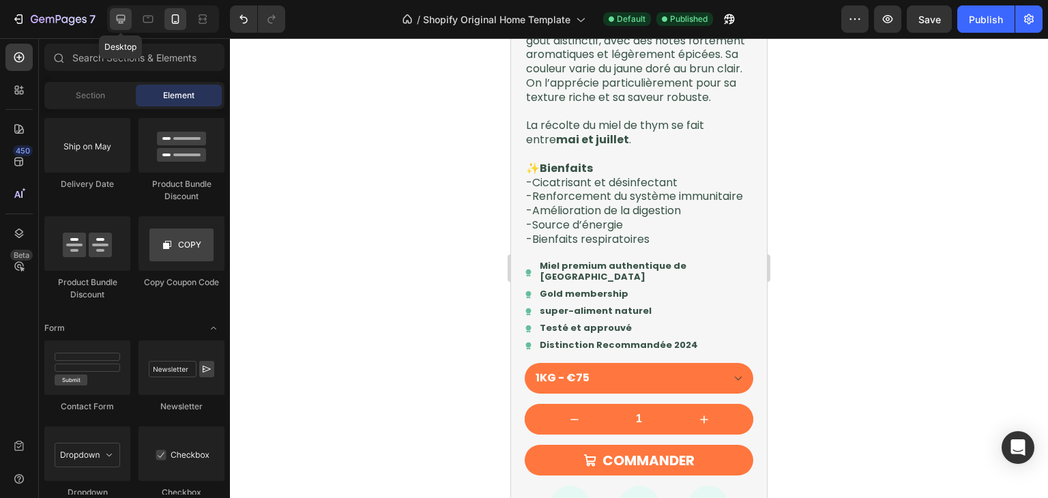
click at [114, 25] on icon at bounding box center [121, 19] width 14 height 14
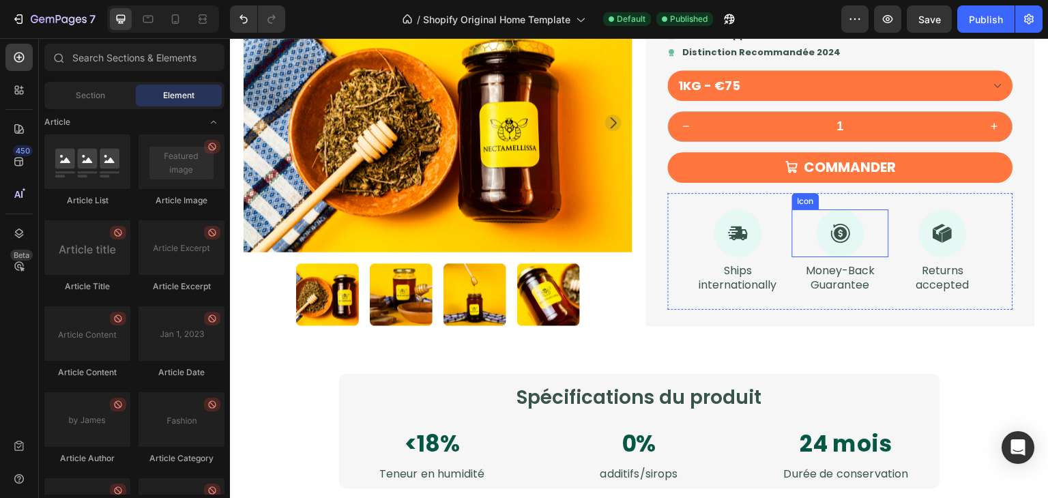
scroll to position [1234, 0]
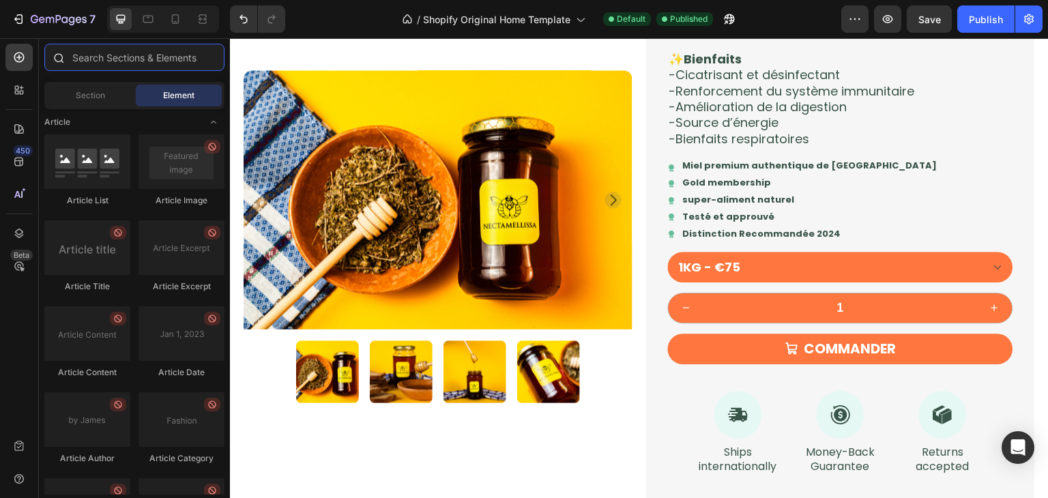
click at [93, 66] on input "text" at bounding box center [134, 57] width 180 height 27
click at [98, 85] on div "Section" at bounding box center [90, 96] width 86 height 22
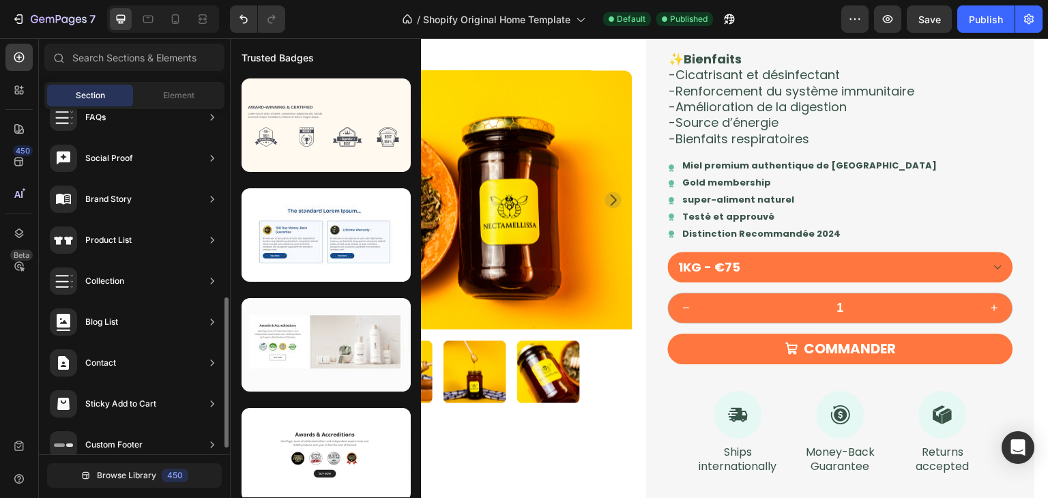
scroll to position [446, 0]
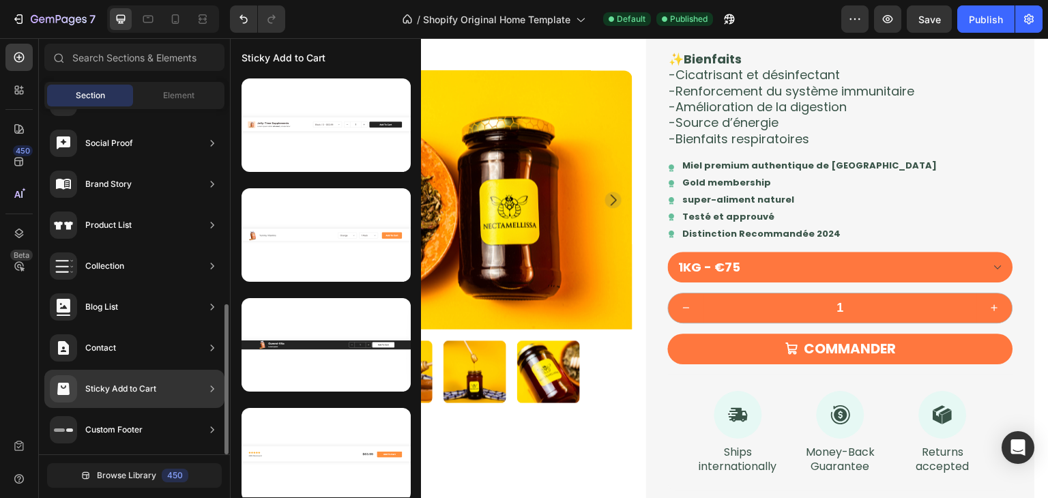
click at [166, 376] on div "Sticky Add to Cart" at bounding box center [134, 389] width 180 height 38
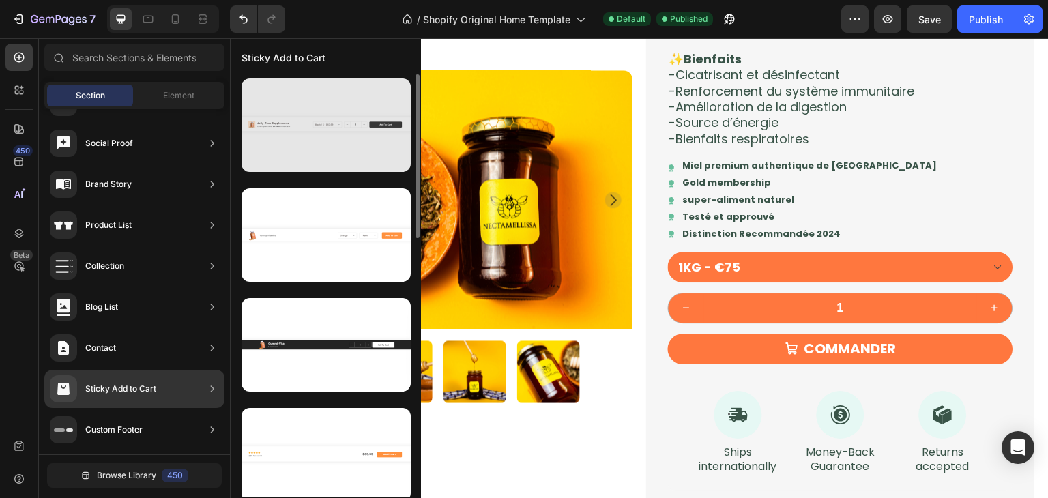
click at [326, 118] on div at bounding box center [326, 124] width 169 height 93
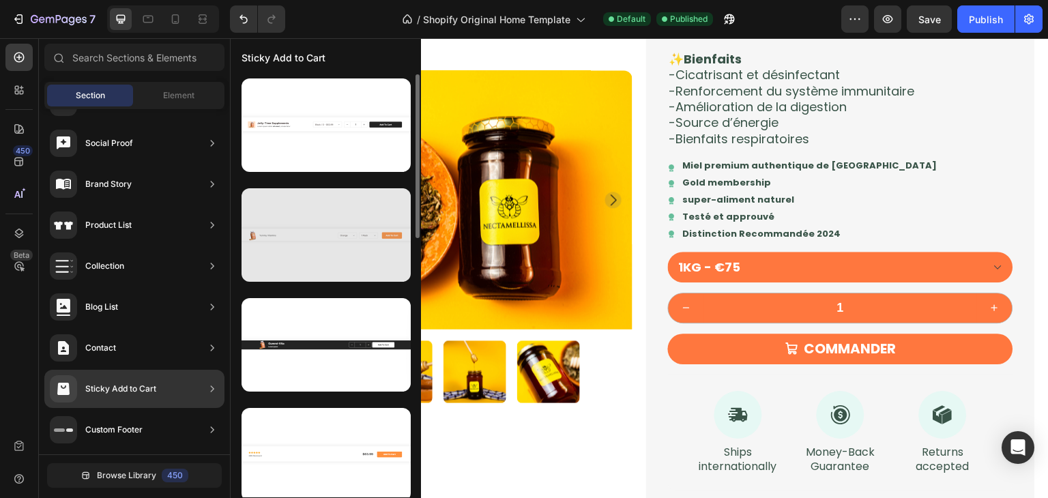
click at [319, 248] on div at bounding box center [326, 234] width 169 height 93
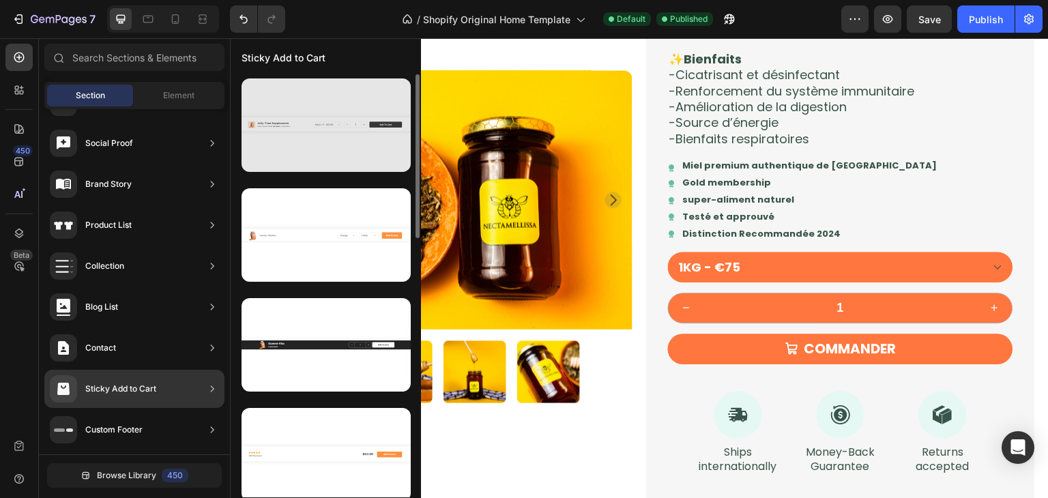
click at [311, 144] on div at bounding box center [326, 124] width 169 height 93
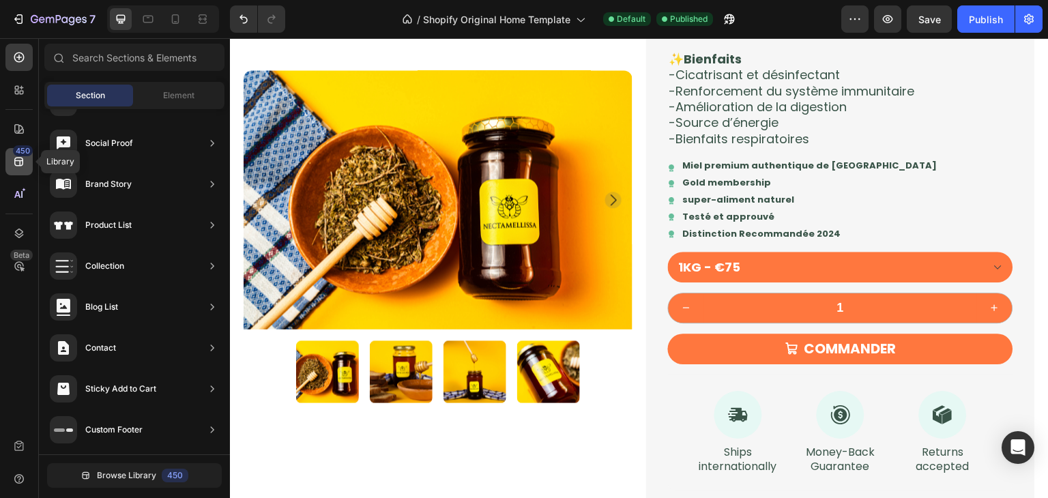
click at [24, 156] on icon at bounding box center [19, 162] width 14 height 14
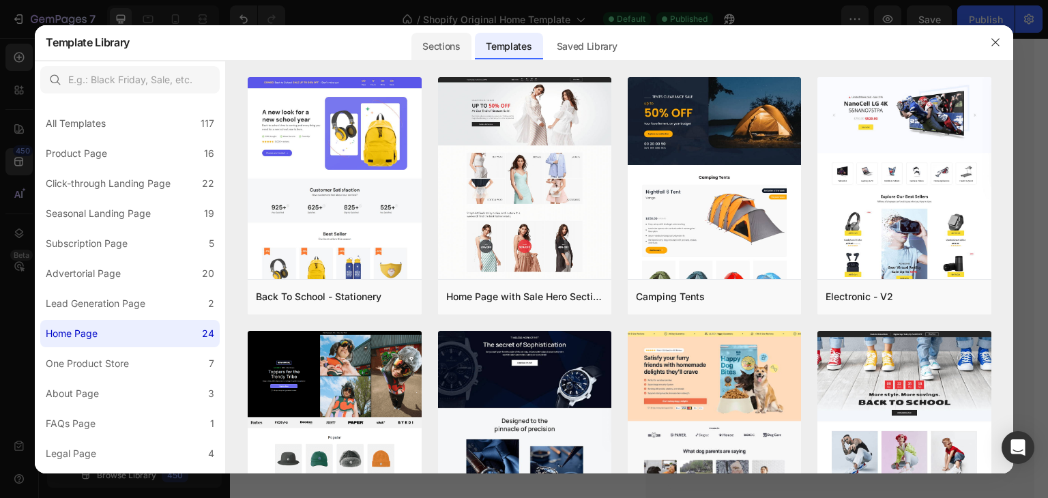
click at [467, 55] on div "Sections" at bounding box center [441, 46] width 59 height 27
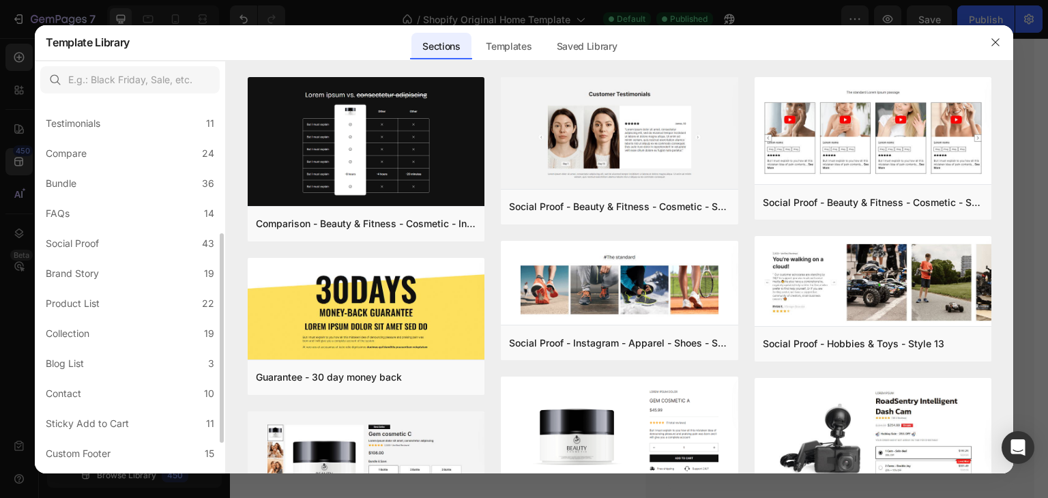
scroll to position [294, 0]
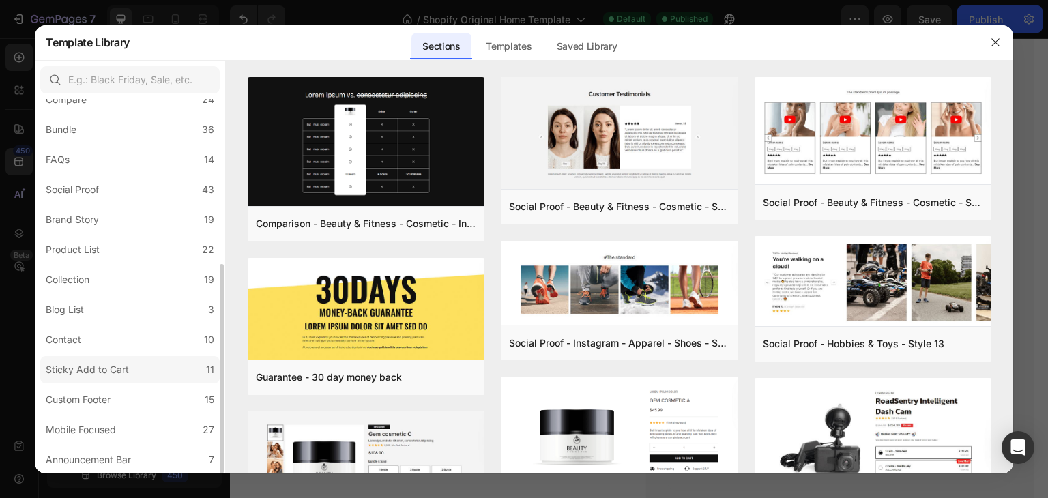
click at [115, 368] on div "Sticky Add to Cart" at bounding box center [87, 370] width 83 height 16
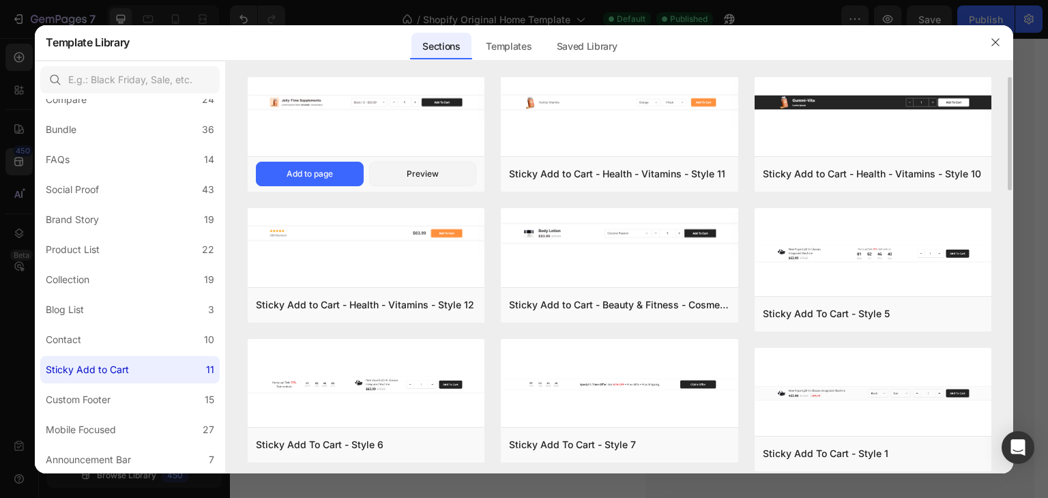
click at [401, 140] on div at bounding box center [366, 118] width 237 height 82
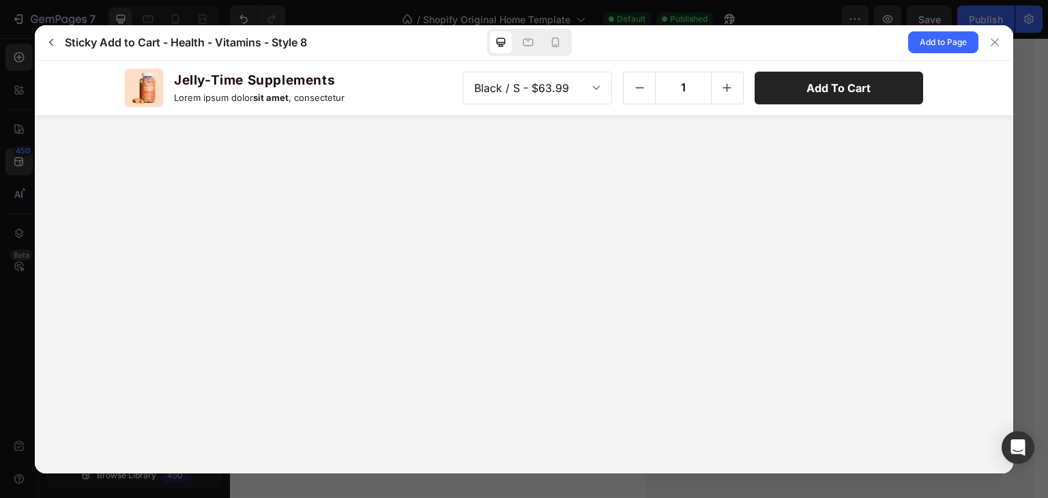
scroll to position [0, 0]
click at [553, 40] on icon at bounding box center [556, 42] width 14 height 14
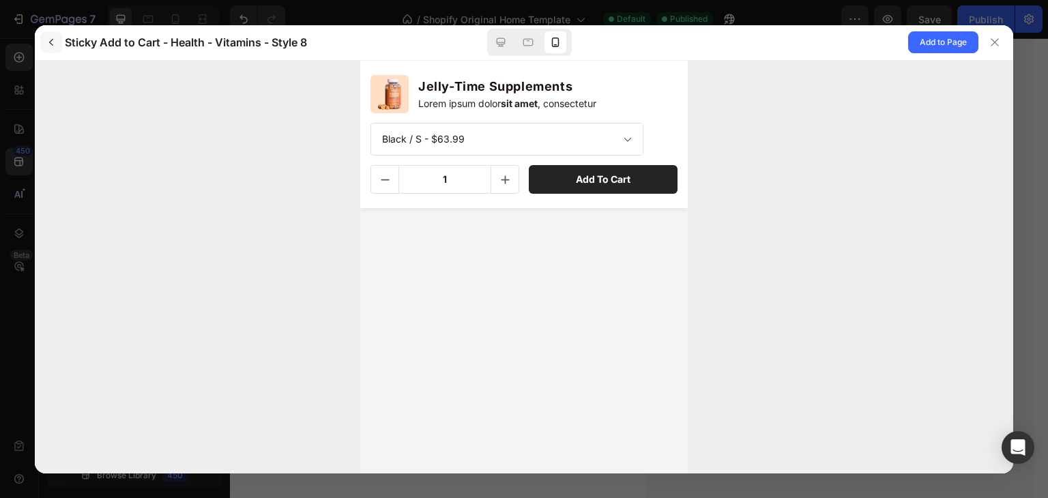
click at [55, 50] on button "button" at bounding box center [51, 42] width 22 height 22
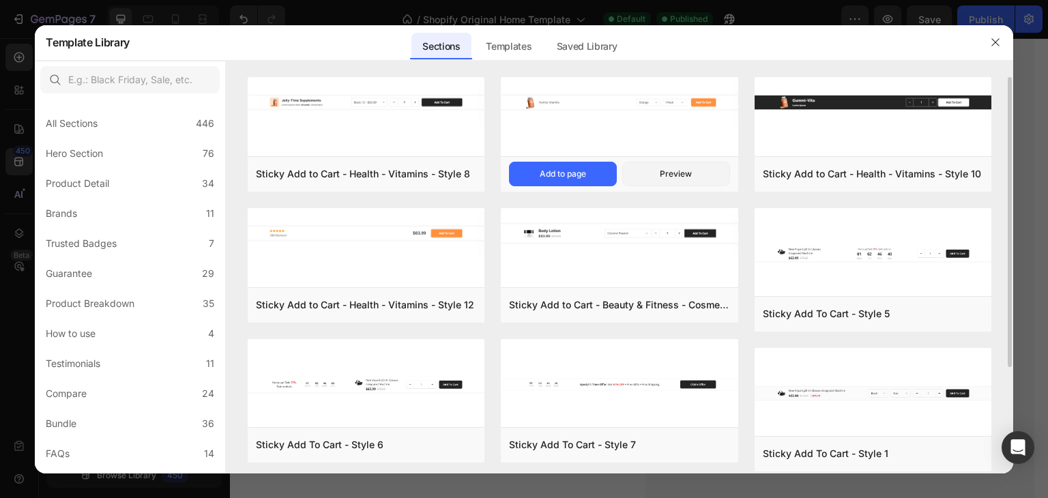
click at [605, 119] on img at bounding box center [619, 102] width 237 height 51
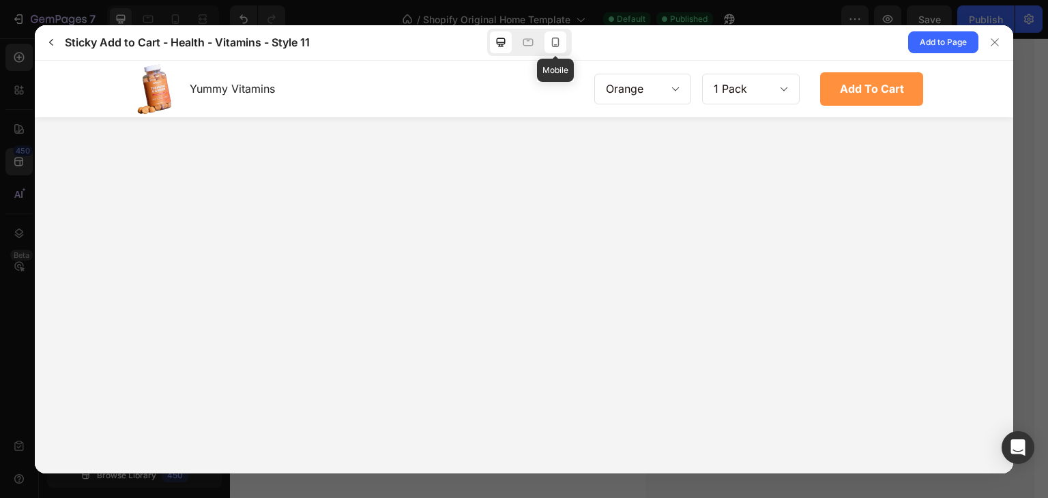
click at [558, 53] on div at bounding box center [556, 42] width 22 height 22
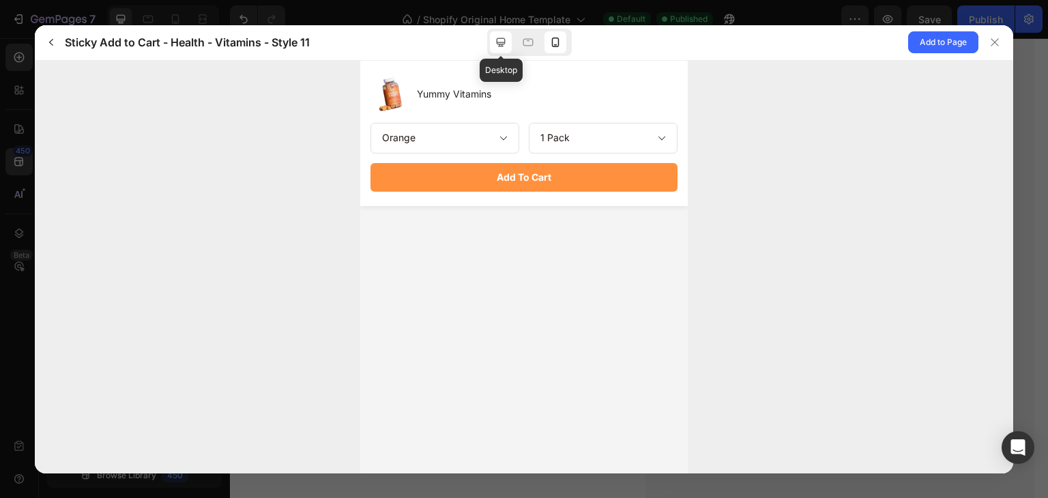
click at [503, 50] on div at bounding box center [501, 42] width 22 height 22
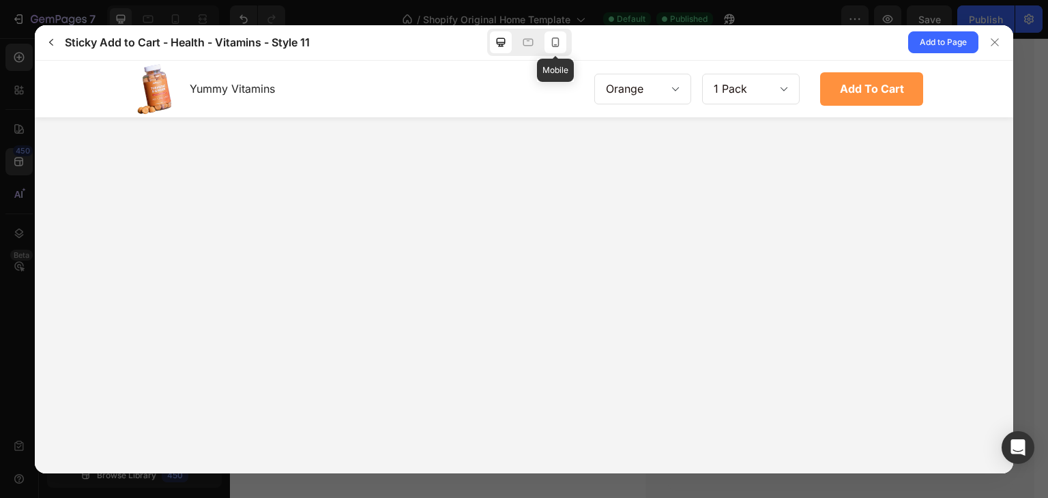
click at [556, 42] on icon at bounding box center [556, 42] width 14 height 14
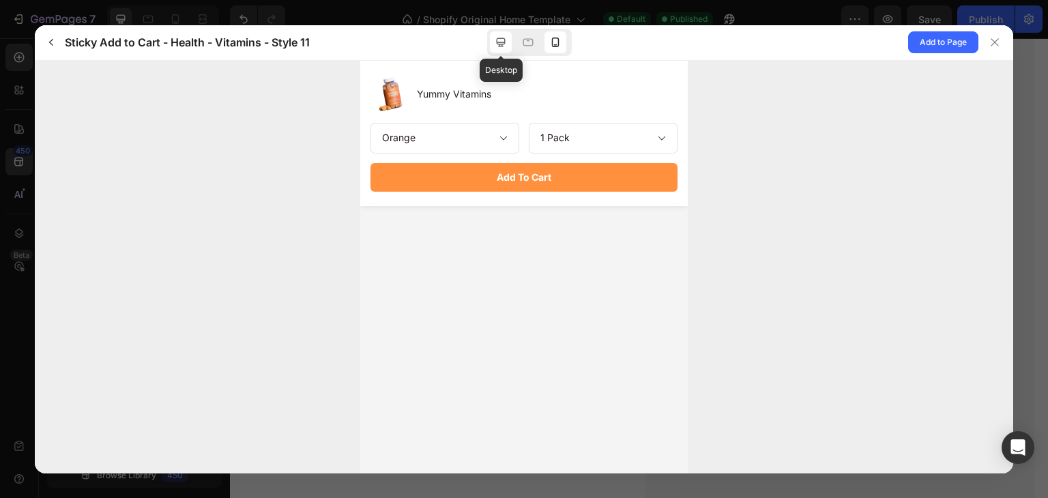
click at [498, 48] on icon at bounding box center [501, 42] width 14 height 14
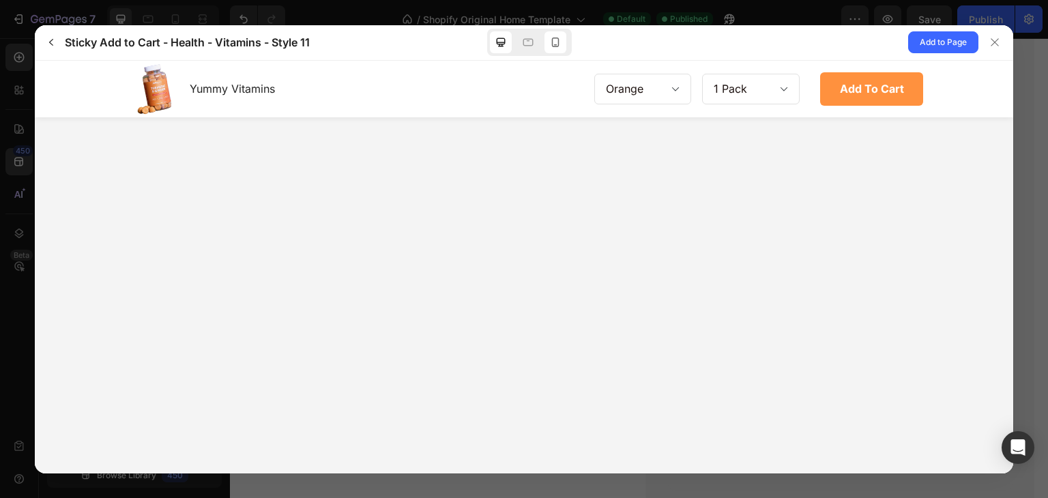
drag, startPoint x: 577, startPoint y: 42, endPoint x: 552, endPoint y: 47, distance: 25.2
click at [552, 47] on div "Sticky Add to Cart - Health - Vitamins - Style 11 Add to Page" at bounding box center [524, 42] width 979 height 35
click at [552, 47] on icon at bounding box center [556, 42] width 14 height 14
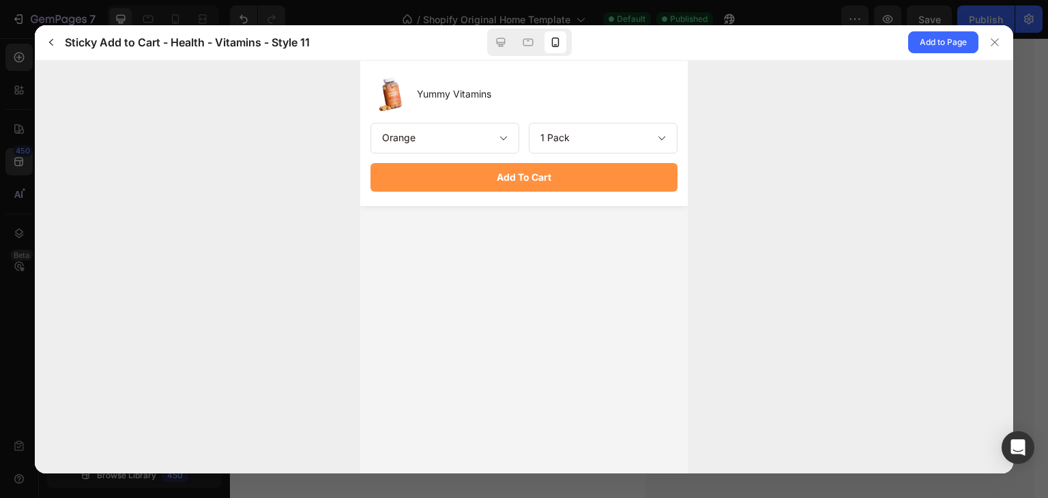
click at [556, 130] on select "1 Pack 3 Pack 5 Pack" at bounding box center [603, 137] width 149 height 31
click at [510, 48] on div at bounding box center [501, 42] width 22 height 22
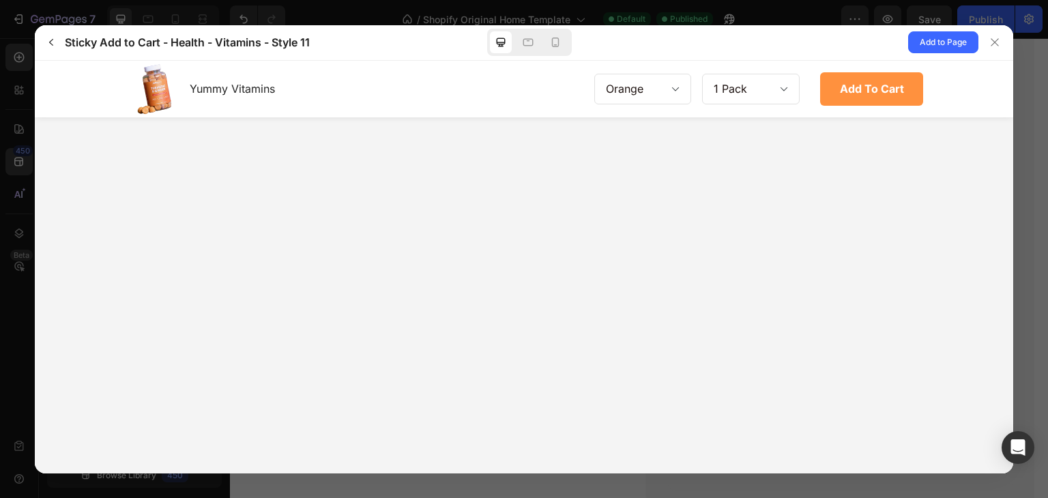
click at [658, 95] on select "Orange Apple" at bounding box center [643, 88] width 98 height 31
click at [734, 90] on select "1 Pack 3 Pack 5 Pack" at bounding box center [751, 88] width 98 height 31
click at [57, 50] on button "button" at bounding box center [51, 42] width 22 height 22
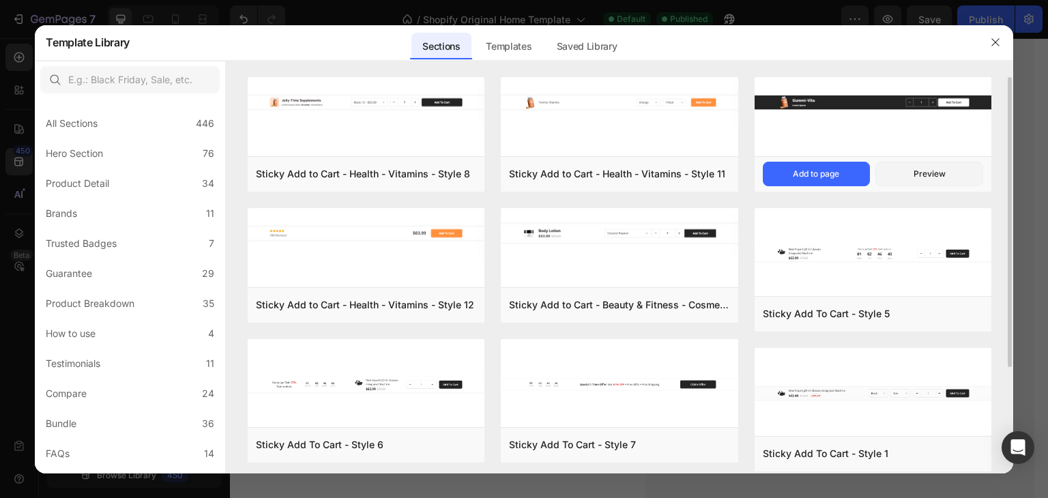
click at [793, 129] on div at bounding box center [873, 118] width 237 height 82
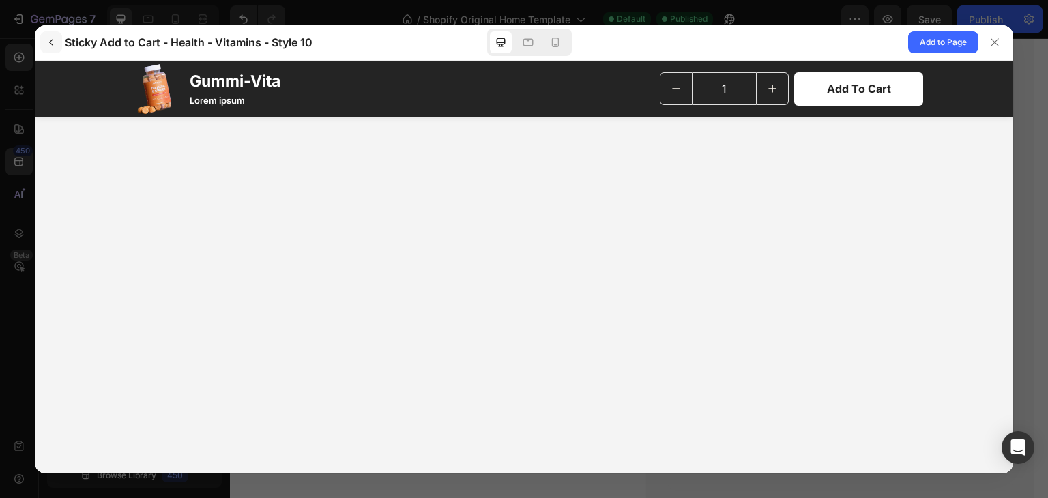
click at [44, 44] on button "button" at bounding box center [51, 42] width 22 height 22
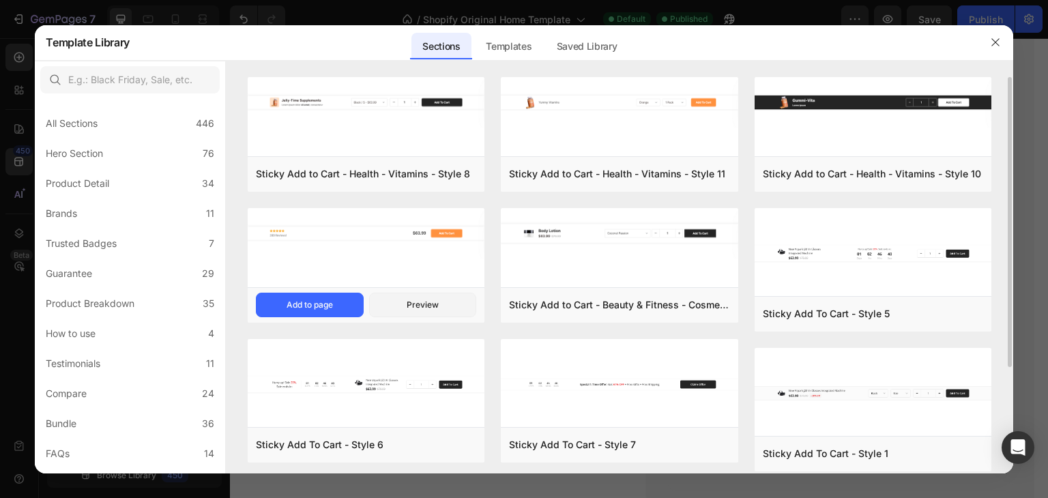
click at [354, 233] on img at bounding box center [366, 233] width 237 height 51
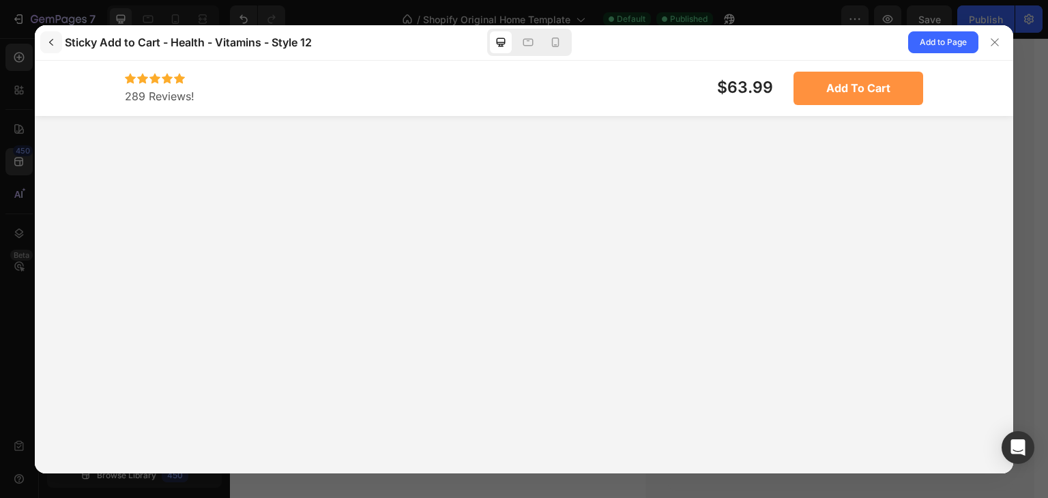
click at [55, 44] on icon "button" at bounding box center [51, 42] width 11 height 11
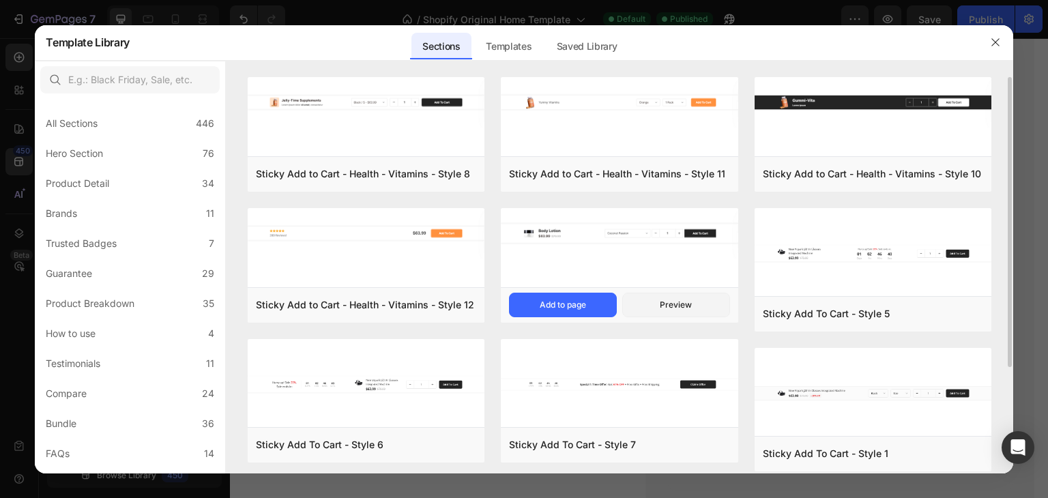
click at [520, 235] on img at bounding box center [619, 233] width 237 height 51
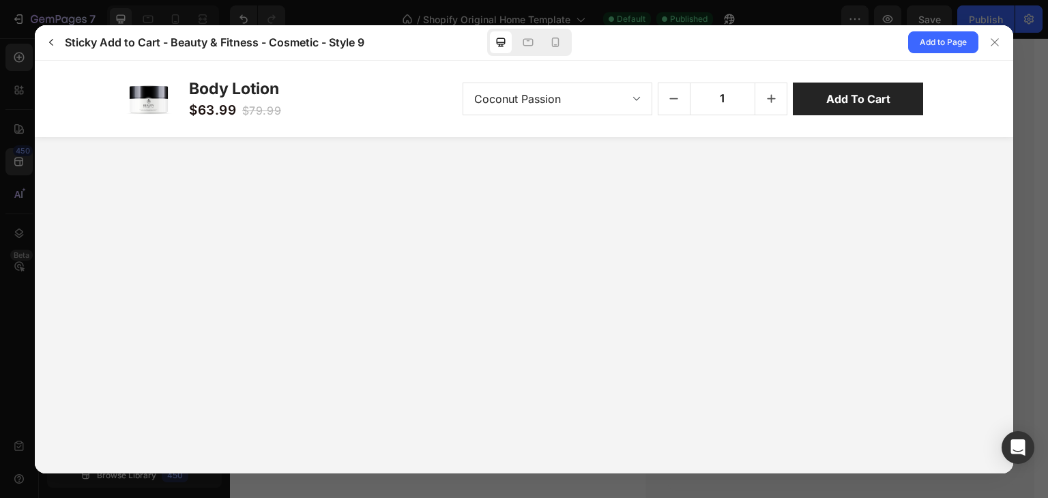
click at [590, 98] on select "Coconut Passion Pure Seduction Midnight Bloom Love Spell" at bounding box center [558, 98] width 190 height 33
click at [52, 53] on button "button" at bounding box center [51, 42] width 22 height 22
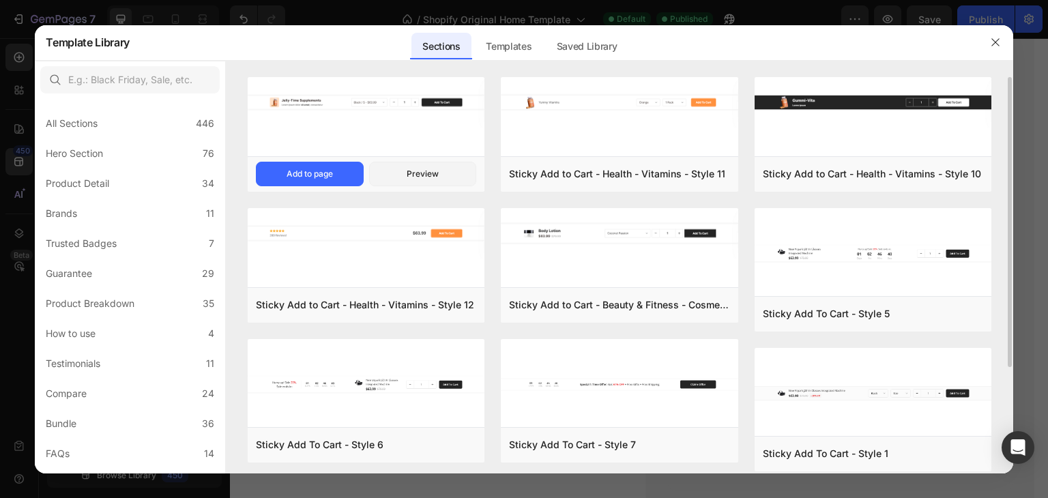
click at [426, 143] on div at bounding box center [366, 118] width 237 height 82
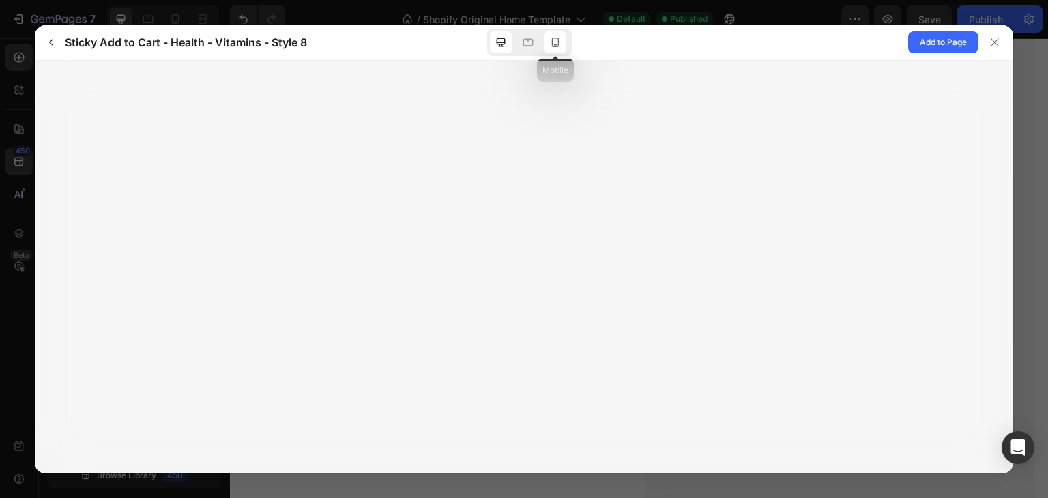
click at [549, 53] on div at bounding box center [556, 42] width 22 height 22
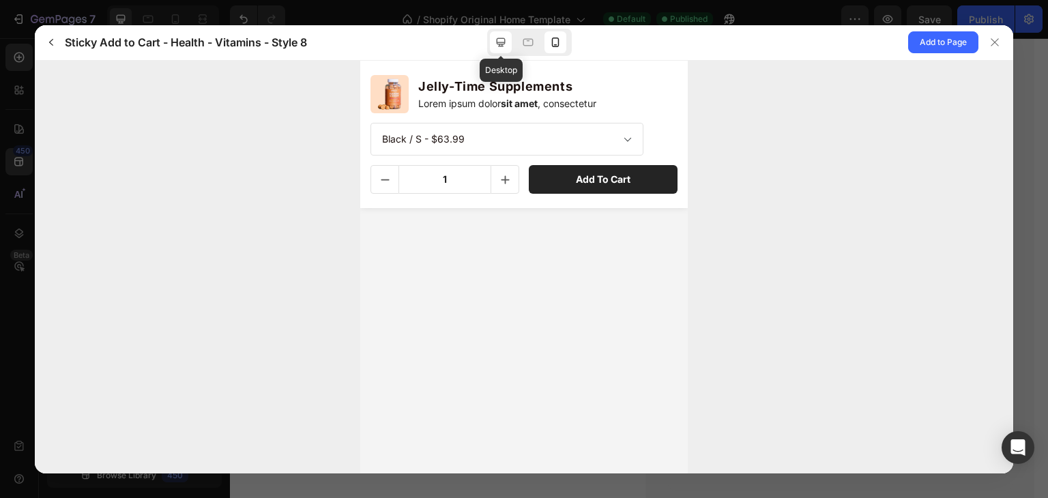
click at [500, 51] on div at bounding box center [501, 42] width 22 height 22
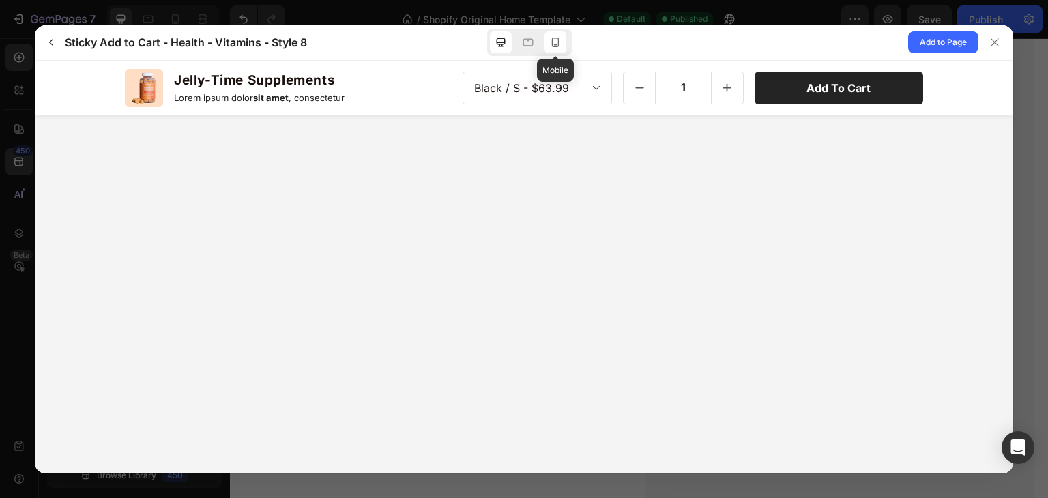
click at [559, 35] on icon at bounding box center [556, 42] width 14 height 14
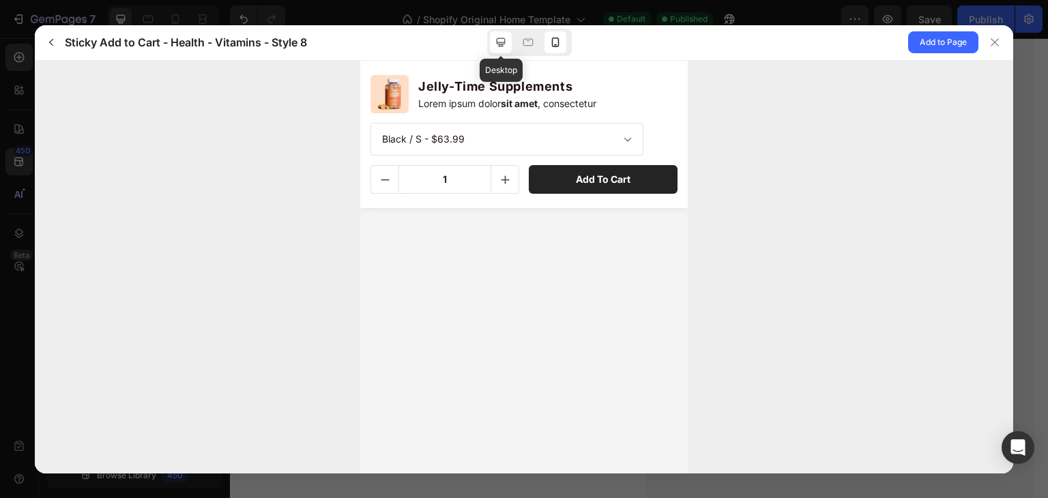
click at [511, 42] on div at bounding box center [501, 42] width 22 height 22
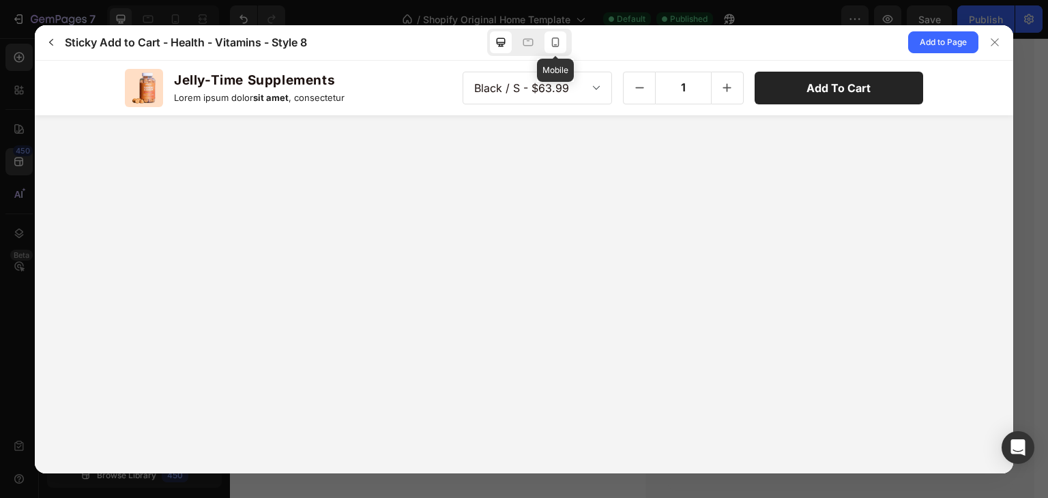
click at [553, 39] on icon at bounding box center [556, 42] width 14 height 14
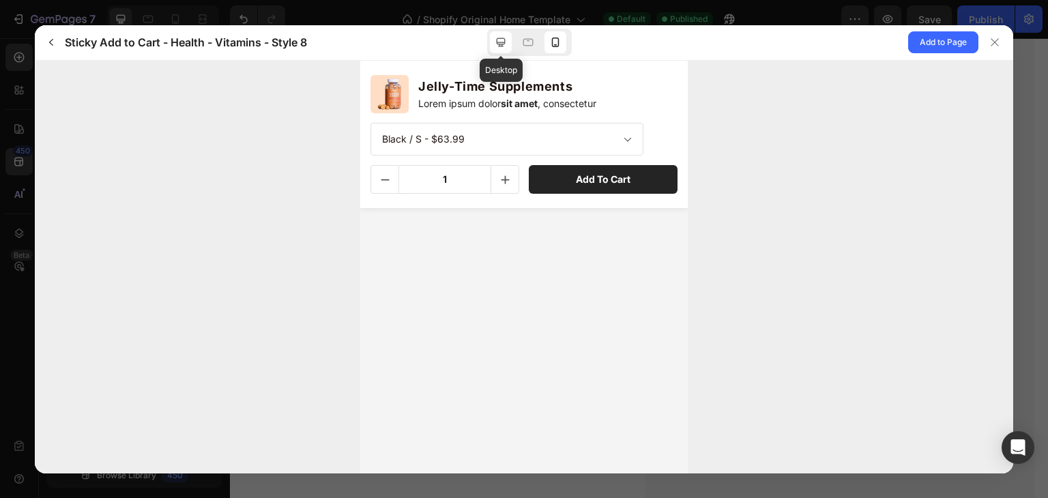
click at [502, 48] on icon at bounding box center [501, 42] width 14 height 14
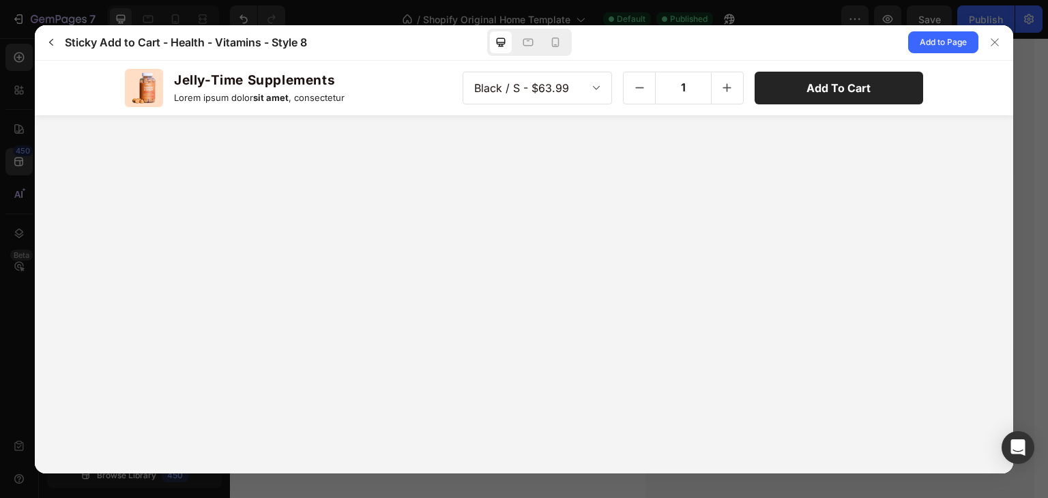
click at [541, 43] on div at bounding box center [529, 42] width 85 height 27
click at [547, 43] on div at bounding box center [556, 42] width 22 height 22
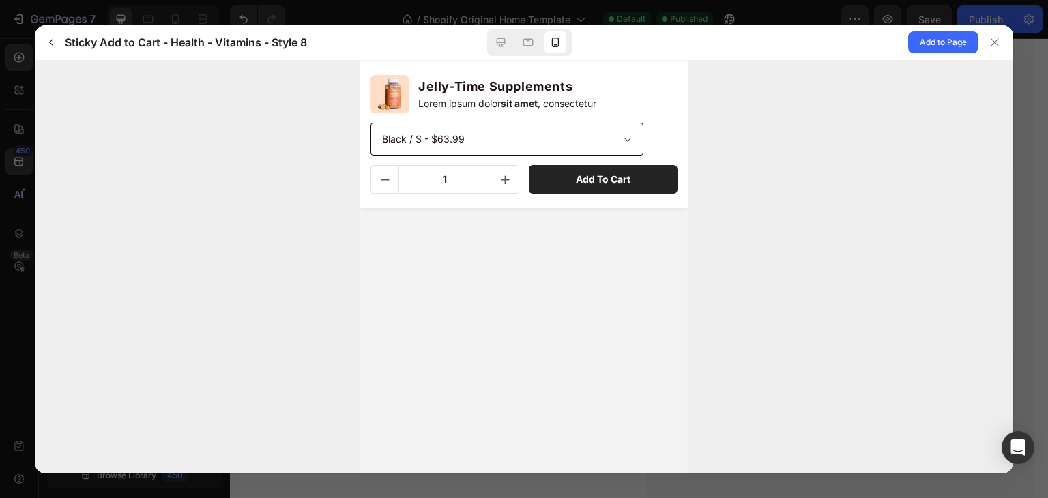
click at [545, 127] on select "Black / S - $63.99 Black / M - $63.99 Black / L - $63.99 Blue / S - $63.99 Blue…" at bounding box center [507, 138] width 273 height 33
click at [46, 44] on icon "button" at bounding box center [51, 42] width 11 height 11
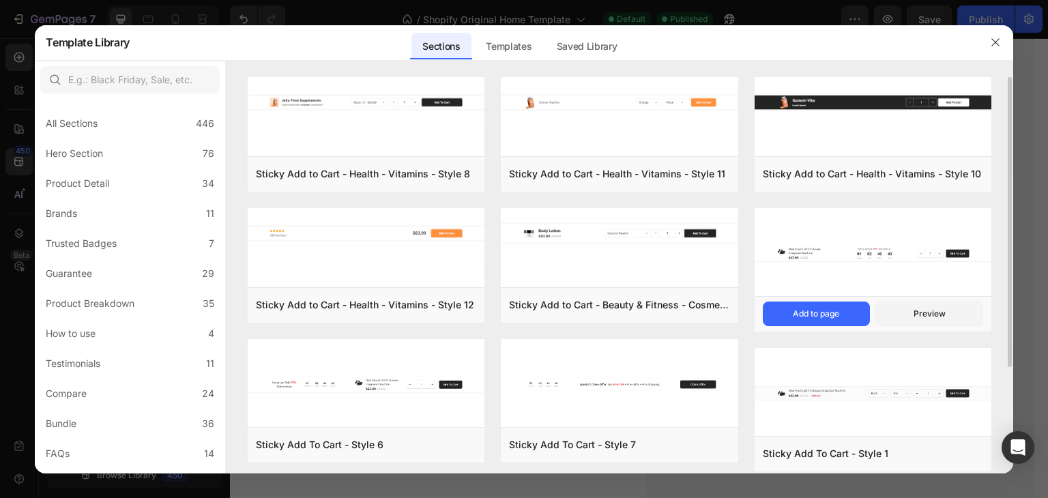
click at [796, 237] on img at bounding box center [873, 252] width 237 height 91
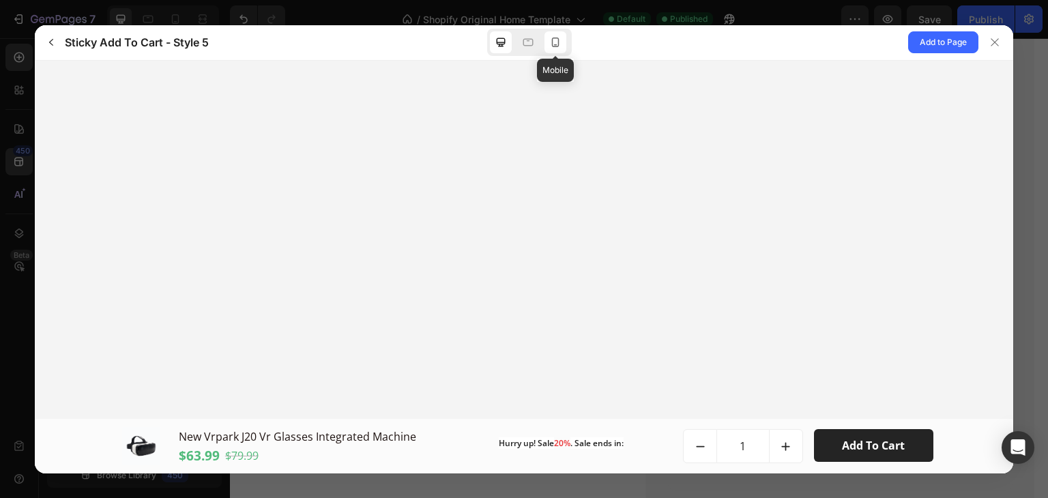
click at [549, 44] on icon at bounding box center [556, 42] width 14 height 14
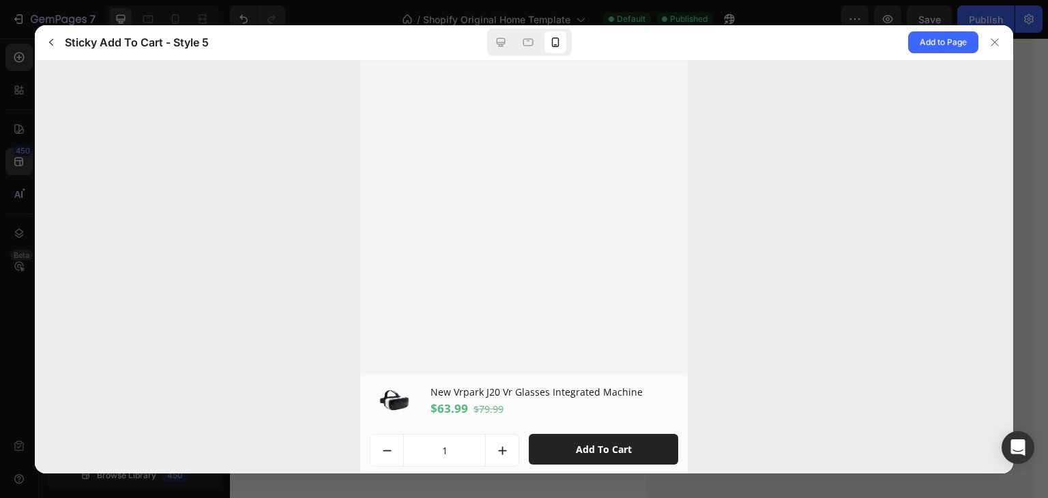
click at [512, 44] on div at bounding box center [529, 42] width 85 height 27
click at [502, 44] on icon at bounding box center [501, 42] width 9 height 9
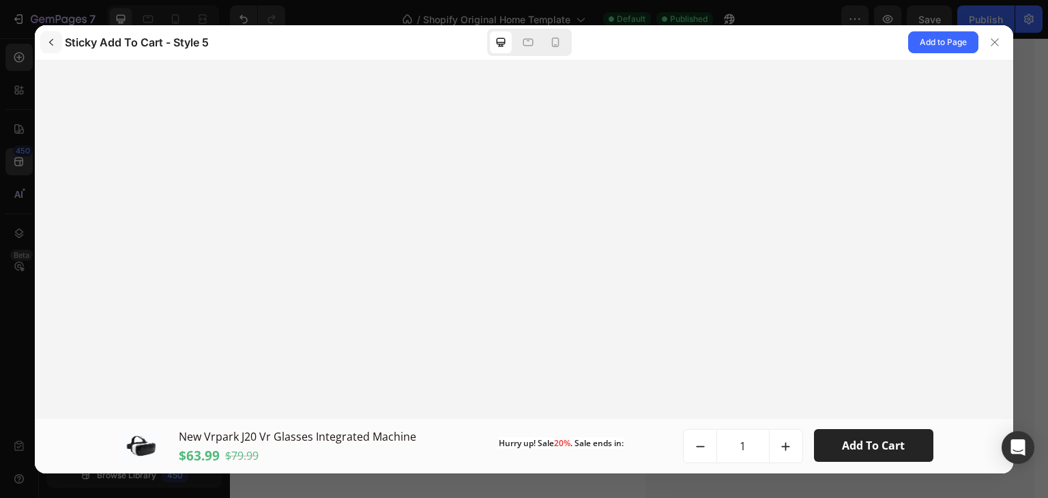
click at [41, 50] on button "button" at bounding box center [51, 42] width 22 height 22
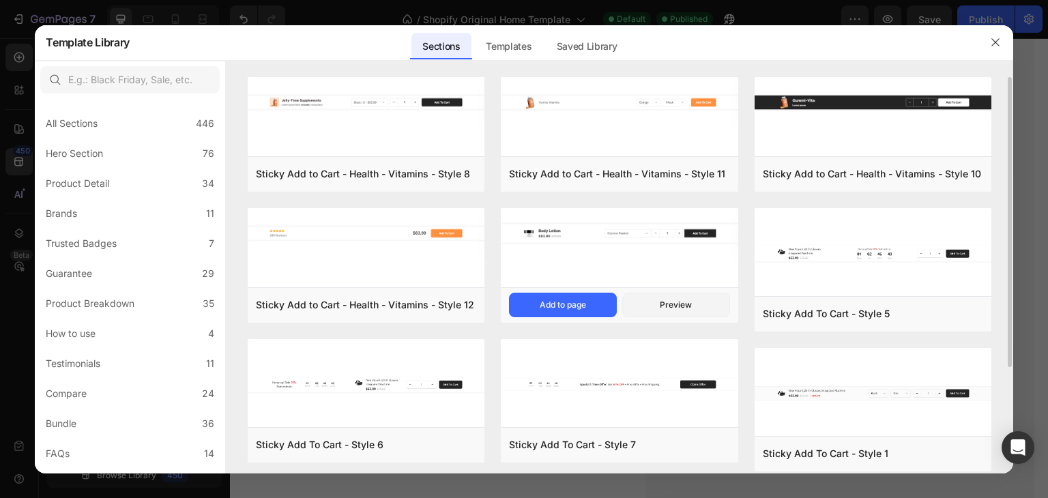
scroll to position [145, 0]
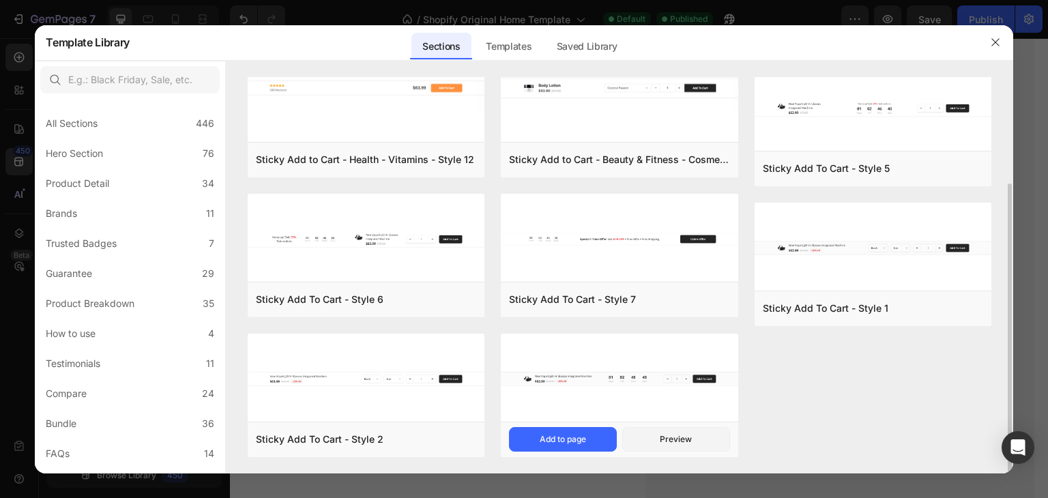
click at [603, 353] on img at bounding box center [619, 379] width 237 height 91
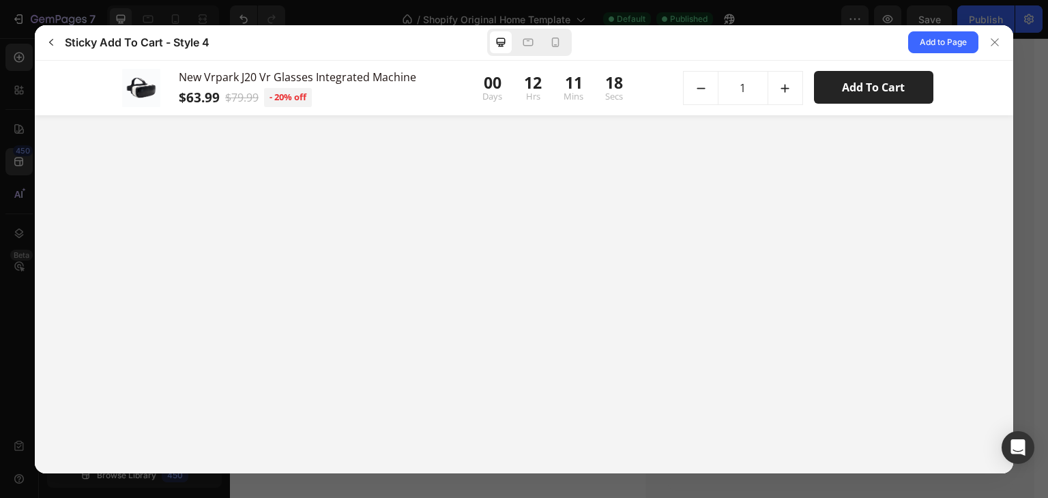
scroll to position [0, 0]
click at [562, 46] on div at bounding box center [556, 42] width 22 height 22
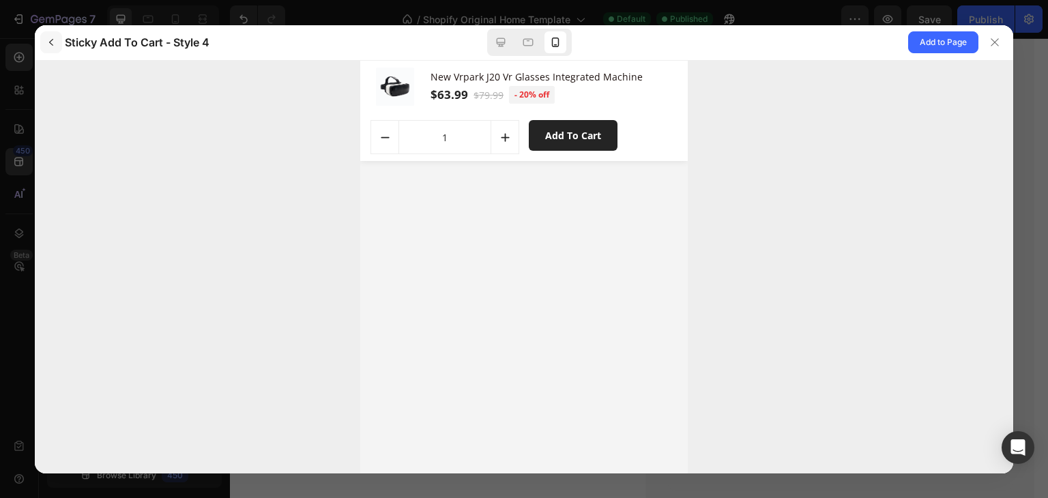
click at [51, 49] on button "button" at bounding box center [51, 42] width 22 height 22
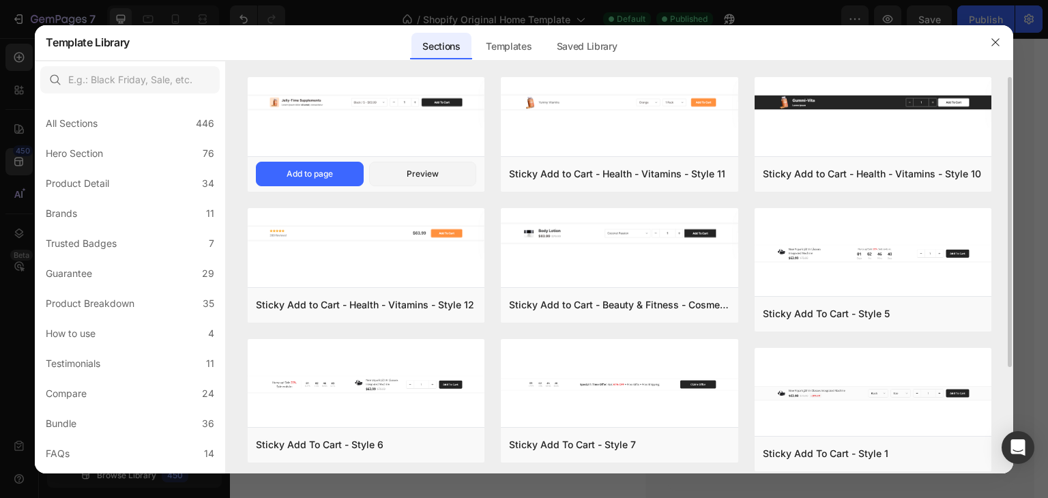
click at [297, 140] on div at bounding box center [366, 118] width 237 height 82
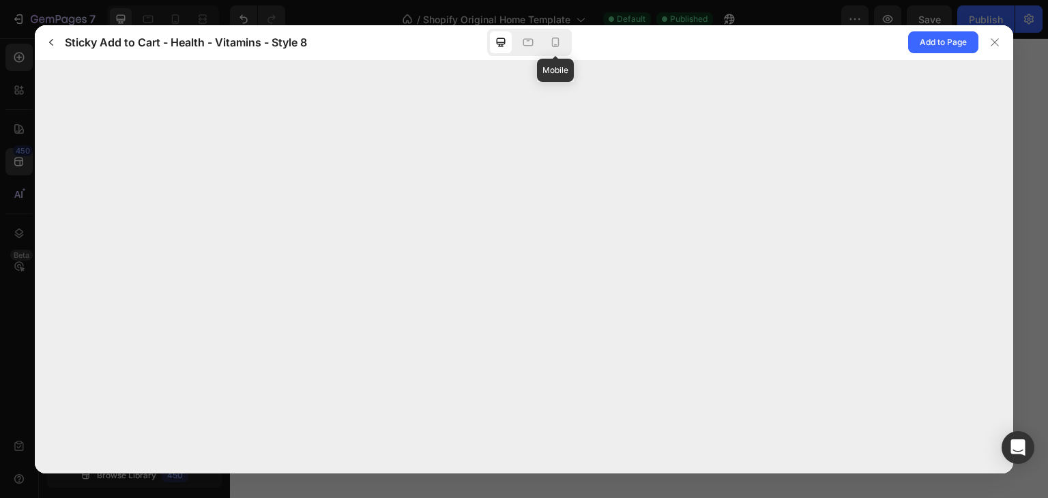
select select "581819893712814718"
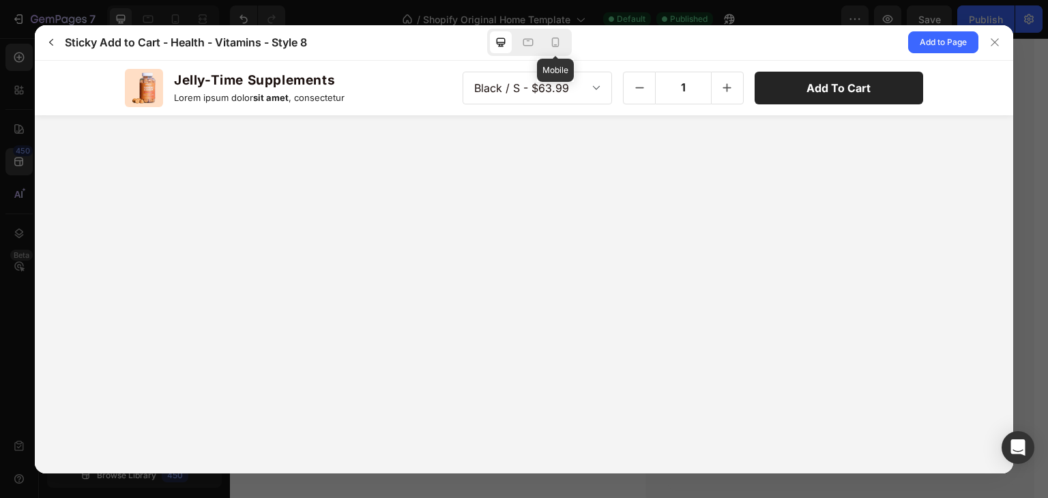
scroll to position [430, 0]
click at [556, 46] on icon at bounding box center [556, 43] width 8 height 10
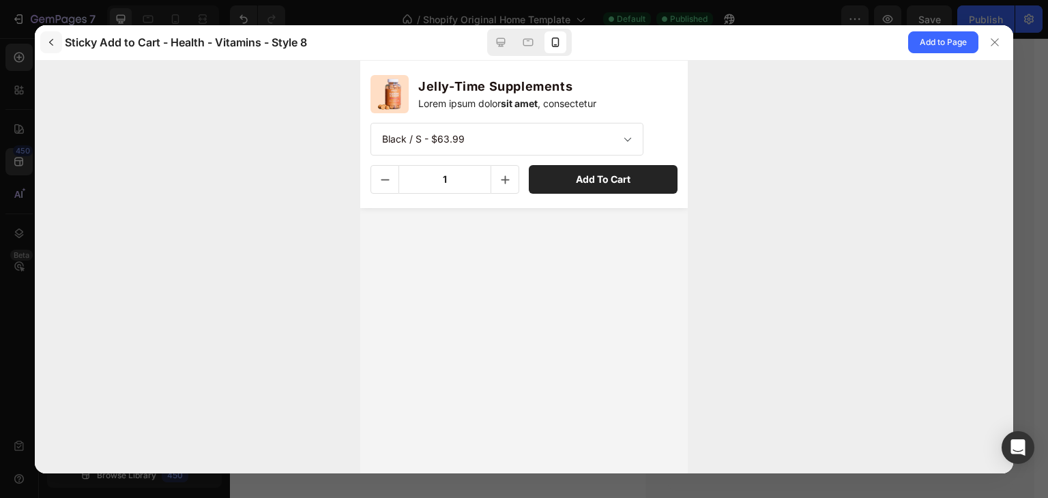
click at [47, 37] on icon "button" at bounding box center [51, 42] width 11 height 11
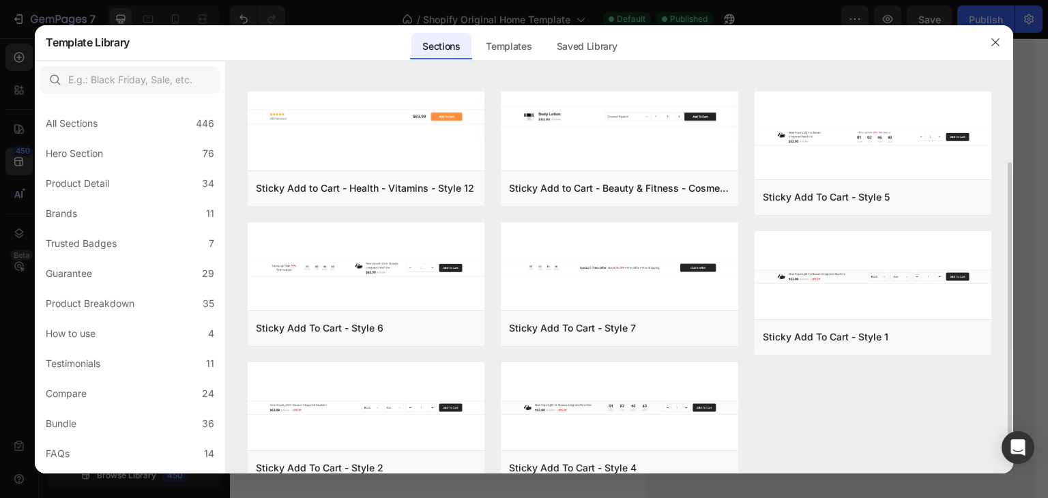
scroll to position [145, 0]
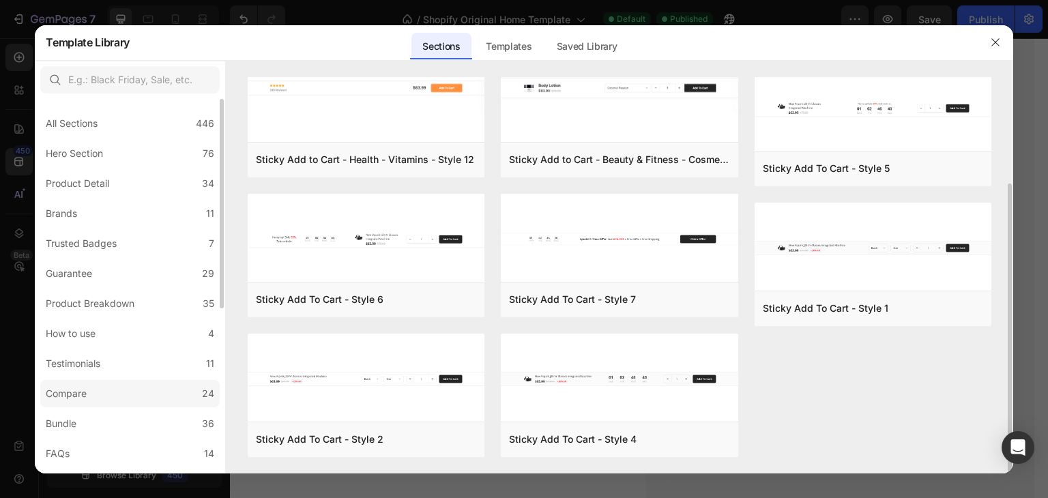
click at [161, 406] on label "Compare 24" at bounding box center [129, 393] width 179 height 27
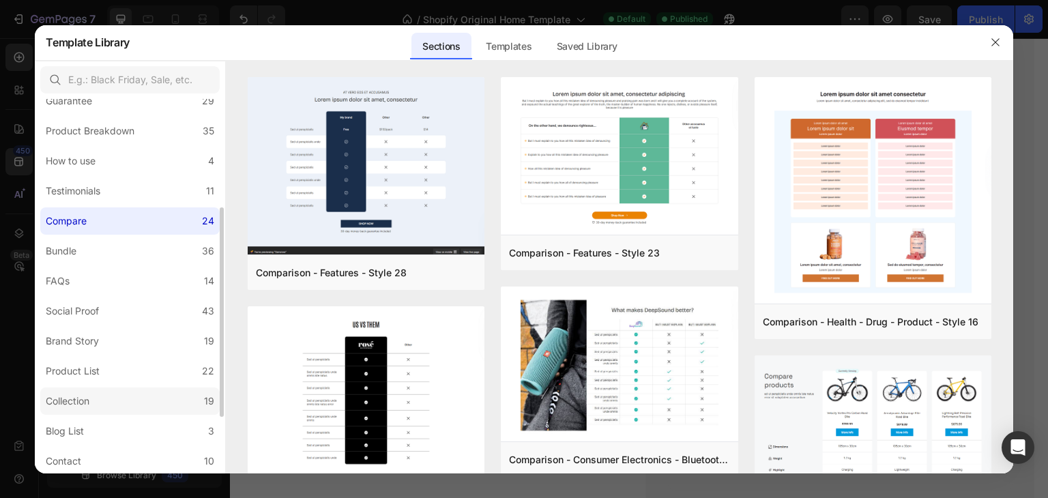
scroll to position [294, 0]
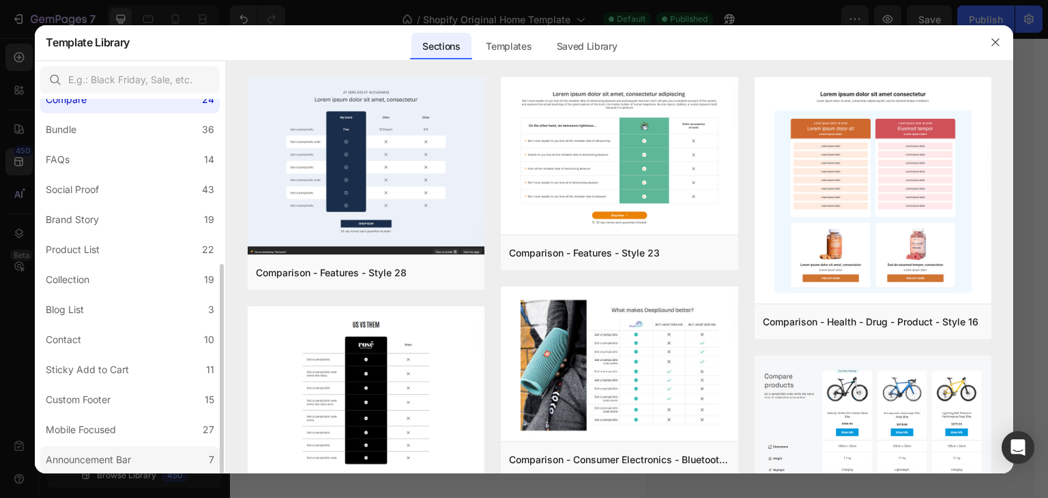
click at [176, 453] on label "Announcement Bar 7" at bounding box center [129, 459] width 179 height 27
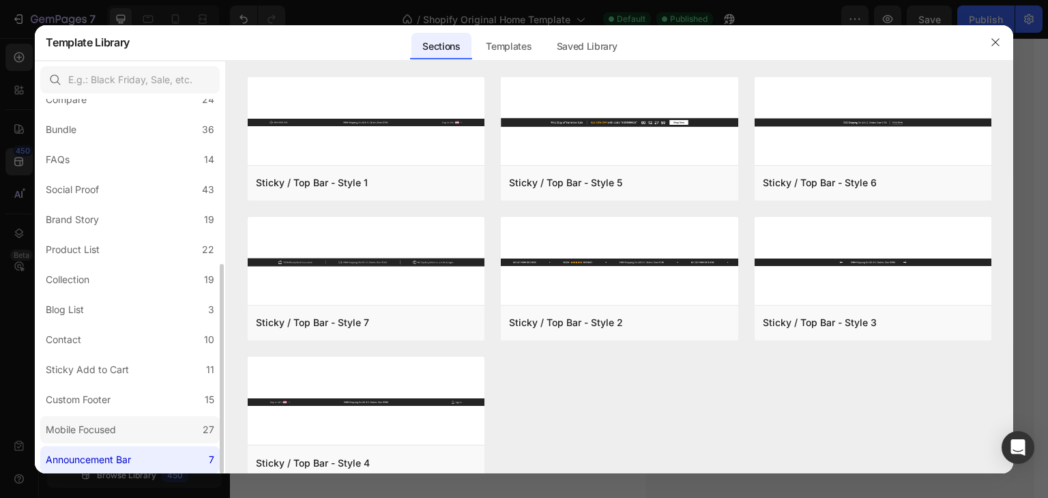
click at [179, 435] on label "Mobile Focused 27" at bounding box center [129, 429] width 179 height 27
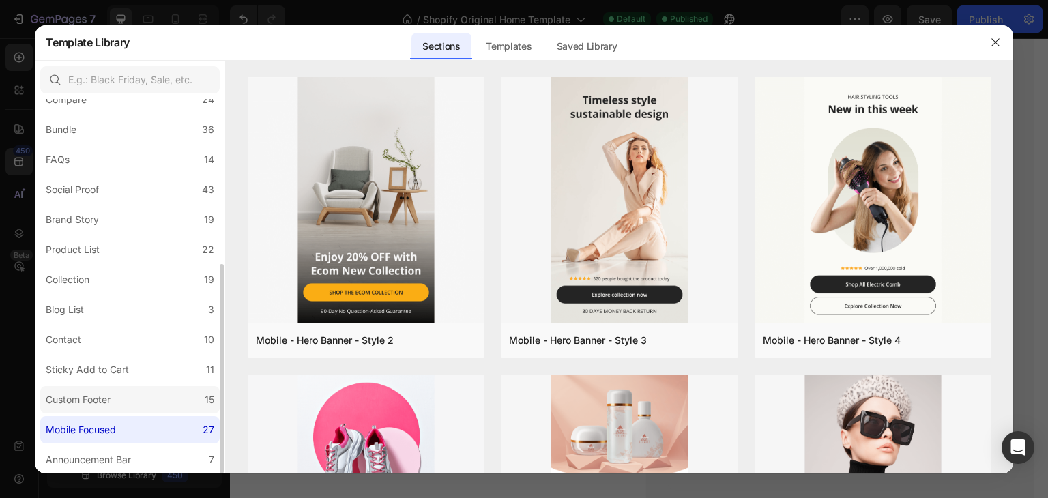
click at [155, 393] on label "Custom Footer 15" at bounding box center [129, 399] width 179 height 27
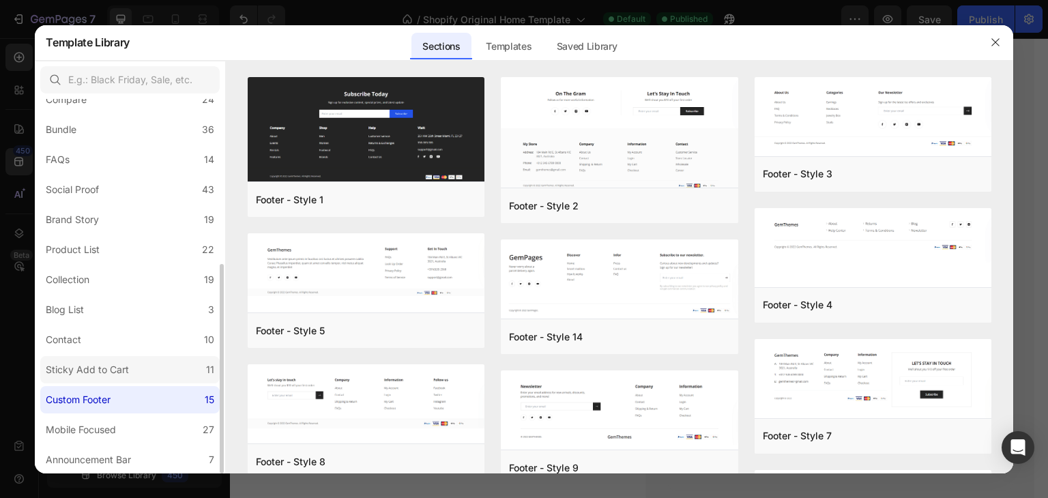
click at [131, 374] on div "Sticky Add to Cart" at bounding box center [90, 370] width 89 height 16
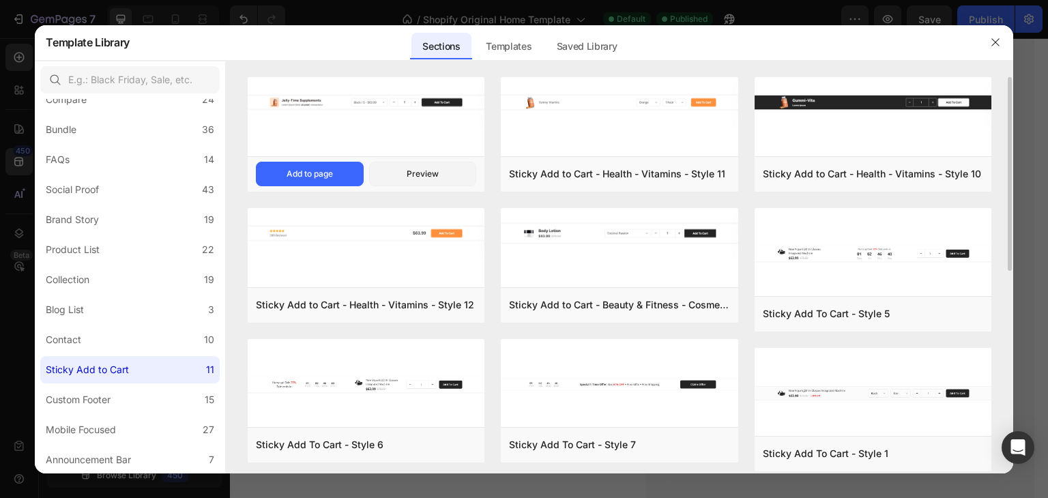
click at [362, 85] on img at bounding box center [366, 102] width 237 height 51
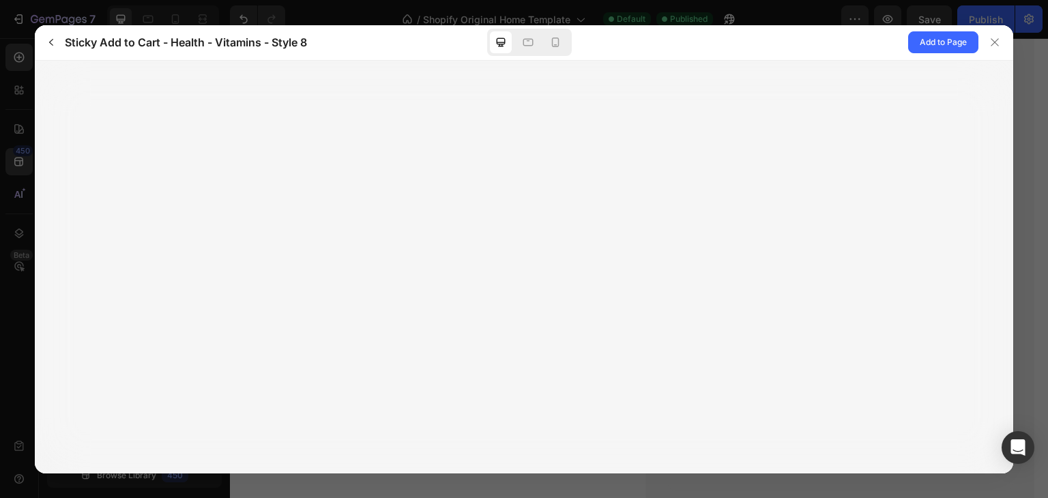
click at [549, 55] on div at bounding box center [529, 42] width 85 height 27
click at [553, 51] on div at bounding box center [556, 42] width 22 height 22
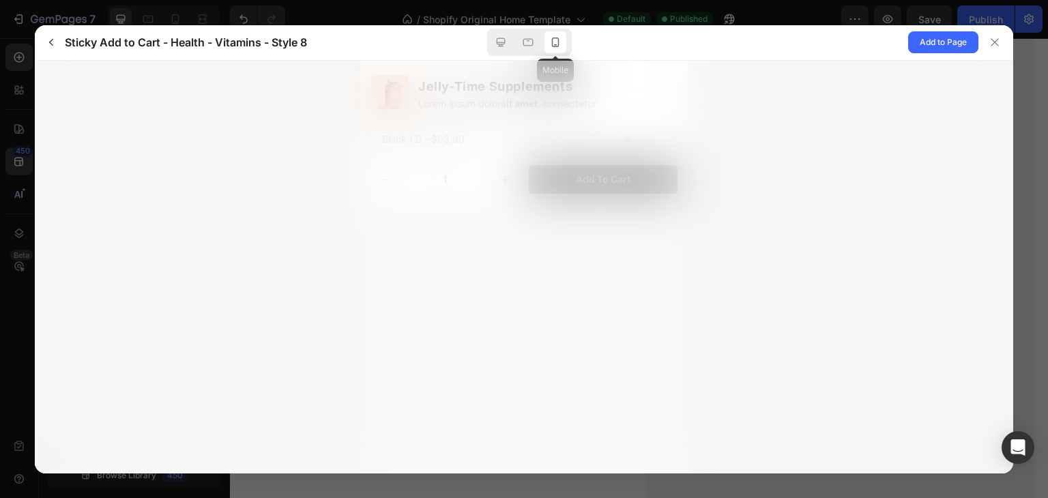
scroll to position [0, 0]
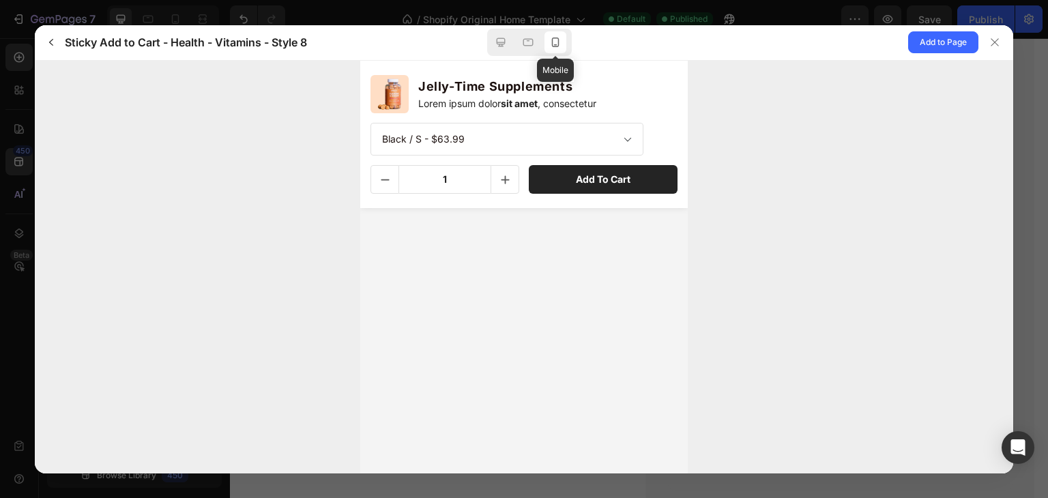
click at [553, 51] on div at bounding box center [556, 42] width 22 height 22
click at [494, 47] on icon at bounding box center [501, 42] width 14 height 14
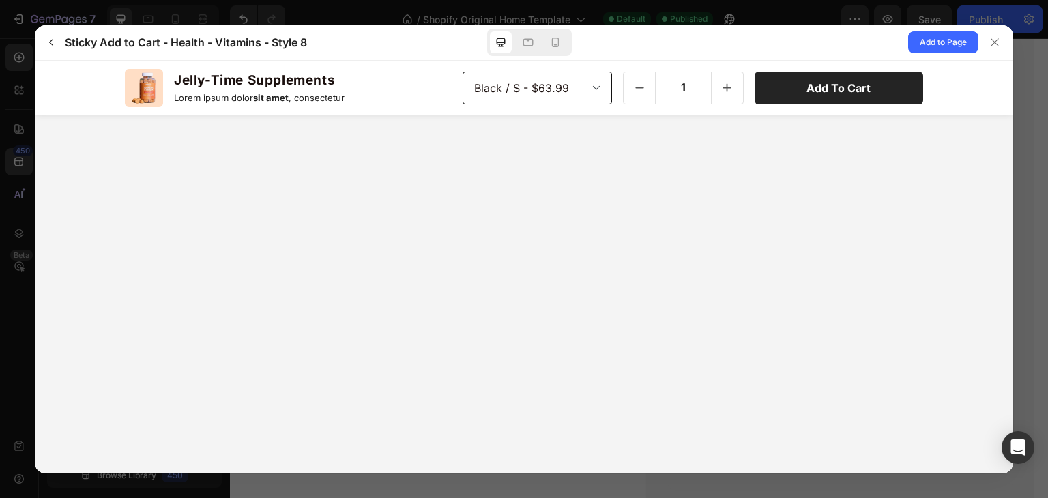
click at [571, 95] on select "Black / S - $63.99 Black / M - $63.99 Black / L - $63.99 Blue / S - $63.99 Blue…" at bounding box center [538, 87] width 150 height 33
click at [549, 39] on icon at bounding box center [556, 42] width 14 height 14
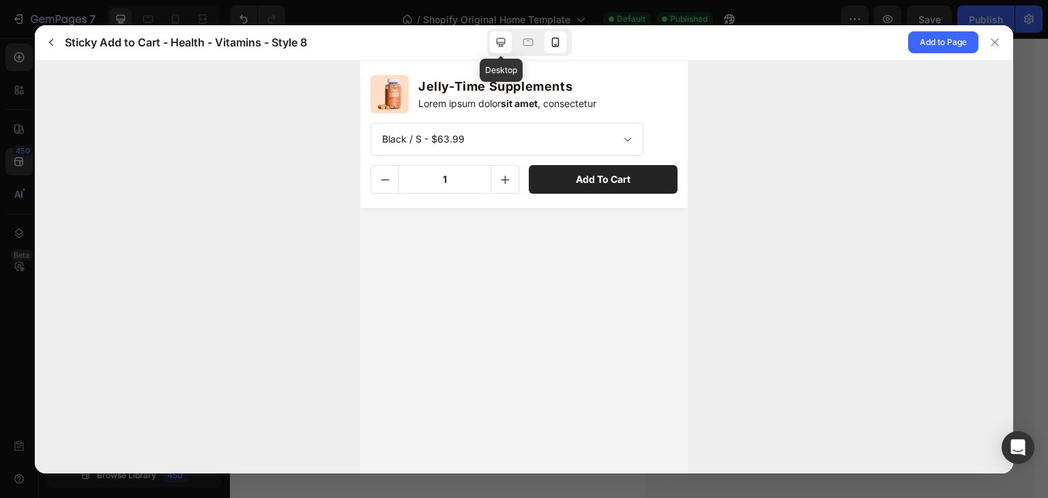
click at [495, 36] on icon at bounding box center [501, 42] width 14 height 14
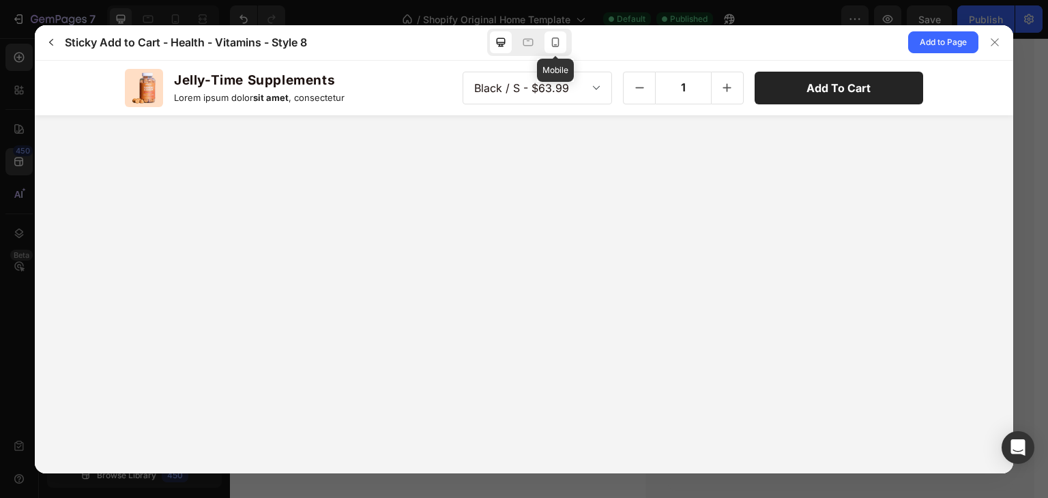
click at [552, 36] on icon at bounding box center [556, 42] width 14 height 14
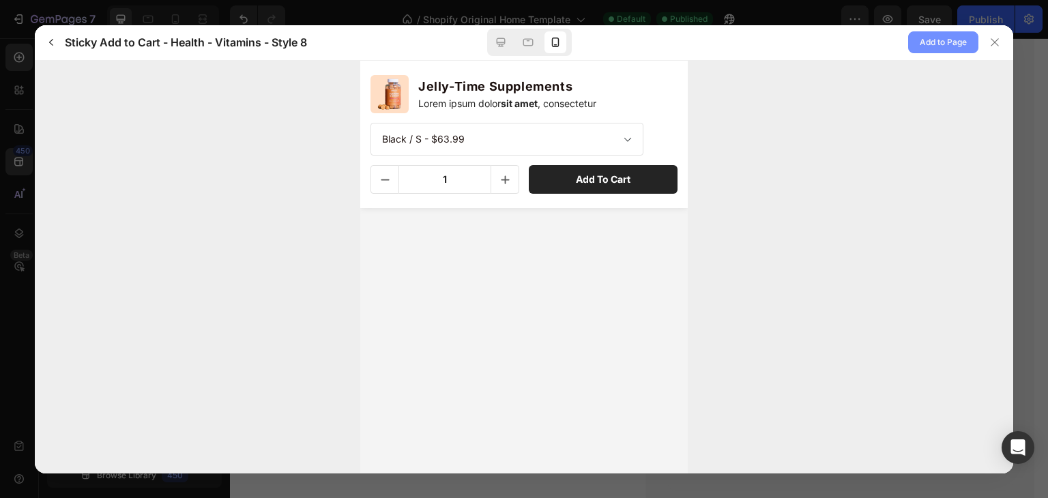
click at [952, 49] on span "Add to Page" at bounding box center [943, 42] width 47 height 16
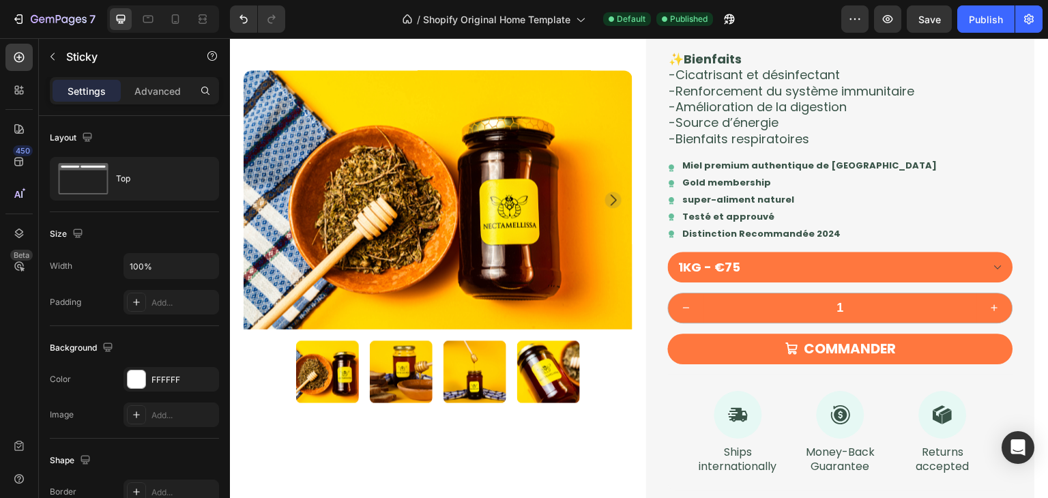
select select "[CREDIT_CARD_NUMBER]"
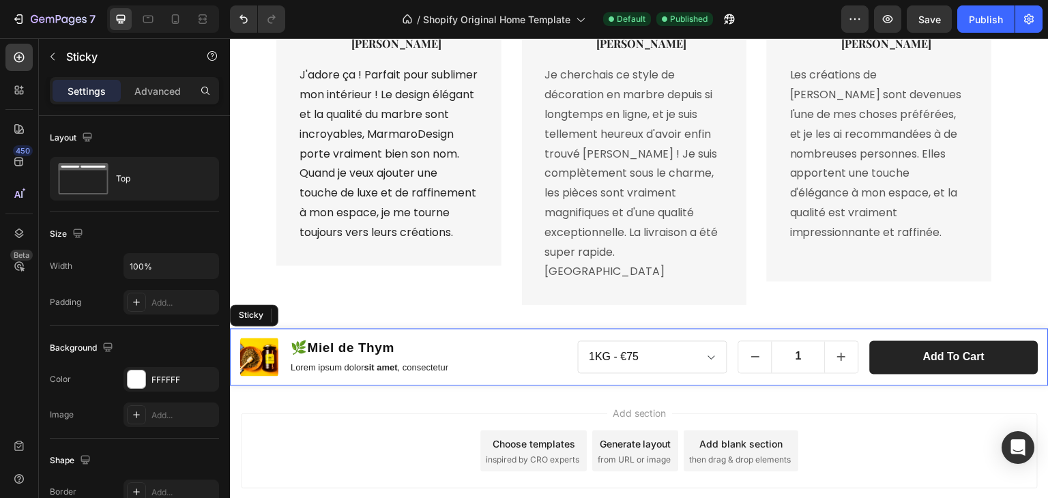
scroll to position [3481, 0]
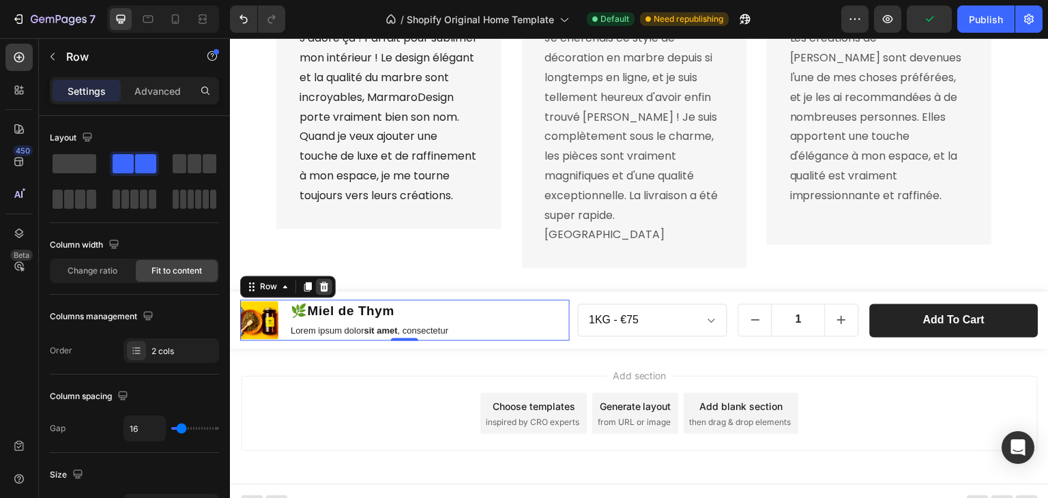
click at [327, 280] on div at bounding box center [324, 286] width 16 height 16
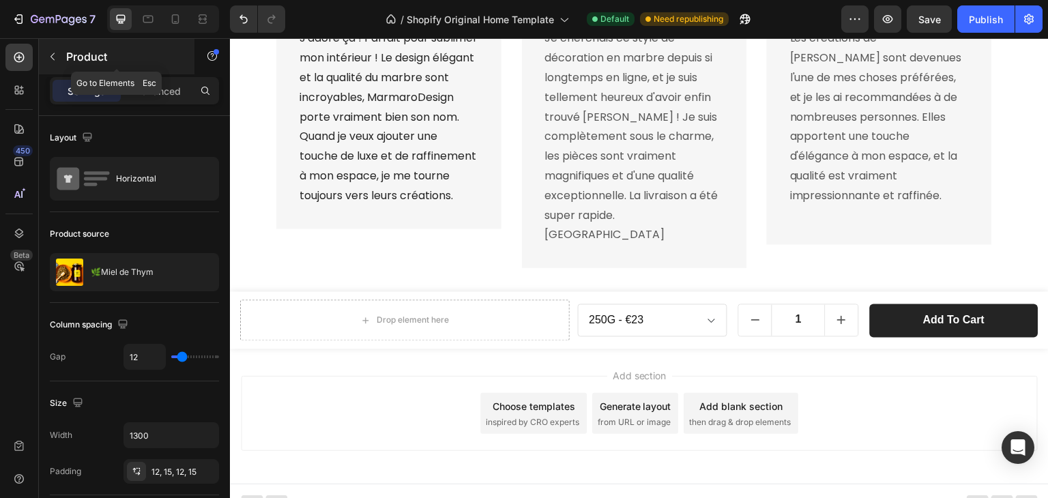
click at [63, 61] on div "Product" at bounding box center [117, 56] width 156 height 35
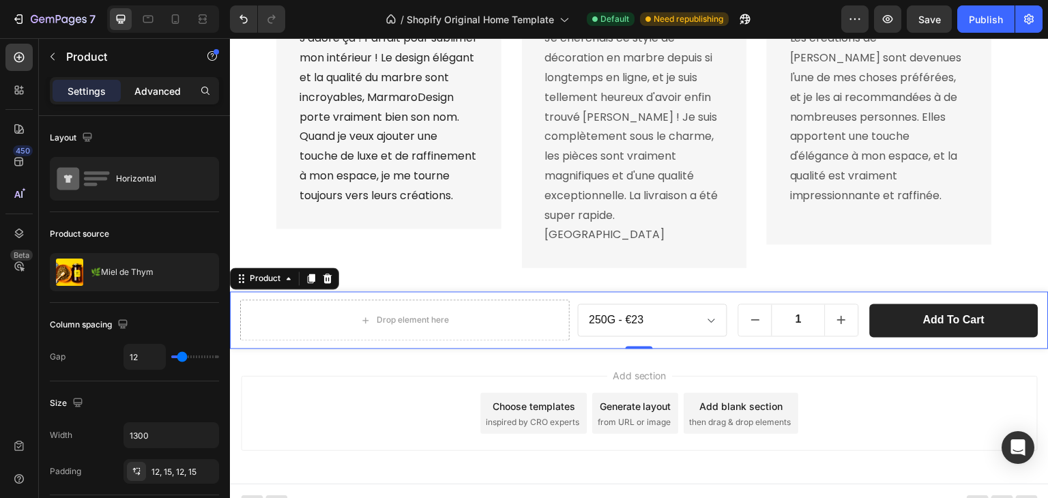
click at [169, 91] on p "Advanced" at bounding box center [157, 91] width 46 height 14
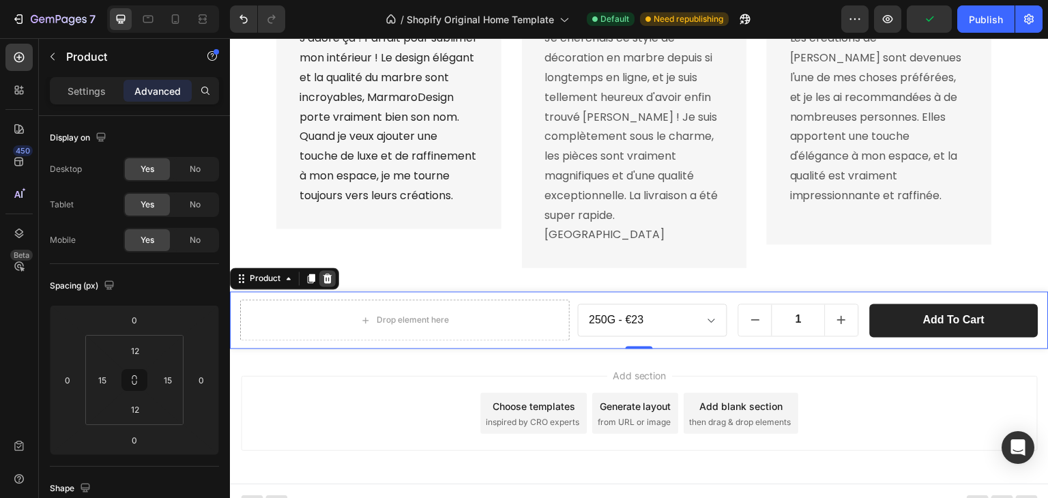
click at [322, 273] on icon at bounding box center [327, 278] width 11 height 11
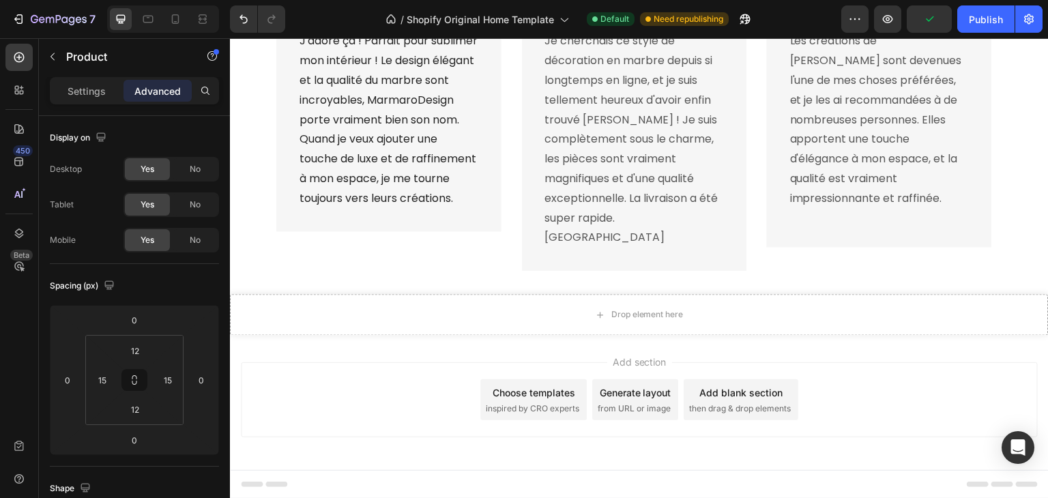
scroll to position [3464, 0]
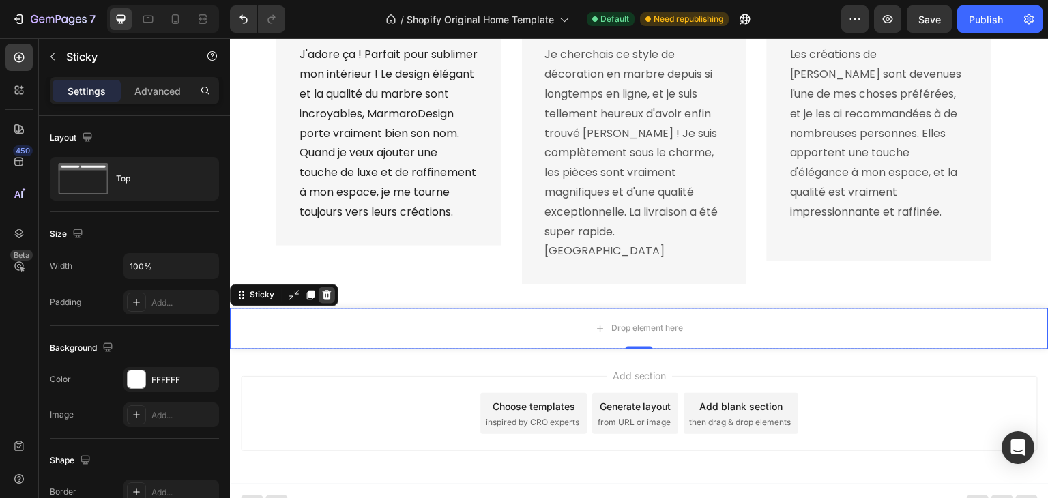
click at [321, 287] on div at bounding box center [327, 295] width 16 height 16
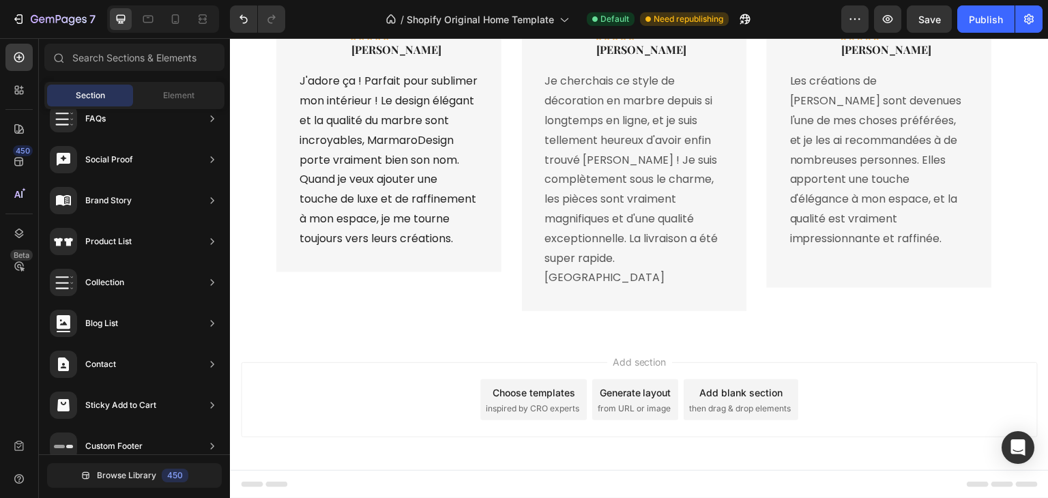
scroll to position [3423, 0]
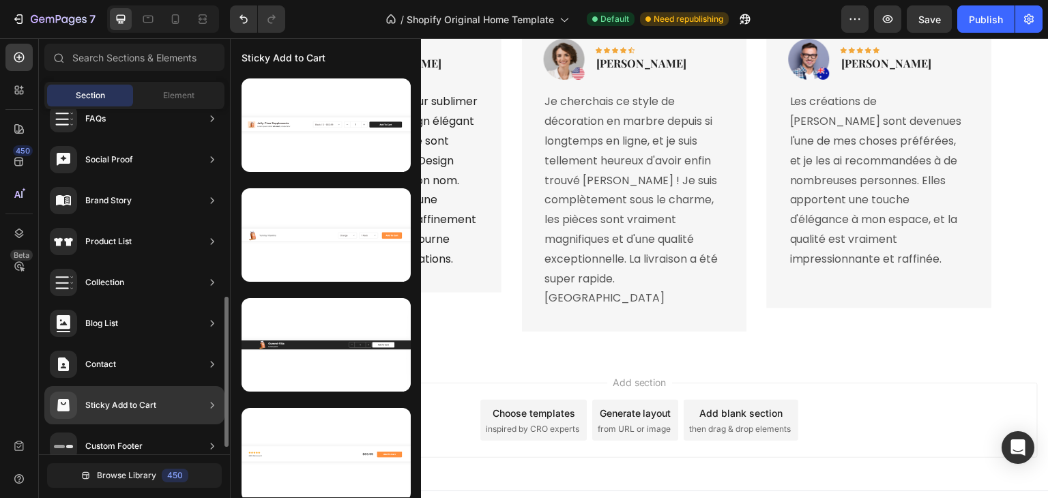
click at [163, 424] on div "Hero Section Product Detail Brands Trusted Badges Guarantee Product Breakdown H…" at bounding box center [134, 75] width 191 height 792
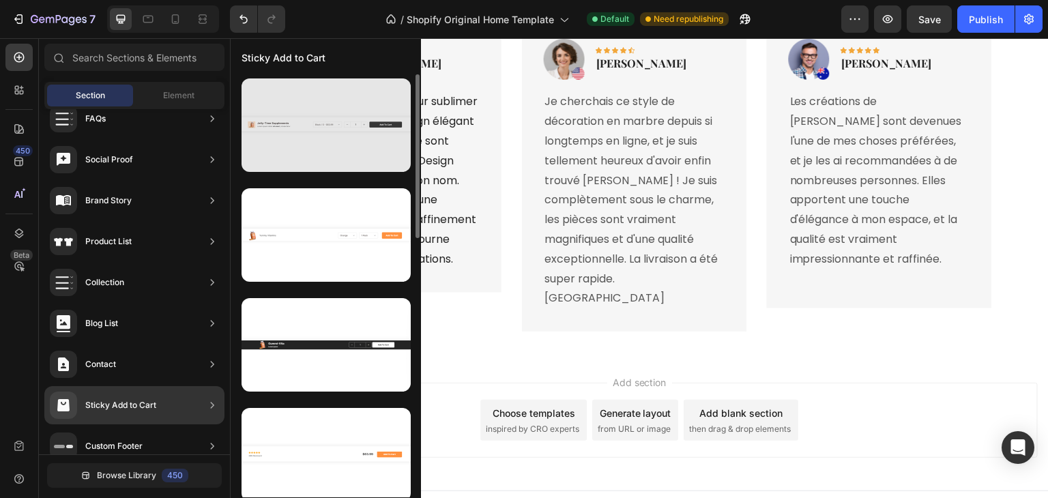
click at [330, 113] on div at bounding box center [326, 124] width 169 height 93
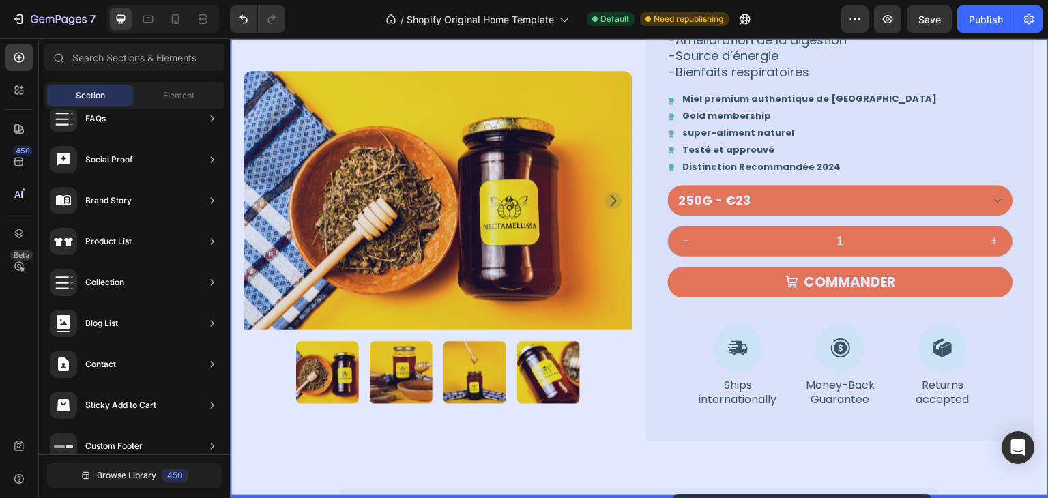
scroll to position [1392, 0]
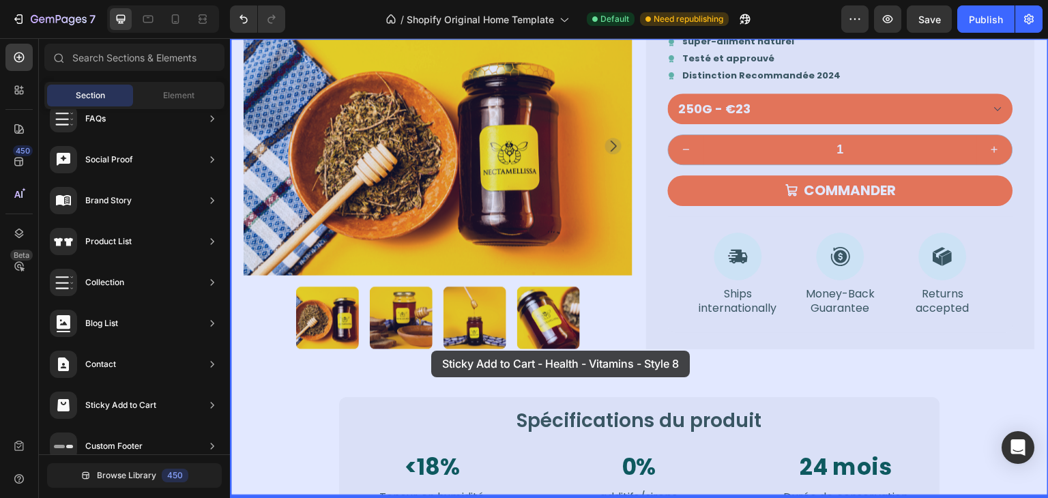
drag, startPoint x: 560, startPoint y: 151, endPoint x: 431, endPoint y: 351, distance: 237.6
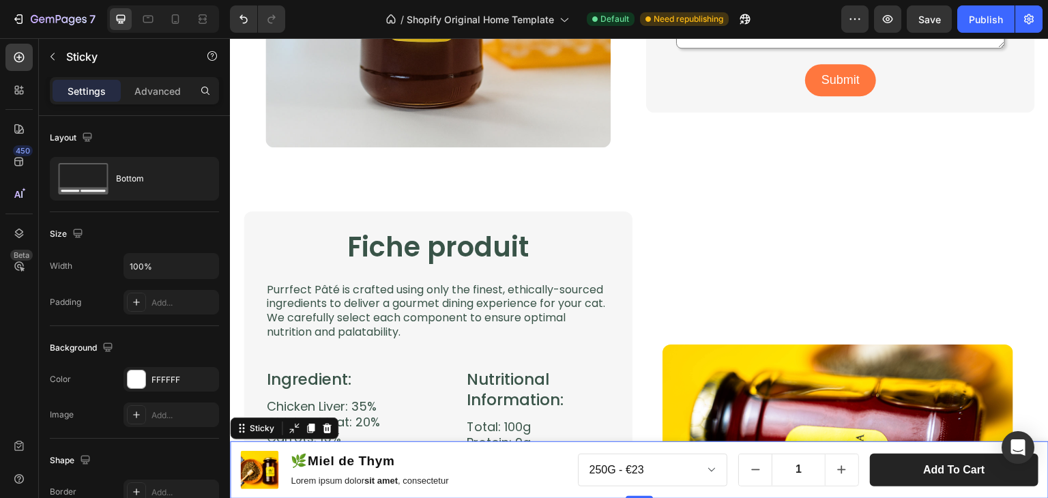
scroll to position [2755, 0]
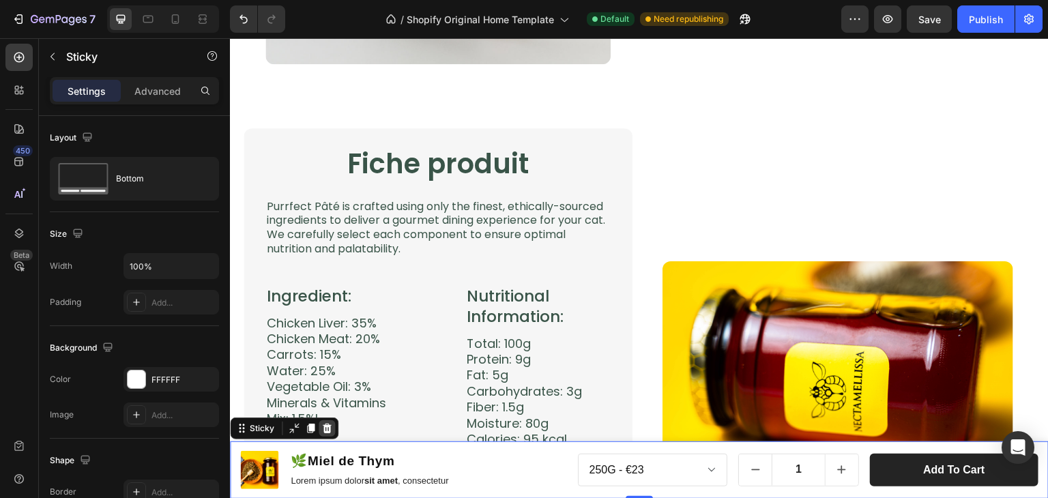
click at [328, 429] on icon at bounding box center [327, 429] width 9 height 10
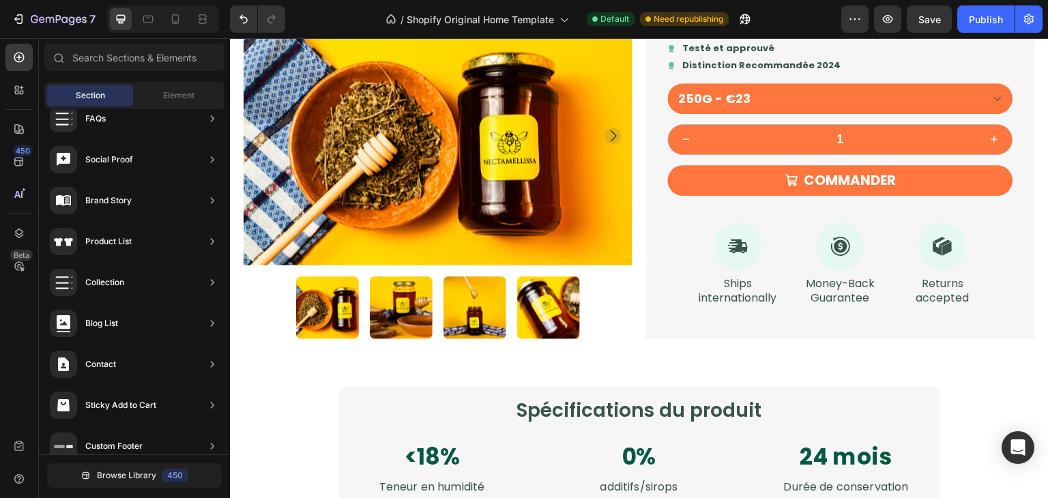
scroll to position [1273, 0]
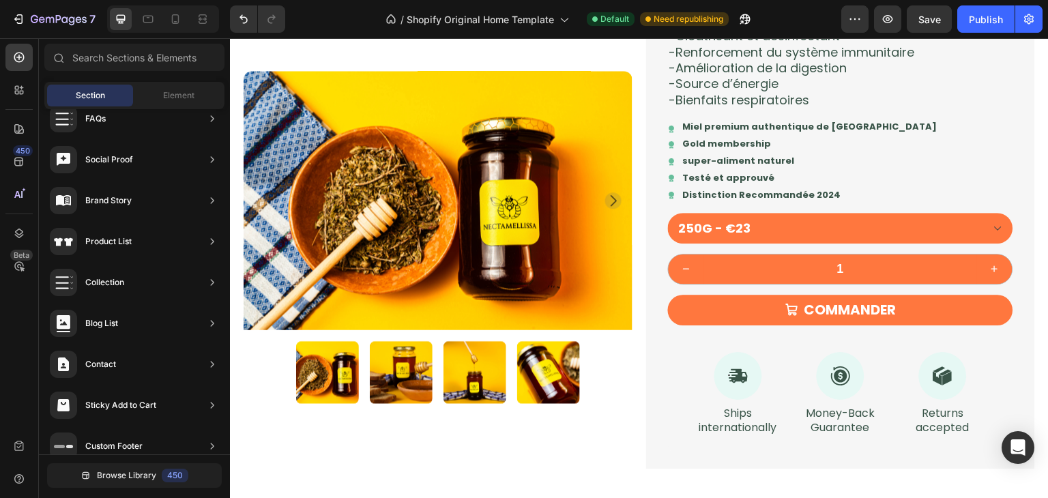
click at [15, 177] on div "450 Beta" at bounding box center [18, 238] width 27 height 389
click at [14, 164] on icon at bounding box center [19, 162] width 14 height 14
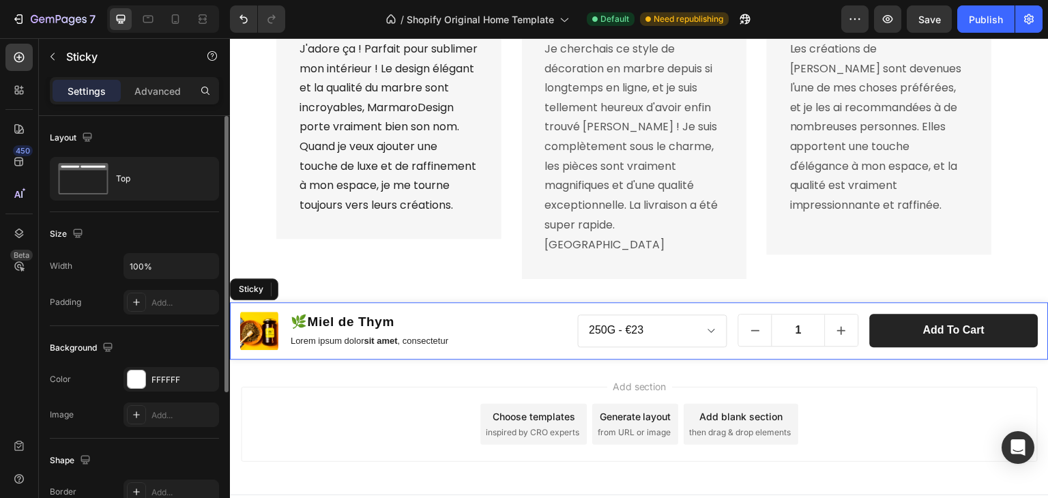
scroll to position [3608, 0]
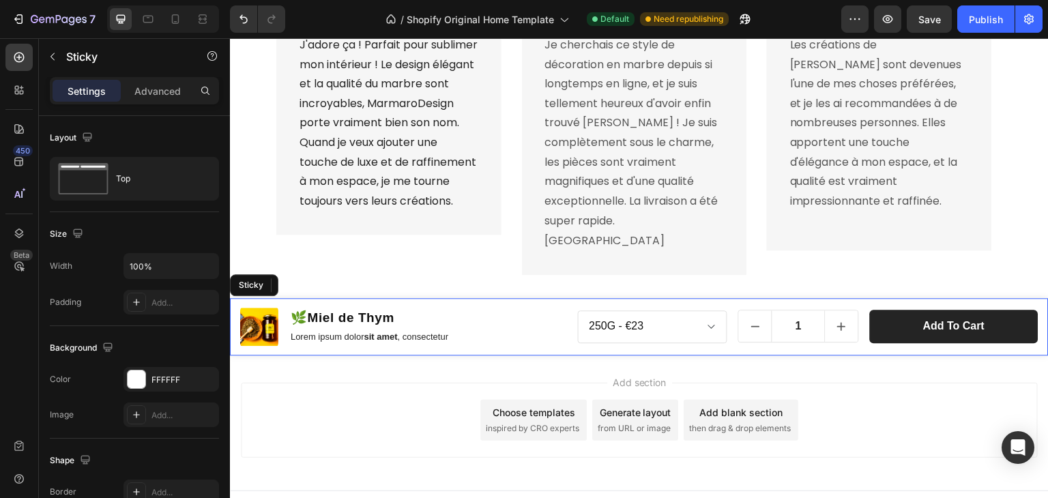
click at [823, 356] on div "Add section Choose templates inspired by CRO experts Generate layout from URL o…" at bounding box center [639, 423] width 819 height 135
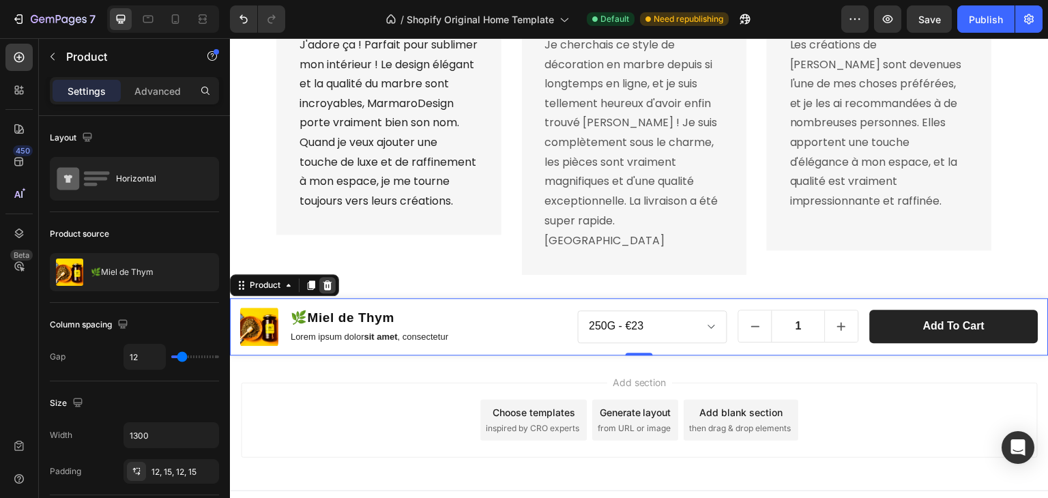
click at [333, 277] on div at bounding box center [327, 285] width 16 height 16
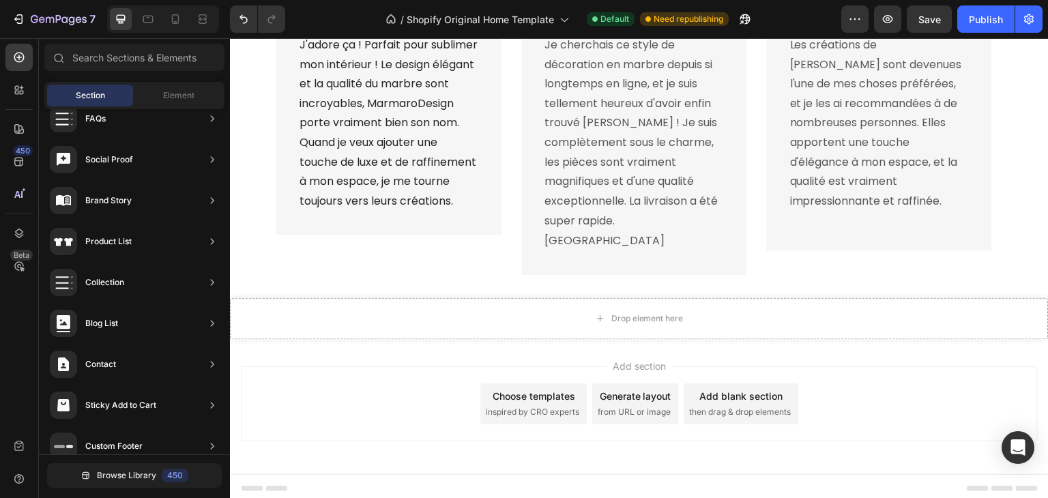
scroll to position [3592, 0]
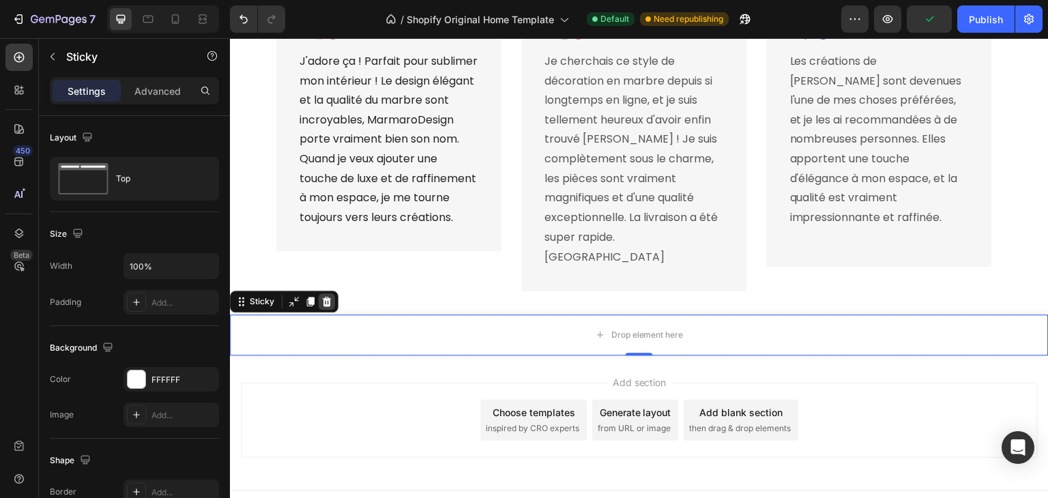
click at [323, 296] on icon at bounding box center [327, 301] width 9 height 10
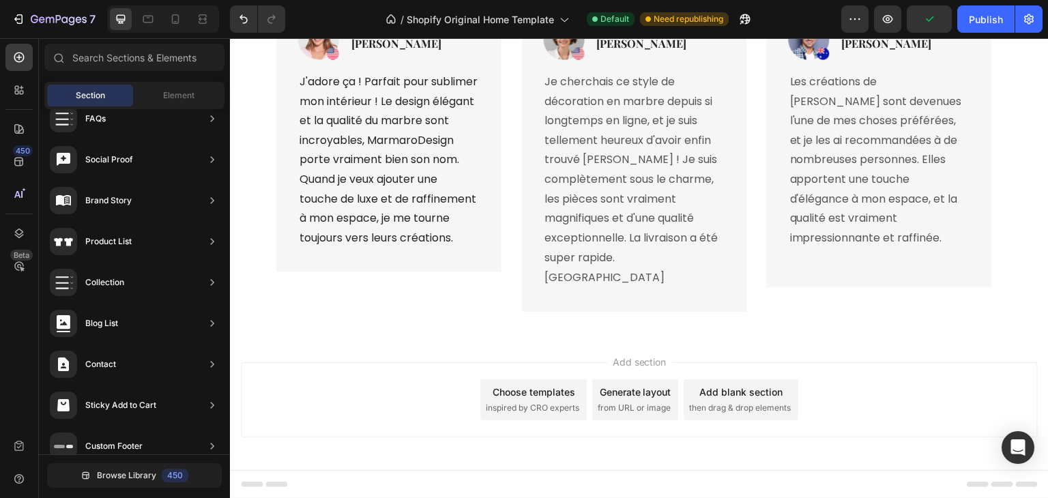
scroll to position [3551, 0]
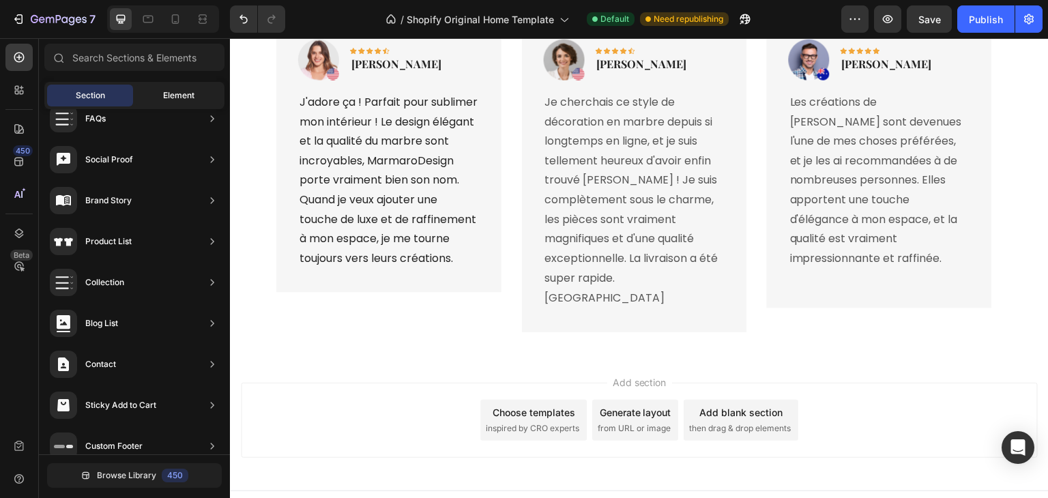
click at [194, 98] on div "Element" at bounding box center [179, 96] width 86 height 22
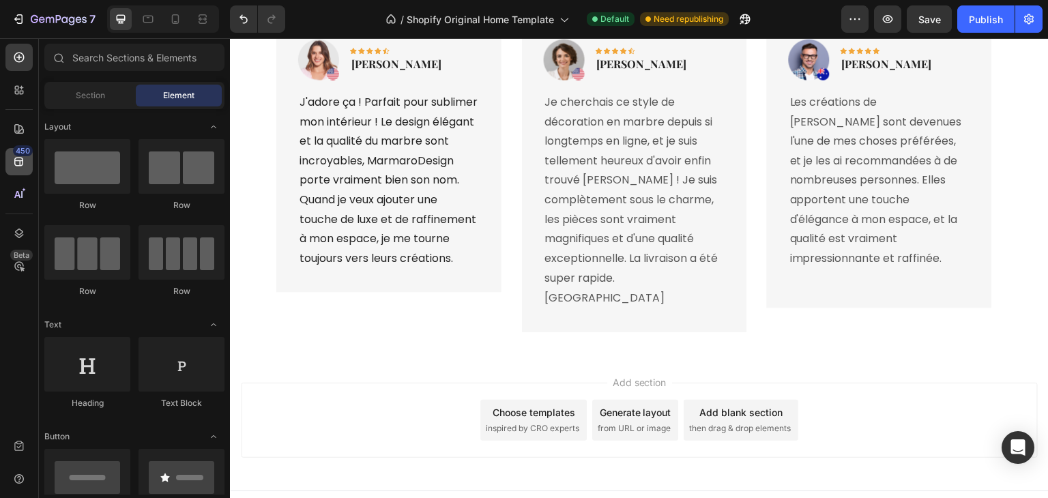
click at [32, 160] on div "450 Beta" at bounding box center [19, 268] width 39 height 460
click at [32, 160] on div "450" at bounding box center [18, 161] width 27 height 27
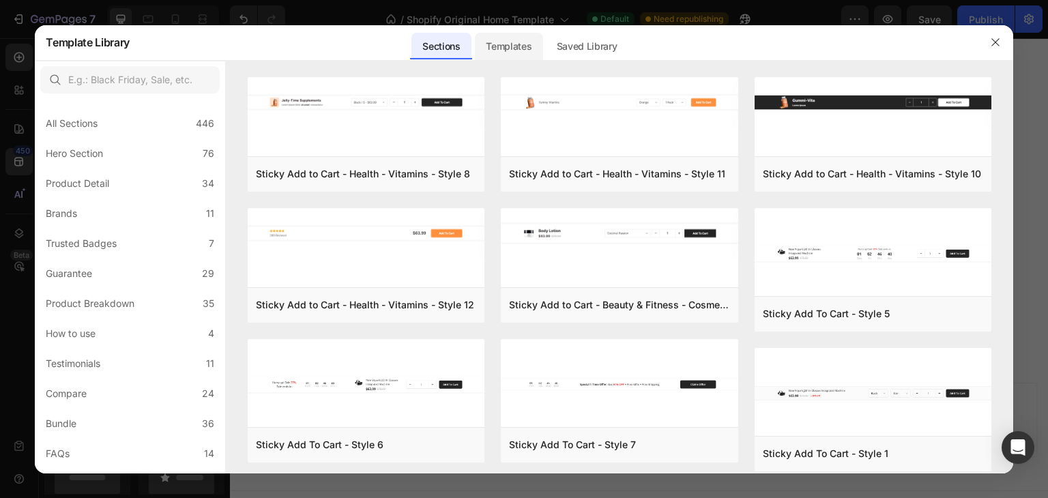
click at [516, 35] on div "Templates" at bounding box center [509, 46] width 68 height 27
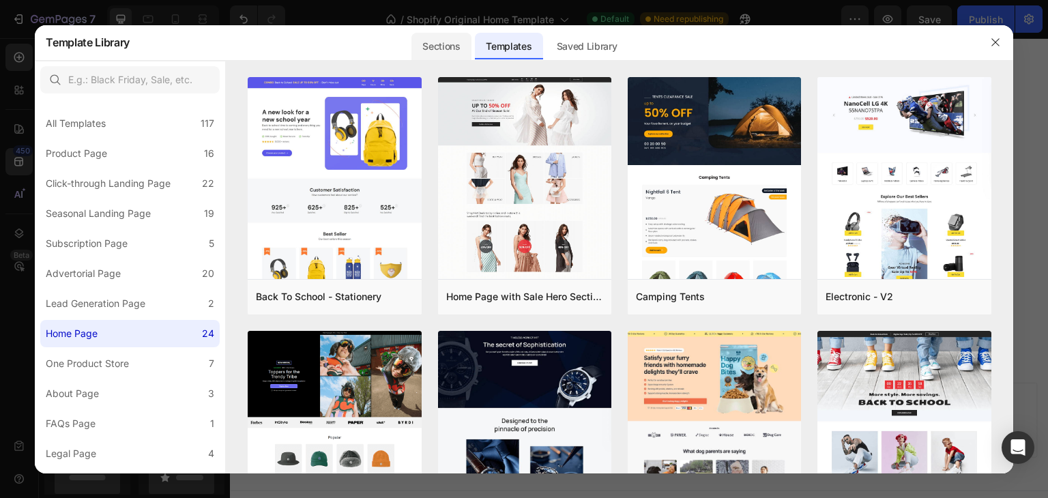
click at [467, 52] on div "Sections" at bounding box center [441, 46] width 59 height 27
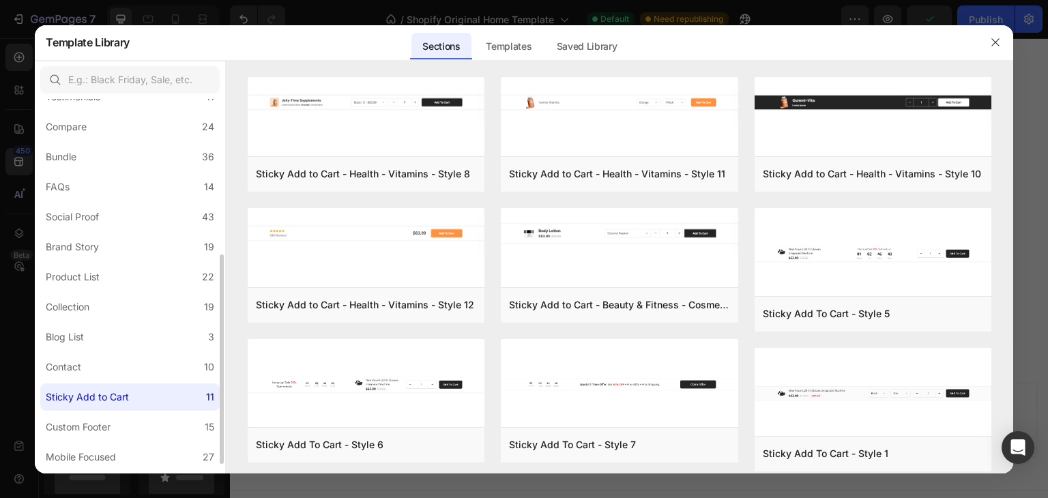
scroll to position [294, 0]
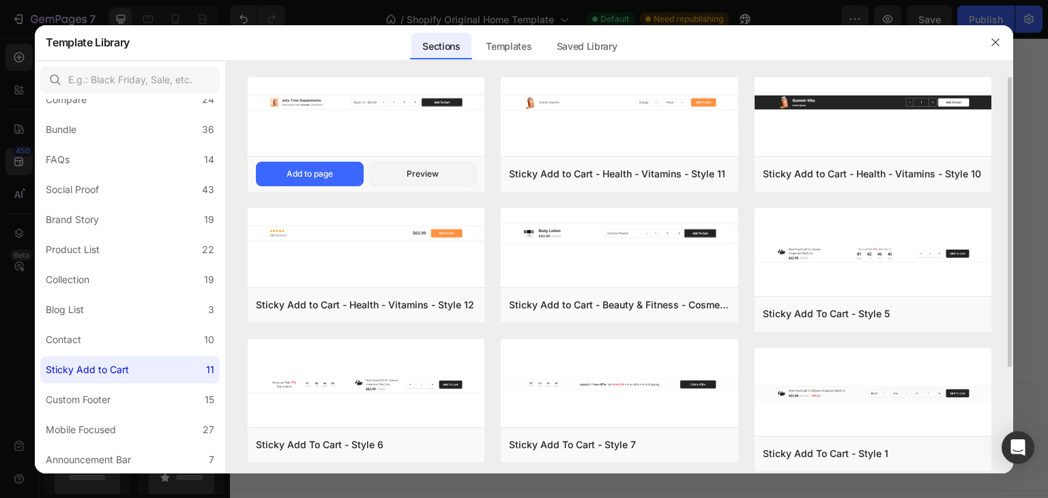
click at [306, 127] on div at bounding box center [366, 118] width 237 height 82
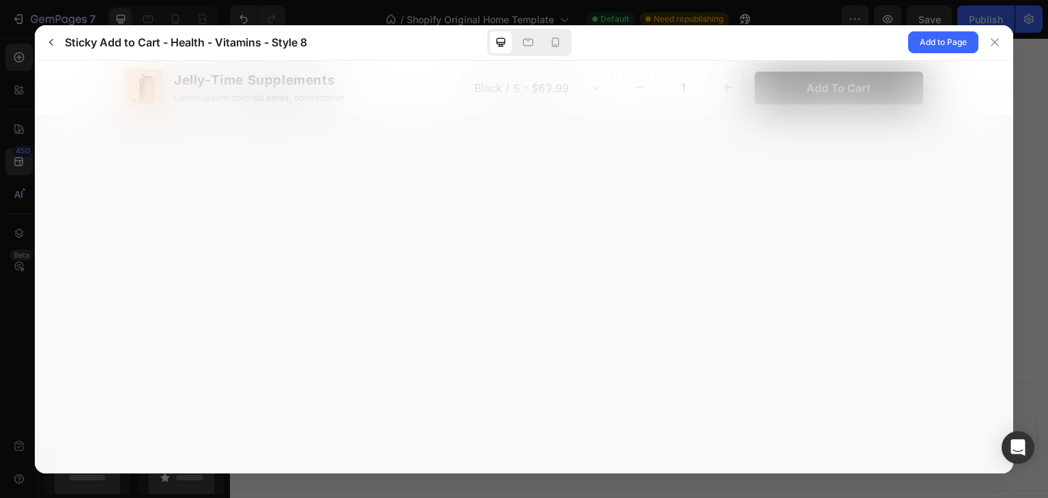
scroll to position [0, 0]
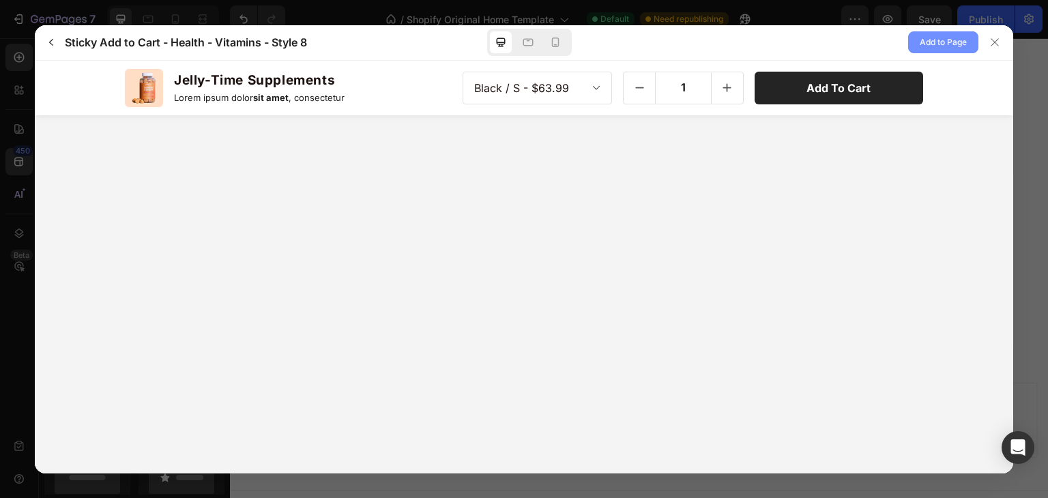
click at [934, 46] on span "Add to Page" at bounding box center [943, 42] width 47 height 16
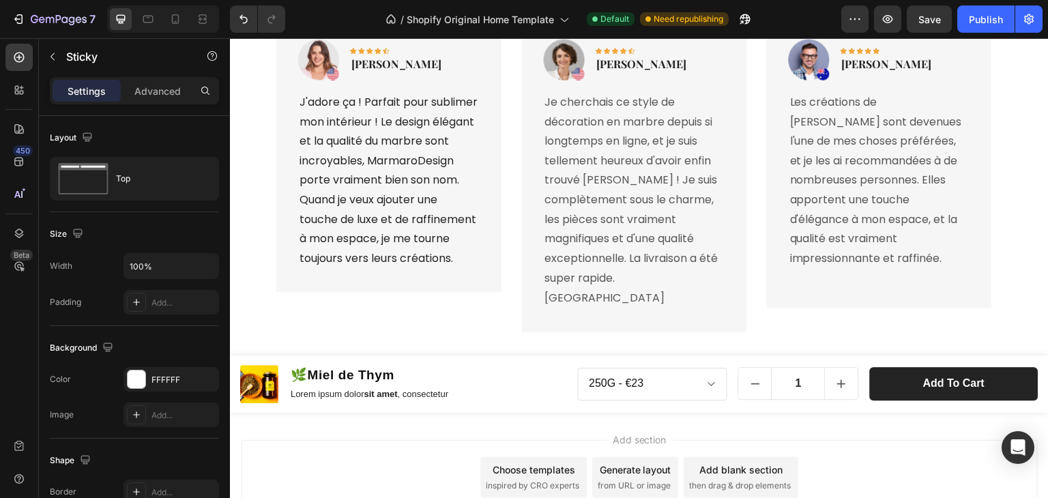
scroll to position [3608, 0]
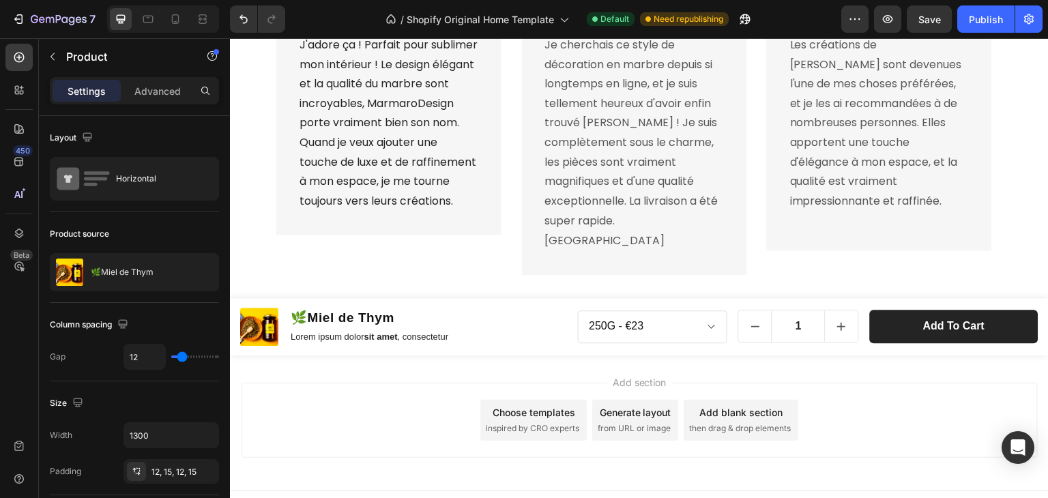
click at [566, 298] on div "Product Images 🌿Miel de Thym Product Title Lorem ipsum dolor sit amet , consect…" at bounding box center [639, 326] width 819 height 57
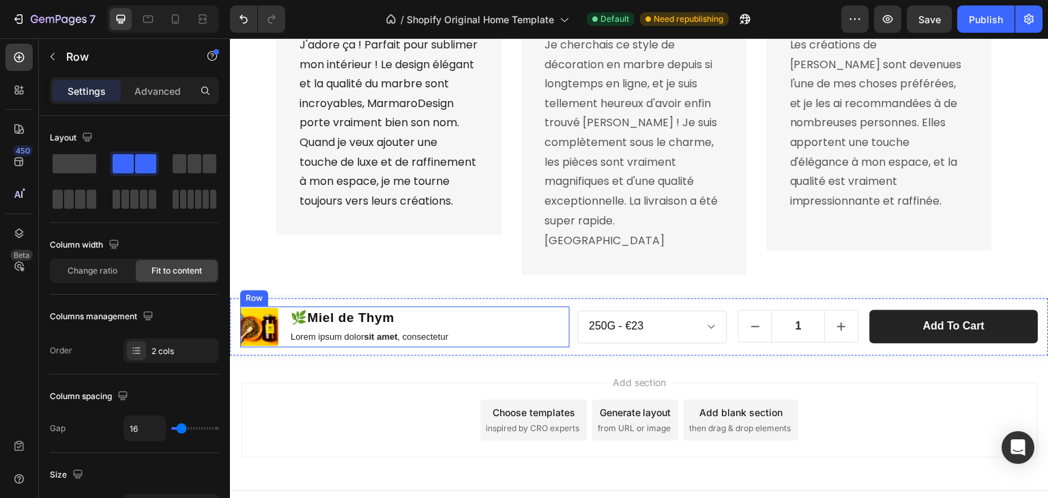
click at [558, 314] on div "Product Images 🌿Miel de Thym Product Title Lorem ipsum dolor sit amet , consect…" at bounding box center [405, 326] width 330 height 41
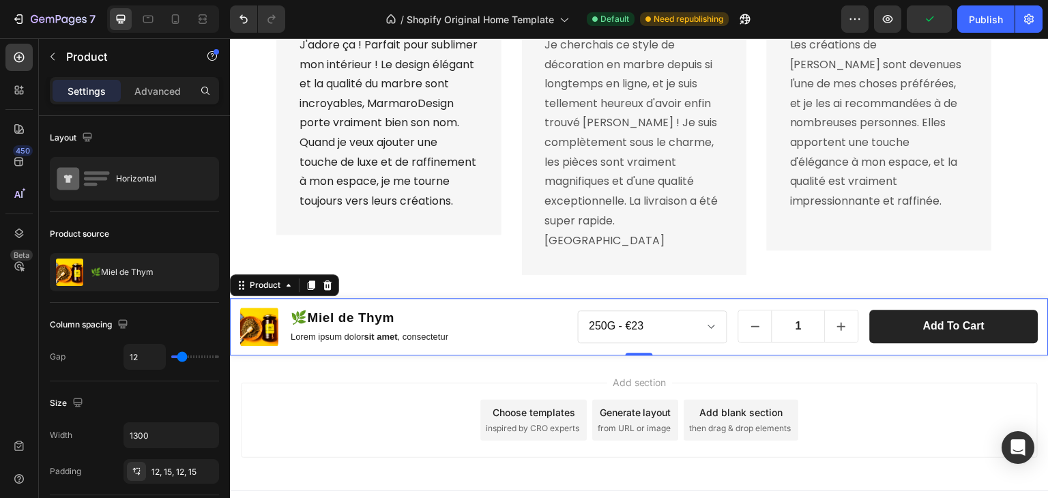
click at [573, 329] on div "Product Images 🌿Miel de Thym Product Title Lorem ipsum dolor sit amet , consect…" at bounding box center [639, 326] width 819 height 57
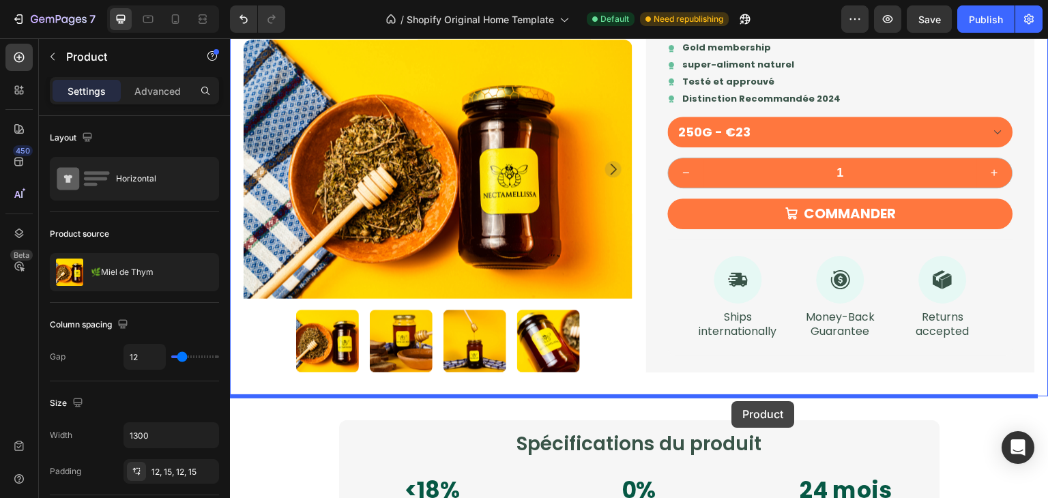
scroll to position [1429, 0]
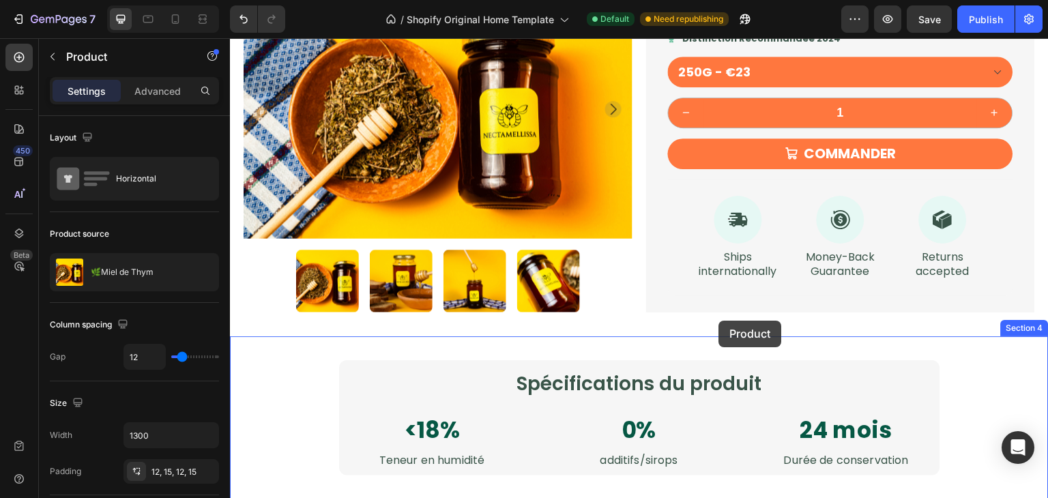
drag, startPoint x: 240, startPoint y: 271, endPoint x: 719, endPoint y: 321, distance: 481.7
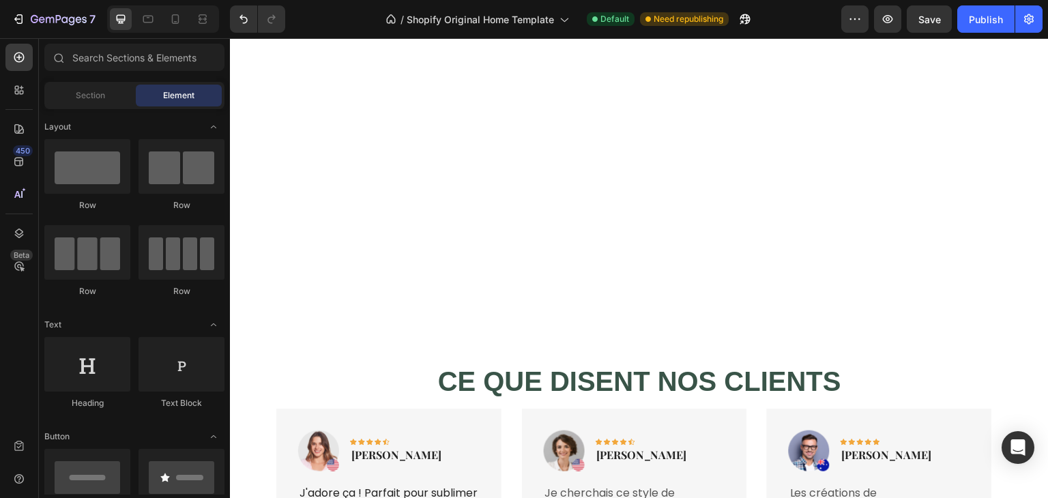
scroll to position [3608, 0]
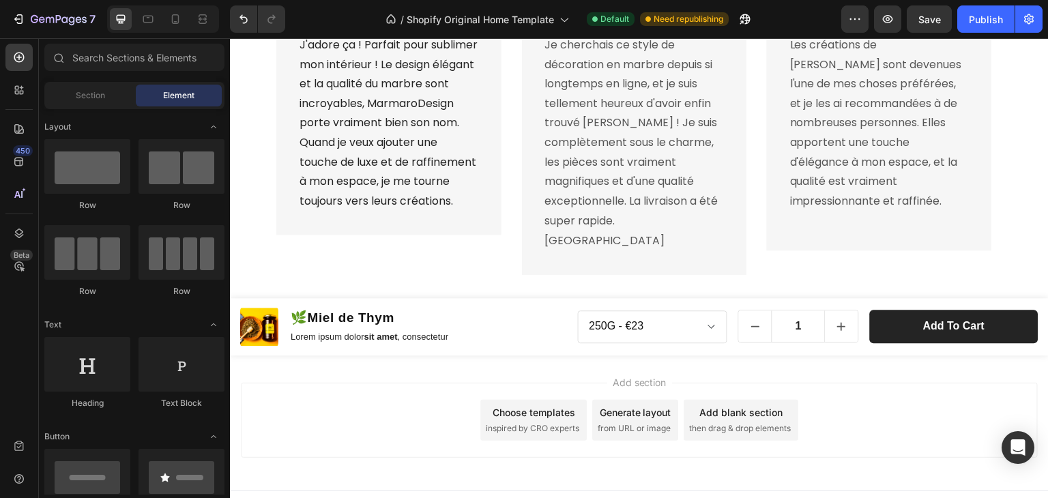
drag, startPoint x: 1041, startPoint y: 227, endPoint x: 1262, endPoint y: 494, distance: 346.1
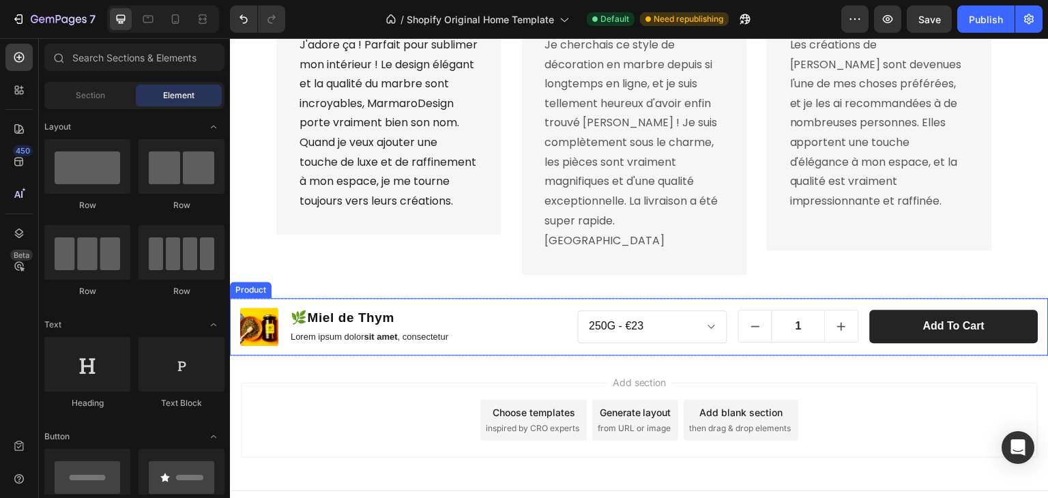
click at [234, 298] on div "Product Images 🌿Miel de Thym Product Title Lorem ipsum dolor sit amet , consect…" at bounding box center [639, 326] width 819 height 57
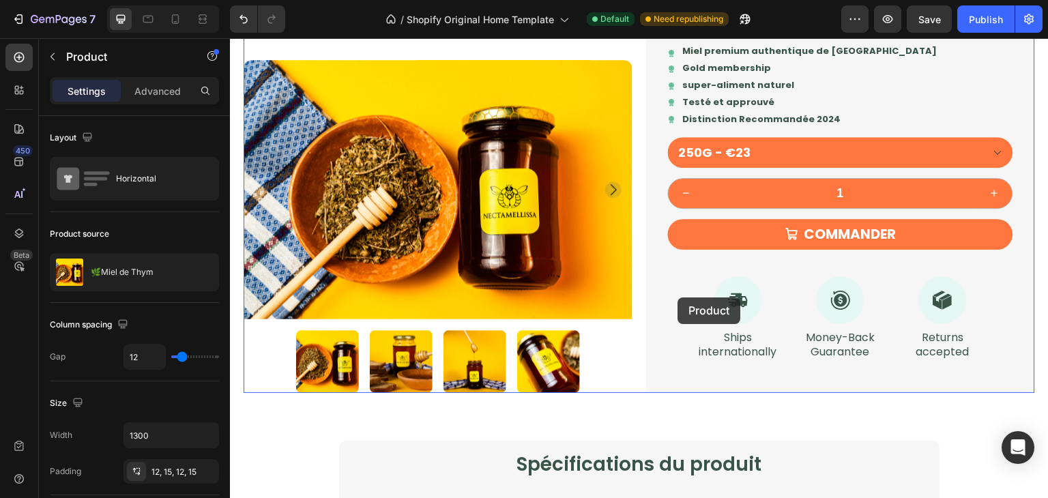
scroll to position [1389, 0]
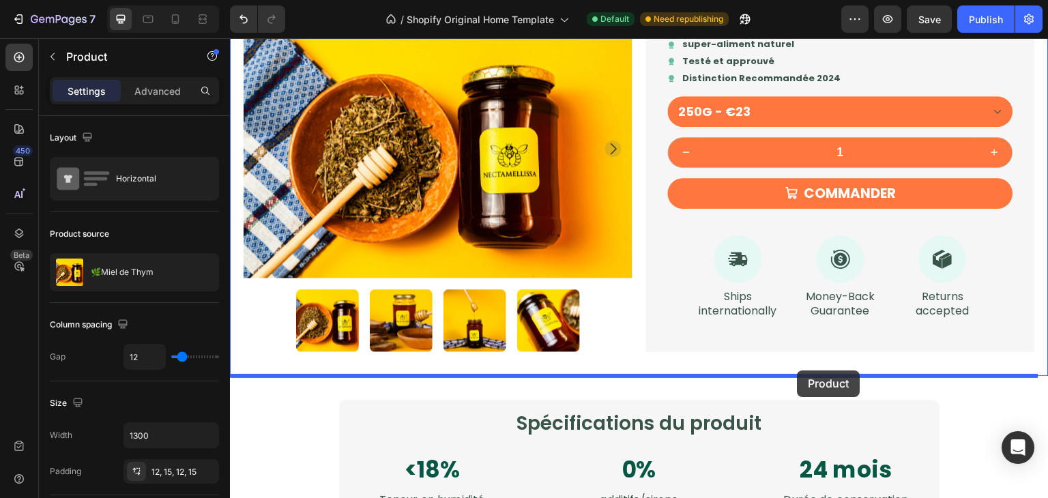
drag, startPoint x: 240, startPoint y: 270, endPoint x: 798, endPoint y: 371, distance: 566.6
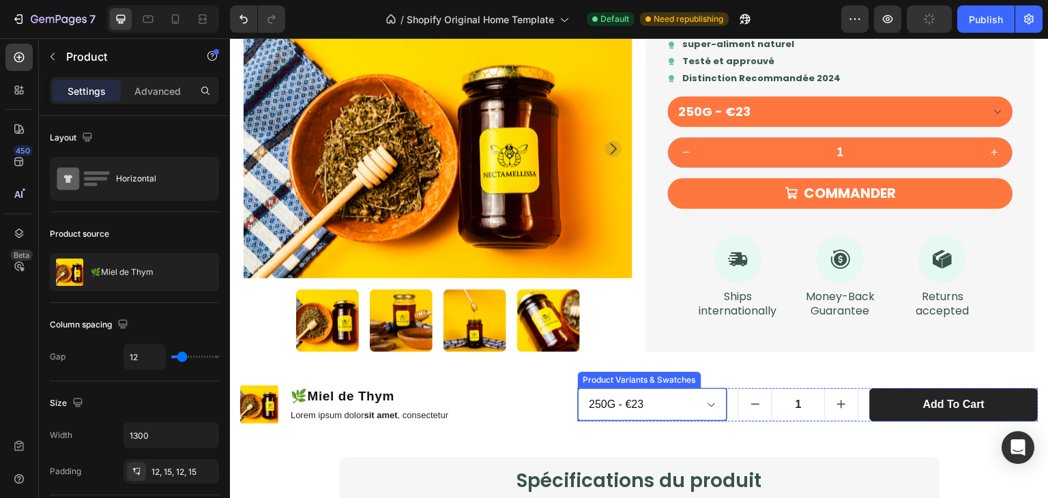
click at [680, 408] on select "250G - €23 500G - €42 1KG - €75" at bounding box center [653, 404] width 150 height 33
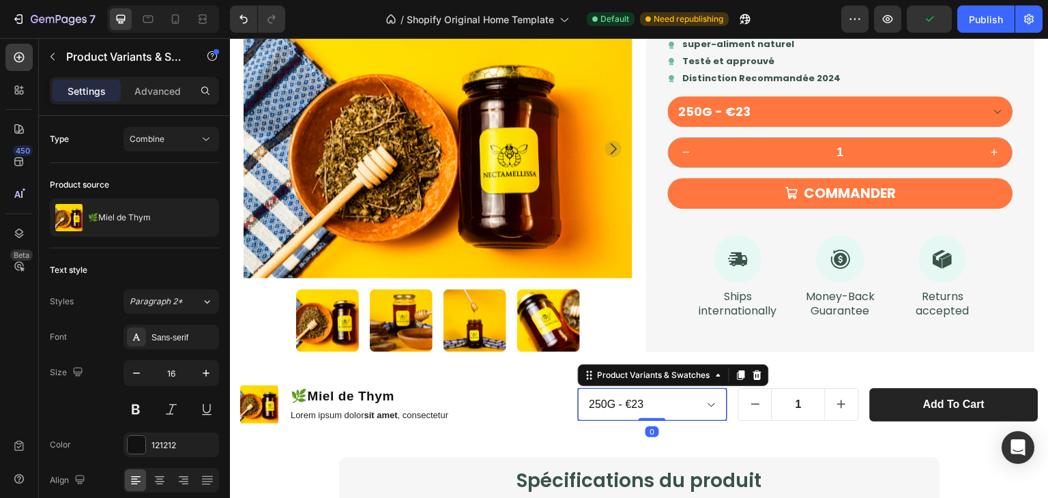
click at [680, 408] on select "250G - €23 500G - €42 1KG - €75" at bounding box center [653, 404] width 150 height 33
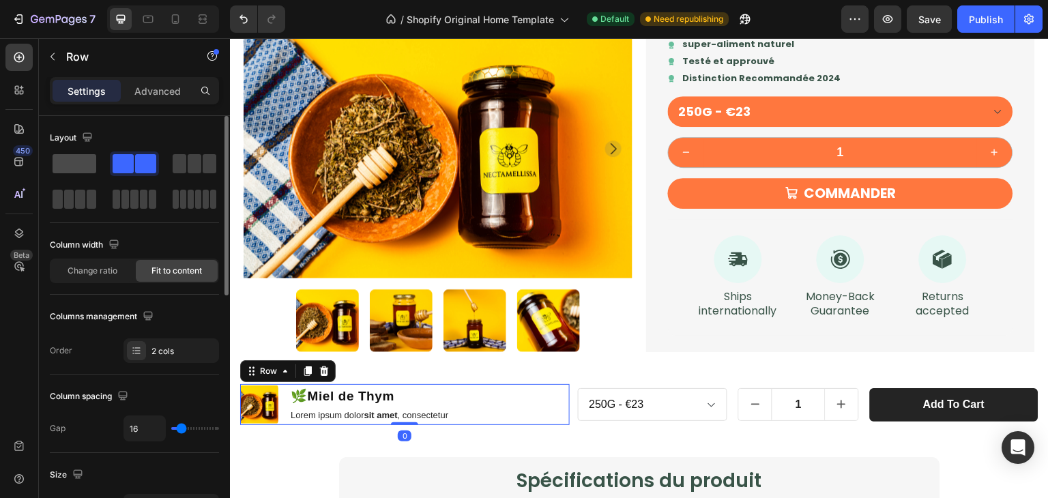
click at [76, 164] on span at bounding box center [75, 163] width 44 height 19
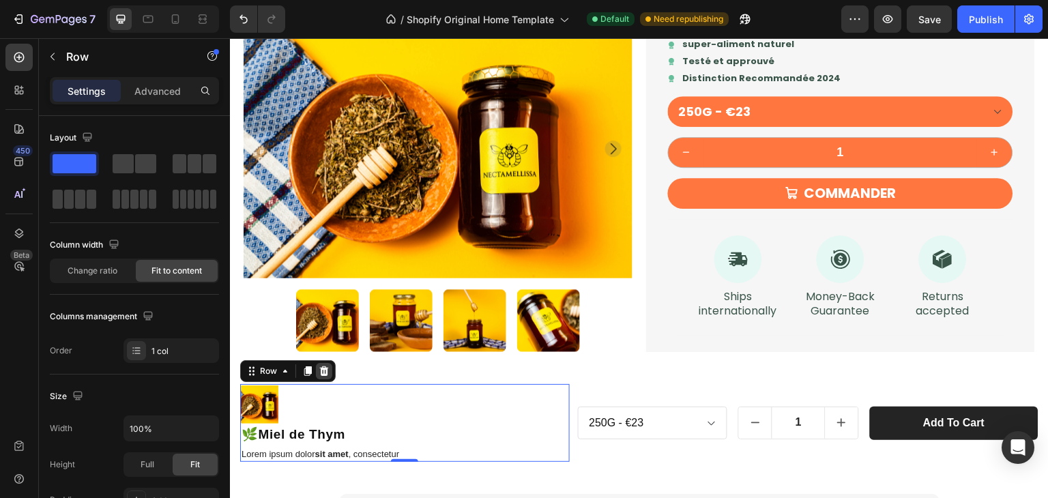
click at [319, 372] on icon at bounding box center [324, 371] width 11 height 11
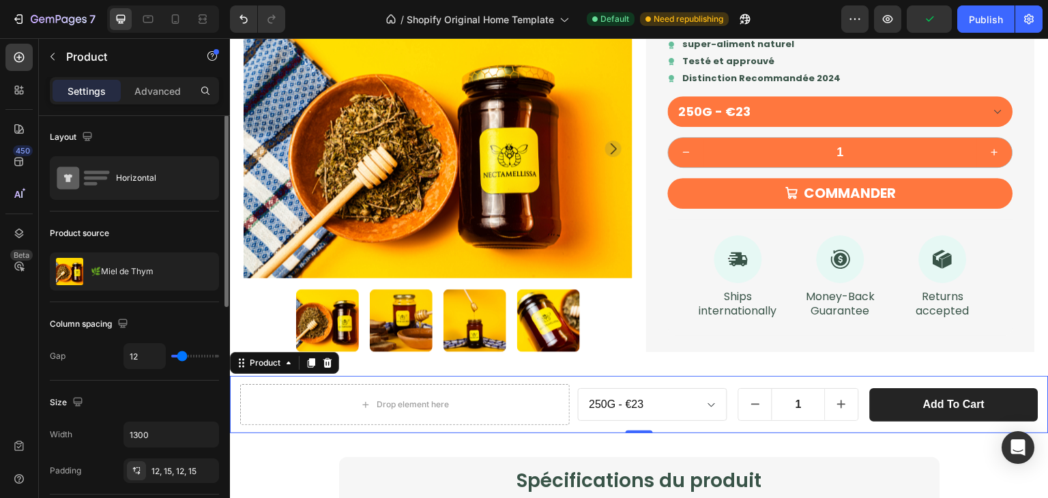
scroll to position [0, 0]
click at [156, 93] on p "Advanced" at bounding box center [157, 91] width 46 height 14
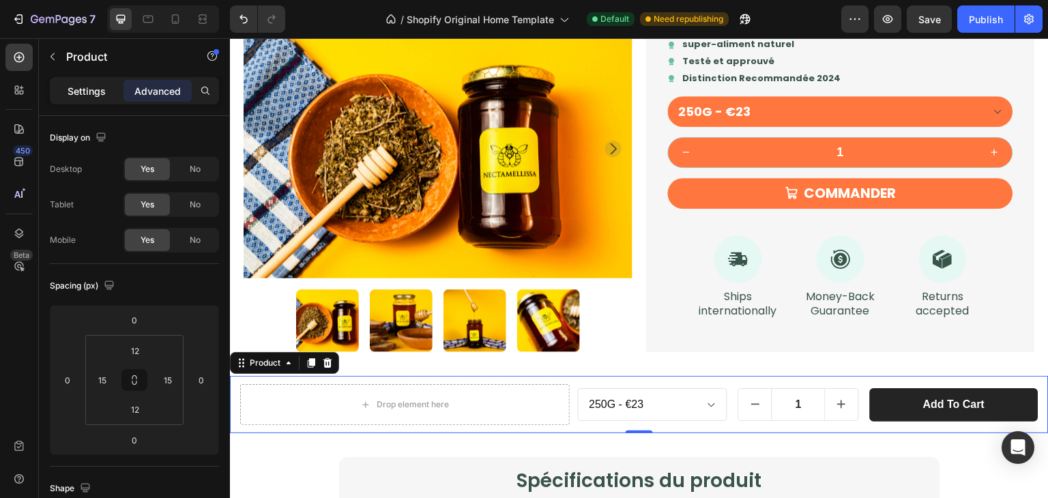
drag, startPoint x: 89, startPoint y: 104, endPoint x: 75, endPoint y: 96, distance: 15.6
click at [75, 96] on div "Settings Advanced" at bounding box center [134, 90] width 169 height 27
click at [75, 96] on p "Settings" at bounding box center [87, 91] width 38 height 14
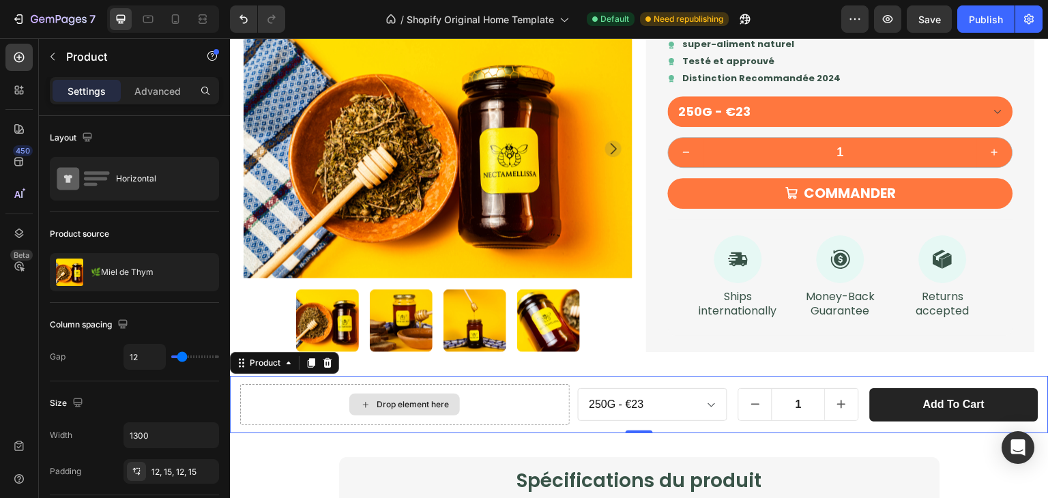
click at [528, 407] on div "Drop element here" at bounding box center [405, 404] width 330 height 41
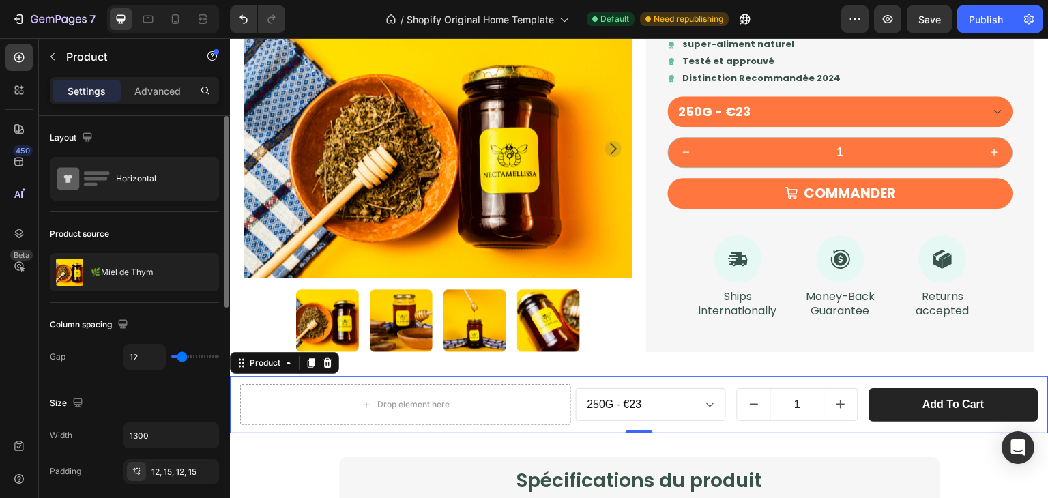
type input "0"
drag, startPoint x: 183, startPoint y: 353, endPoint x: 147, endPoint y: 355, distance: 35.5
type input "0"
click at [171, 356] on input "range" at bounding box center [195, 357] width 48 height 3
type input "9"
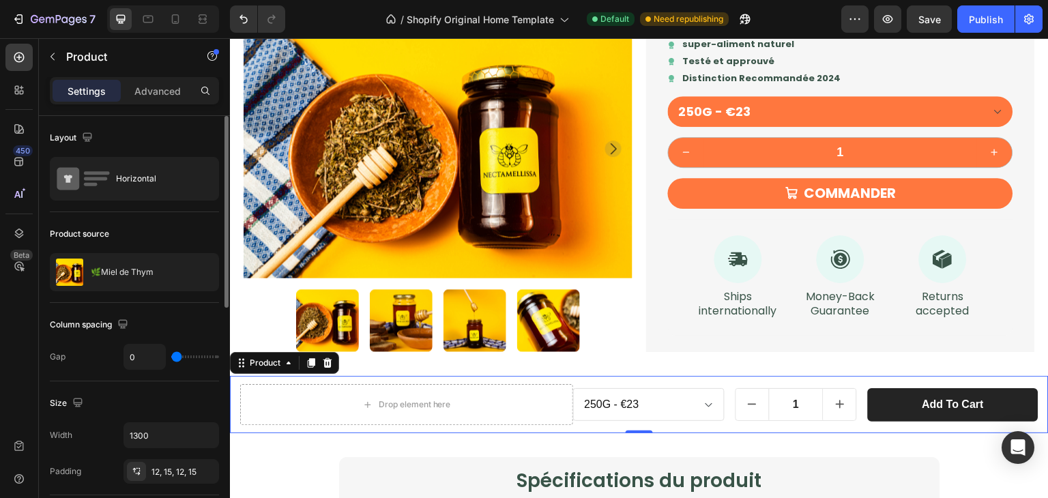
type input "9"
type input "15"
type input "16"
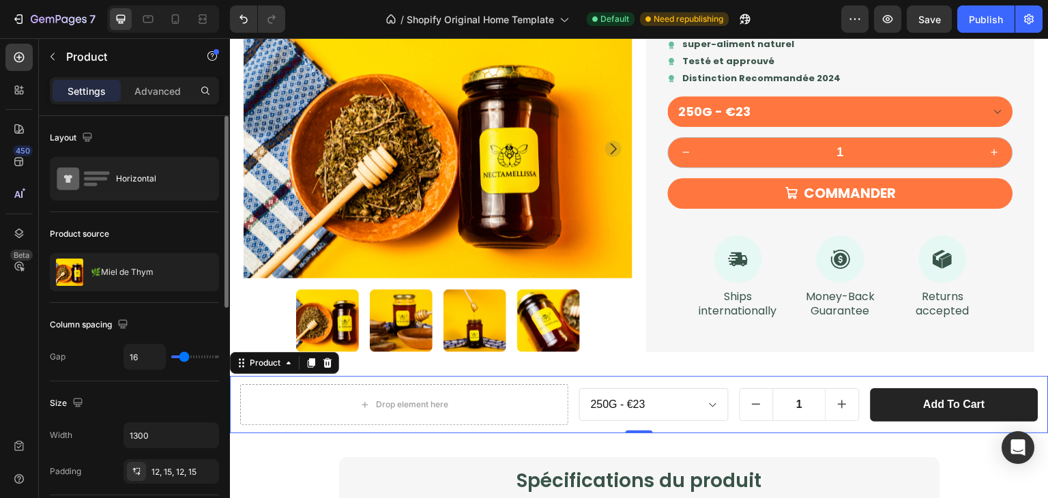
type input "11"
type input "7"
type input "9"
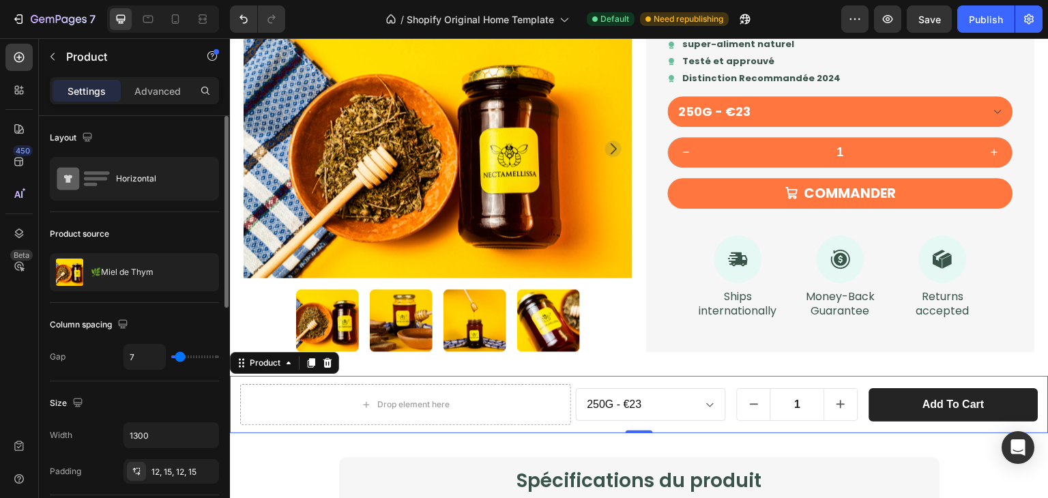
type input "9"
type input "15"
type input "20"
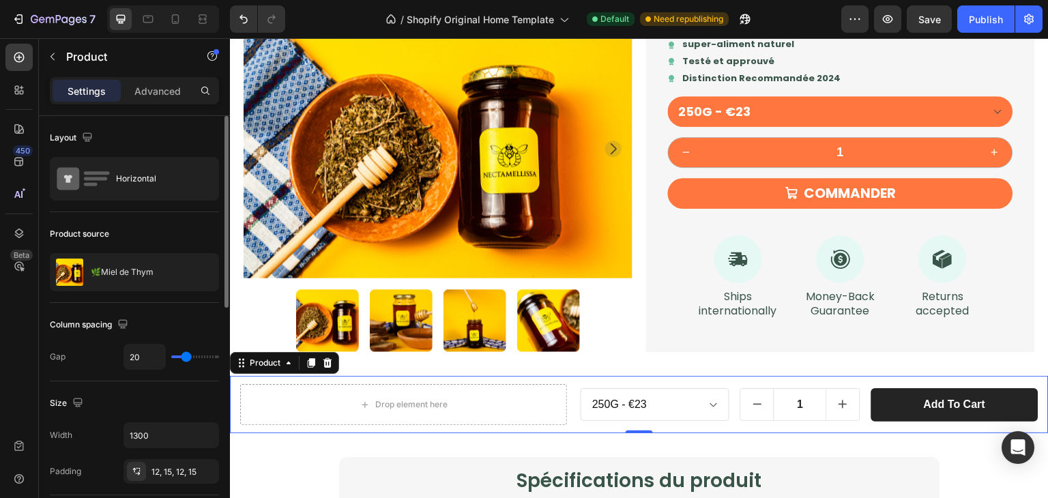
type input "15"
type input "9"
type input "7"
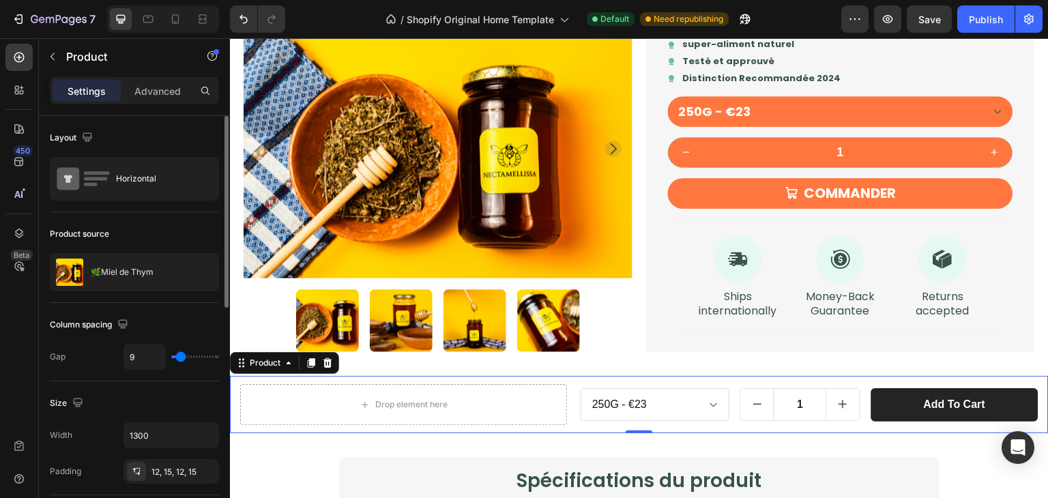
type input "7"
type input "13"
type input "12"
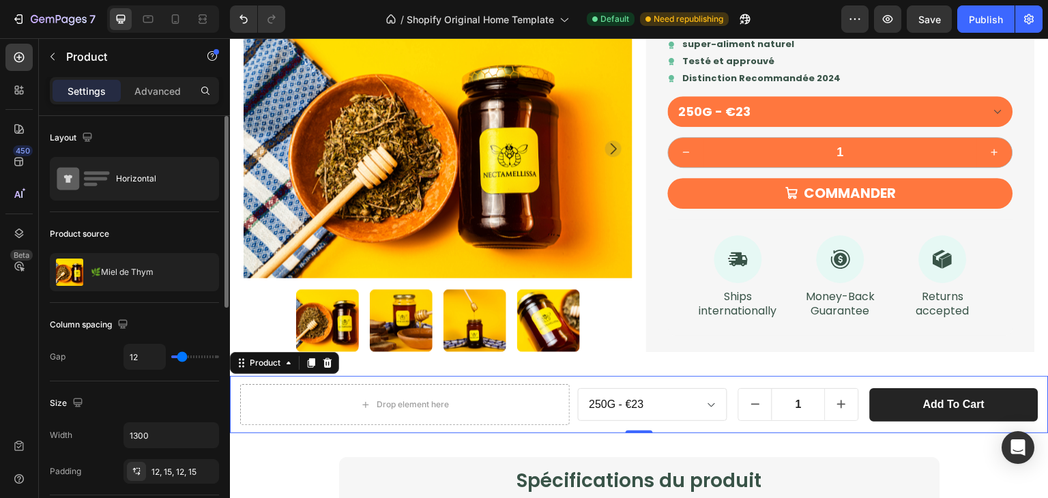
type input "11"
type input "12"
type input "13"
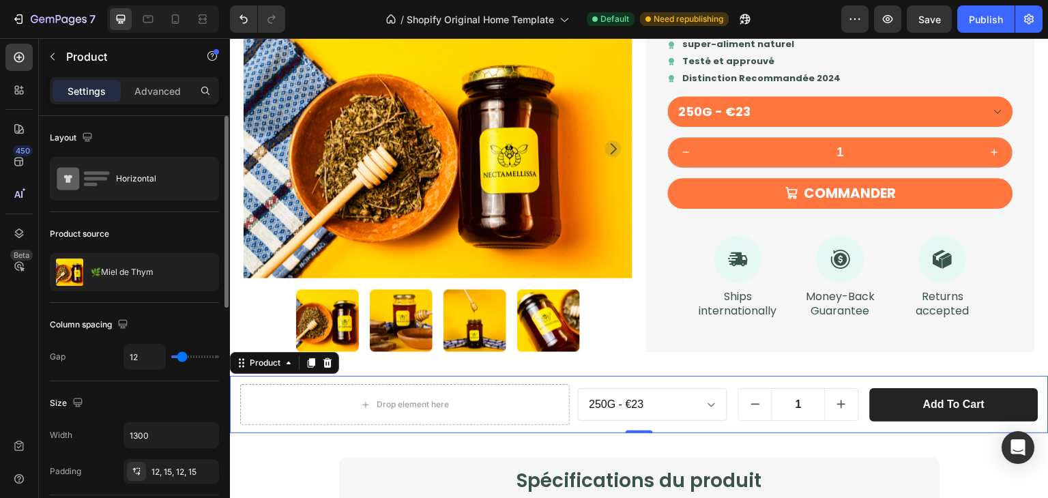
type input "13"
type input "15"
type input "16"
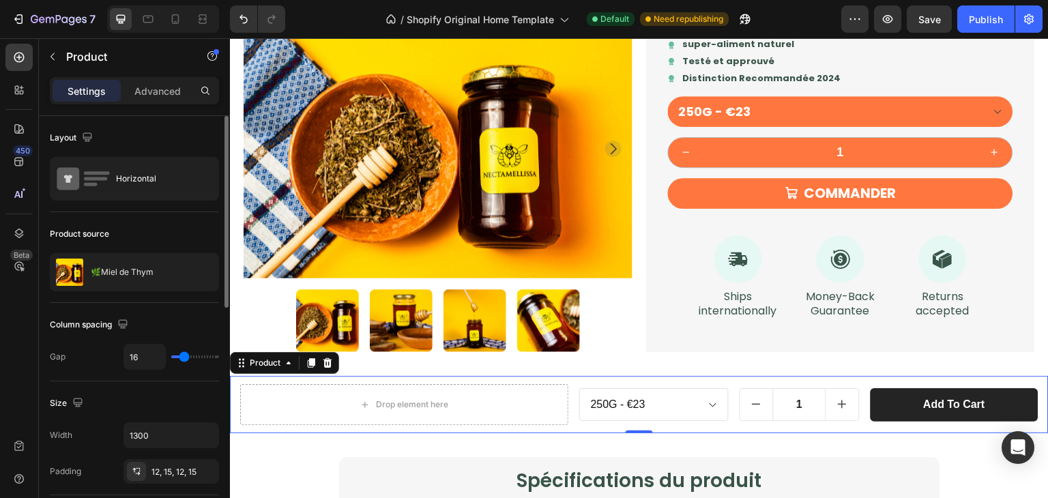
type input "15"
type input "12"
type input "11"
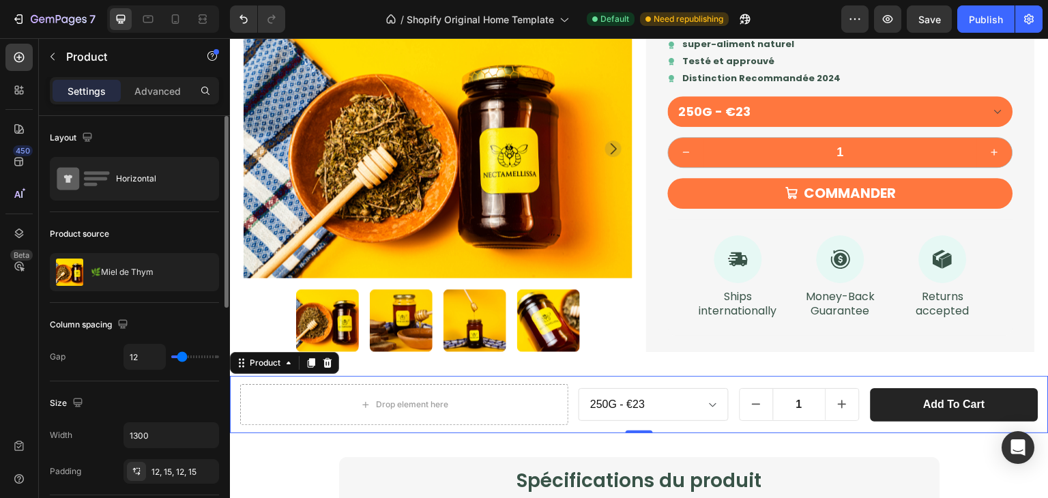
type input "11"
type input "12"
click at [182, 358] on input "range" at bounding box center [195, 357] width 48 height 3
click at [332, 364] on icon at bounding box center [327, 363] width 11 height 11
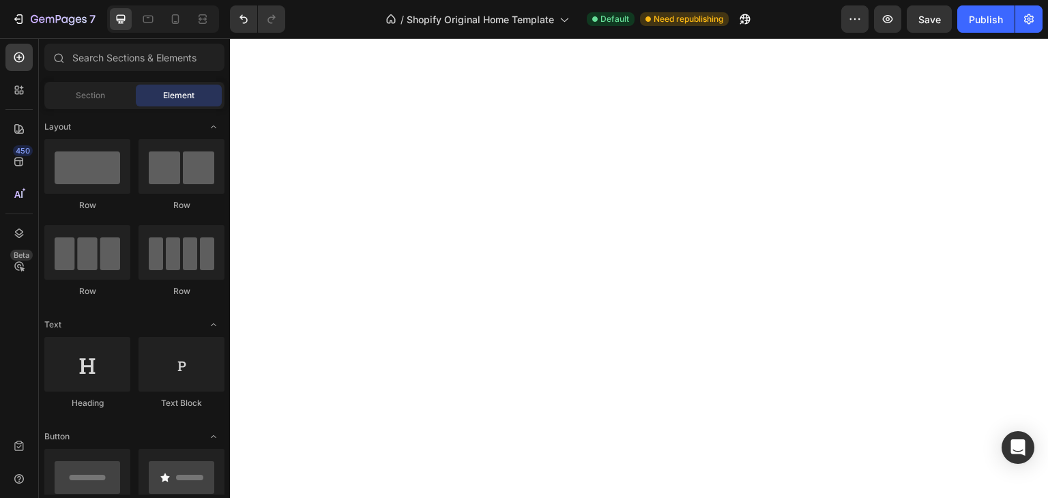
scroll to position [3459, 0]
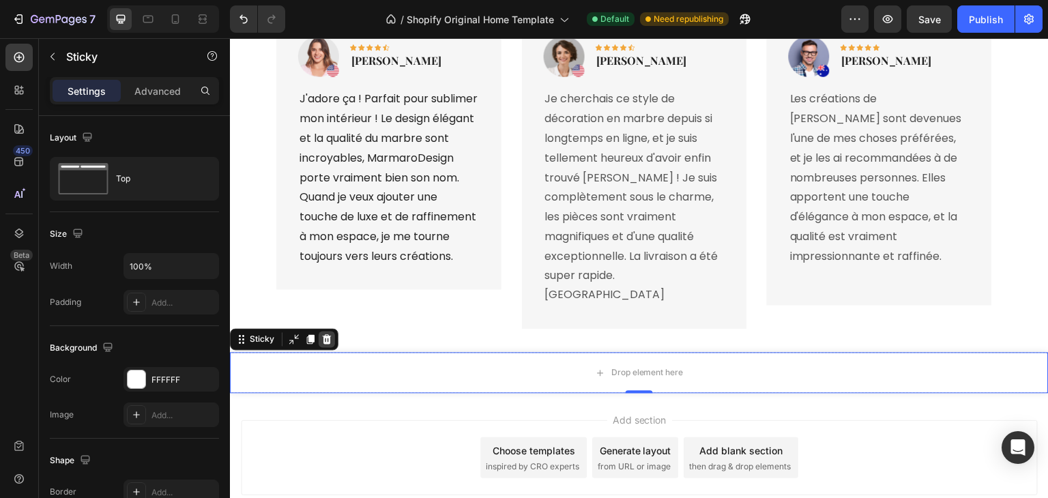
click at [329, 334] on icon at bounding box center [327, 339] width 9 height 10
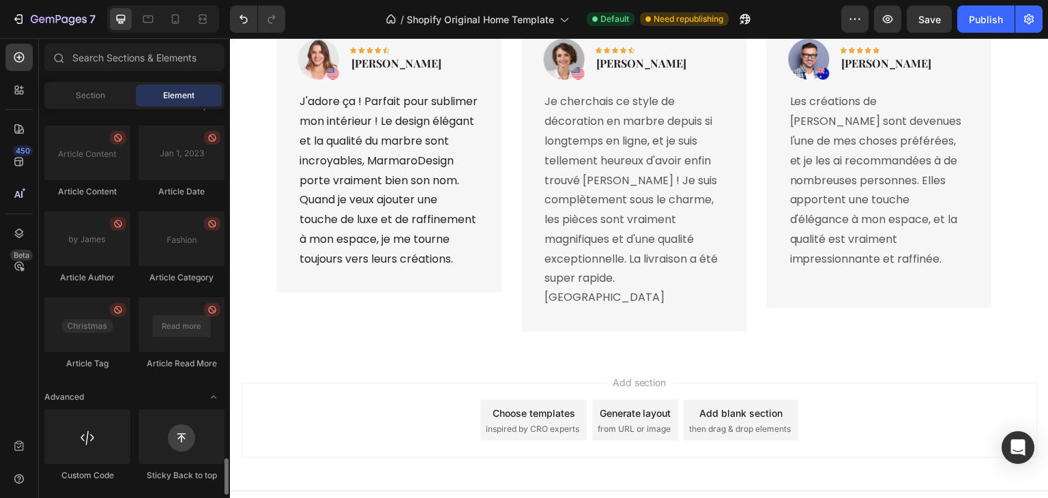
scroll to position [3659, 0]
drag, startPoint x: 109, startPoint y: 83, endPoint x: 104, endPoint y: 101, distance: 18.9
click at [104, 101] on div "Section Element" at bounding box center [134, 95] width 180 height 27
click at [104, 101] on span "Section" at bounding box center [90, 95] width 29 height 12
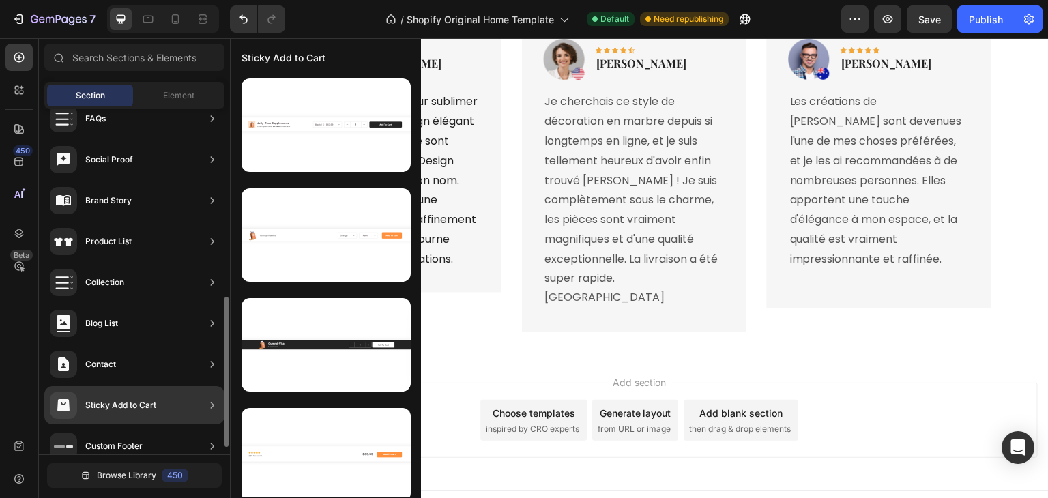
click at [149, 414] on div "Sticky Add to Cart" at bounding box center [103, 405] width 106 height 27
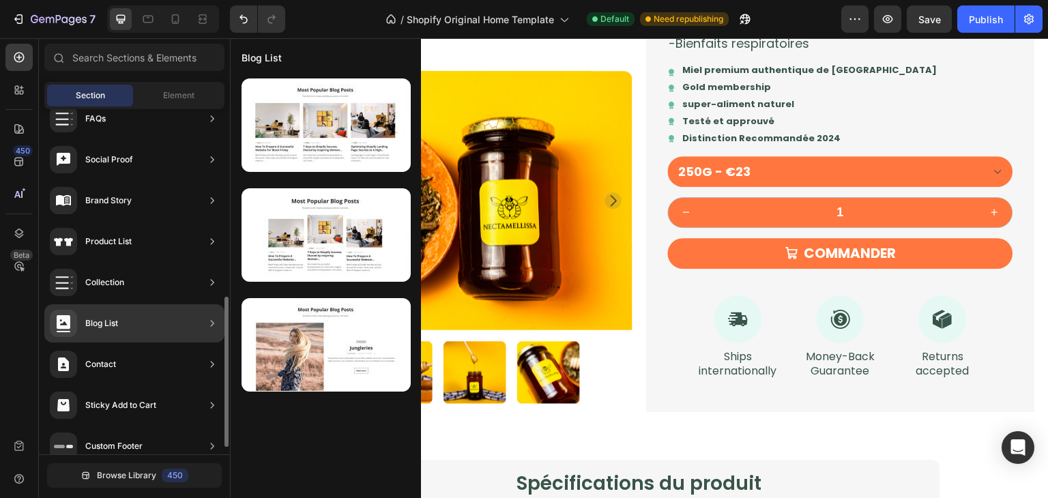
scroll to position [0, 0]
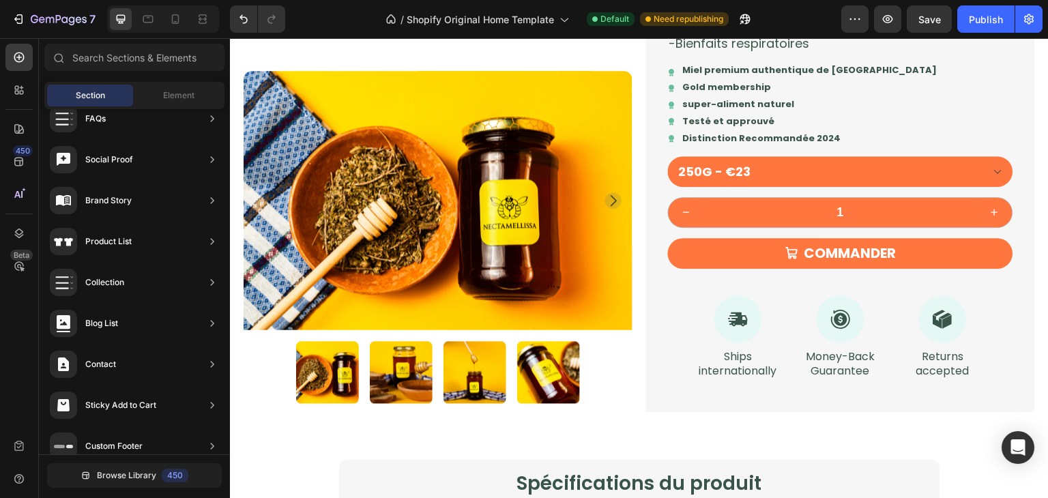
click at [164, 83] on div "Section Element" at bounding box center [134, 95] width 180 height 27
click at [169, 92] on span "Element" at bounding box center [178, 95] width 31 height 12
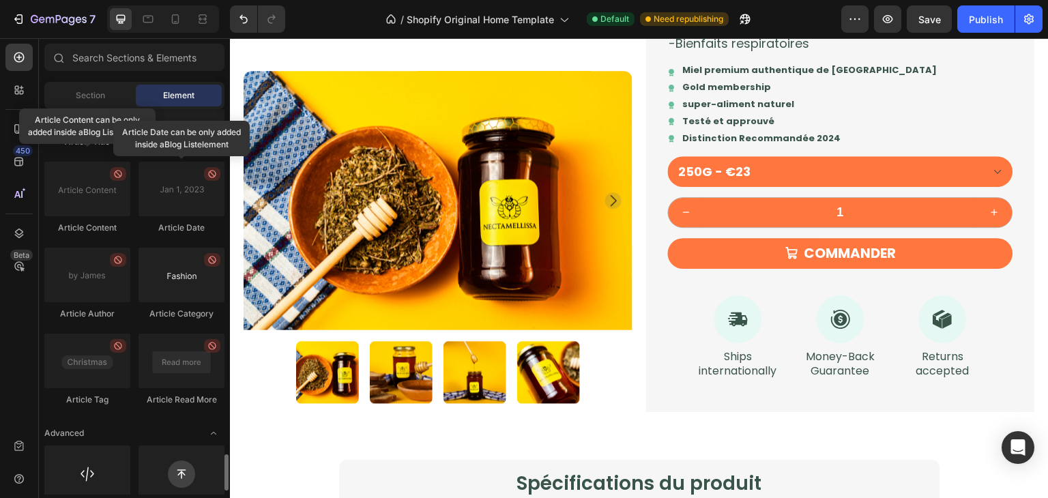
scroll to position [3622, 0]
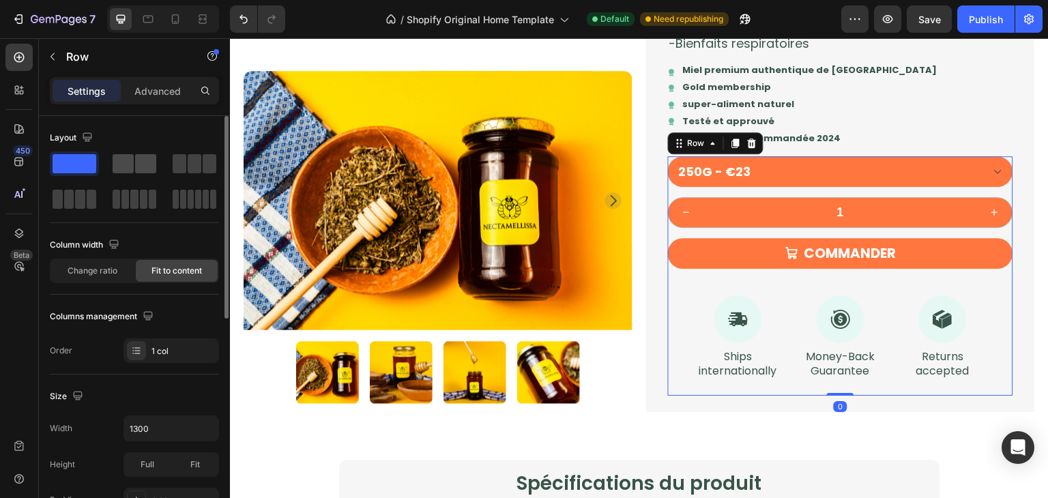
click at [137, 172] on span at bounding box center [145, 163] width 21 height 19
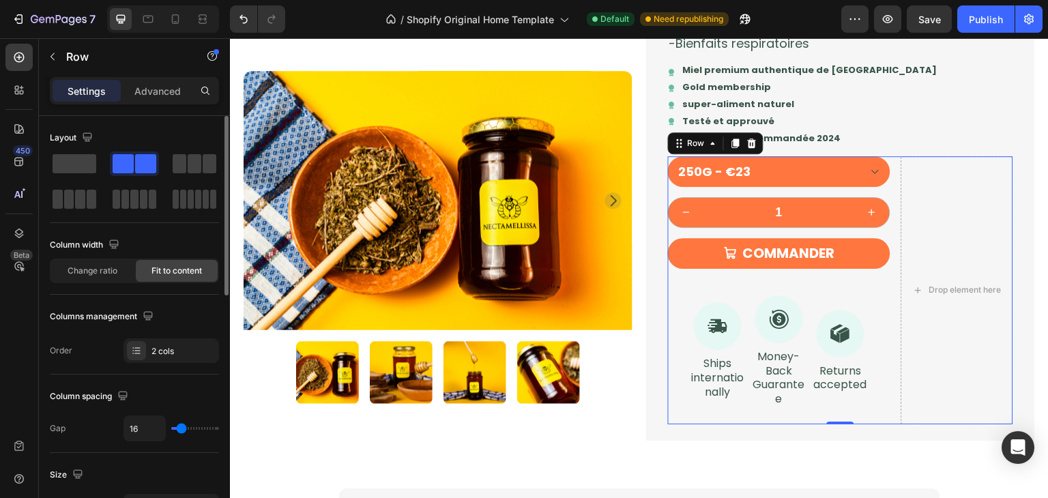
click at [165, 170] on div at bounding box center [134, 182] width 169 height 60
click at [182, 169] on span at bounding box center [180, 163] width 14 height 19
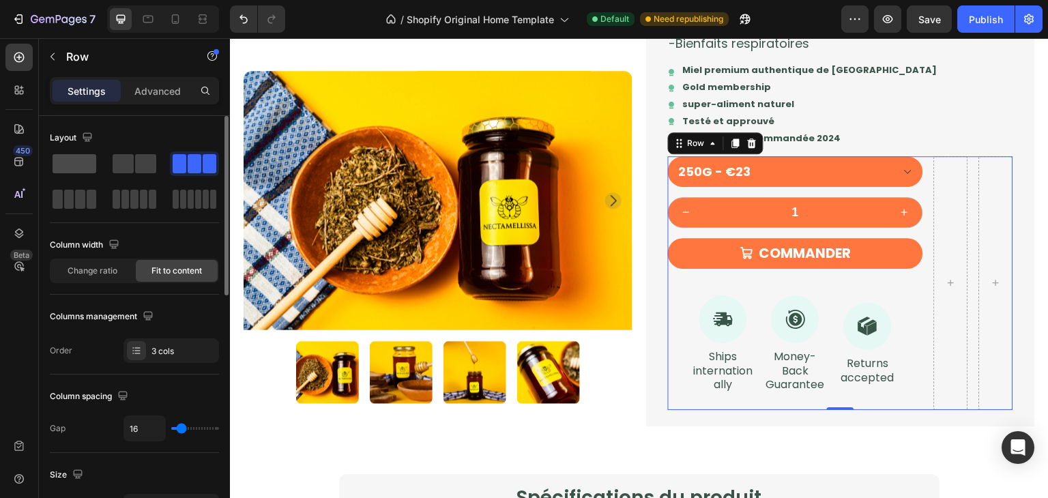
click at [82, 170] on span at bounding box center [75, 163] width 44 height 19
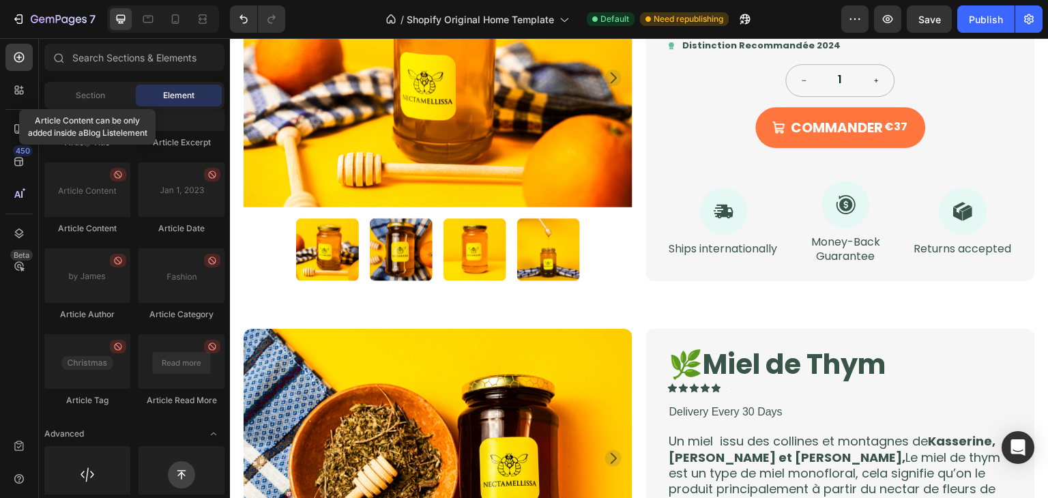
scroll to position [764, 0]
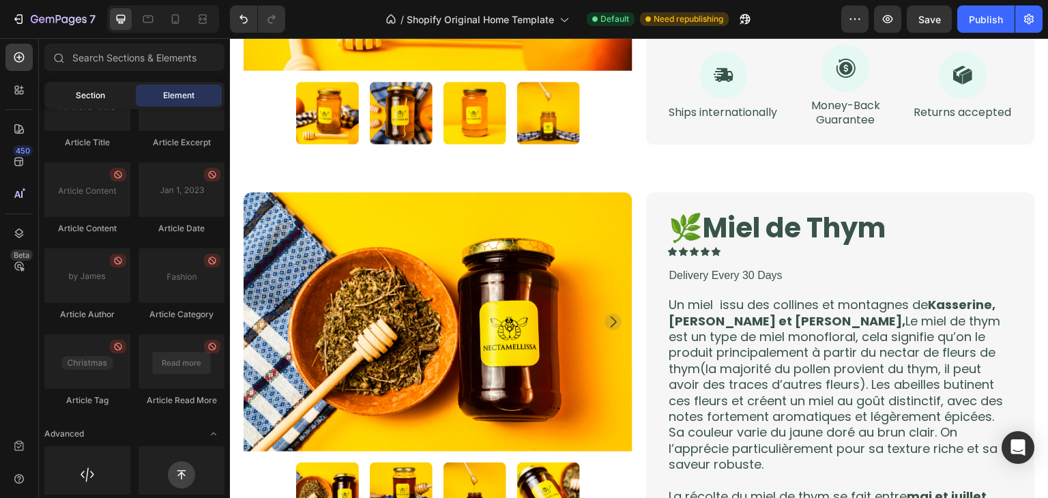
click at [93, 88] on div "Section" at bounding box center [90, 96] width 86 height 22
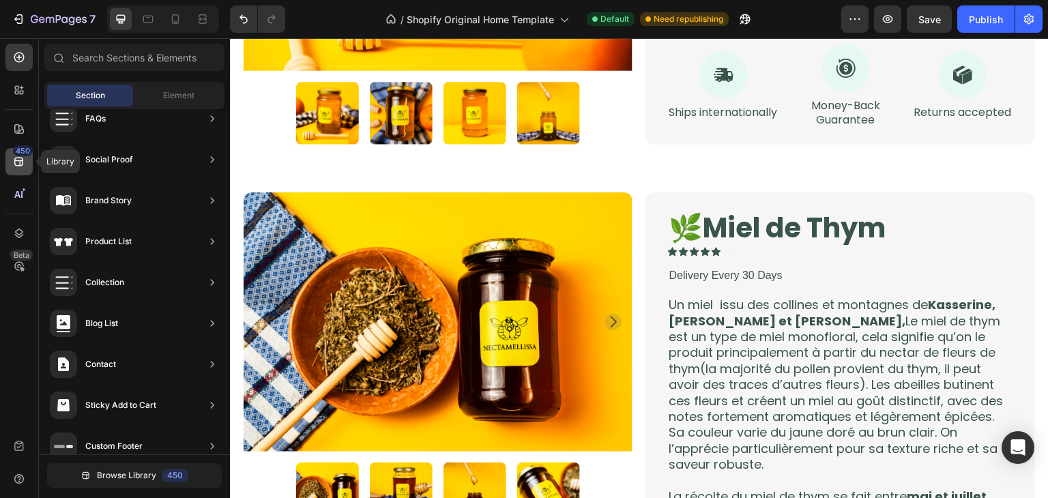
click at [18, 156] on div "450" at bounding box center [23, 150] width 20 height 11
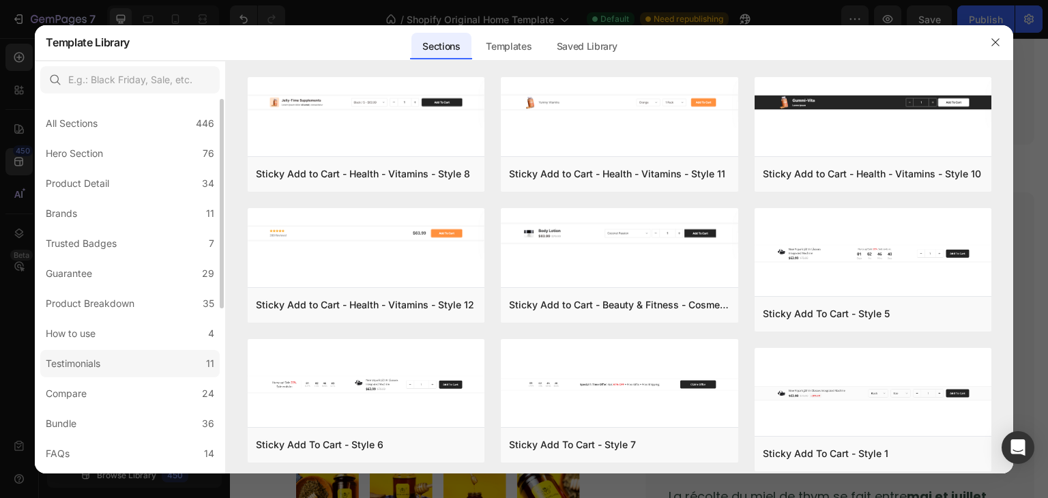
scroll to position [294, 0]
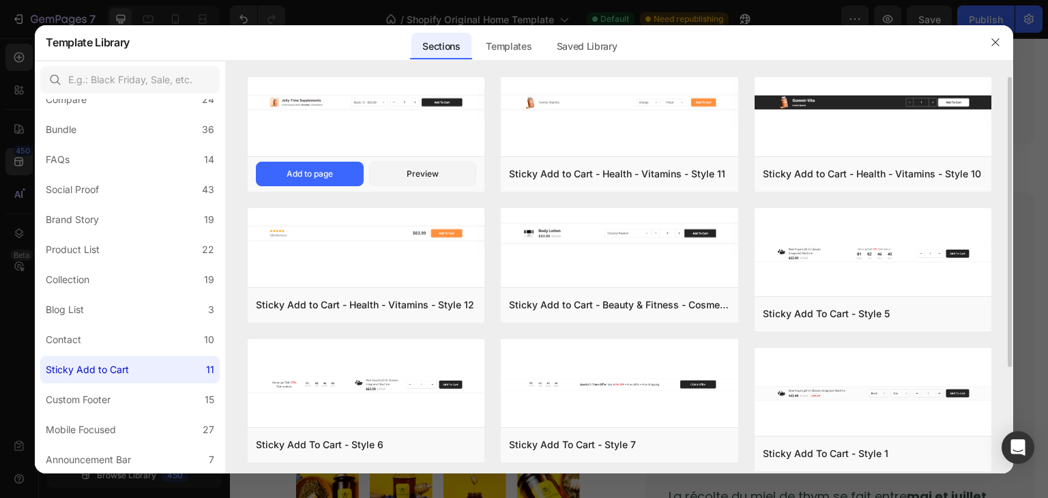
click at [357, 115] on img at bounding box center [366, 102] width 237 height 51
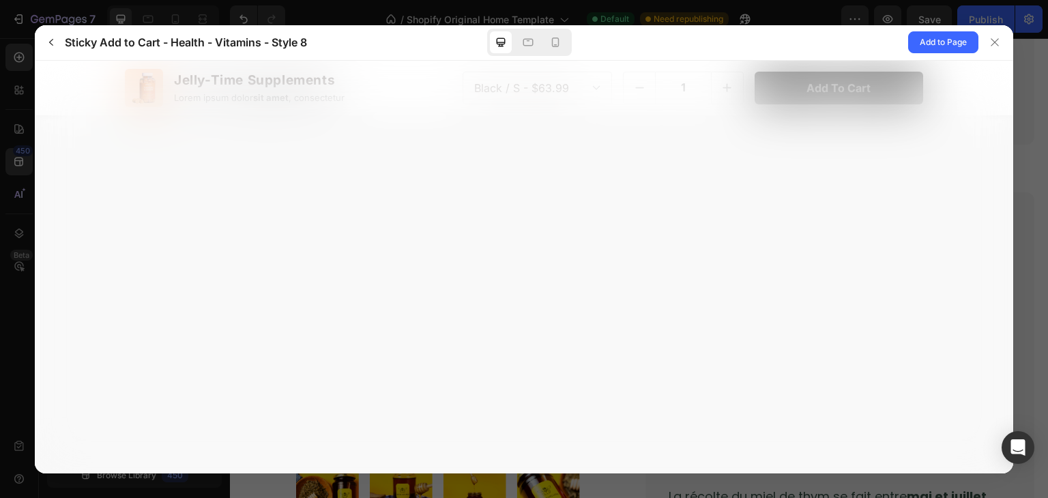
scroll to position [0, 0]
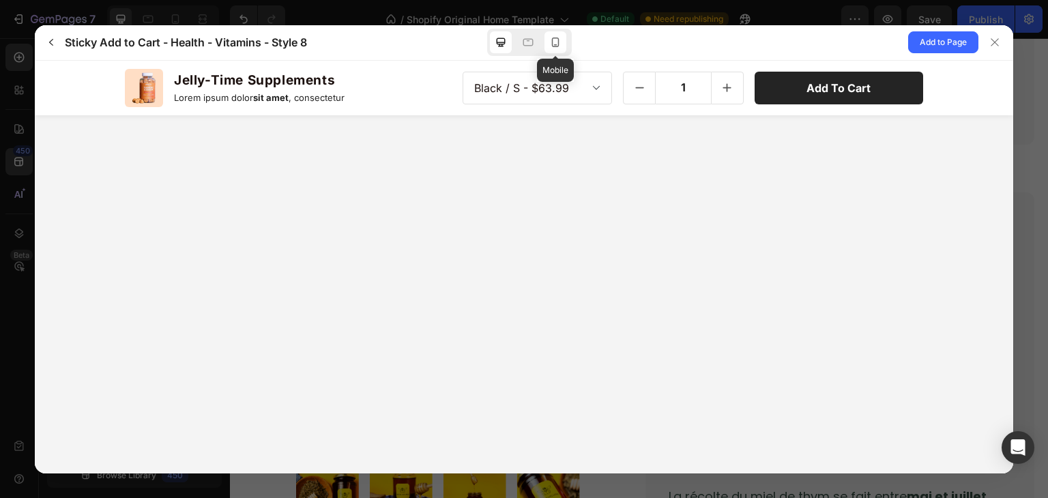
click at [556, 44] on icon at bounding box center [556, 42] width 14 height 14
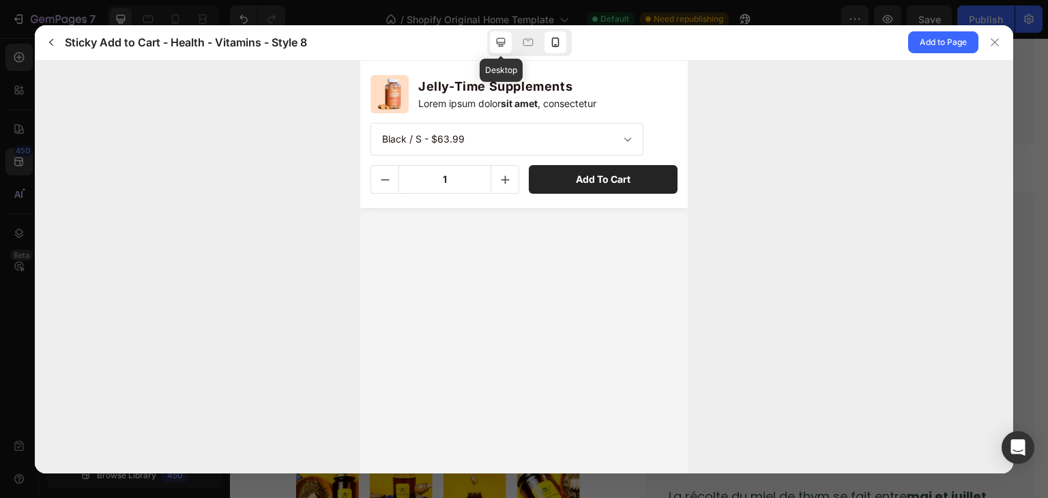
click at [500, 42] on icon at bounding box center [501, 42] width 14 height 14
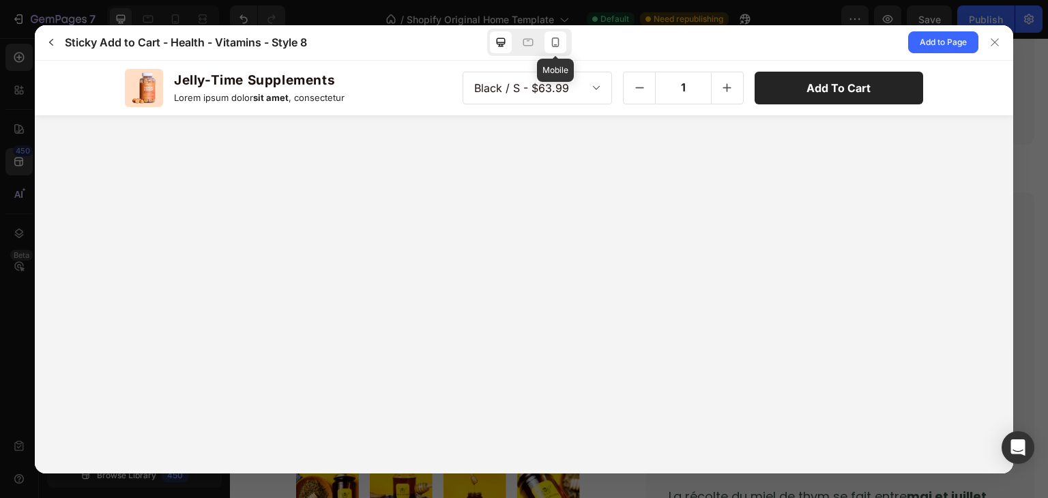
click at [548, 40] on div at bounding box center [556, 42] width 22 height 22
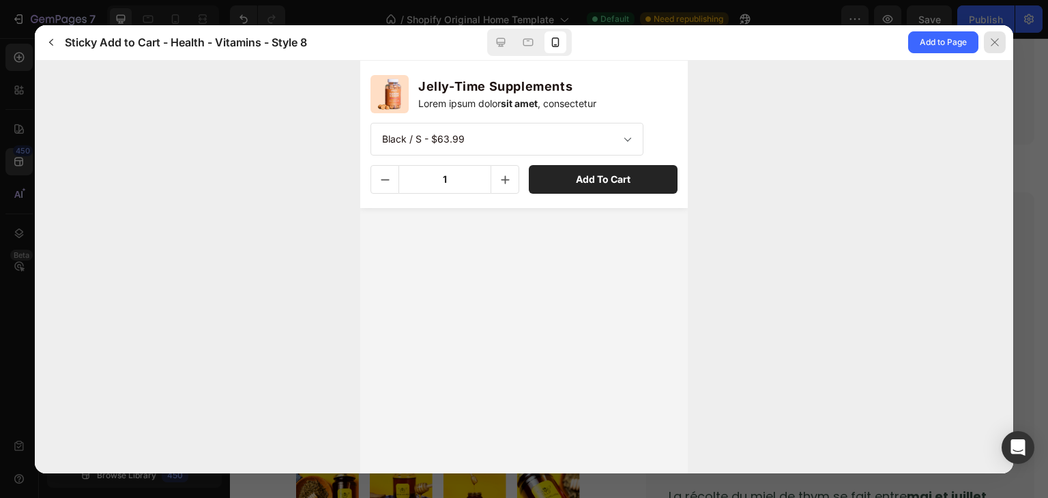
click at [998, 43] on icon at bounding box center [995, 42] width 11 height 11
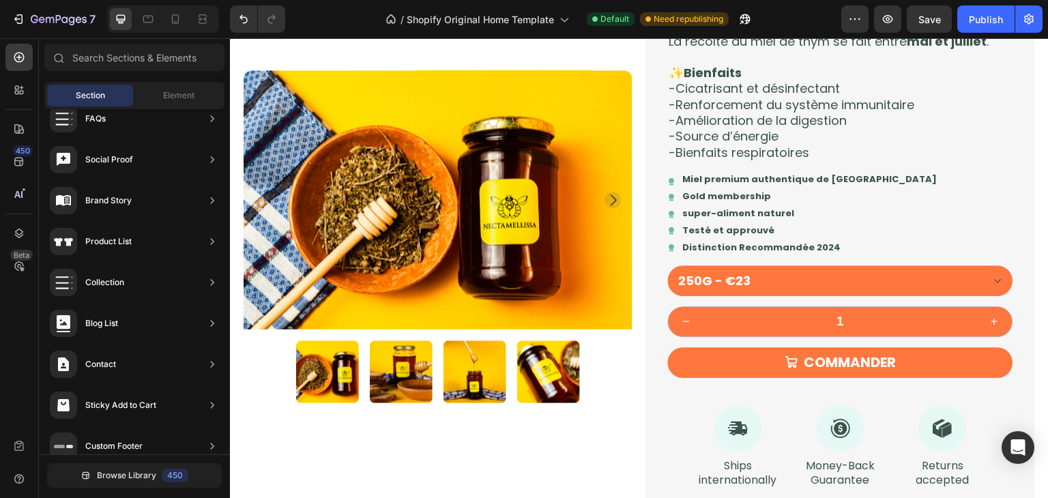
scroll to position [1292, 0]
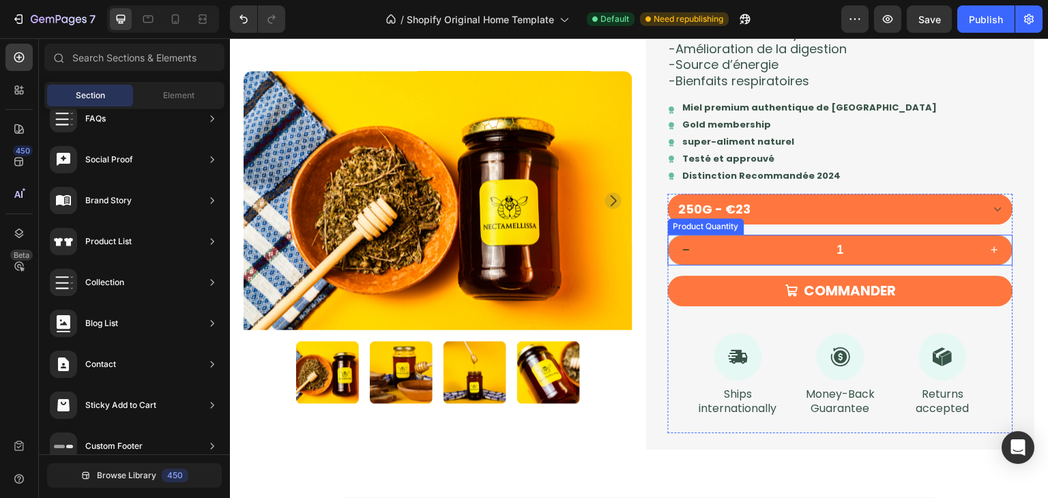
click at [669, 261] on button "decrement" at bounding box center [686, 249] width 35 height 29
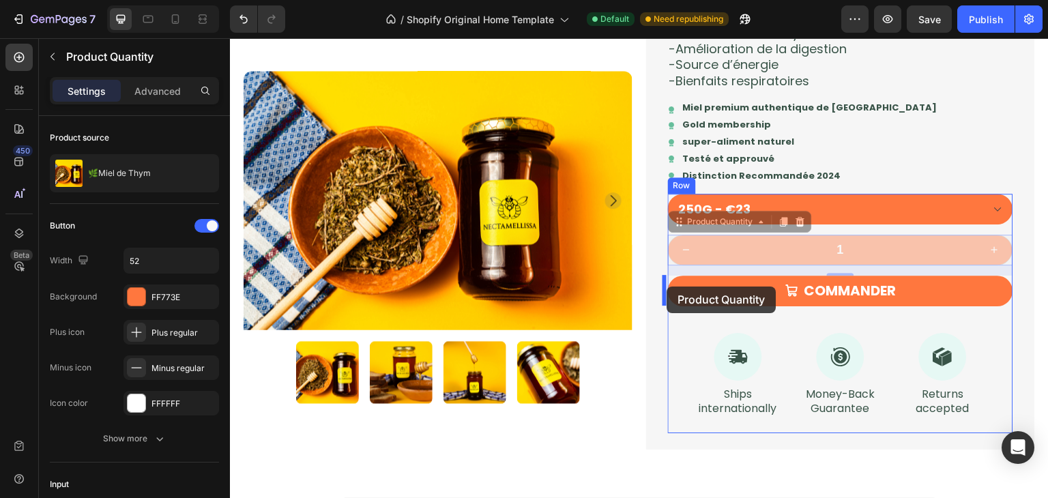
drag, startPoint x: 676, startPoint y: 222, endPoint x: 667, endPoint y: 287, distance: 65.3
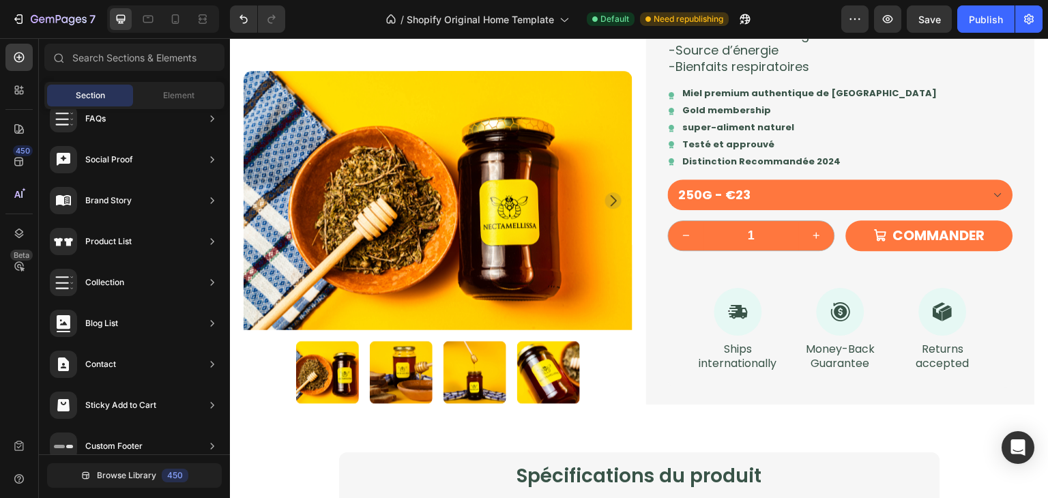
scroll to position [1236, 0]
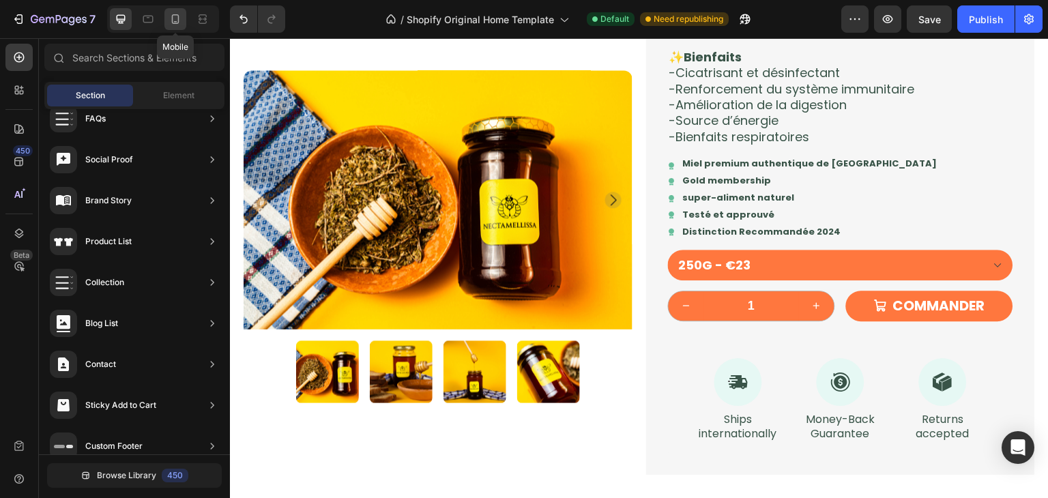
click at [182, 15] on div at bounding box center [175, 19] width 22 height 22
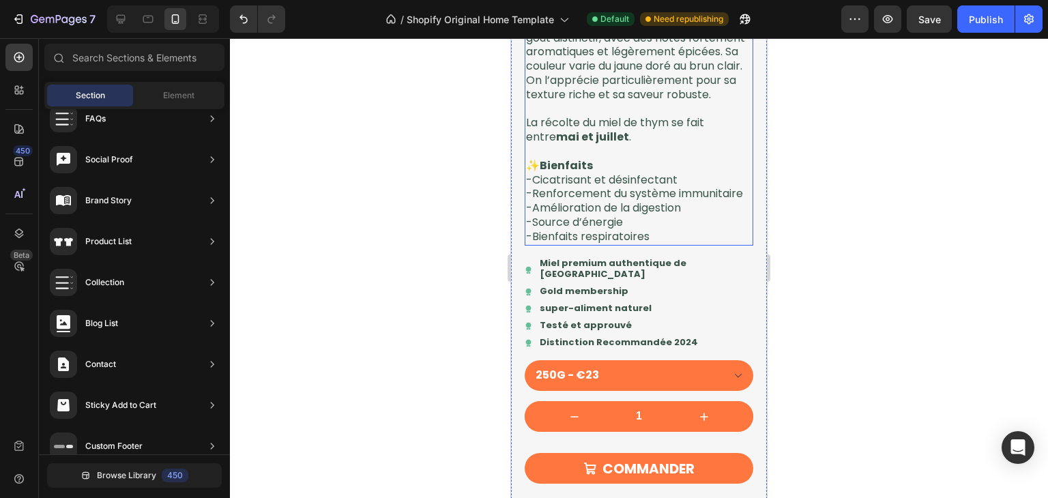
scroll to position [1596, 0]
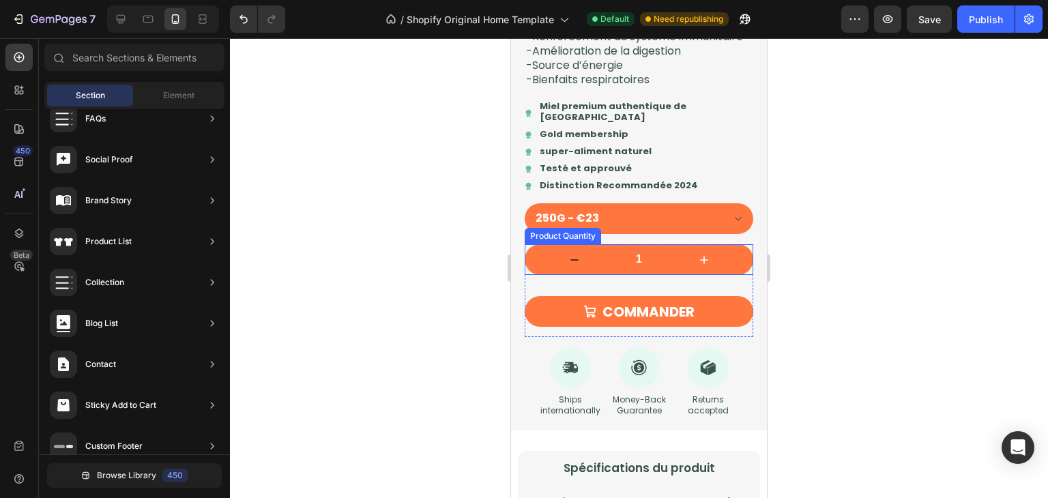
click at [529, 273] on button "decrement" at bounding box center [574, 259] width 99 height 31
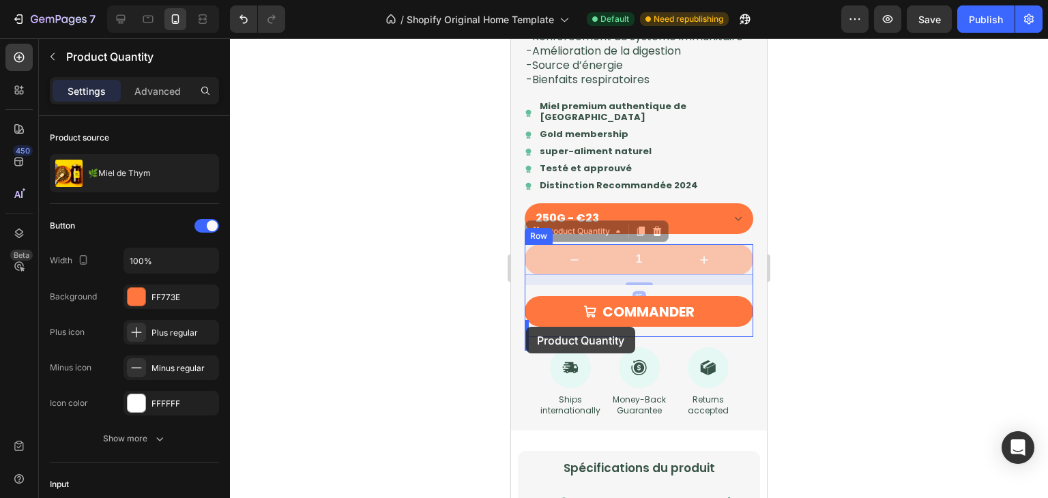
drag, startPoint x: 535, startPoint y: 255, endPoint x: 526, endPoint y: 327, distance: 72.2
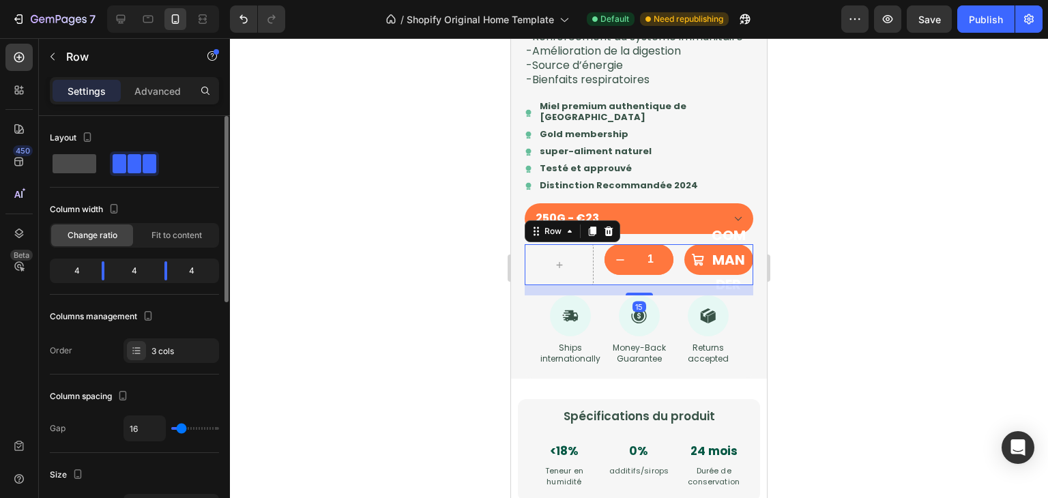
click at [83, 173] on span at bounding box center [75, 163] width 44 height 19
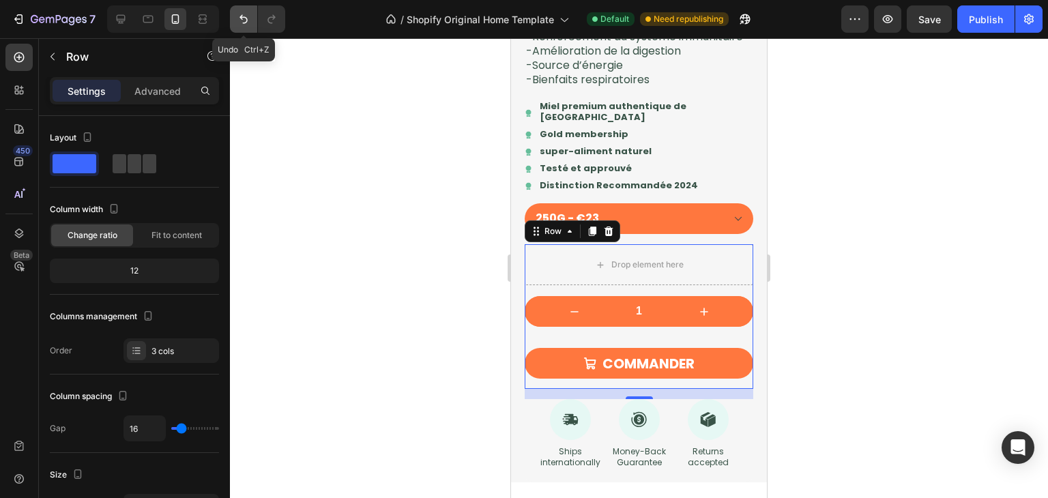
click at [235, 20] on button "Undo/Redo" at bounding box center [243, 18] width 27 height 27
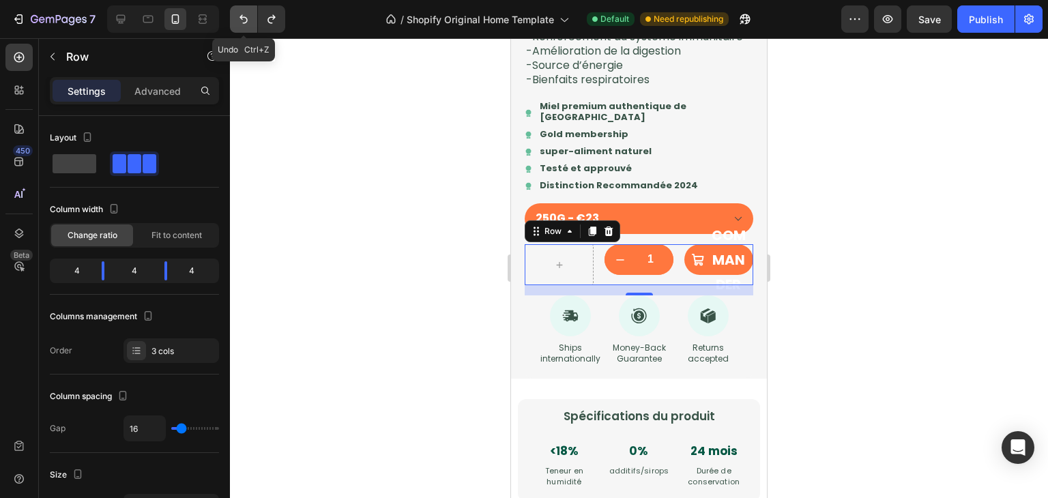
click at [235, 20] on button "Undo/Redo" at bounding box center [243, 18] width 27 height 27
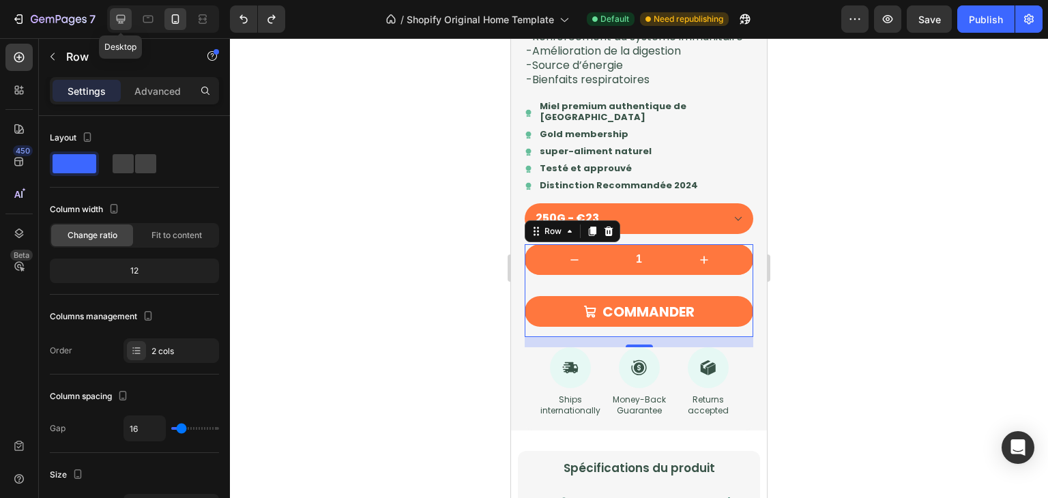
click at [124, 16] on icon at bounding box center [121, 19] width 14 height 14
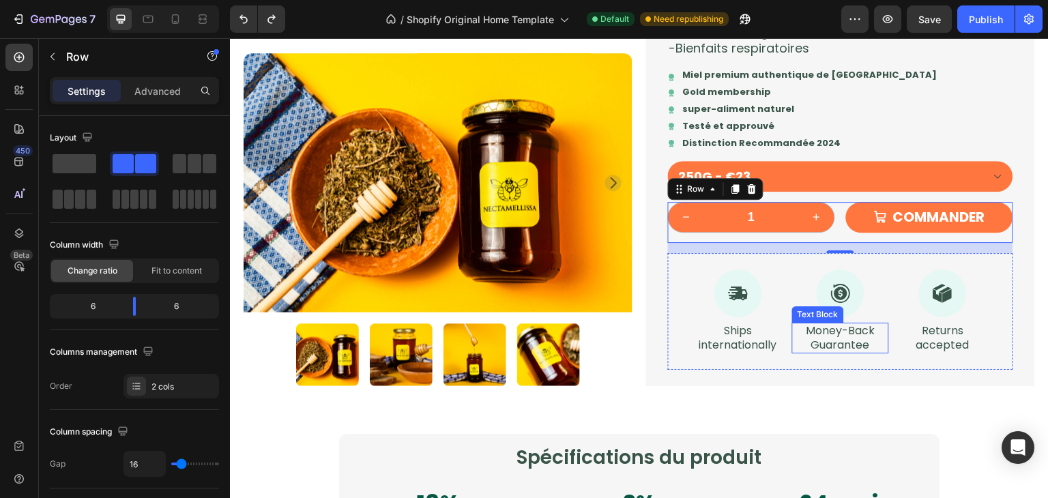
scroll to position [1317, 0]
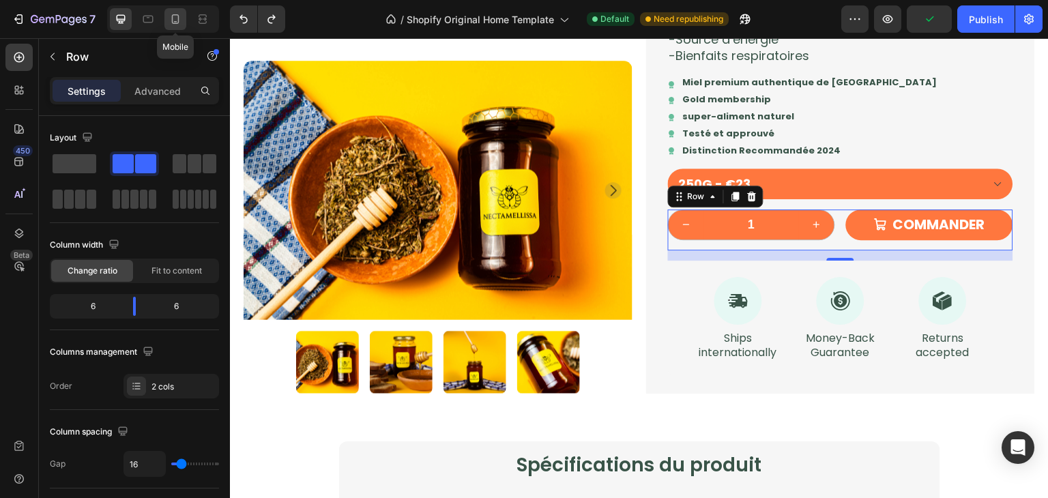
click at [173, 18] on icon at bounding box center [176, 19] width 14 height 14
type input "100%"
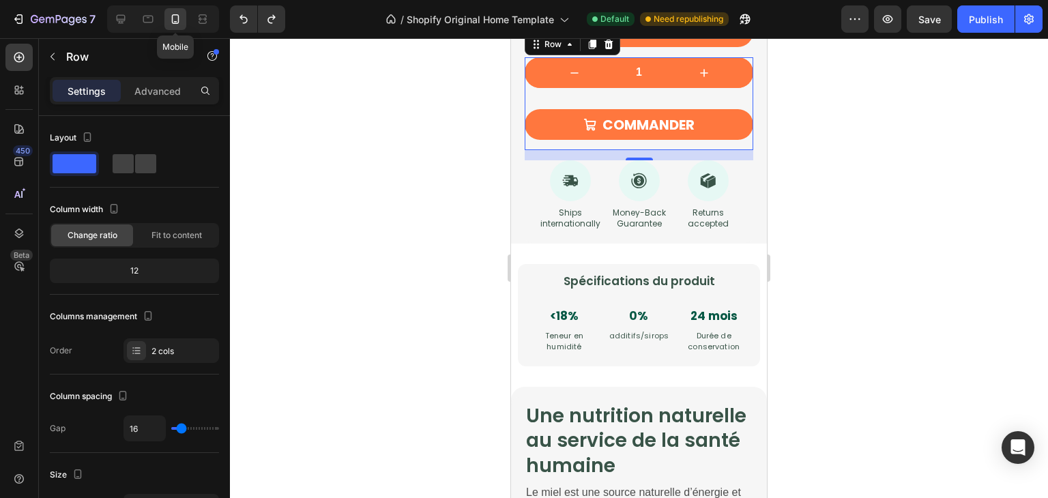
scroll to position [1790, 0]
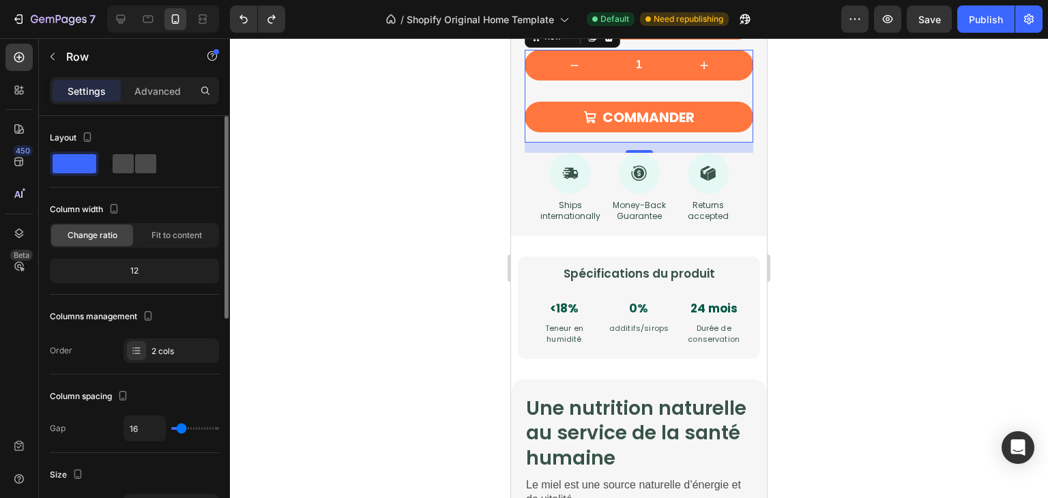
click at [134, 154] on div at bounding box center [135, 163] width 44 height 19
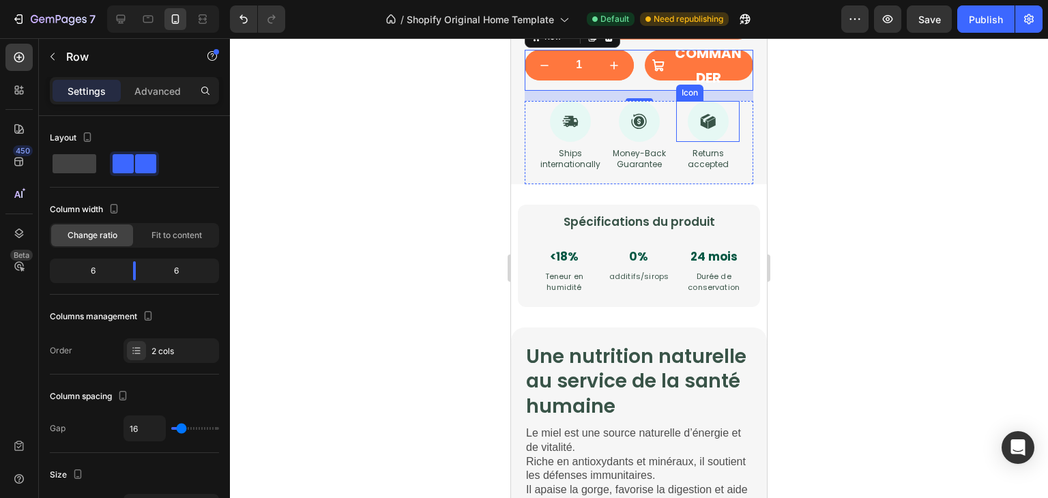
click at [817, 162] on div at bounding box center [639, 268] width 818 height 460
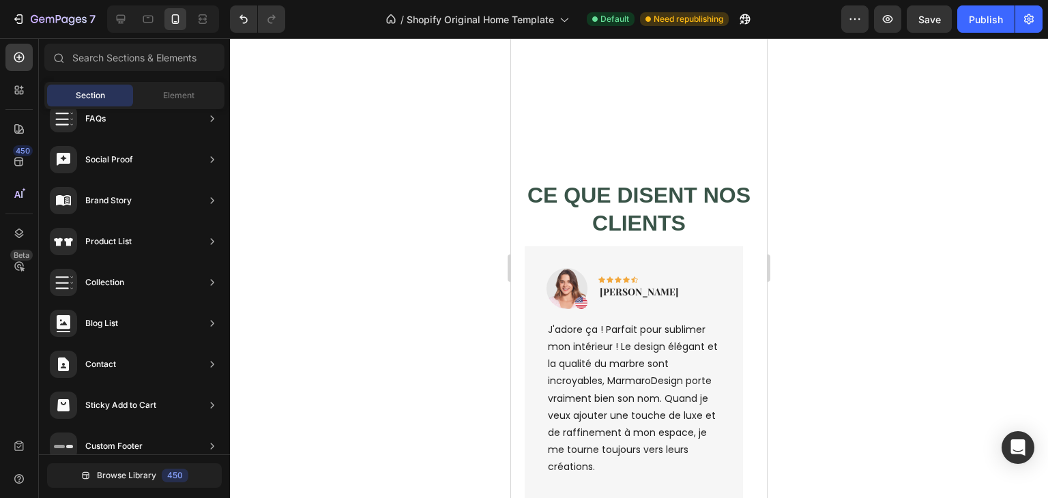
scroll to position [4144, 0]
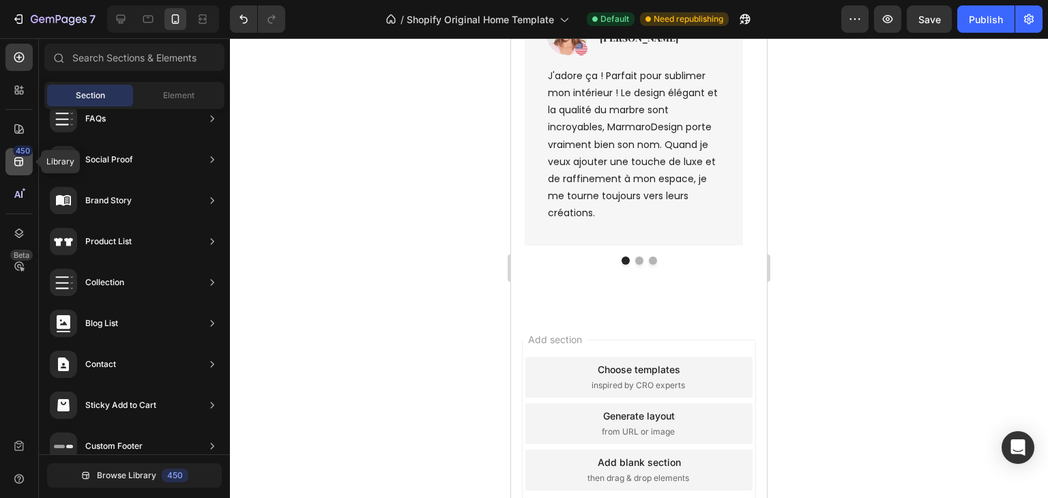
click at [20, 162] on icon at bounding box center [19, 162] width 14 height 14
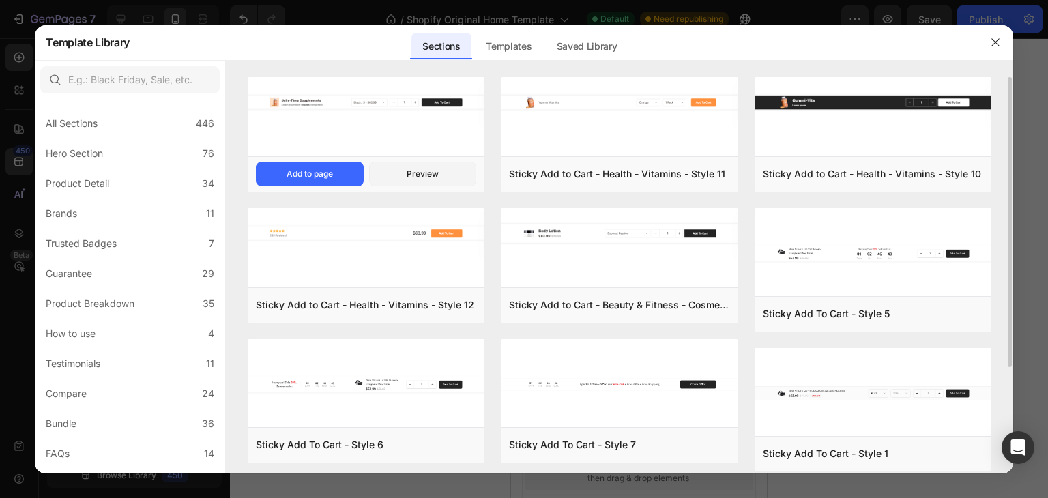
click at [346, 124] on img at bounding box center [366, 102] width 237 height 51
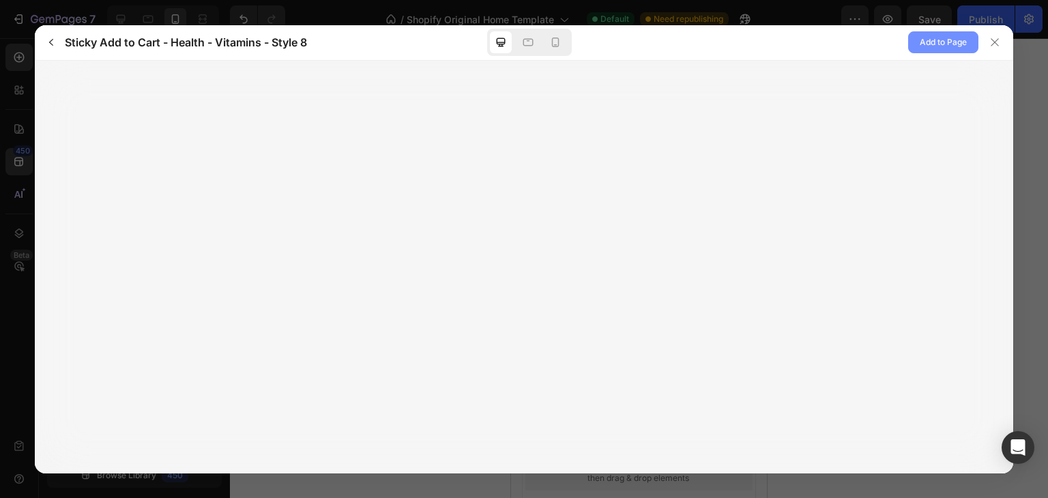
click at [951, 43] on span "Add to Page" at bounding box center [943, 42] width 47 height 16
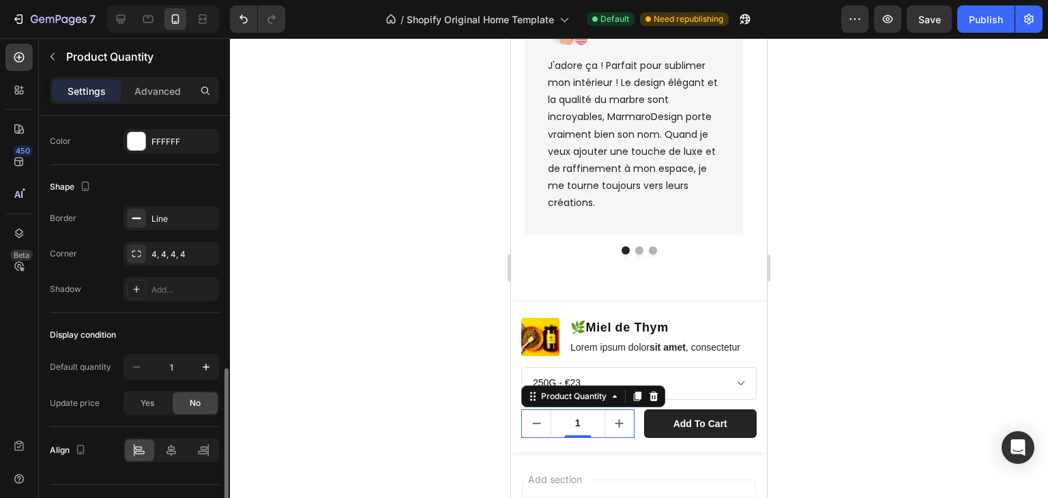
scroll to position [702, 0]
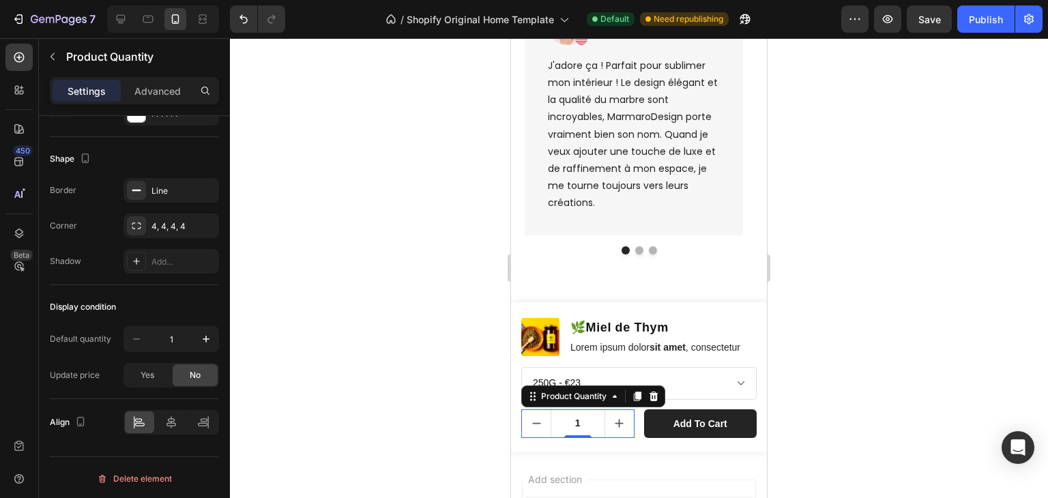
click at [617, 437] on button "increment" at bounding box center [619, 423] width 29 height 27
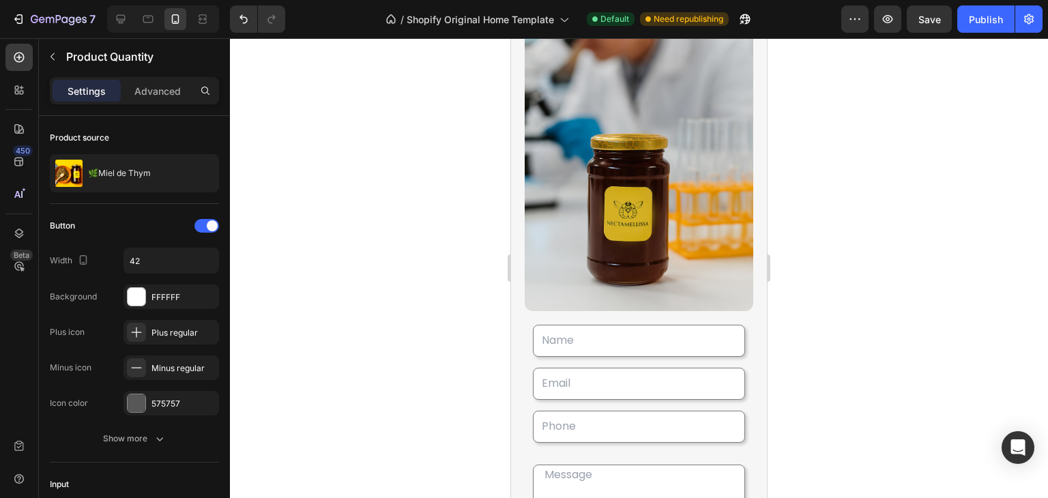
scroll to position [2182, 0]
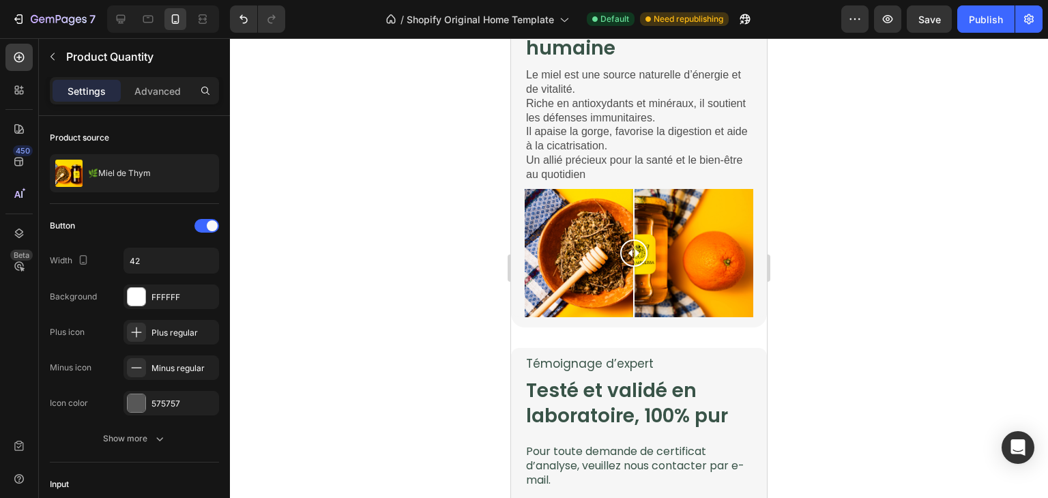
type input "1"
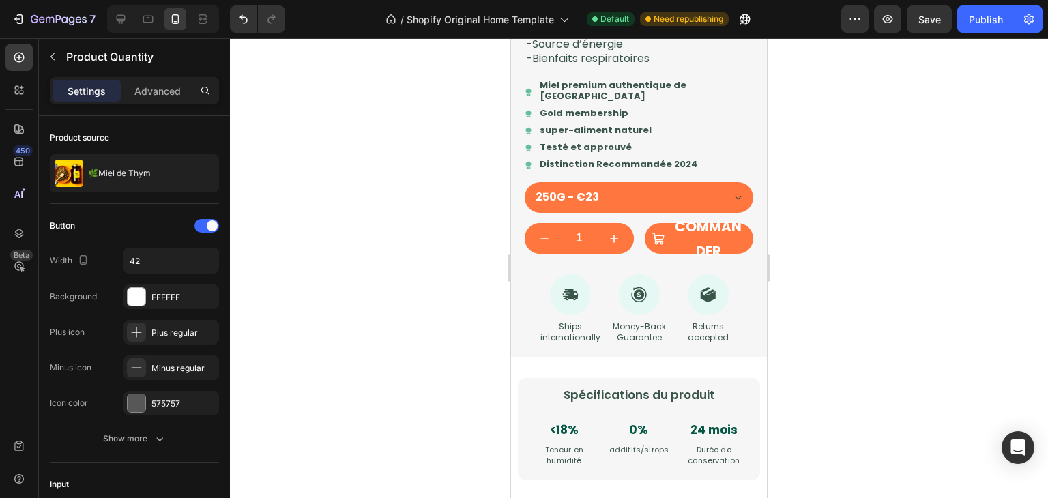
scroll to position [1570, 0]
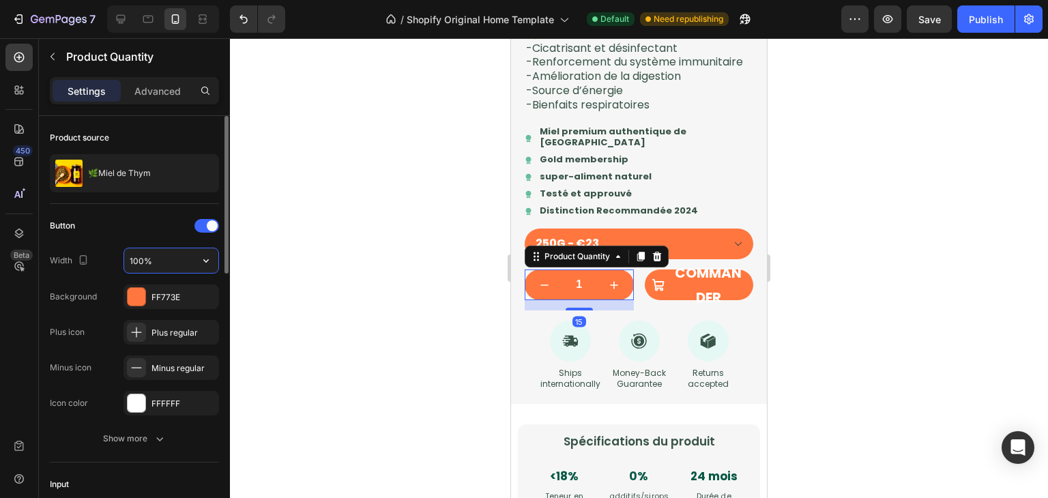
click at [158, 258] on input "100%" at bounding box center [171, 260] width 94 height 25
type input "42%"
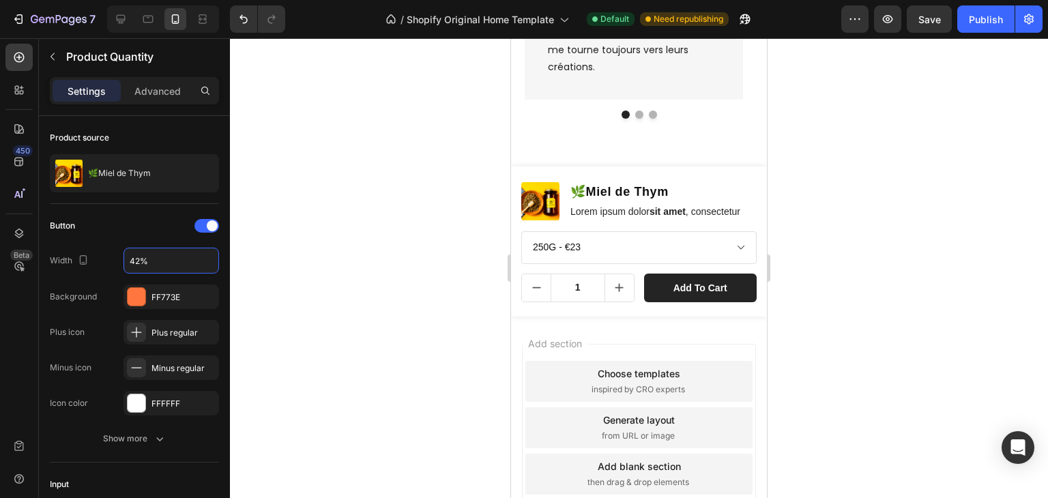
scroll to position [4291, 0]
click at [556, 301] on input "1" at bounding box center [578, 287] width 55 height 27
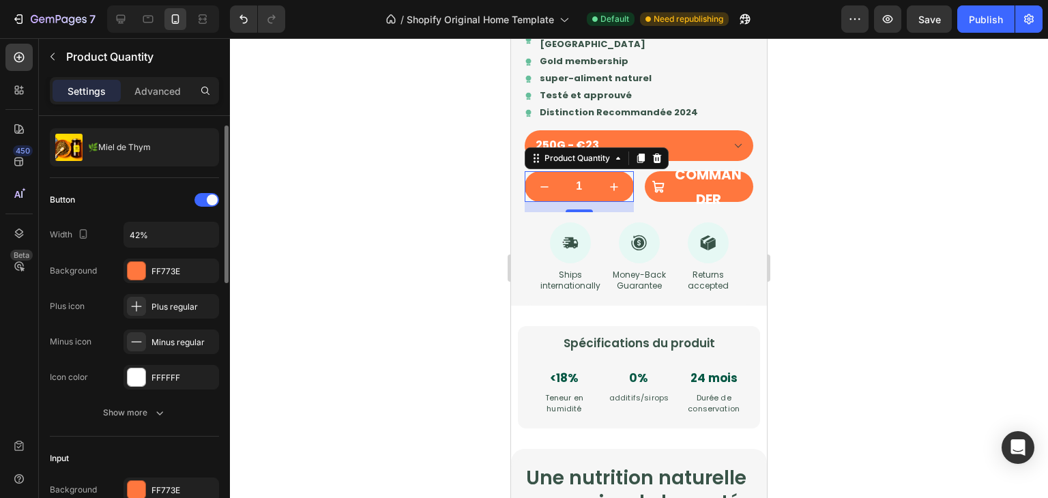
scroll to position [26, 0]
click at [175, 230] on input "42%" at bounding box center [171, 234] width 94 height 25
type input "42"
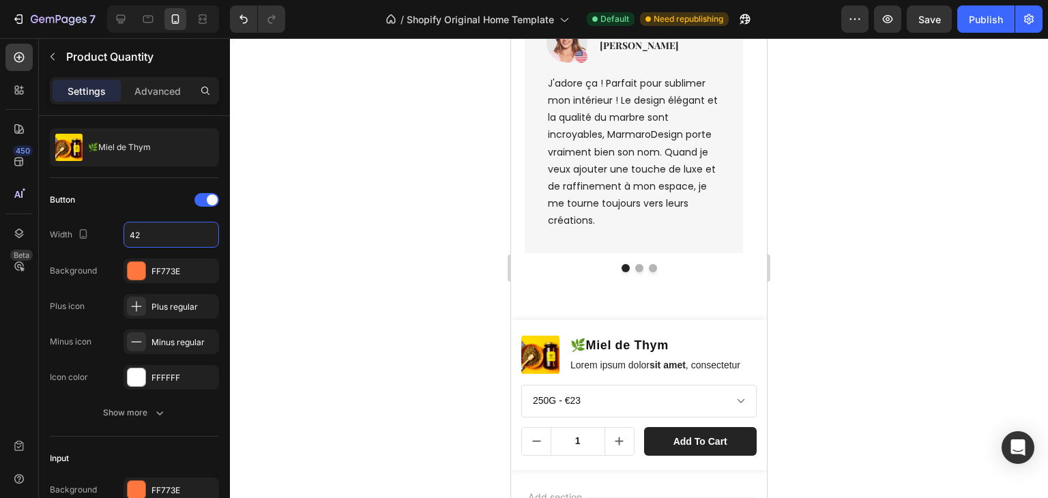
scroll to position [4289, 0]
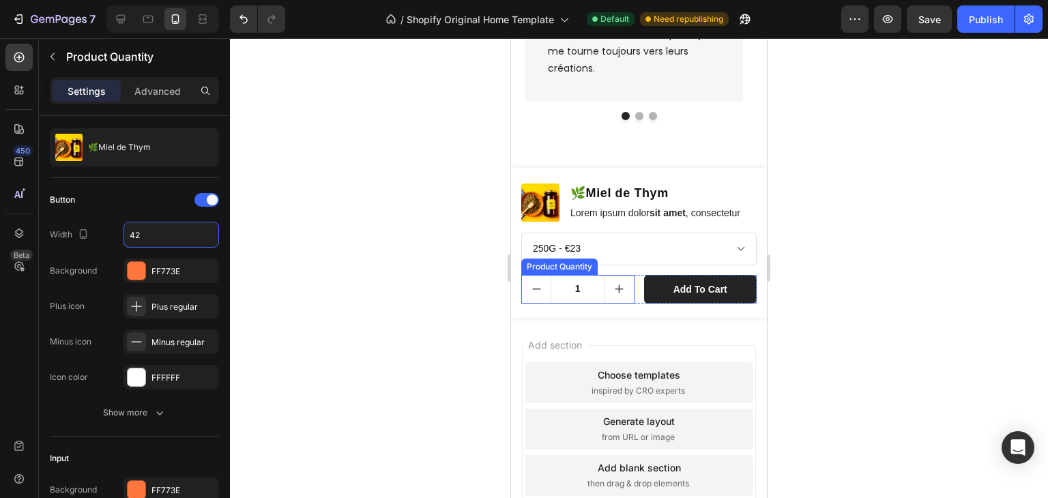
click at [592, 303] on input "1" at bounding box center [578, 289] width 55 height 27
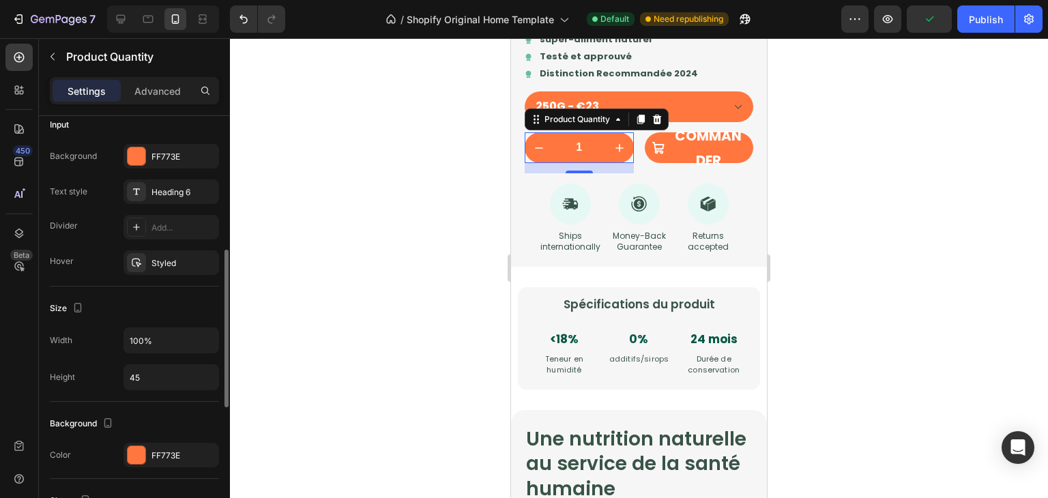
scroll to position [360, 0]
click at [205, 333] on icon "button" at bounding box center [206, 340] width 14 height 14
click at [158, 343] on input "100%" at bounding box center [171, 340] width 94 height 25
type input "%"
click at [158, 343] on input "%" at bounding box center [171, 340] width 94 height 25
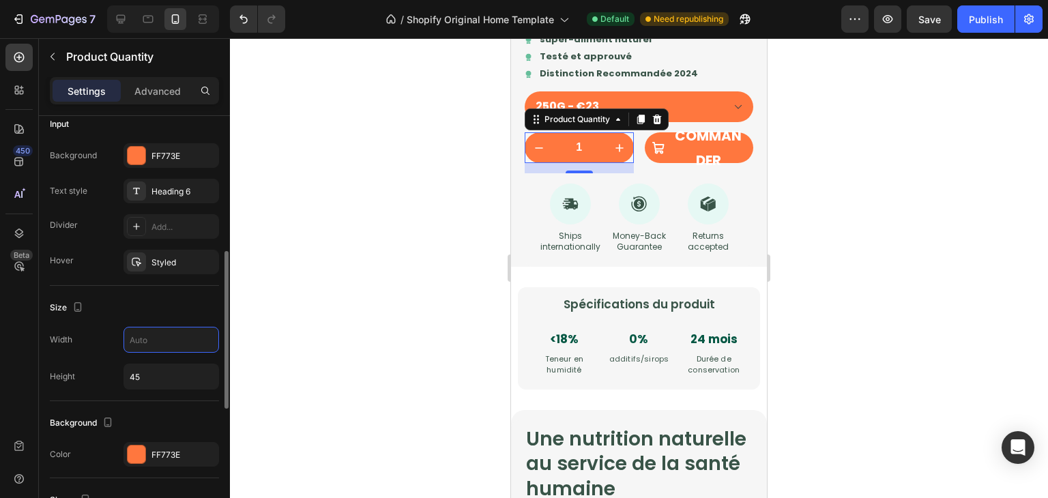
click at [154, 319] on div "Size Width Height 45" at bounding box center [134, 343] width 169 height 115
click at [149, 341] on input "100%" at bounding box center [171, 340] width 94 height 25
type input "%"
click at [149, 341] on input "%" at bounding box center [171, 340] width 94 height 25
type input "100%"
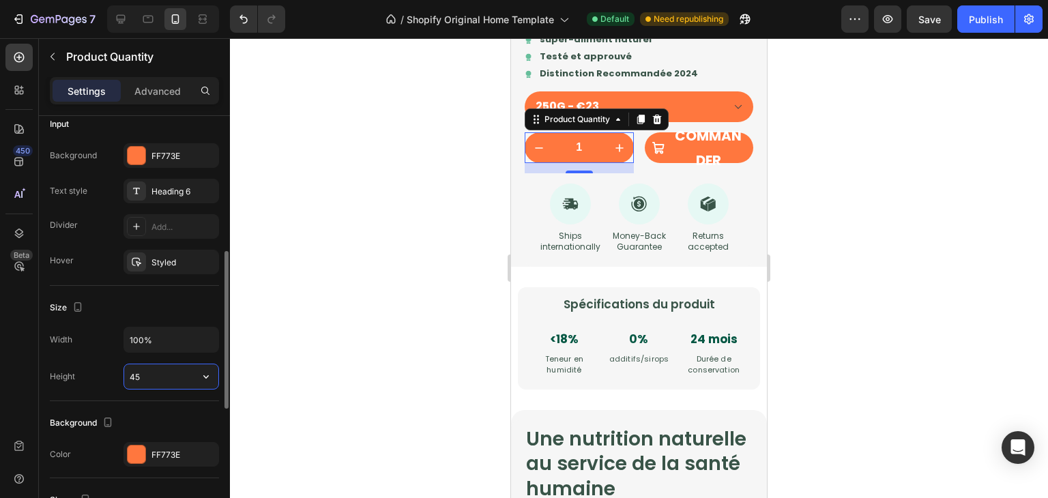
click at [145, 383] on input "45" at bounding box center [171, 376] width 94 height 25
type input "42"
click at [306, 390] on div at bounding box center [639, 268] width 818 height 460
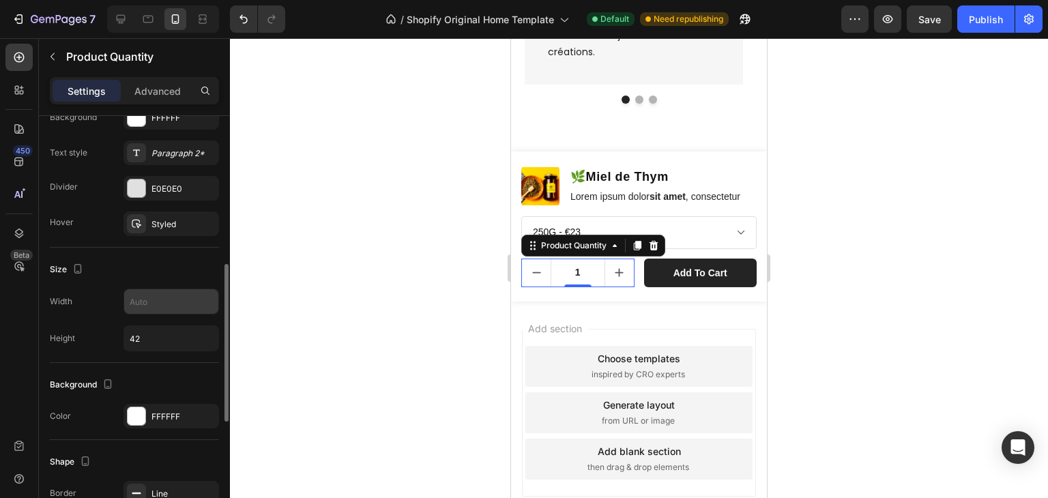
scroll to position [399, 0]
click at [162, 295] on input "text" at bounding box center [171, 301] width 94 height 25
click at [209, 307] on button "button" at bounding box center [206, 301] width 25 height 25
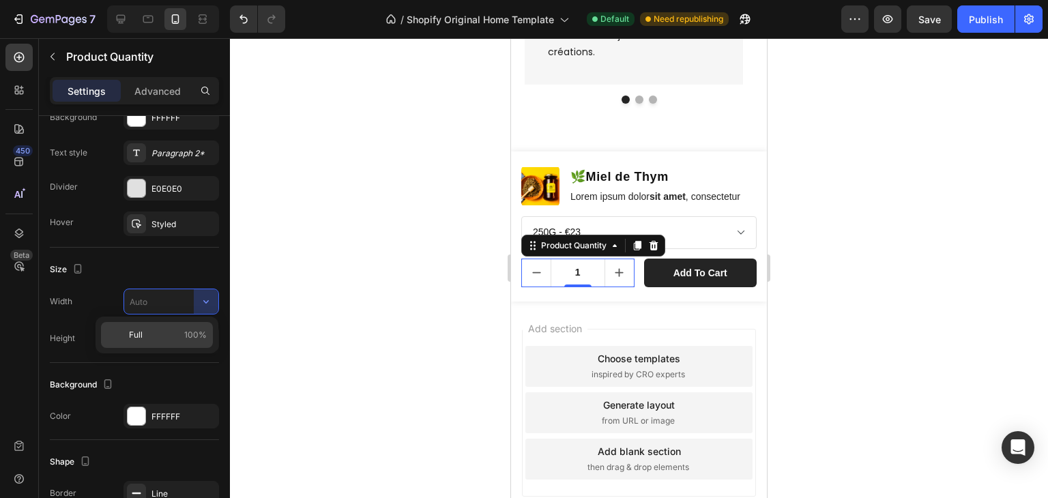
click at [192, 332] on span "100%" at bounding box center [195, 335] width 23 height 12
type input "100%"
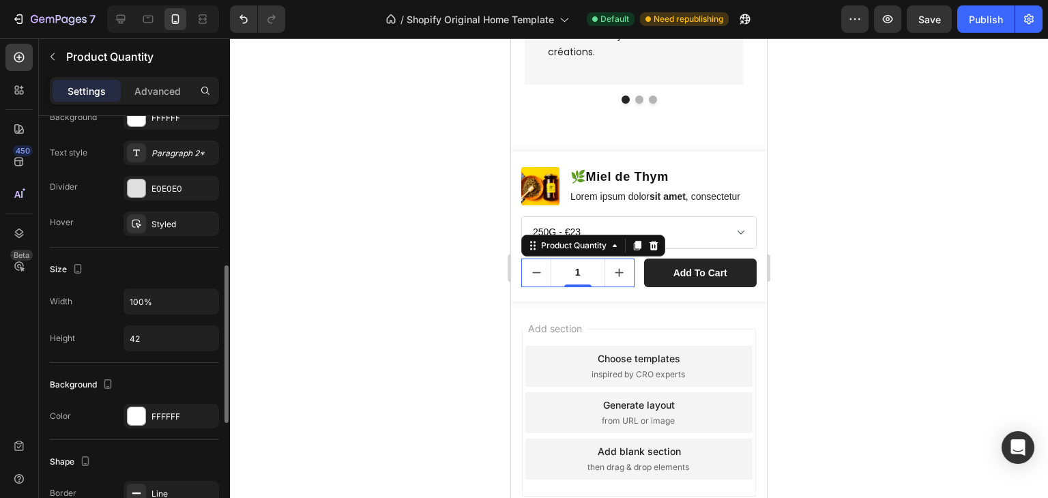
click at [193, 283] on div "Size Width 100% Height 42" at bounding box center [134, 305] width 169 height 115
click at [435, 289] on div at bounding box center [639, 268] width 818 height 460
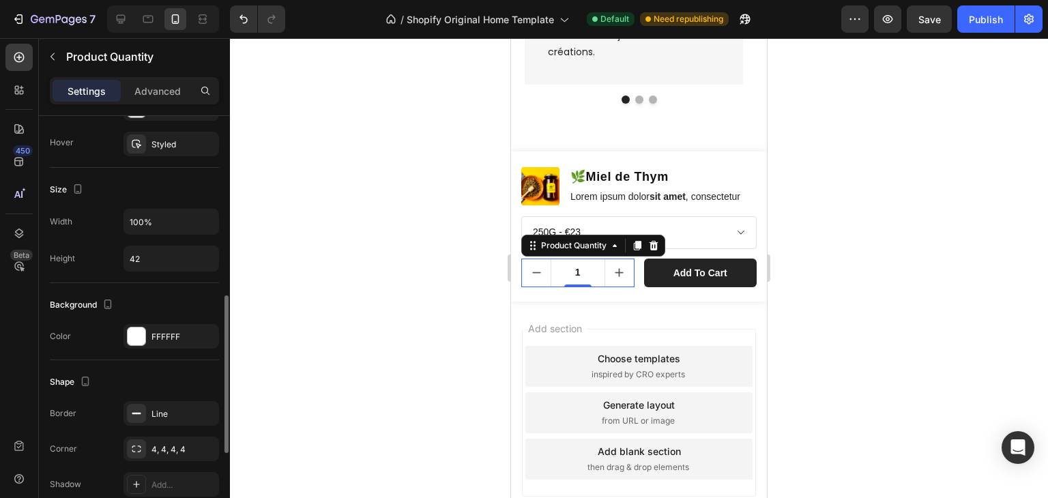
scroll to position [492, 0]
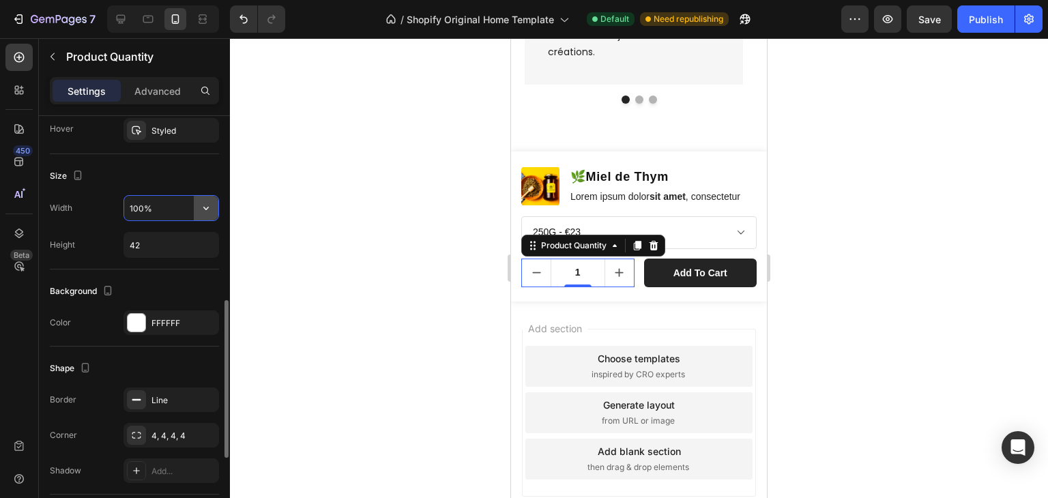
drag, startPoint x: 156, startPoint y: 206, endPoint x: 205, endPoint y: 214, distance: 49.0
click at [205, 214] on div "100%" at bounding box center [171, 208] width 94 height 25
click at [205, 214] on button "button" at bounding box center [206, 208] width 25 height 25
click at [162, 235] on p "Full 100%" at bounding box center [168, 241] width 78 height 12
click at [167, 212] on input "100%" at bounding box center [171, 208] width 94 height 25
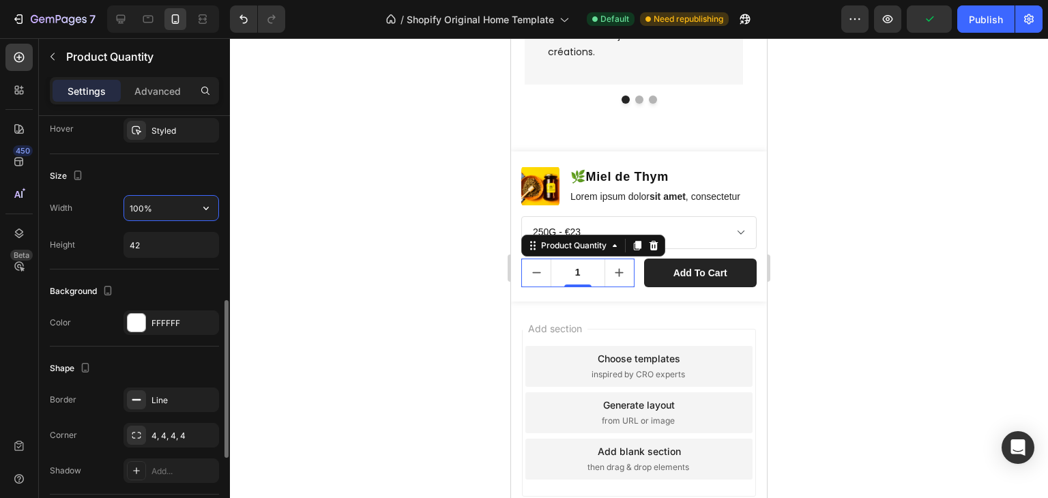
click at [167, 212] on input "100%" at bounding box center [171, 208] width 94 height 25
type input "1"
click at [175, 196] on input "100" at bounding box center [171, 208] width 94 height 25
click at [179, 179] on div "Size" at bounding box center [134, 176] width 169 height 22
click at [186, 211] on input "100" at bounding box center [171, 208] width 94 height 25
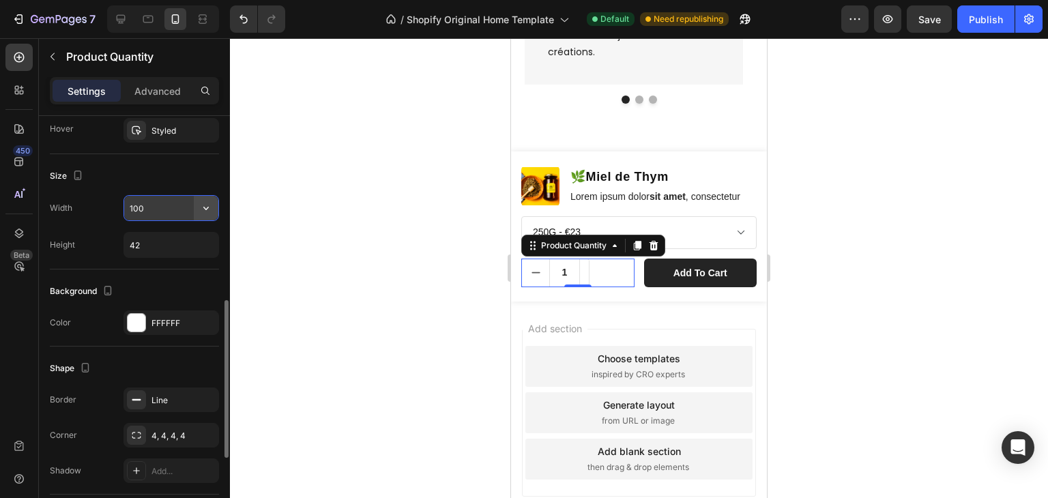
click at [197, 210] on button "button" at bounding box center [206, 208] width 25 height 25
click at [180, 243] on p "Full 100%" at bounding box center [168, 241] width 78 height 12
click at [187, 203] on input "100%" at bounding box center [171, 208] width 94 height 25
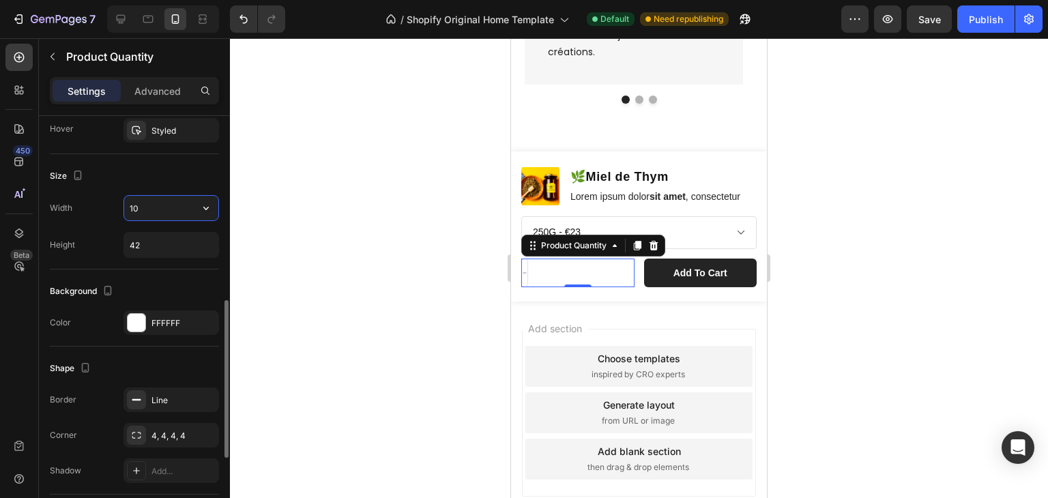
type input "1"
type input "100%"
click at [214, 210] on button "button" at bounding box center [206, 208] width 25 height 25
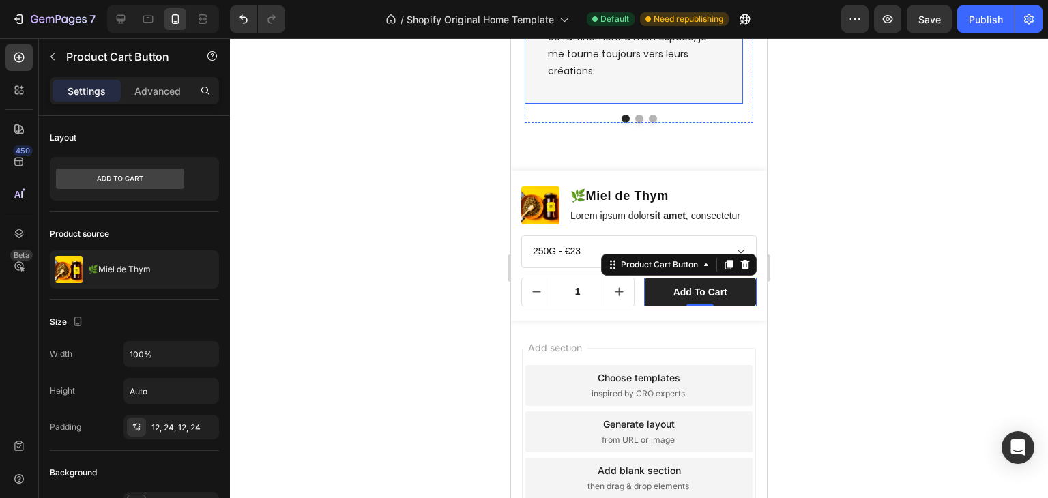
scroll to position [4133, 0]
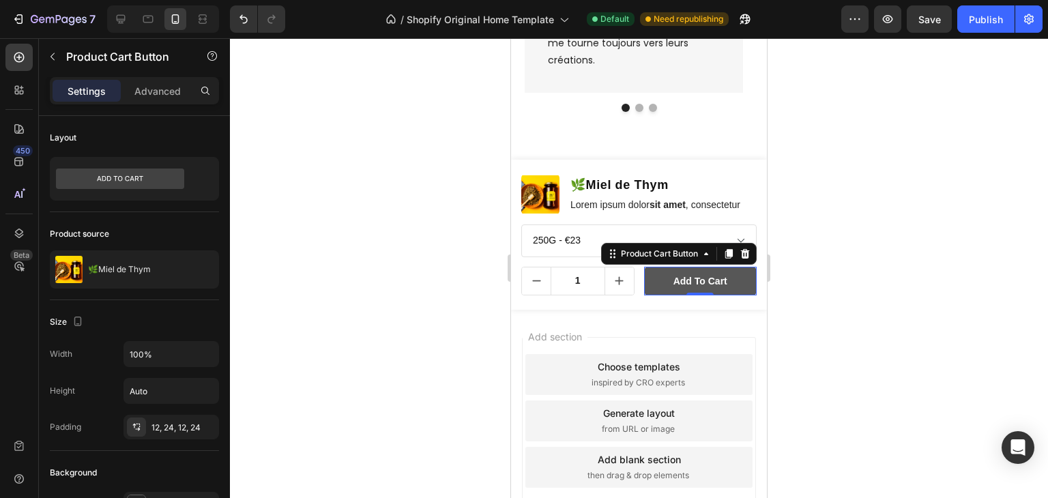
click at [730, 293] on button "Add to cart" at bounding box center [700, 281] width 113 height 29
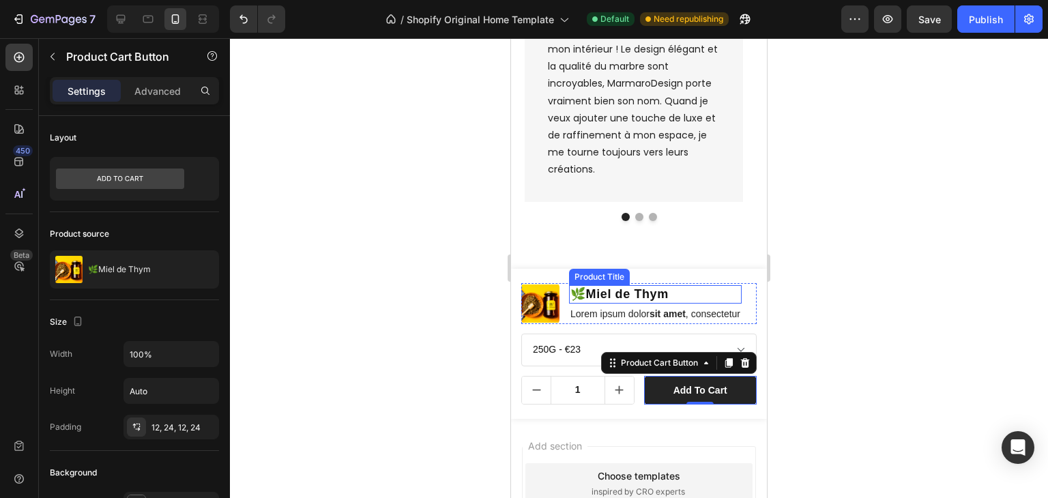
scroll to position [4236, 0]
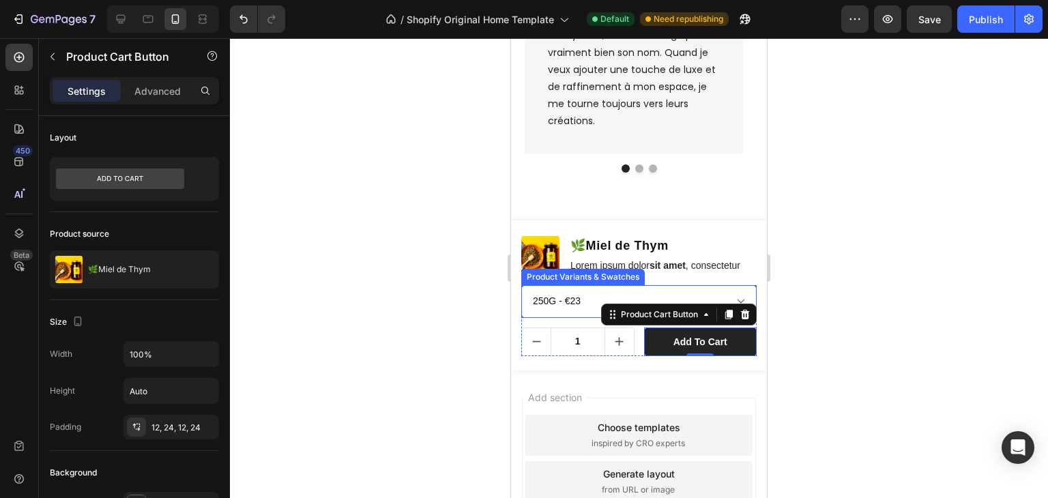
click at [673, 306] on select "250G - €23 500G - €42 1KG - €75" at bounding box center [638, 301] width 235 height 33
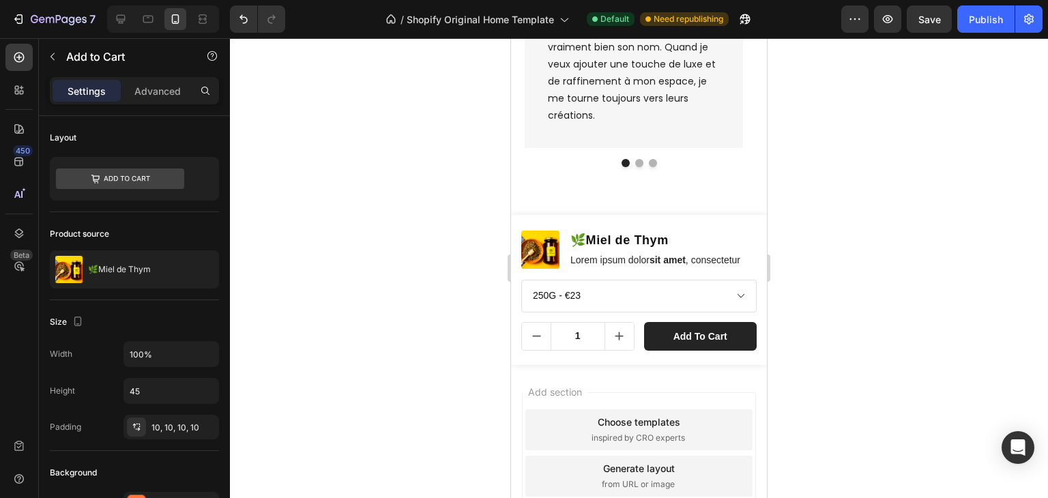
scroll to position [4242, 0]
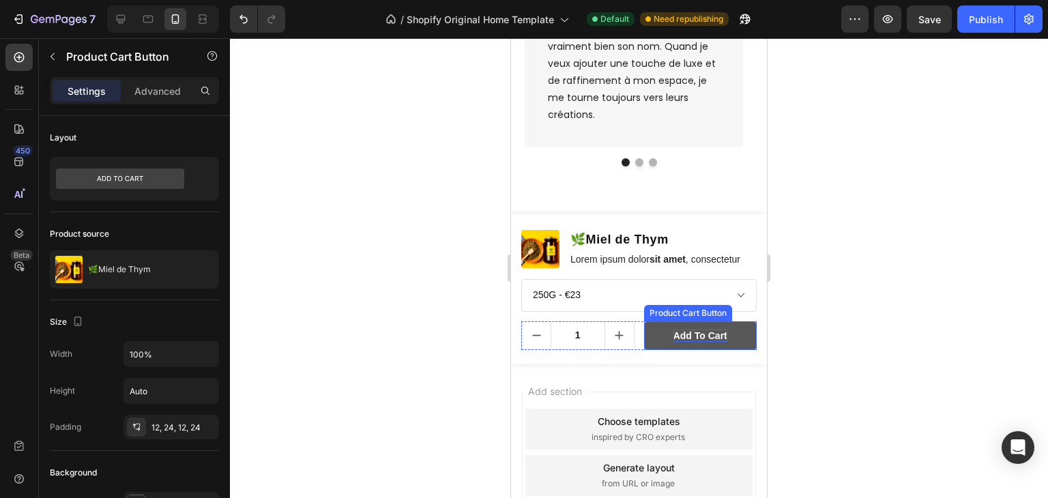
click at [699, 338] on div "Add to cart" at bounding box center [701, 336] width 54 height 12
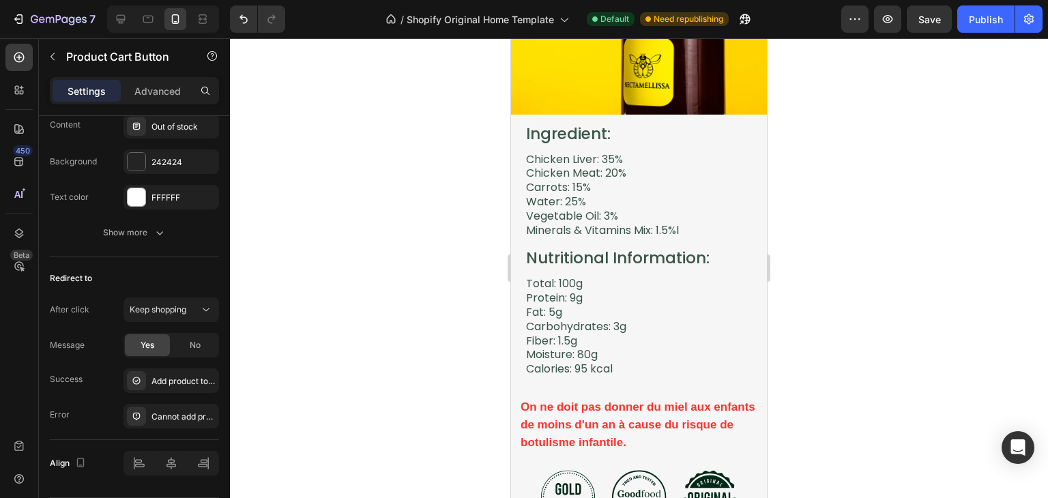
scroll to position [2892, 0]
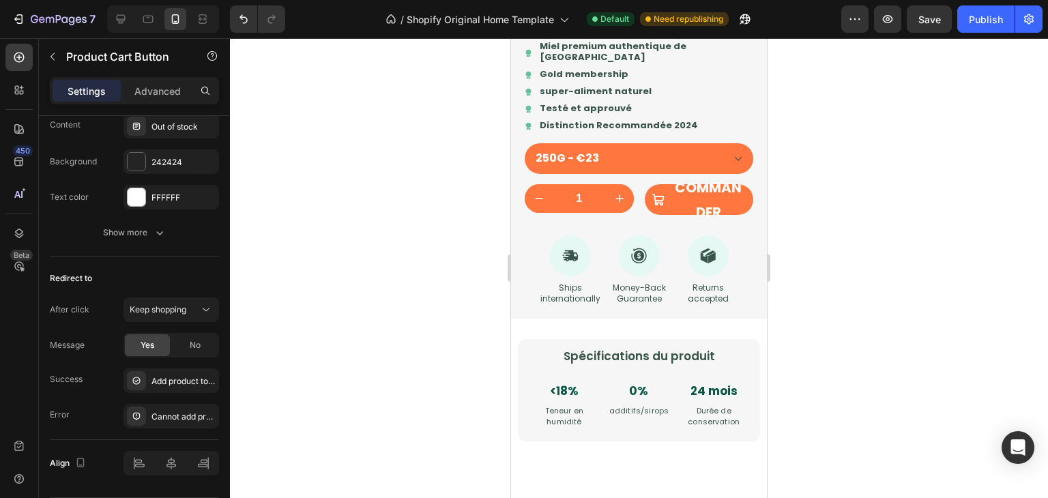
scroll to position [1641, 0]
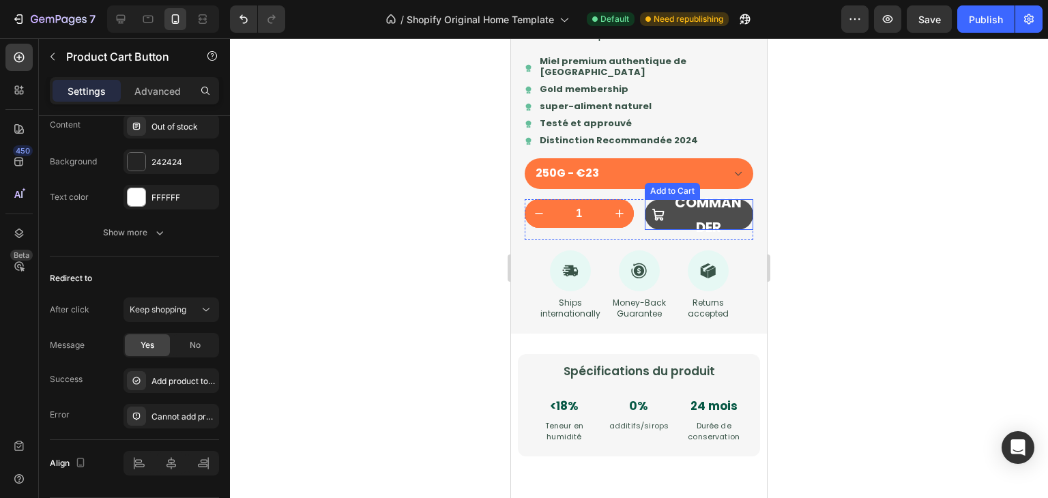
click at [737, 230] on button "COMMANDER" at bounding box center [699, 214] width 109 height 31
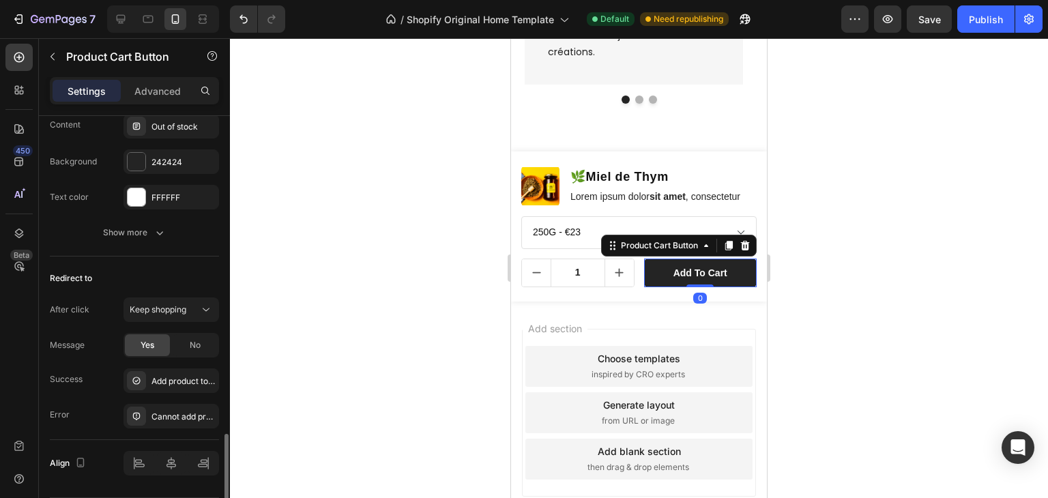
scroll to position [1145, 0]
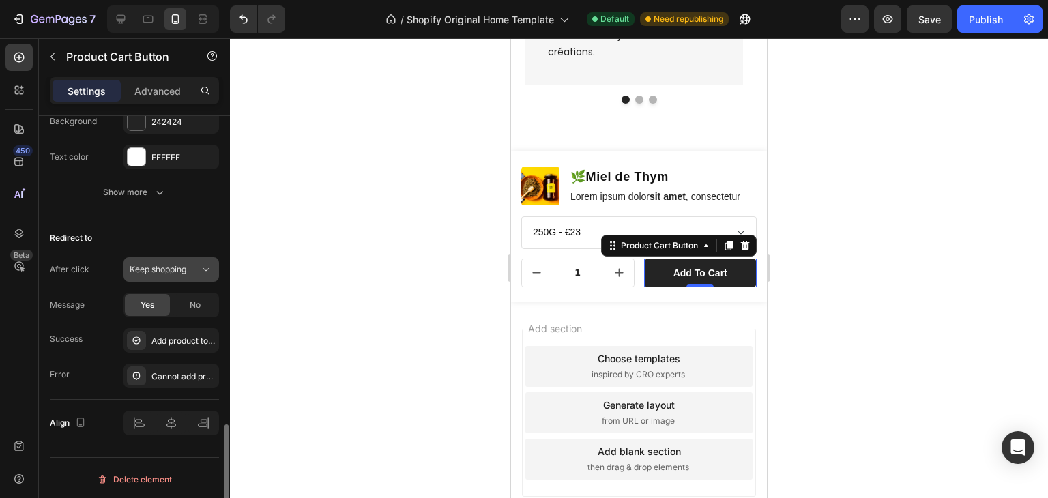
click at [173, 264] on span "Keep shopping" at bounding box center [158, 269] width 57 height 10
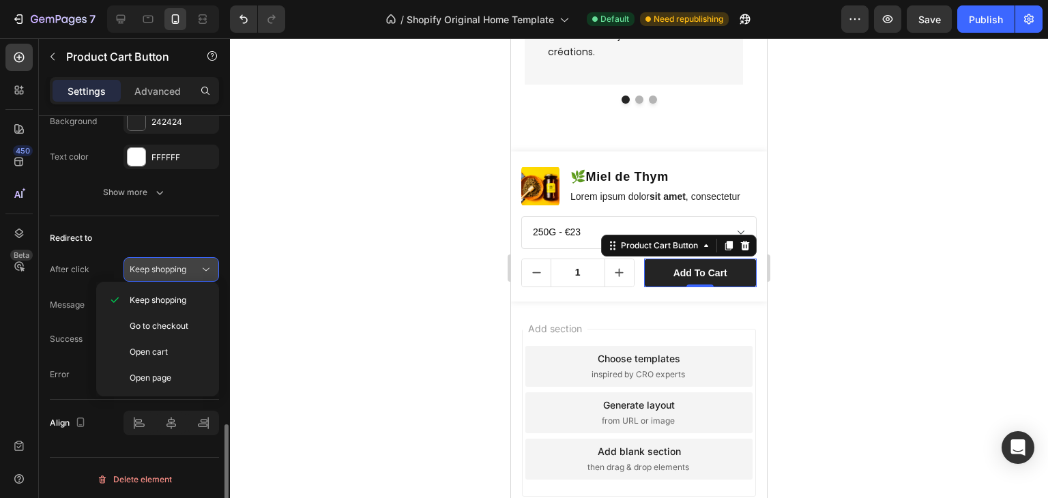
click at [173, 264] on span "Keep shopping" at bounding box center [158, 269] width 57 height 10
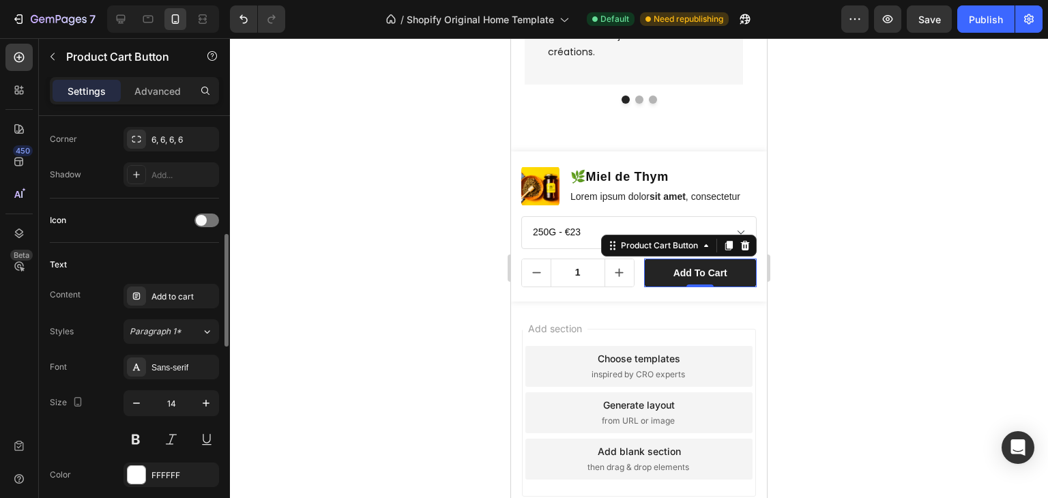
scroll to position [266, 0]
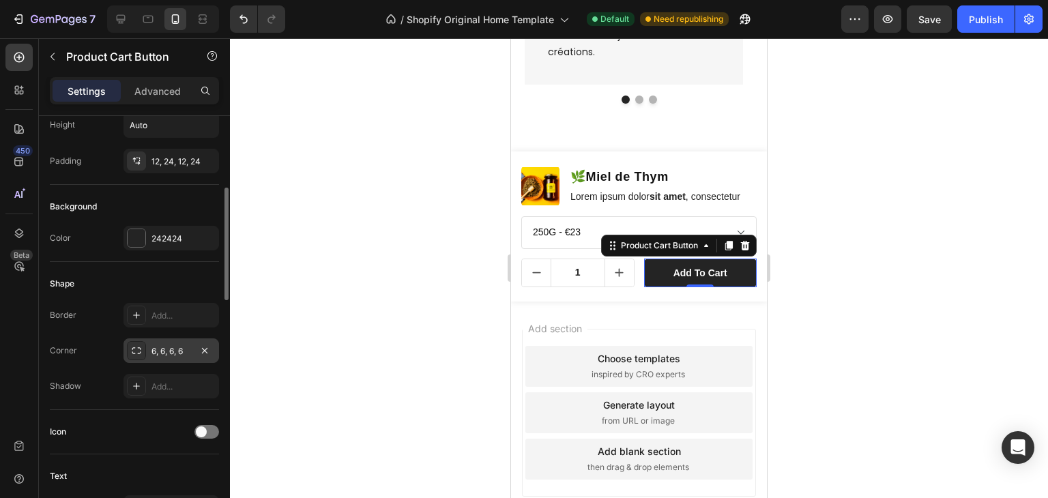
click at [186, 341] on div "6, 6, 6, 6" at bounding box center [172, 350] width 96 height 25
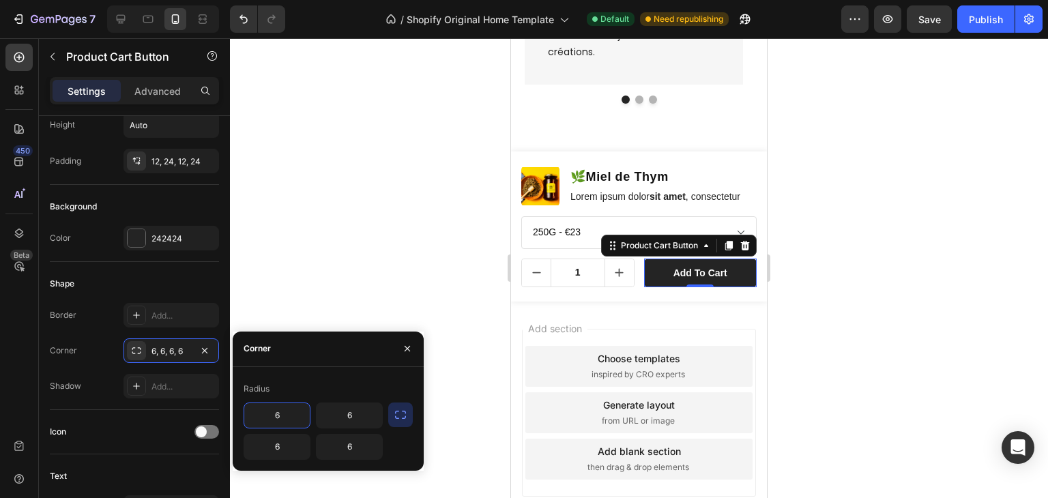
click at [289, 407] on input "6" at bounding box center [277, 415] width 66 height 25
click at [392, 423] on button "button" at bounding box center [400, 415] width 25 height 25
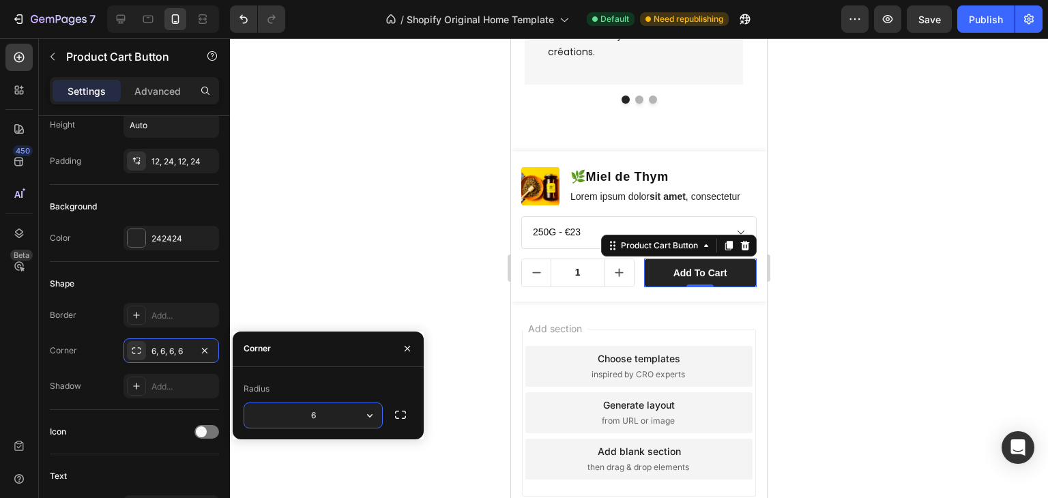
click at [341, 420] on input "6" at bounding box center [313, 415] width 138 height 25
type input "6"
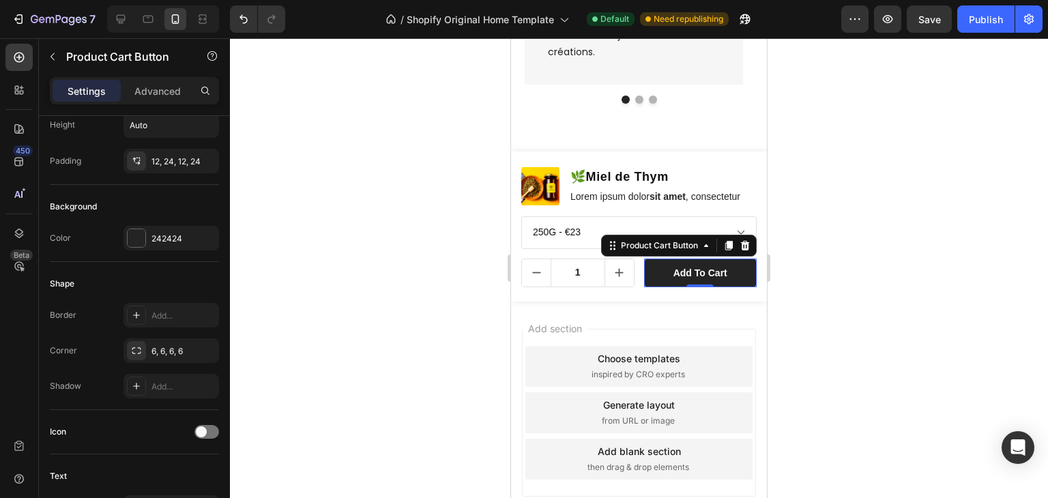
click at [345, 298] on div at bounding box center [639, 268] width 818 height 460
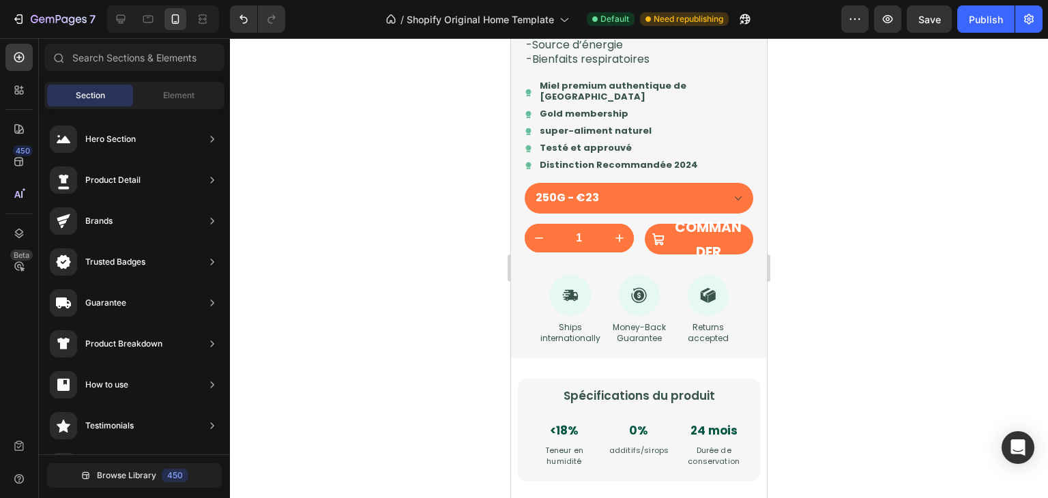
scroll to position [1615, 0]
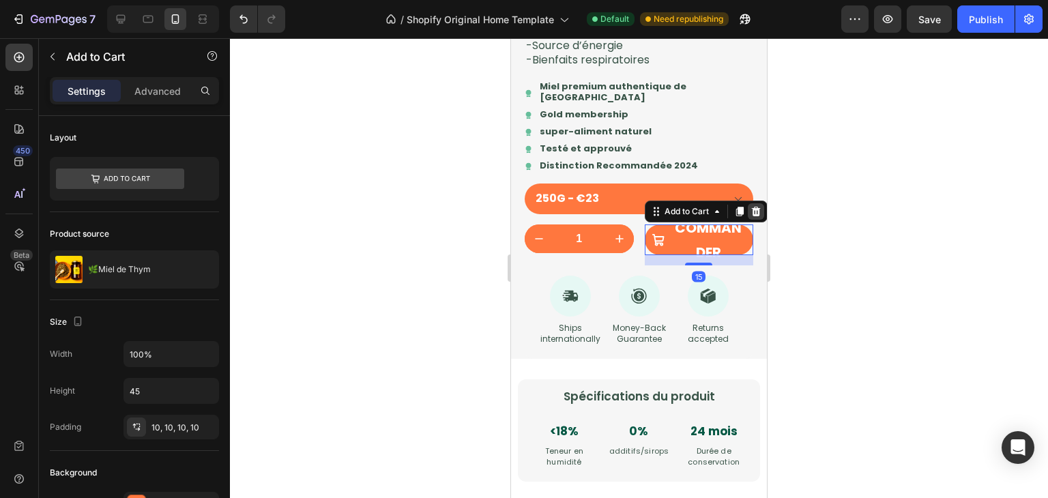
click at [751, 216] on icon at bounding box center [755, 212] width 9 height 10
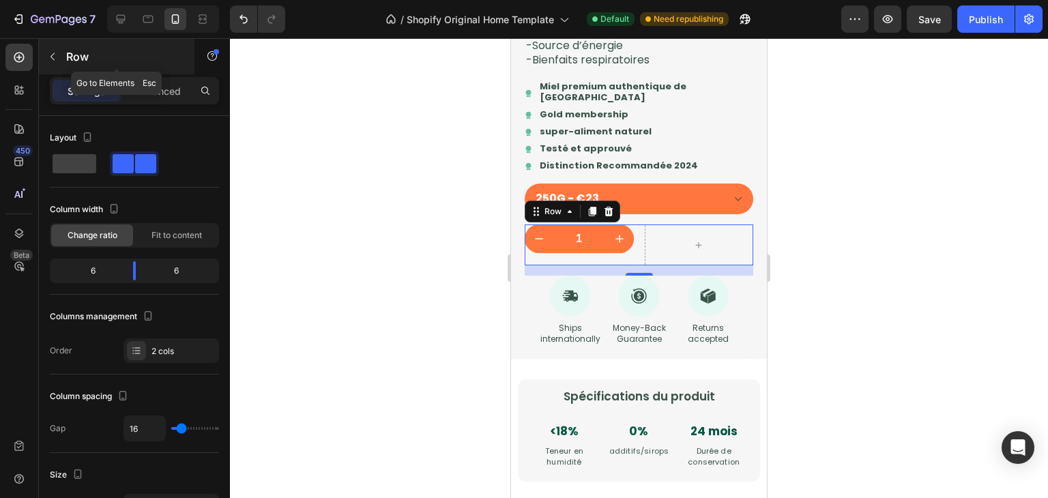
click at [56, 55] on icon "button" at bounding box center [52, 56] width 11 height 11
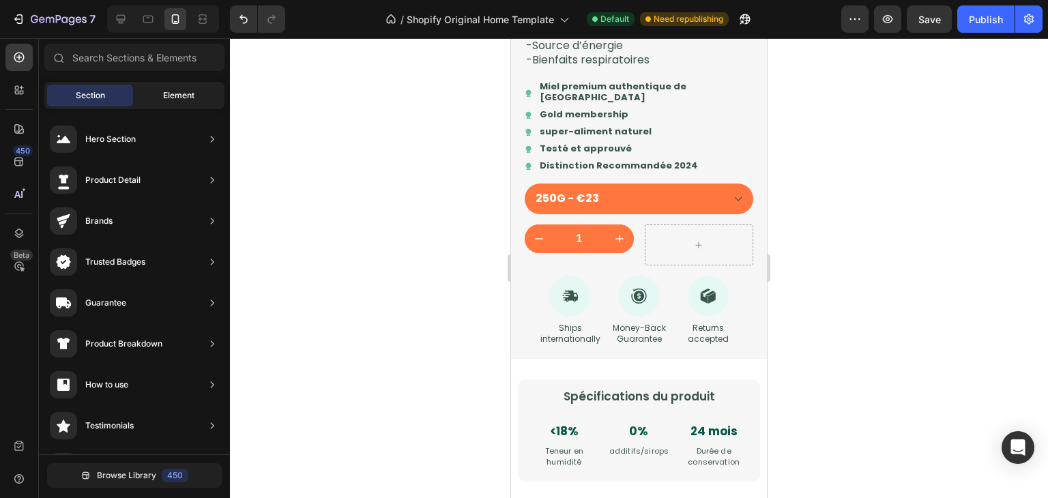
click at [141, 93] on div "Element" at bounding box center [179, 96] width 86 height 22
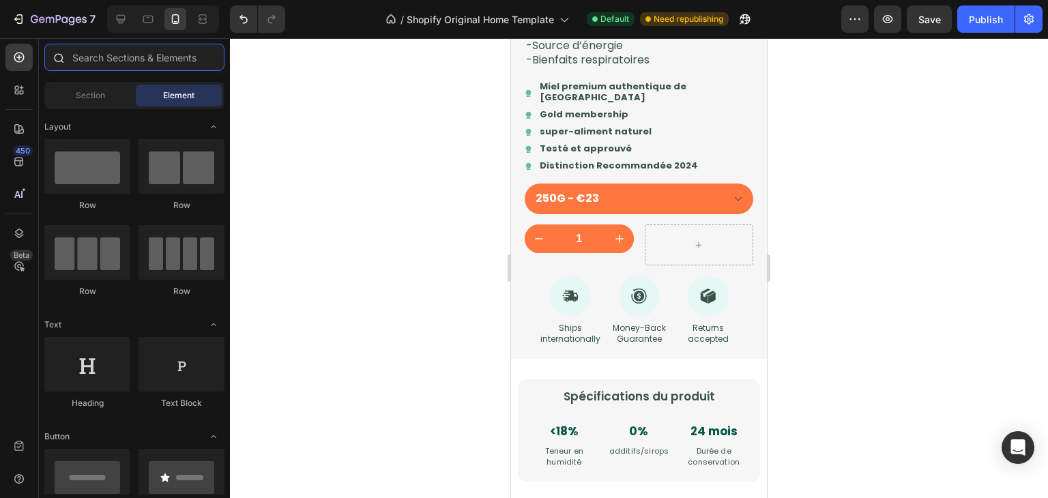
click at [126, 53] on input "text" at bounding box center [134, 57] width 180 height 27
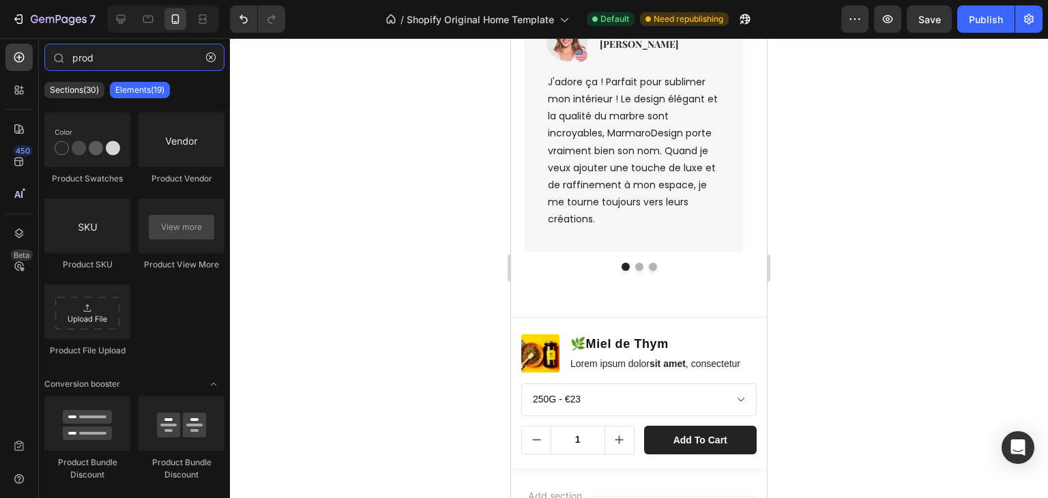
scroll to position [4275, 0]
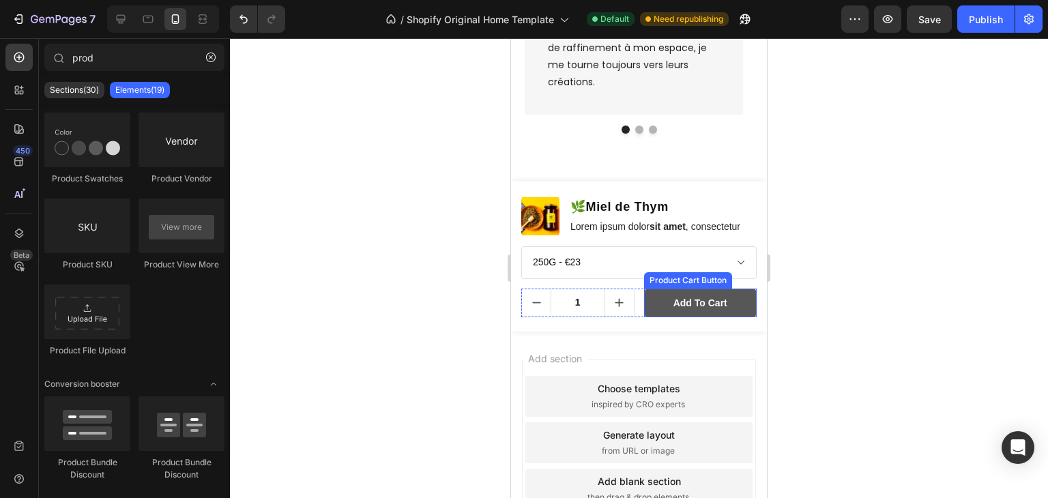
click at [652, 306] on button "Add to cart" at bounding box center [700, 303] width 113 height 29
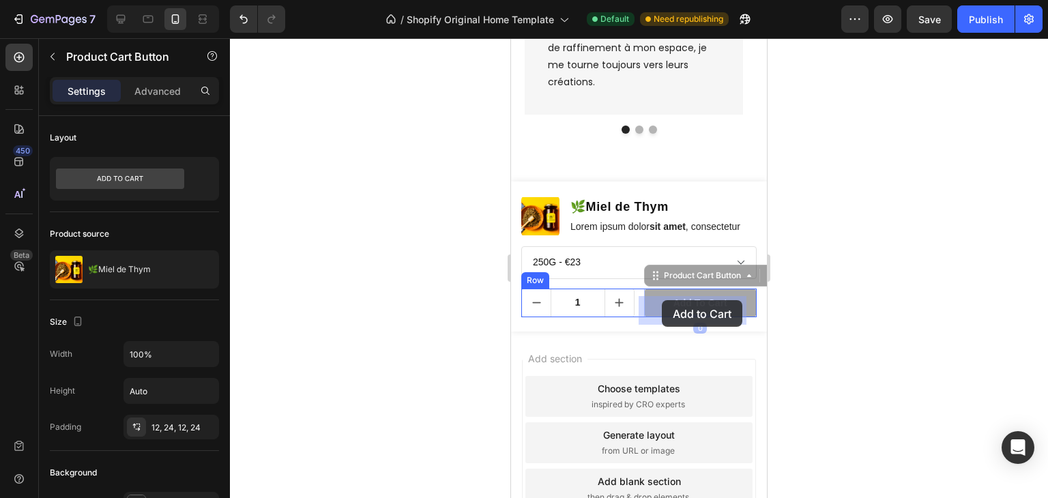
drag, startPoint x: 648, startPoint y: 282, endPoint x: 662, endPoint y: 300, distance: 23.3
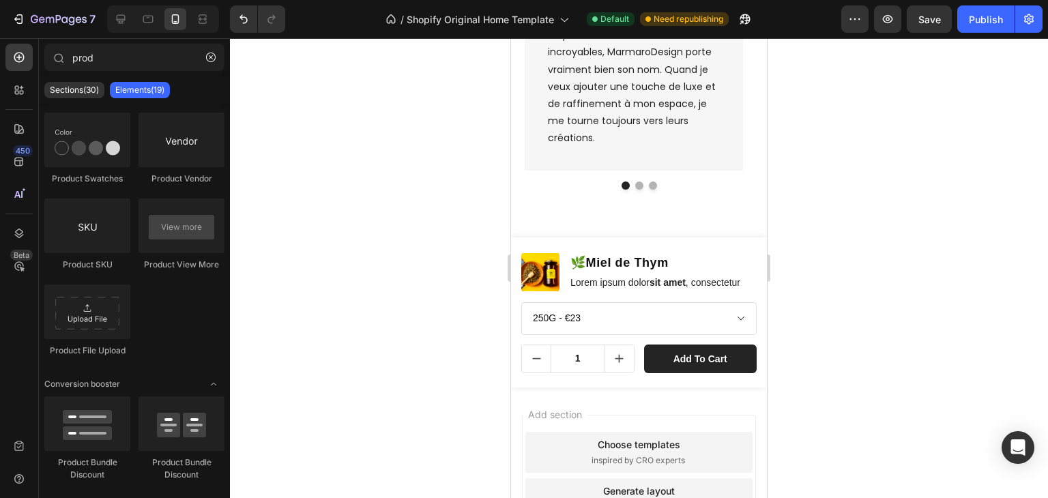
scroll to position [4213, 0]
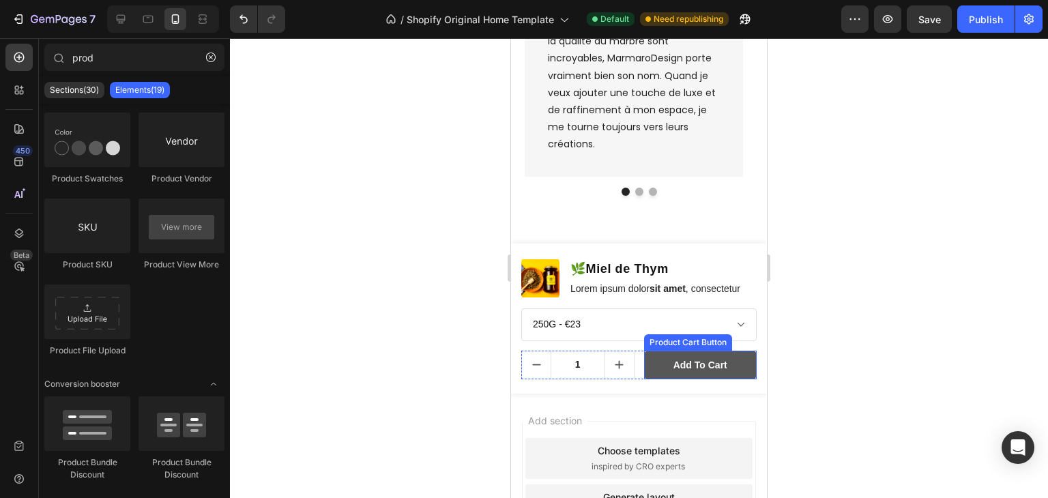
click at [732, 370] on button "Add to cart" at bounding box center [700, 365] width 113 height 29
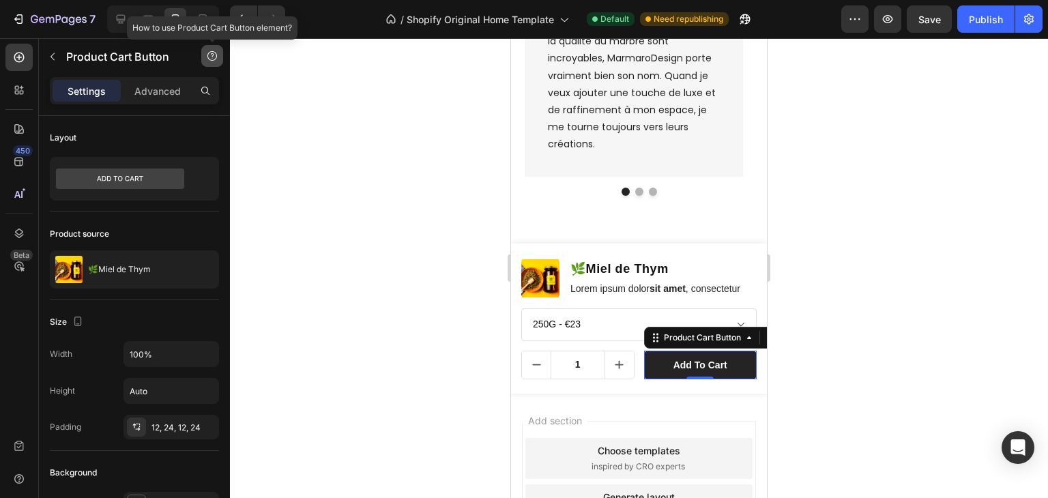
click at [212, 66] on button "button" at bounding box center [212, 56] width 22 height 22
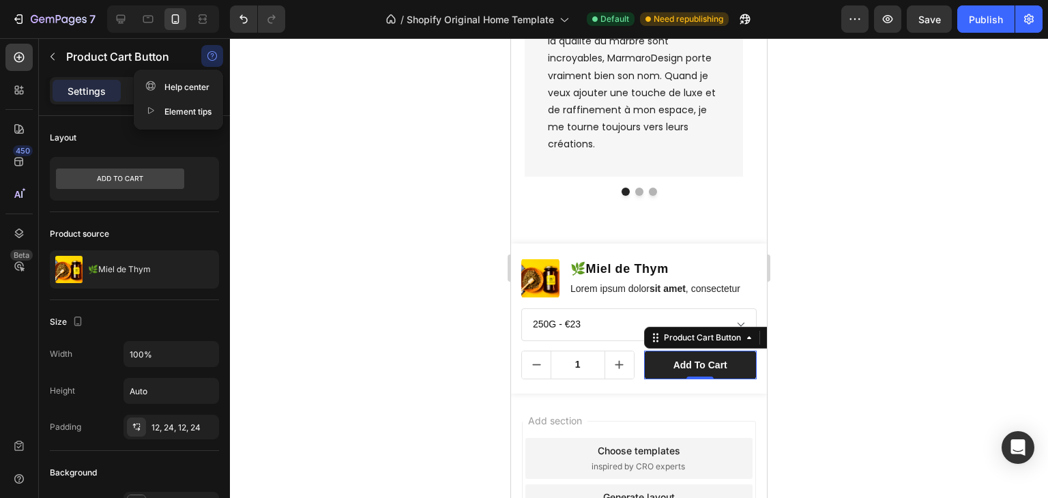
click at [212, 66] on button "button" at bounding box center [212, 56] width 22 height 22
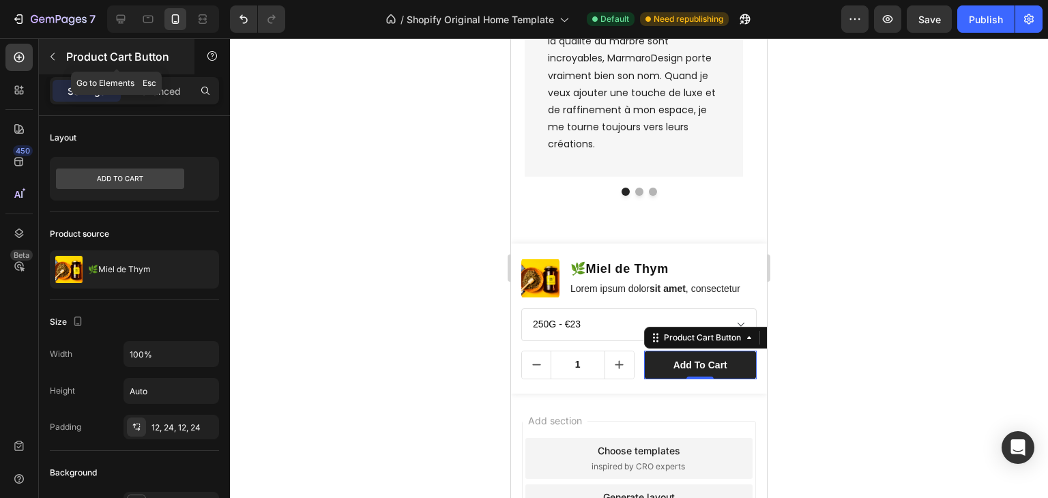
click at [56, 57] on icon "button" at bounding box center [52, 56] width 11 height 11
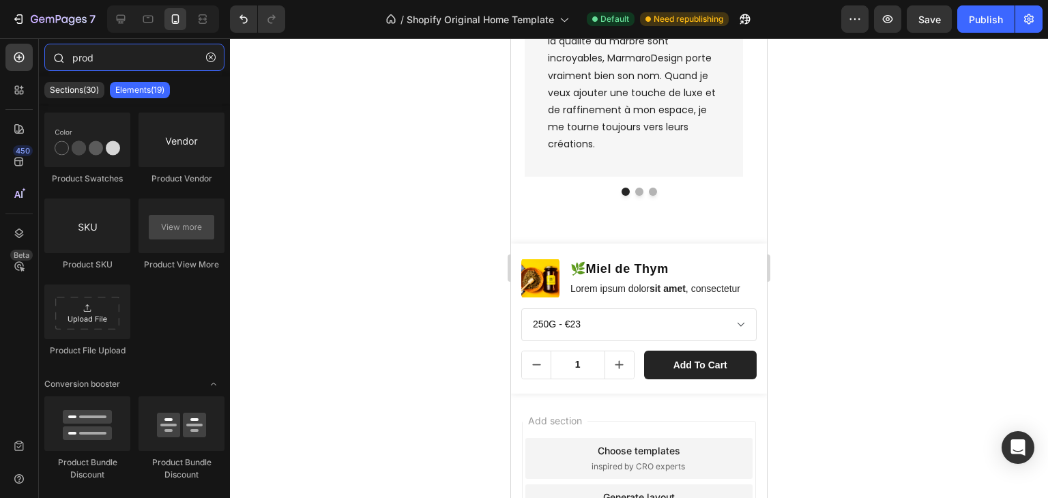
click at [136, 62] on input "prod" at bounding box center [134, 57] width 180 height 27
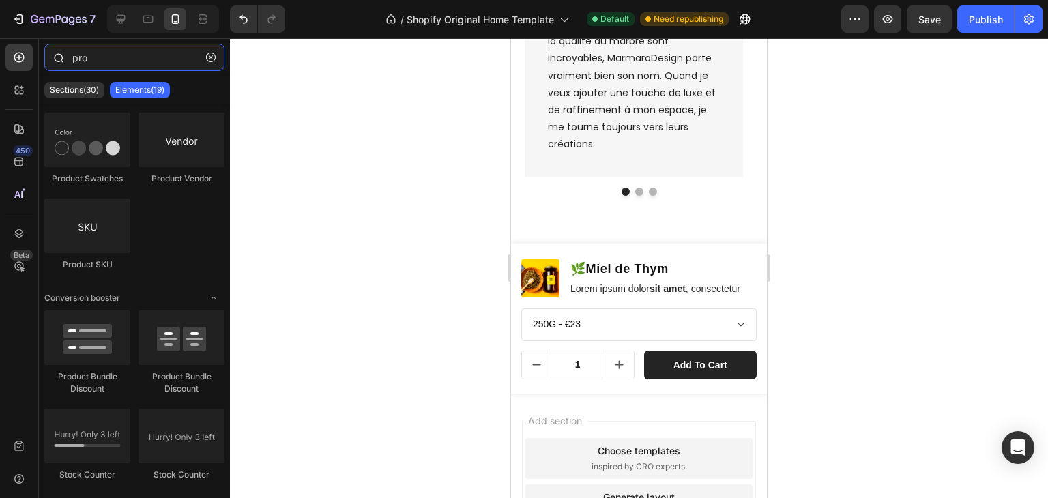
scroll to position [0, 0]
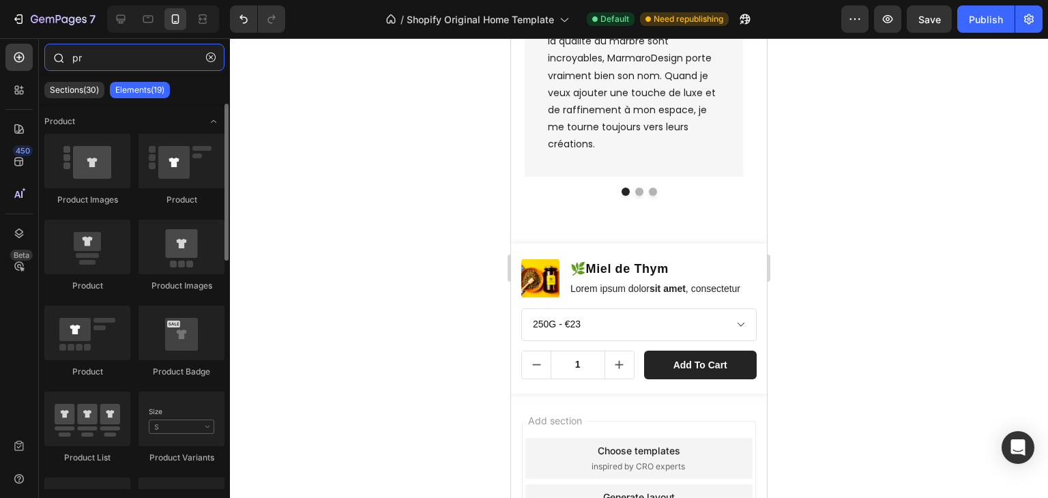
type input "p"
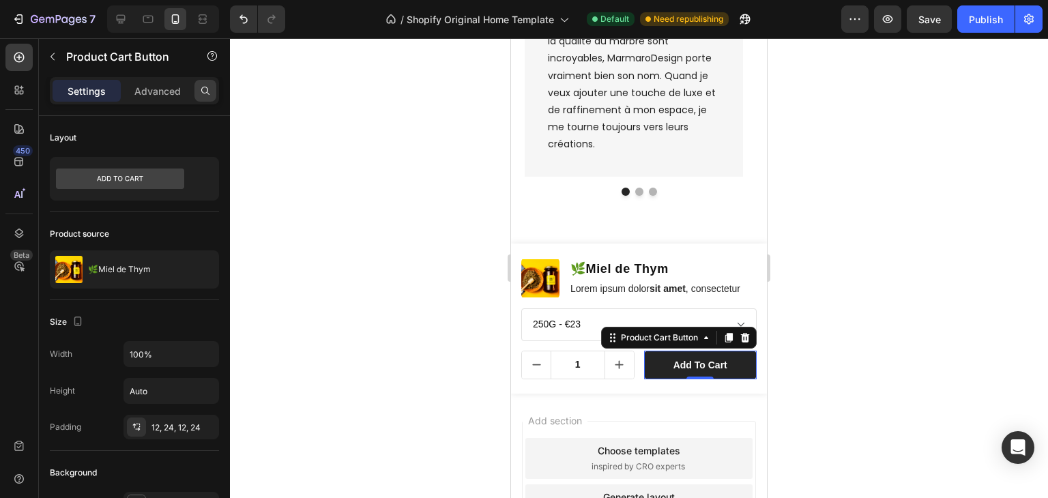
click at [204, 91] on icon at bounding box center [205, 90] width 11 height 11
click at [142, 57] on p "Product Cart Button" at bounding box center [124, 56] width 116 height 16
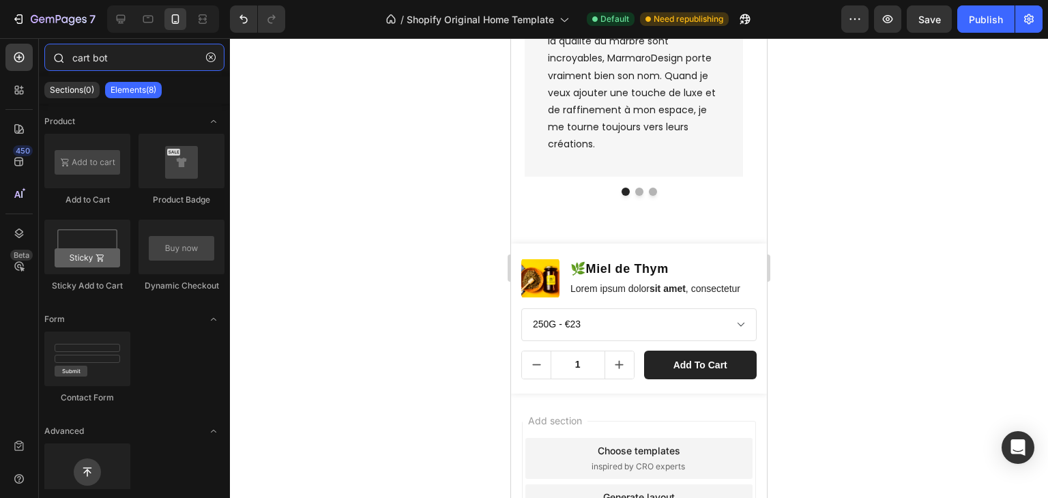
click at [109, 55] on input "cart bot" at bounding box center [134, 57] width 180 height 27
type input "p"
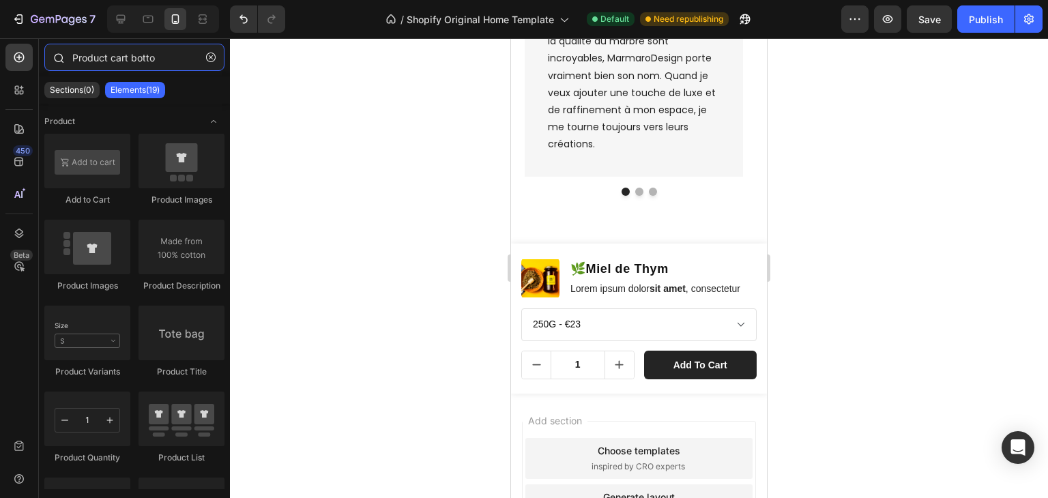
type input "Product cart botton"
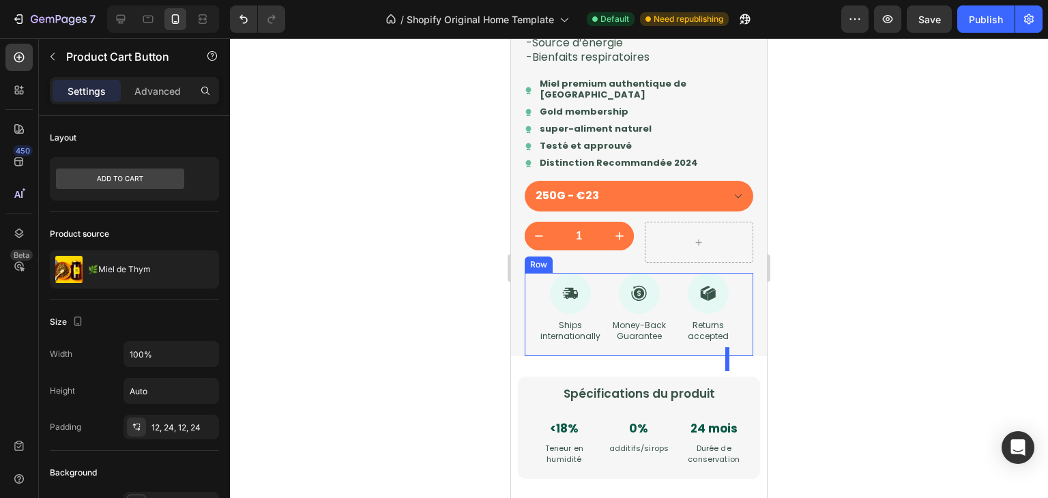
scroll to position [1752, 0]
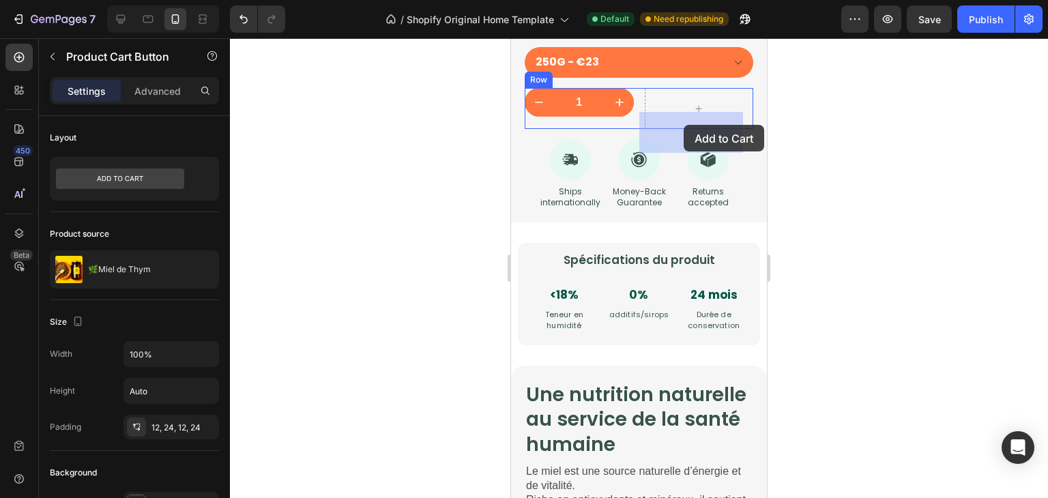
drag, startPoint x: 603, startPoint y: 347, endPoint x: 684, endPoint y: 125, distance: 236.6
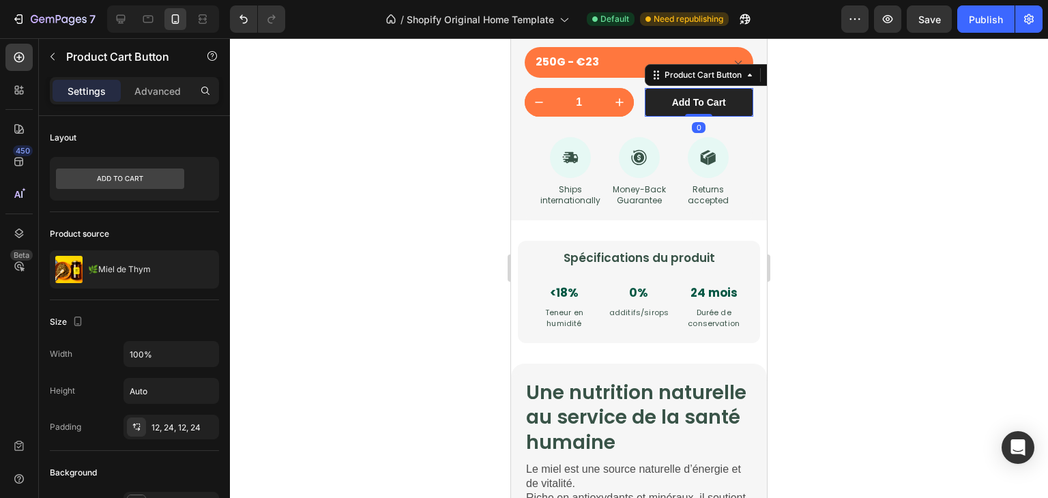
click at [783, 161] on div at bounding box center [639, 268] width 818 height 460
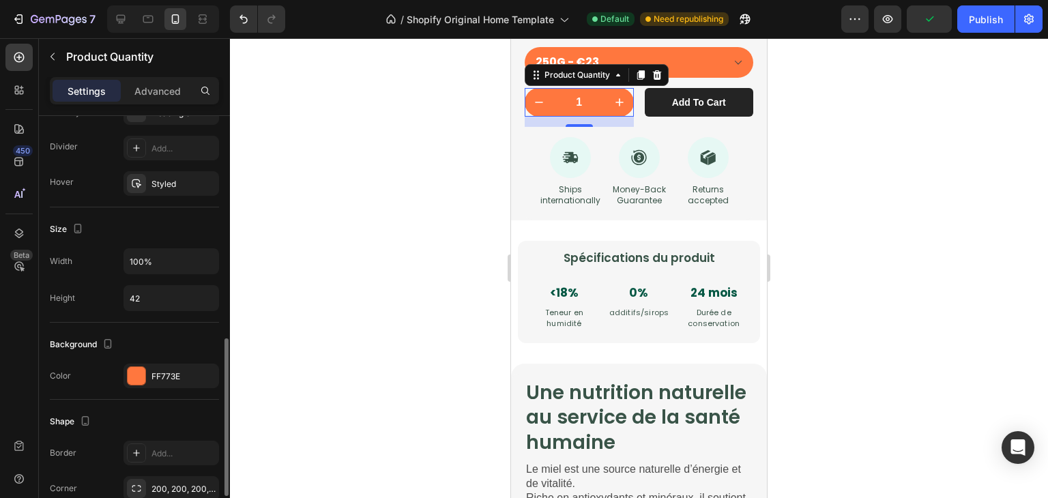
scroll to position [538, 0]
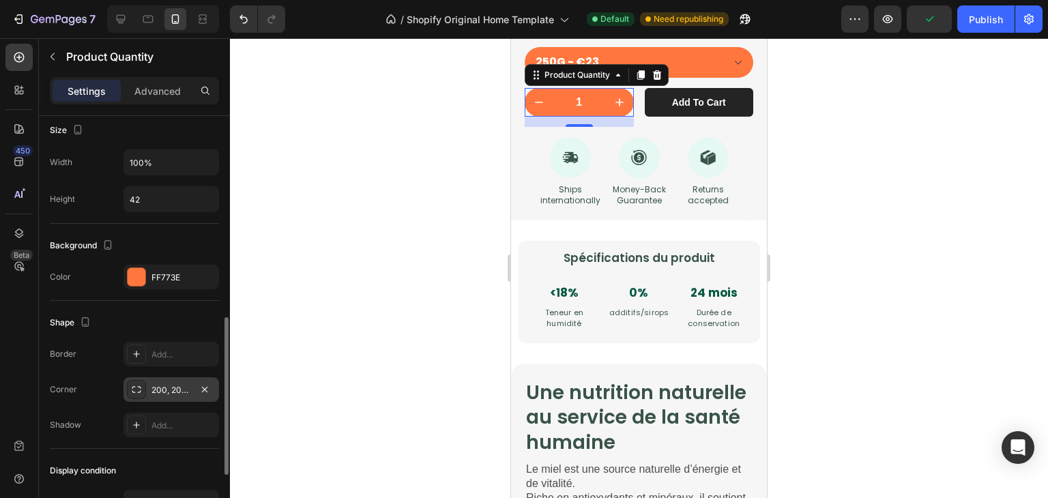
click at [167, 394] on div "200, 200, 200, 200" at bounding box center [172, 390] width 40 height 12
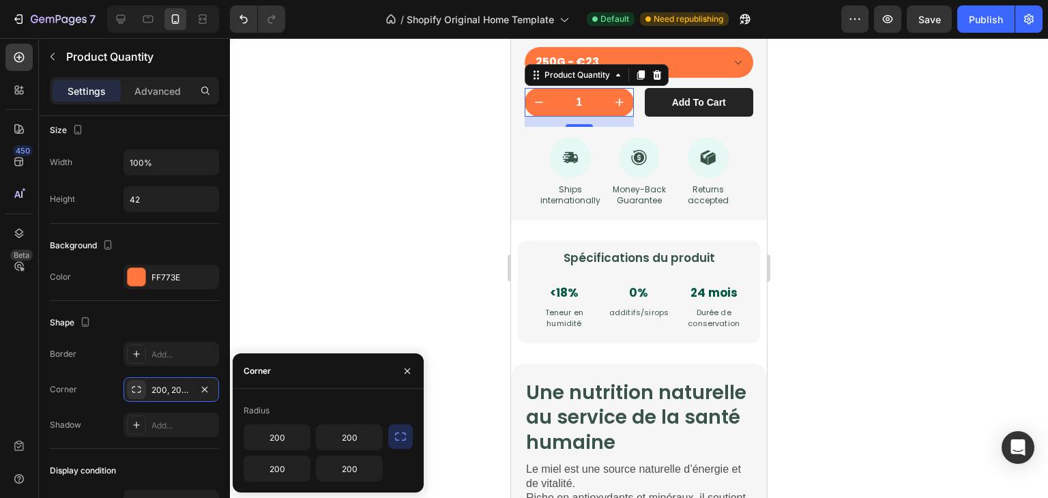
drag, startPoint x: 409, startPoint y: 448, endPoint x: 400, endPoint y: 440, distance: 12.1
click at [400, 440] on button "button" at bounding box center [400, 436] width 25 height 25
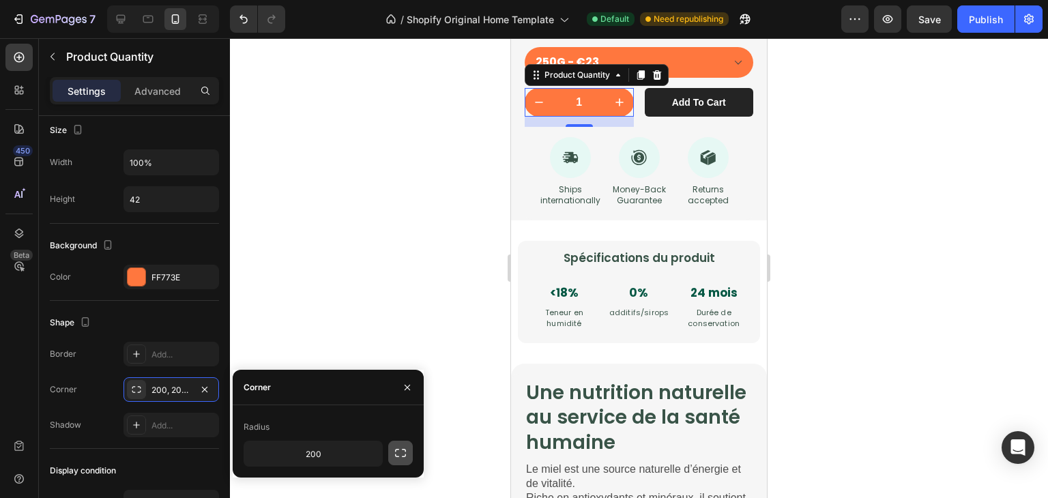
click at [400, 441] on button "button" at bounding box center [400, 453] width 25 height 25
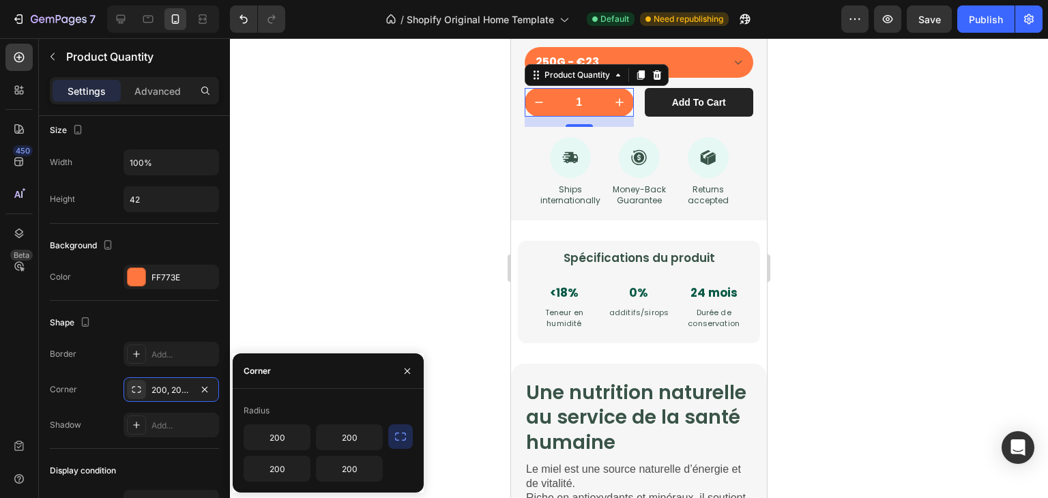
click at [400, 440] on icon "button" at bounding box center [401, 437] width 14 height 14
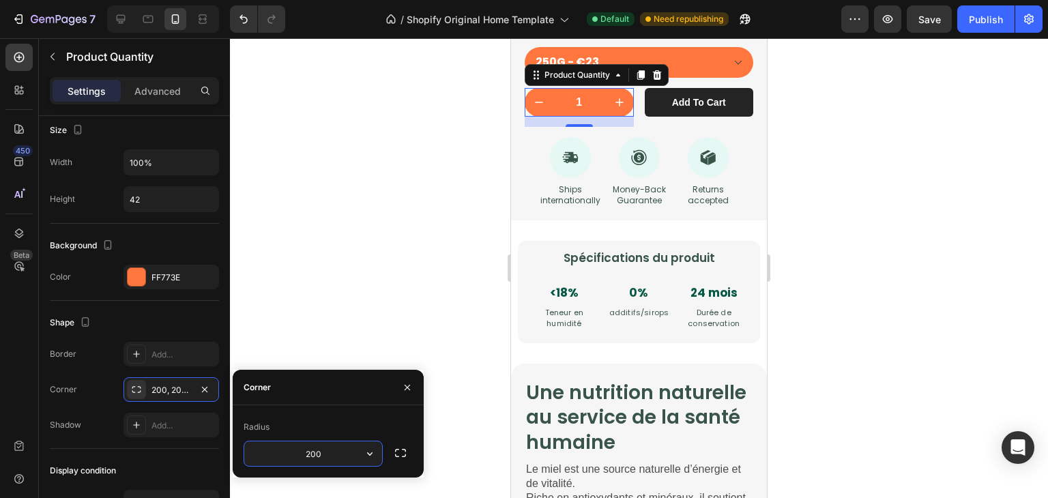
click at [334, 444] on input "200" at bounding box center [313, 454] width 138 height 25
type input "6"
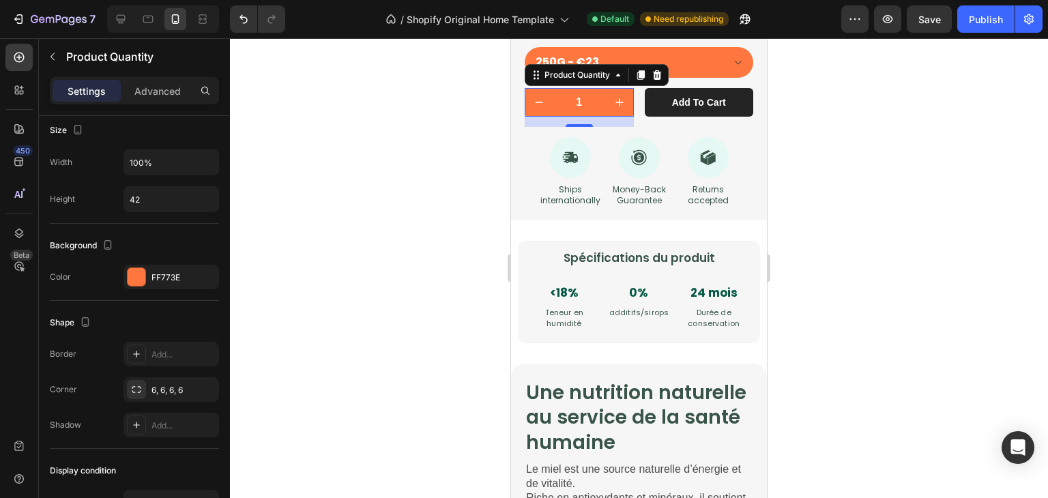
click at [388, 323] on div at bounding box center [639, 268] width 818 height 460
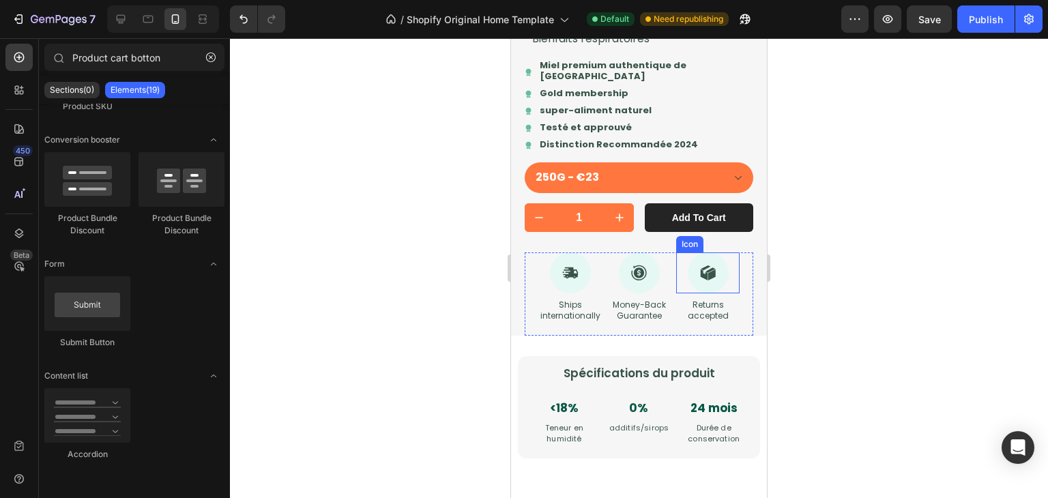
scroll to position [1559, 0]
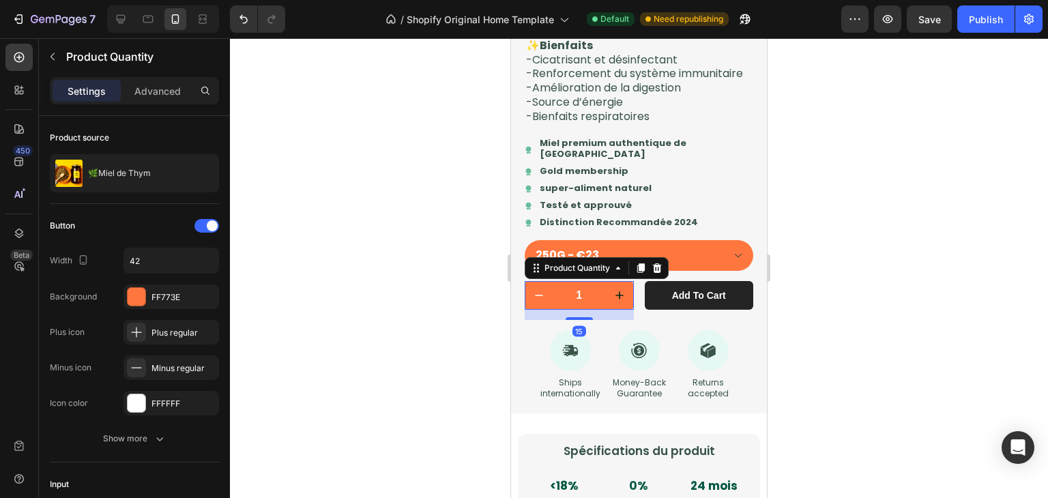
click at [624, 310] on button "increment" at bounding box center [619, 295] width 29 height 29
type input "2"
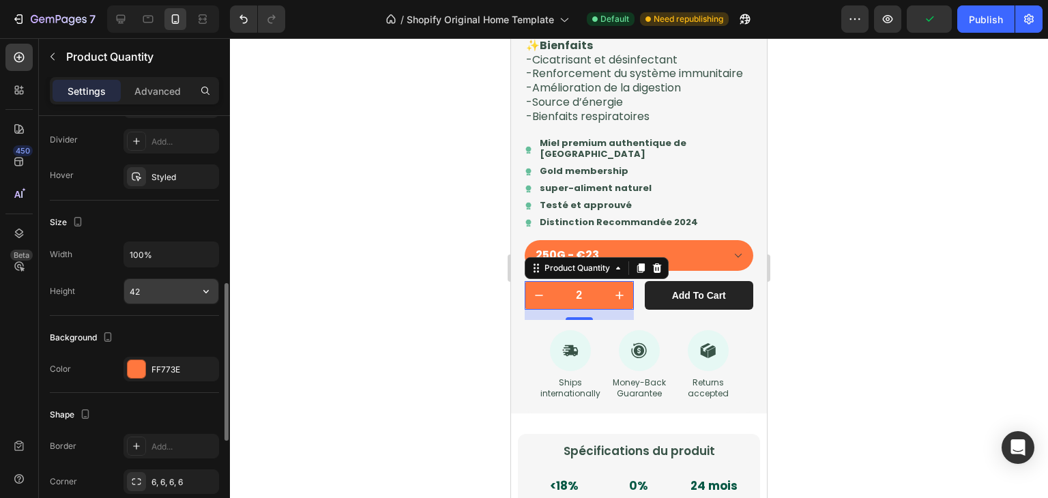
scroll to position [637, 0]
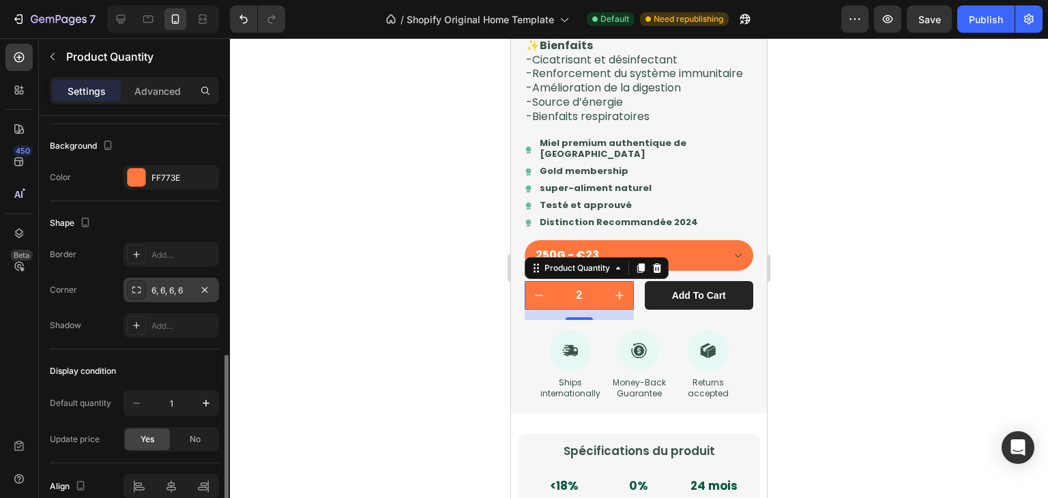
click at [179, 294] on div "6, 6, 6, 6" at bounding box center [172, 291] width 40 height 12
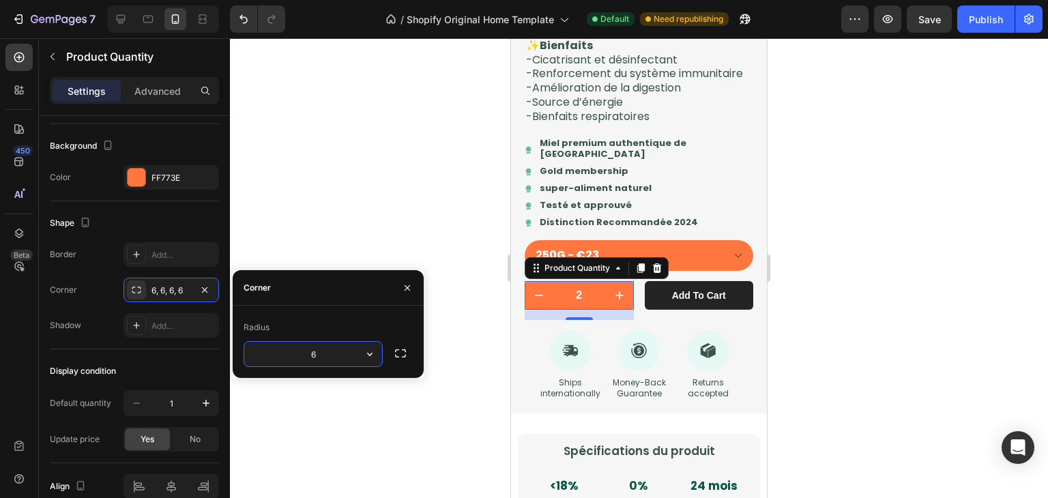
click at [332, 354] on input "6" at bounding box center [313, 354] width 138 height 25
type input "200"
click at [372, 407] on div at bounding box center [639, 268] width 818 height 460
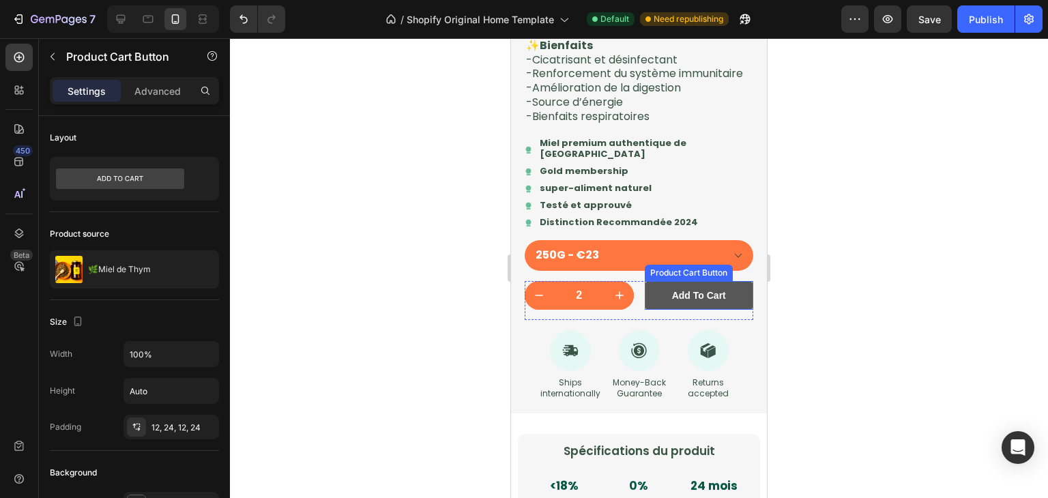
click at [736, 310] on button "Add to cart" at bounding box center [699, 295] width 109 height 29
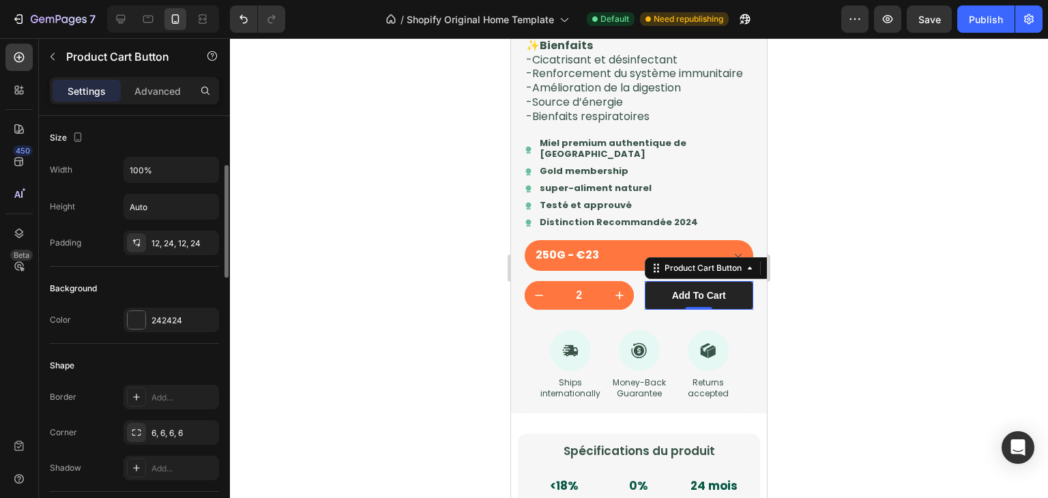
scroll to position [190, 0]
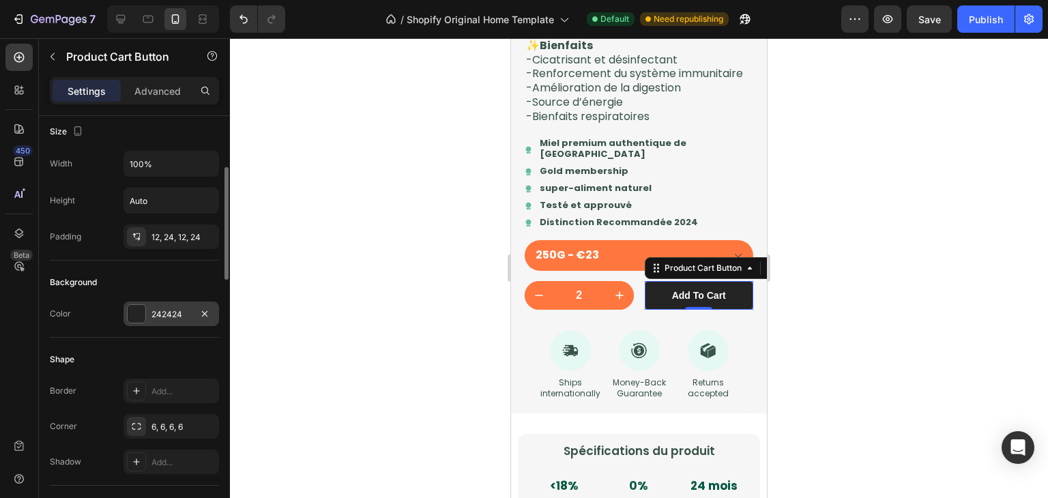
click at [179, 312] on div "242424" at bounding box center [172, 314] width 40 height 12
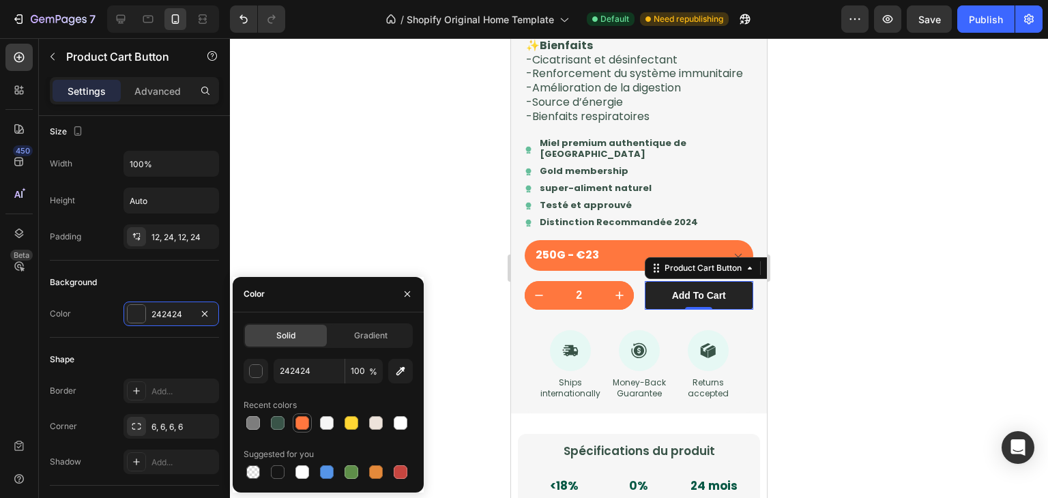
click at [305, 424] on div at bounding box center [303, 423] width 14 height 14
type input "FF773E"
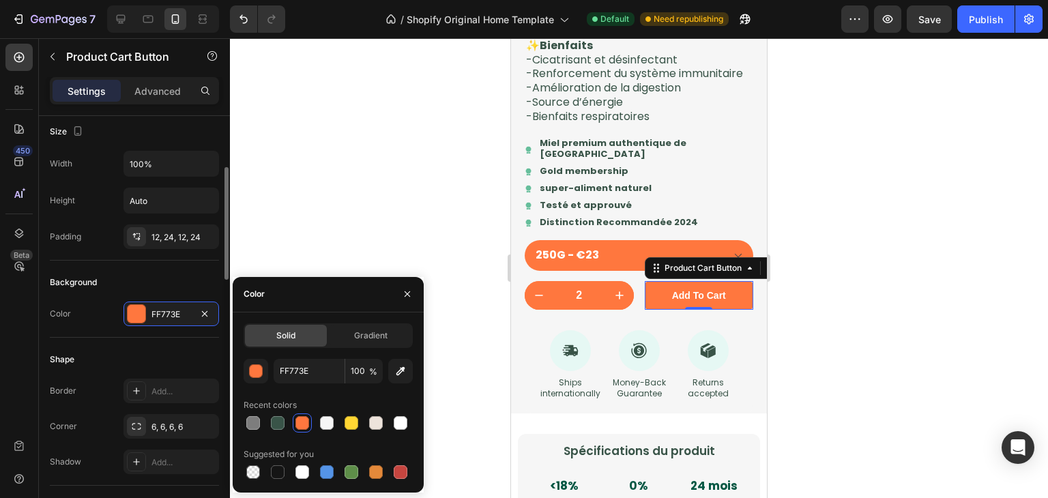
click at [197, 279] on div "Background" at bounding box center [134, 283] width 169 height 22
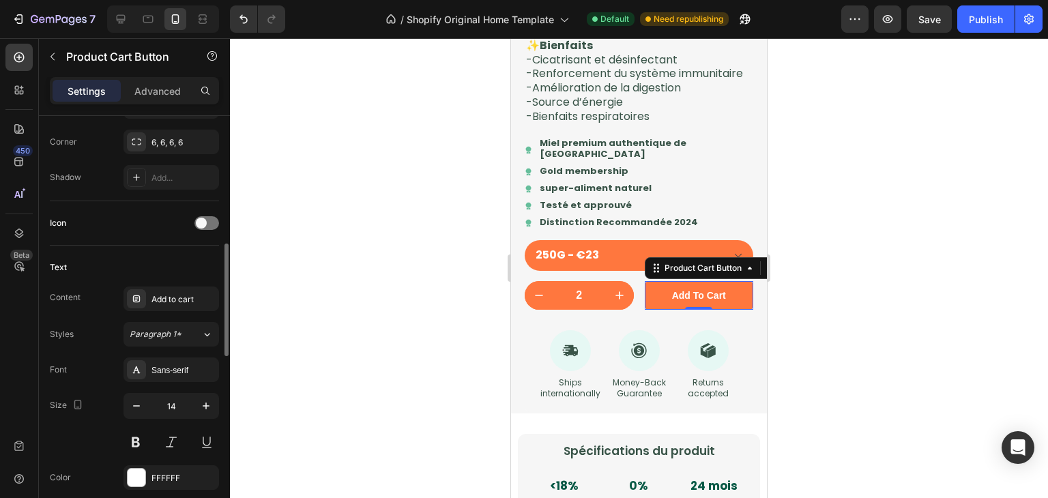
scroll to position [476, 0]
click at [177, 336] on span "Paragraph 1*" at bounding box center [156, 334] width 52 height 12
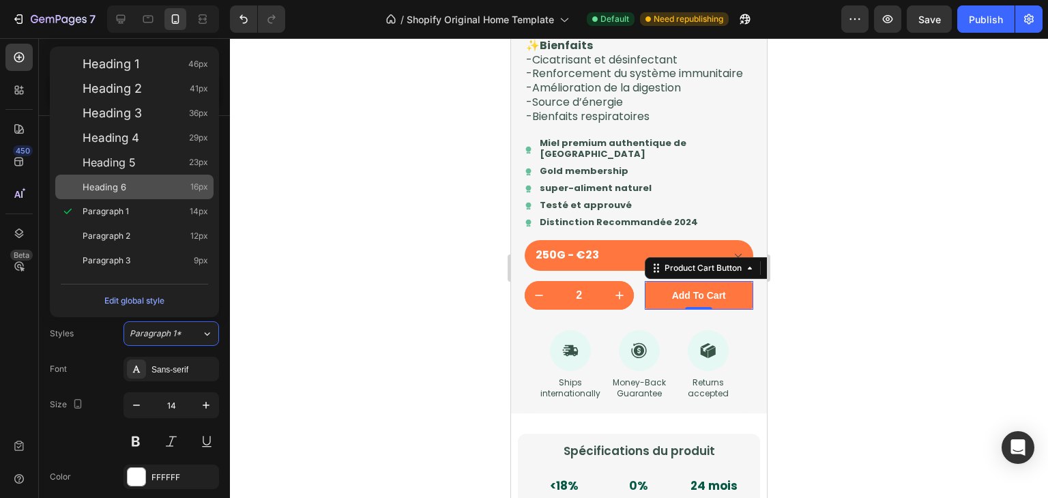
click at [150, 175] on div "Heading 6 16px" at bounding box center [134, 187] width 158 height 25
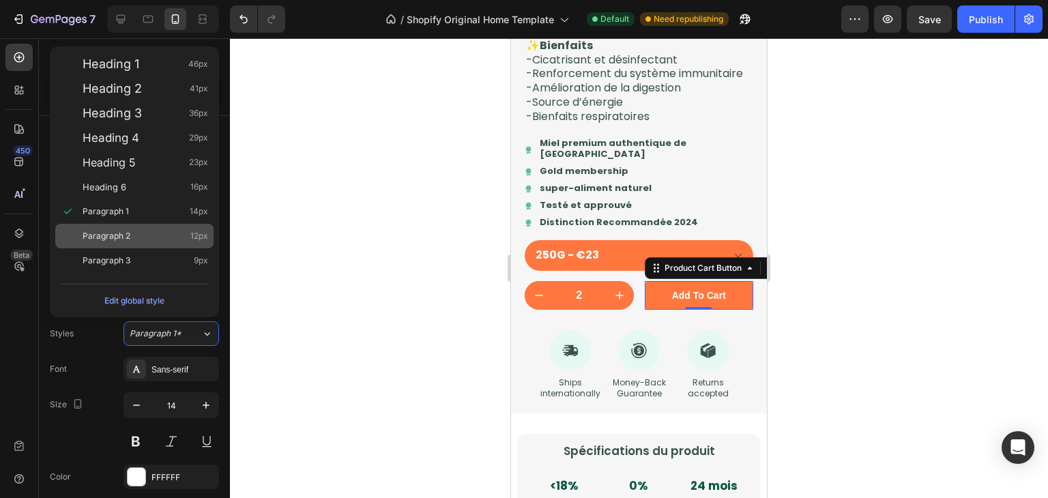
type input "16"
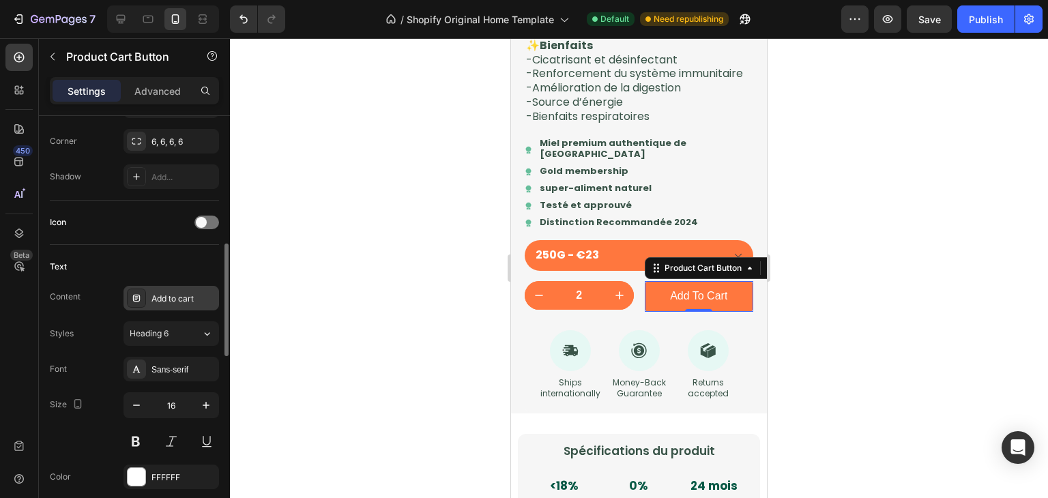
click at [169, 293] on div "Add to cart" at bounding box center [184, 299] width 64 height 12
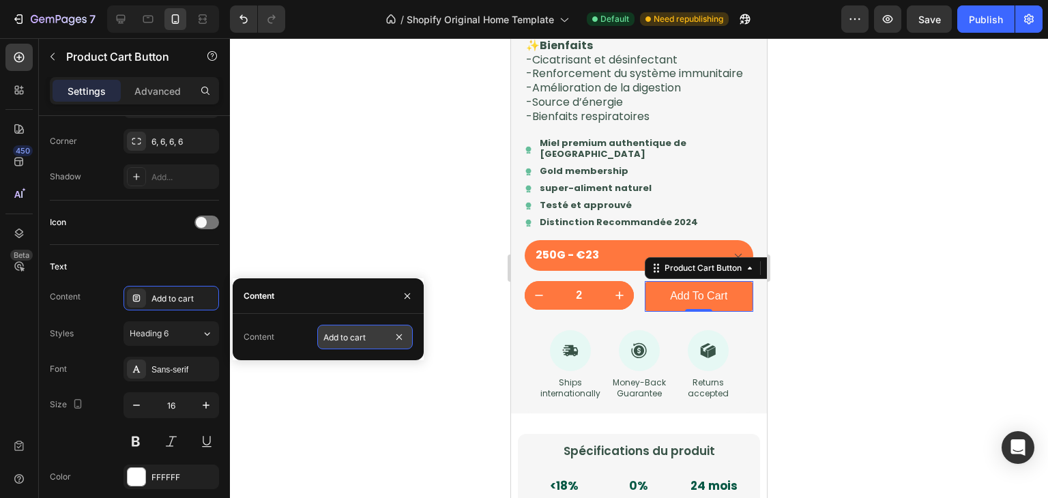
click at [357, 341] on input "Add to cart" at bounding box center [365, 337] width 96 height 25
type input "COMMANDER"
click at [134, 429] on button at bounding box center [136, 441] width 25 height 25
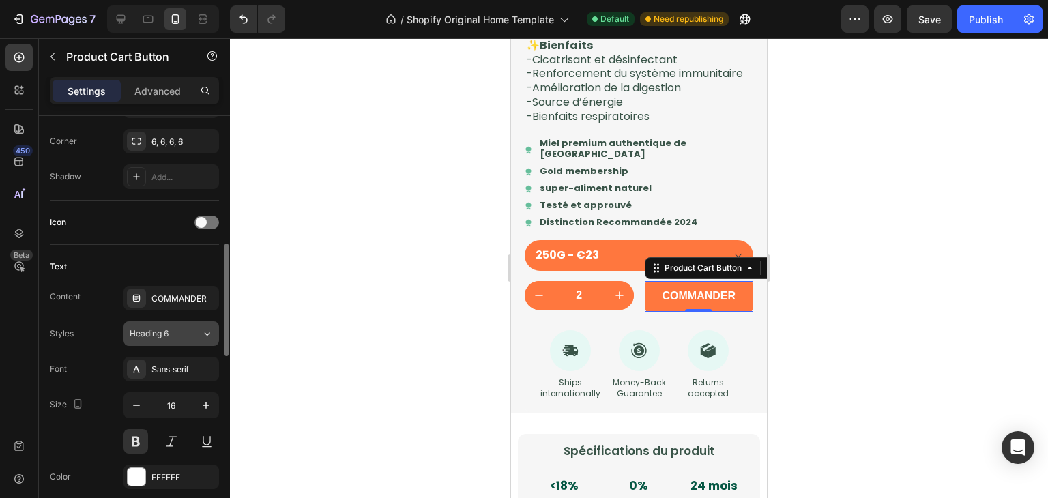
click at [168, 339] on button "Heading 6" at bounding box center [172, 333] width 96 height 25
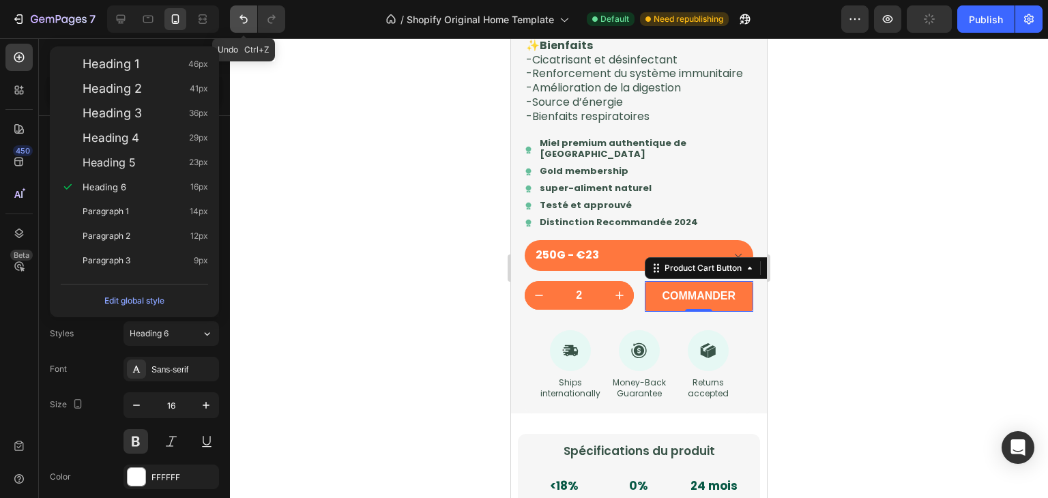
click at [246, 9] on button "Undo/Redo" at bounding box center [243, 18] width 27 height 27
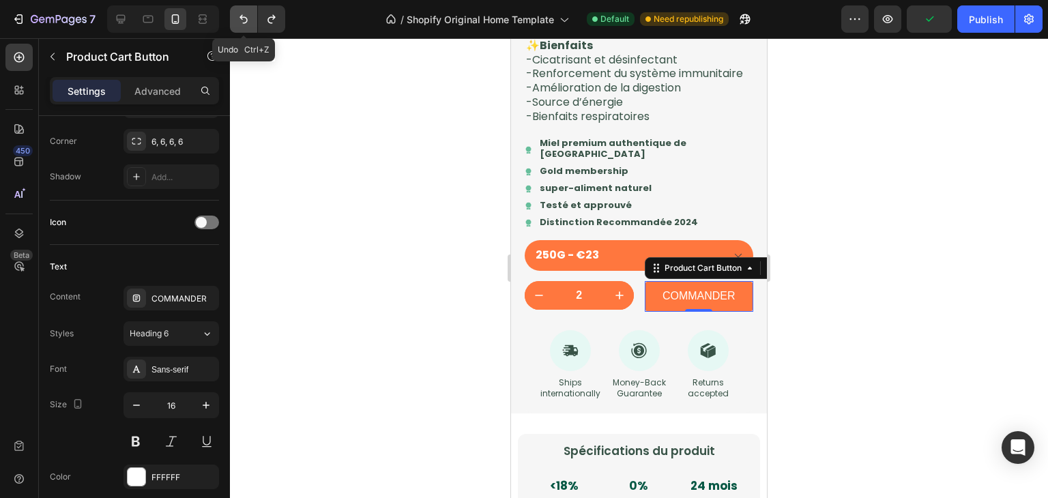
click at [246, 9] on button "Undo/Redo" at bounding box center [243, 18] width 27 height 27
type input "14"
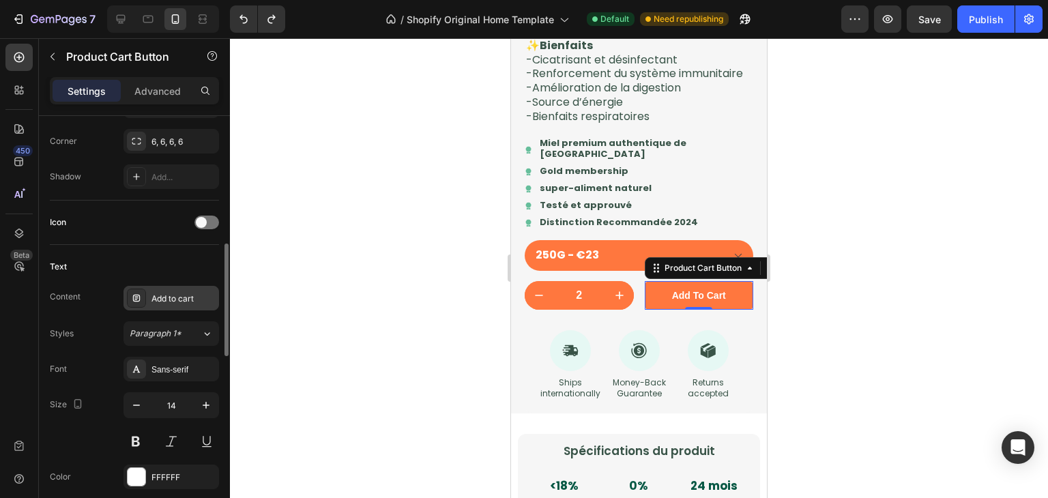
click at [190, 287] on div "Add to cart" at bounding box center [172, 298] width 96 height 25
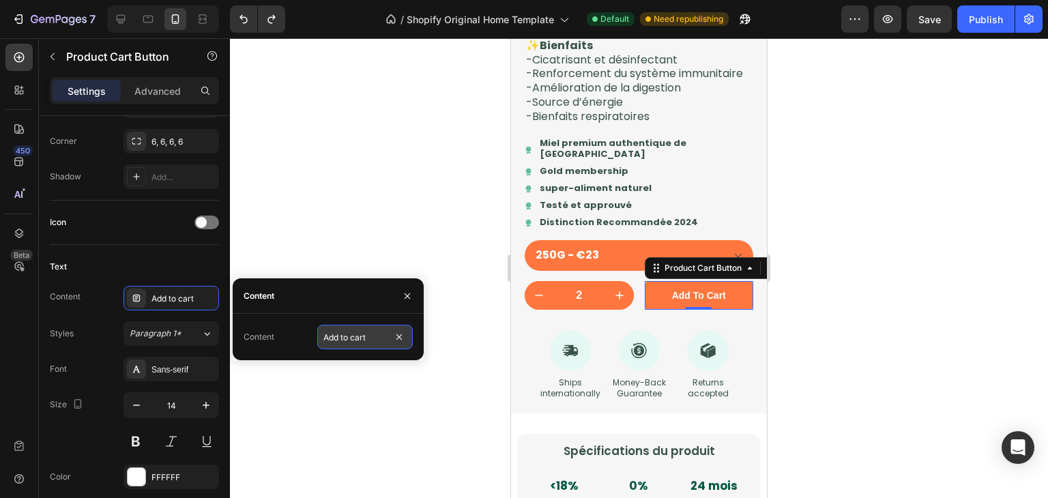
click at [362, 337] on input "Add to cart" at bounding box center [365, 337] width 96 height 25
type input "COMMENDER"
click at [207, 393] on button "button" at bounding box center [206, 405] width 25 height 25
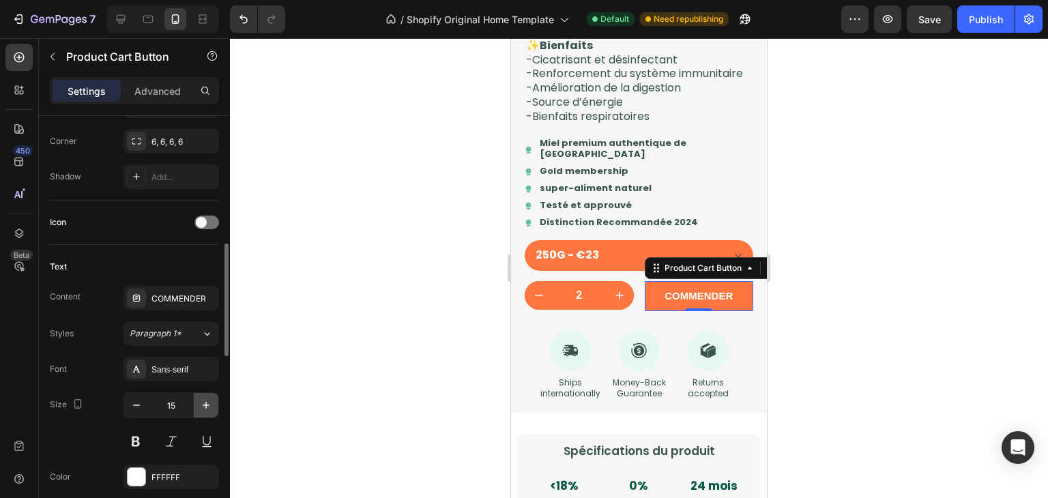
click at [207, 393] on button "button" at bounding box center [206, 405] width 25 height 25
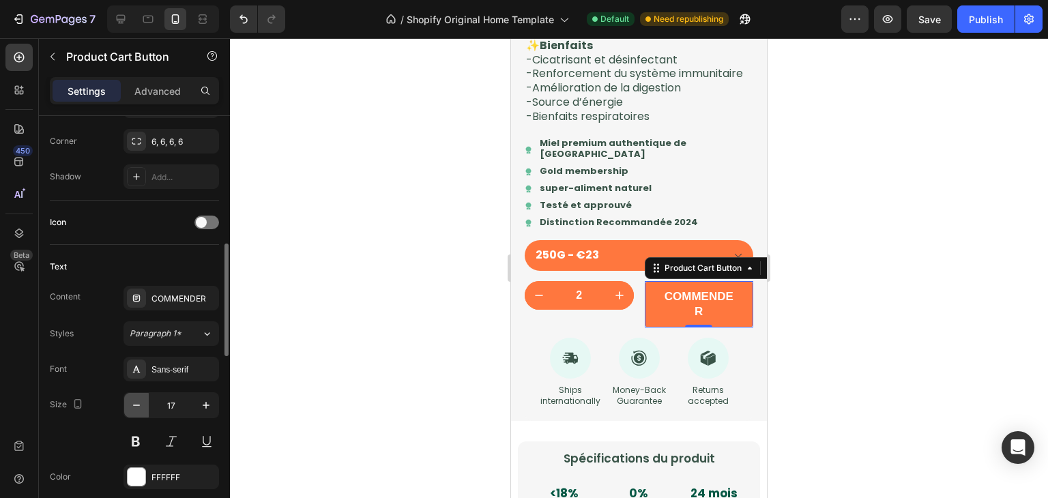
click at [135, 407] on icon "button" at bounding box center [137, 406] width 14 height 14
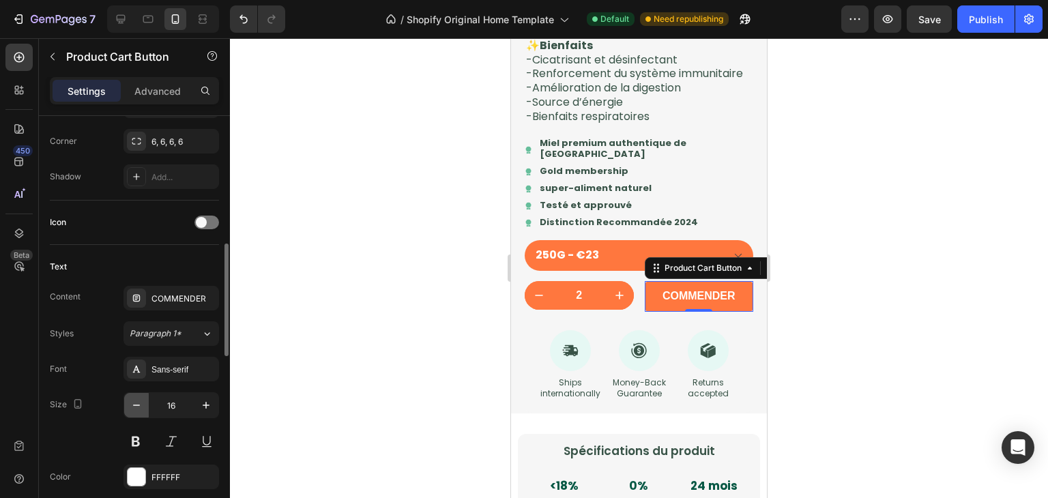
click at [135, 407] on icon "button" at bounding box center [137, 406] width 14 height 14
type input "15"
click at [154, 258] on div "Text" at bounding box center [134, 267] width 169 height 22
click at [429, 312] on div at bounding box center [639, 268] width 818 height 460
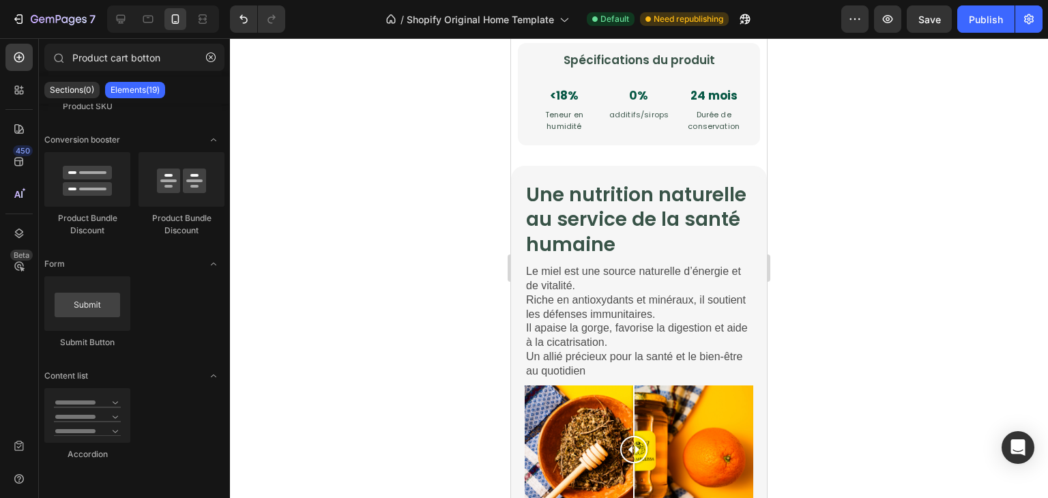
type input "1"
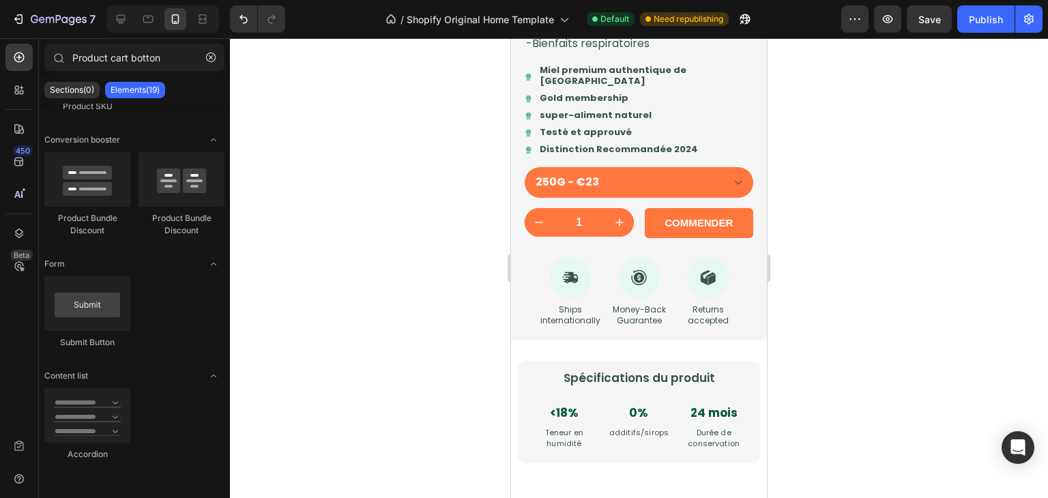
scroll to position [1611, 0]
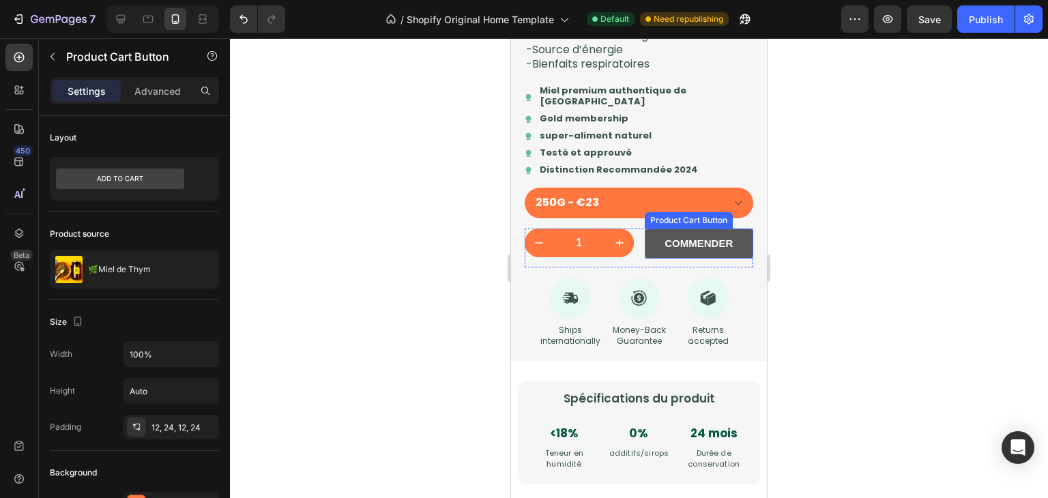
click at [645, 259] on button "COMMENDER" at bounding box center [699, 244] width 109 height 30
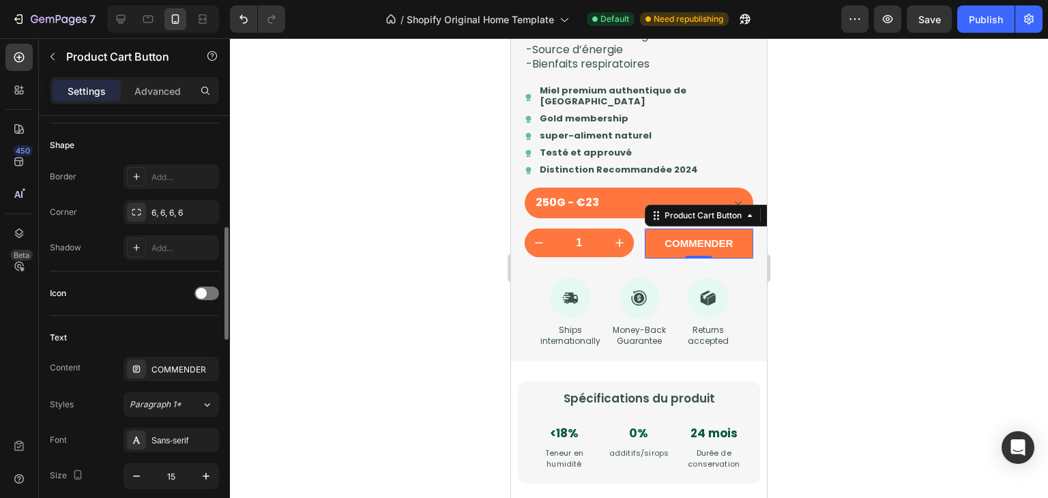
scroll to position [407, 0]
click at [165, 219] on div "6, 6, 6, 6" at bounding box center [172, 210] width 96 height 25
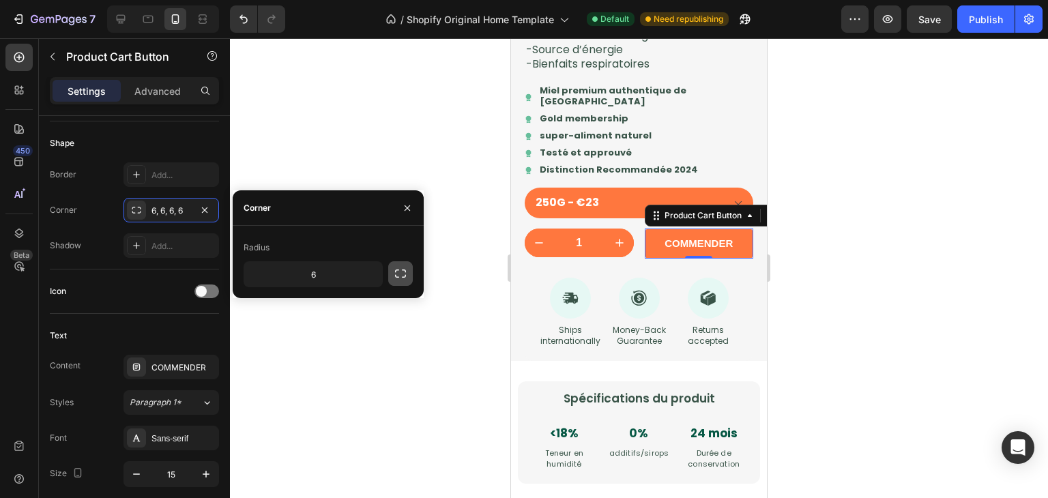
click at [404, 277] on icon "button" at bounding box center [400, 274] width 11 height 8
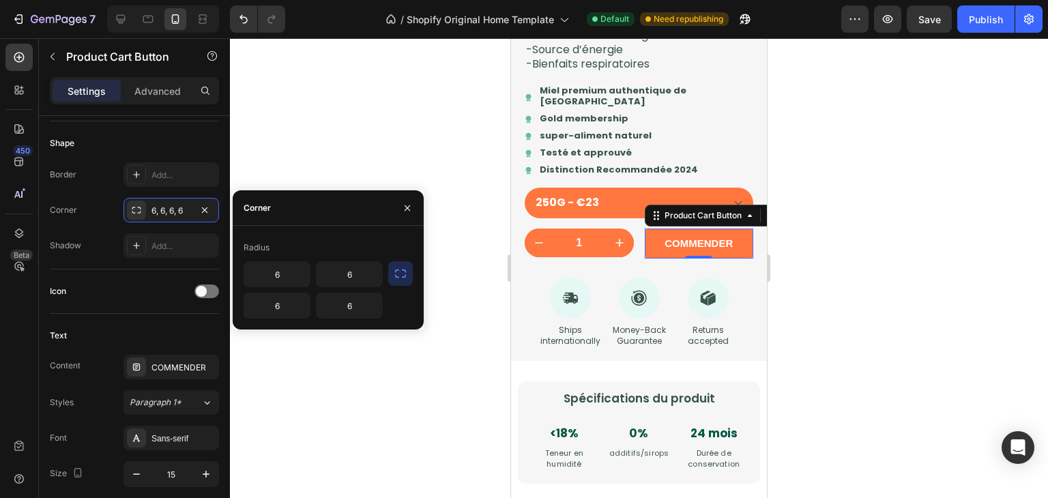
click at [404, 272] on icon "button" at bounding box center [401, 274] width 14 height 14
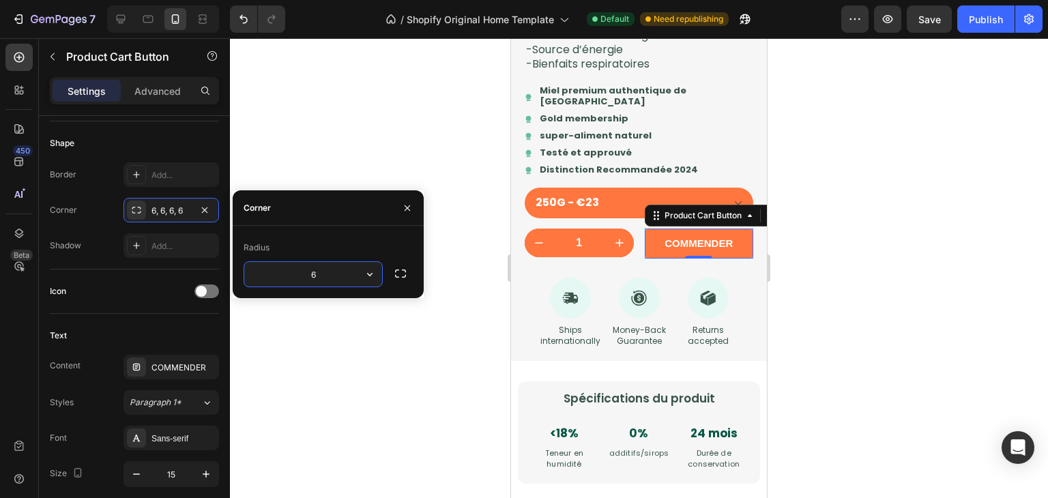
click at [327, 273] on input "6" at bounding box center [313, 274] width 138 height 25
type input "200"
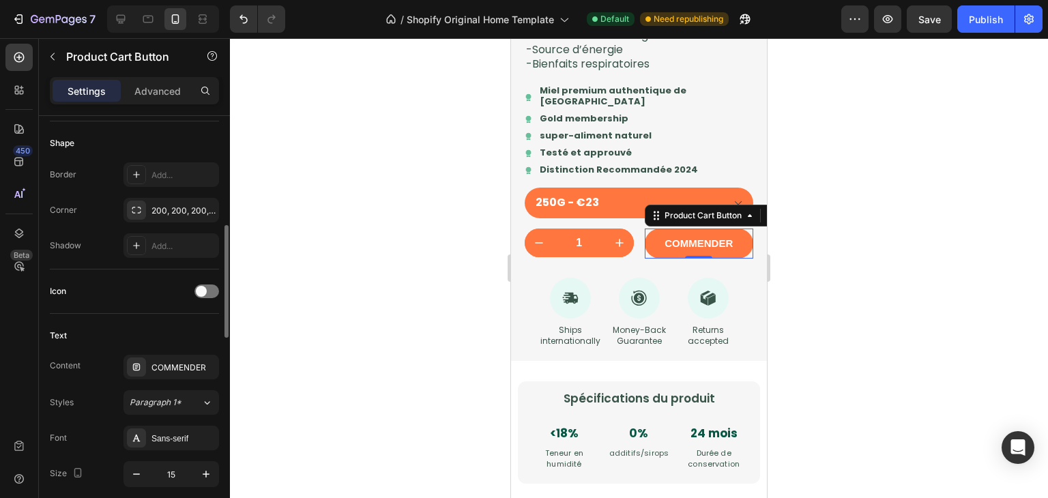
click at [180, 290] on div "Icon" at bounding box center [134, 291] width 169 height 22
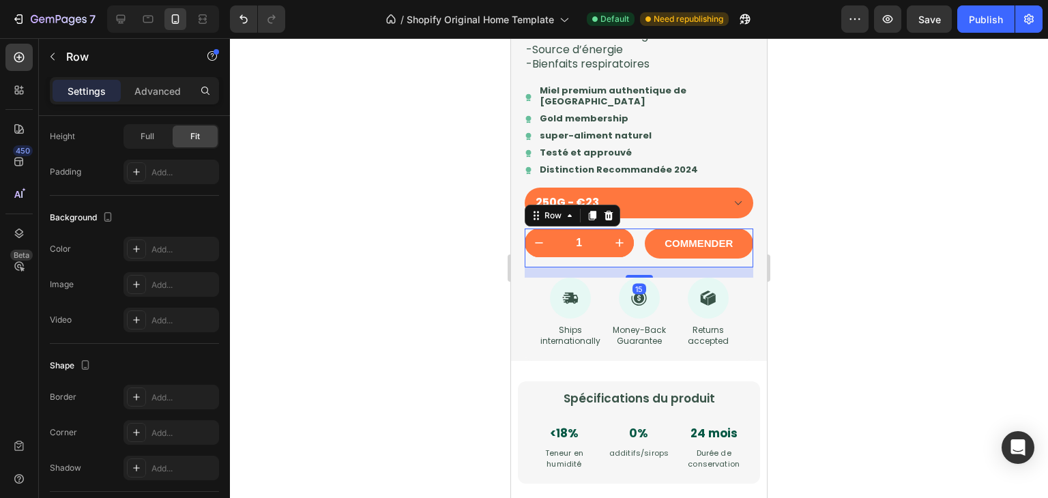
scroll to position [0, 0]
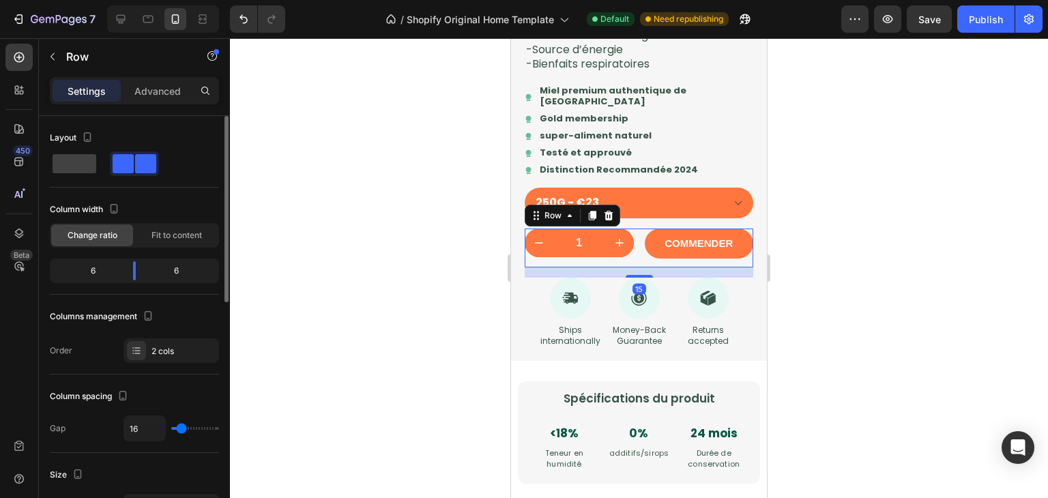
click at [858, 285] on div at bounding box center [639, 268] width 818 height 460
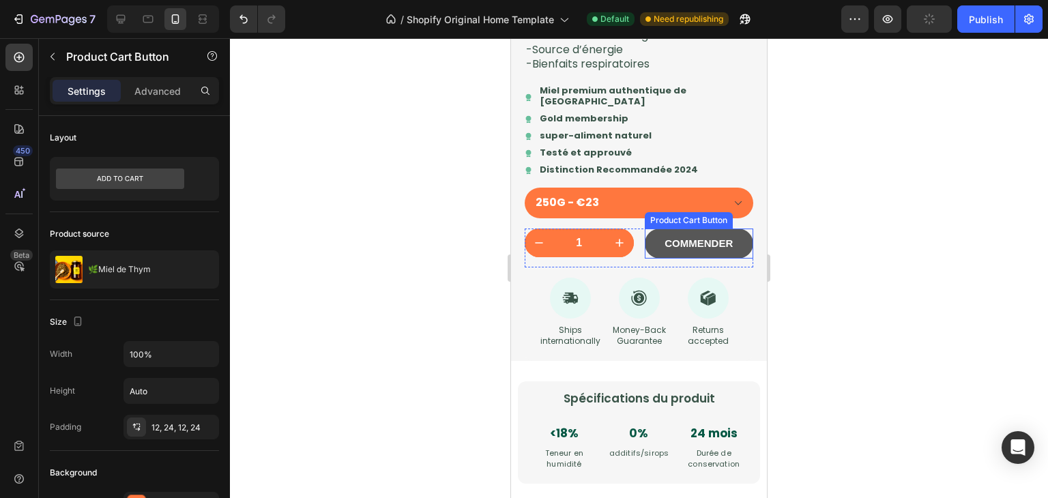
click at [655, 259] on button "COMMENDER" at bounding box center [699, 244] width 109 height 30
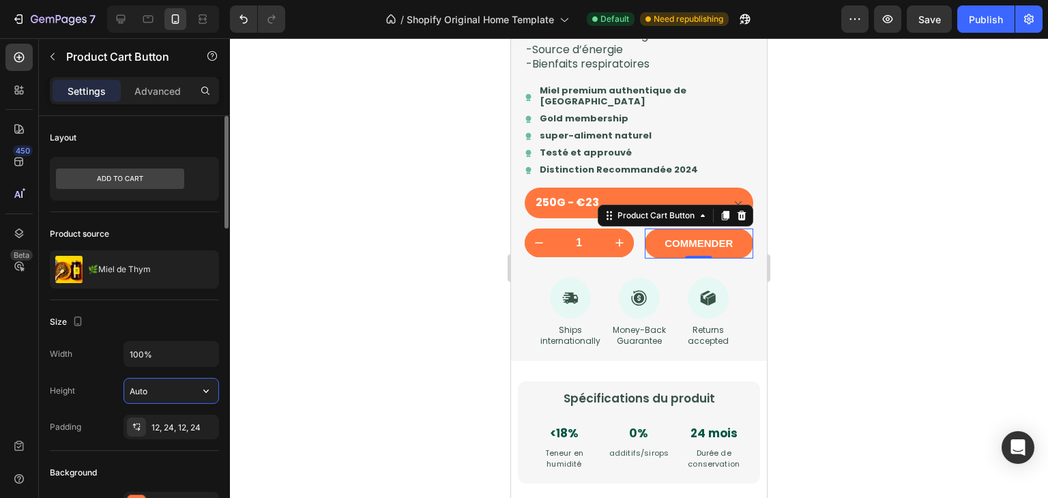
click at [161, 381] on input "Auto" at bounding box center [171, 391] width 94 height 25
type input "42"
click at [145, 330] on div "Size" at bounding box center [134, 322] width 169 height 22
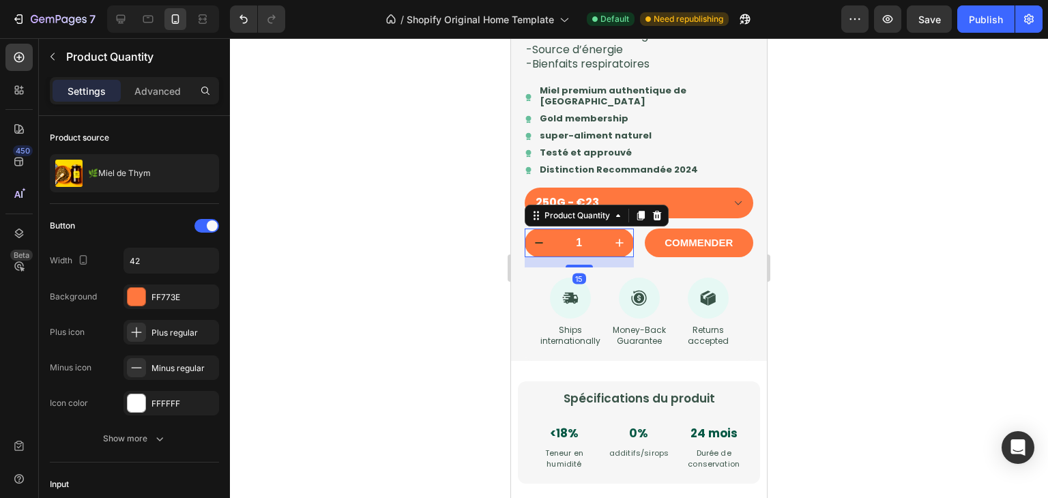
click at [543, 257] on button "decrement" at bounding box center [539, 243] width 29 height 29
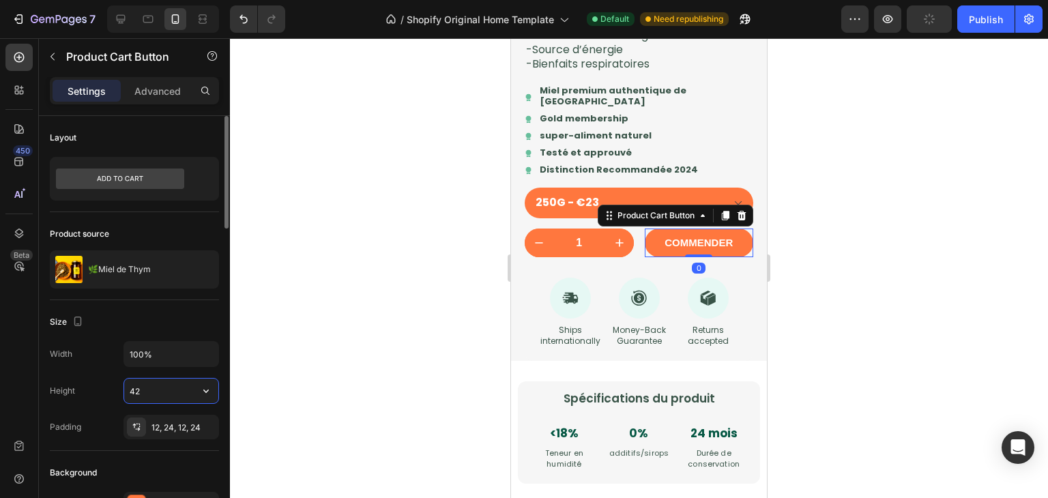
click at [172, 380] on input "42" at bounding box center [171, 391] width 94 height 25
type input "4"
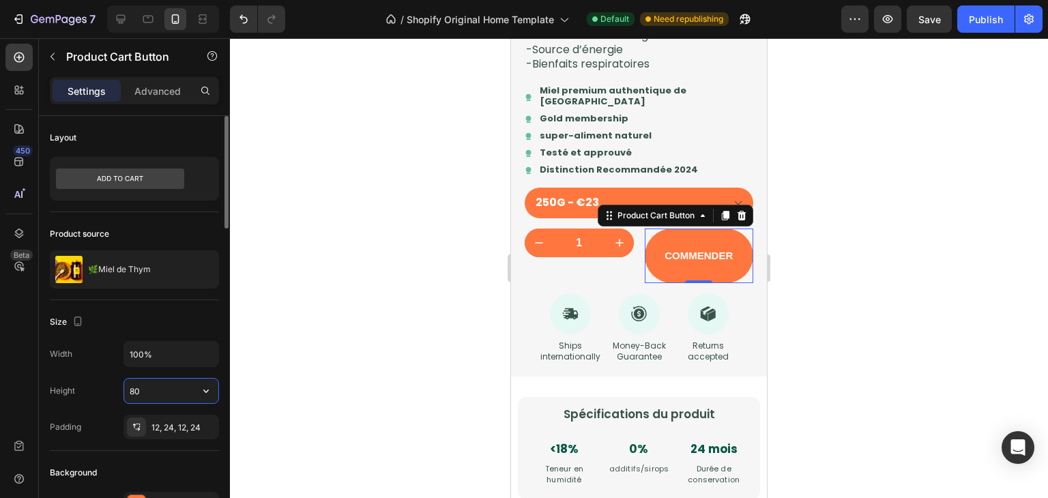
type input "8"
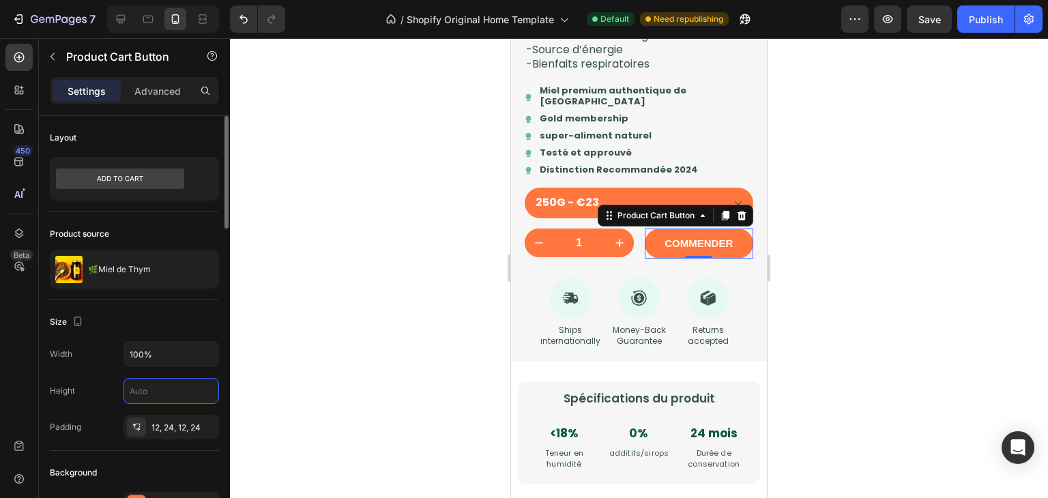
click at [109, 373] on div "Width 100% Height Padding 12, 24, 12, 24" at bounding box center [134, 390] width 169 height 98
type input "Auto"
click at [388, 371] on div at bounding box center [639, 268] width 818 height 460
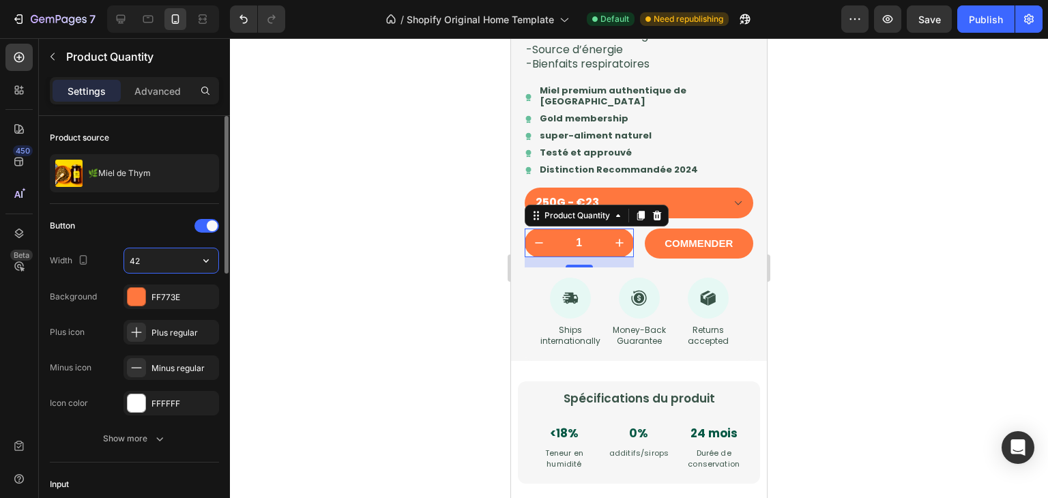
click at [173, 256] on input "42" at bounding box center [171, 260] width 94 height 25
click at [199, 260] on icon "button" at bounding box center [206, 261] width 14 height 14
click at [172, 260] on input "42" at bounding box center [171, 260] width 94 height 25
type input "4"
click at [160, 244] on div "Button Width Background FF773E Plus icon Plus regular Minus icon Minus regular …" at bounding box center [134, 315] width 169 height 201
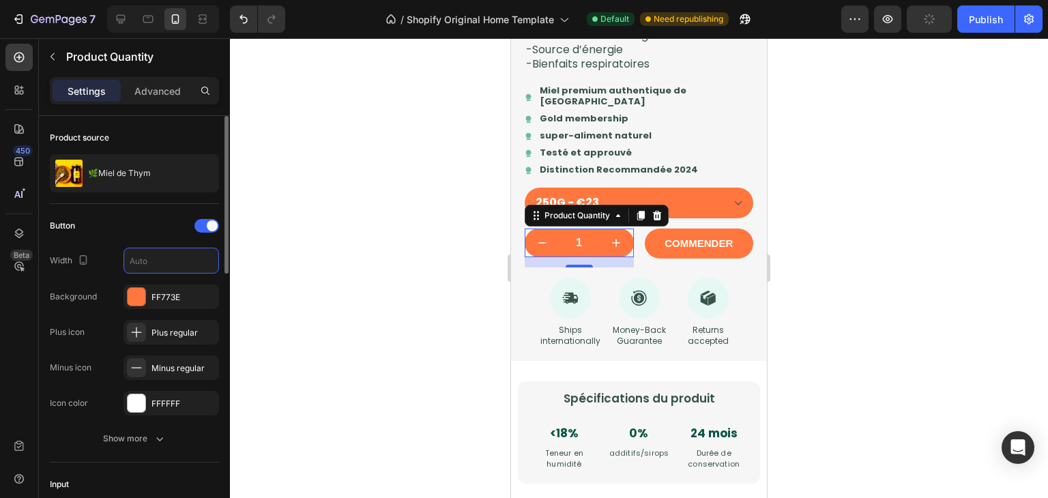
type input "52"
click at [167, 263] on input "52" at bounding box center [171, 260] width 94 height 25
click at [153, 225] on div "Button" at bounding box center [134, 226] width 169 height 22
click at [166, 255] on input "52" at bounding box center [171, 260] width 94 height 25
click at [161, 216] on div "Button" at bounding box center [134, 226] width 169 height 22
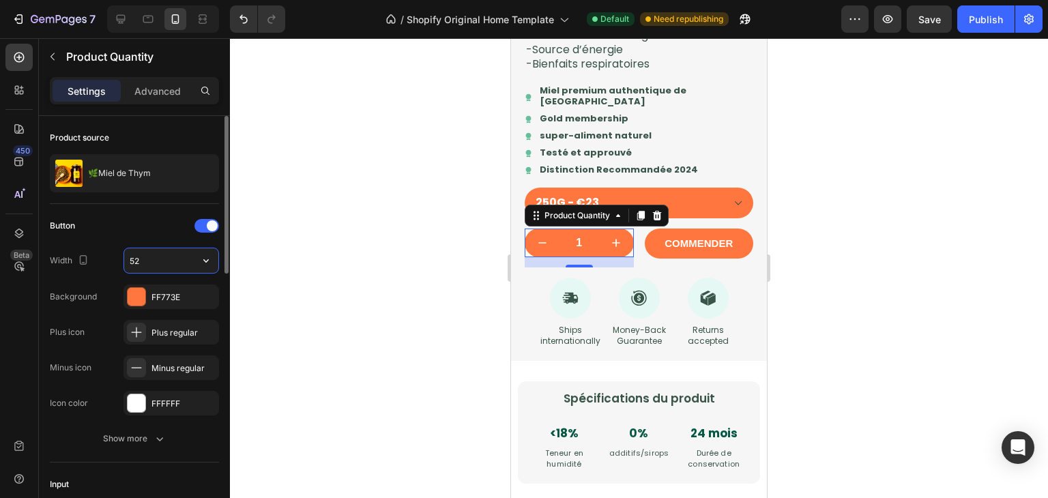
click at [164, 263] on input "52" at bounding box center [171, 260] width 94 height 25
type input "42"
click at [145, 220] on div "Button" at bounding box center [134, 226] width 169 height 22
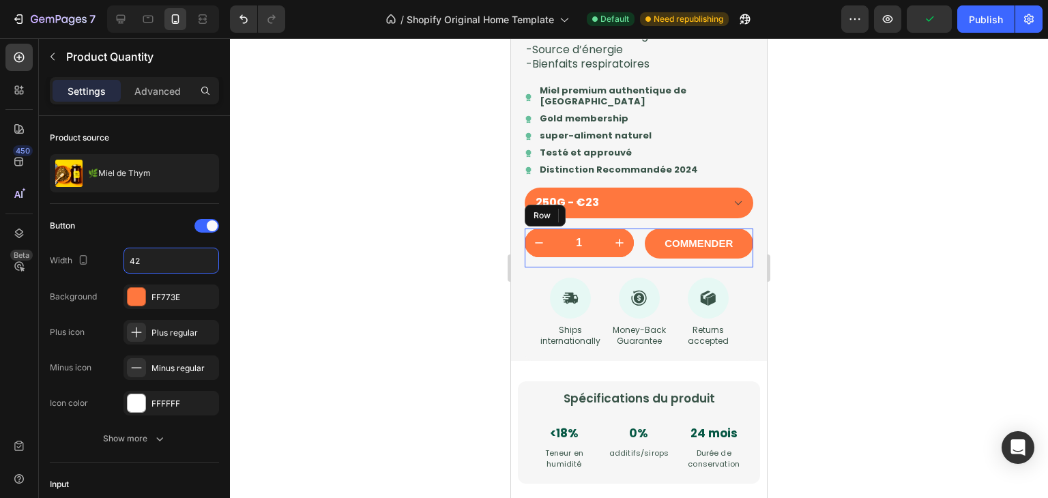
click at [685, 268] on div "COMMENDER Product Cart Button" at bounding box center [699, 248] width 109 height 39
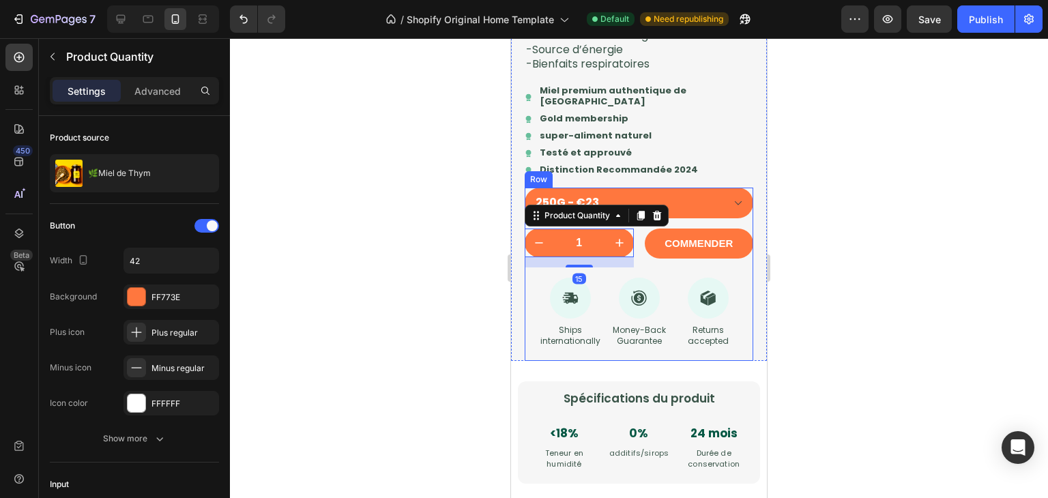
click at [584, 291] on div "250G - €23 500G - €42 1KG - €75 Product Variants & Swatches Row 1 Product Quant…" at bounding box center [639, 274] width 229 height 173
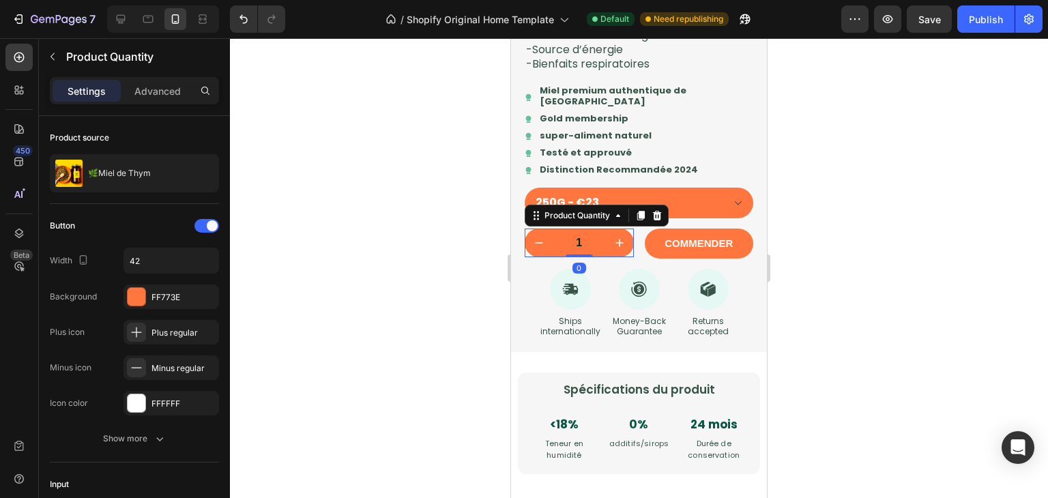
drag, startPoint x: 584, startPoint y: 286, endPoint x: 592, endPoint y: 274, distance: 14.8
click at [579, 257] on div "1 Product Quantity 0" at bounding box center [579, 243] width 109 height 29
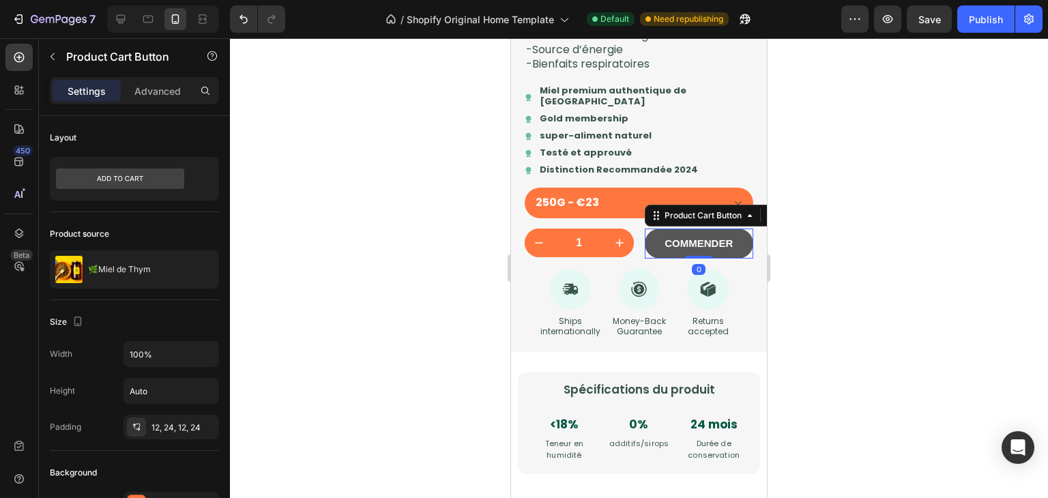
click at [661, 259] on button "COMMENDER" at bounding box center [699, 244] width 109 height 30
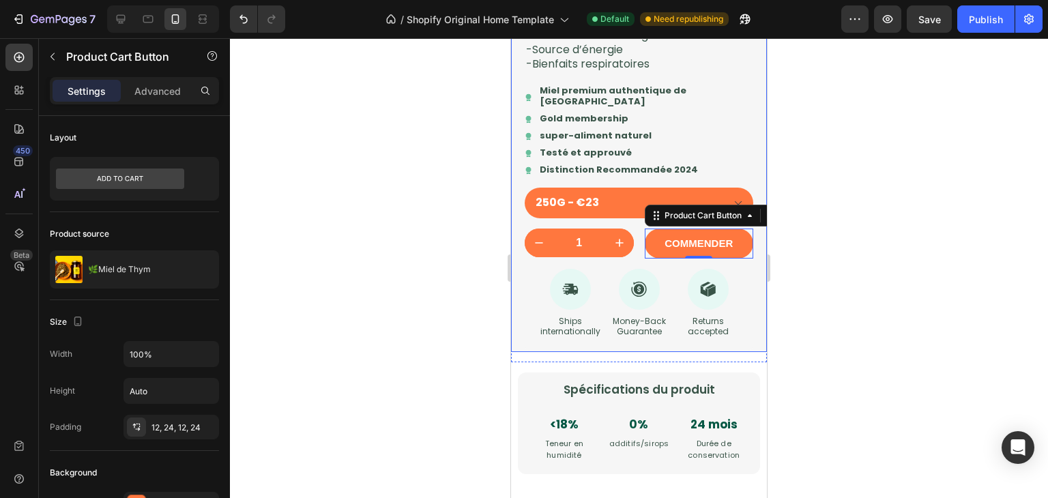
click at [839, 295] on div at bounding box center [639, 268] width 818 height 460
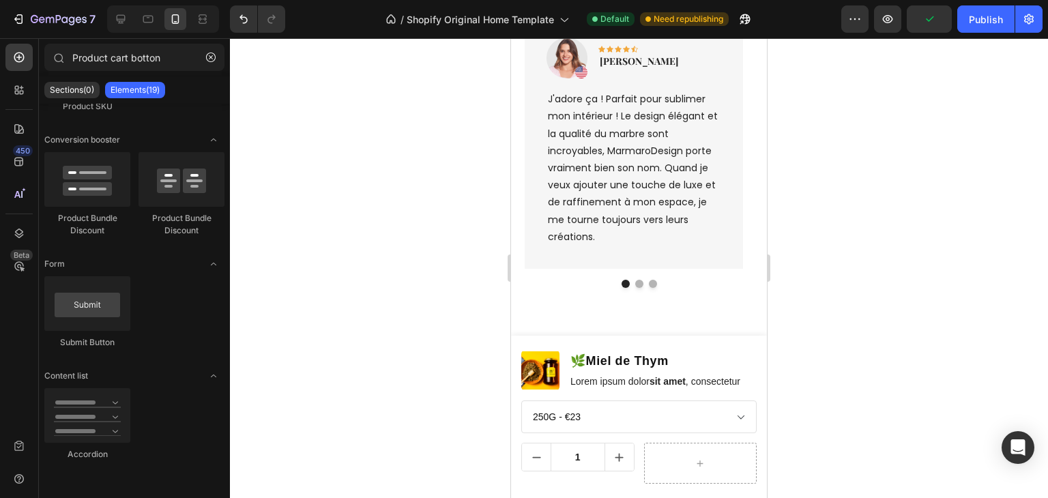
scroll to position [4306, 0]
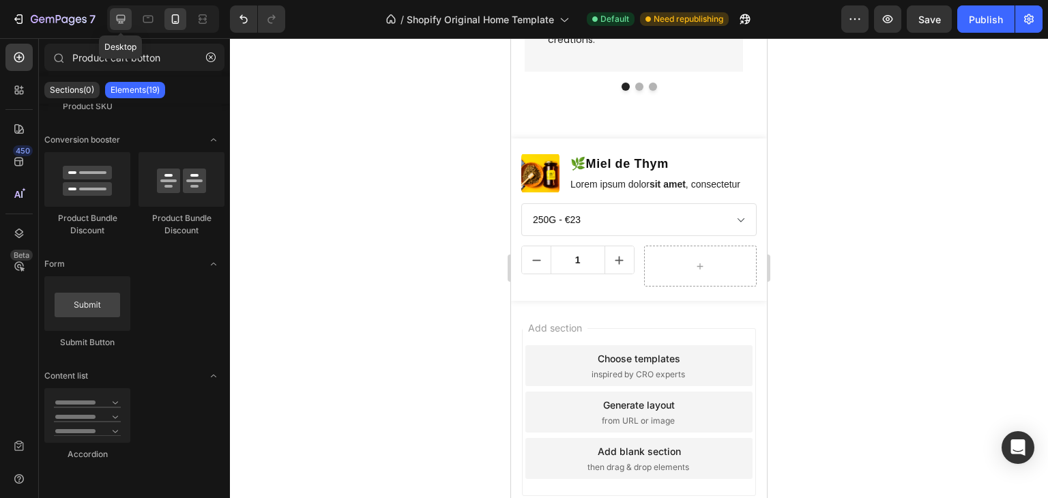
click at [124, 16] on icon at bounding box center [121, 19] width 9 height 9
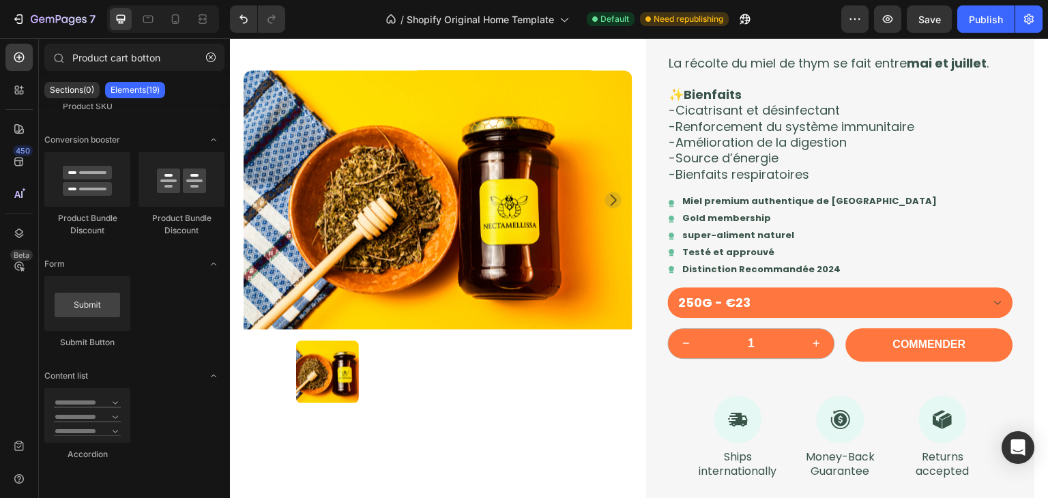
scroll to position [1214, 0]
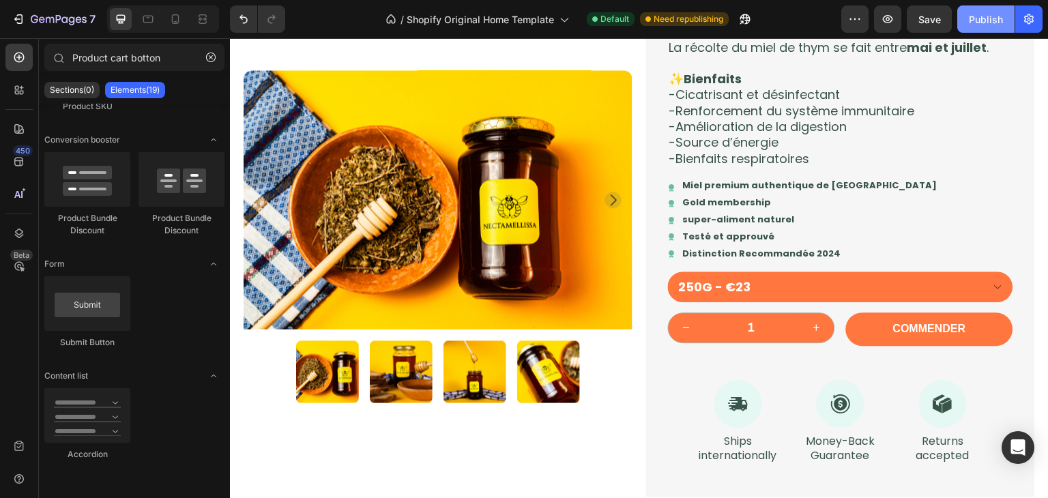
click at [1007, 20] on button "Publish" at bounding box center [985, 18] width 57 height 27
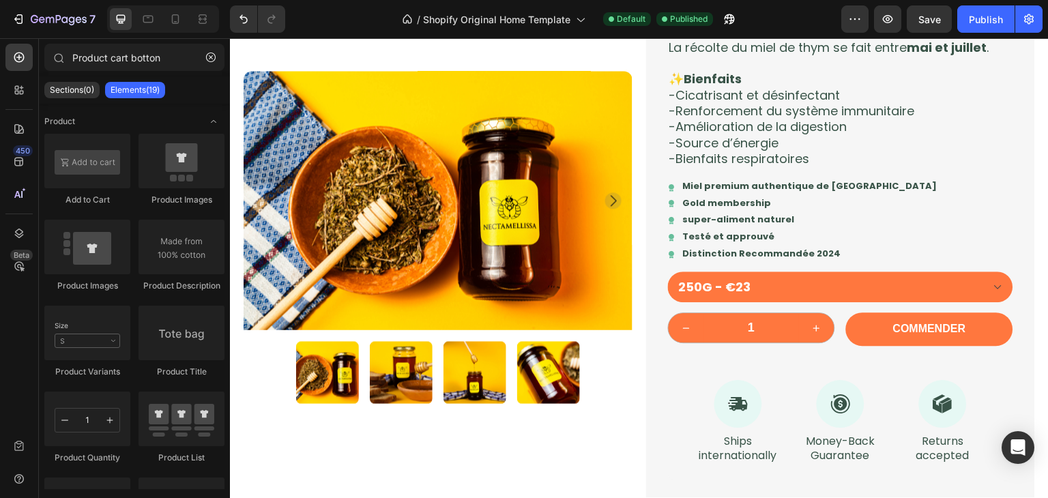
scroll to position [0, 0]
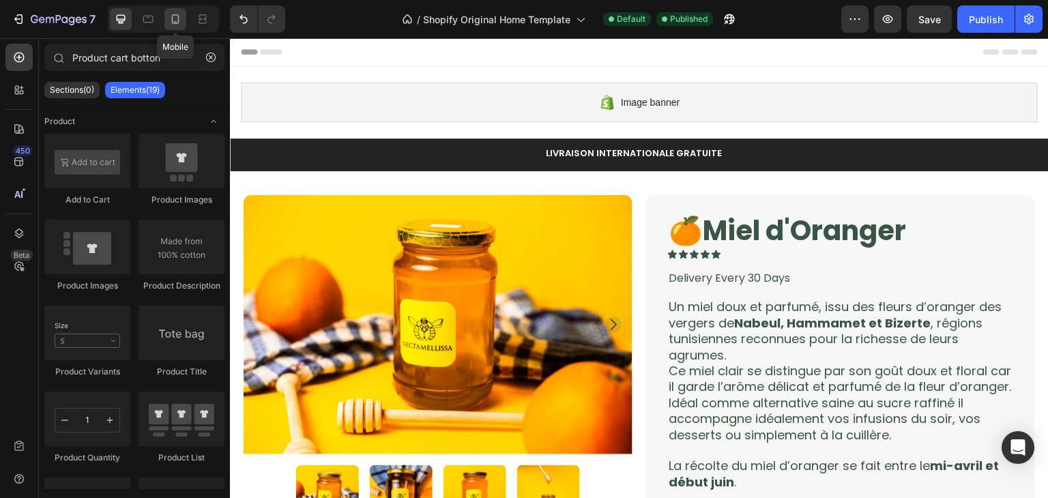
click at [182, 21] on div at bounding box center [175, 19] width 22 height 22
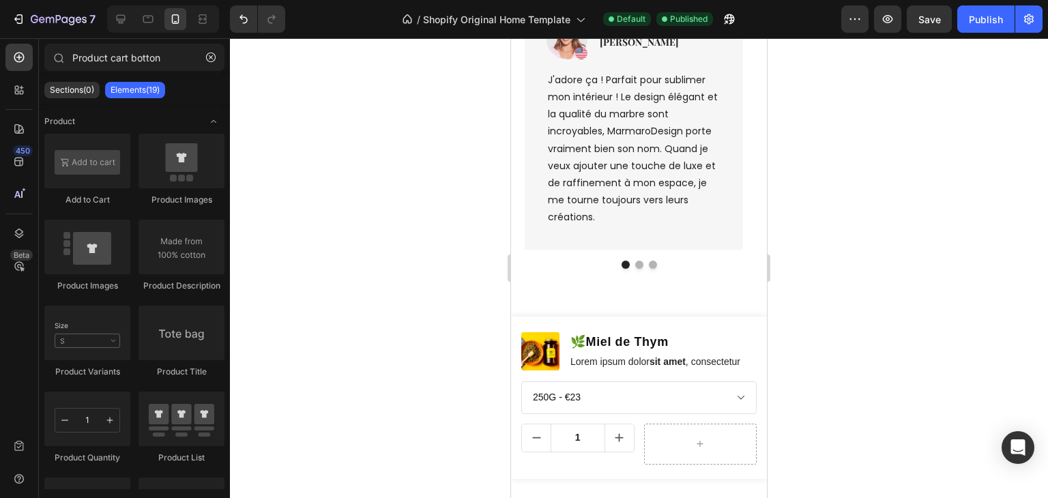
scroll to position [4305, 0]
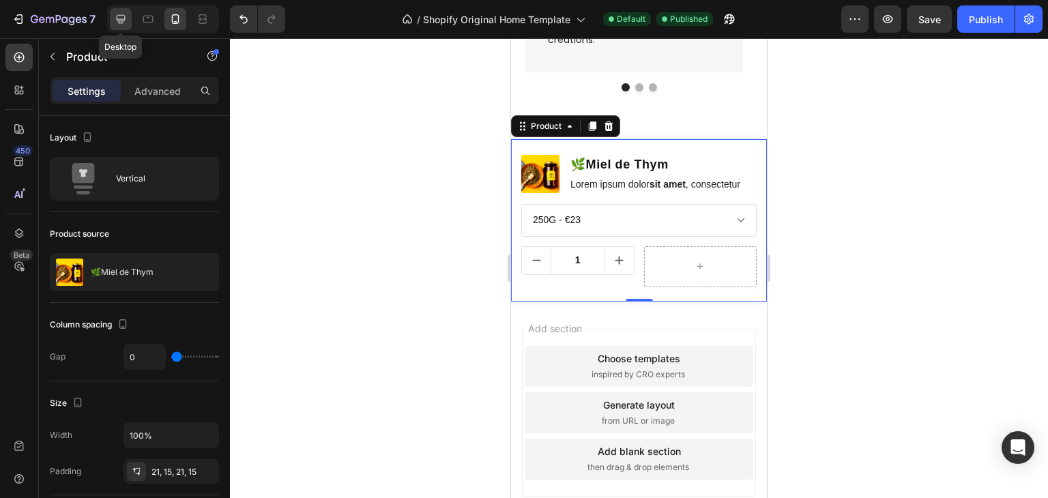
click at [117, 23] on icon at bounding box center [121, 19] width 14 height 14
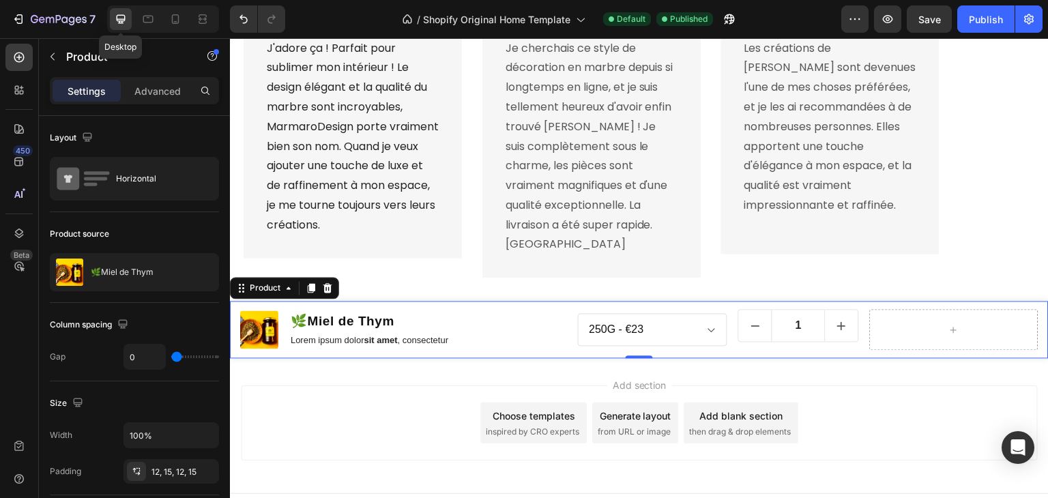
type input "12"
type input "1300"
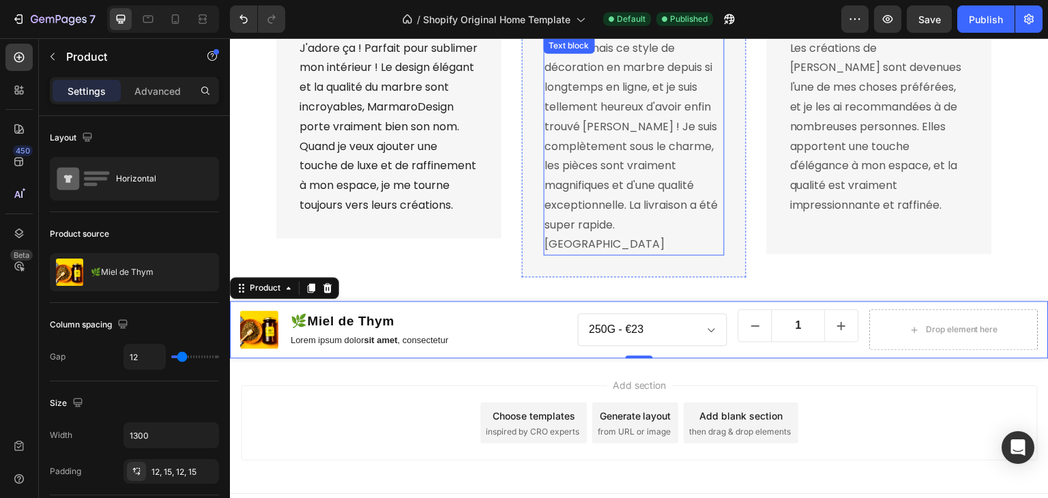
scroll to position [4308, 0]
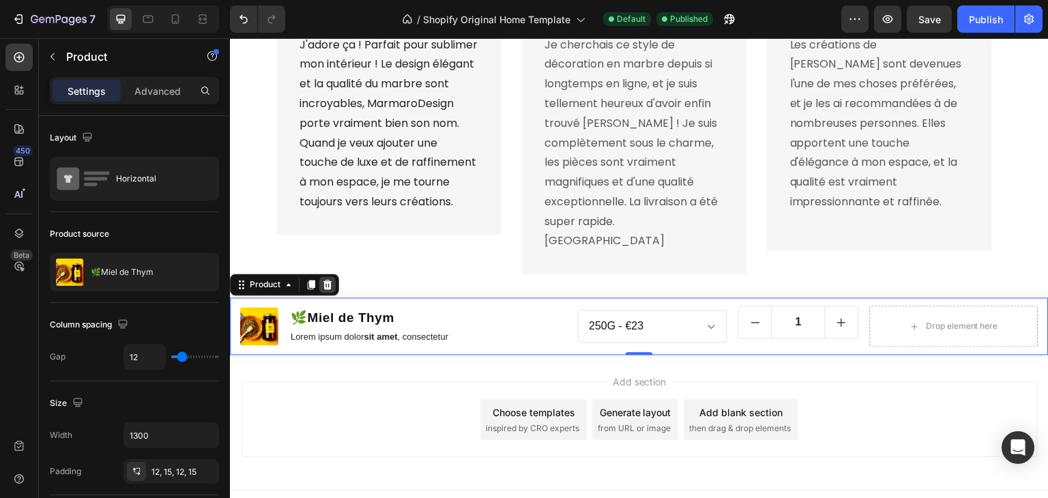
click at [333, 276] on div at bounding box center [327, 284] width 16 height 16
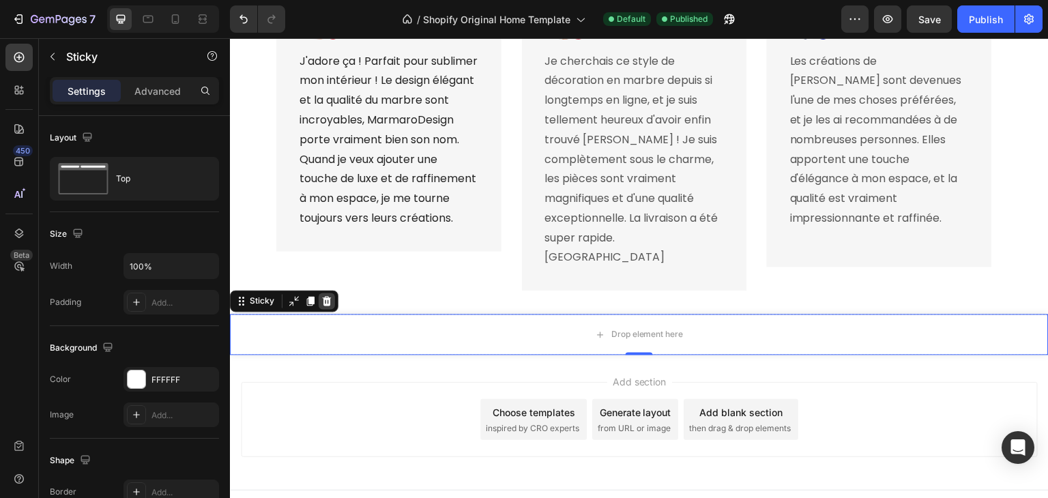
click at [326, 296] on icon at bounding box center [327, 301] width 9 height 10
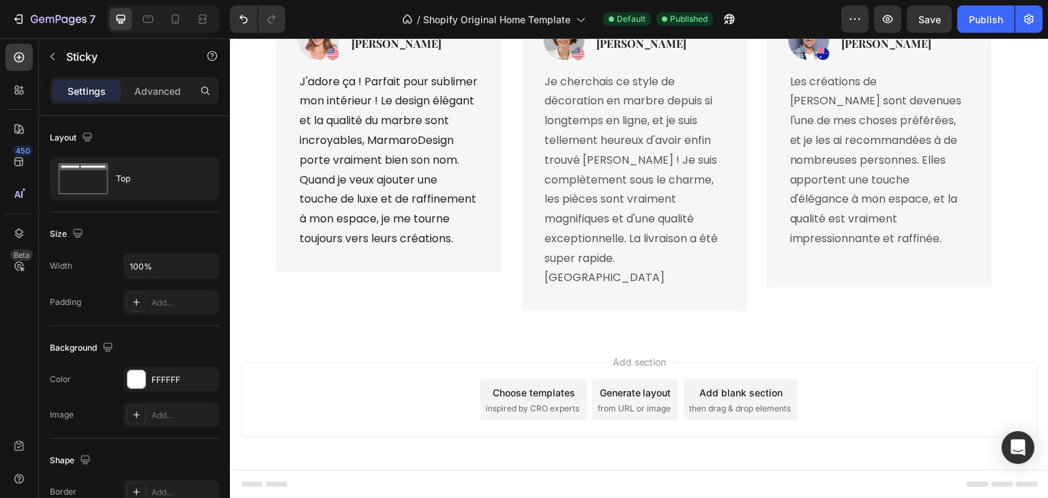
scroll to position [4251, 0]
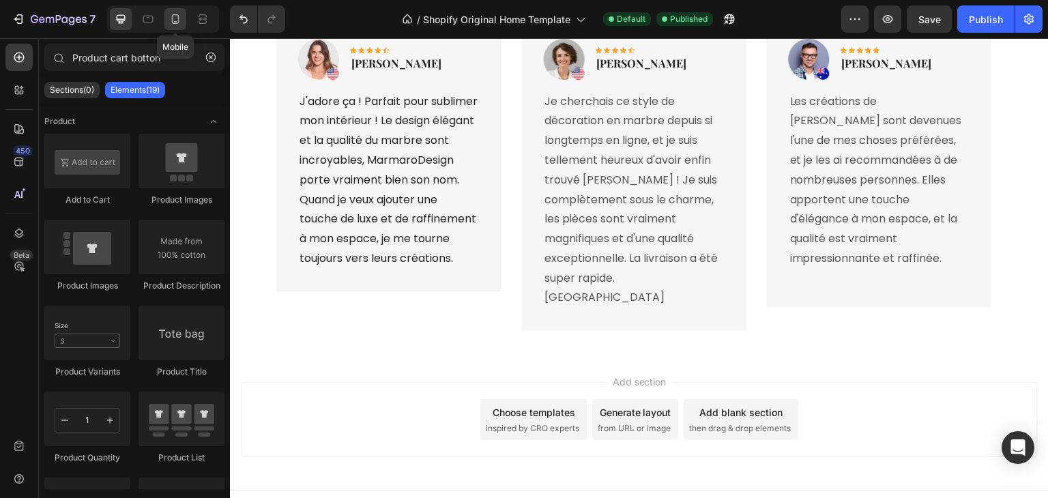
click at [166, 27] on div at bounding box center [175, 19] width 22 height 22
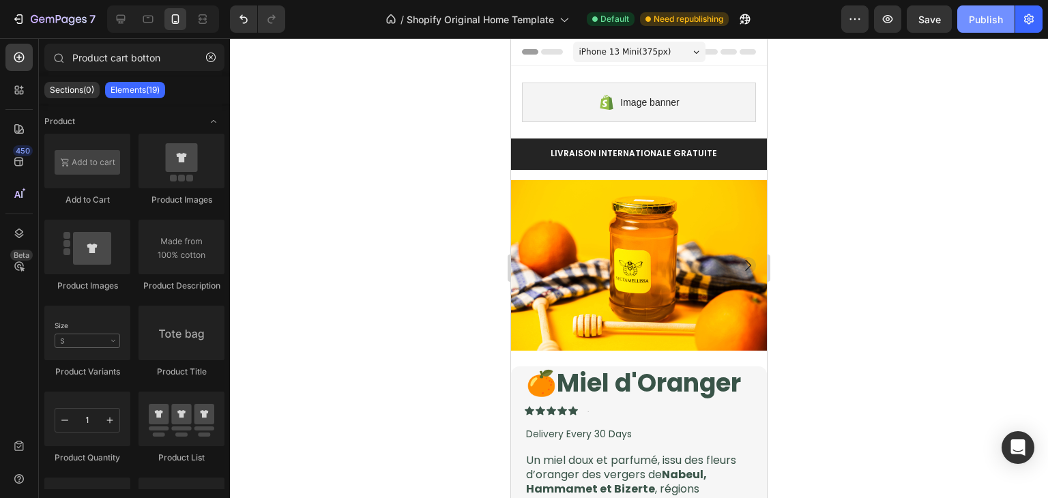
click at [976, 21] on div "Publish" at bounding box center [986, 19] width 34 height 14
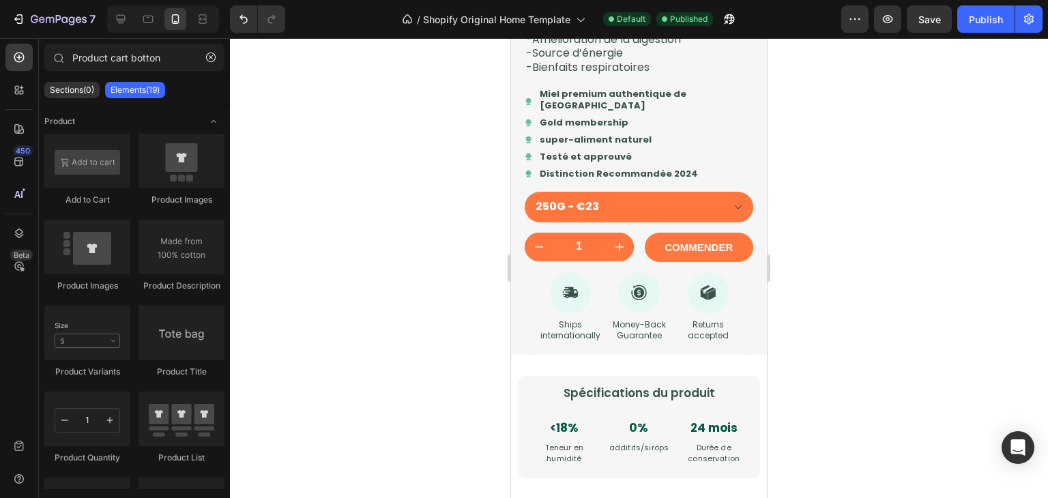
scroll to position [1647, 0]
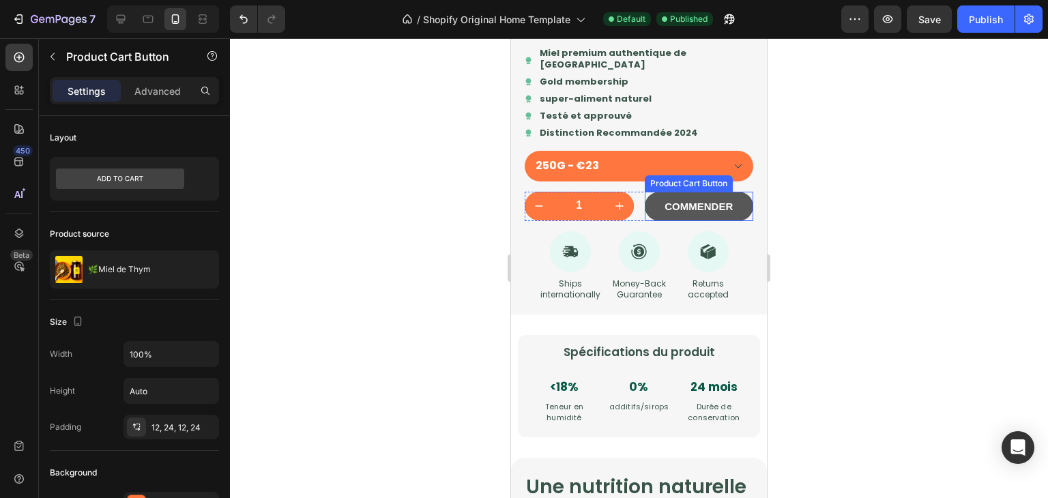
click at [722, 222] on button "COMMENDER" at bounding box center [699, 207] width 109 height 30
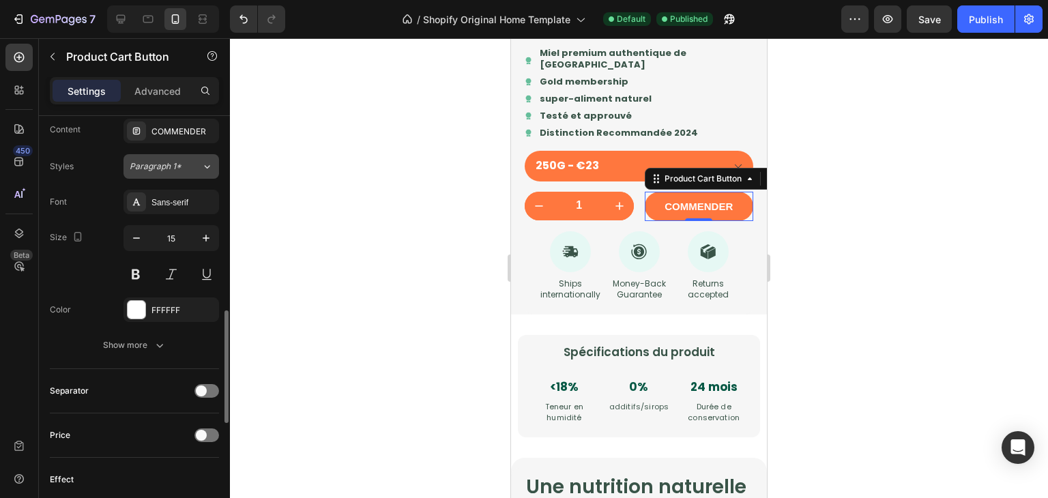
scroll to position [660, 0]
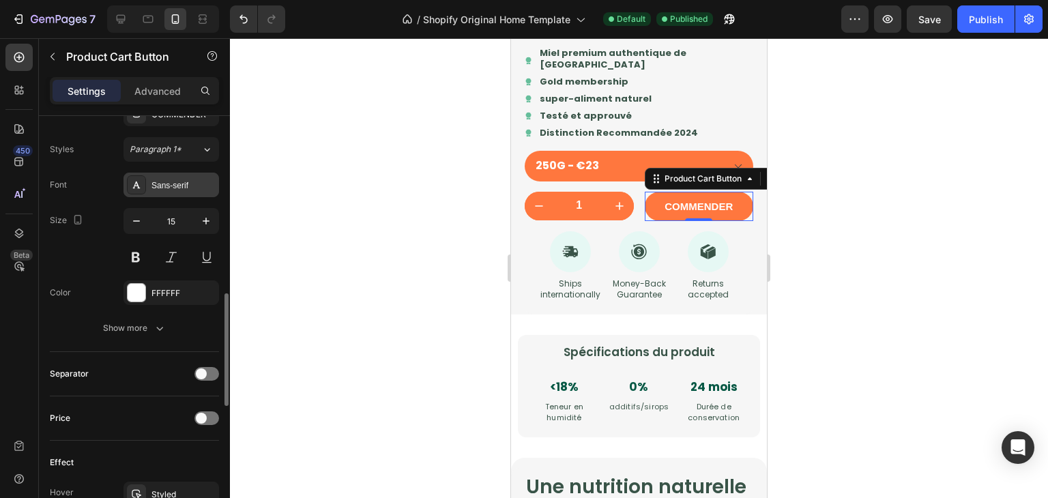
click at [176, 179] on div "Sans-serif" at bounding box center [184, 185] width 64 height 12
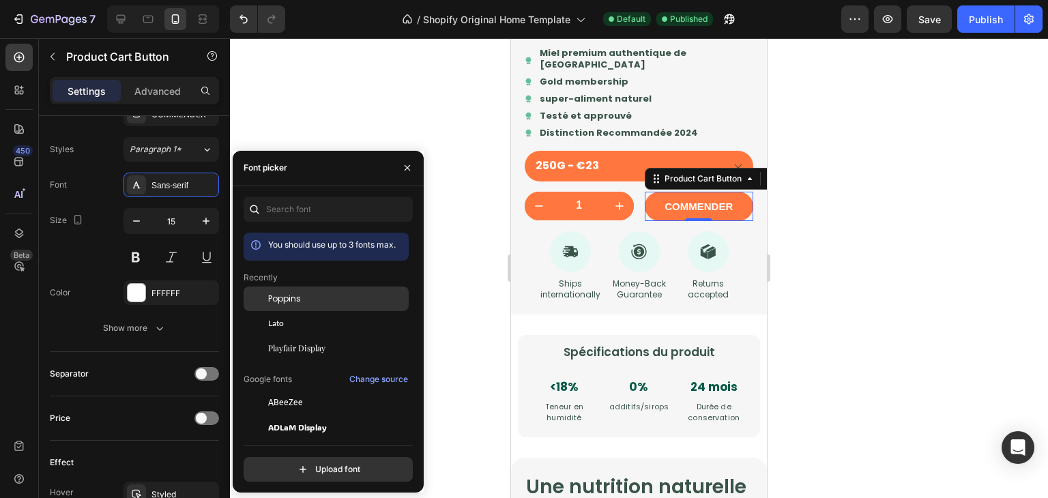
click at [294, 304] on span "Poppins" at bounding box center [284, 299] width 33 height 12
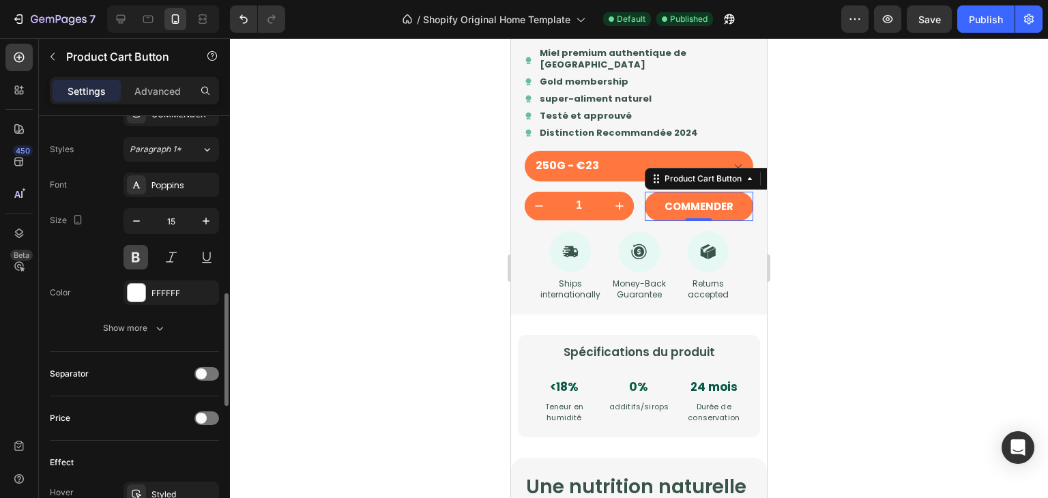
click at [139, 248] on button at bounding box center [136, 257] width 25 height 25
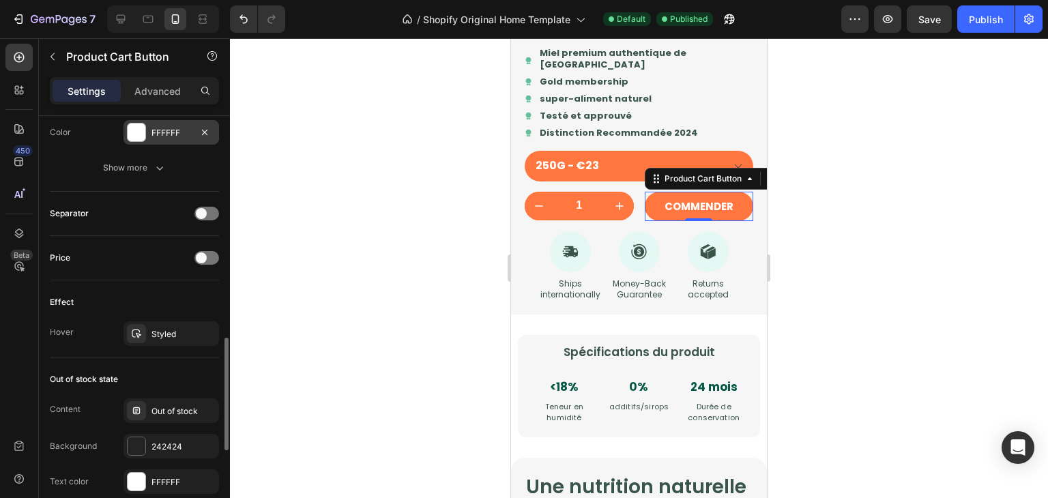
scroll to position [822, 0]
click at [203, 258] on span at bounding box center [201, 256] width 11 height 11
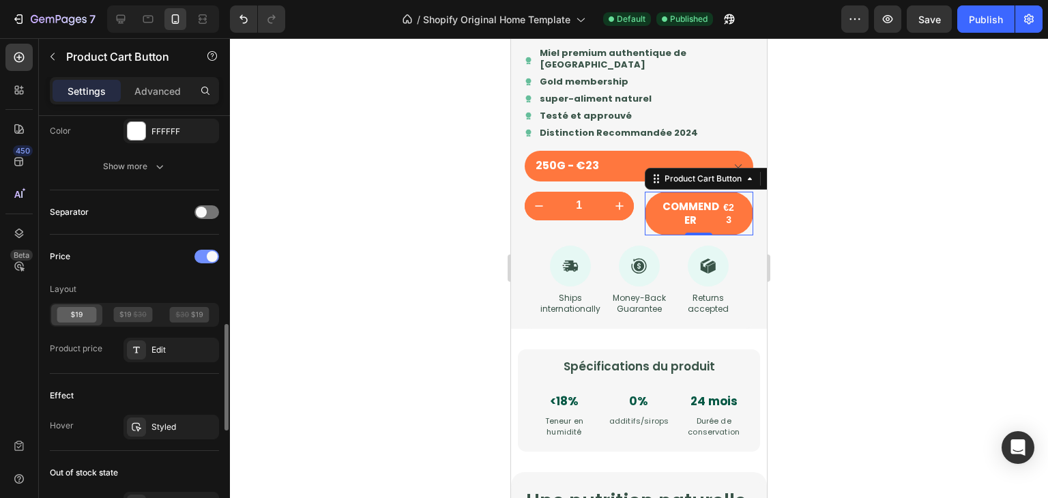
click at [203, 258] on div at bounding box center [206, 257] width 25 height 14
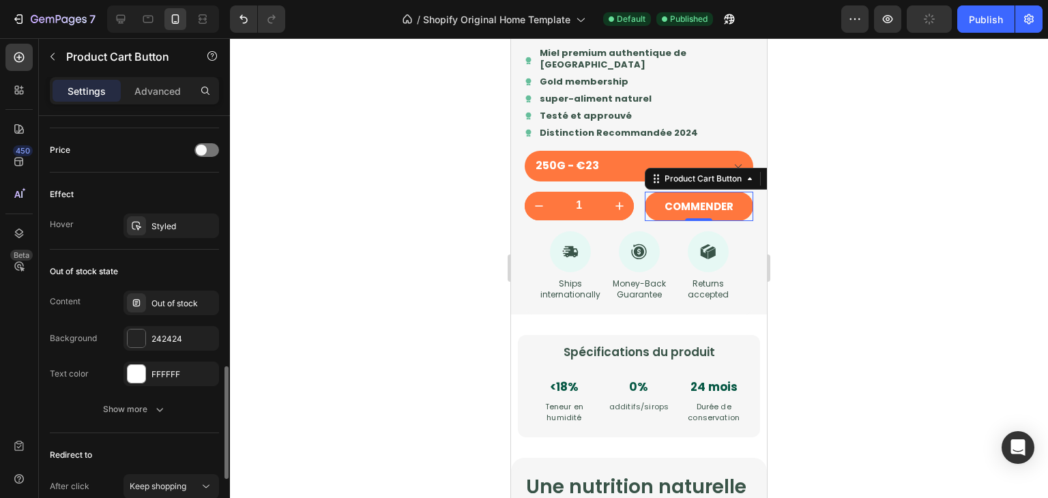
scroll to position [929, 0]
drag, startPoint x: 169, startPoint y: 321, endPoint x: 177, endPoint y: 311, distance: 13.1
click at [177, 311] on div "Content Out of stock Background 242424 Text color FFFFFF" at bounding box center [134, 338] width 169 height 96
click at [177, 311] on div "Out of stock" at bounding box center [172, 302] width 96 height 25
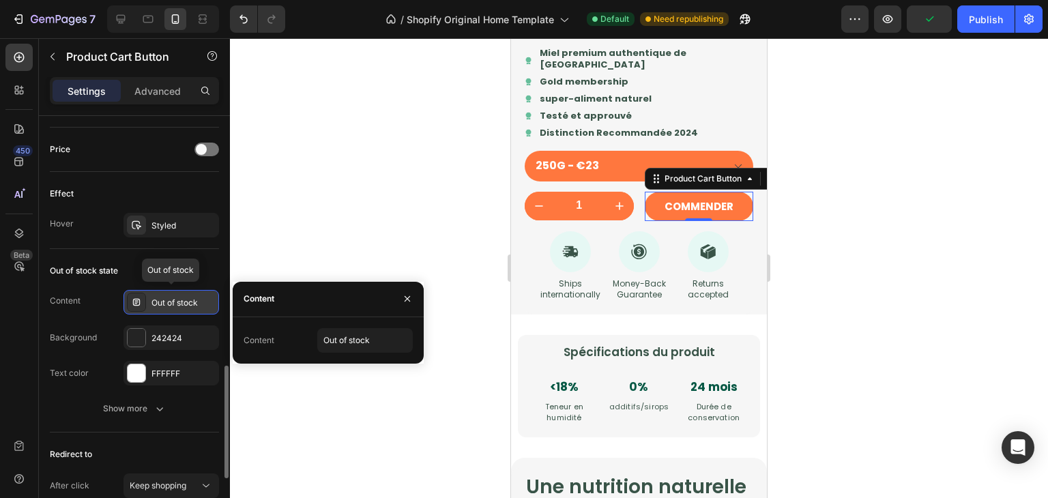
click at [177, 311] on div "Out of stock" at bounding box center [172, 302] width 96 height 25
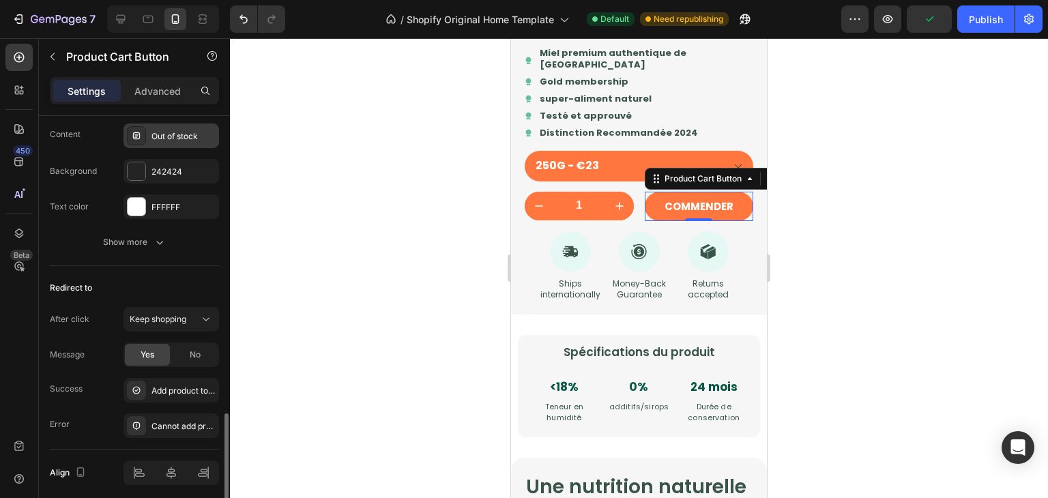
scroll to position [1098, 0]
click at [177, 311] on span "Keep shopping" at bounding box center [158, 316] width 57 height 10
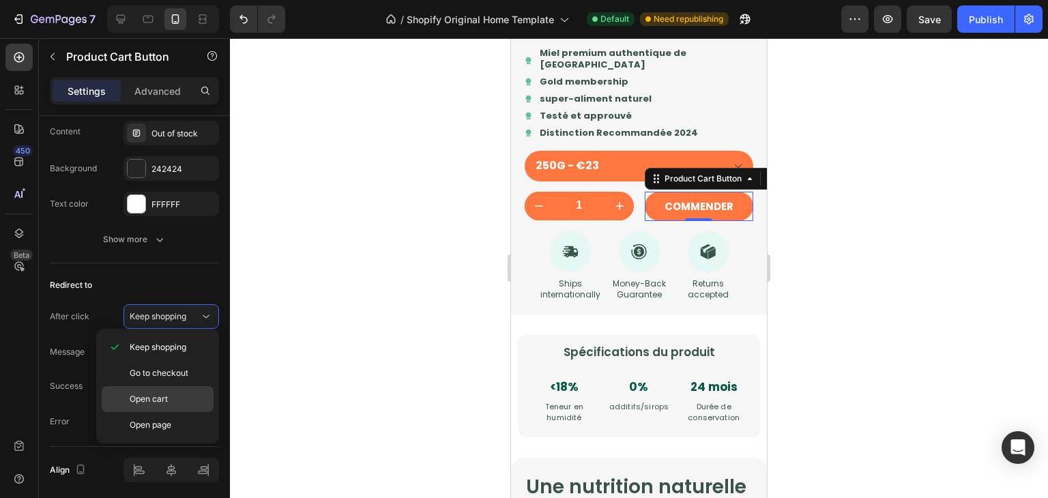
click at [180, 412] on div "Open cart" at bounding box center [158, 425] width 112 height 26
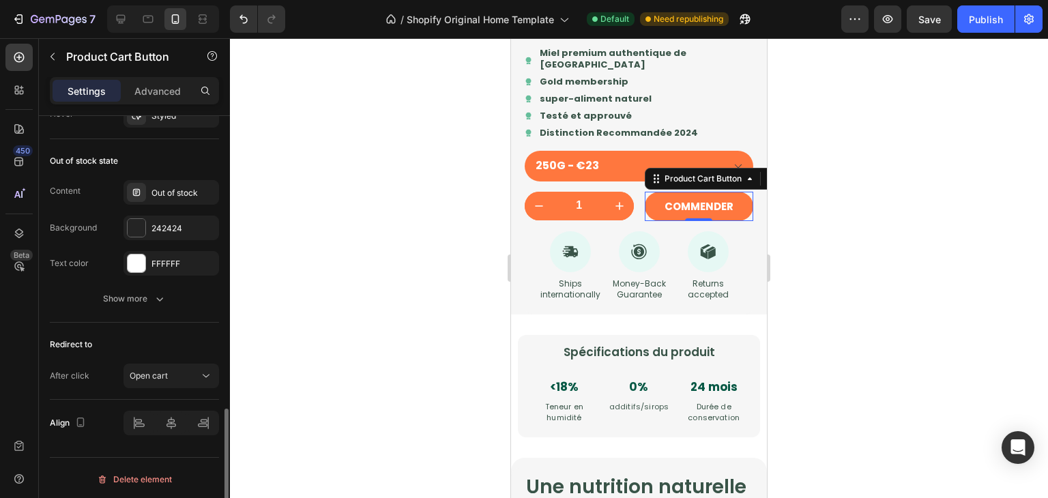
scroll to position [945, 0]
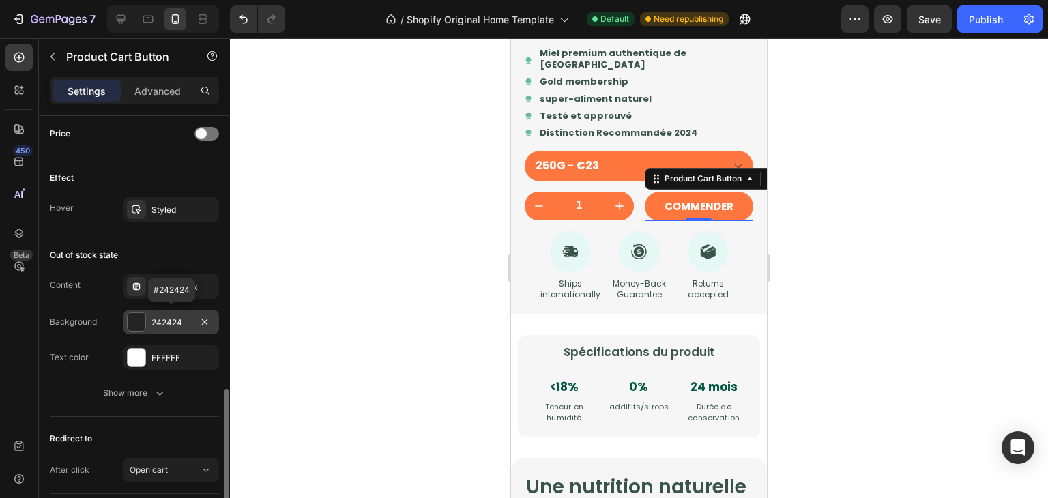
click at [176, 328] on div "242424" at bounding box center [172, 322] width 96 height 25
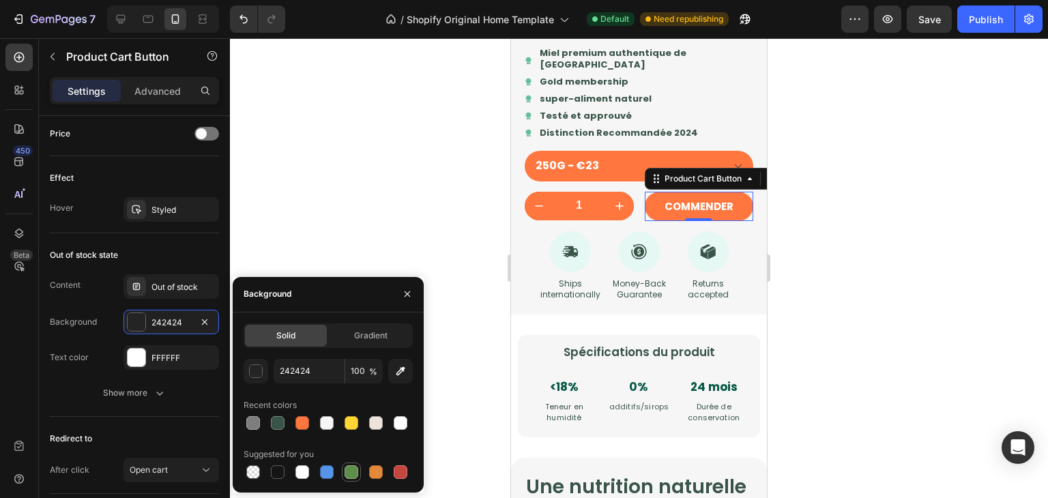
click at [347, 470] on div at bounding box center [352, 472] width 14 height 14
type input "5E8E49"
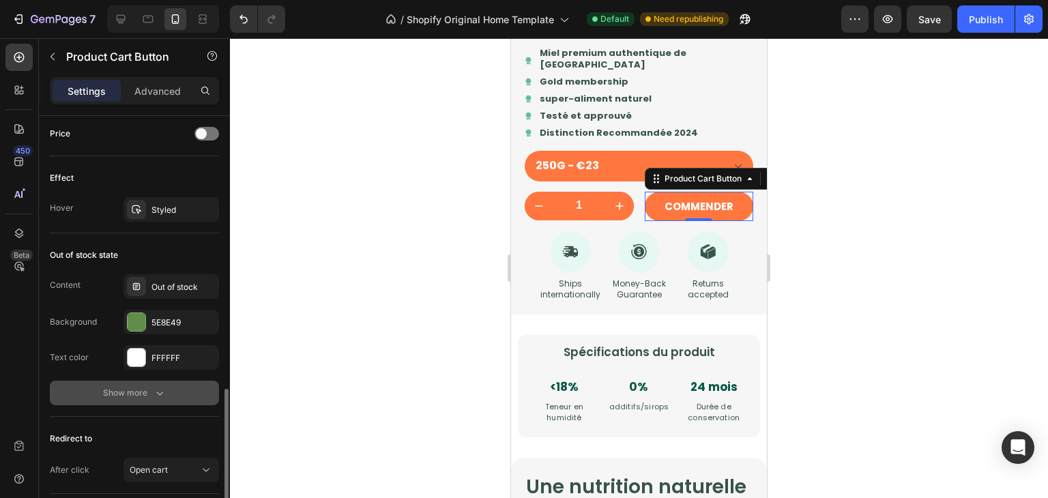
click at [85, 384] on button "Show more" at bounding box center [134, 393] width 169 height 25
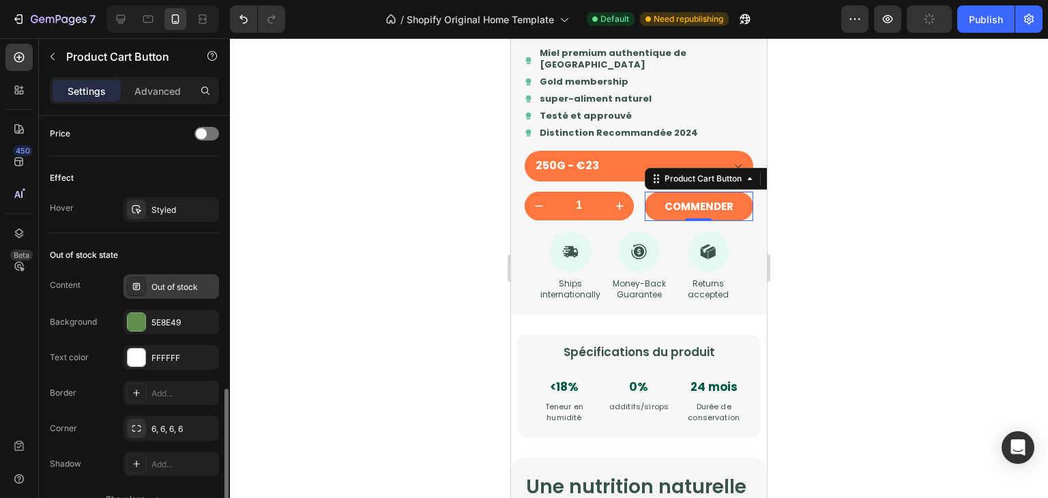
click at [164, 287] on div "Out of stock" at bounding box center [184, 287] width 64 height 12
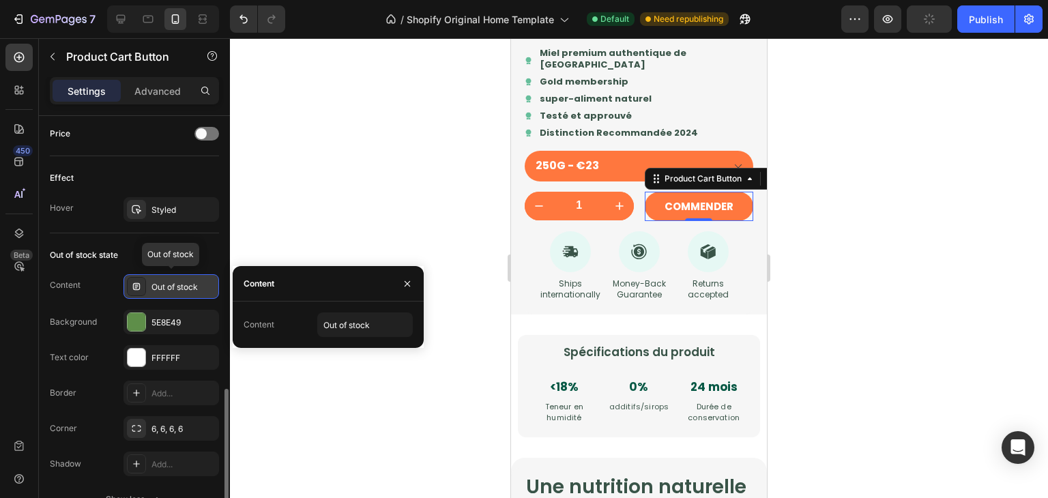
click at [164, 287] on div "Out of stock" at bounding box center [184, 287] width 64 height 12
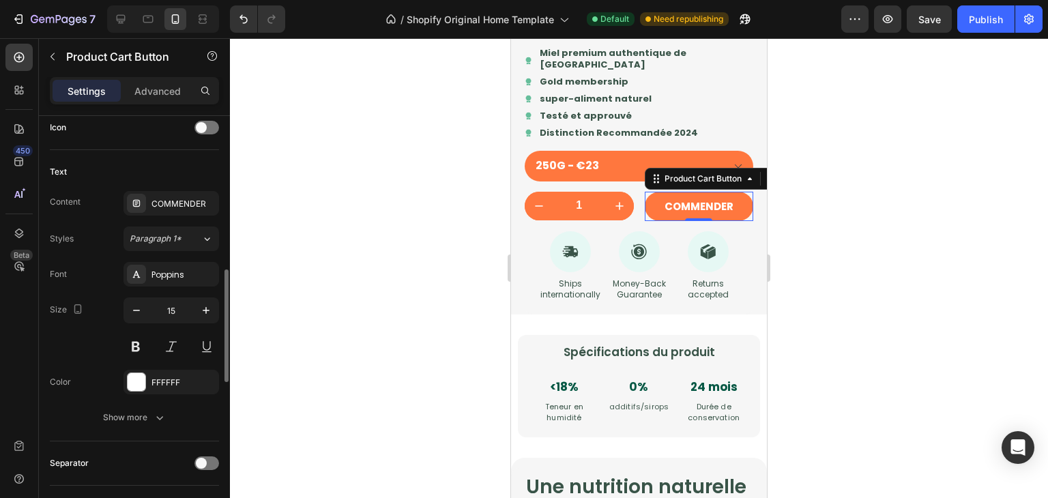
scroll to position [571, 0]
click at [205, 317] on button "button" at bounding box center [206, 310] width 25 height 25
click at [132, 310] on icon "button" at bounding box center [137, 310] width 14 height 14
type input "15"
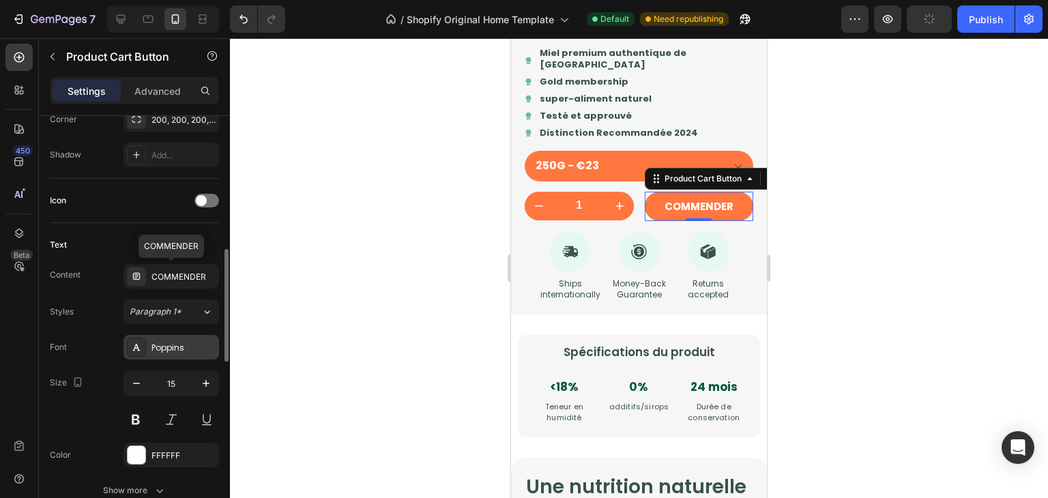
scroll to position [465, 0]
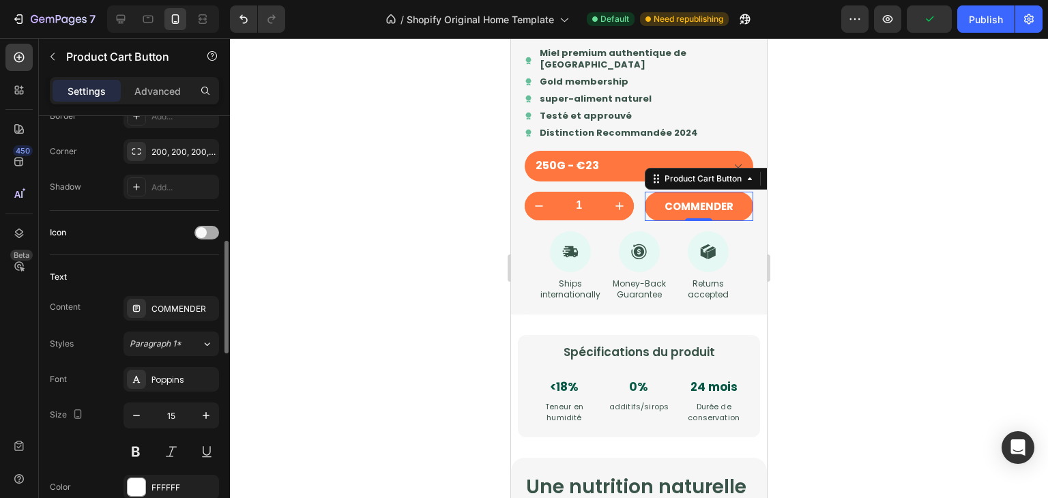
click at [206, 237] on div at bounding box center [206, 233] width 25 height 14
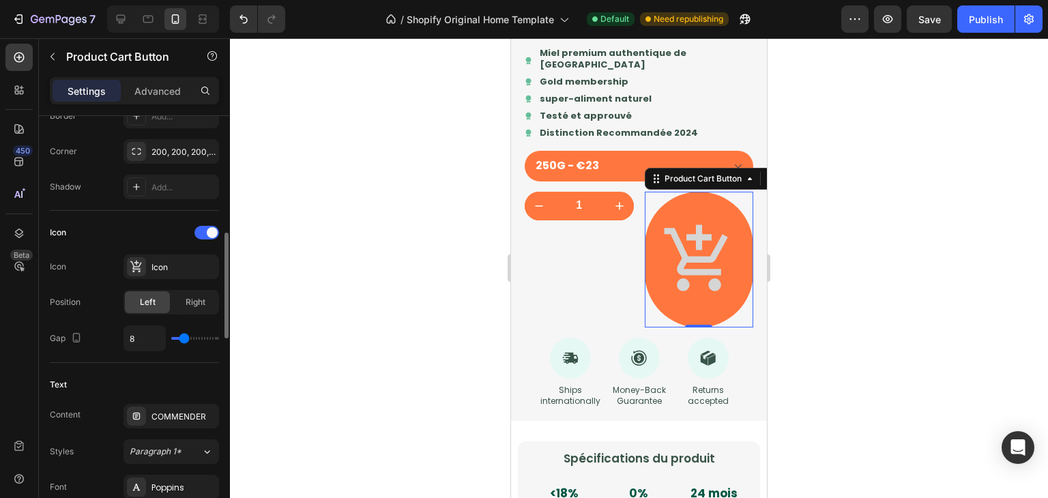
type input "0"
drag, startPoint x: 182, startPoint y: 336, endPoint x: 141, endPoint y: 336, distance: 41.6
type input "0"
click at [171, 337] on input "range" at bounding box center [195, 338] width 48 height 3
click at [207, 231] on span at bounding box center [212, 232] width 11 height 11
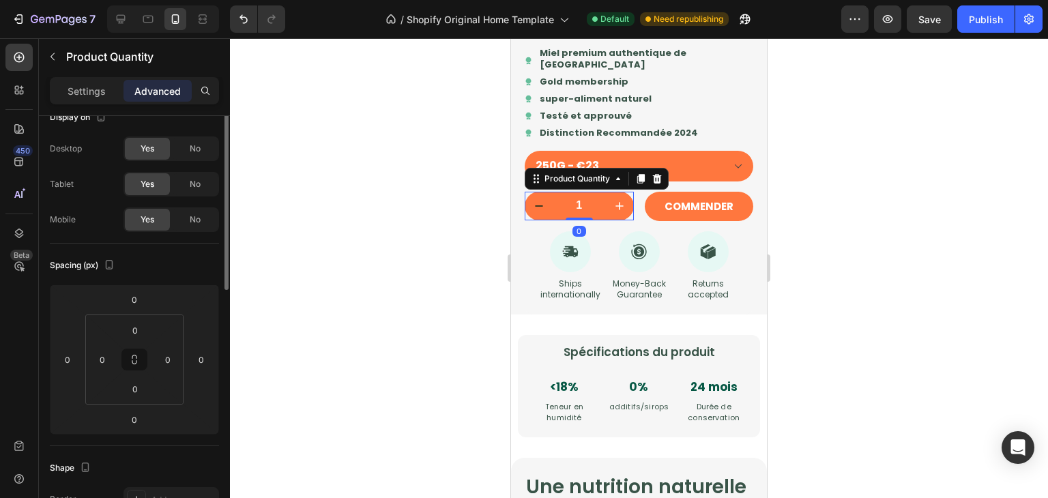
scroll to position [0, 0]
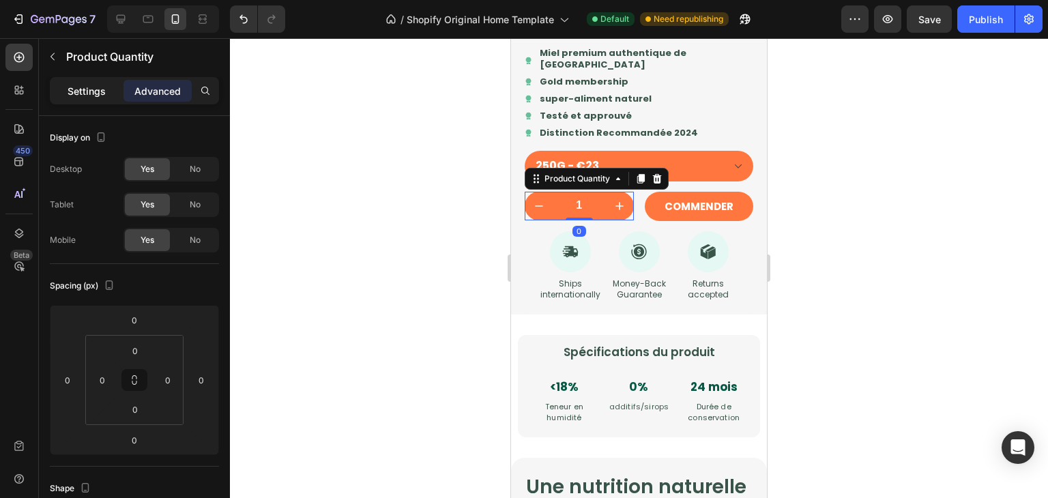
click at [102, 101] on div "Settings" at bounding box center [87, 91] width 68 height 22
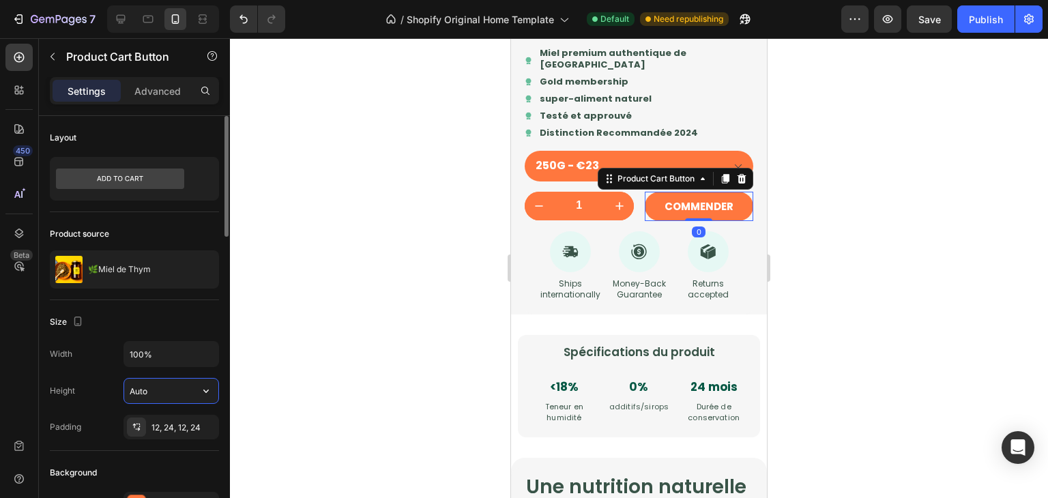
click at [147, 401] on input "Auto" at bounding box center [171, 391] width 94 height 25
type input "42"
click at [163, 329] on div "Size" at bounding box center [134, 322] width 169 height 22
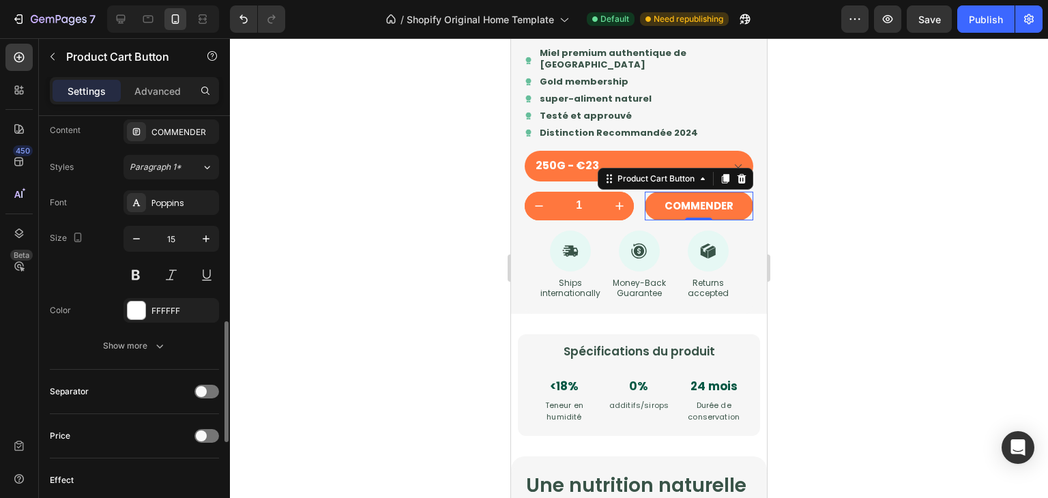
scroll to position [663, 0]
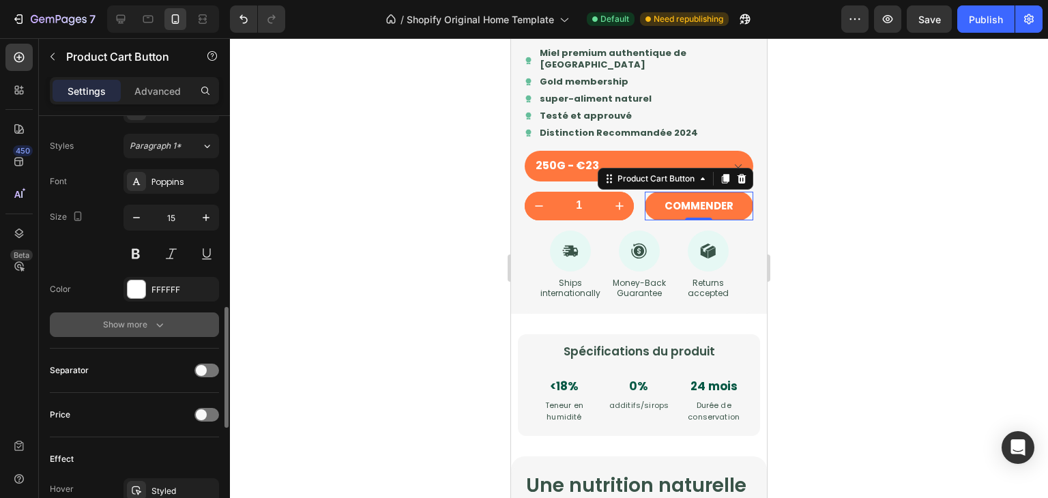
click at [163, 329] on button "Show more" at bounding box center [134, 325] width 169 height 25
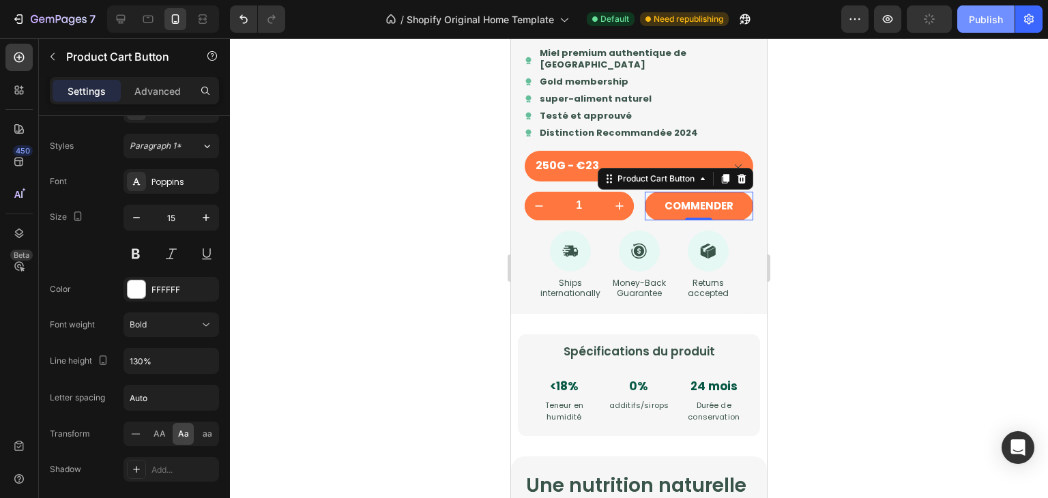
click at [985, 29] on button "Publish" at bounding box center [985, 18] width 57 height 27
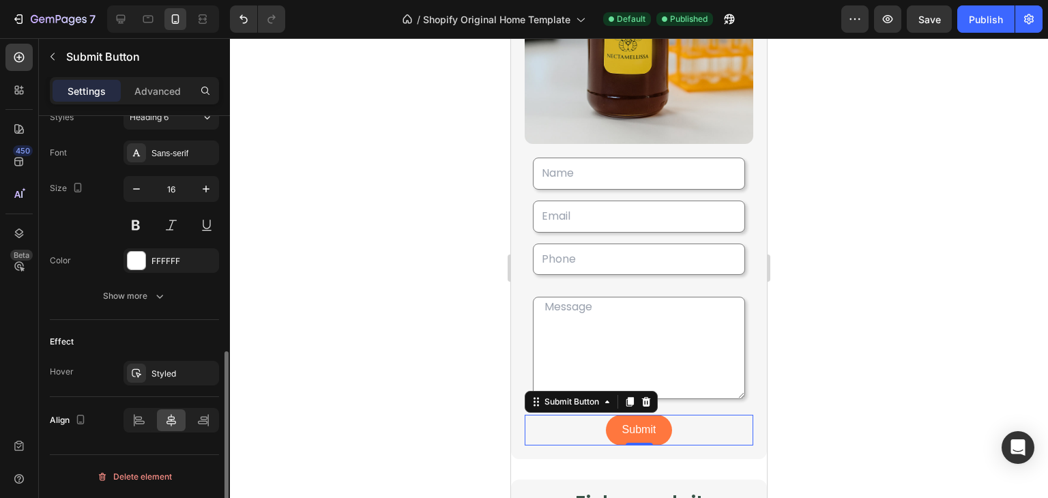
scroll to position [0, 0]
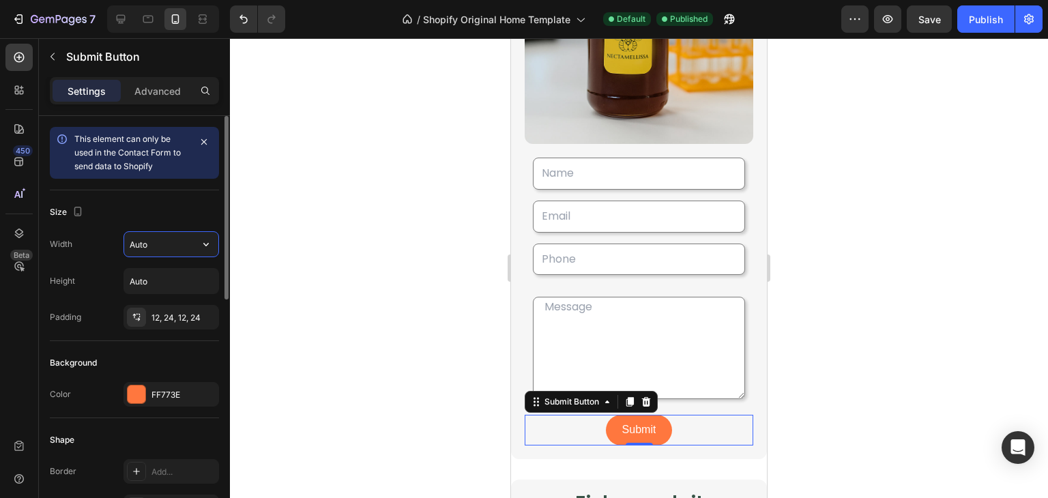
click at [164, 240] on input "Auto" at bounding box center [171, 244] width 94 height 25
click at [203, 245] on icon "button" at bounding box center [206, 244] width 14 height 14
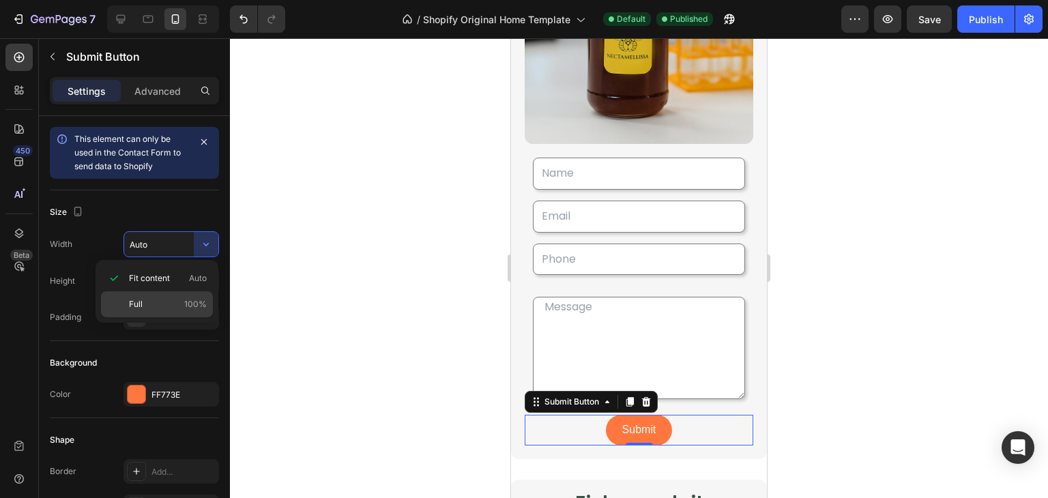
click at [168, 304] on p "Full 100%" at bounding box center [168, 304] width 78 height 12
type input "100%"
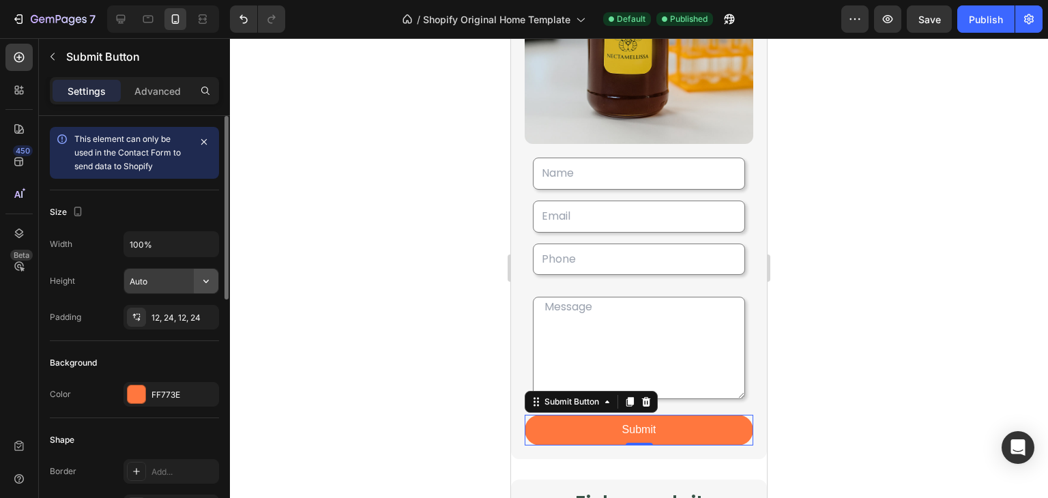
click at [203, 282] on icon "button" at bounding box center [206, 281] width 14 height 14
click at [181, 283] on input "Auto" at bounding box center [171, 281] width 94 height 25
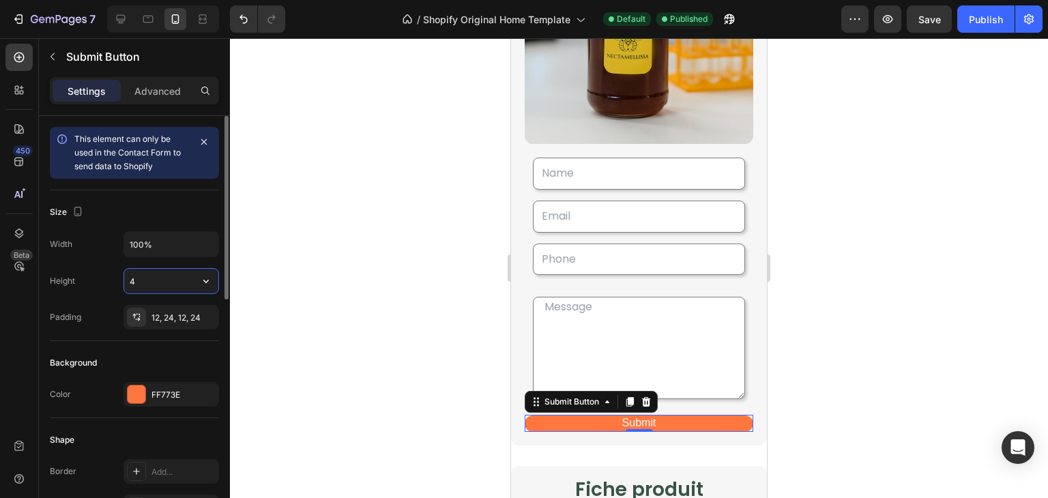
type input "42"
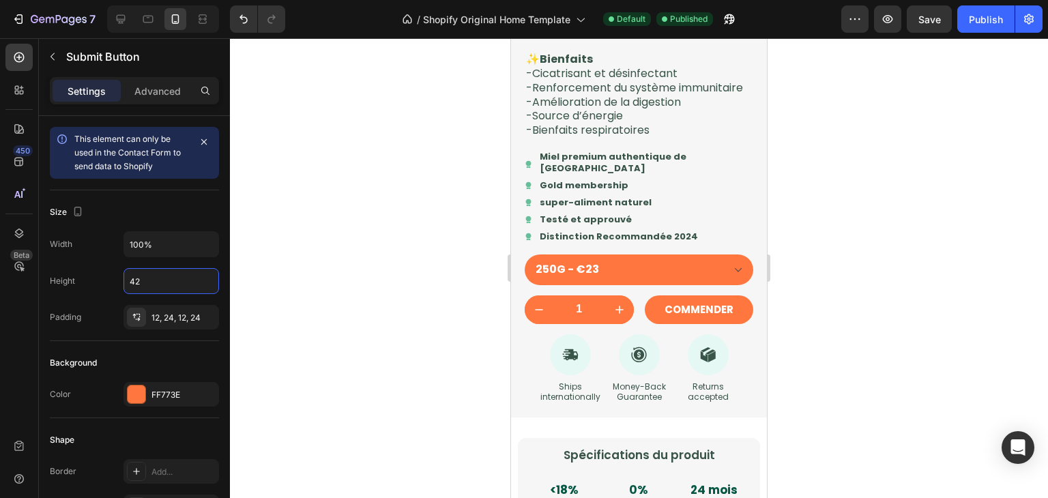
scroll to position [1542, 0]
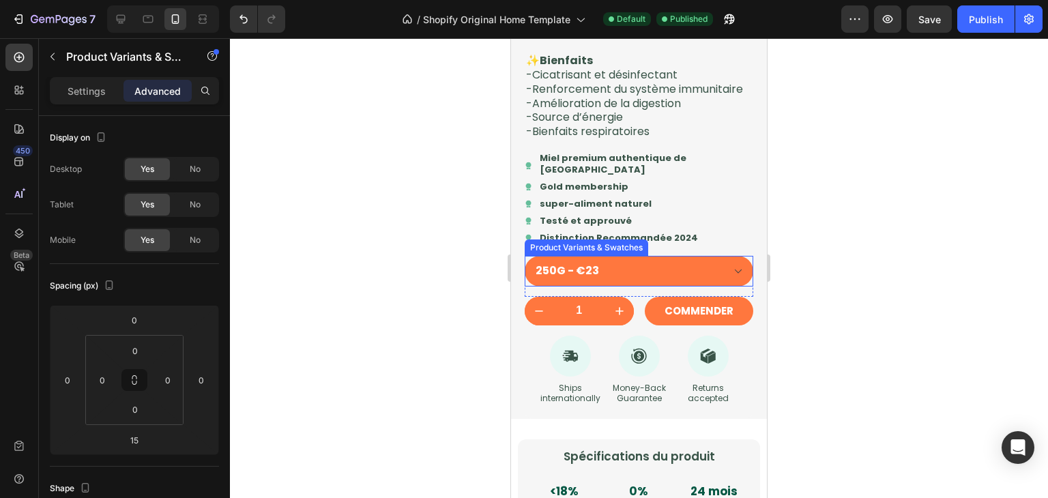
click at [718, 285] on select "250G - €23 500G - €42 1KG - €75" at bounding box center [639, 271] width 229 height 31
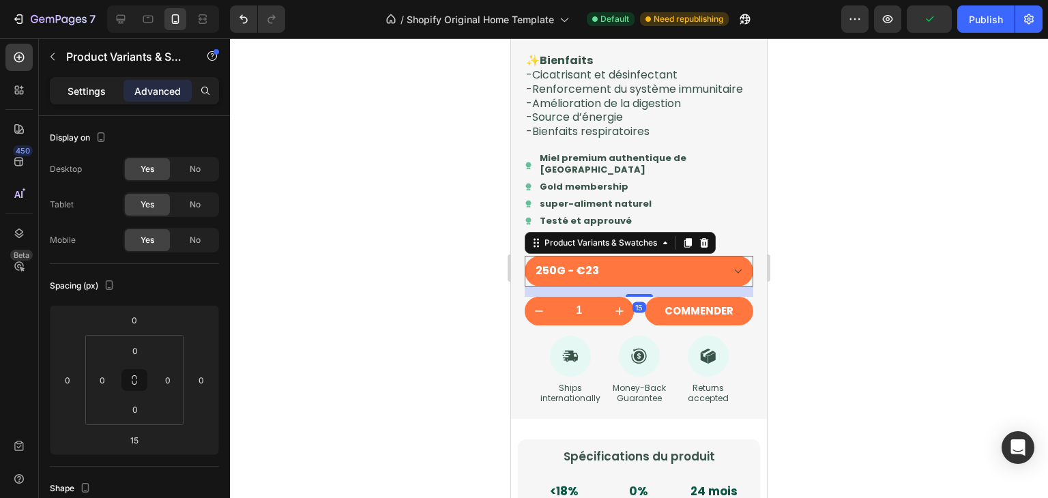
click at [110, 87] on div "Settings" at bounding box center [87, 91] width 68 height 22
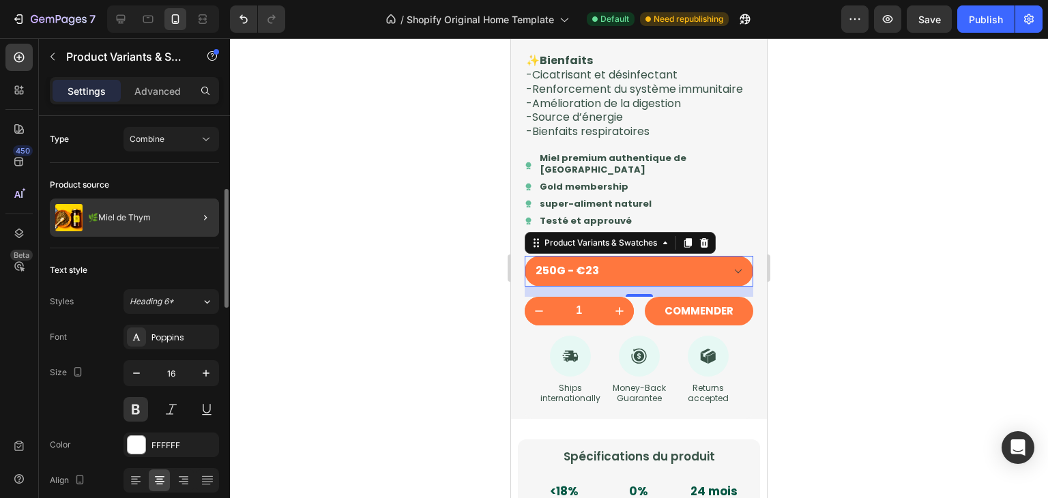
scroll to position [90, 0]
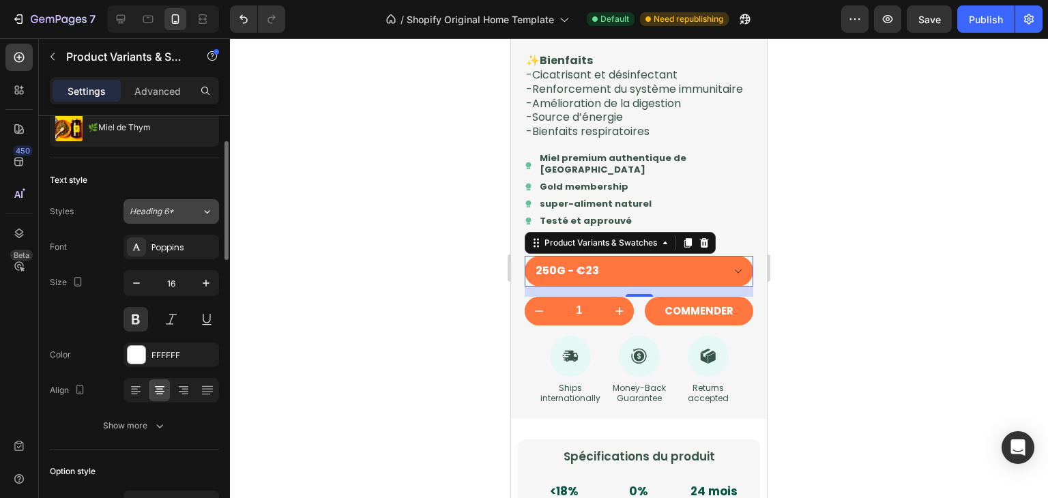
click at [192, 205] on div "Heading 6*" at bounding box center [166, 211] width 72 height 12
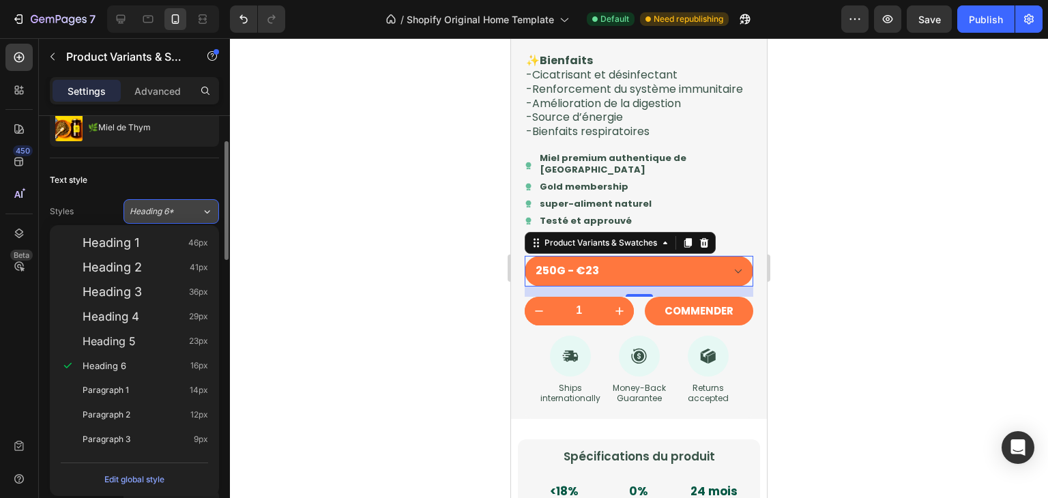
click at [192, 205] on div "Heading 6*" at bounding box center [166, 211] width 72 height 12
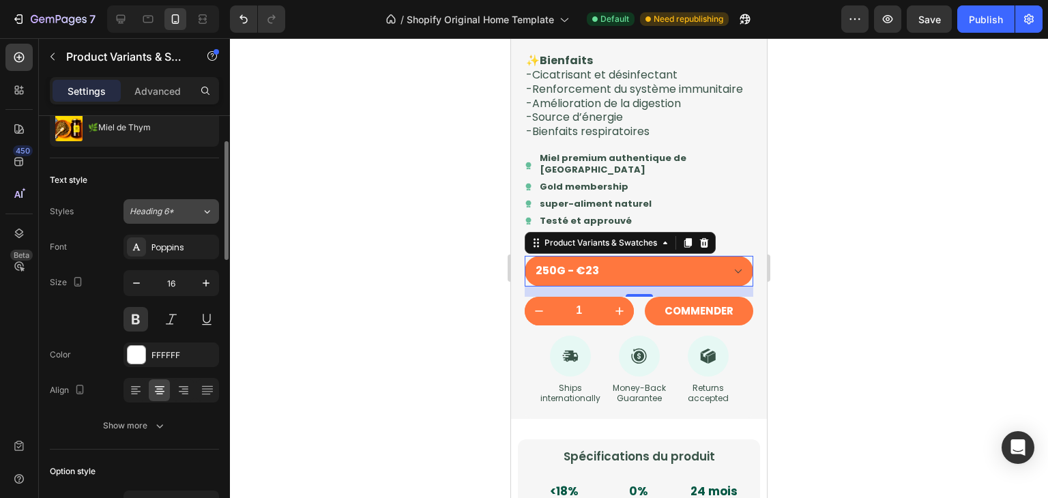
click at [173, 222] on button "Heading 6*" at bounding box center [172, 211] width 96 height 25
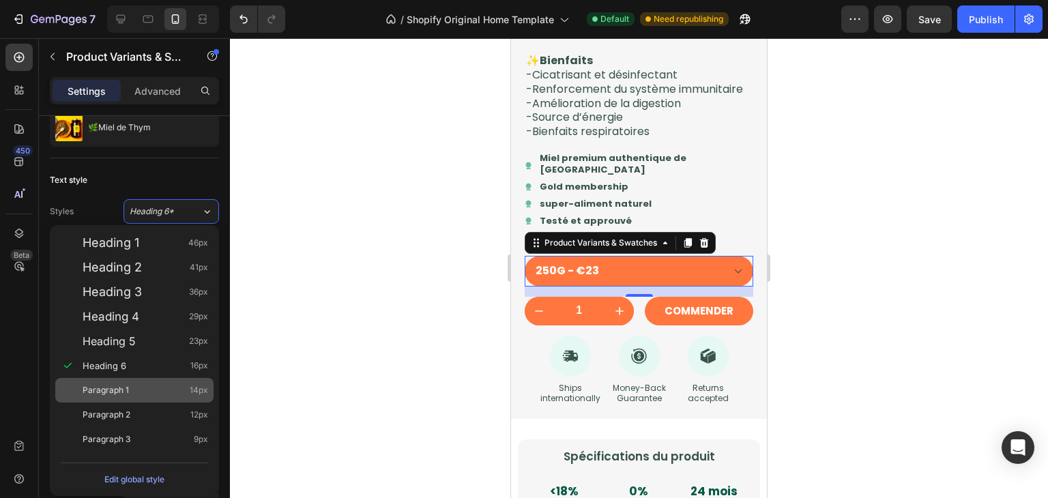
click at [147, 399] on div "Paragraph 1 14px" at bounding box center [134, 390] width 158 height 25
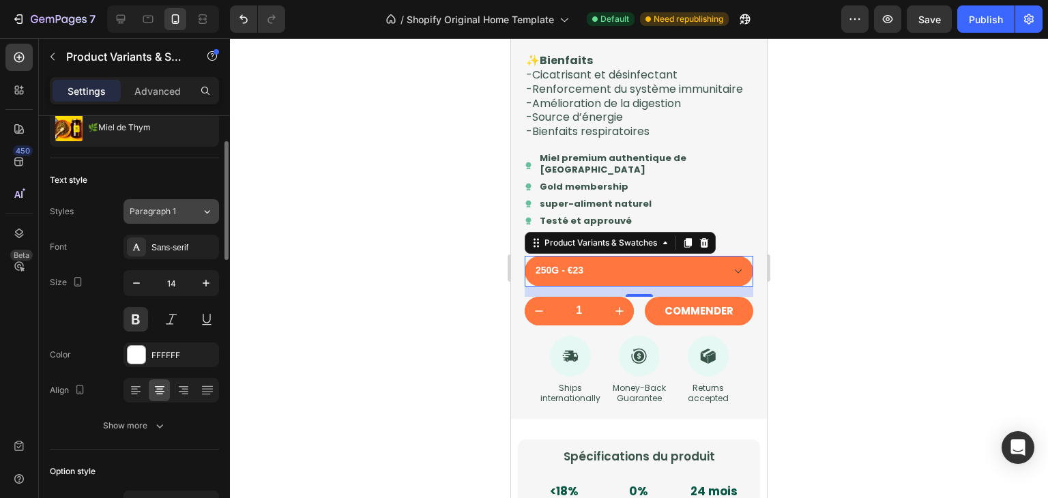
click at [199, 218] on button "Paragraph 1" at bounding box center [172, 211] width 96 height 25
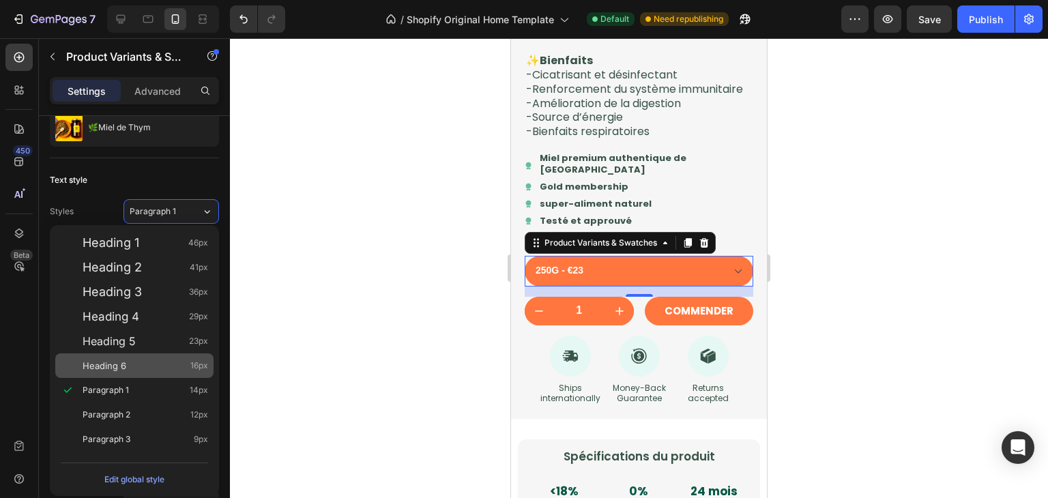
click at [199, 358] on div "Heading 6 16px" at bounding box center [134, 366] width 158 height 25
type input "16"
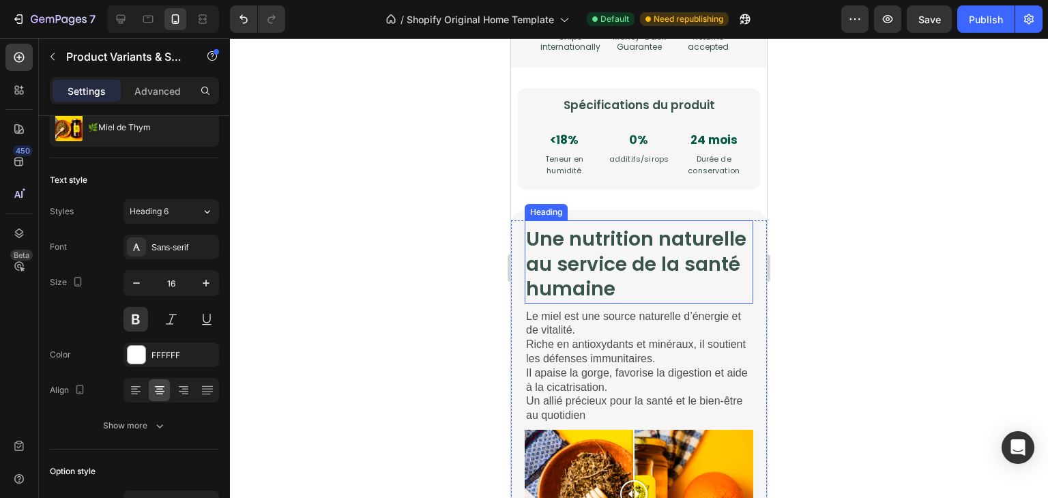
scroll to position [1894, 0]
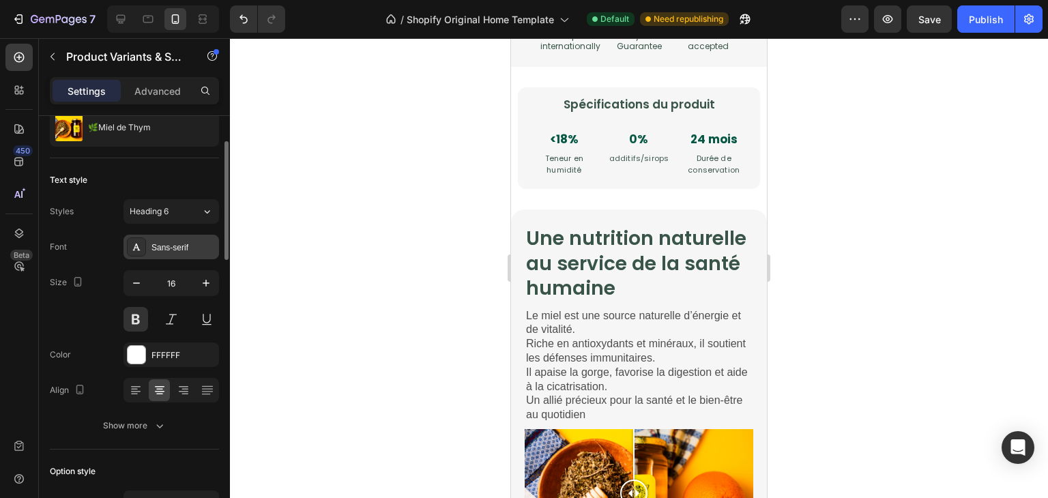
click at [167, 248] on div "Sans-serif" at bounding box center [184, 248] width 64 height 12
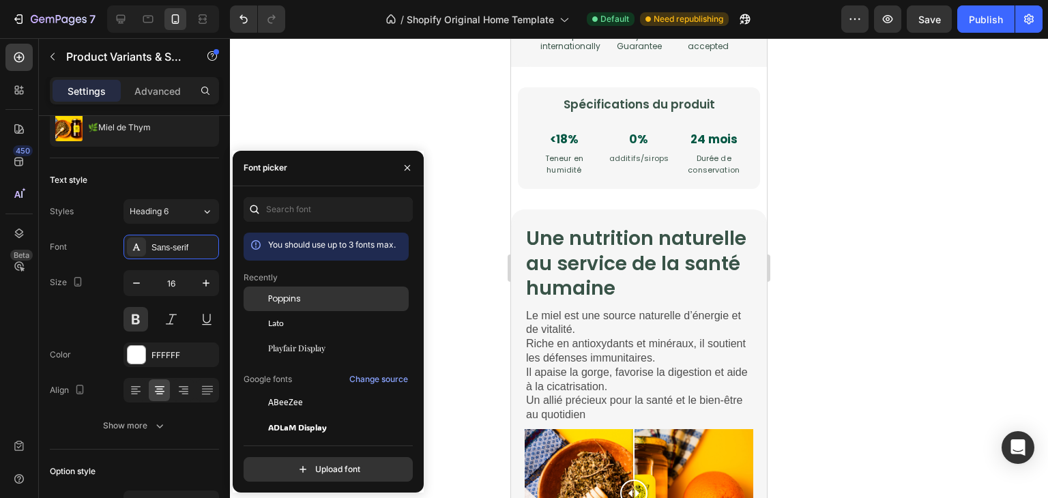
click at [275, 390] on div "Poppins" at bounding box center [326, 402] width 165 height 25
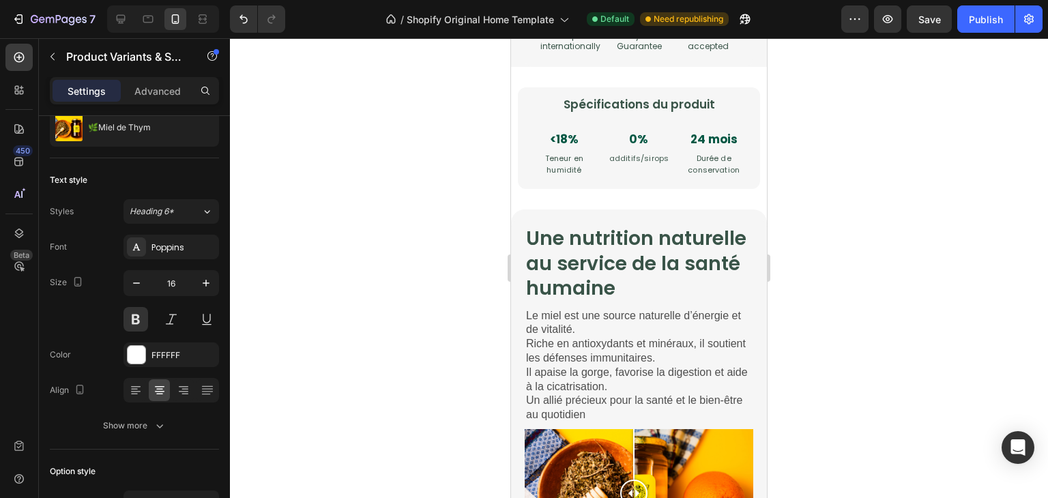
click at [450, 280] on div at bounding box center [639, 268] width 818 height 460
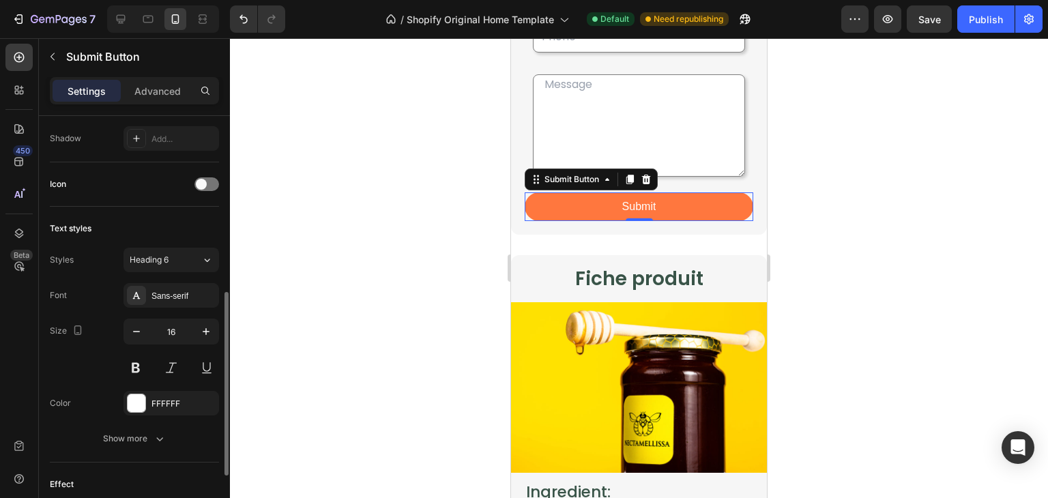
scroll to position [404, 0]
click at [169, 292] on div "Sans-serif" at bounding box center [184, 296] width 64 height 12
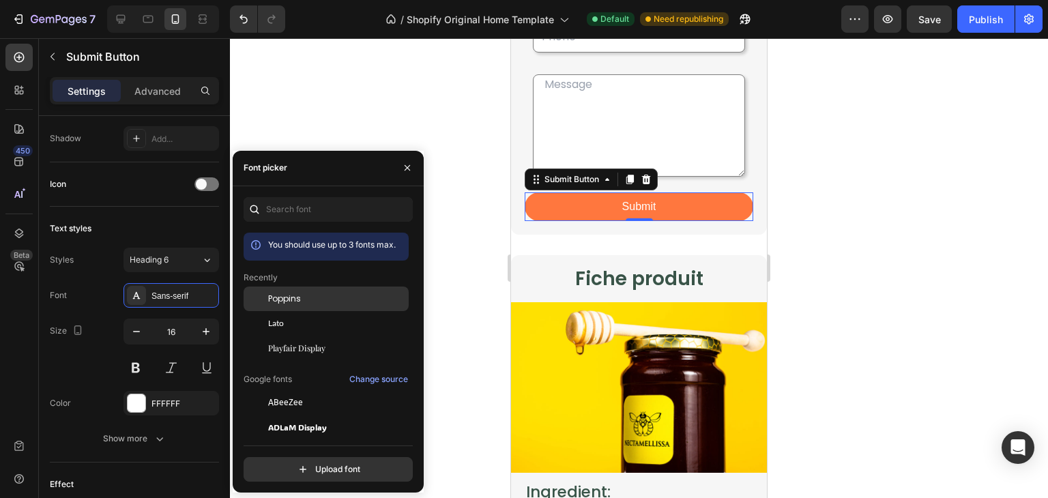
click at [295, 297] on span "Poppins" at bounding box center [284, 299] width 33 height 12
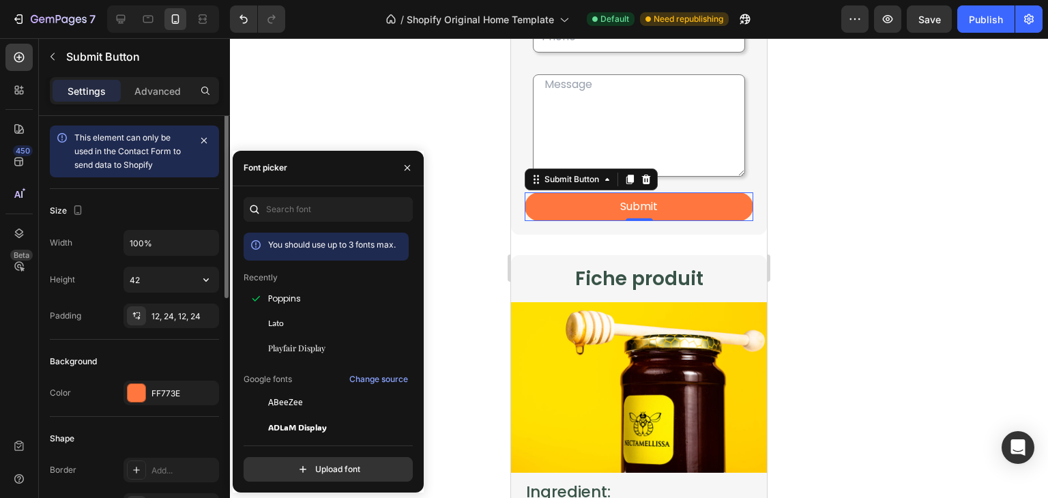
scroll to position [0, 0]
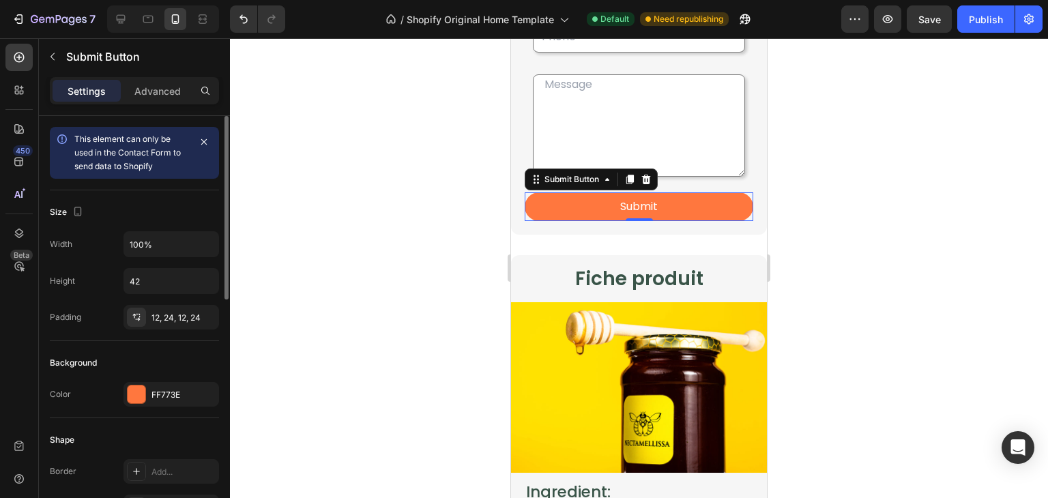
click at [104, 242] on div "Width 100%" at bounding box center [134, 244] width 169 height 26
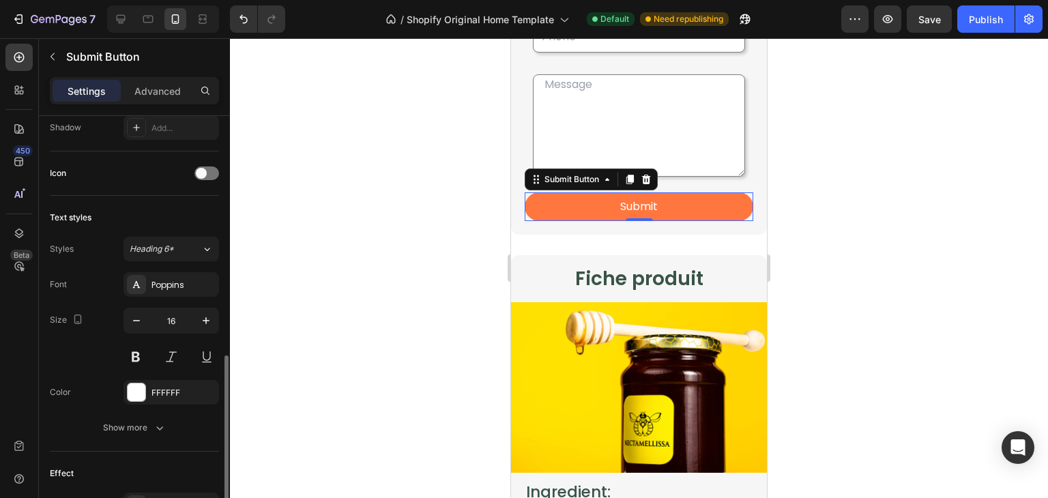
scroll to position [457, 0]
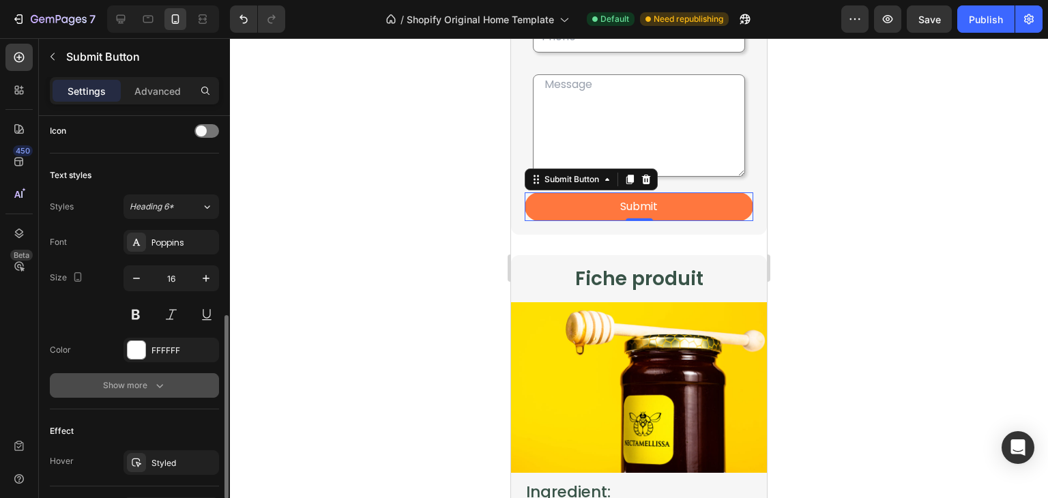
click at [139, 387] on div "Show more" at bounding box center [134, 386] width 63 height 14
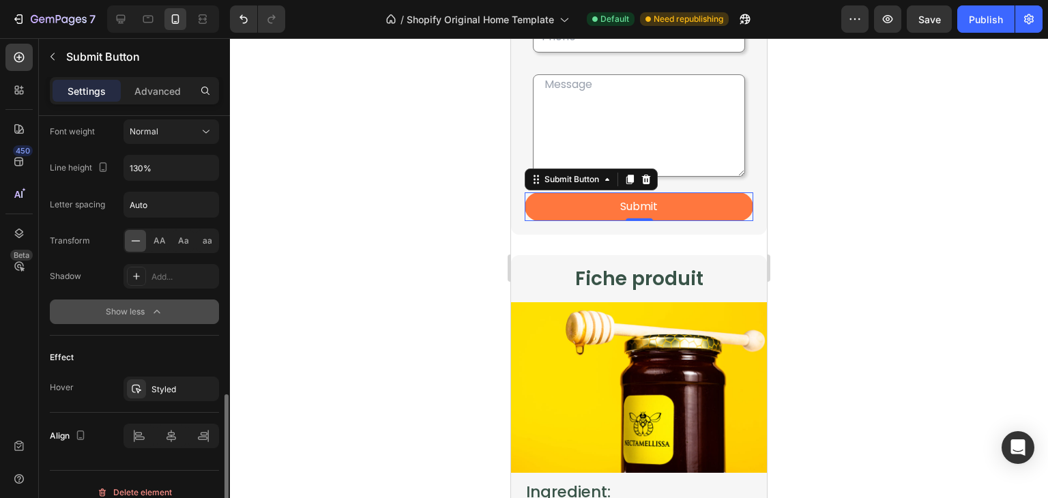
scroll to position [724, 0]
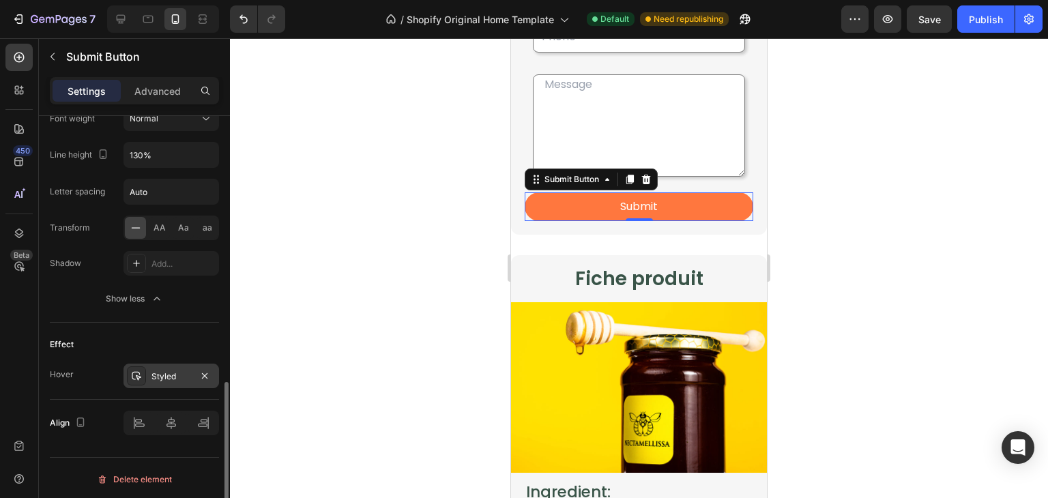
click at [177, 378] on div "Styled" at bounding box center [172, 377] width 40 height 12
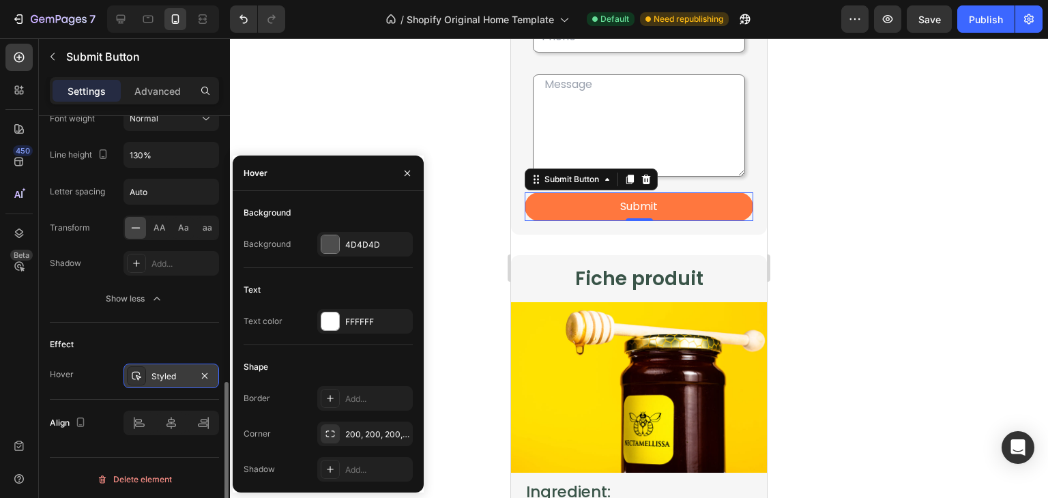
click at [177, 378] on div "Styled" at bounding box center [172, 377] width 40 height 12
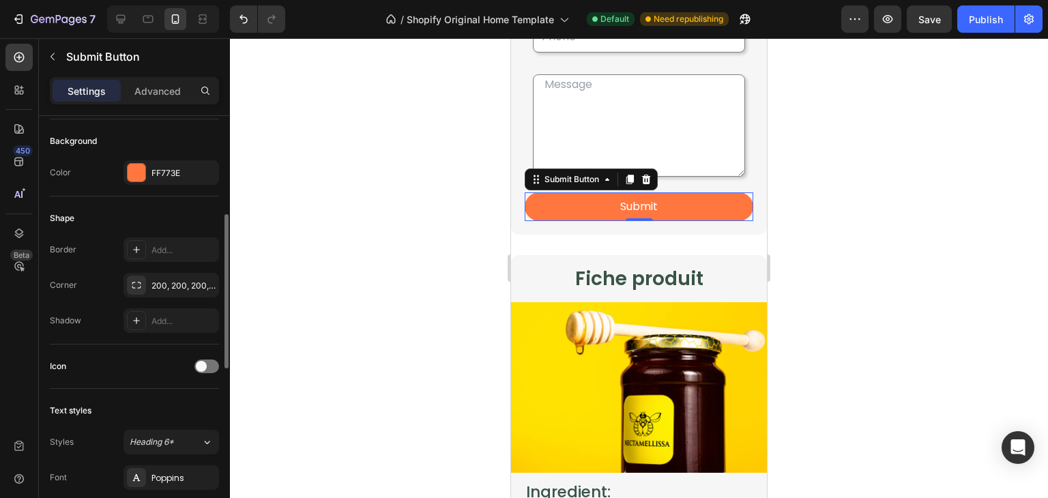
scroll to position [234, 0]
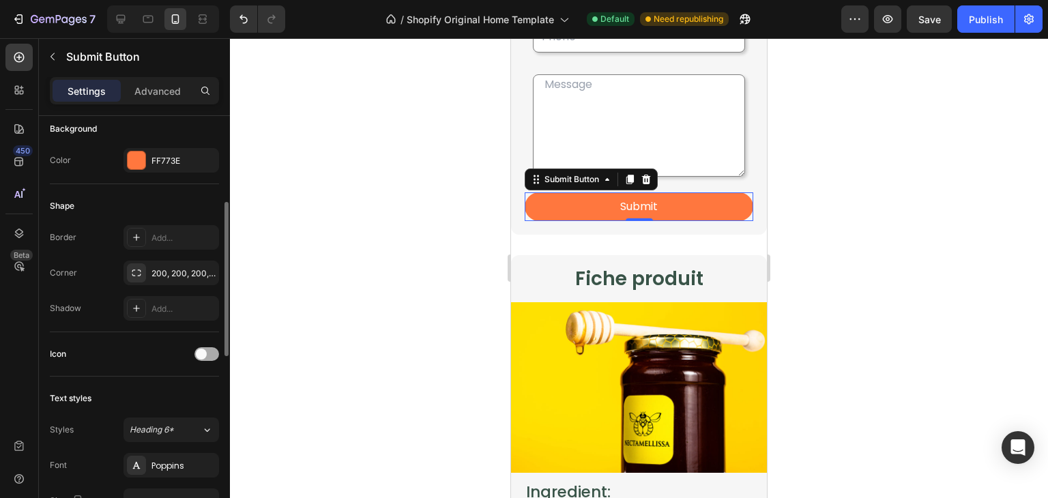
click at [203, 352] on span at bounding box center [201, 354] width 11 height 11
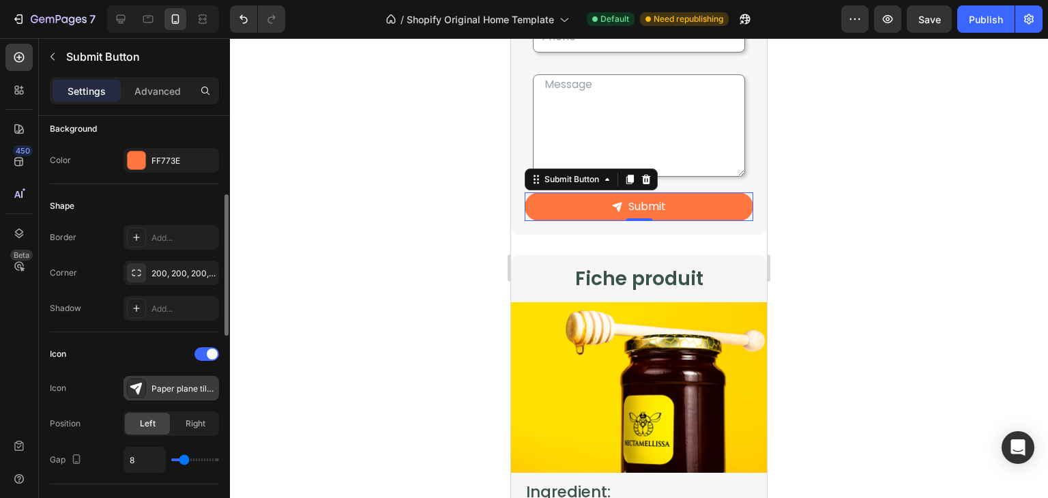
click at [201, 396] on div "Paper plane tilt filled" at bounding box center [172, 388] width 96 height 25
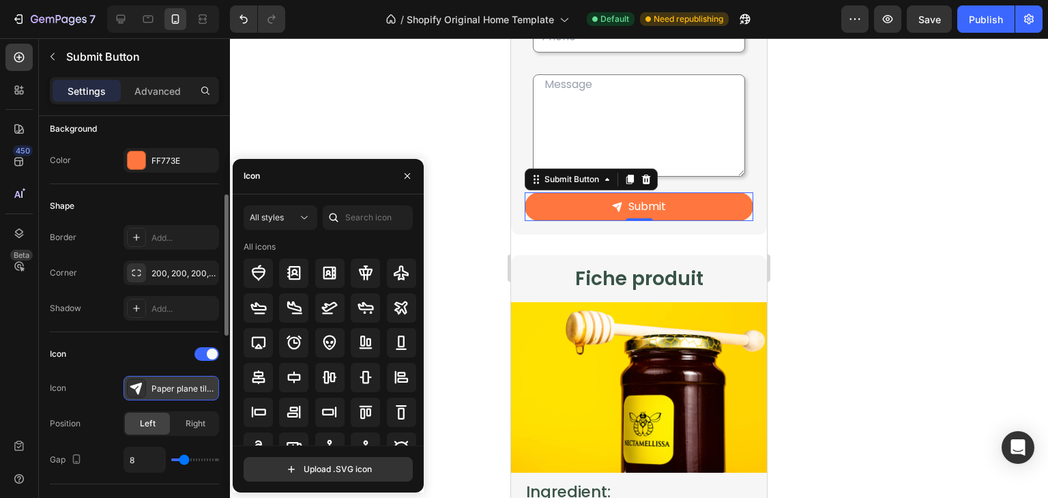
click at [201, 396] on div "Paper plane tilt filled" at bounding box center [172, 388] width 96 height 25
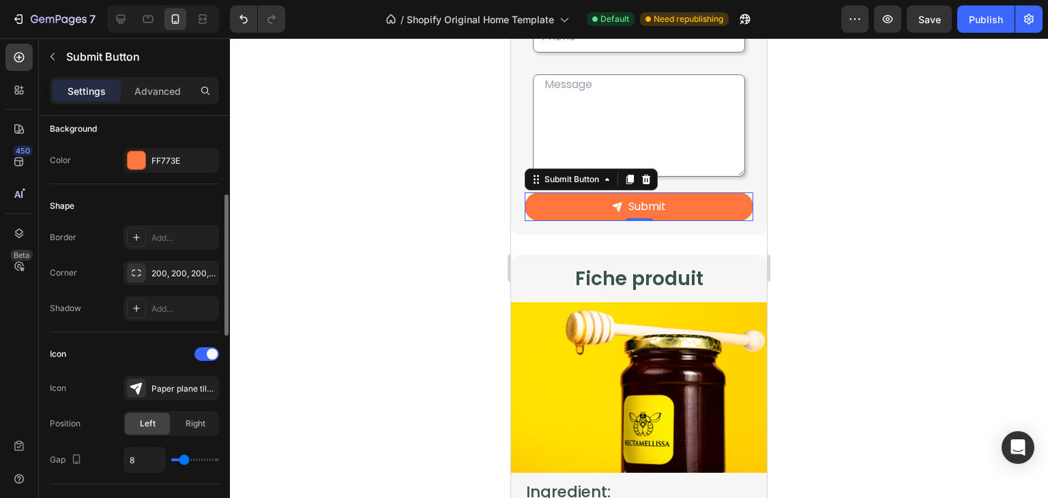
click at [163, 366] on div "Icon Icon Paper plane tilt filled Position Left Right Gap 8" at bounding box center [134, 408] width 169 height 130
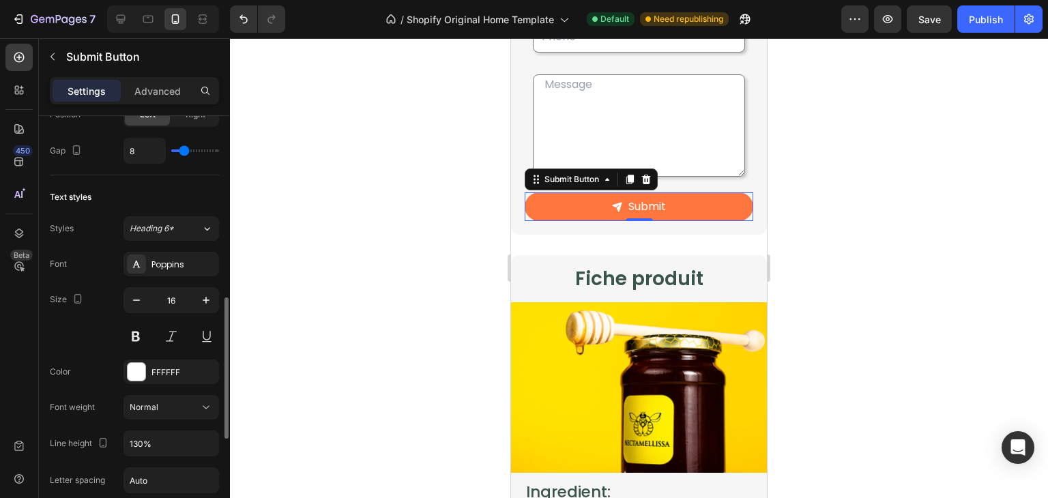
scroll to position [543, 0]
click at [986, 18] on div "Publish" at bounding box center [986, 19] width 34 height 14
